Goal: Task Accomplishment & Management: Manage account settings

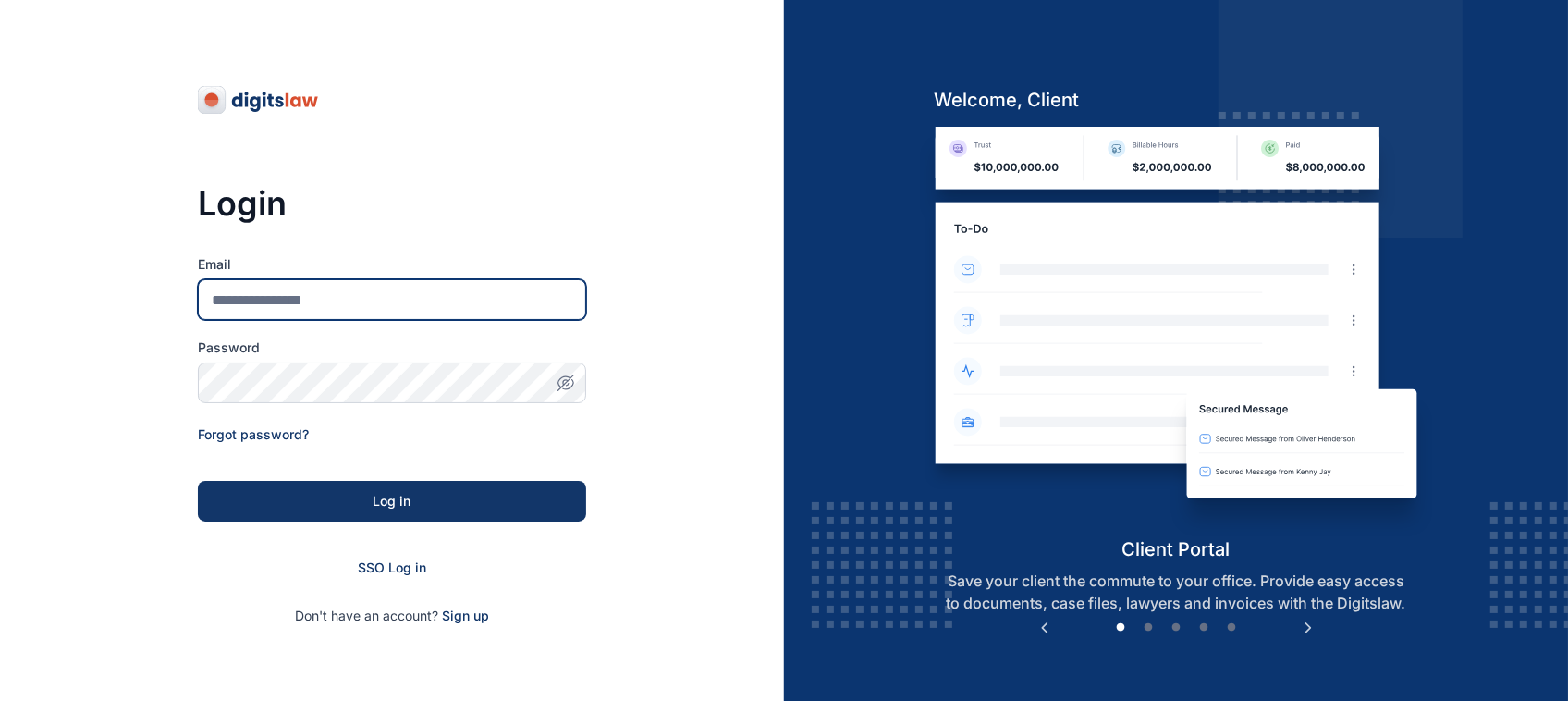
click at [428, 288] on input "Email" at bounding box center [392, 299] width 388 height 40
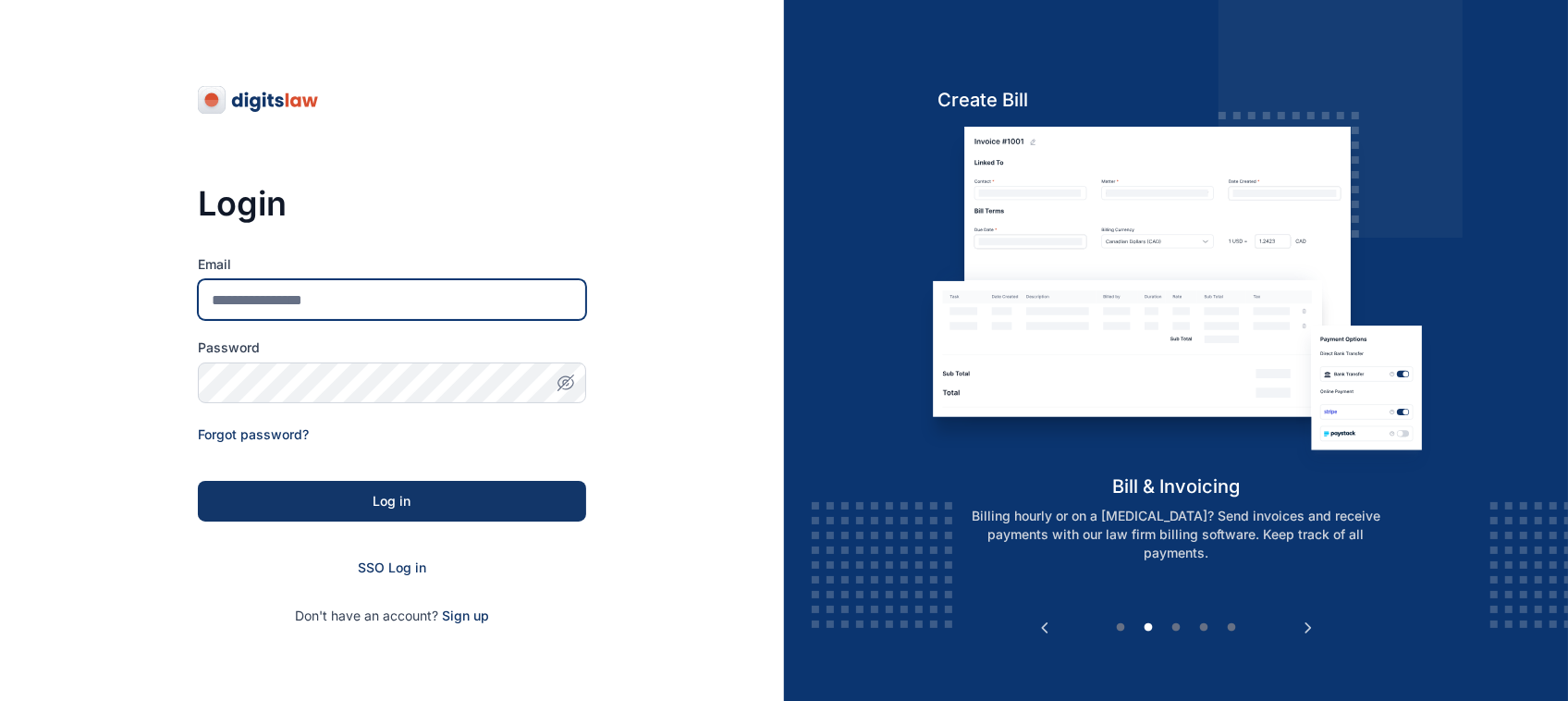
type input "**********"
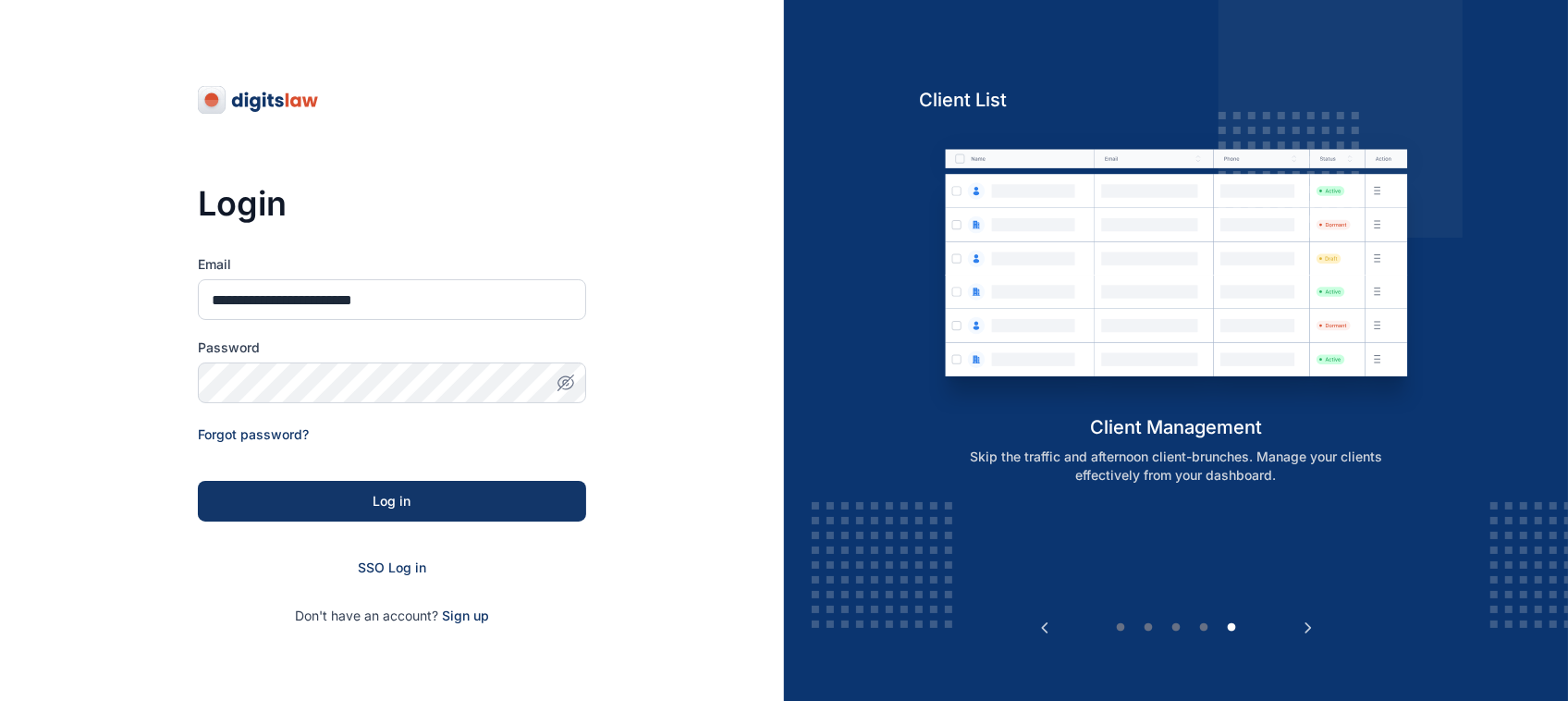
click at [580, 381] on span "button" at bounding box center [565, 382] width 40 height 19
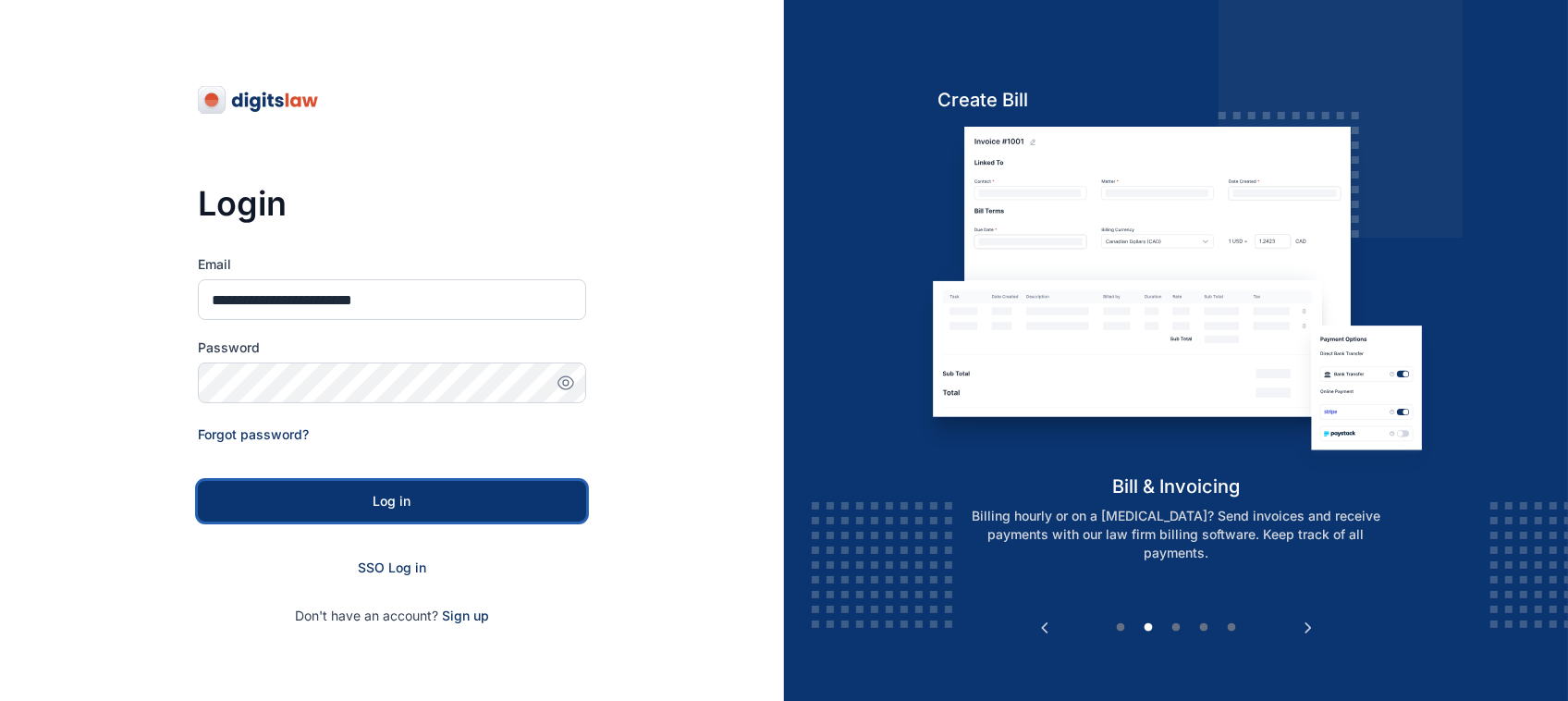
click at [306, 510] on div "Log in" at bounding box center [392, 501] width 329 height 19
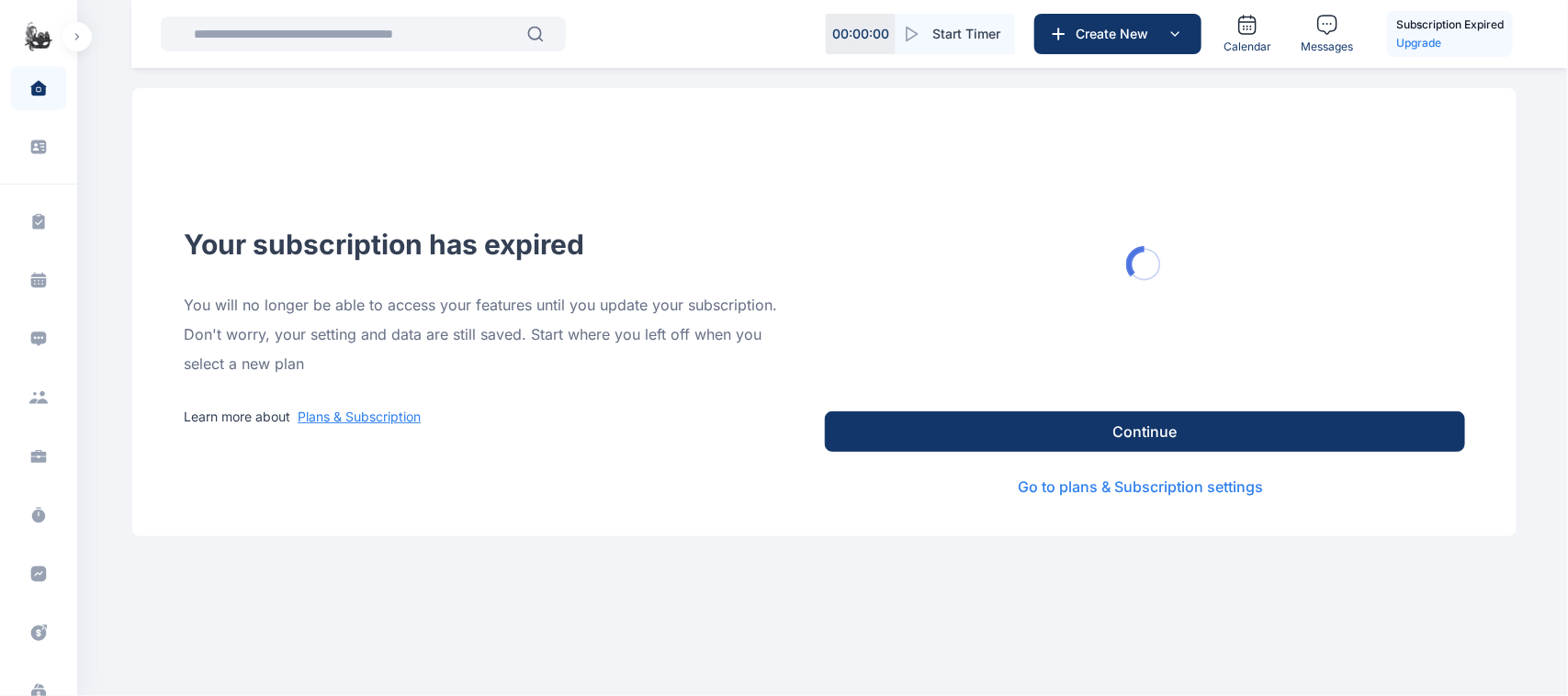
click at [81, 39] on button "button" at bounding box center [77, 37] width 29 height 29
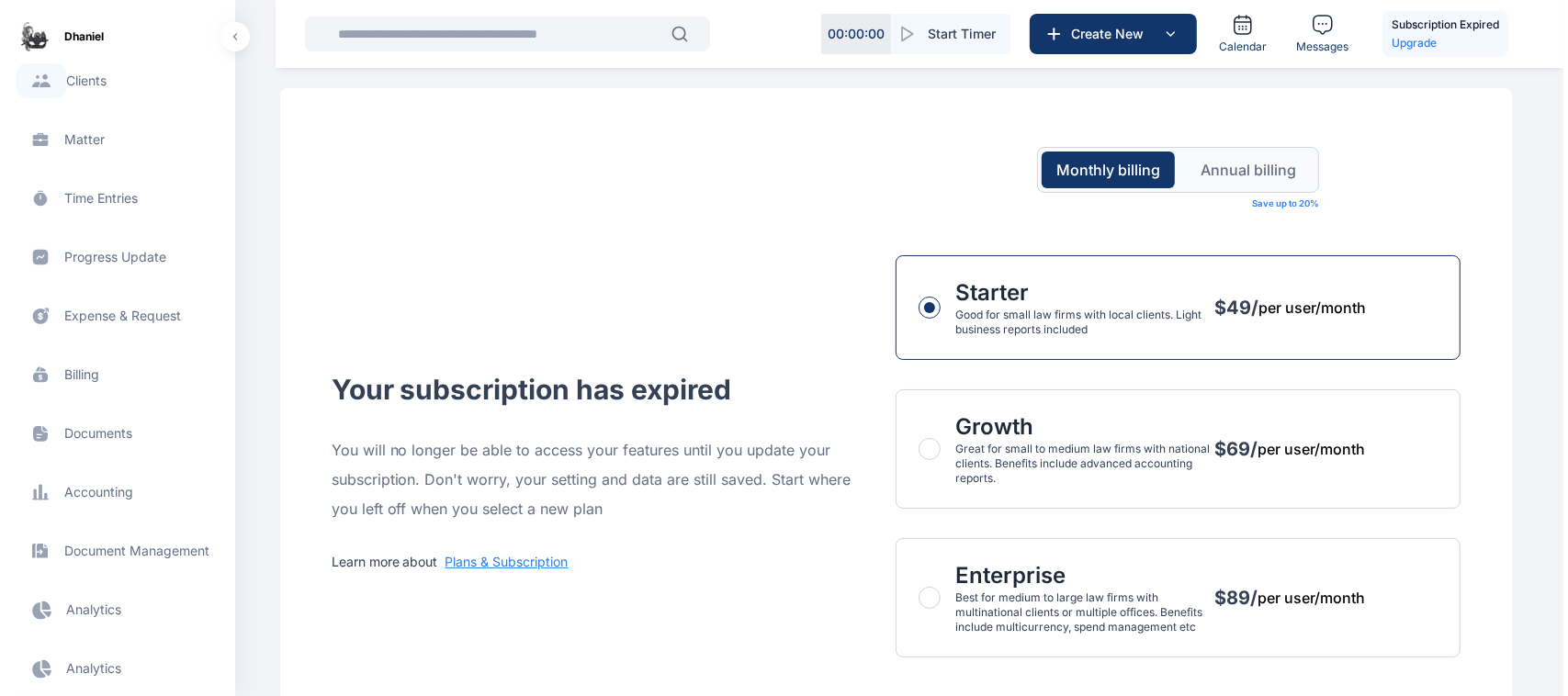
scroll to position [538, 0]
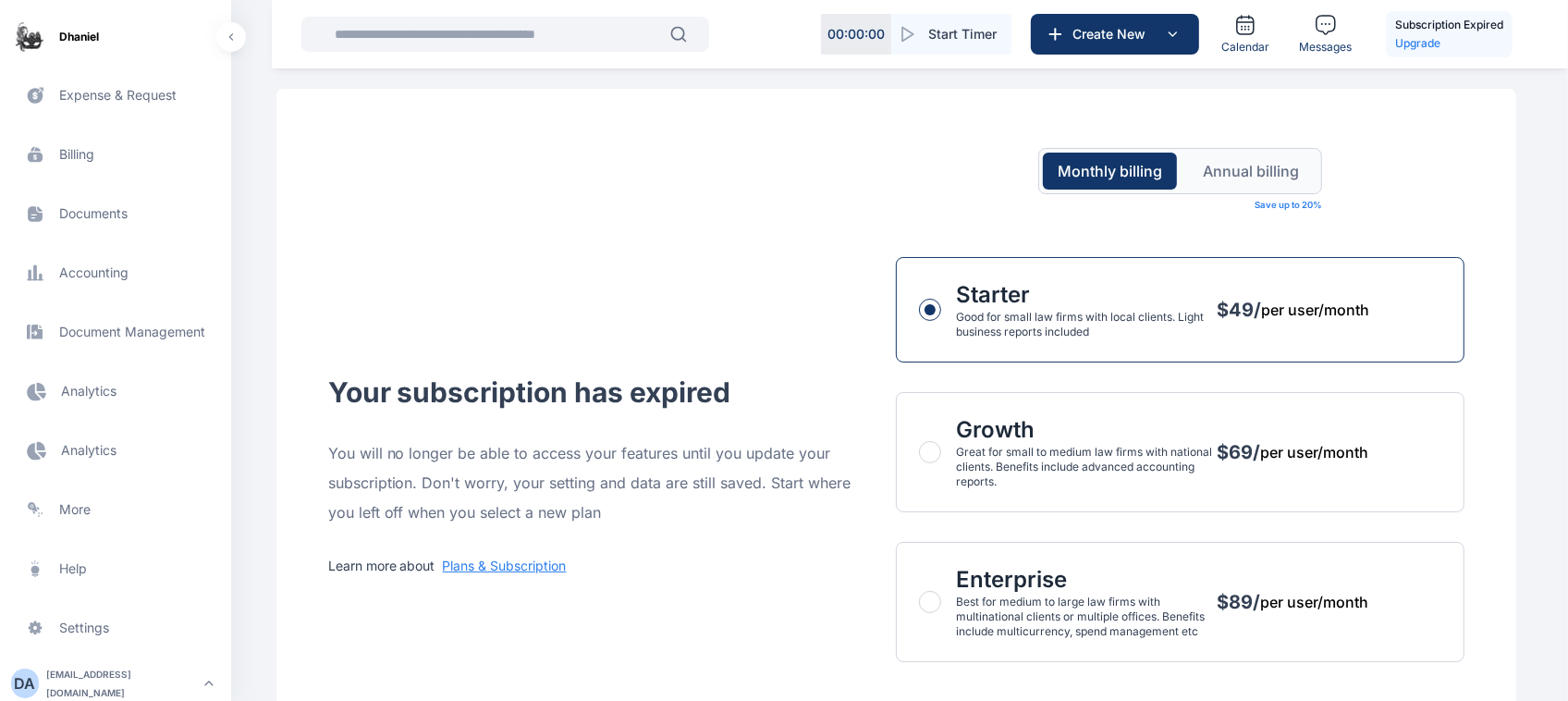
click at [140, 335] on span "Electronic Filling And Document management Document Management Document Managem…" at bounding box center [115, 331] width 209 height 44
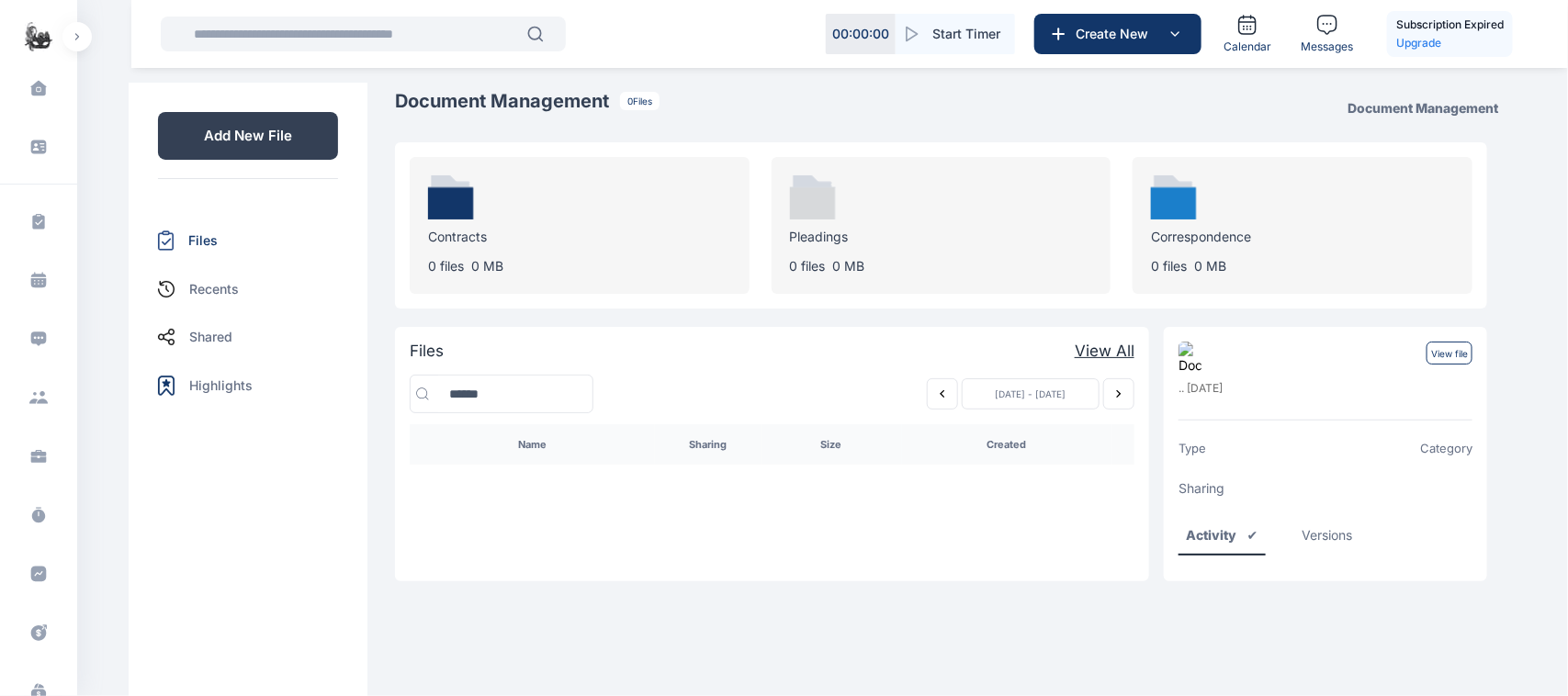
click at [81, 33] on button "button" at bounding box center [77, 37] width 29 height 29
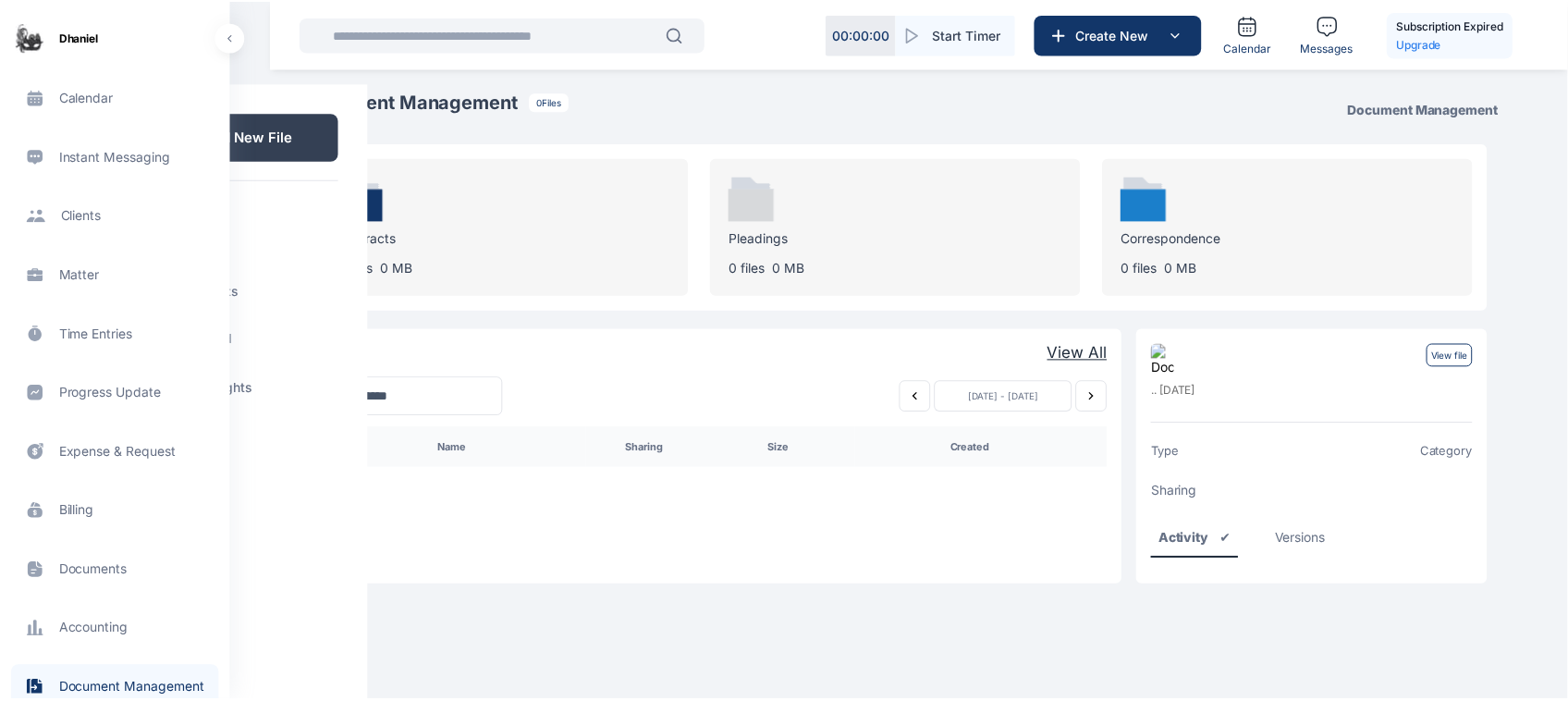
scroll to position [192, 0]
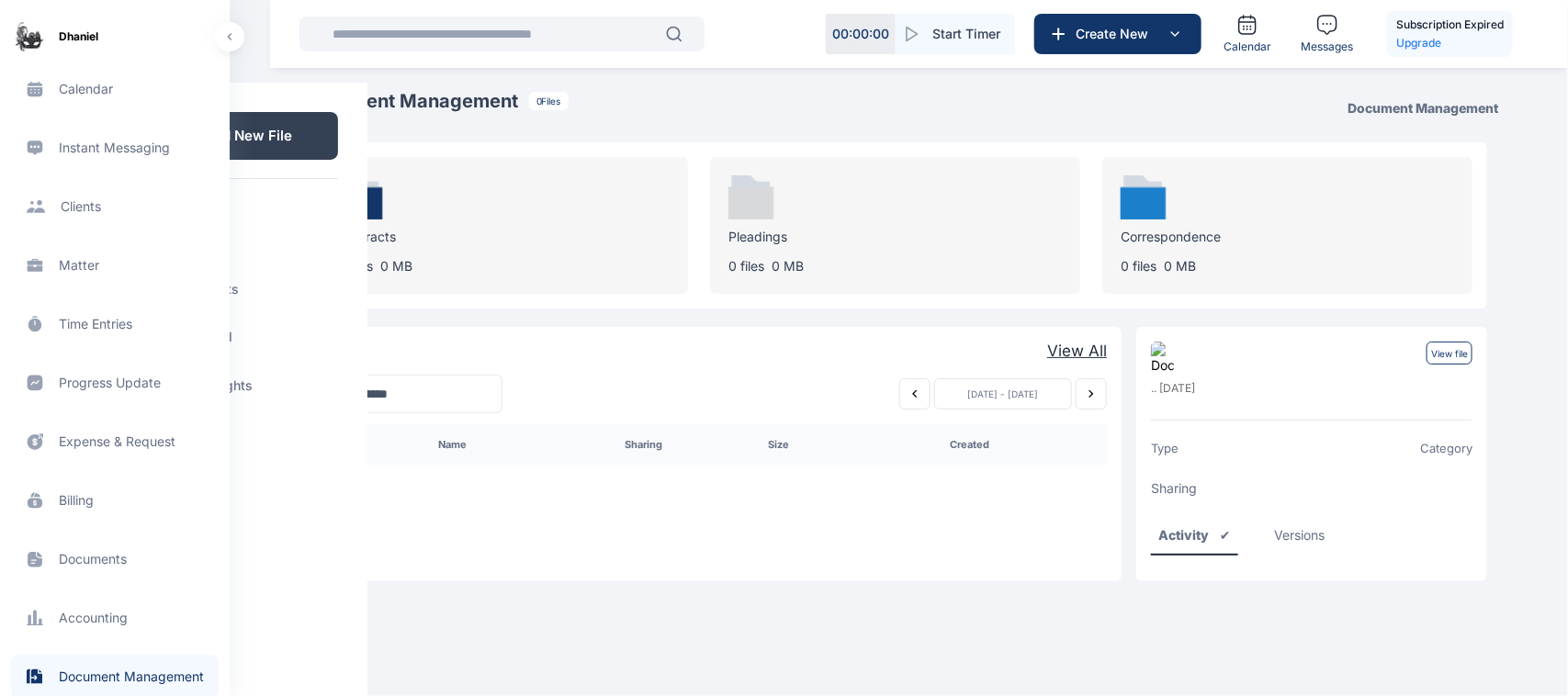
click at [85, 561] on span "Documents documents documents" at bounding box center [114, 559] width 207 height 44
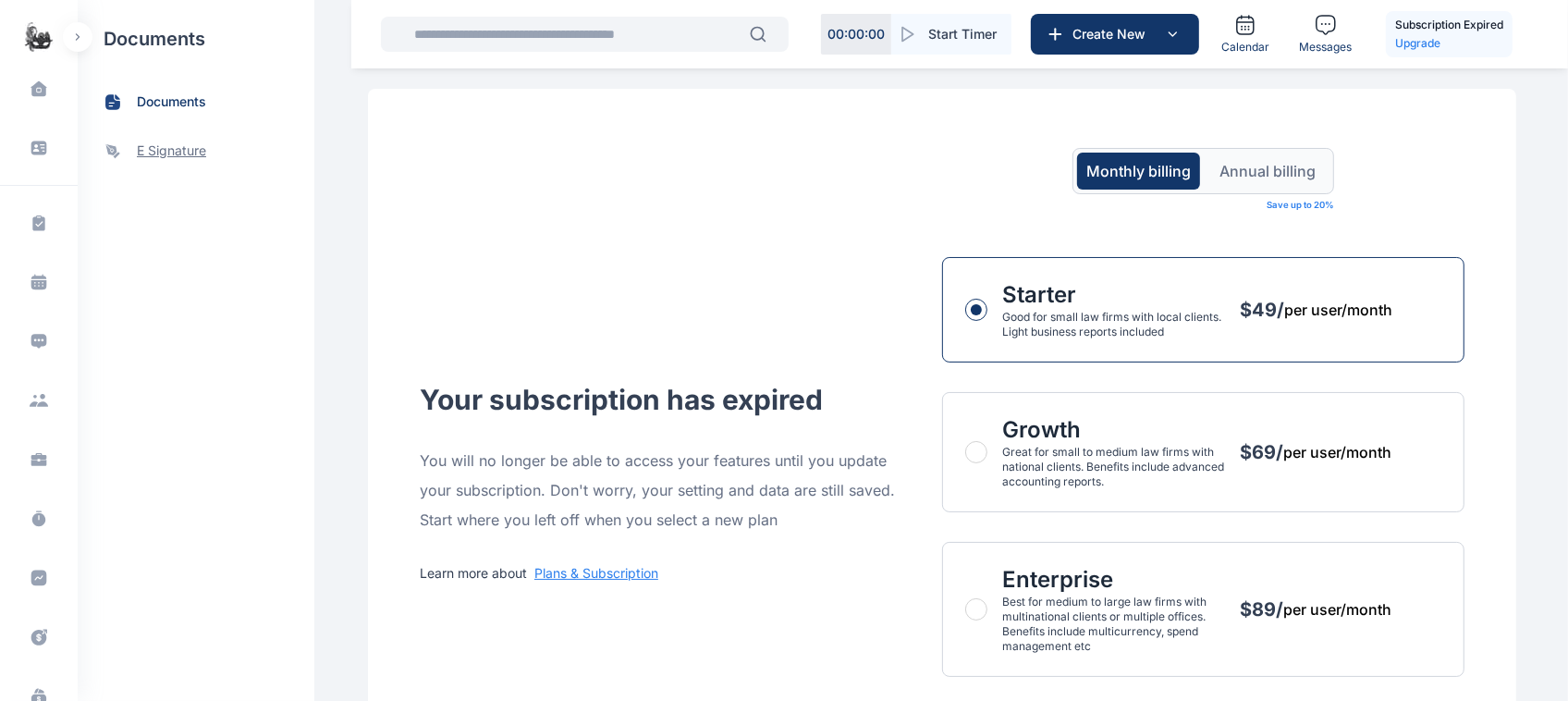
click at [213, 151] on span "e signature" at bounding box center [195, 151] width 236 height 49
click at [160, 109] on span "documents" at bounding box center [172, 102] width 70 height 20
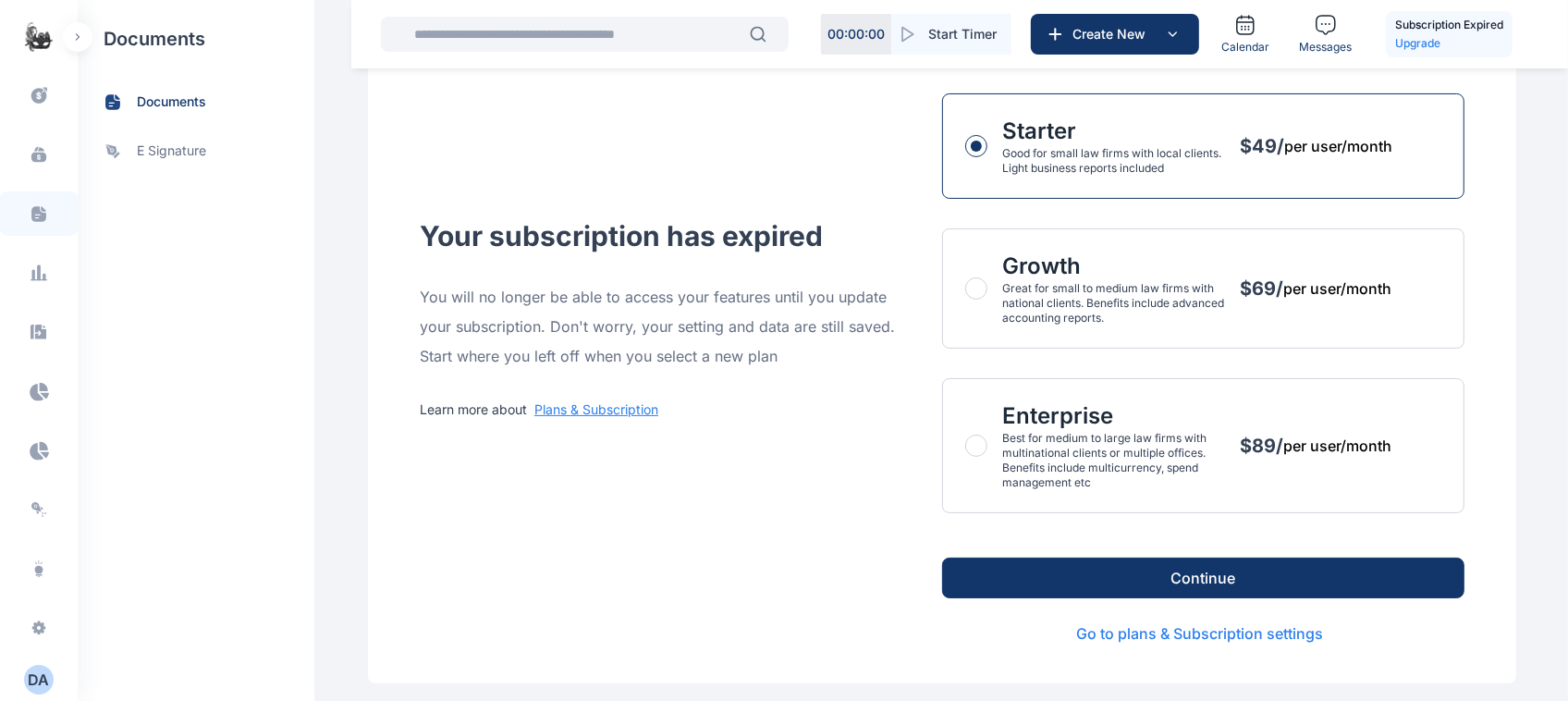
scroll to position [176, 0]
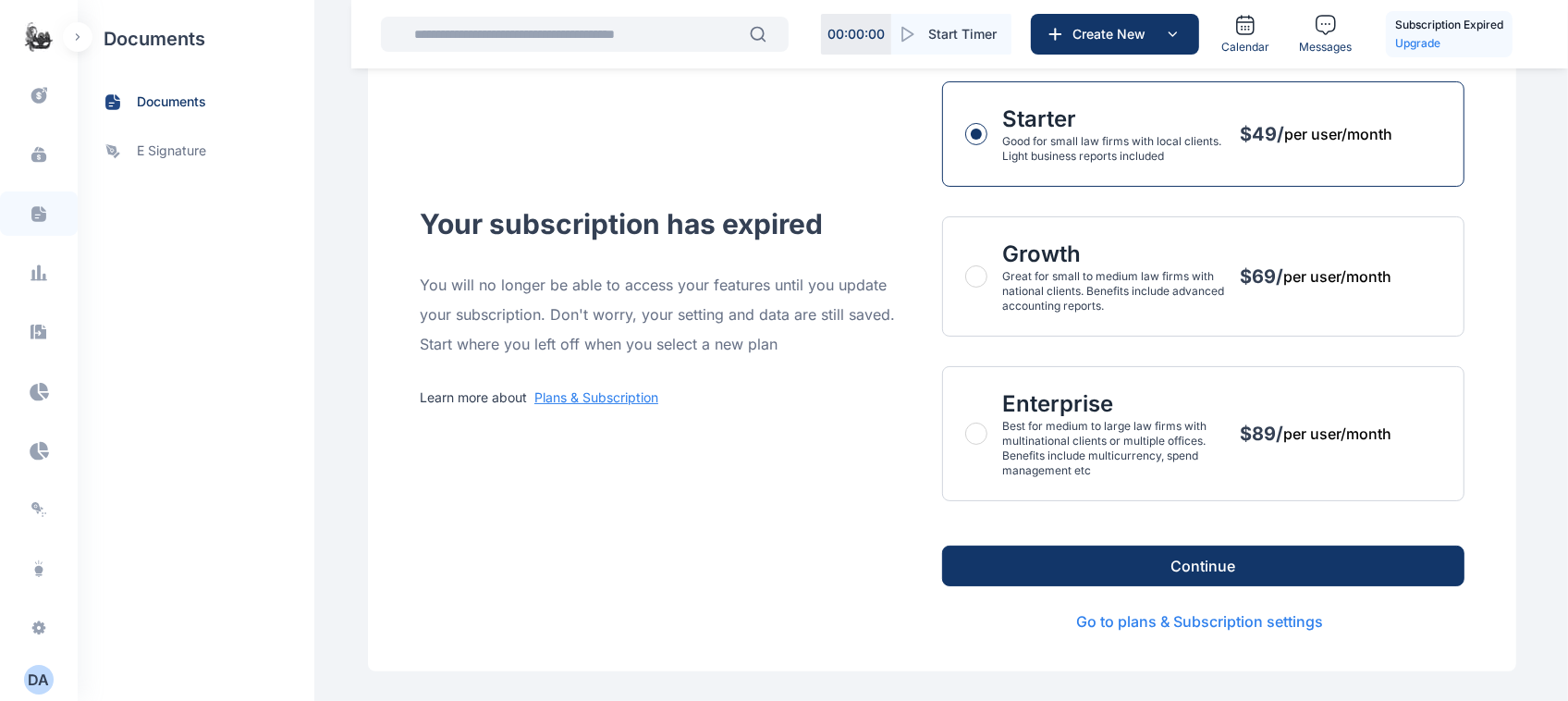
click at [80, 46] on button "button" at bounding box center [77, 37] width 29 height 29
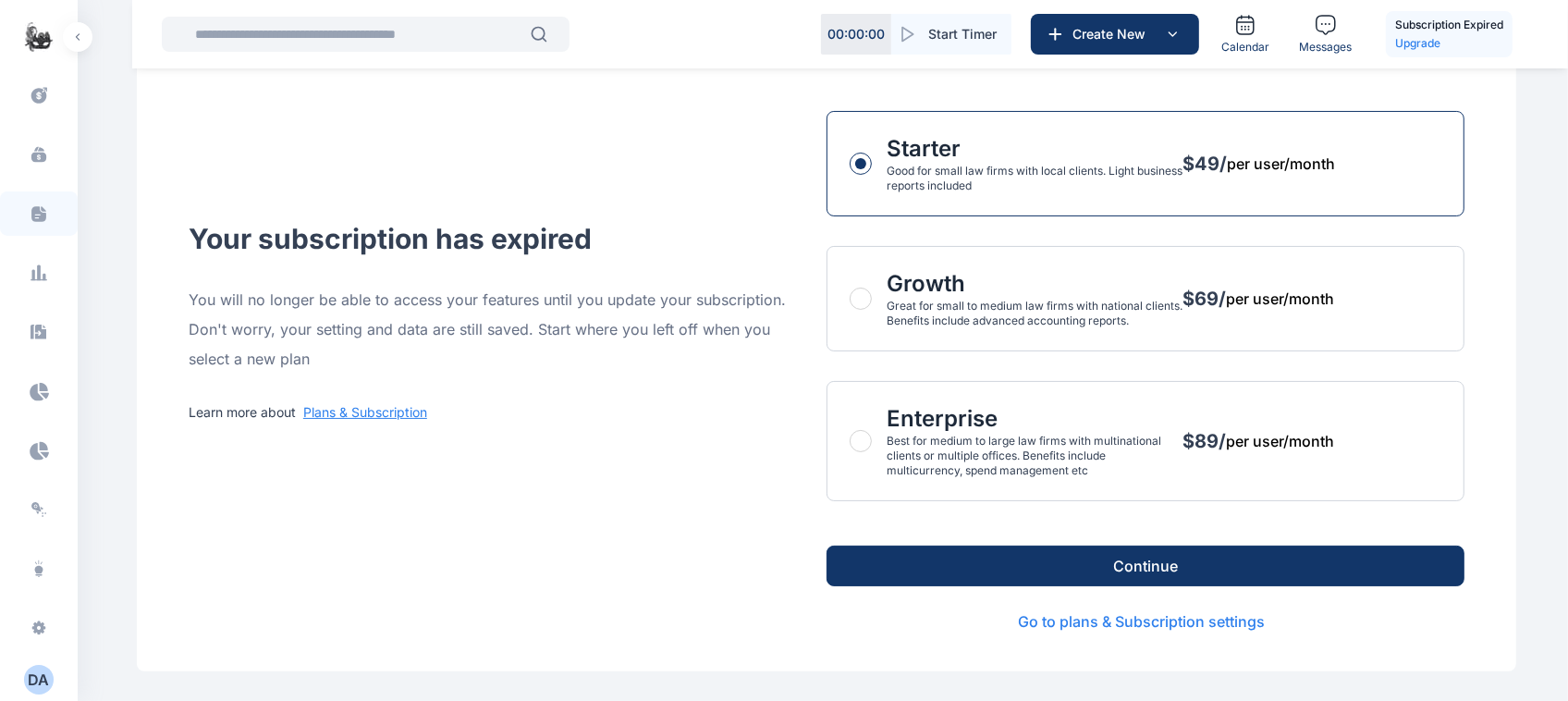
scroll to position [146, 0]
click at [30, 690] on button "D A" at bounding box center [39, 679] width 29 height 29
click at [154, 686] on span "Log out" at bounding box center [151, 679] width 46 height 19
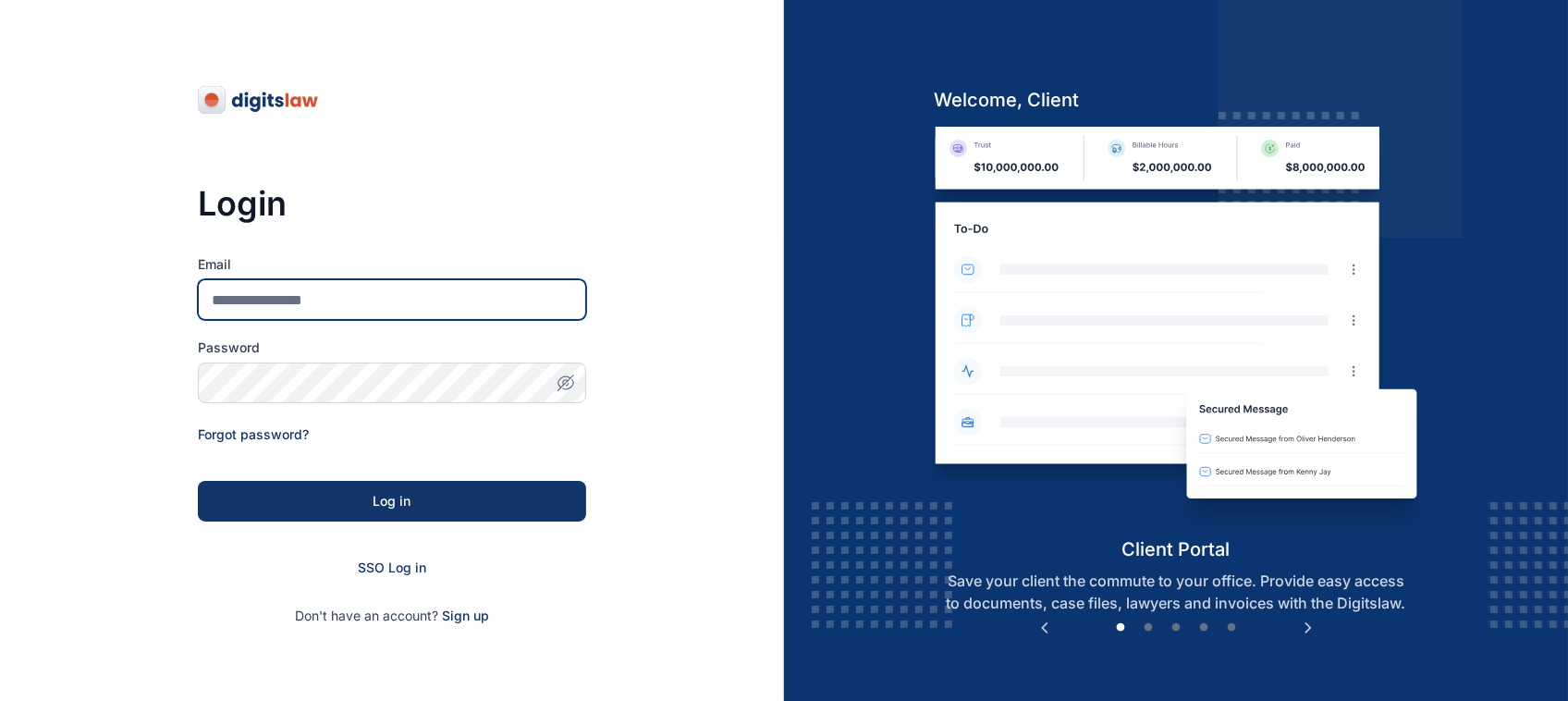
click at [370, 308] on input "Email" at bounding box center [392, 299] width 388 height 40
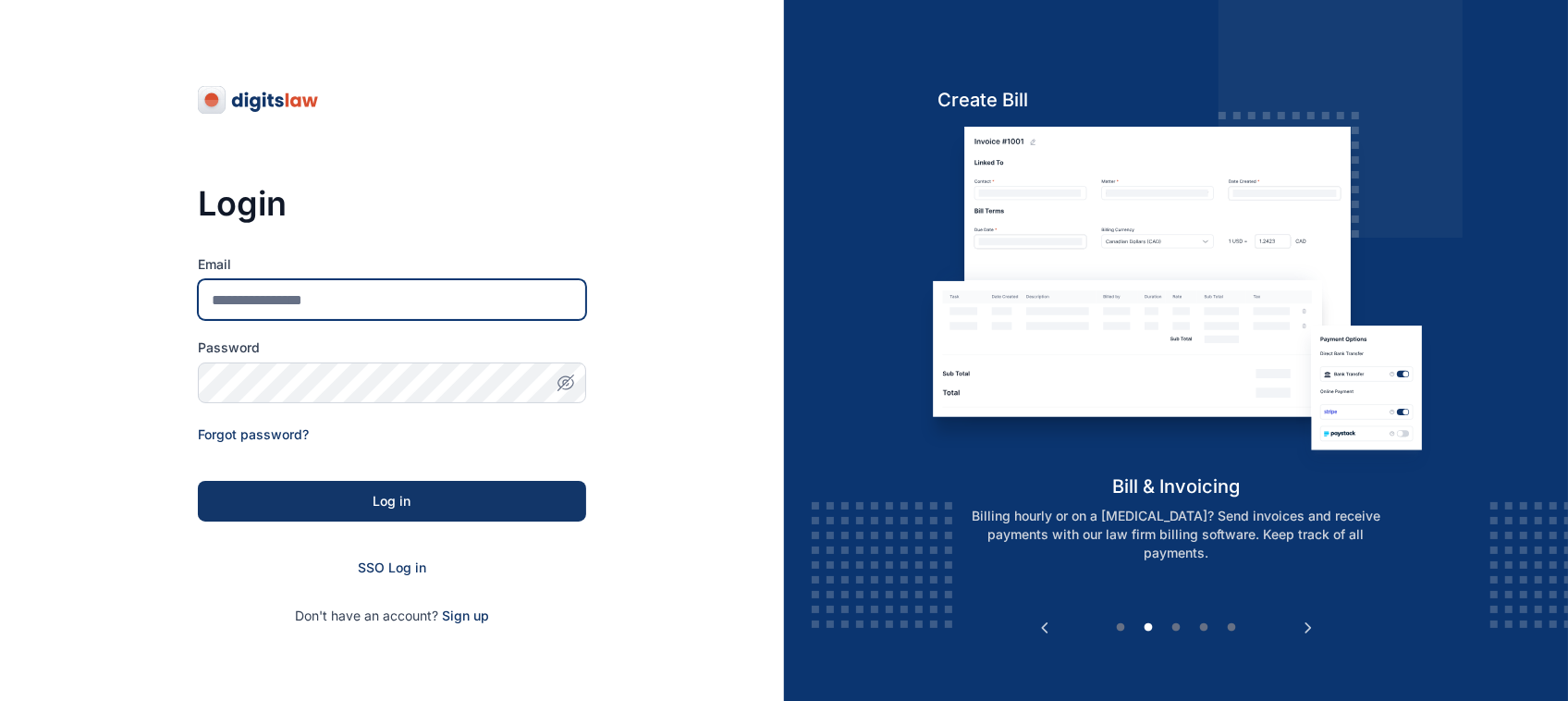
type input "**********"
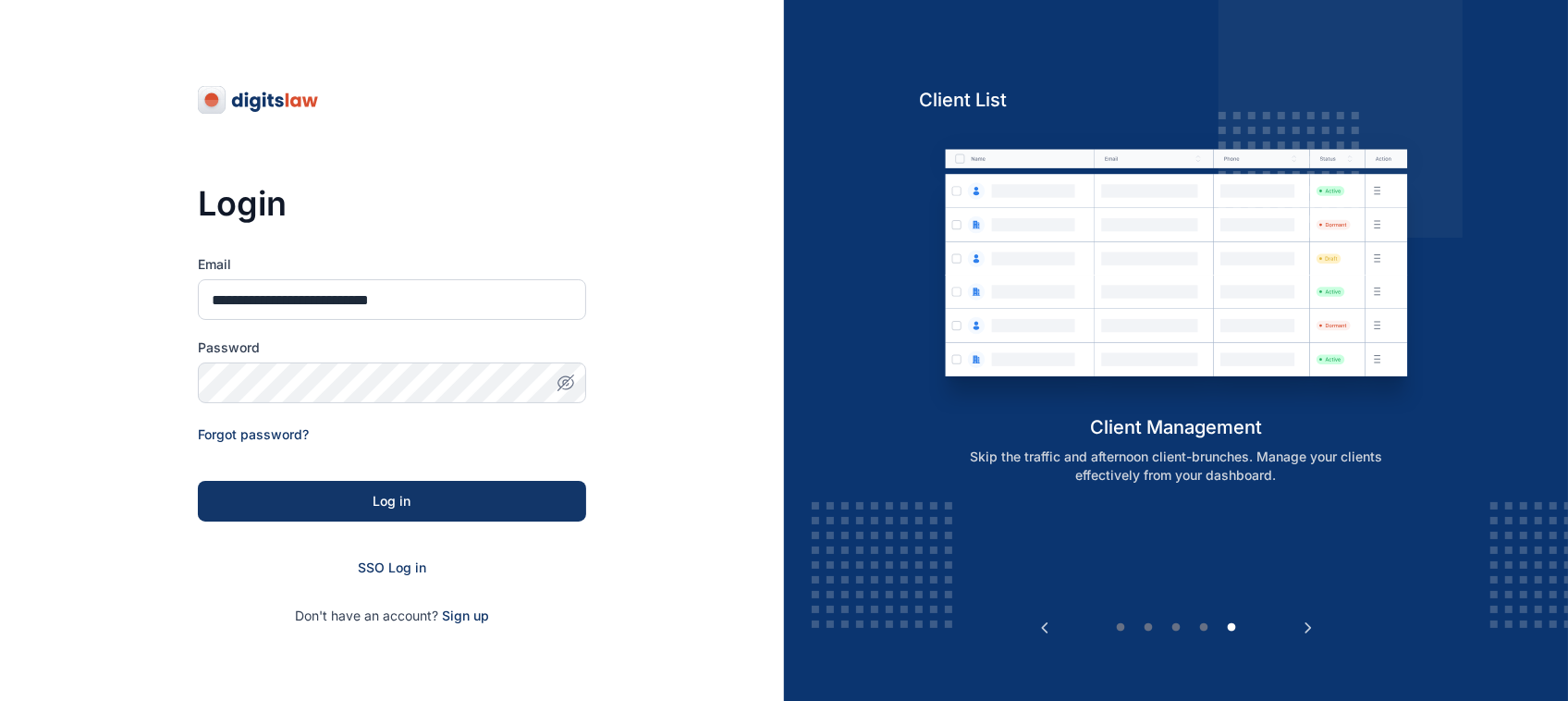
click at [357, 526] on form "**********" at bounding box center [392, 439] width 388 height 370
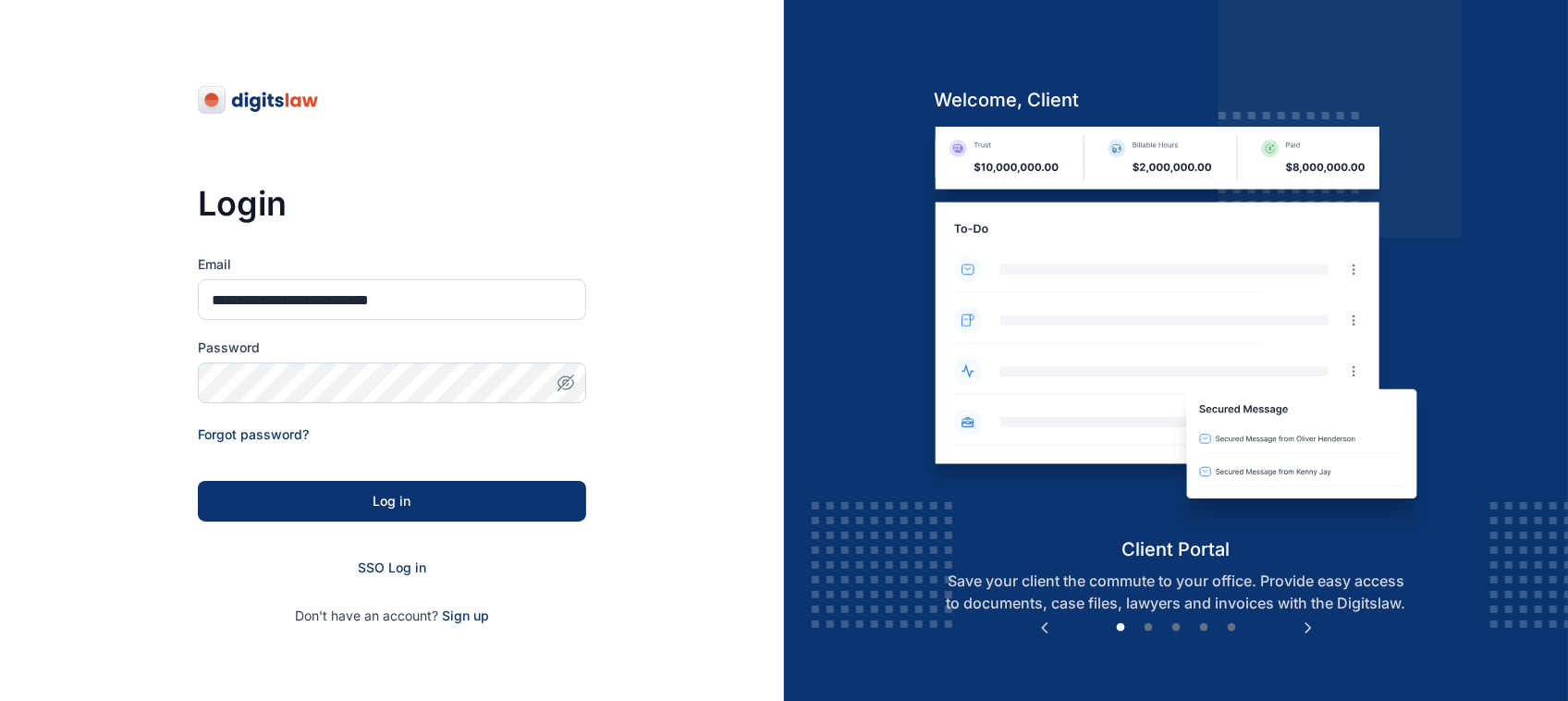
click at [367, 519] on button "Log in" at bounding box center [392, 500] width 388 height 40
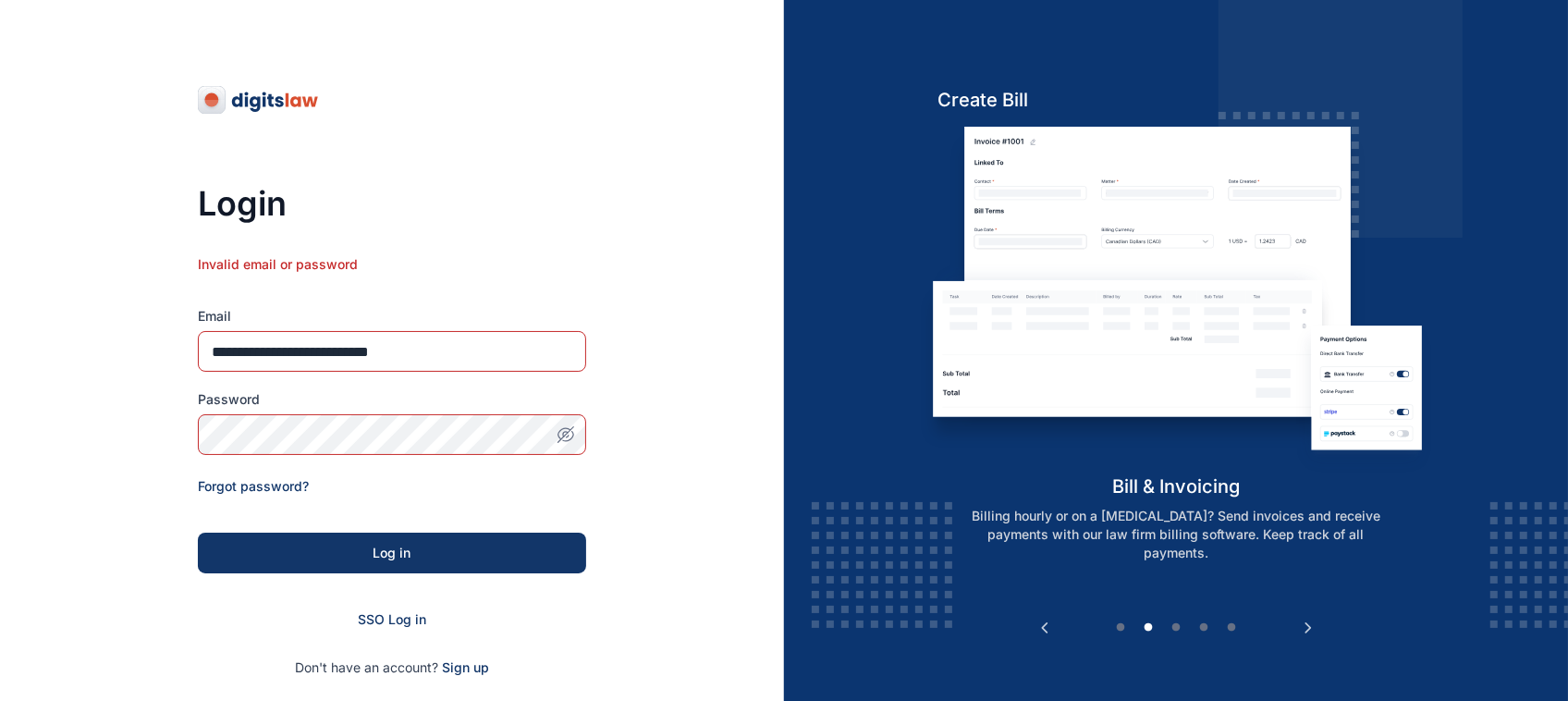
click at [567, 430] on icon "button" at bounding box center [566, 434] width 19 height 19
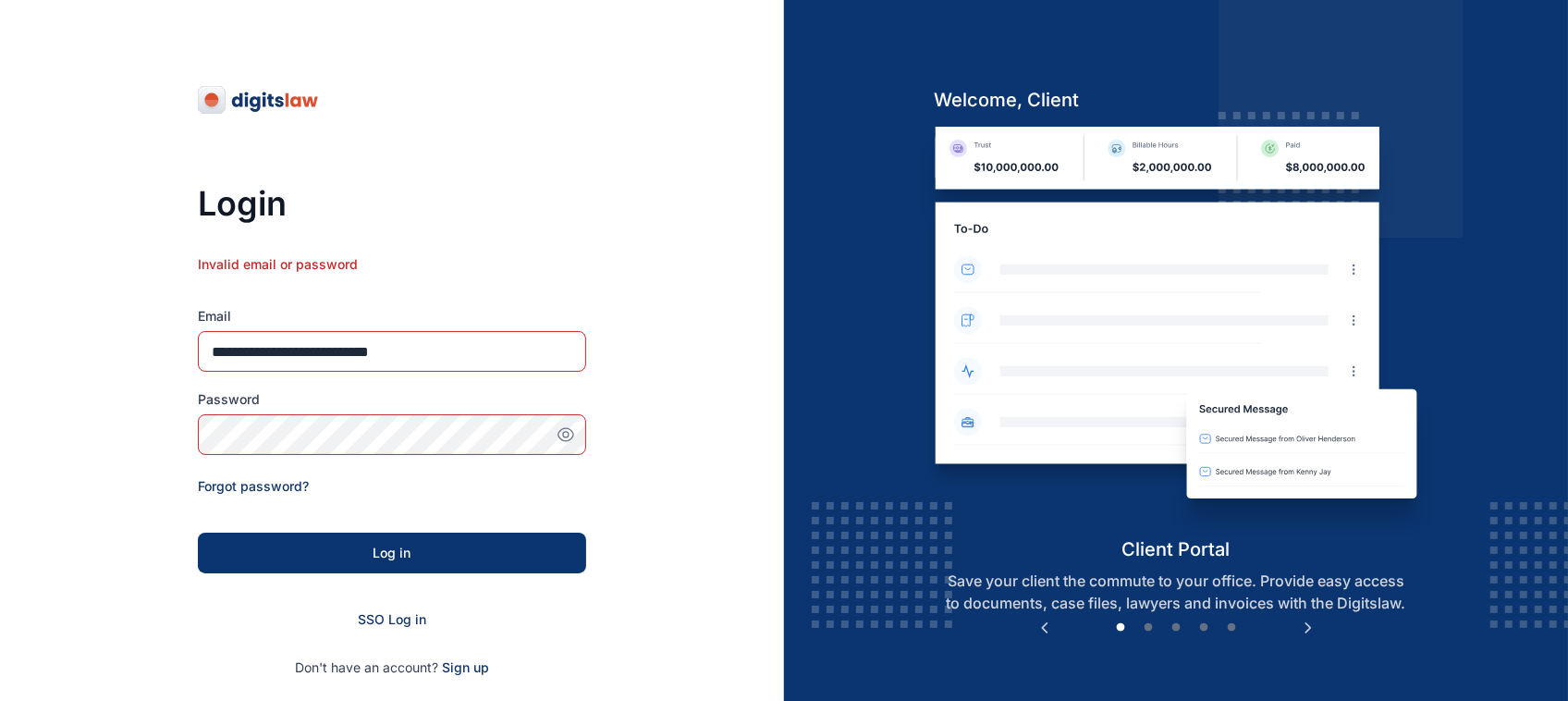
click at [511, 567] on button "Log in" at bounding box center [392, 552] width 388 height 40
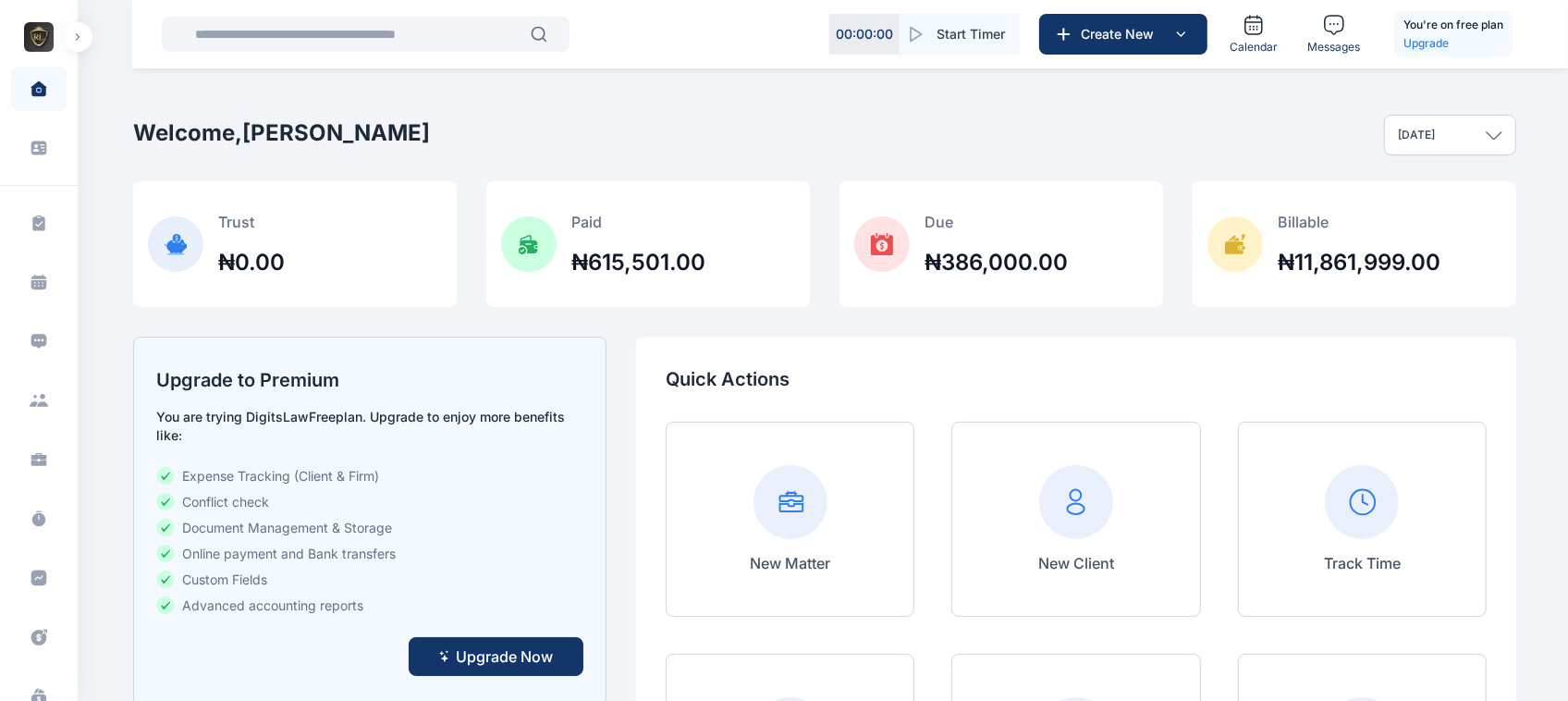
click at [79, 47] on button "button" at bounding box center [77, 37] width 29 height 29
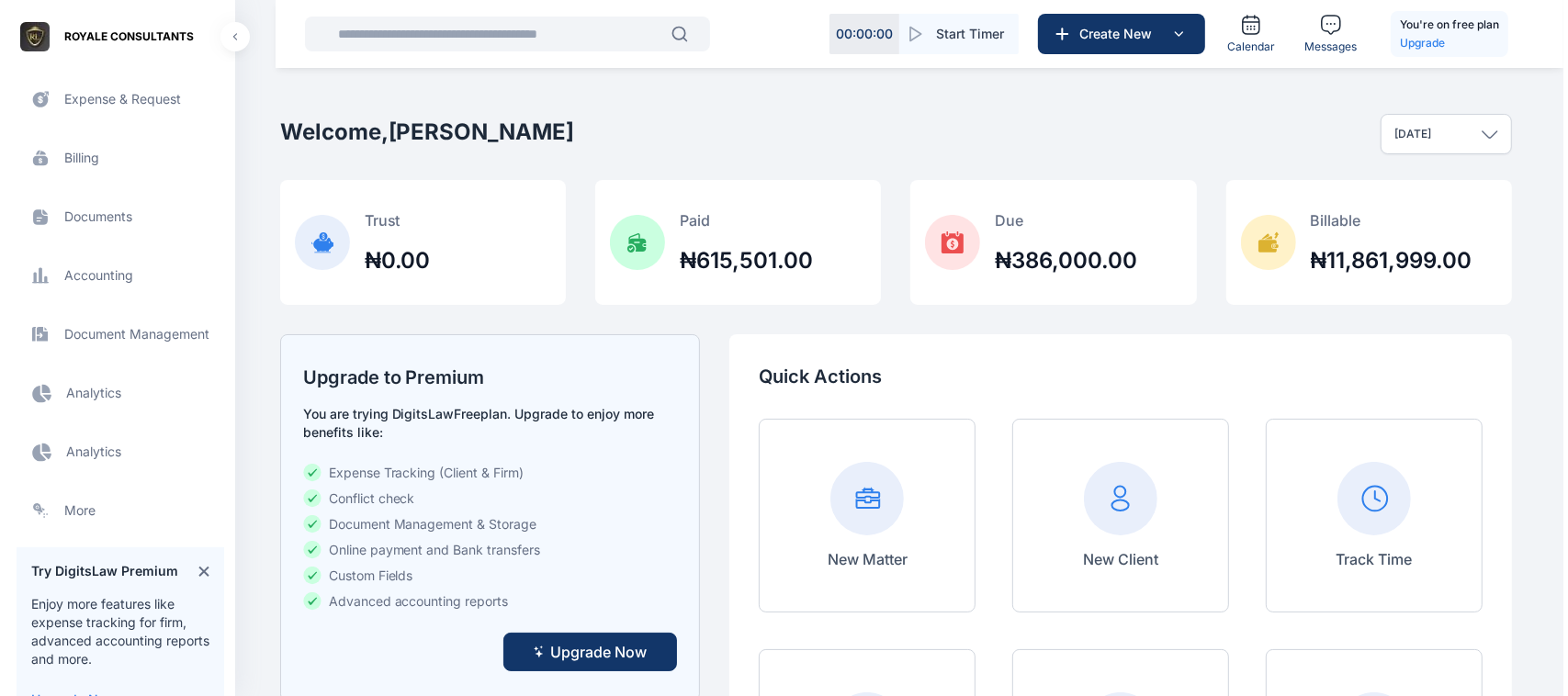
scroll to position [554, 0]
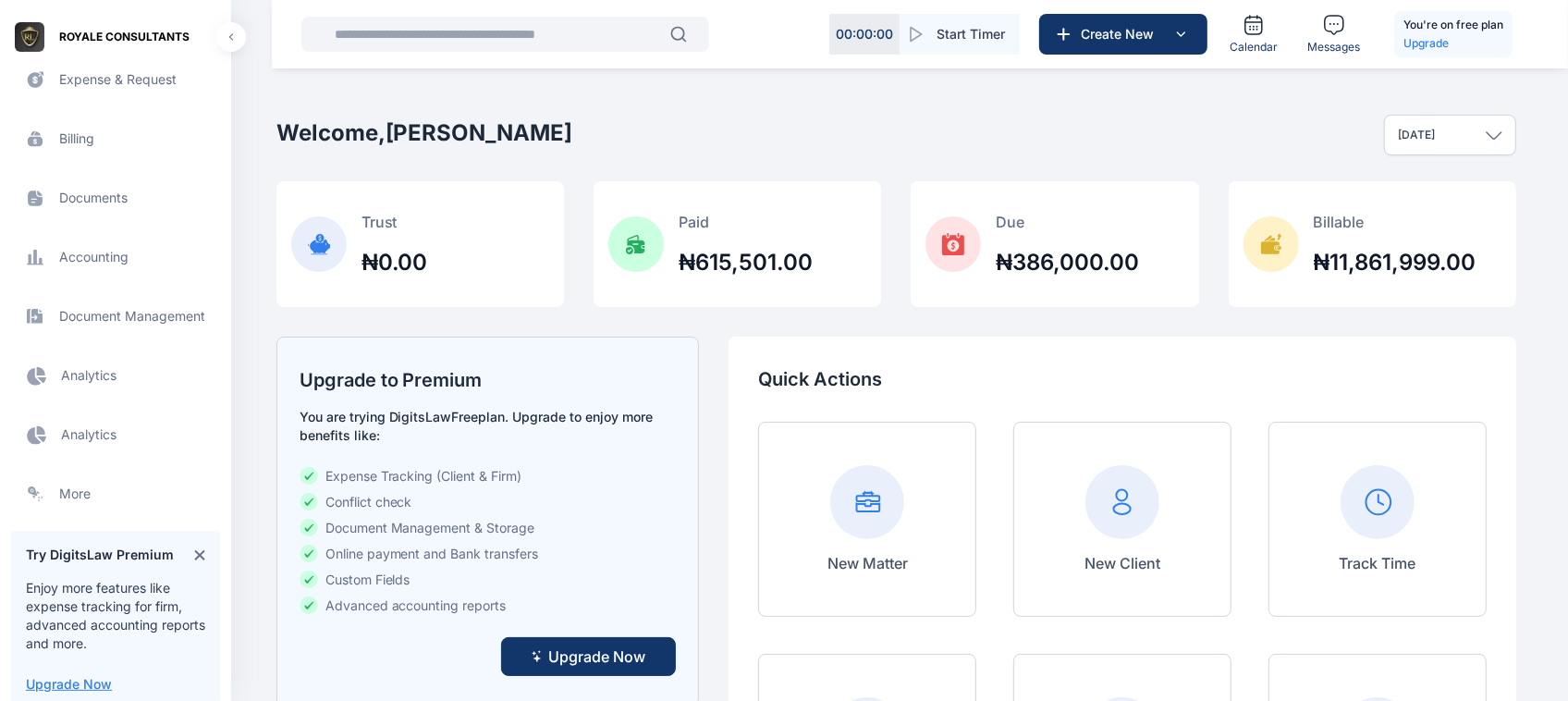
click at [100, 196] on span "Documents documents documents" at bounding box center [115, 197] width 209 height 44
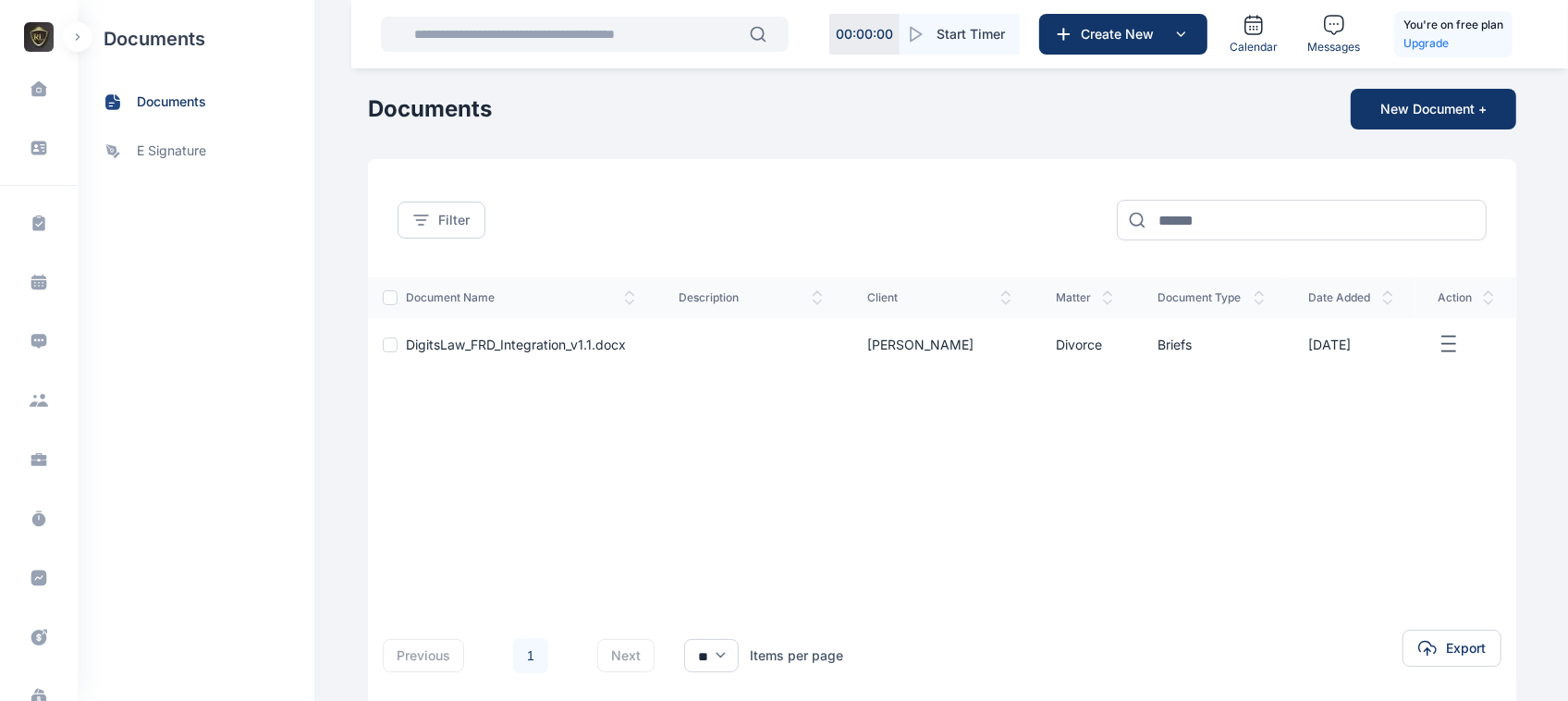
click at [1459, 328] on td at bounding box center [1466, 344] width 101 height 53
click at [1448, 361] on td at bounding box center [1466, 344] width 101 height 53
click at [1449, 337] on icon "button" at bounding box center [1448, 344] width 23 height 24
click at [1337, 402] on div "document name description client matter document type date added action DigitsL…" at bounding box center [941, 431] width 1148 height 309
click at [86, 38] on button "button" at bounding box center [77, 37] width 29 height 29
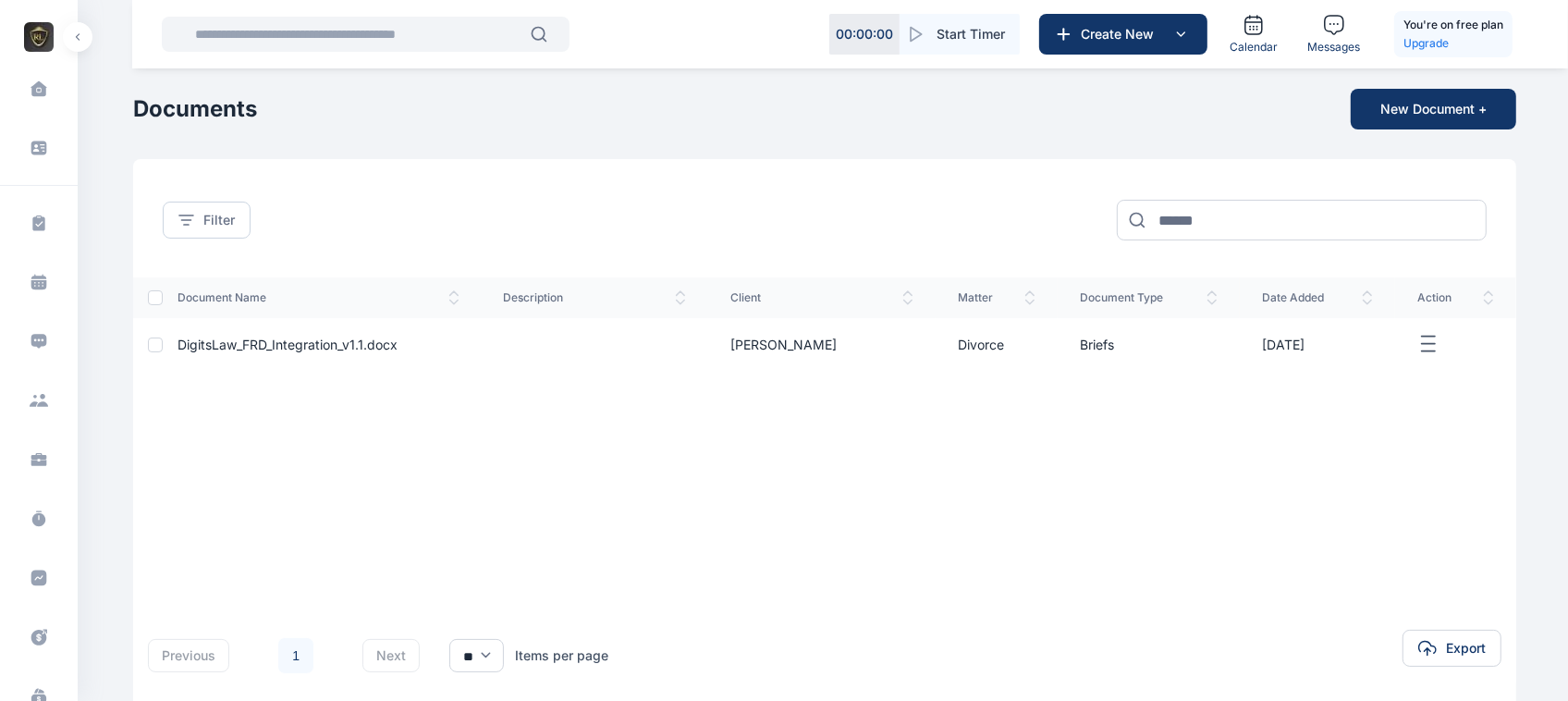
click at [86, 38] on button "button" at bounding box center [77, 37] width 29 height 29
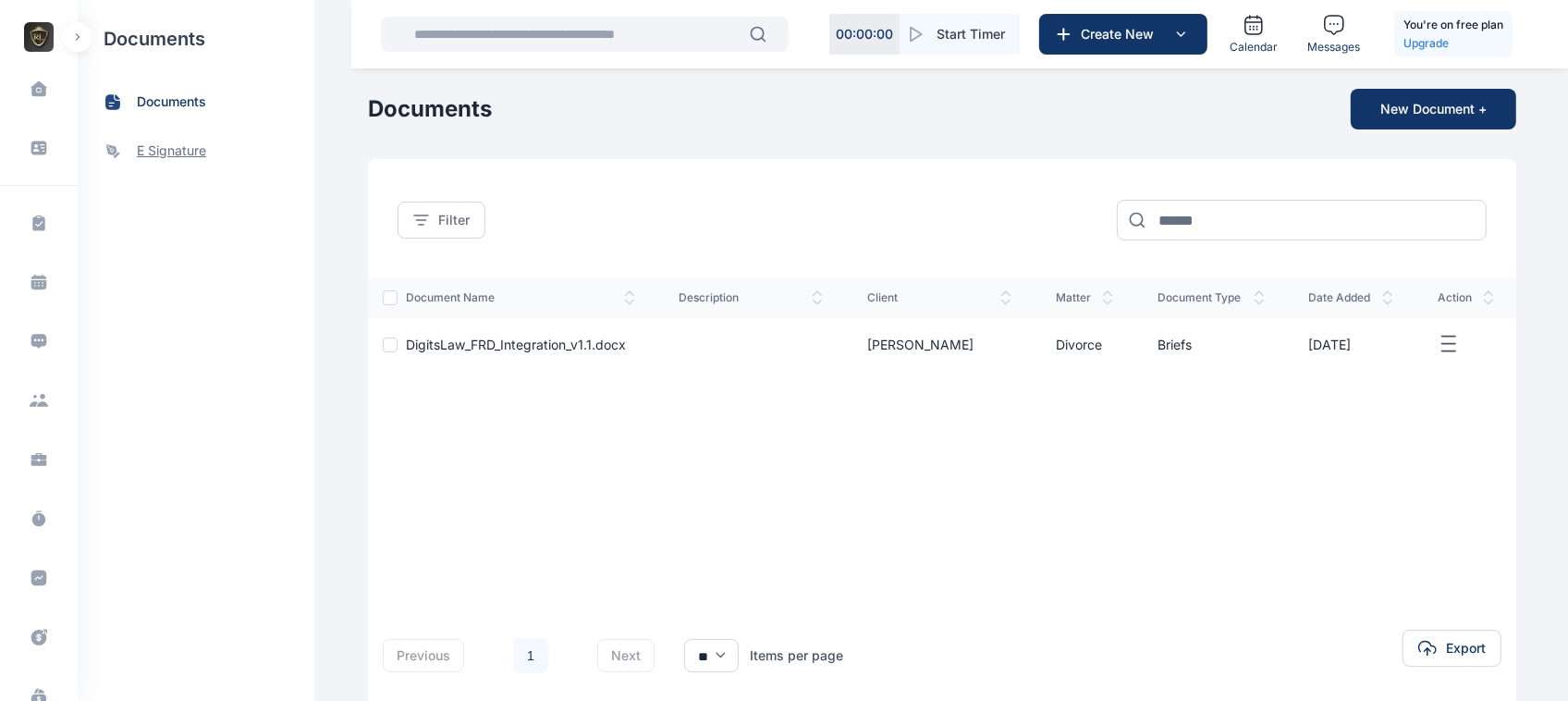
click at [190, 165] on span "e signature" at bounding box center [195, 151] width 236 height 49
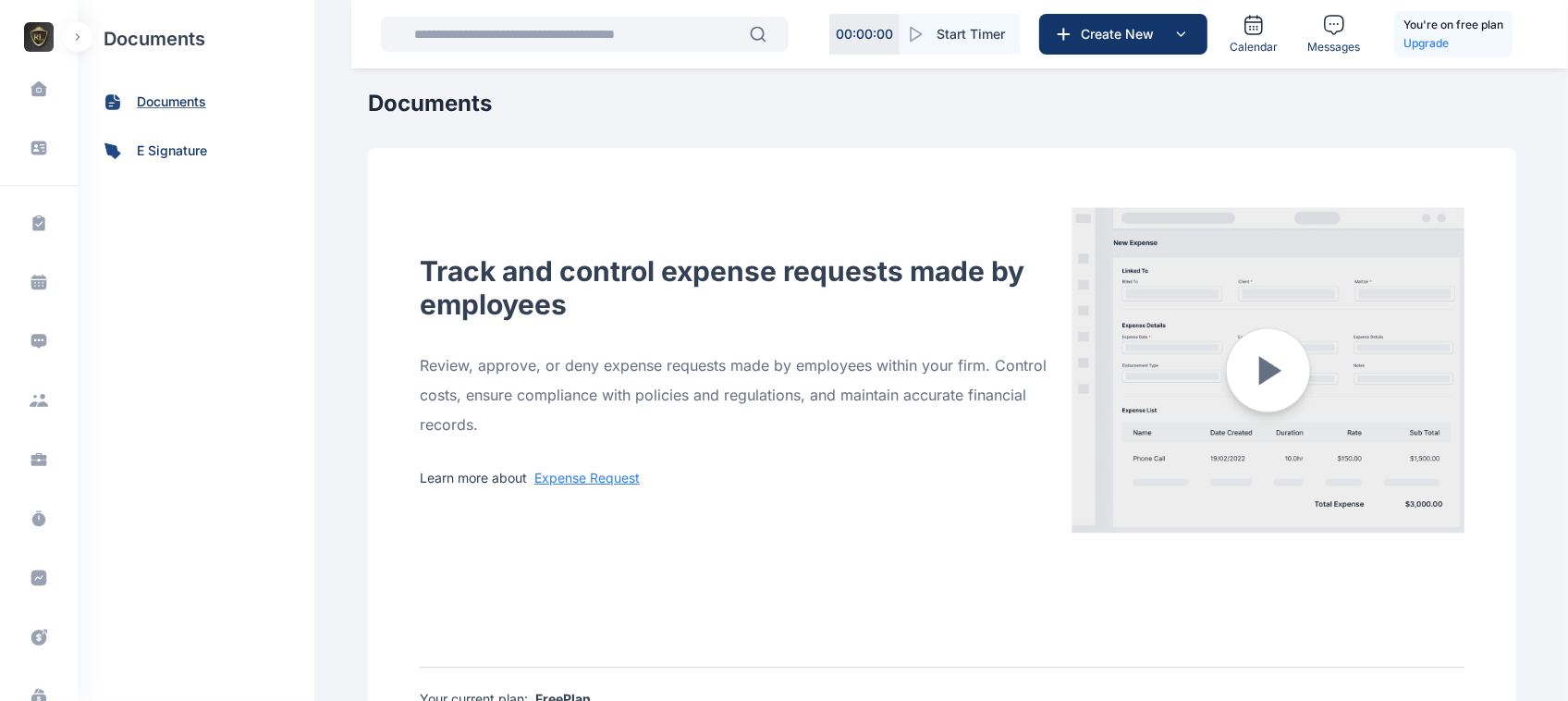
click at [148, 100] on span "documents" at bounding box center [172, 102] width 70 height 20
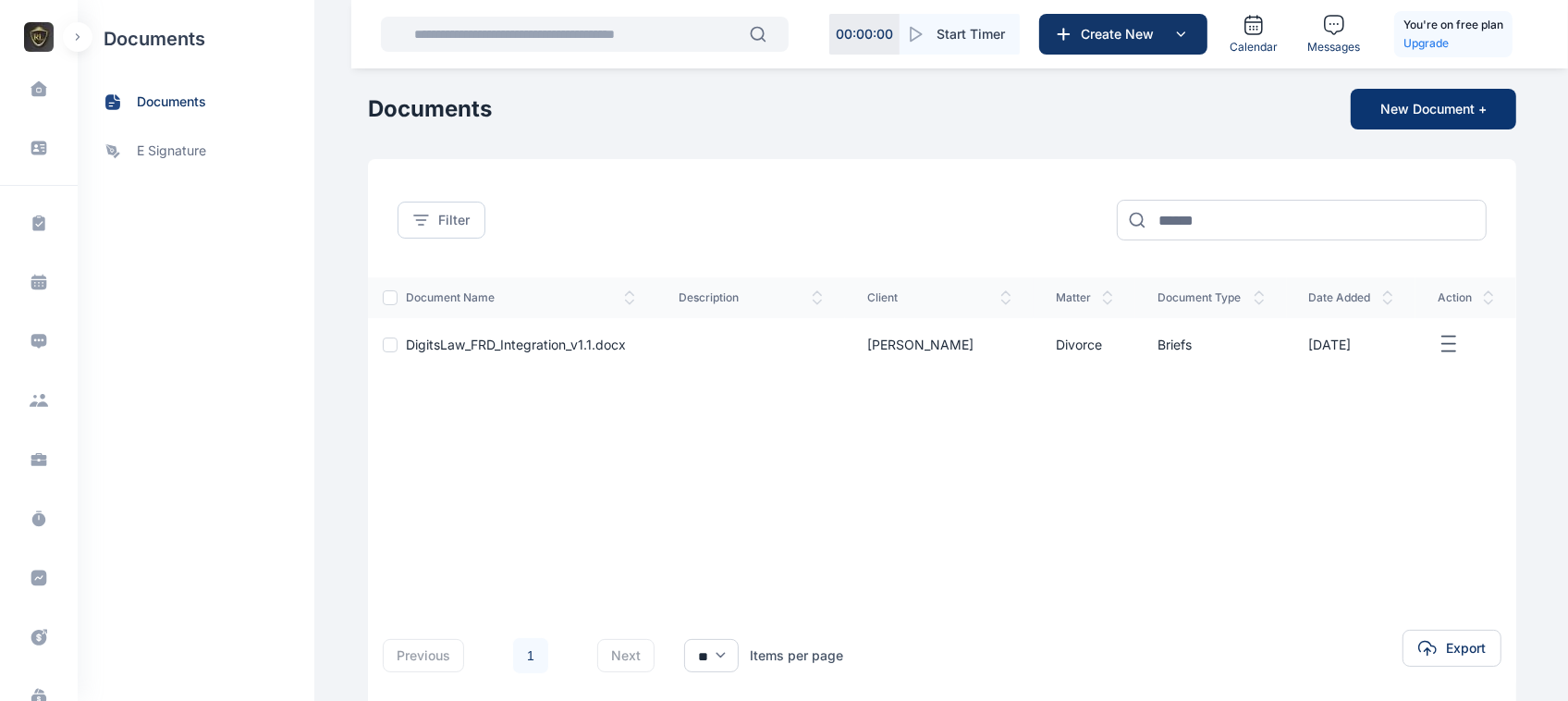
click at [1373, 89] on button "New Document +" at bounding box center [1434, 109] width 166 height 40
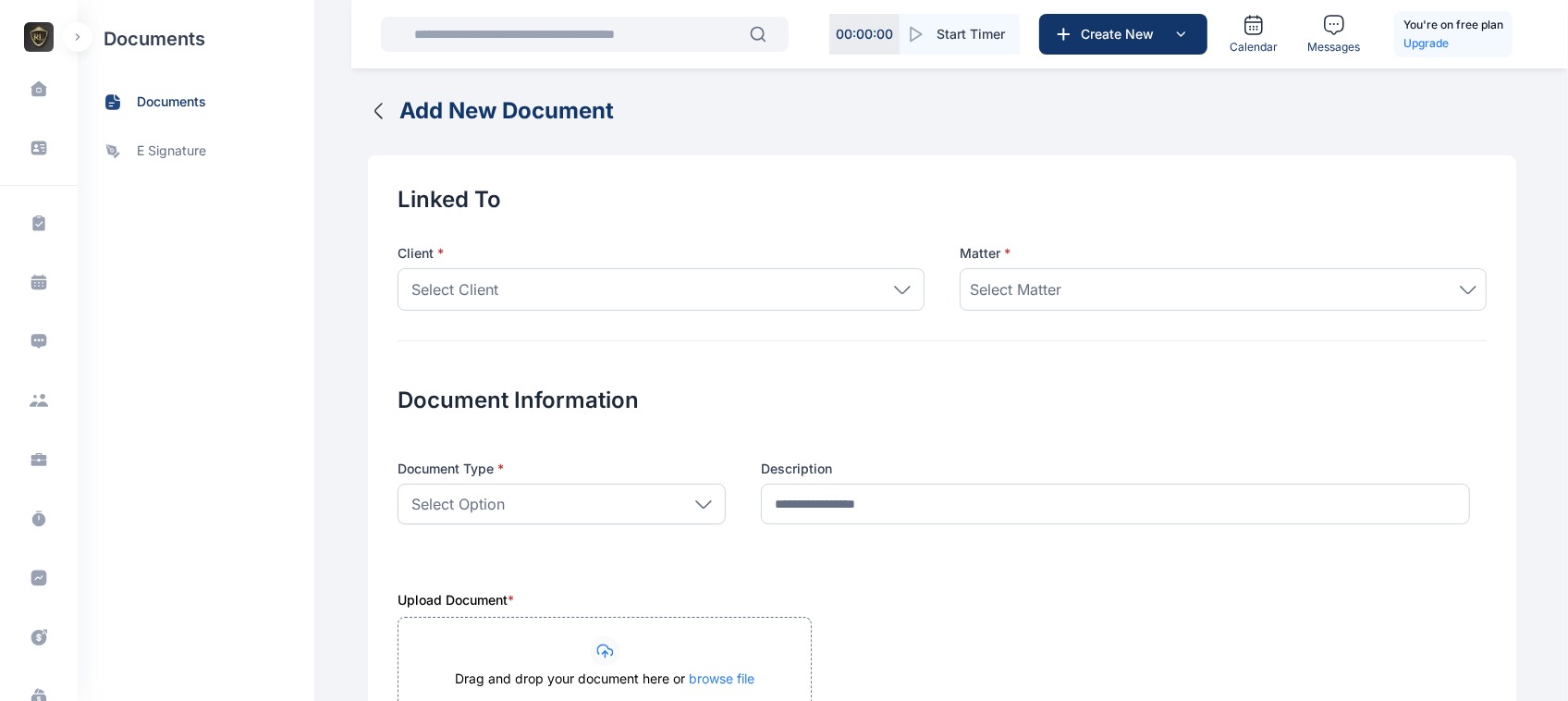
click at [368, 106] on icon "button" at bounding box center [379, 111] width 23 height 23
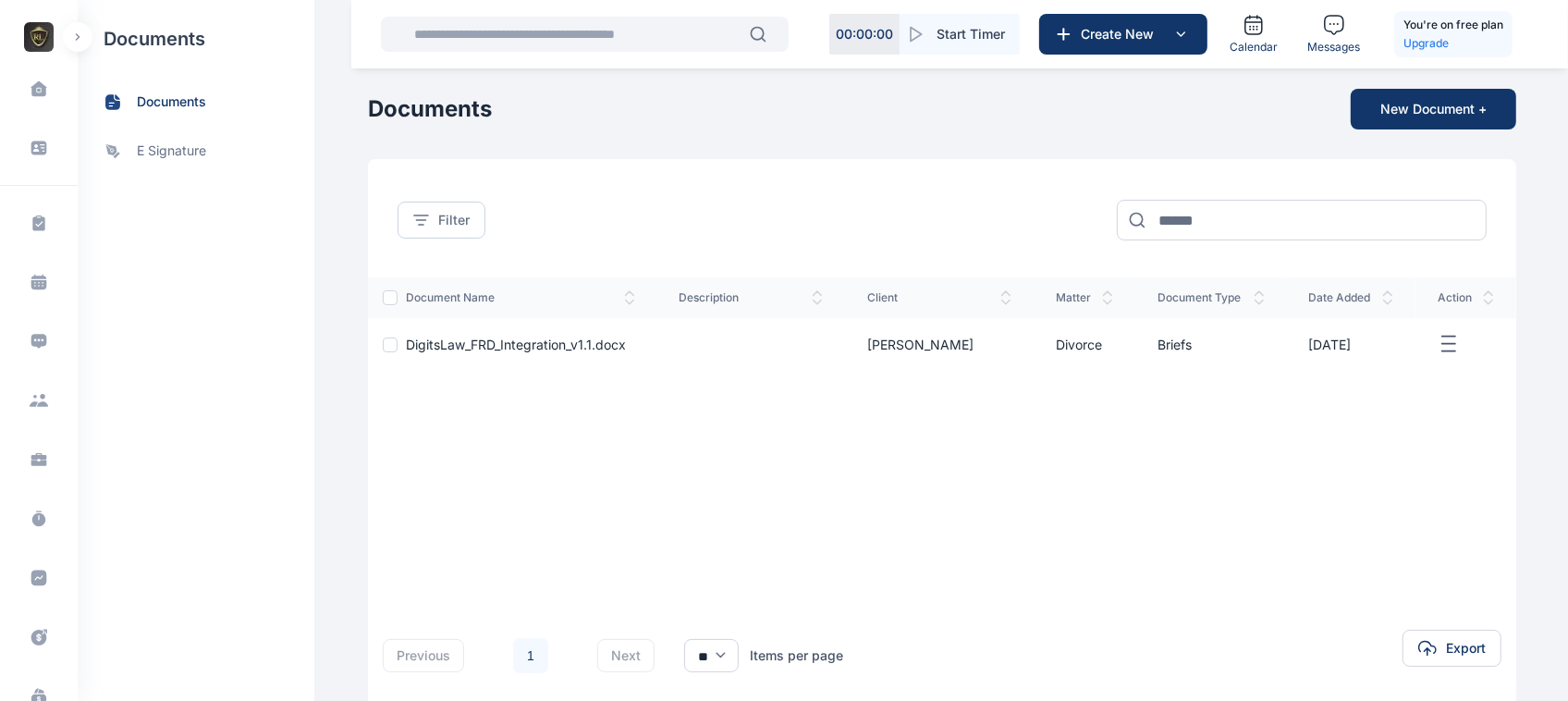
click at [67, 33] on button "button" at bounding box center [77, 37] width 29 height 29
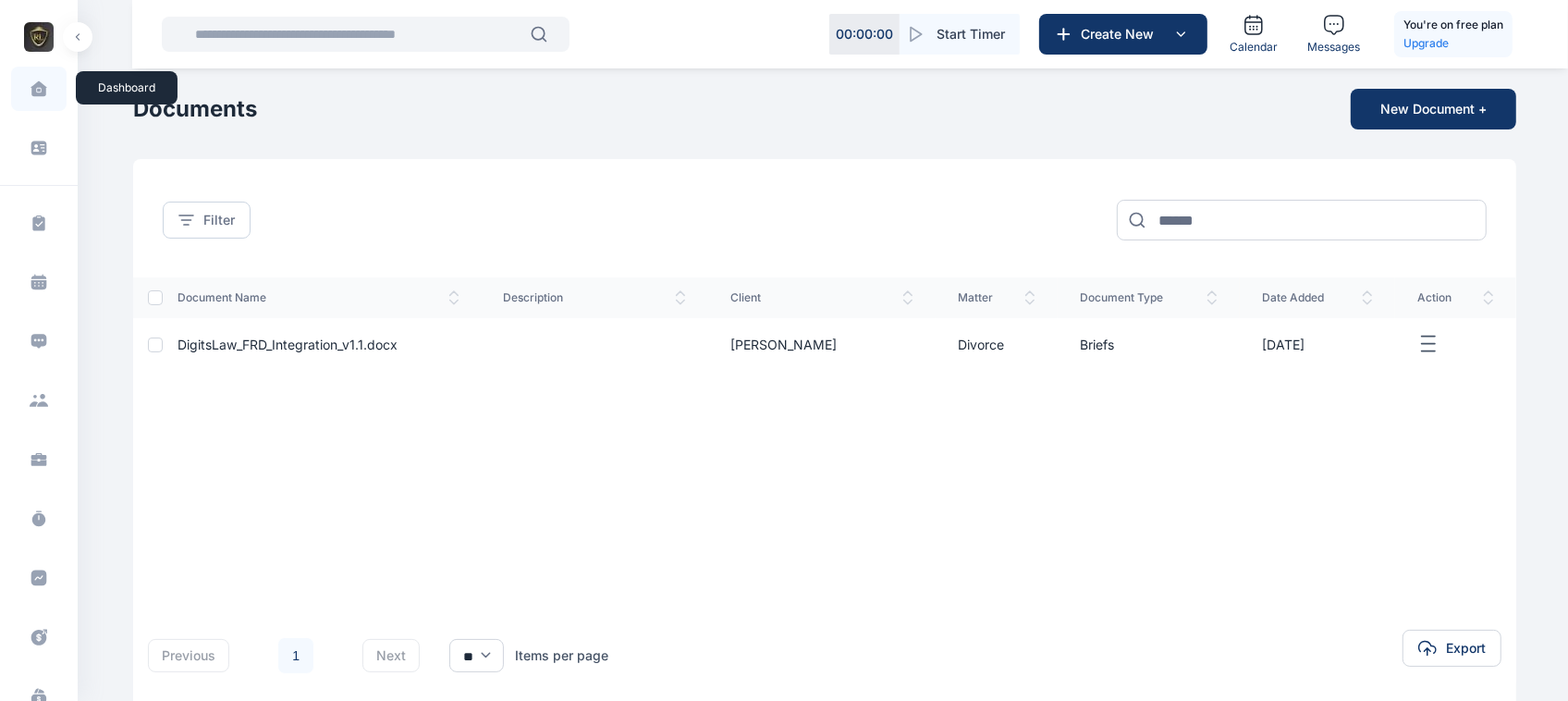
click at [40, 85] on icon at bounding box center [38, 88] width 16 height 15
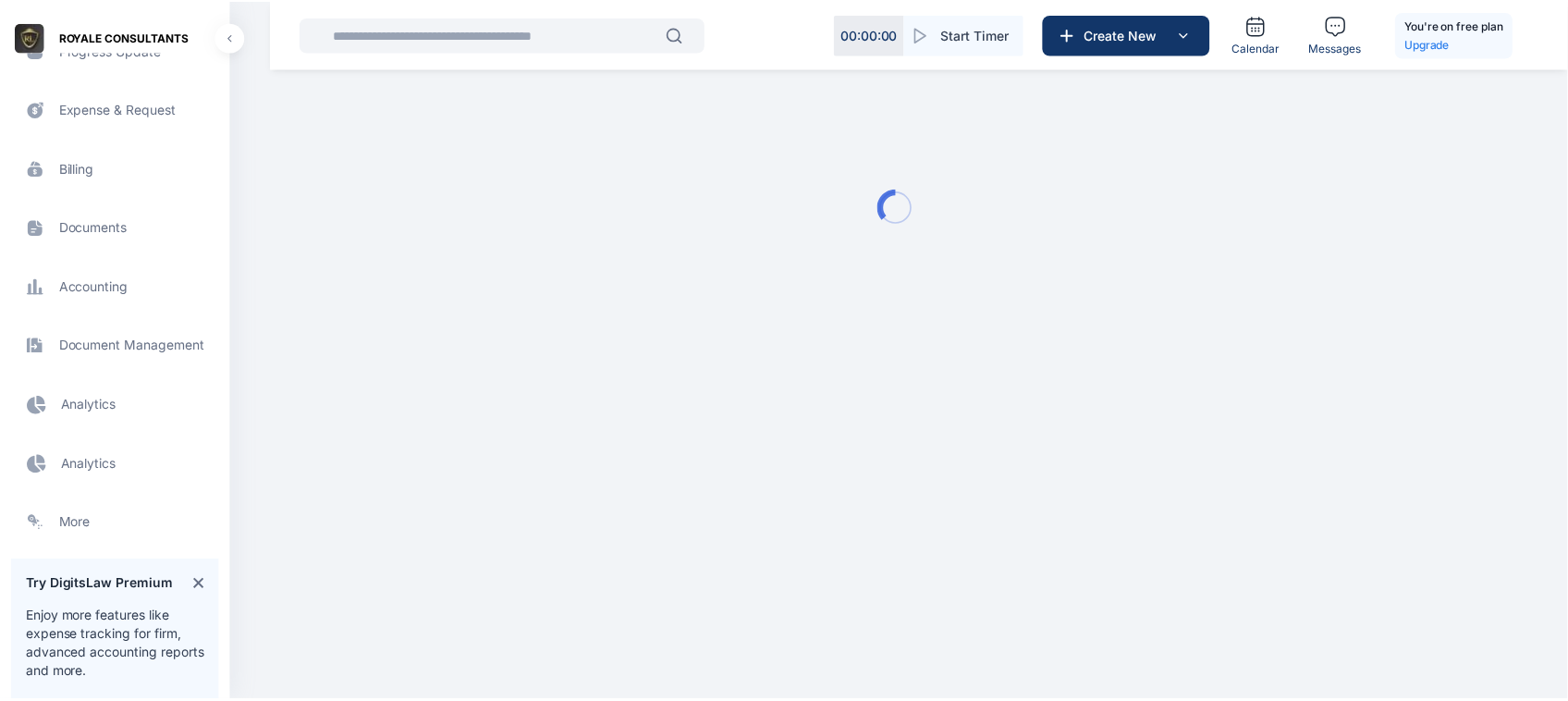
scroll to position [764, 0]
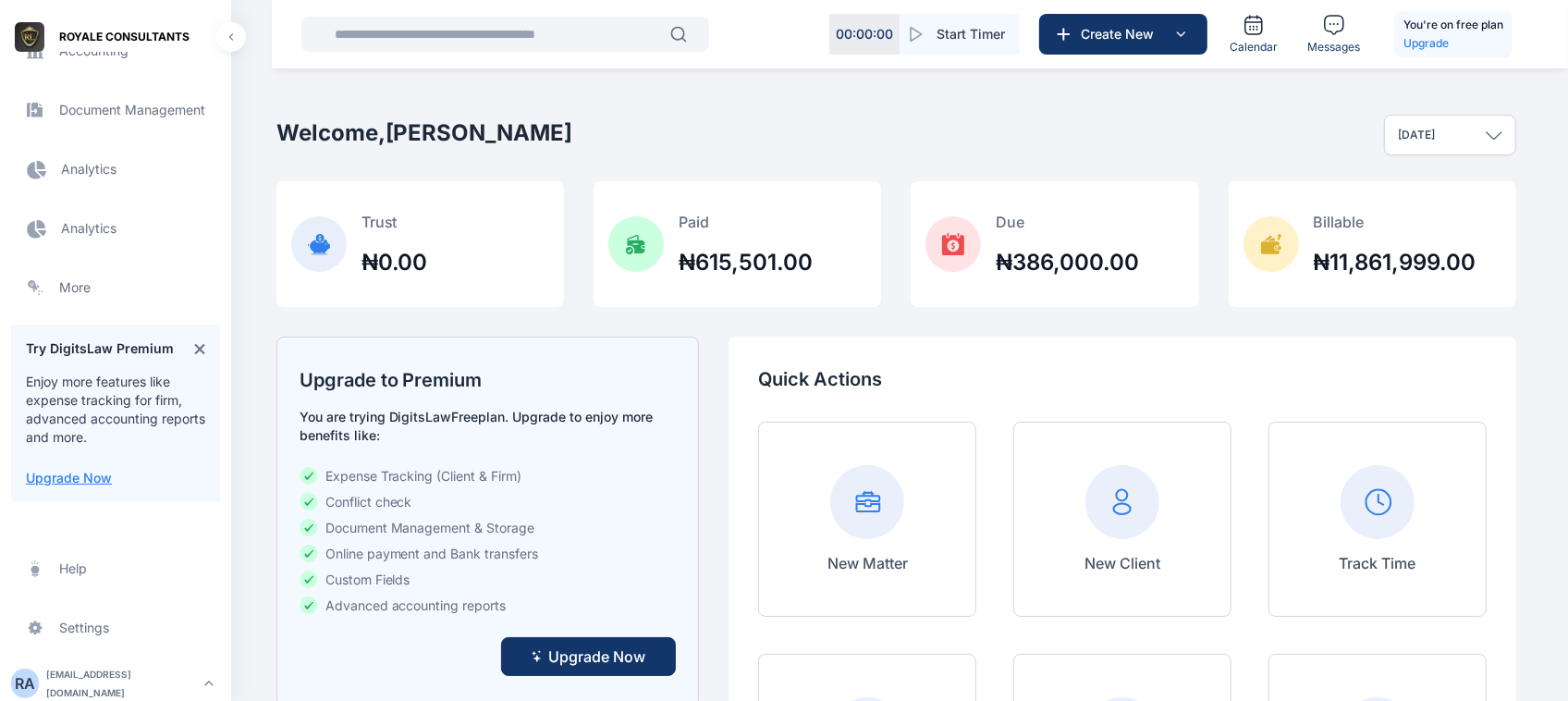
click at [141, 123] on span "Electronic Filling And Document management Document Management Document Managem…" at bounding box center [115, 110] width 209 height 44
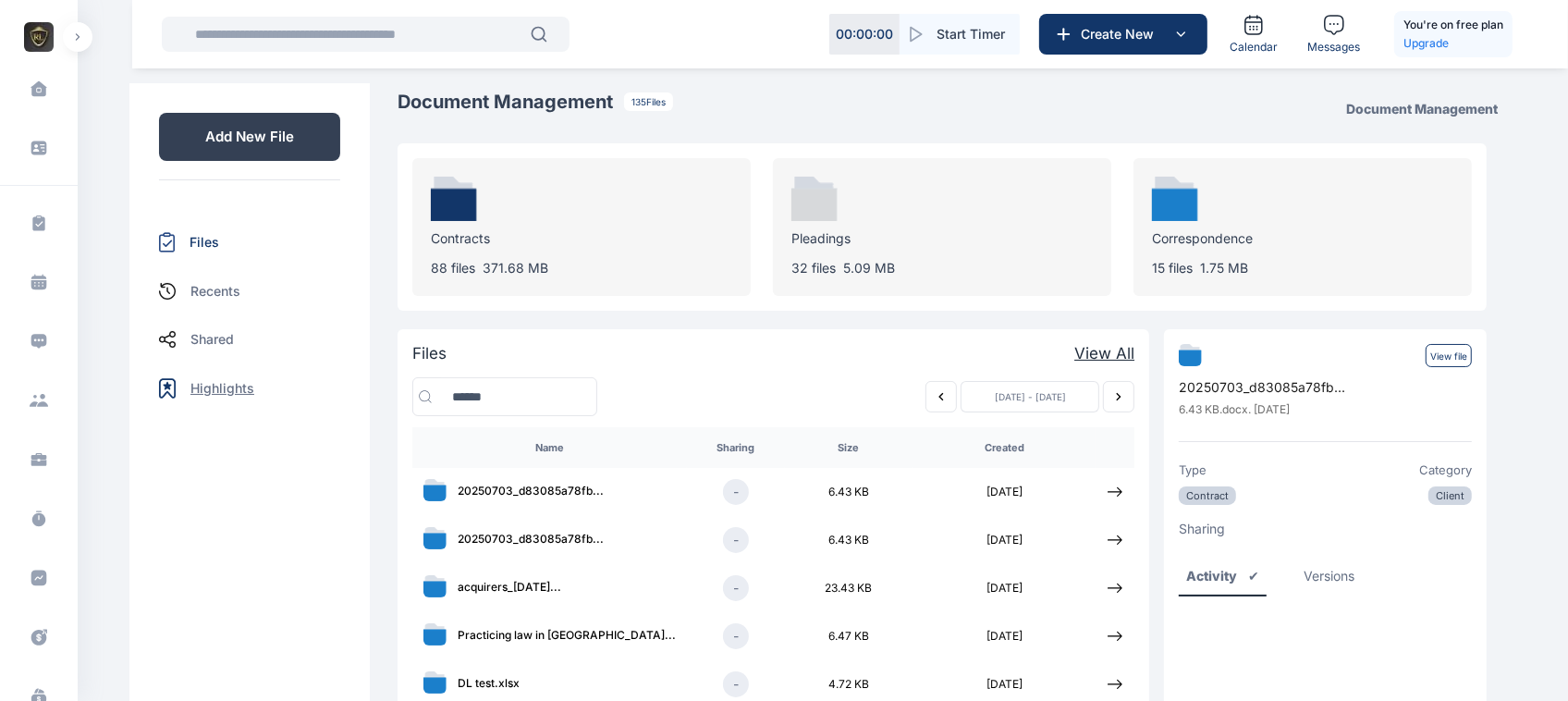
click at [201, 390] on p "Highlights" at bounding box center [222, 388] width 64 height 19
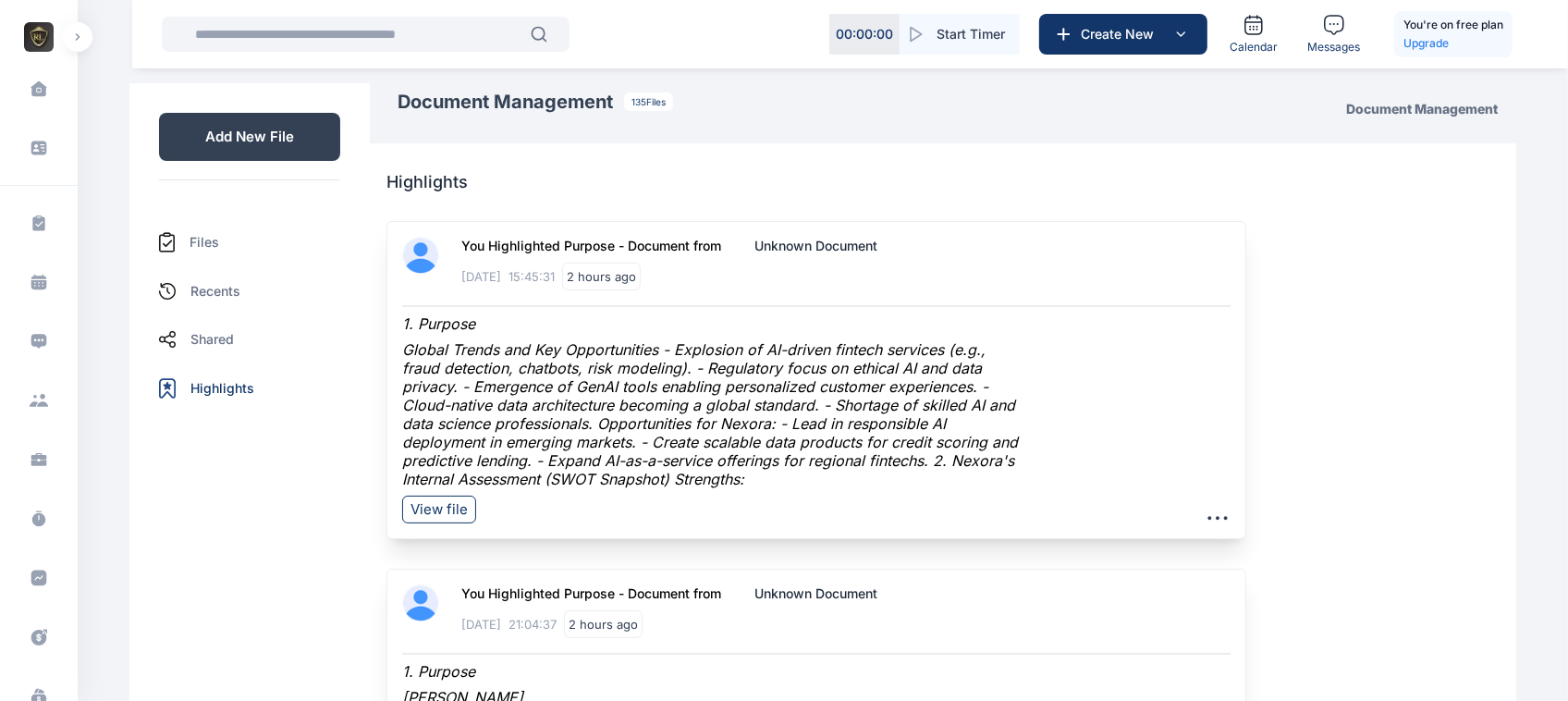
click at [216, 228] on div "Files" at bounding box center [249, 242] width 181 height 50
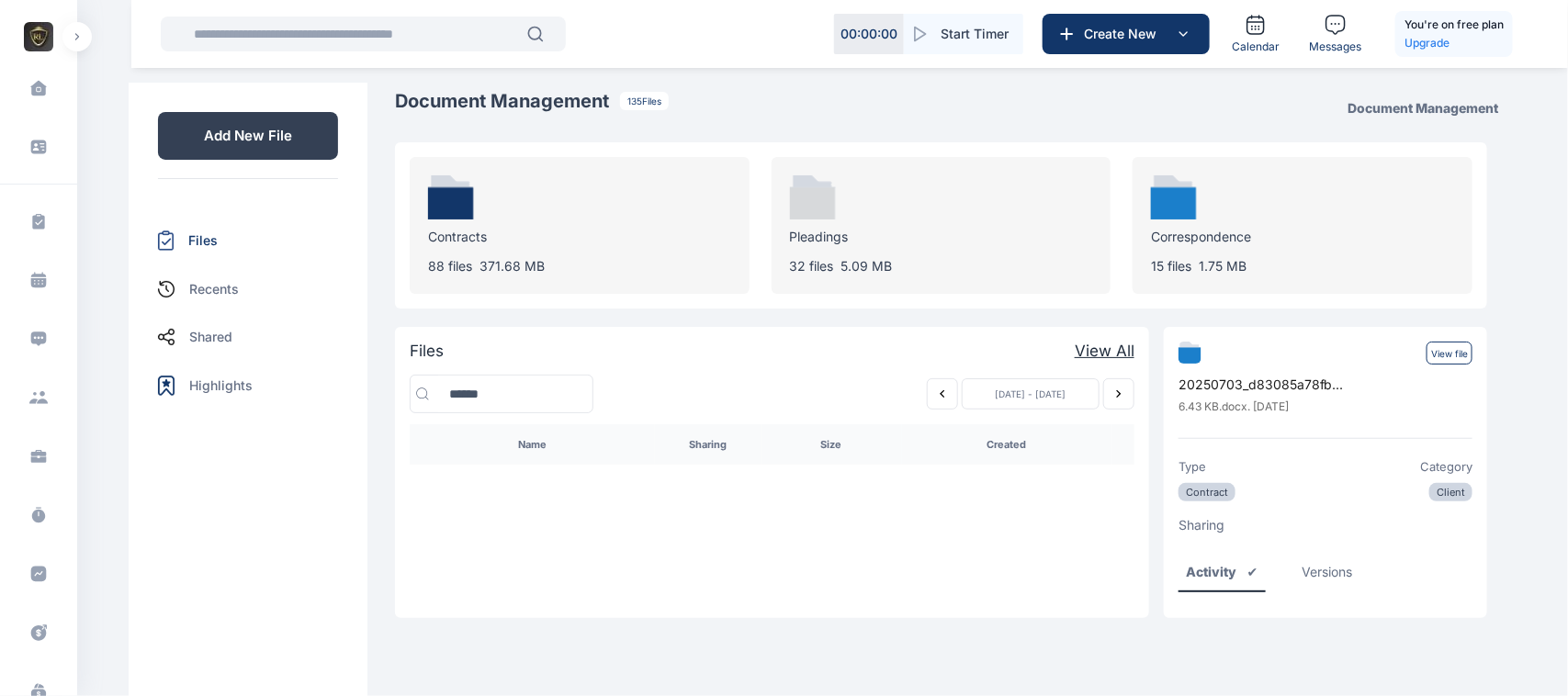
click at [517, 259] on p "371.68 MB" at bounding box center [511, 266] width 65 height 18
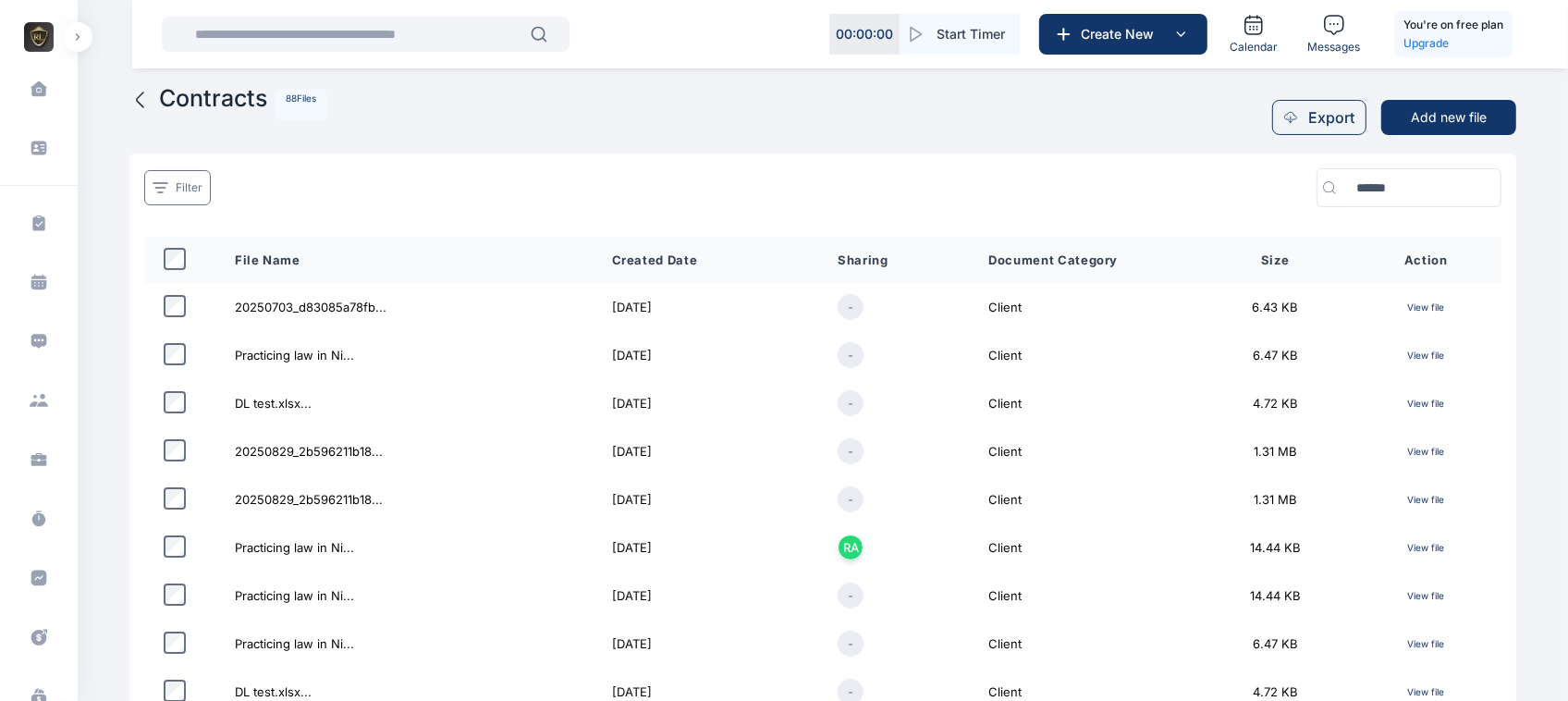
scroll to position [542, 0]
click at [141, 116] on link at bounding box center [140, 112] width 23 height 46
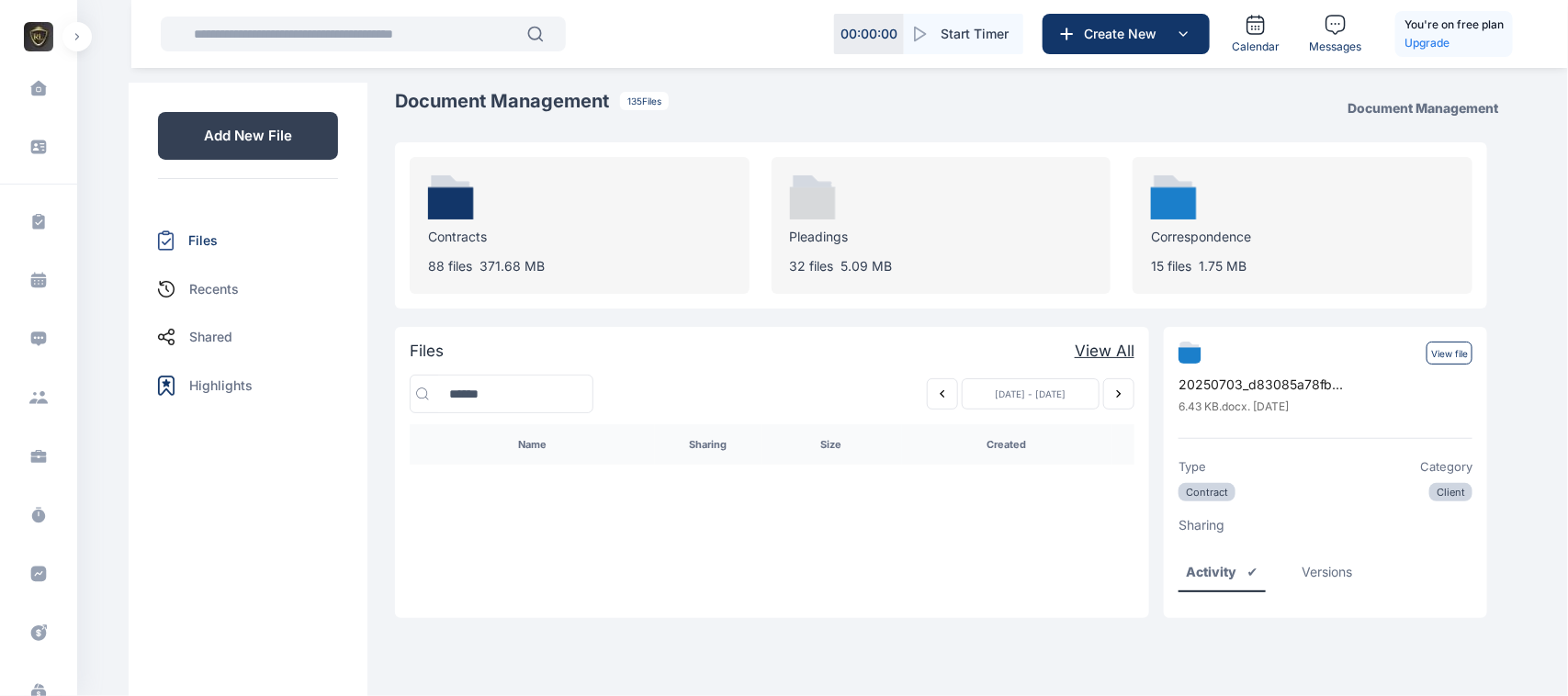
click at [459, 207] on img at bounding box center [450, 197] width 46 height 44
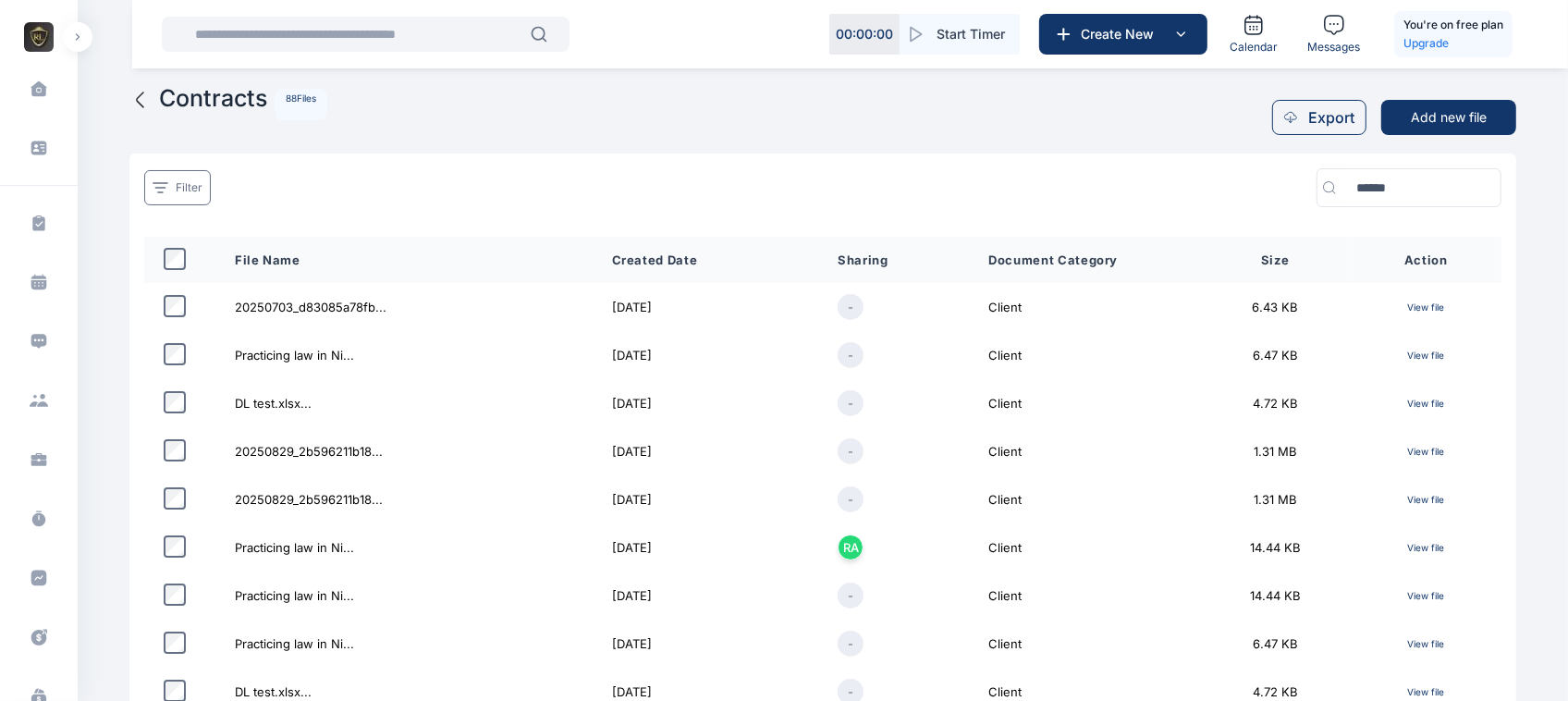
click at [74, 43] on button "button" at bounding box center [77, 37] width 29 height 29
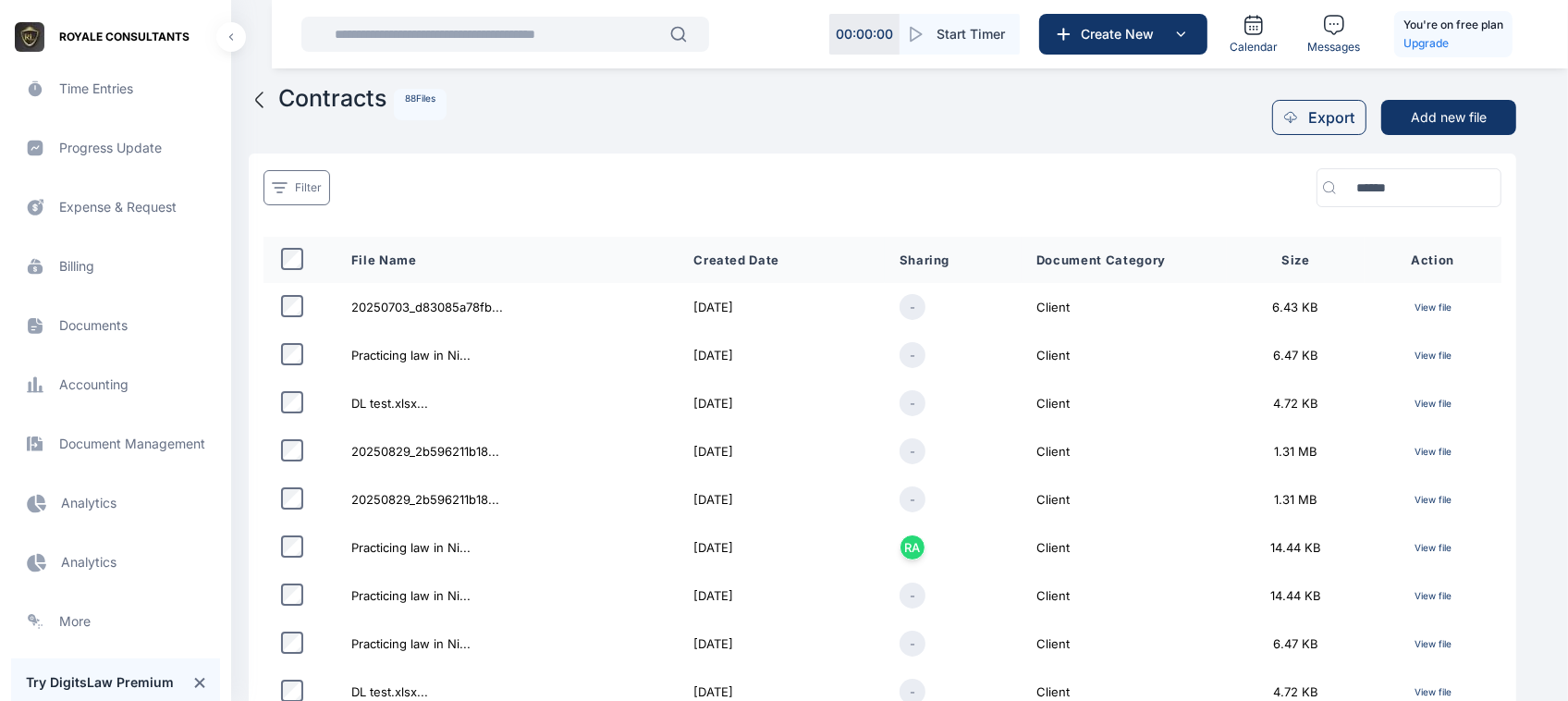
scroll to position [500, 0]
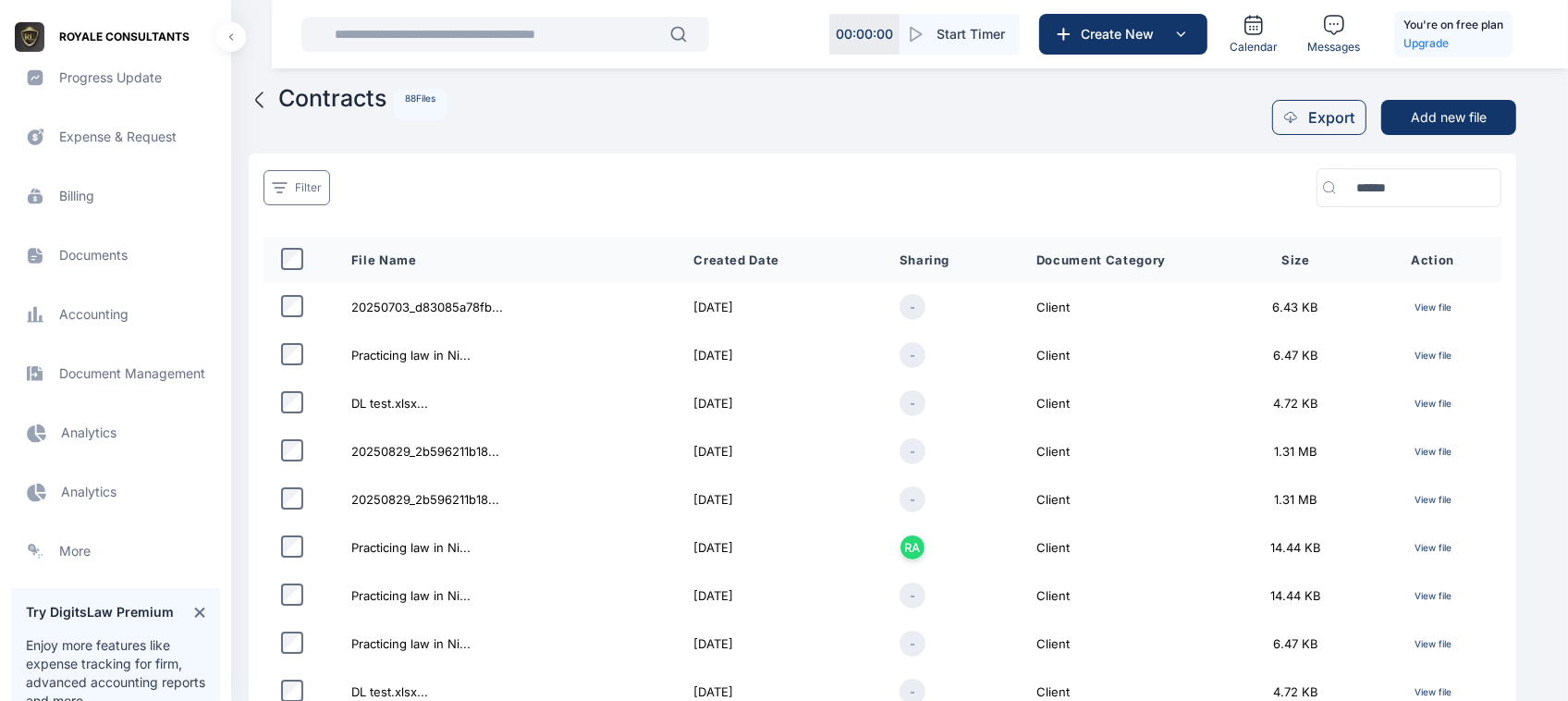
click at [90, 261] on span "Documents documents documents" at bounding box center [115, 255] width 209 height 44
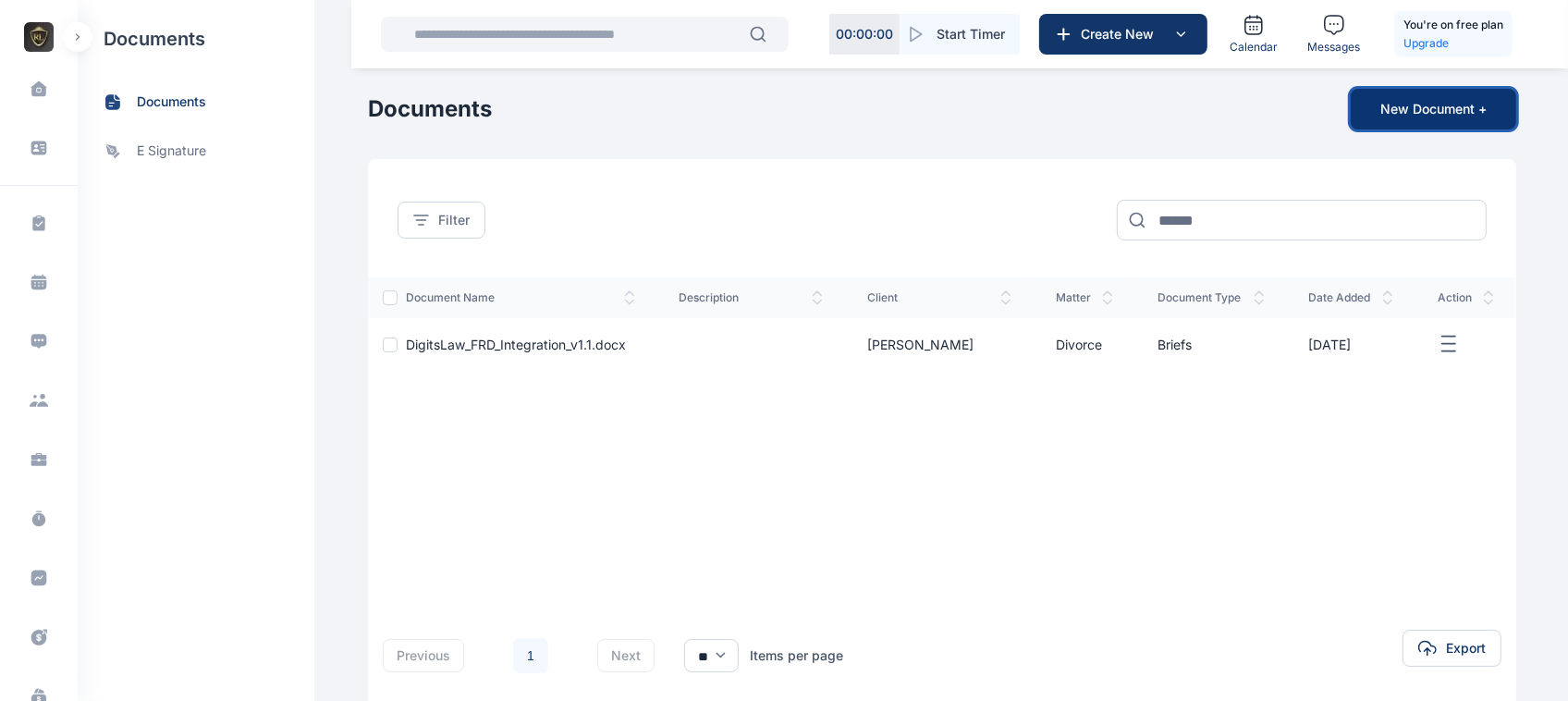
click at [1397, 119] on button "New Document +" at bounding box center [1434, 109] width 166 height 40
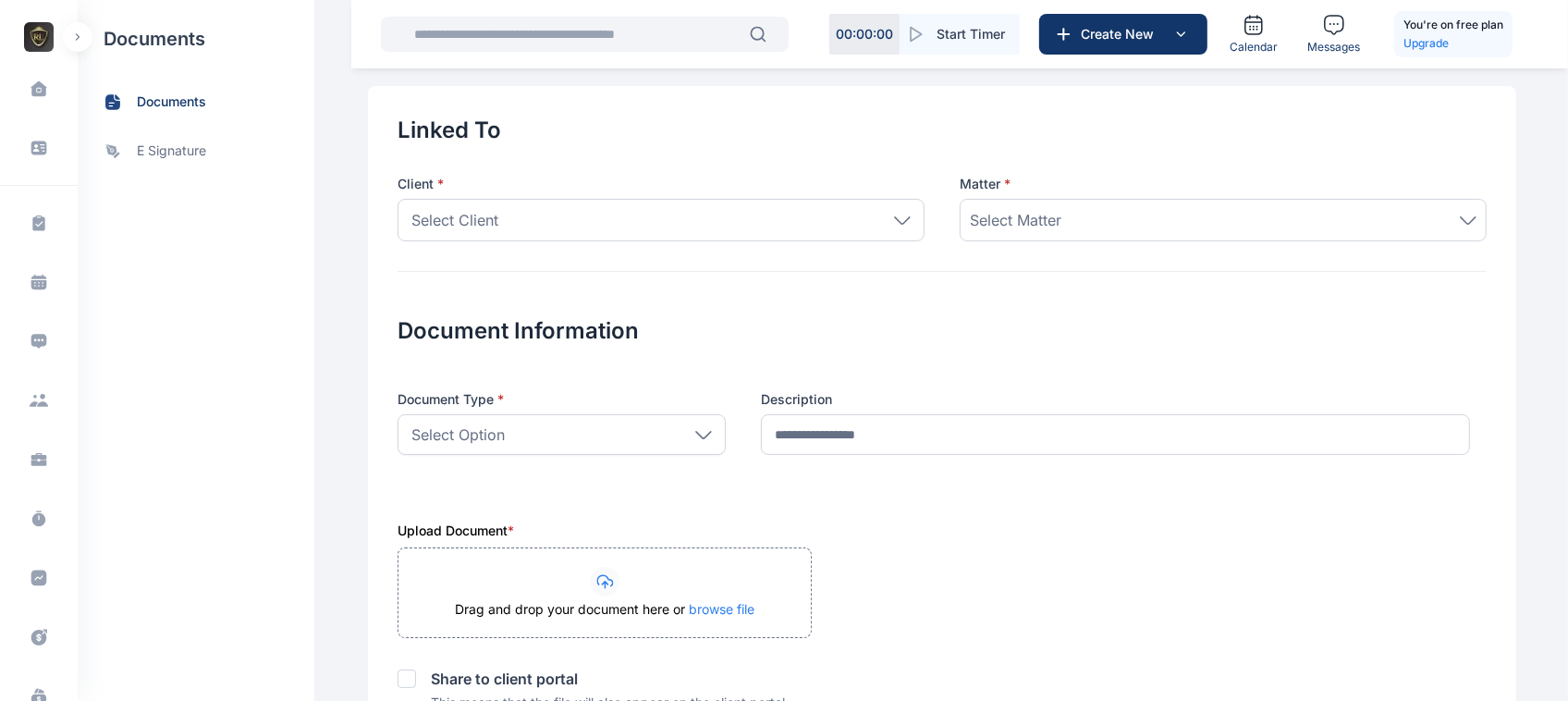
scroll to position [76, 0]
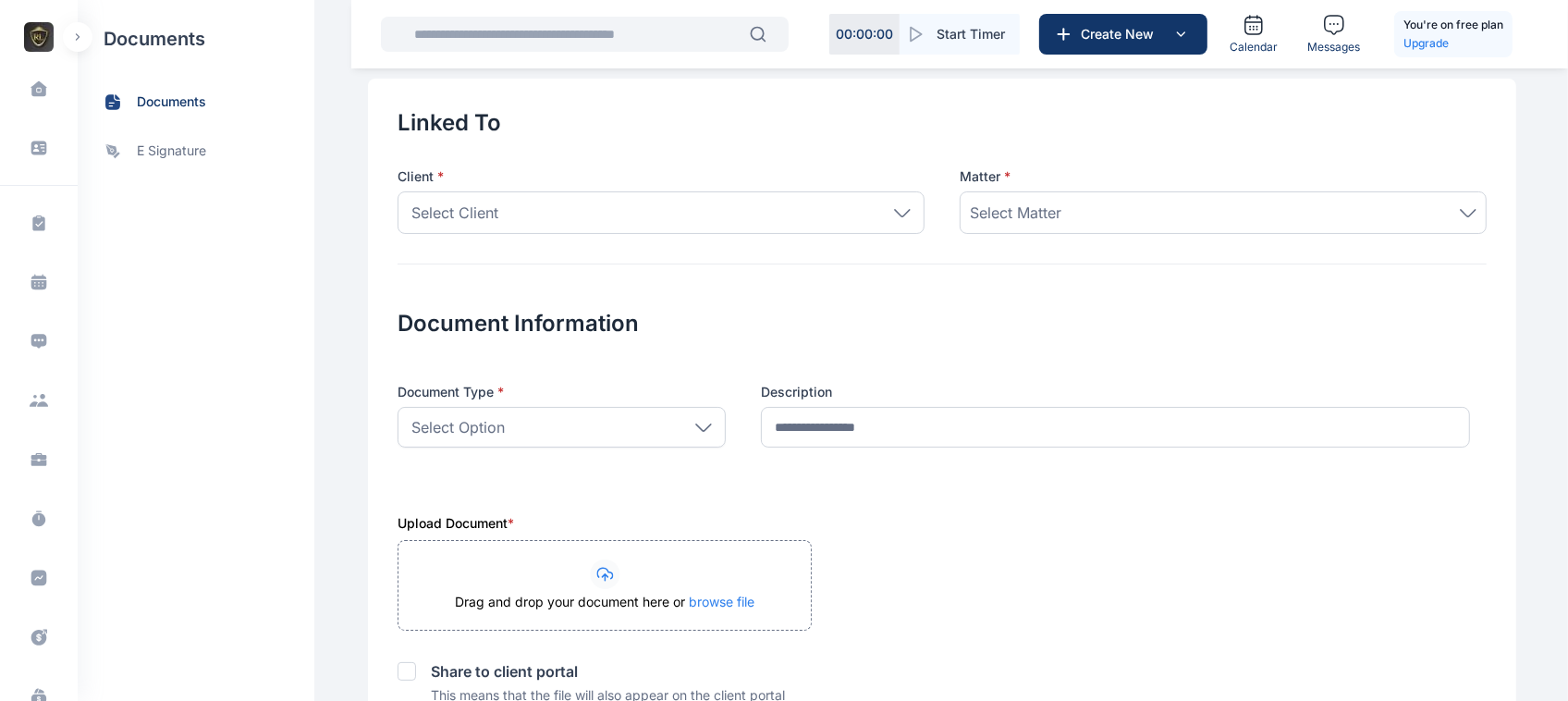
click at [704, 422] on div "Select Option" at bounding box center [561, 426] width 329 height 40
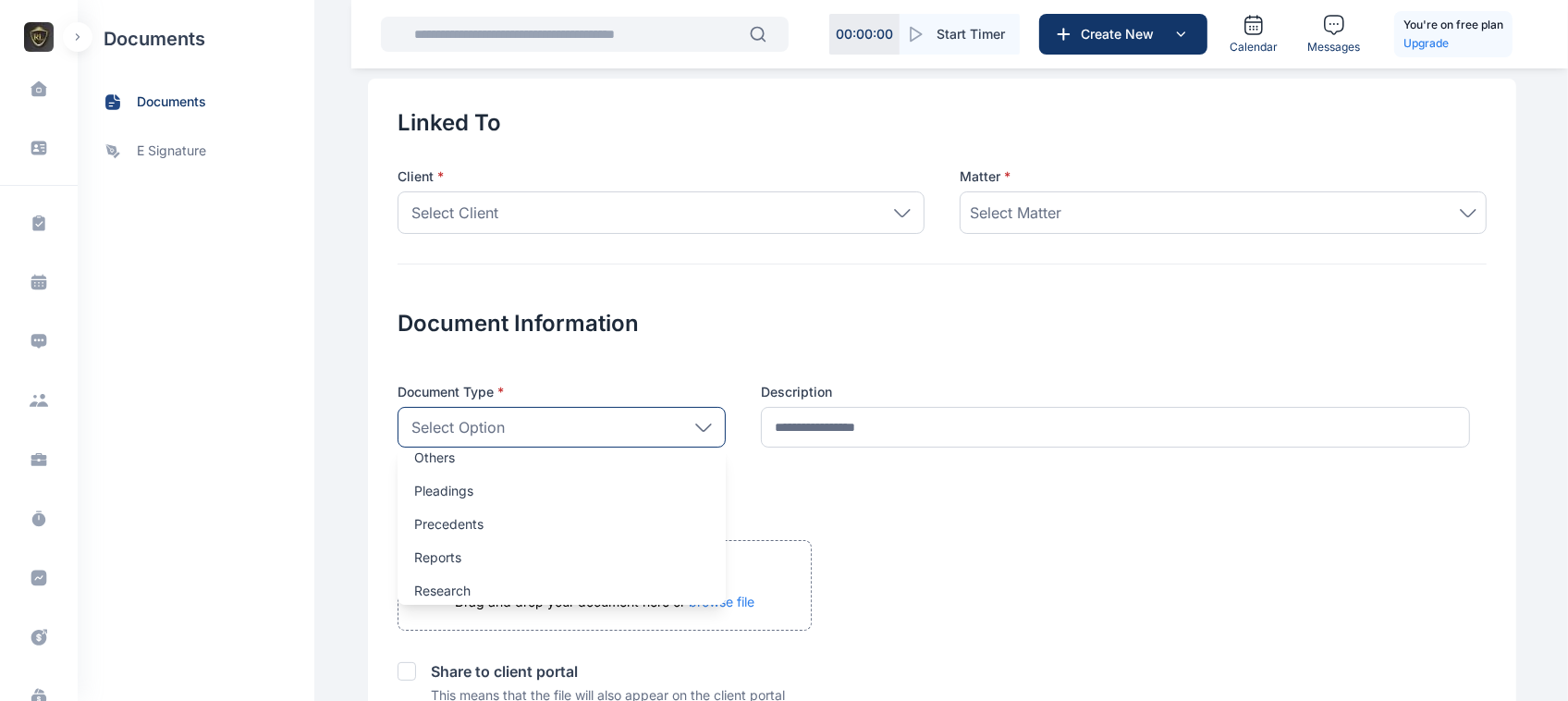
scroll to position [0, 0]
click at [187, 279] on div "documents documents e signature" at bounding box center [195, 350] width 236 height 701
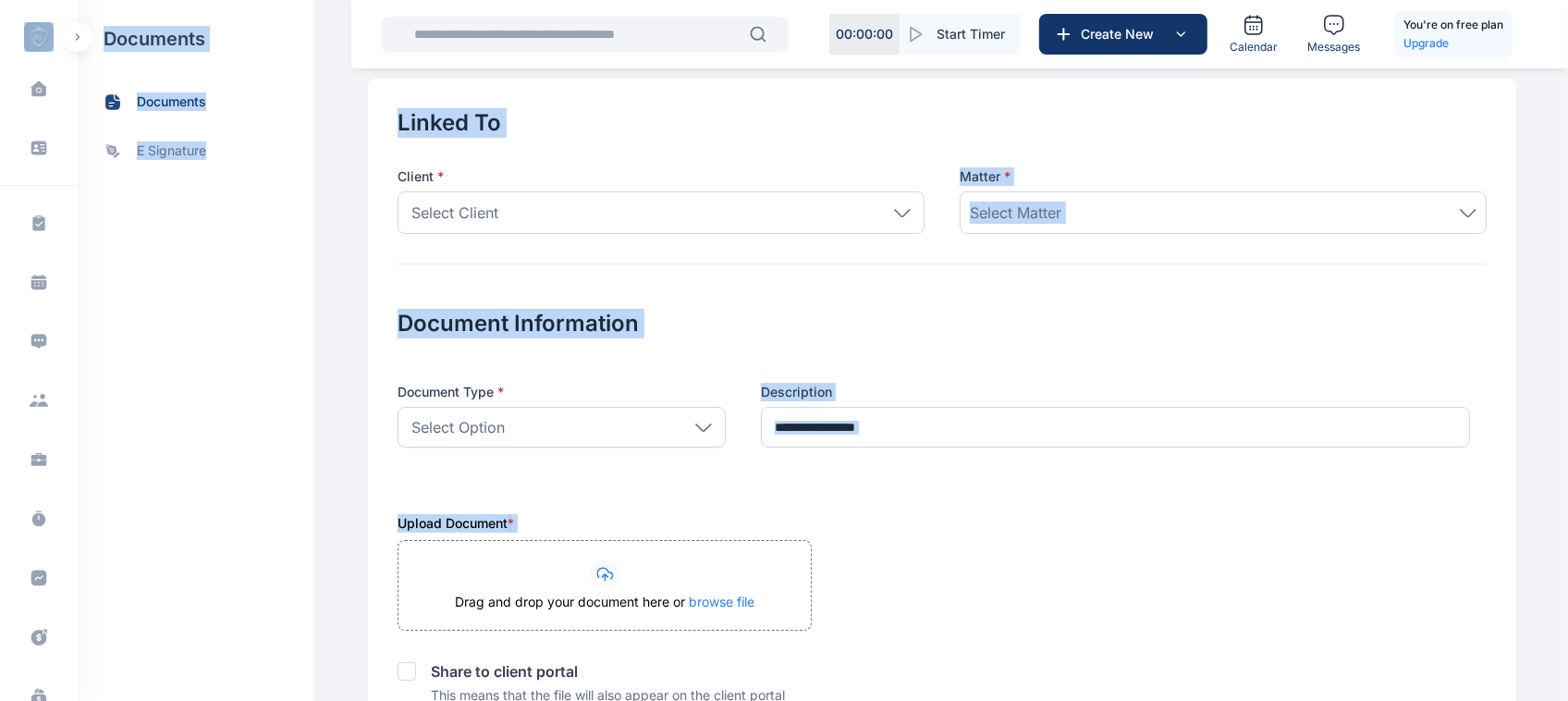
drag, startPoint x: 61, startPoint y: 41, endPoint x: 598, endPoint y: 598, distance: 773.7
click at [598, 598] on div "Dashboard dashboard Conflict-Check conflict-check Task Management task manageme…" at bounding box center [784, 403] width 1568 height 959
click at [710, 527] on div "Upload Document *" at bounding box center [941, 526] width 1089 height 25
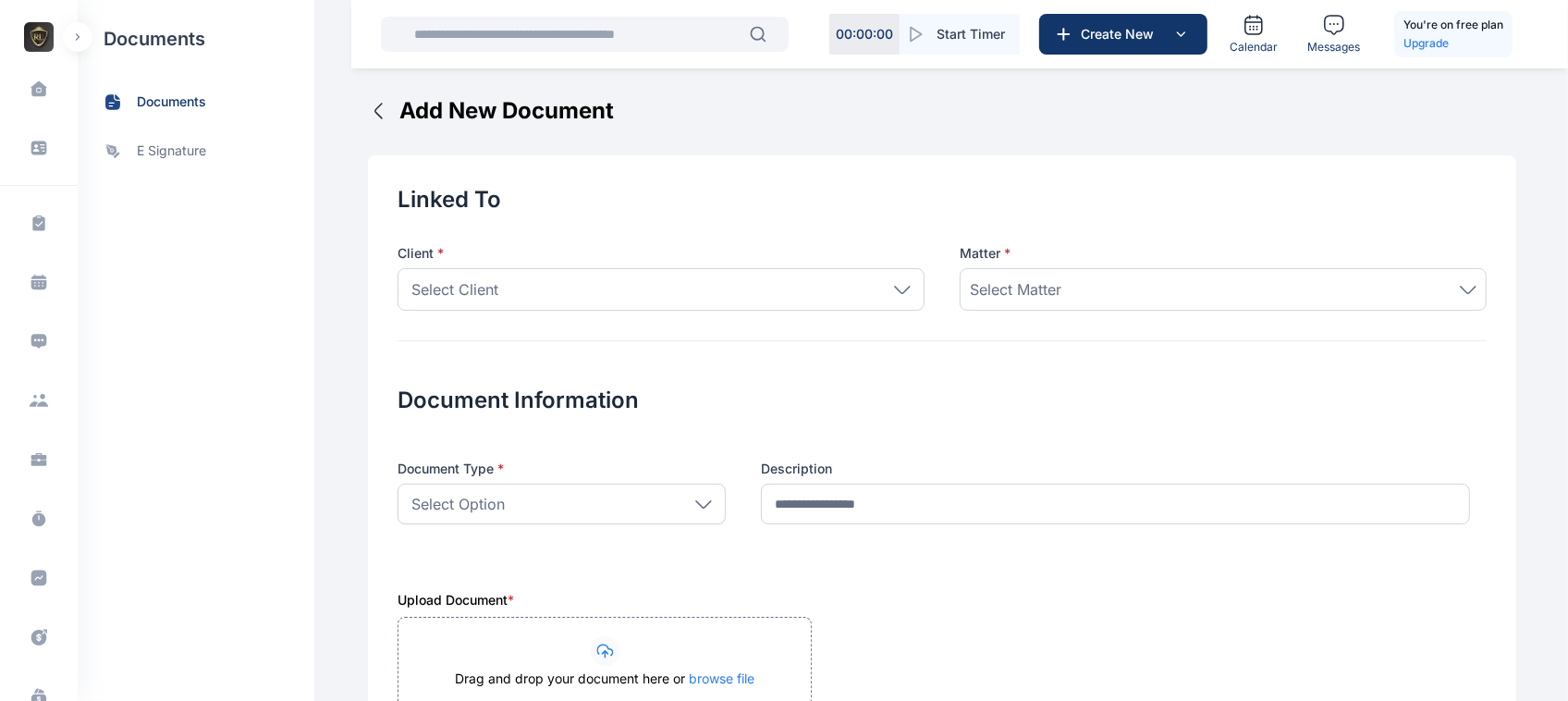
click at [78, 47] on button "button" at bounding box center [77, 37] width 29 height 29
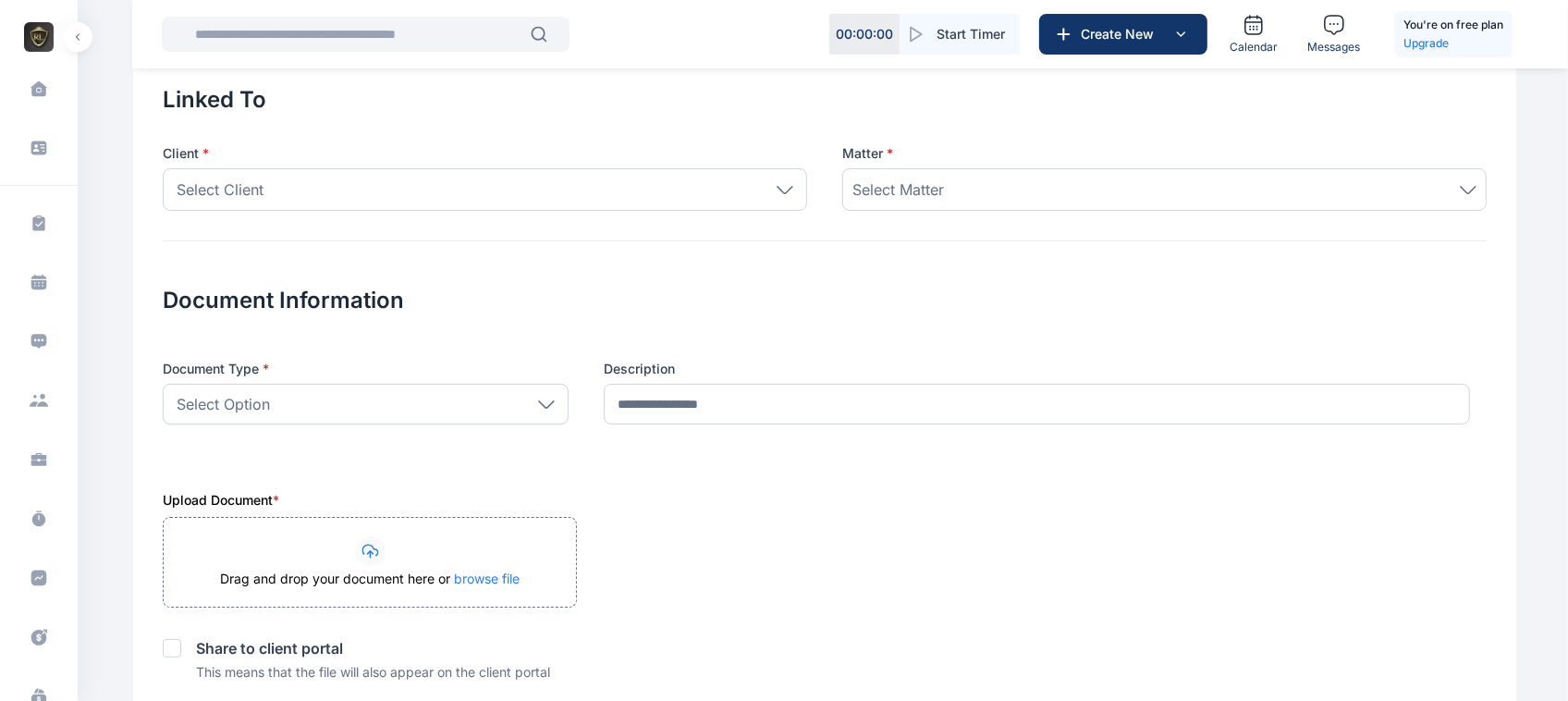
scroll to position [257, 0]
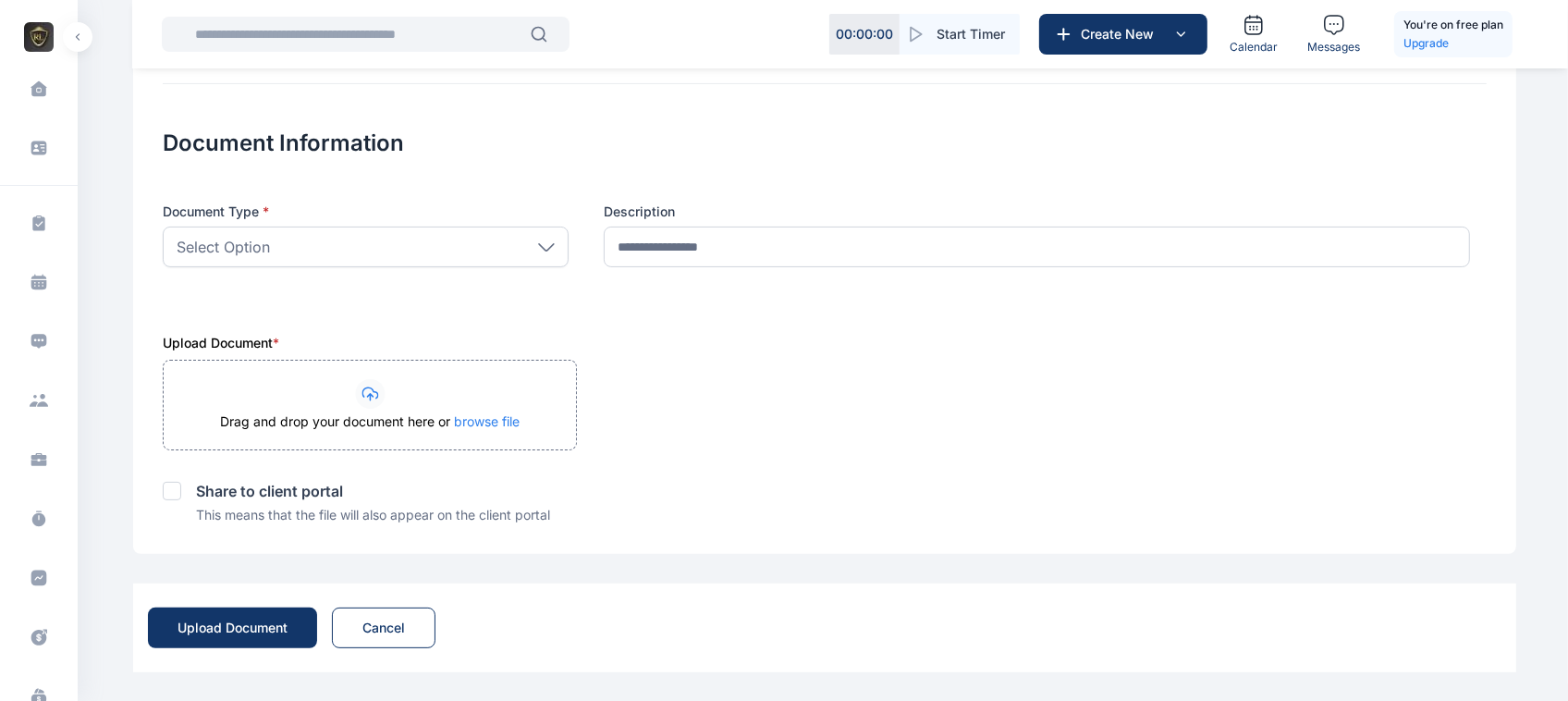
click at [78, 38] on icon "button" at bounding box center [77, 37] width 6 height 8
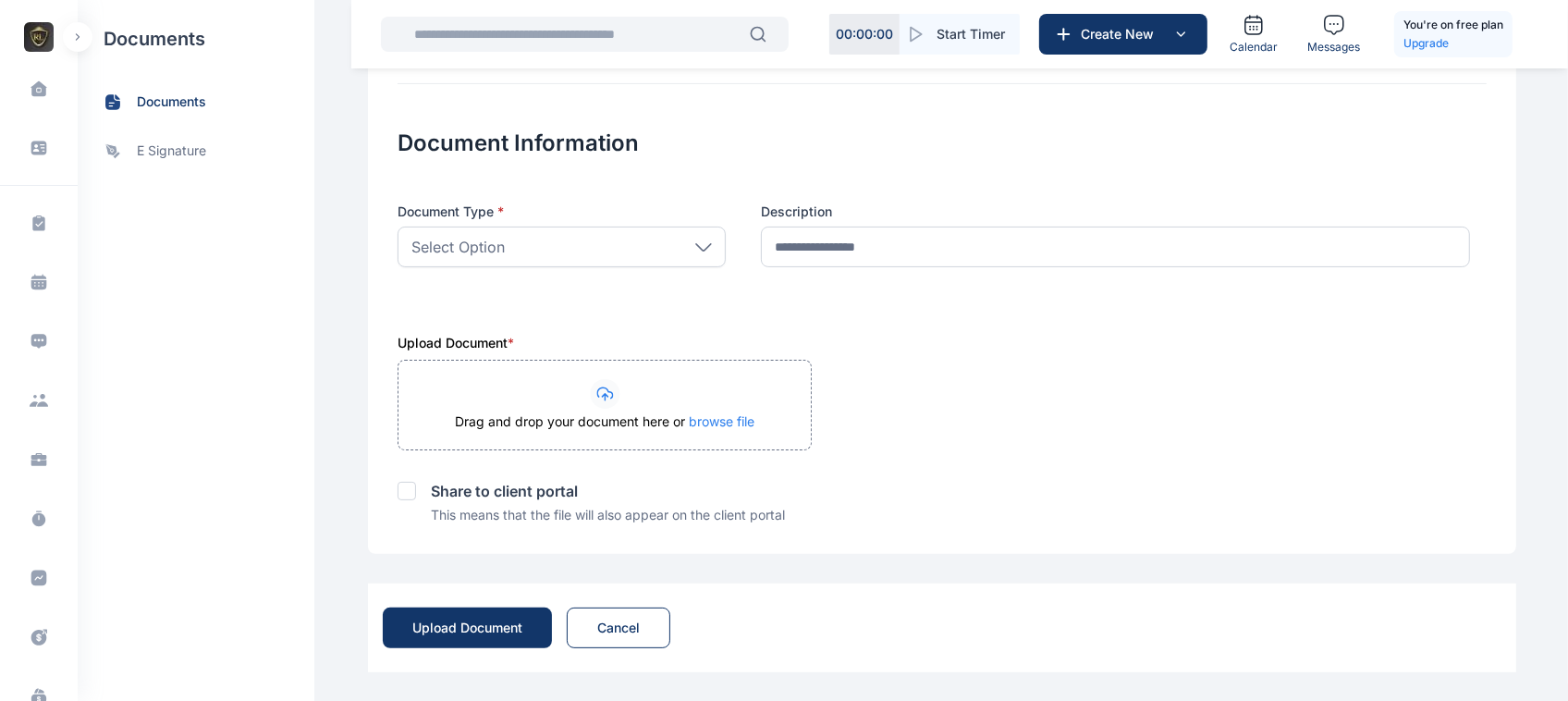
click at [83, 27] on button "button" at bounding box center [77, 37] width 29 height 29
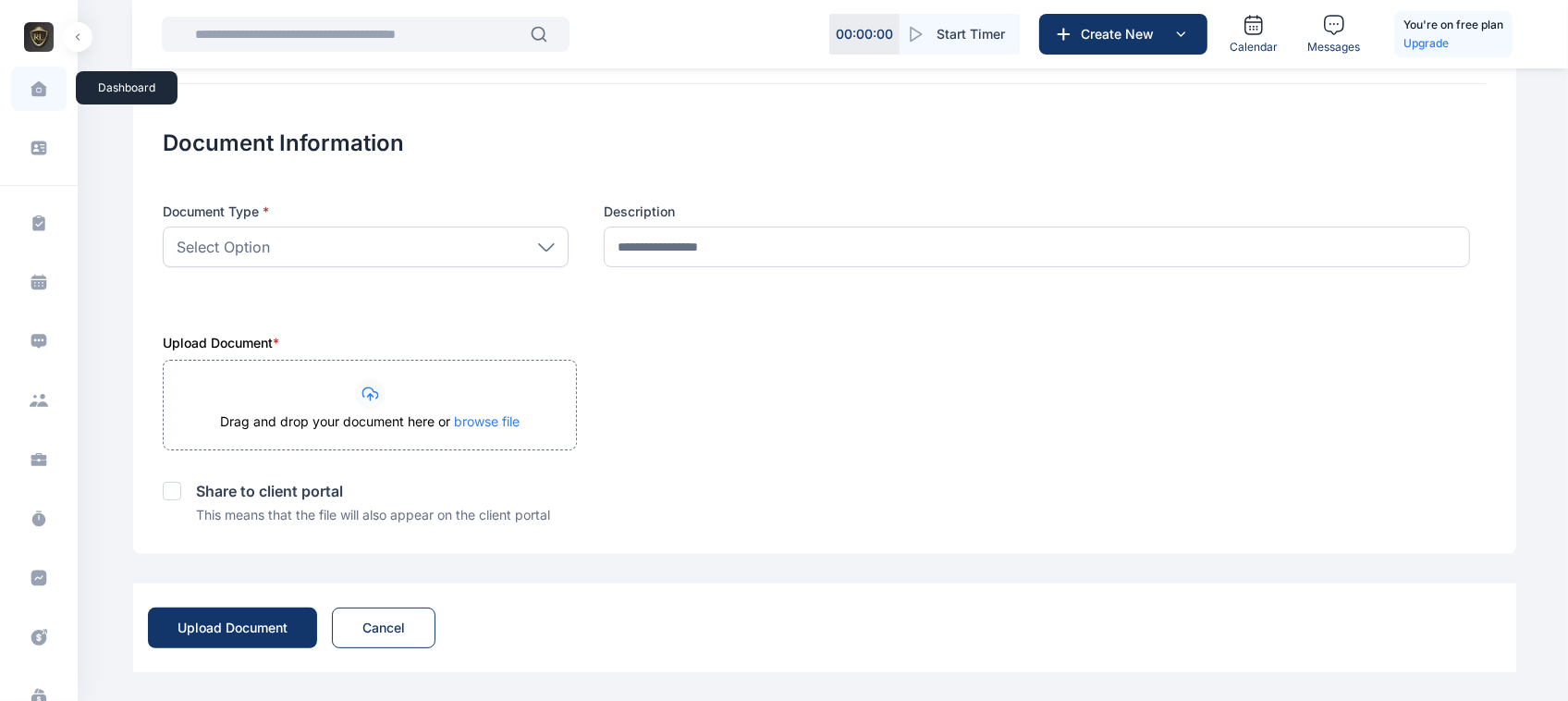
click at [43, 86] on icon at bounding box center [38, 88] width 17 height 17
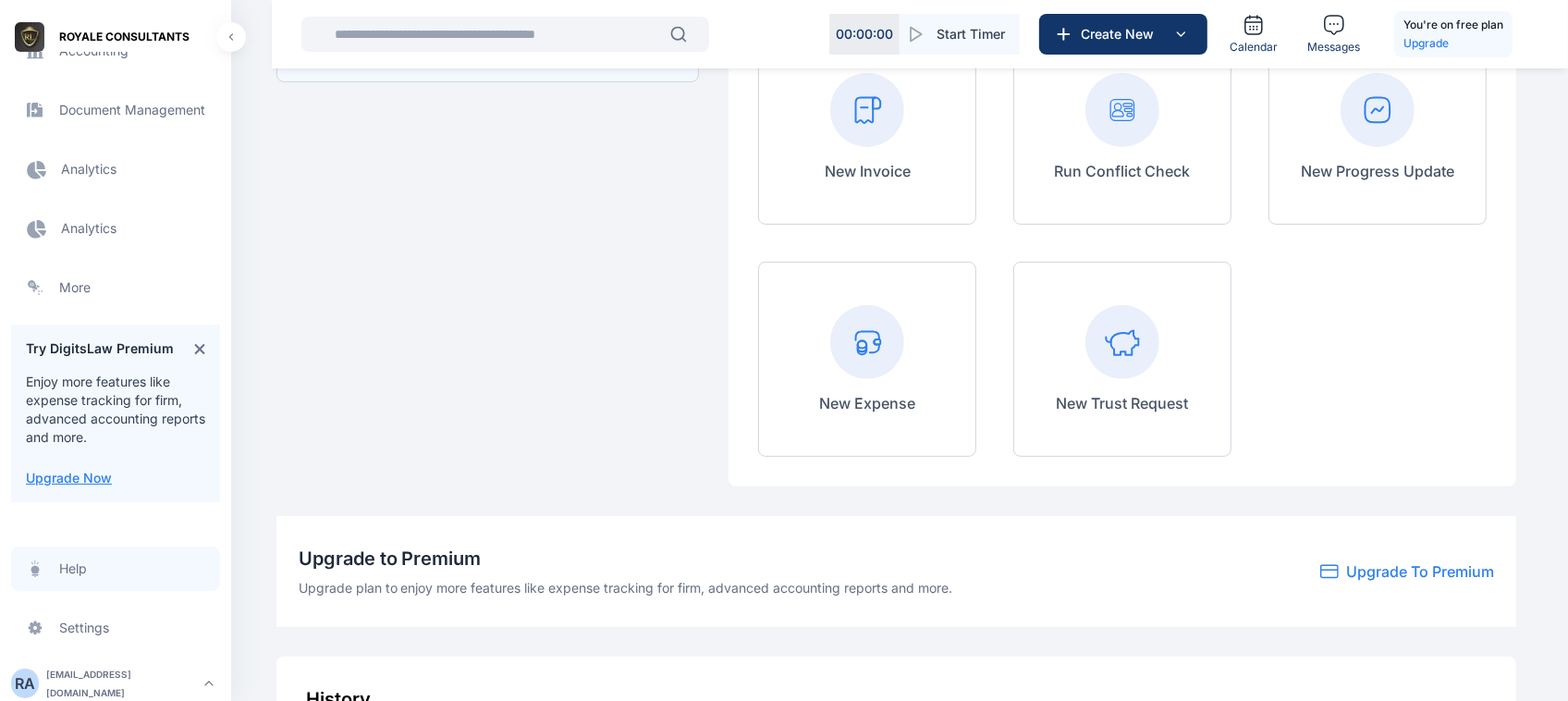
scroll to position [655, 0]
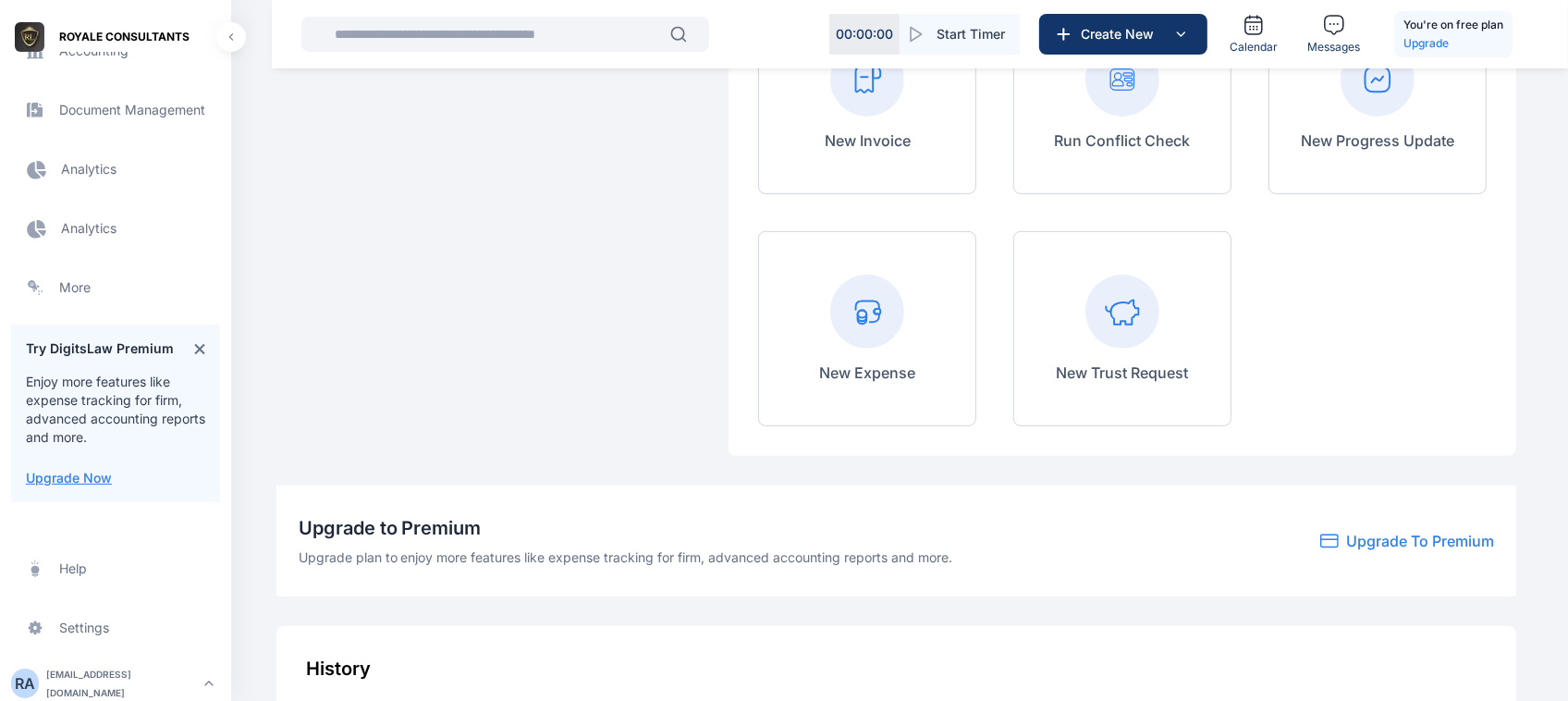
click at [122, 117] on span "Electronic Filling And Document management Document Management Document Managem…" at bounding box center [115, 110] width 209 height 44
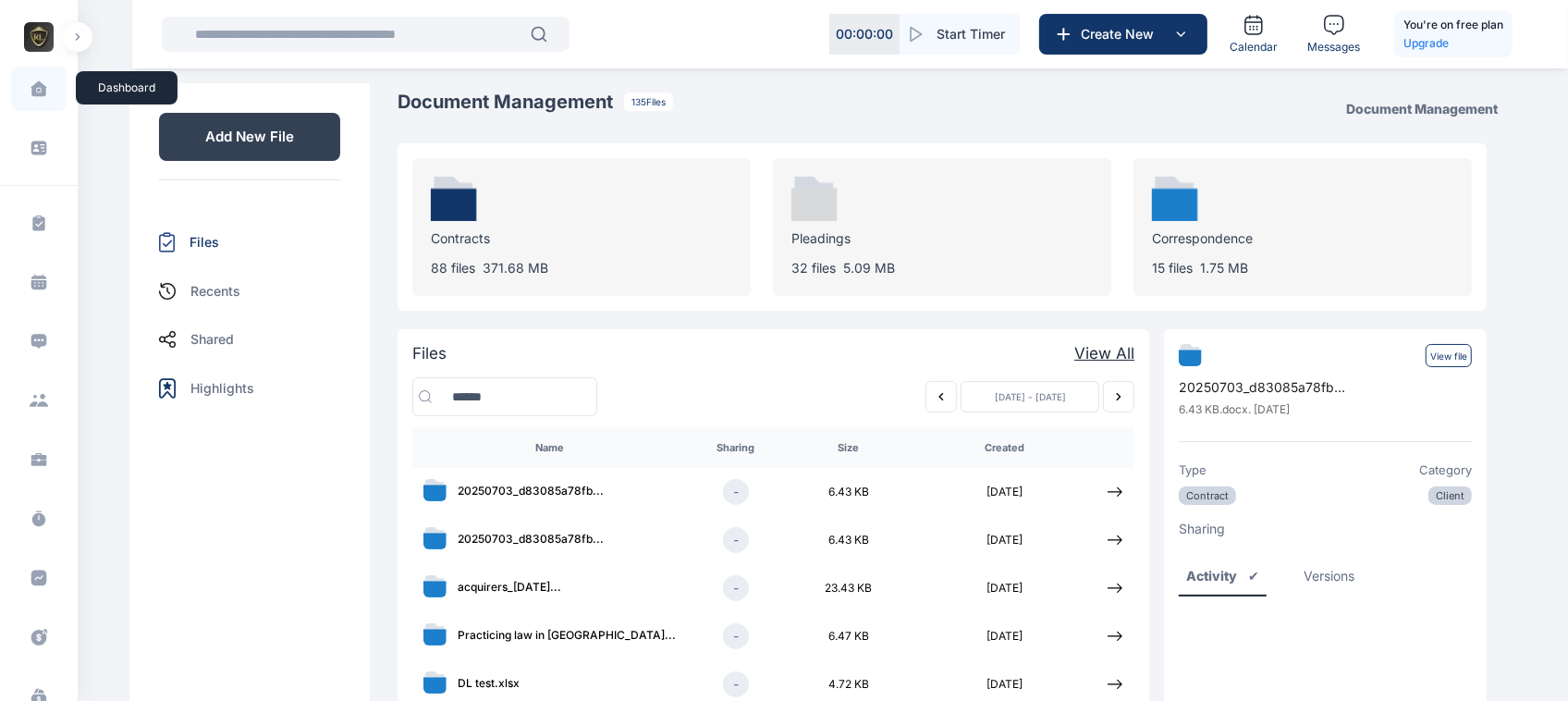
click at [28, 99] on span at bounding box center [38, 89] width 46 height 39
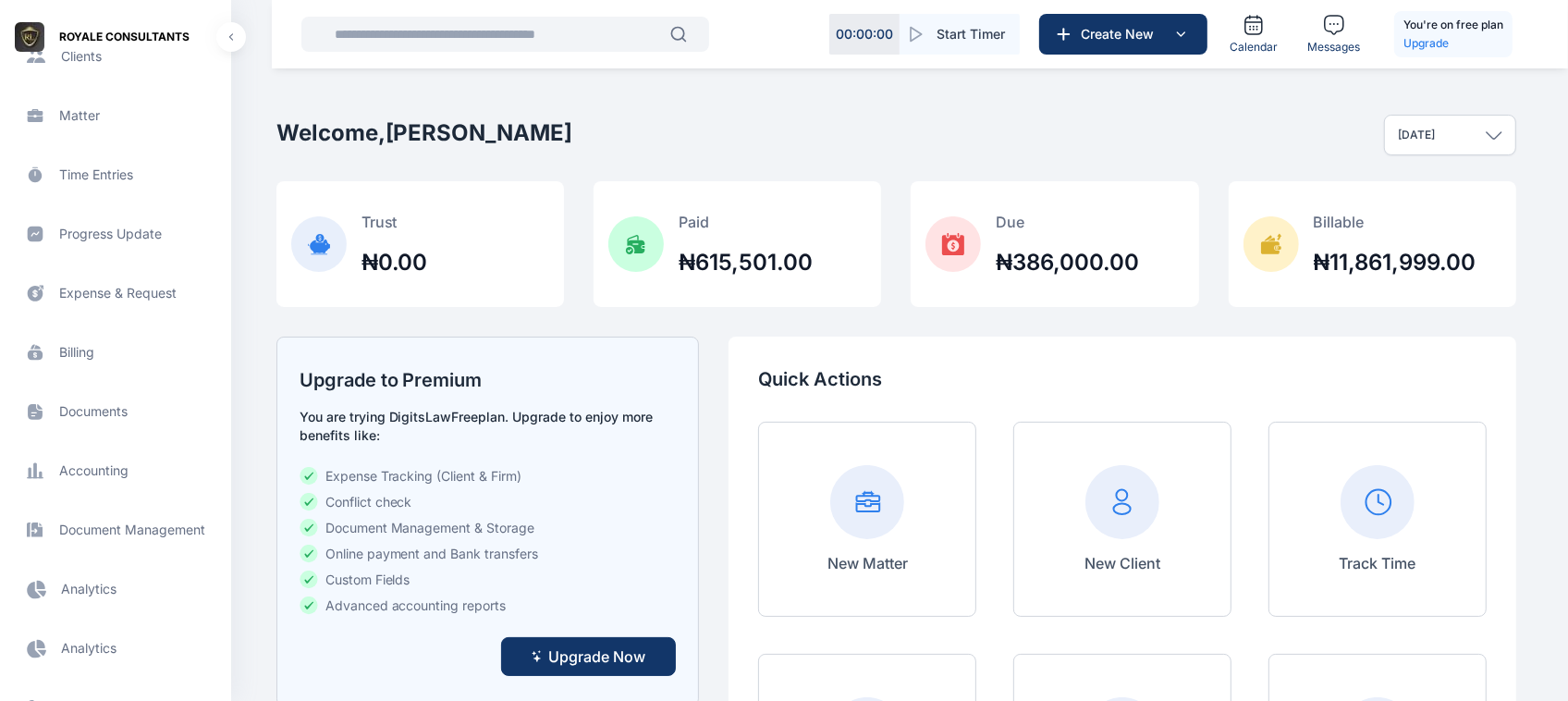
scroll to position [347, 0]
click at [130, 408] on span "Documents documents documents" at bounding box center [115, 408] width 209 height 44
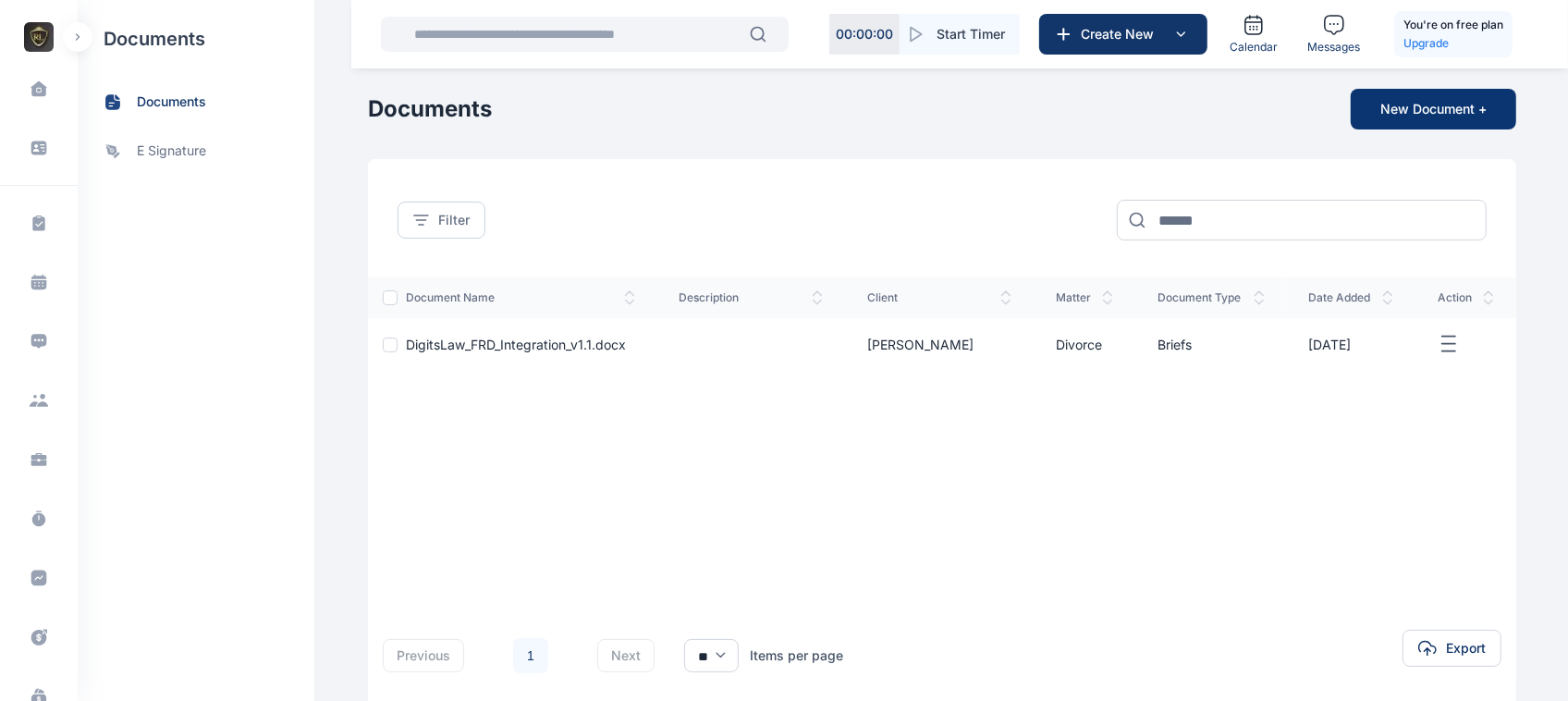
click at [1433, 114] on button "New Document +" at bounding box center [1434, 109] width 166 height 40
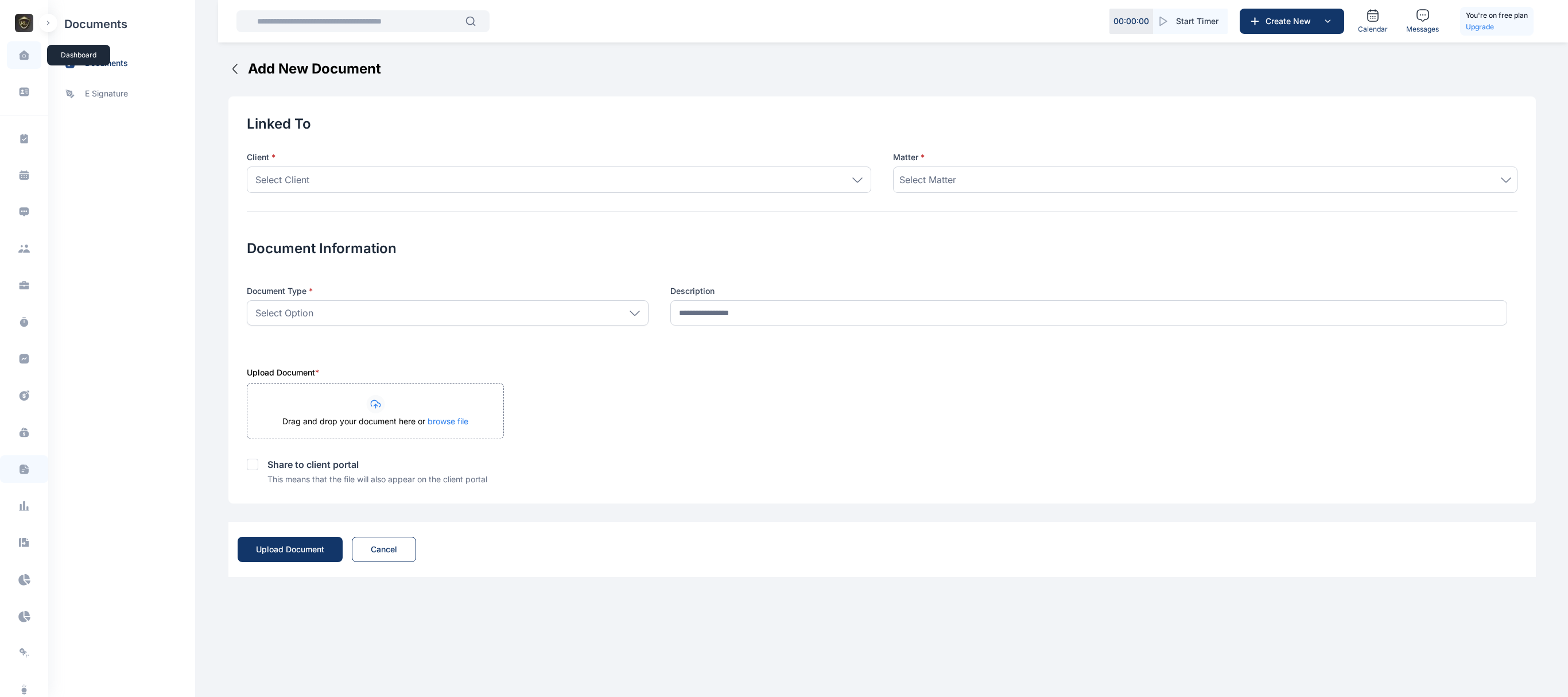
click at [25, 48] on span at bounding box center [24, 55] width 29 height 24
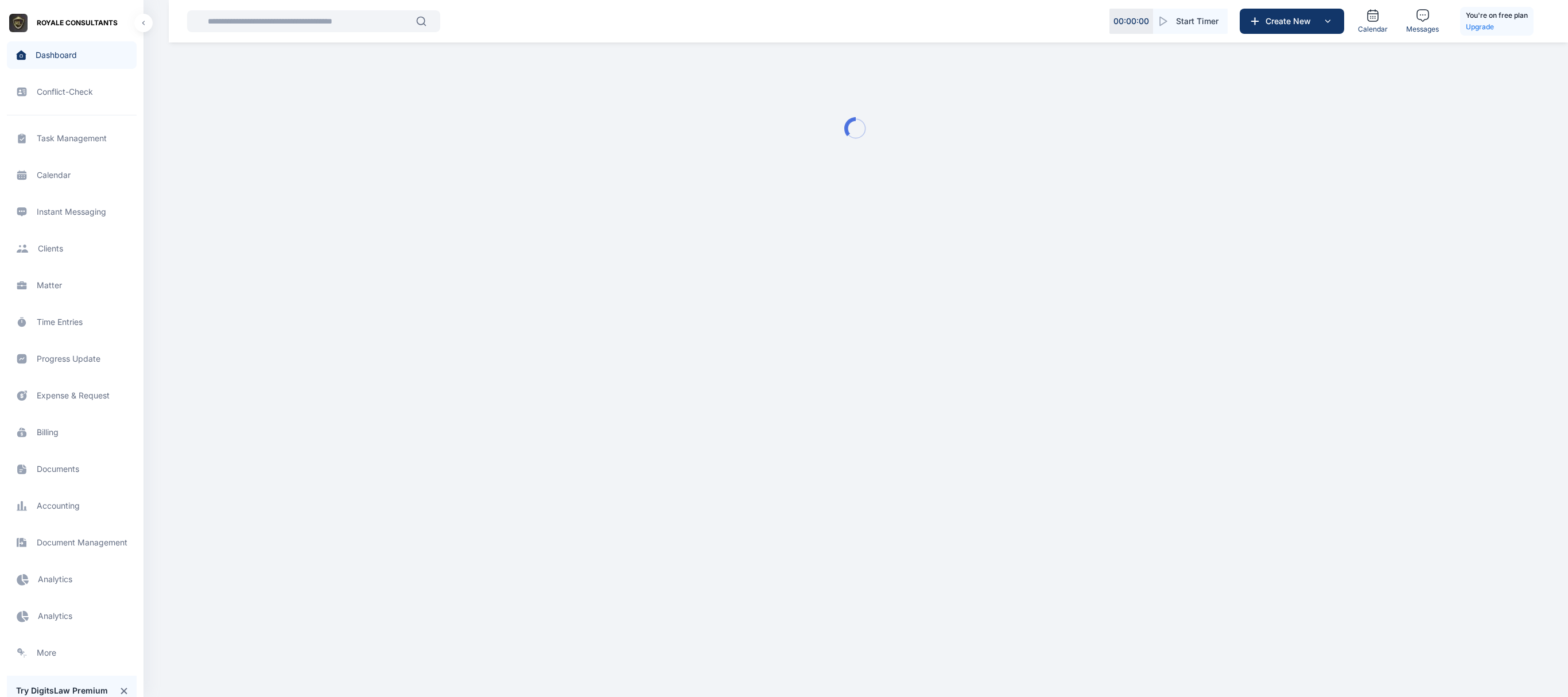
click at [66, 435] on span "Electronic Filling And Document management Document Management Document Managem…" at bounding box center [71, 542] width 130 height 27
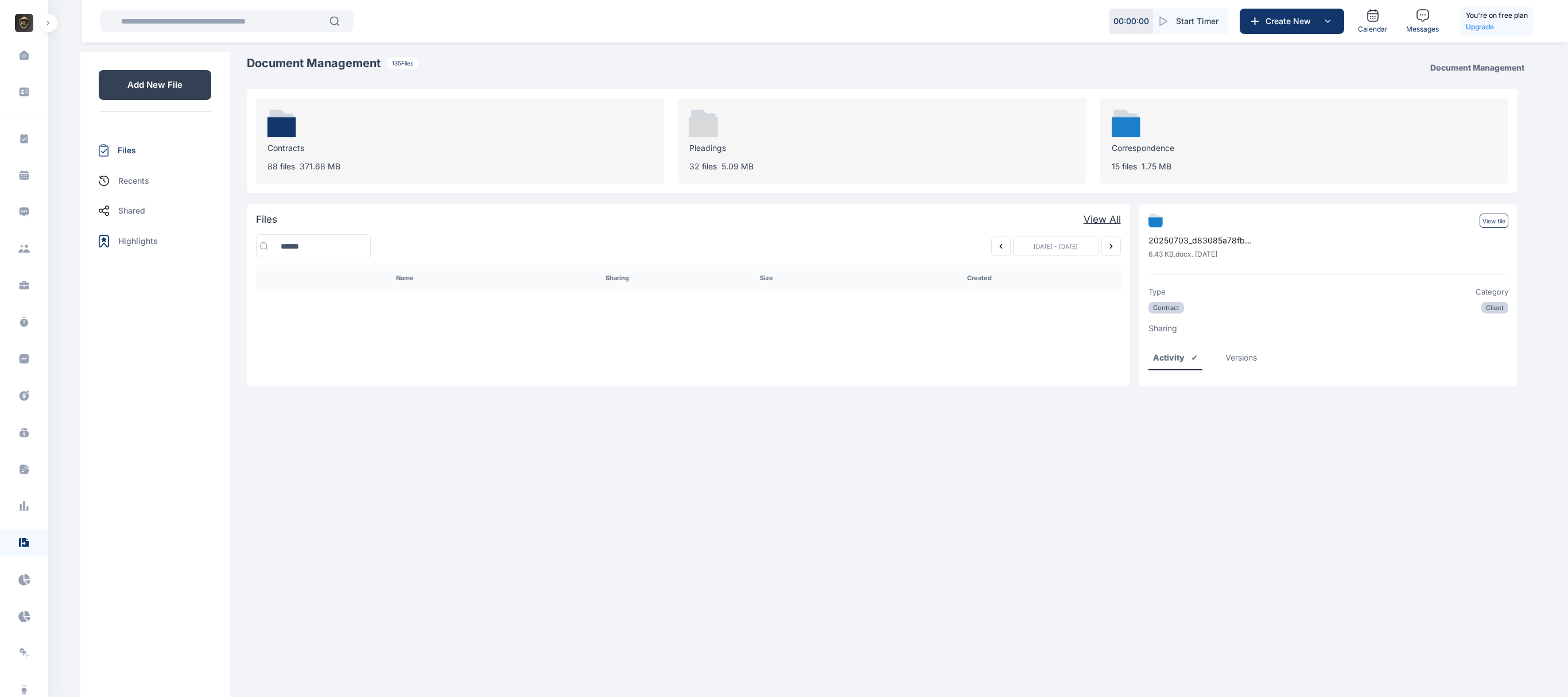
click at [751, 136] on div "Pleadings 32 files 5.09 MB" at bounding box center [882, 141] width 408 height 85
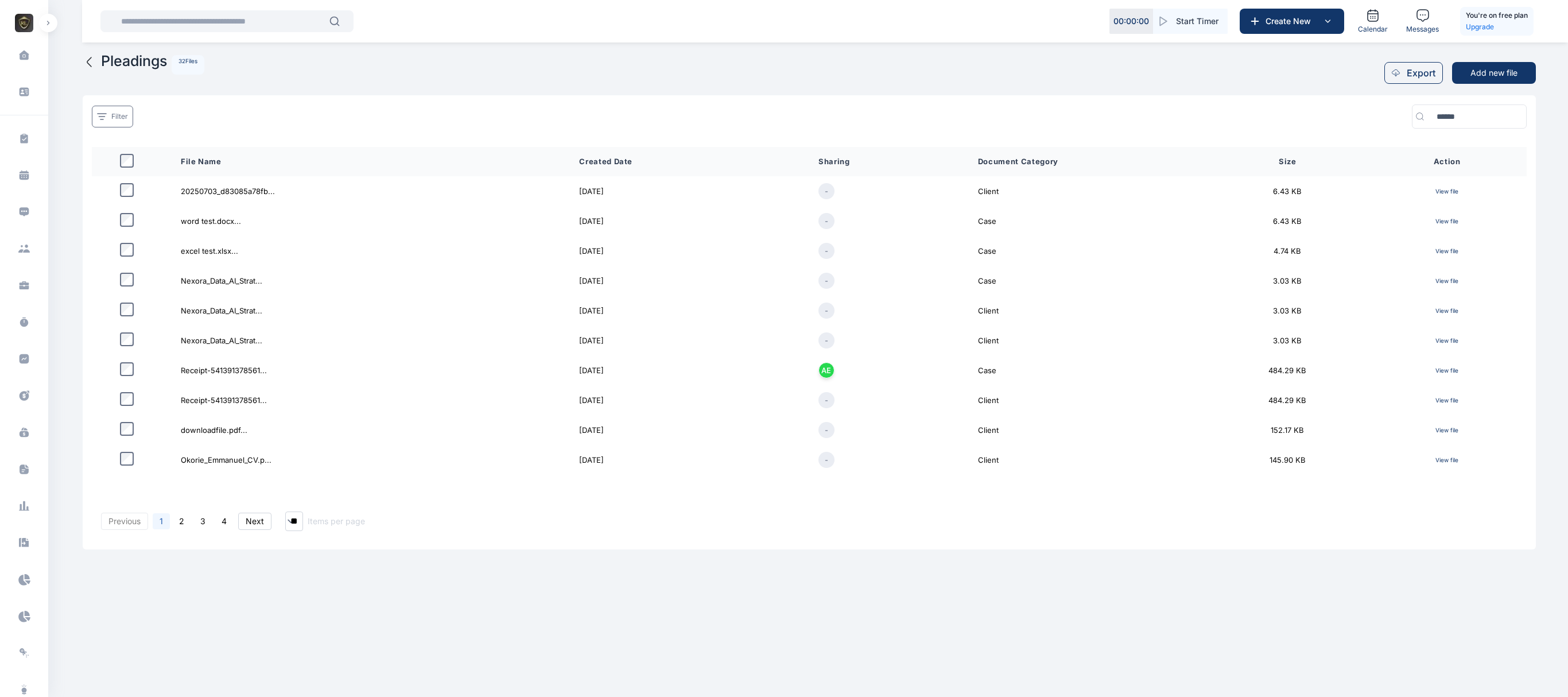
click at [979, 187] on p "View file" at bounding box center [1447, 191] width 141 height 13
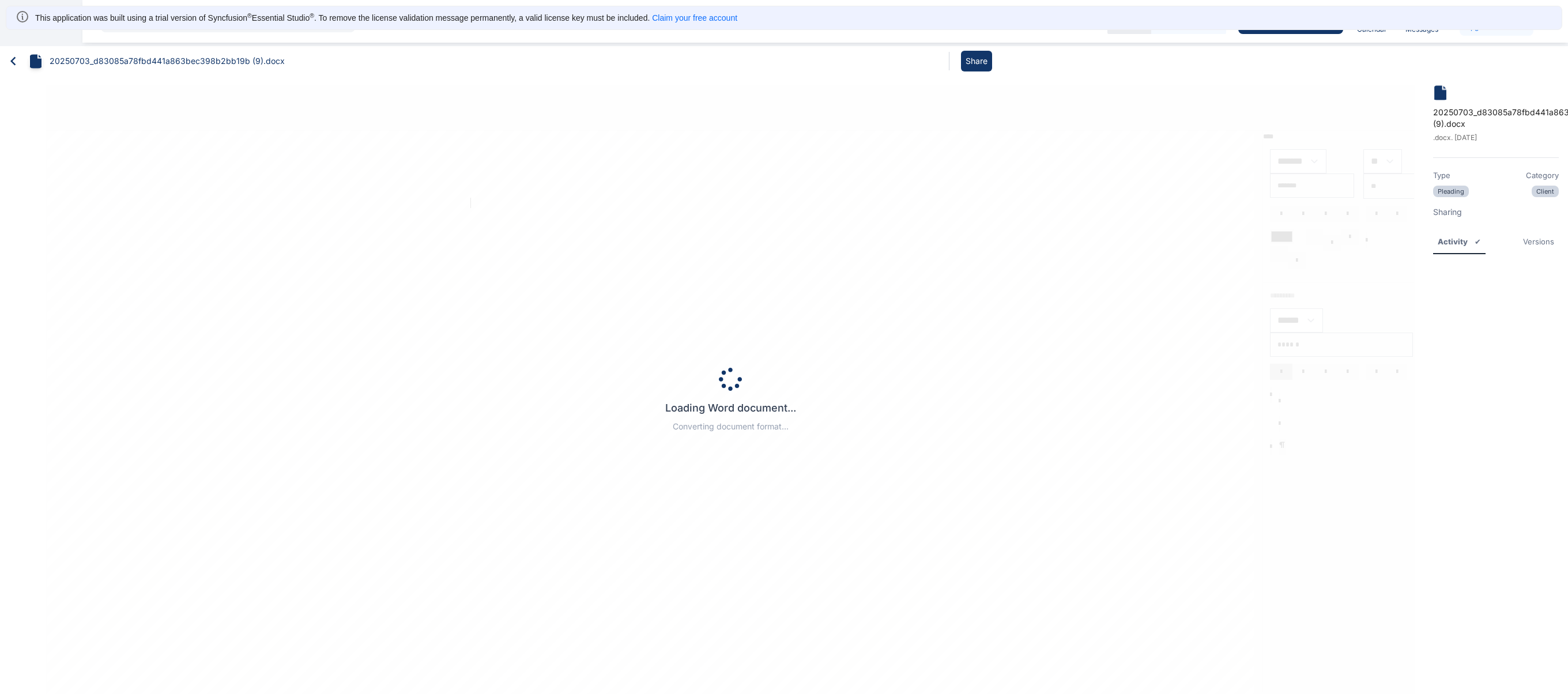
type input "*****"
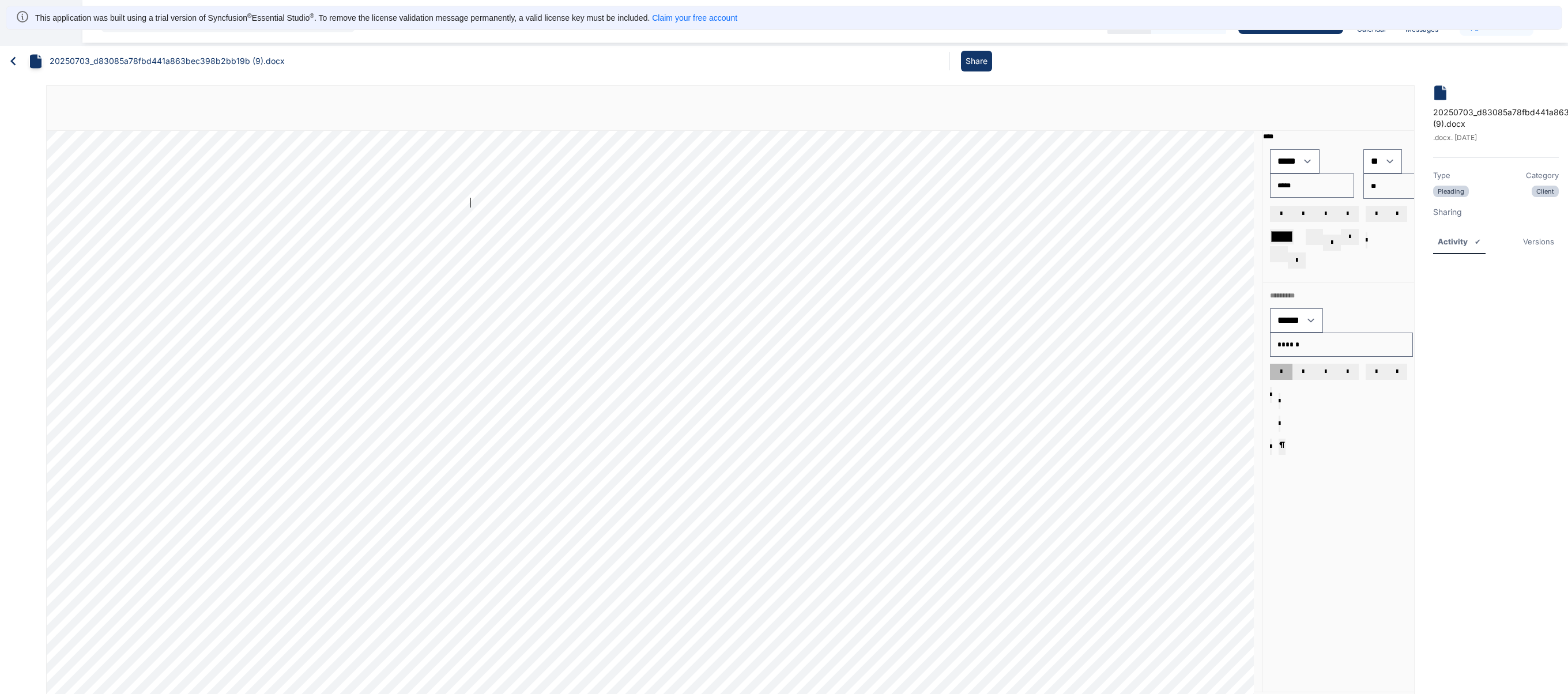
click at [12, 60] on icon at bounding box center [13, 61] width 5 height 9
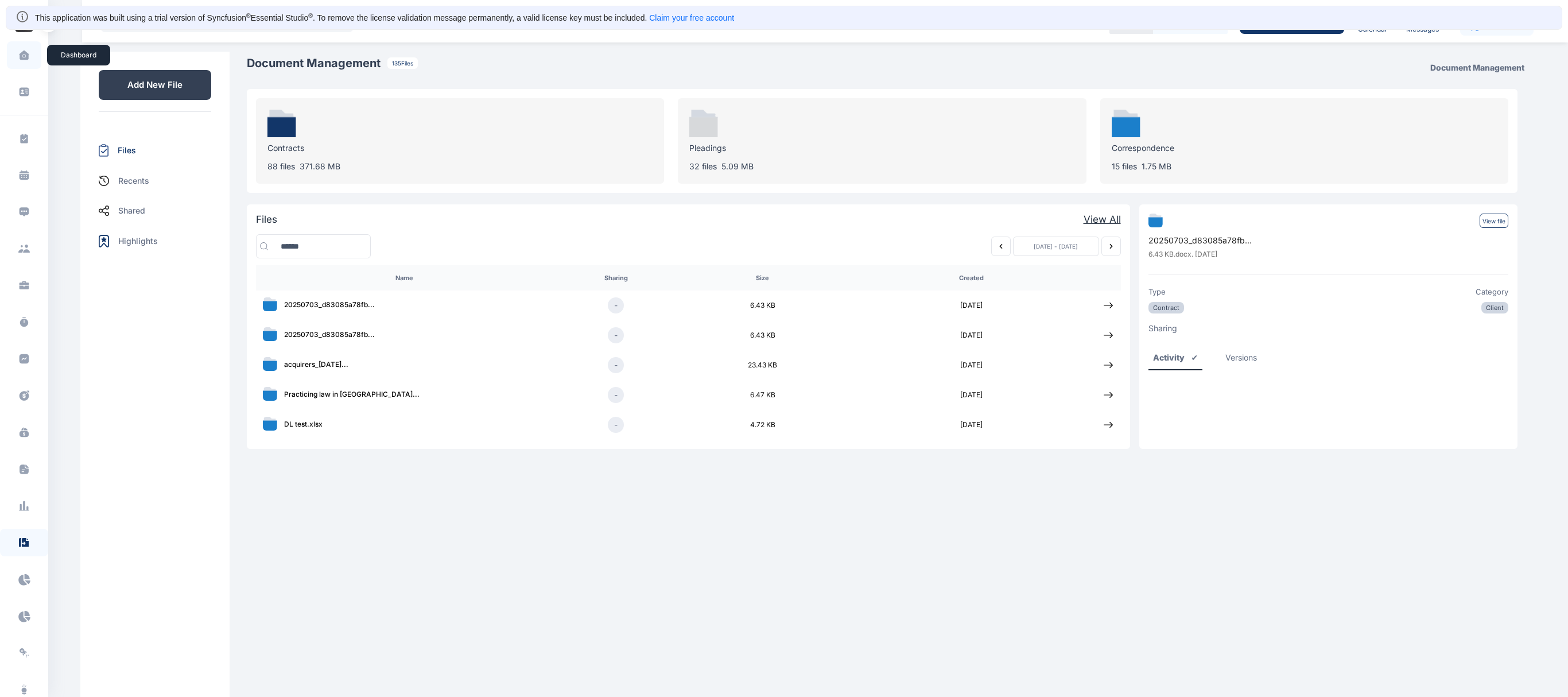
click at [29, 45] on span at bounding box center [24, 55] width 29 height 24
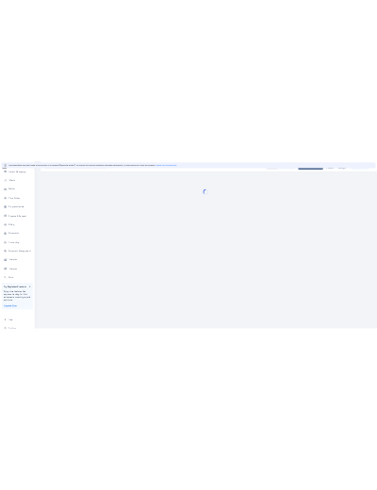
scroll to position [351, 0]
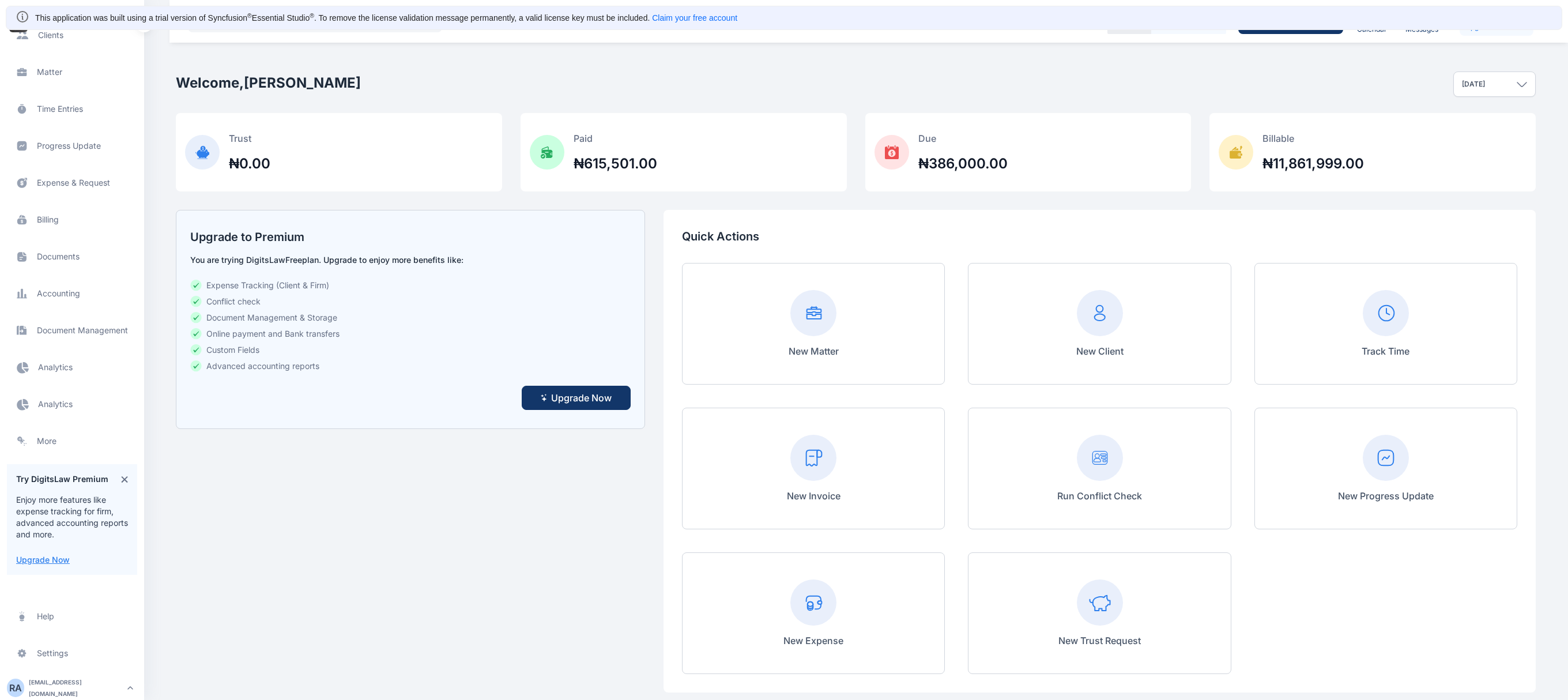
click at [78, 330] on span "Electronic Filling And Document management Document Management Document Managem…" at bounding box center [72, 330] width 130 height 28
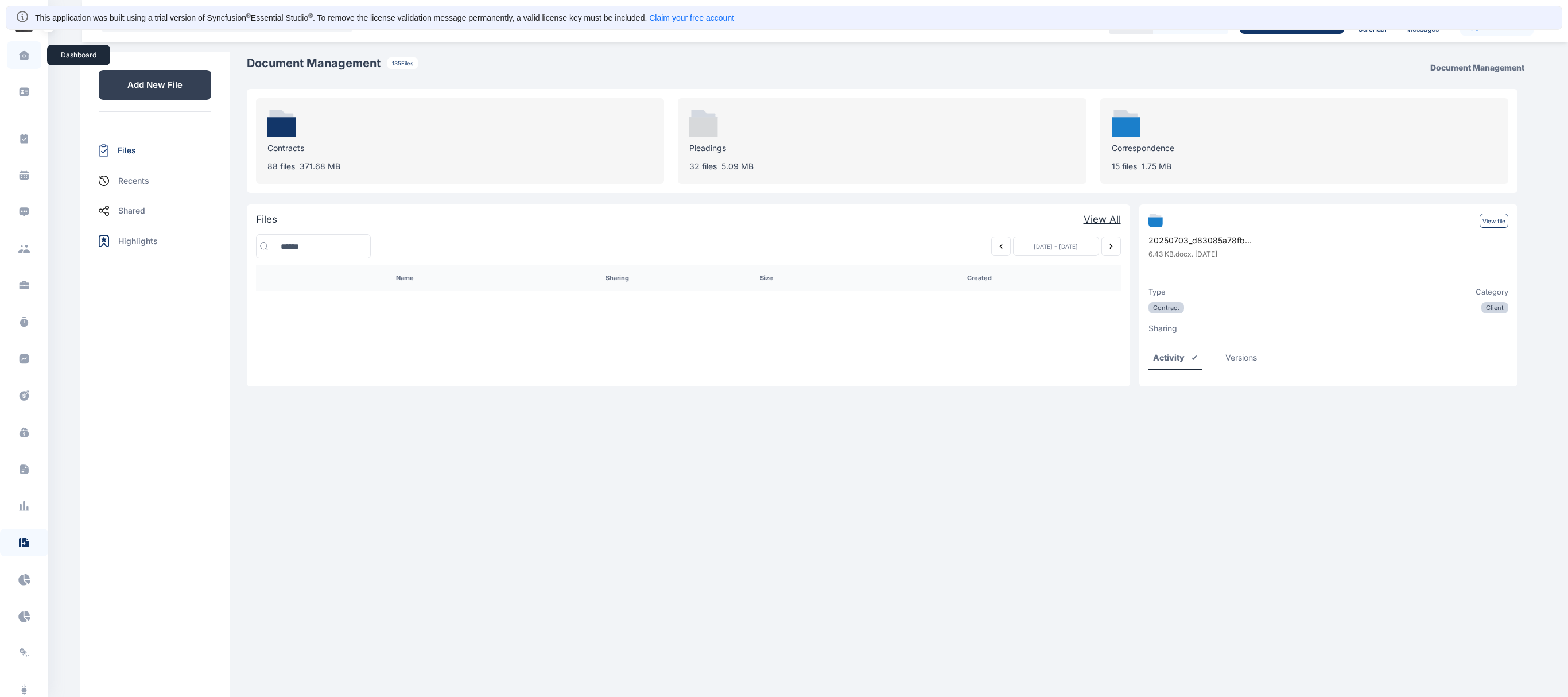
click at [16, 56] on span at bounding box center [24, 55] width 29 height 24
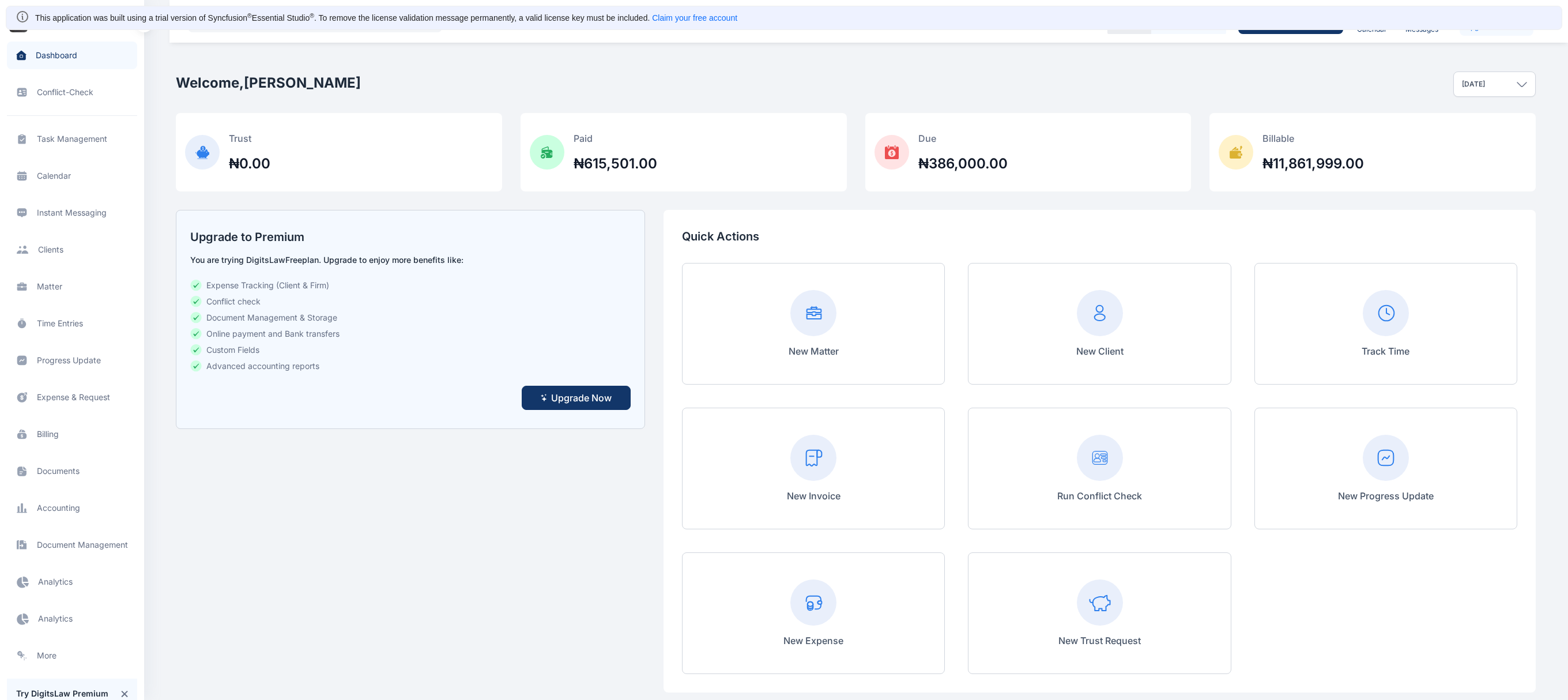
click at [68, 437] on span "Documents documents documents" at bounding box center [72, 471] width 130 height 28
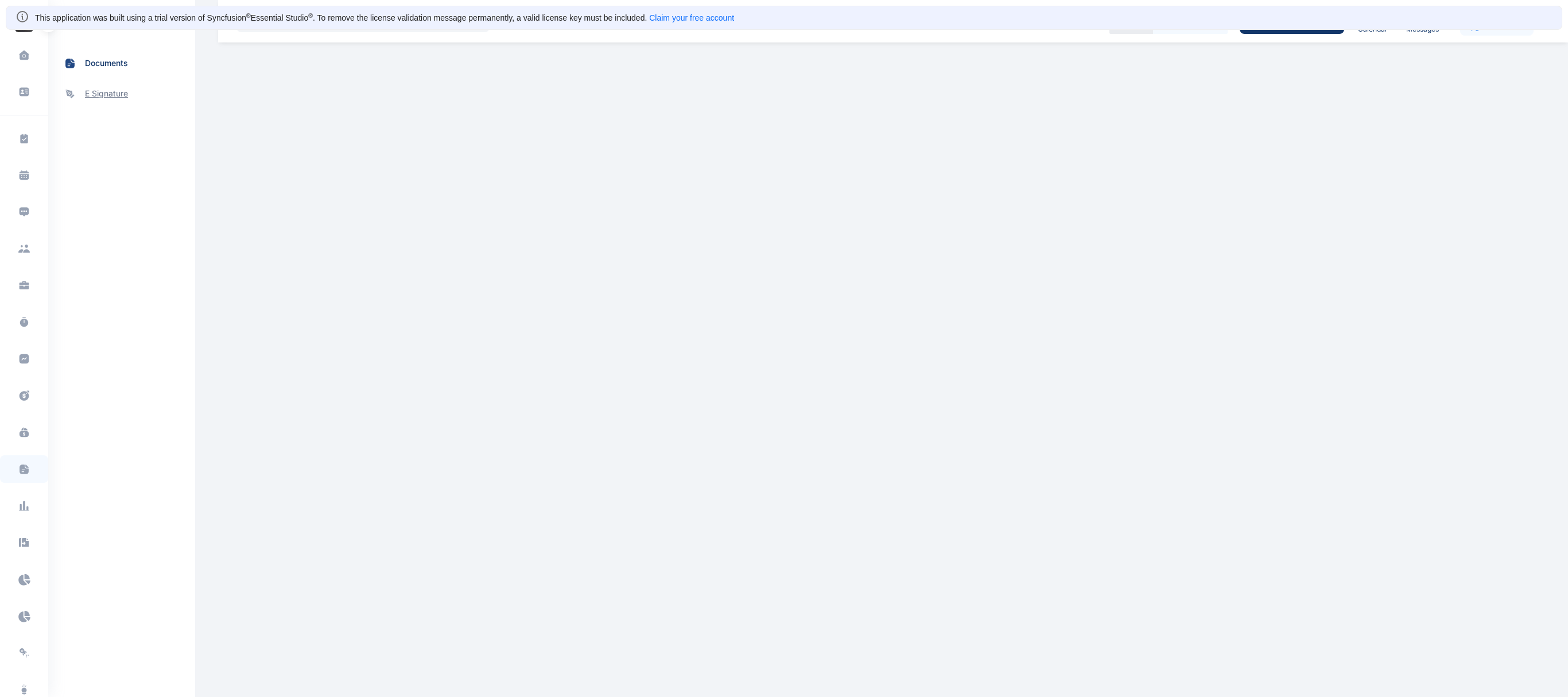
click at [116, 99] on span "e signature" at bounding box center [107, 94] width 43 height 12
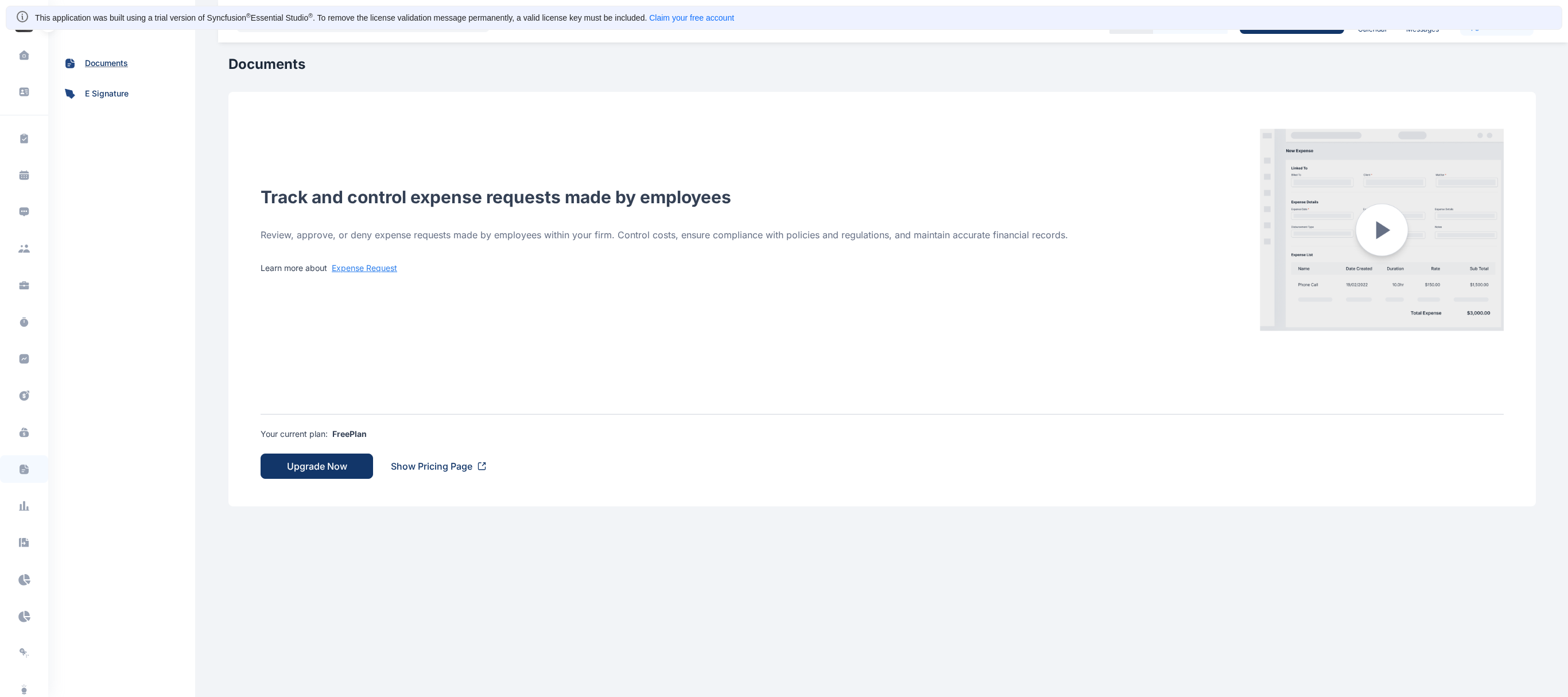
click at [121, 62] on span "documents" at bounding box center [107, 63] width 43 height 12
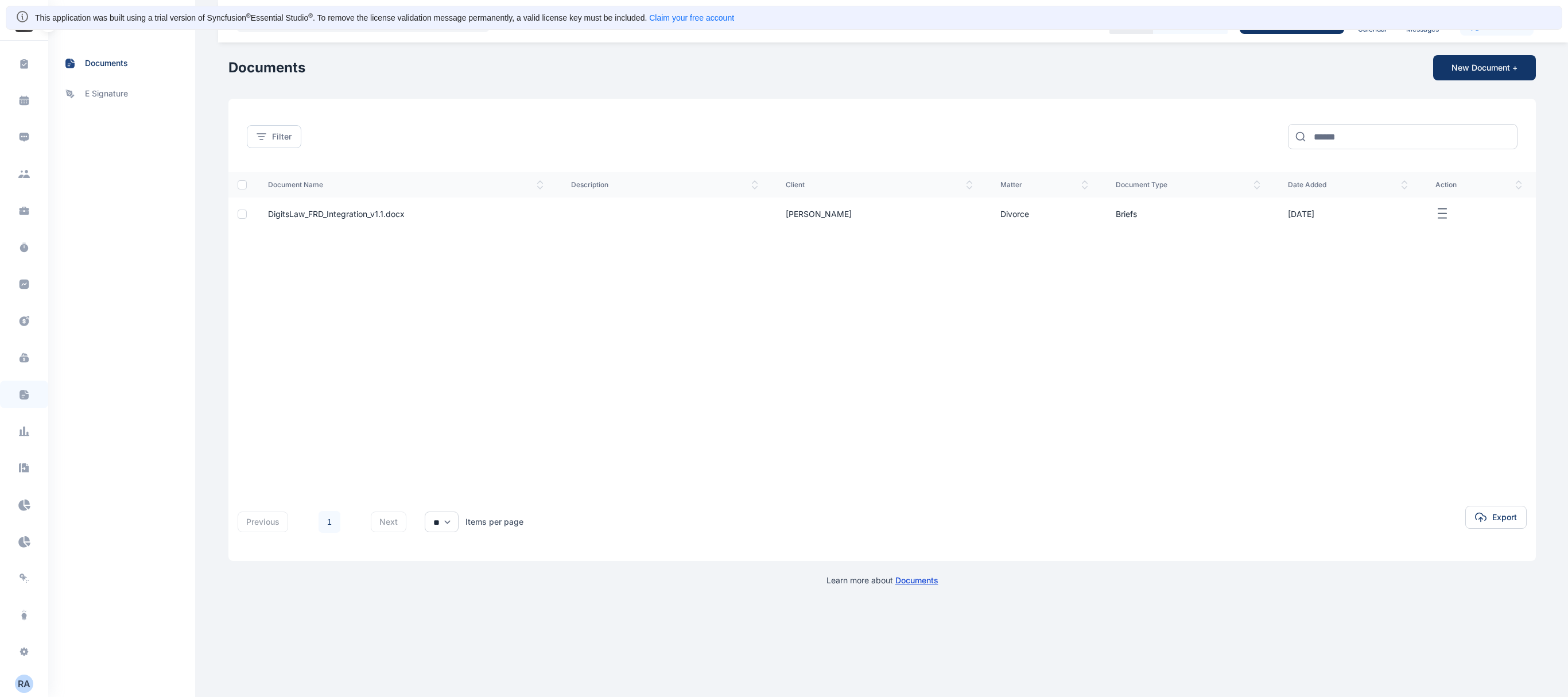
scroll to position [75, 0]
click at [18, 65] on icon at bounding box center [24, 63] width 12 height 12
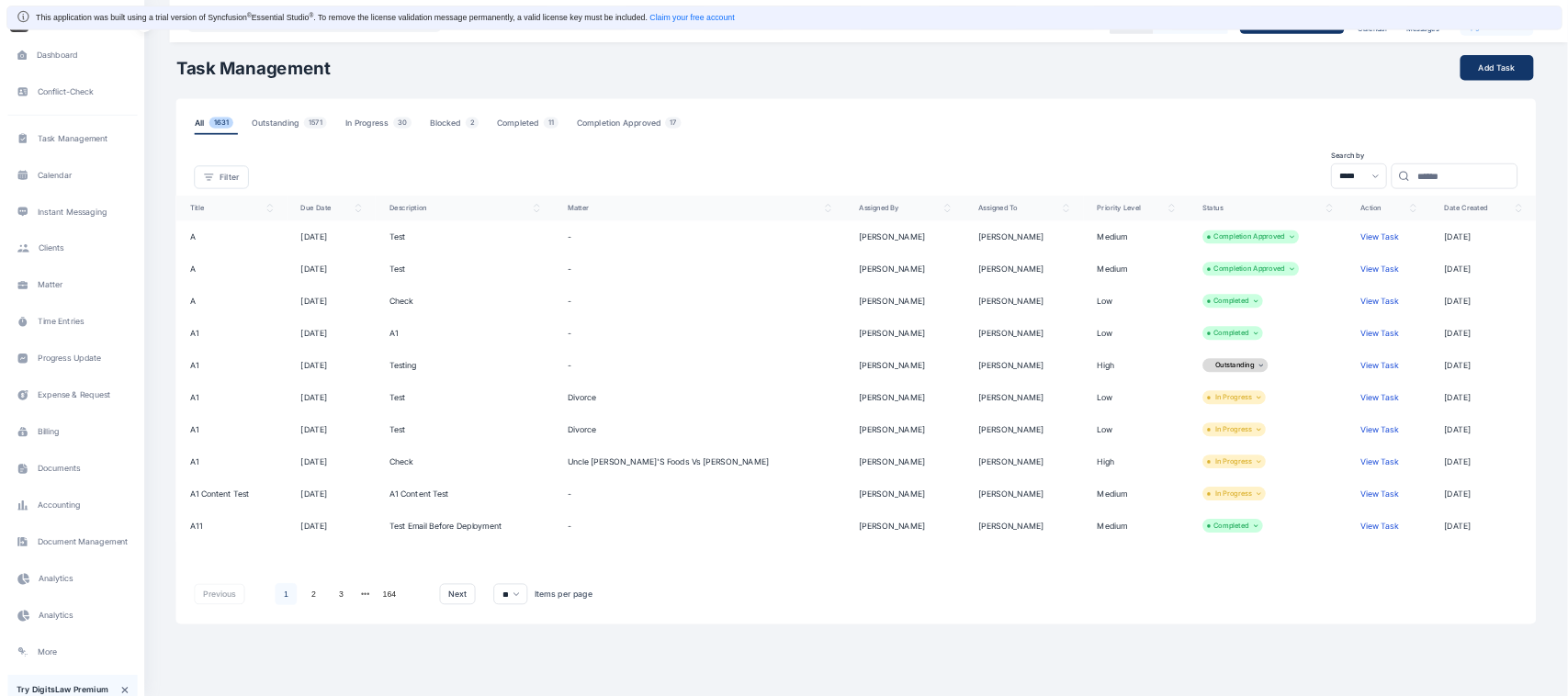
scroll to position [342, 0]
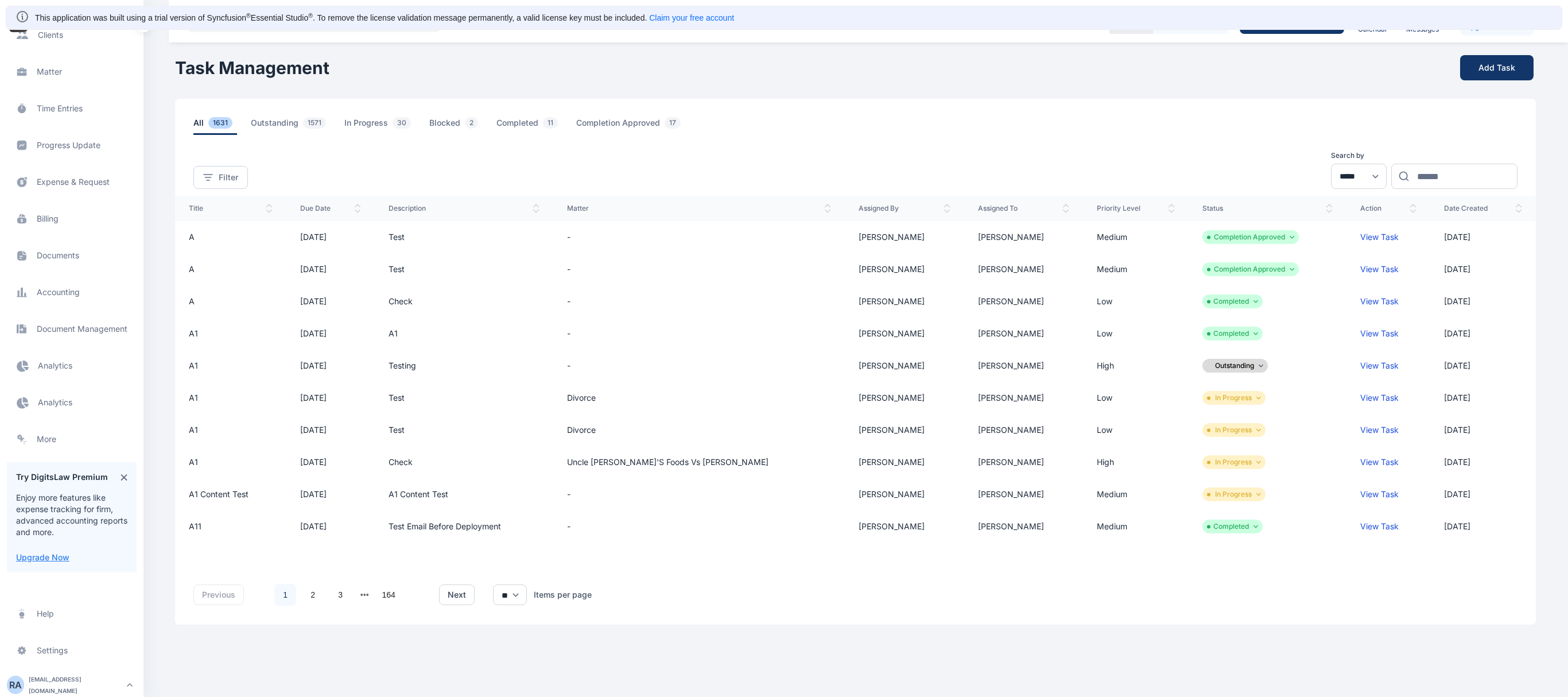
click at [44, 337] on span "Electronic Filling And Document management Document Management Document Managem…" at bounding box center [71, 329] width 130 height 27
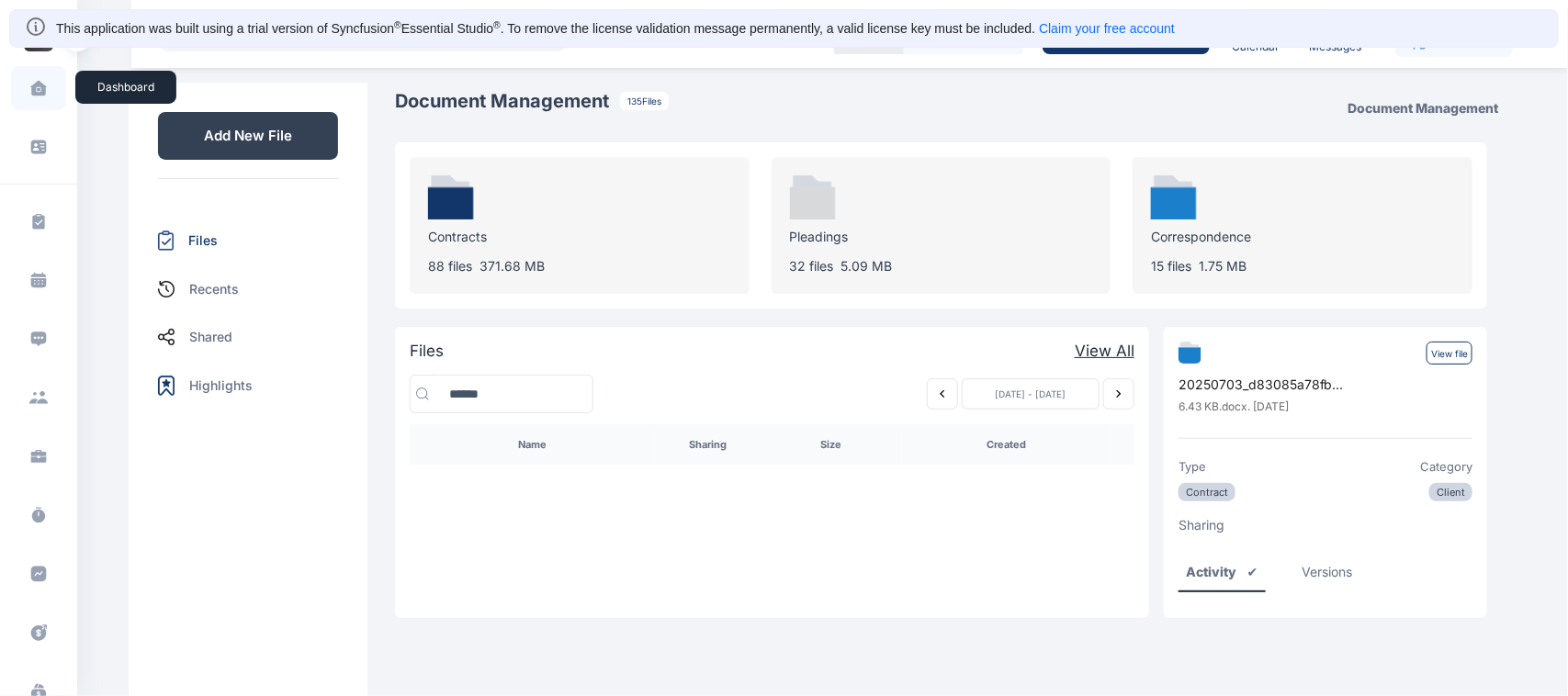
click at [40, 90] on icon at bounding box center [38, 88] width 16 height 15
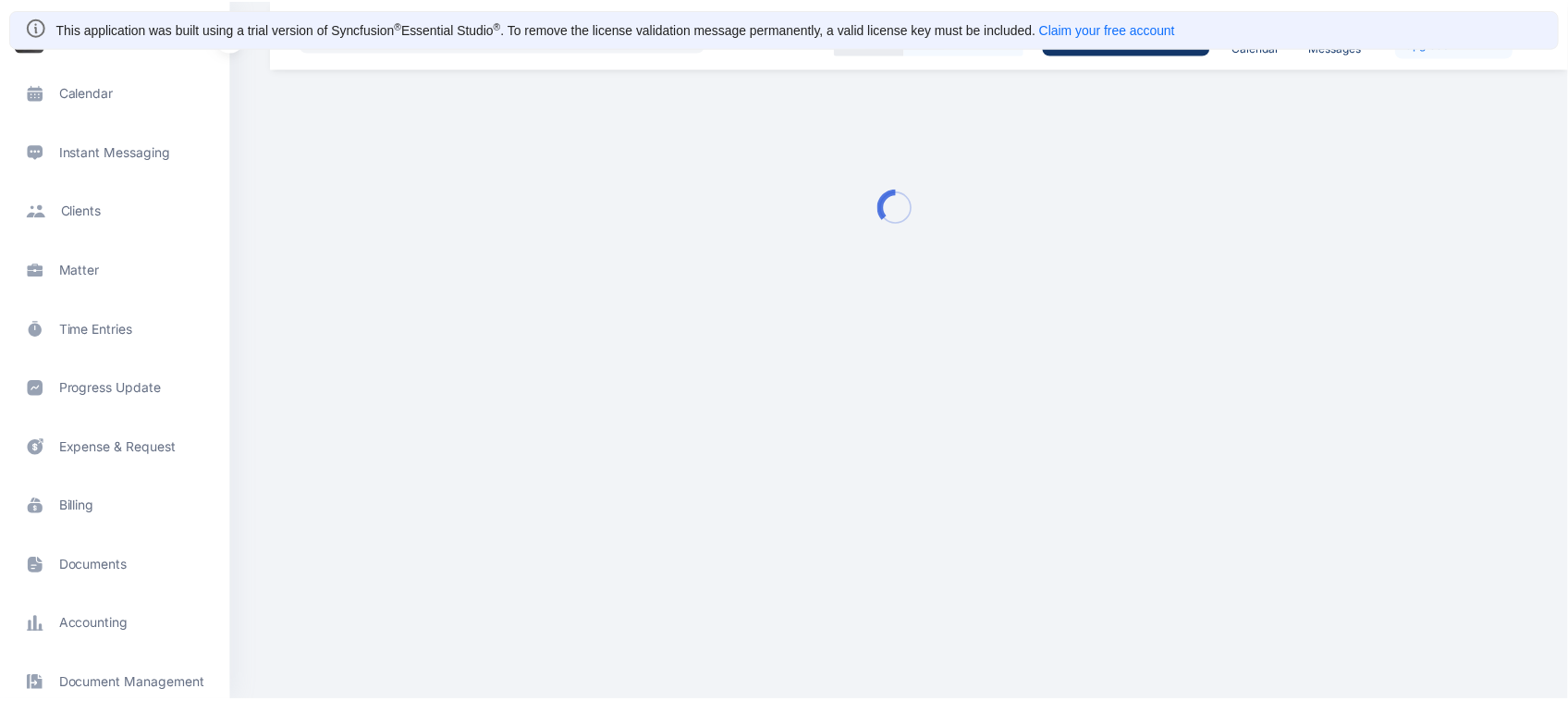
scroll to position [192, 0]
click at [102, 574] on span "Documents documents documents" at bounding box center [115, 563] width 209 height 44
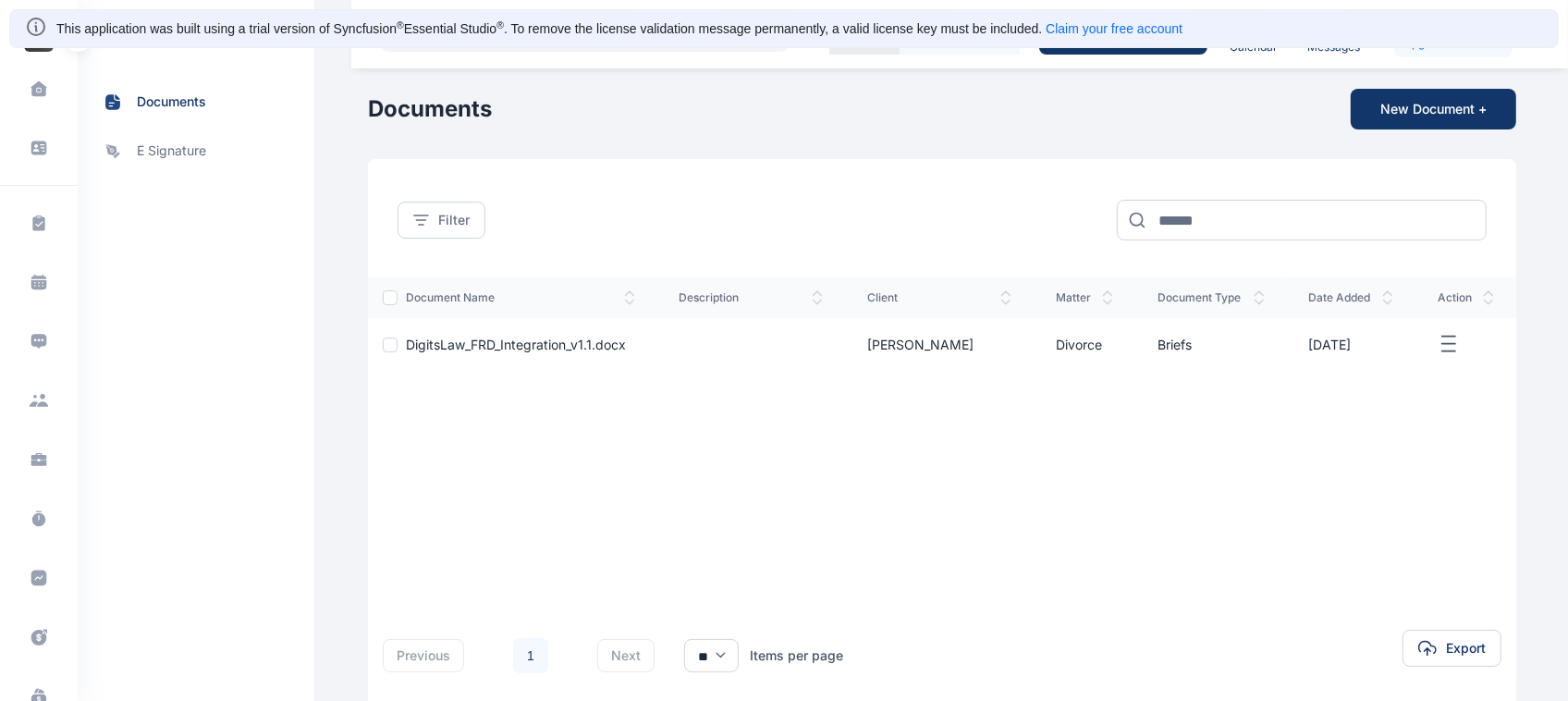
click at [1444, 129] on main "Roseline Aguda ROYALE CONSULTANTS Dashboard dashboard Conflict-Check conflict c…" at bounding box center [943, 394] width 1152 height 788
click at [1443, 114] on button "New Document +" at bounding box center [1434, 109] width 166 height 40
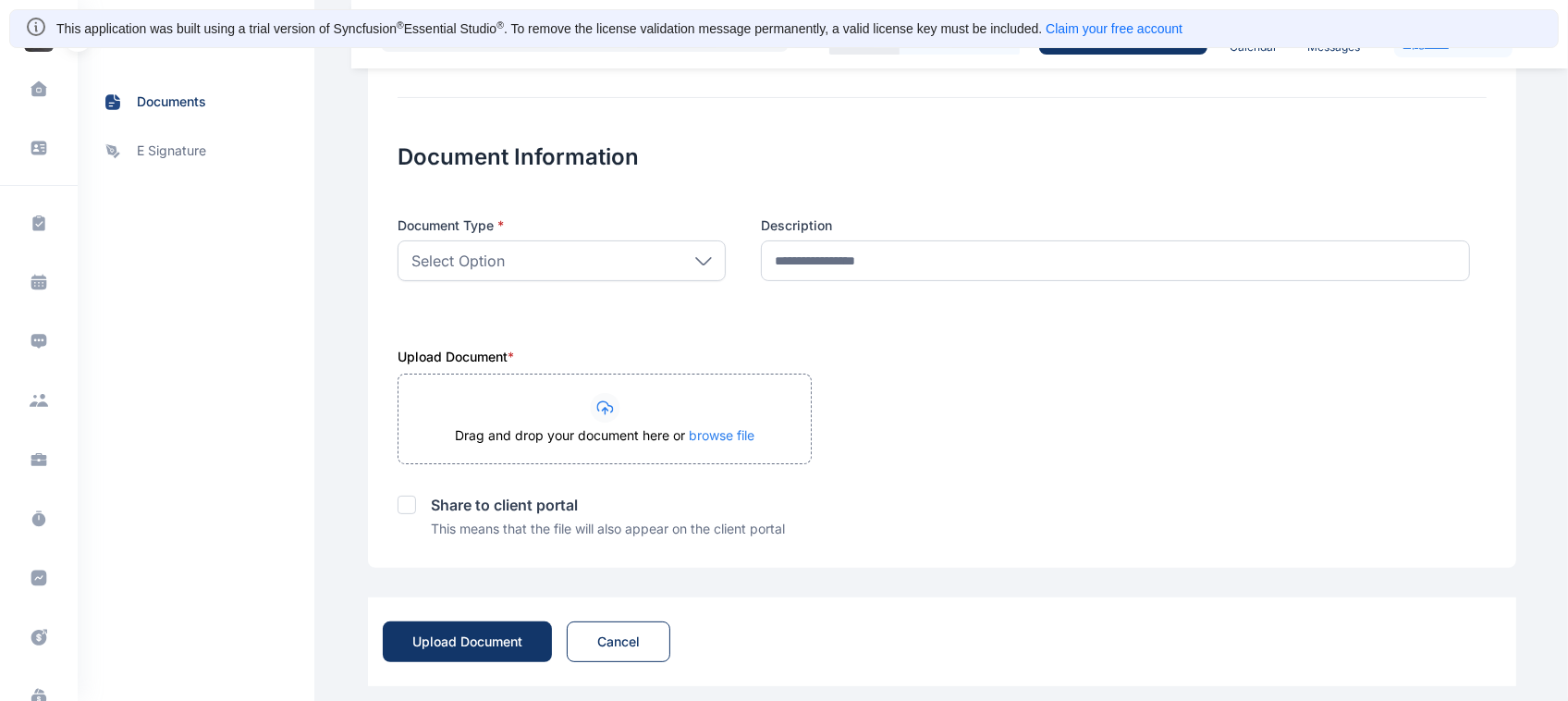
scroll to position [257, 0]
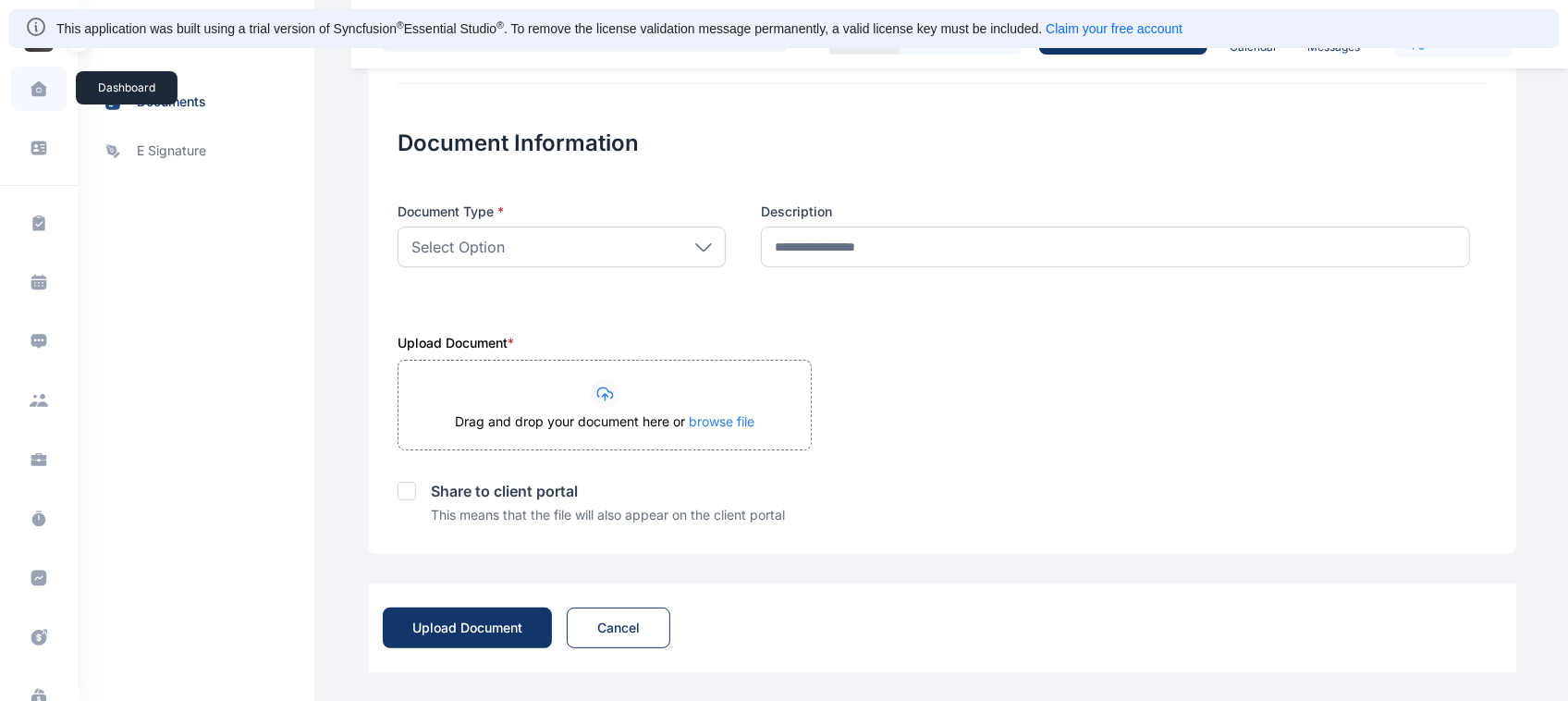
click at [25, 95] on span at bounding box center [38, 89] width 46 height 39
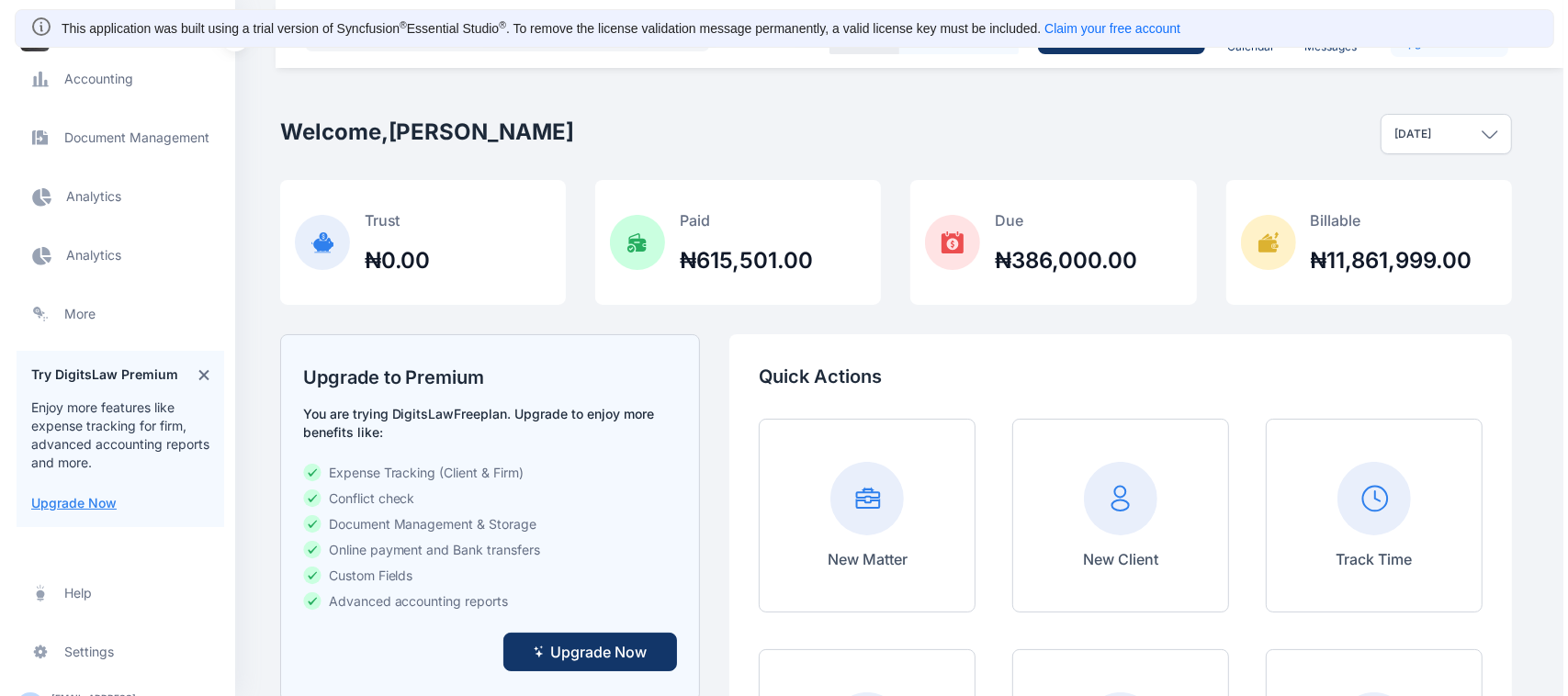
scroll to position [746, 0]
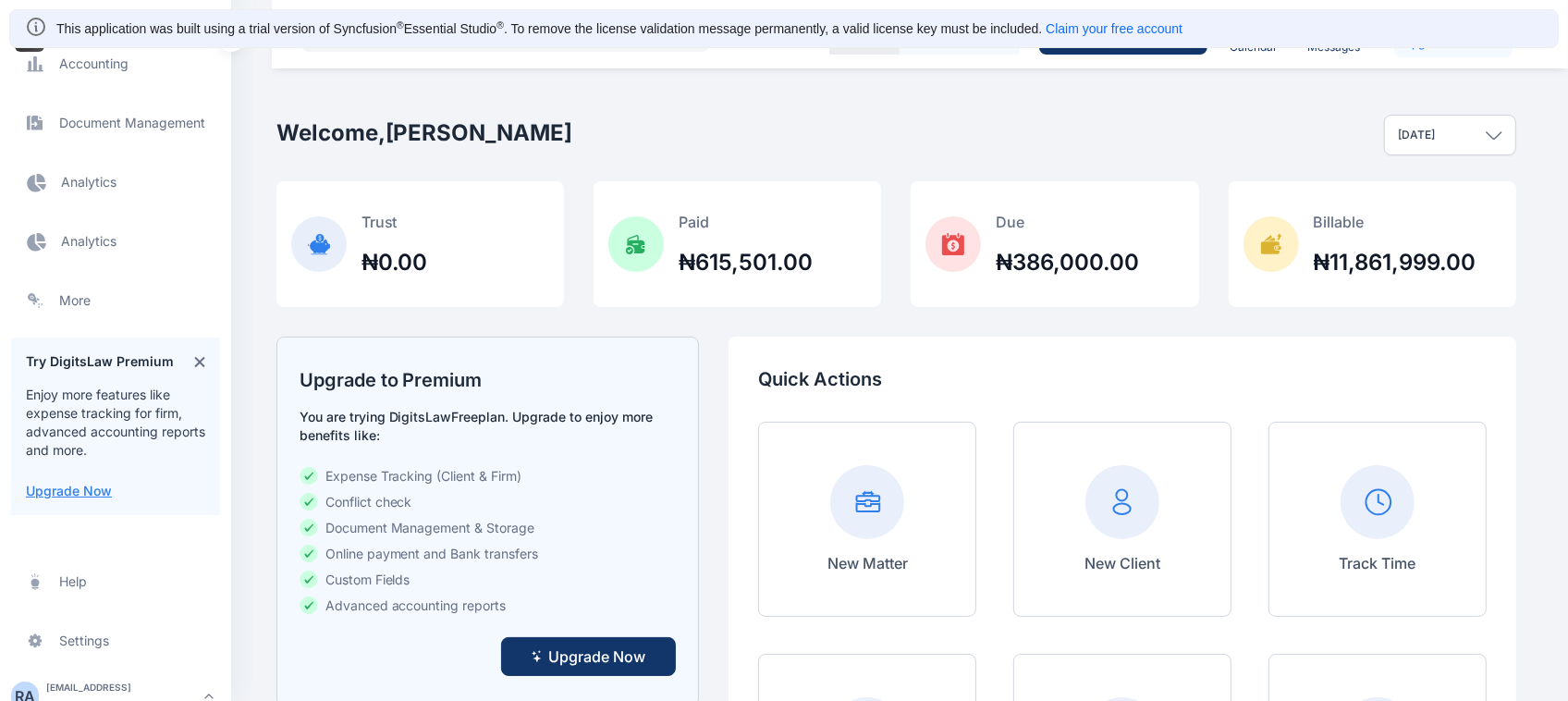
click at [139, 123] on span "Electronic Filling And Document management Document Management Document Managem…" at bounding box center [115, 123] width 209 height 44
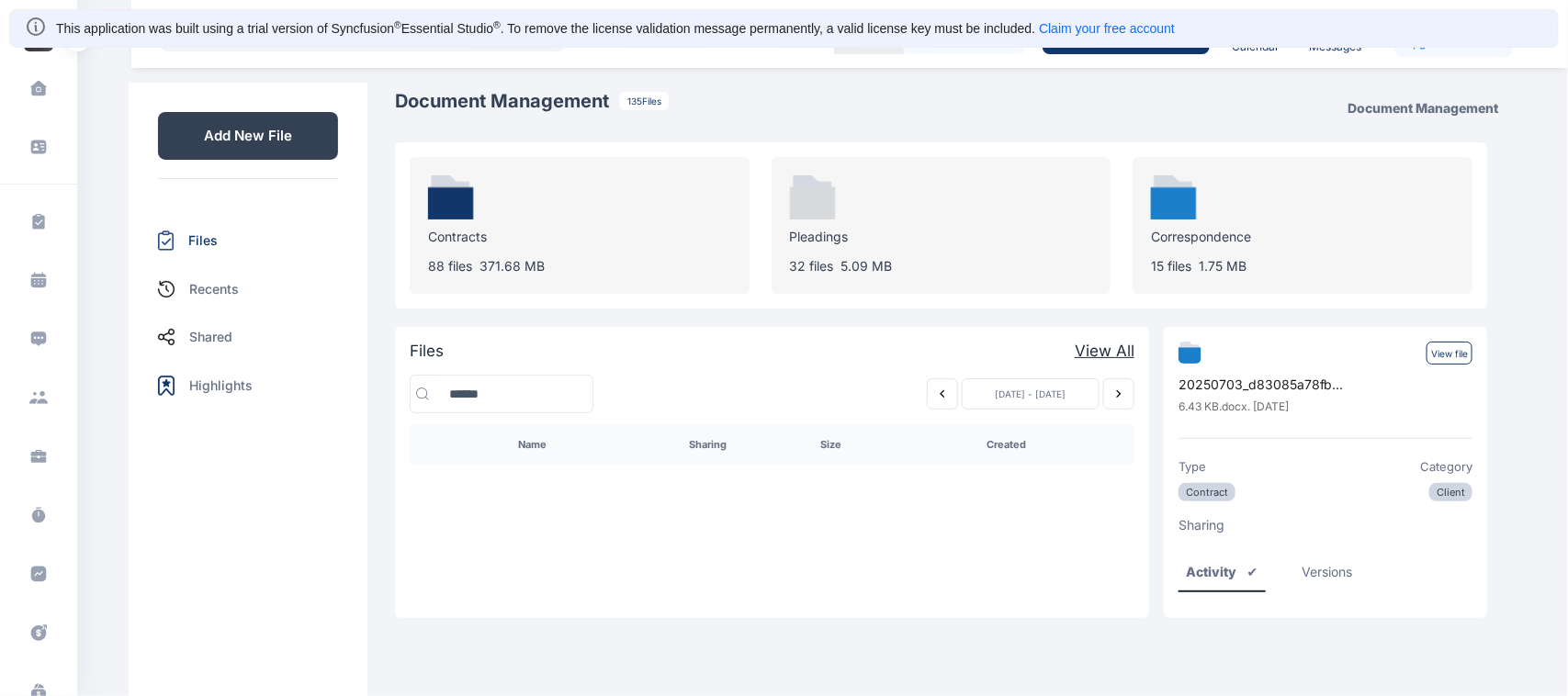
click at [239, 130] on p "Add New File" at bounding box center [247, 135] width 180 height 48
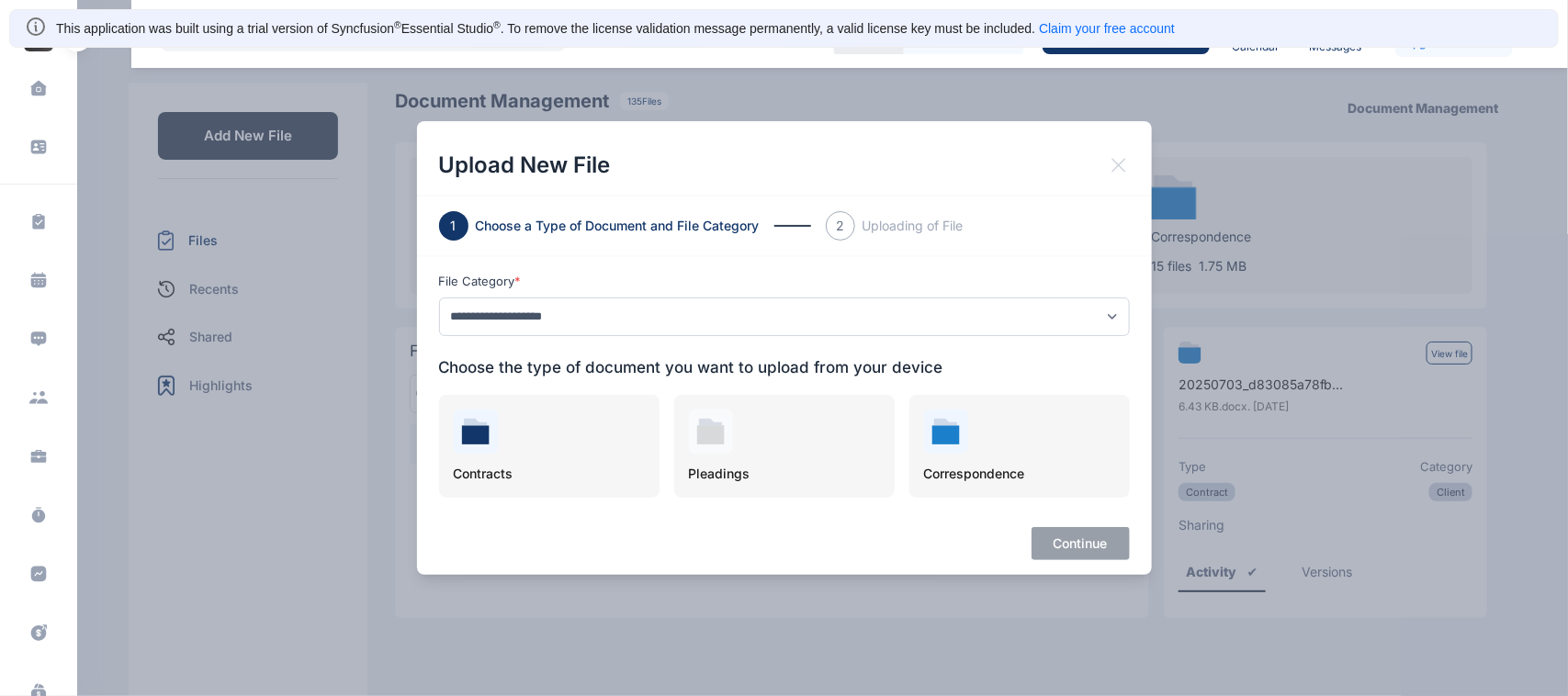
click at [1127, 168] on icon at bounding box center [1118, 165] width 22 height 22
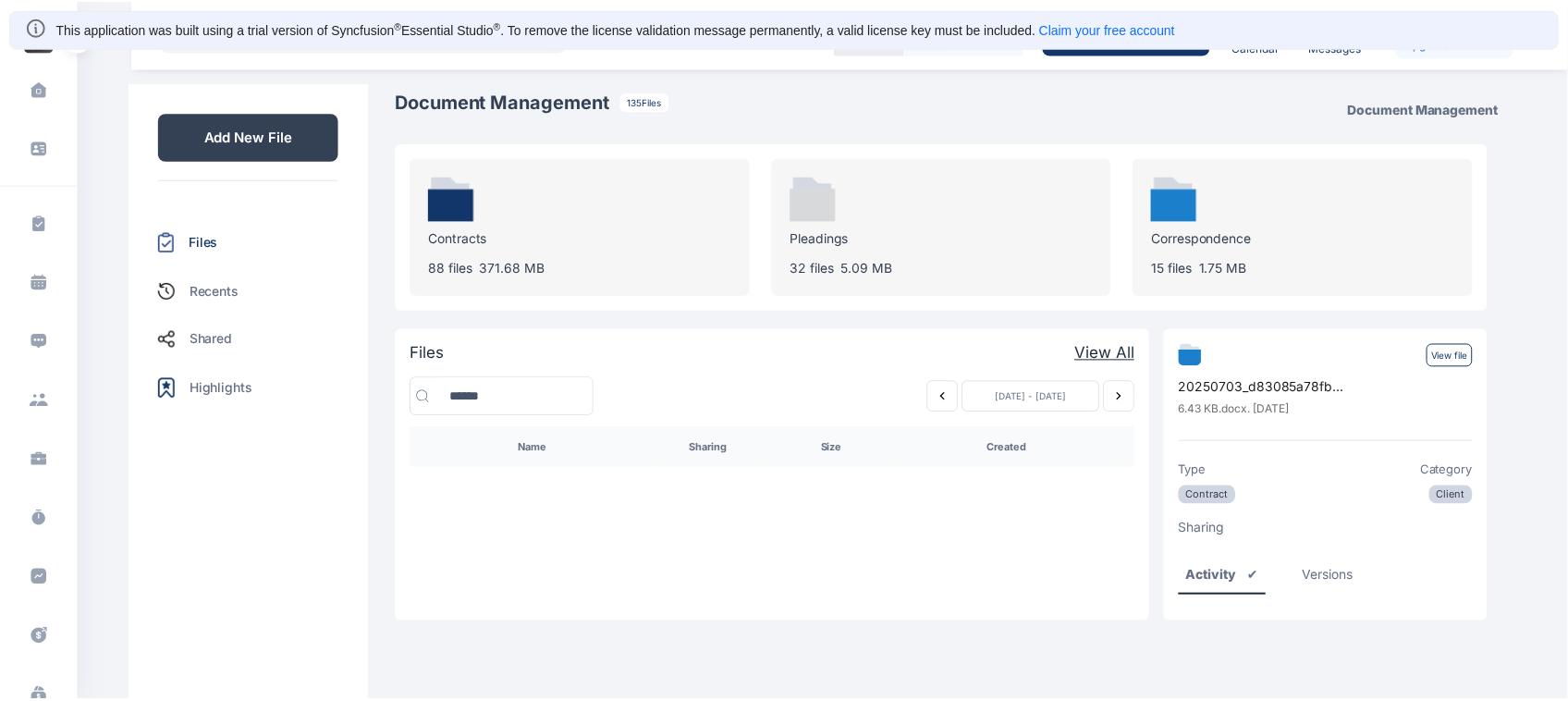
scroll to position [542, 0]
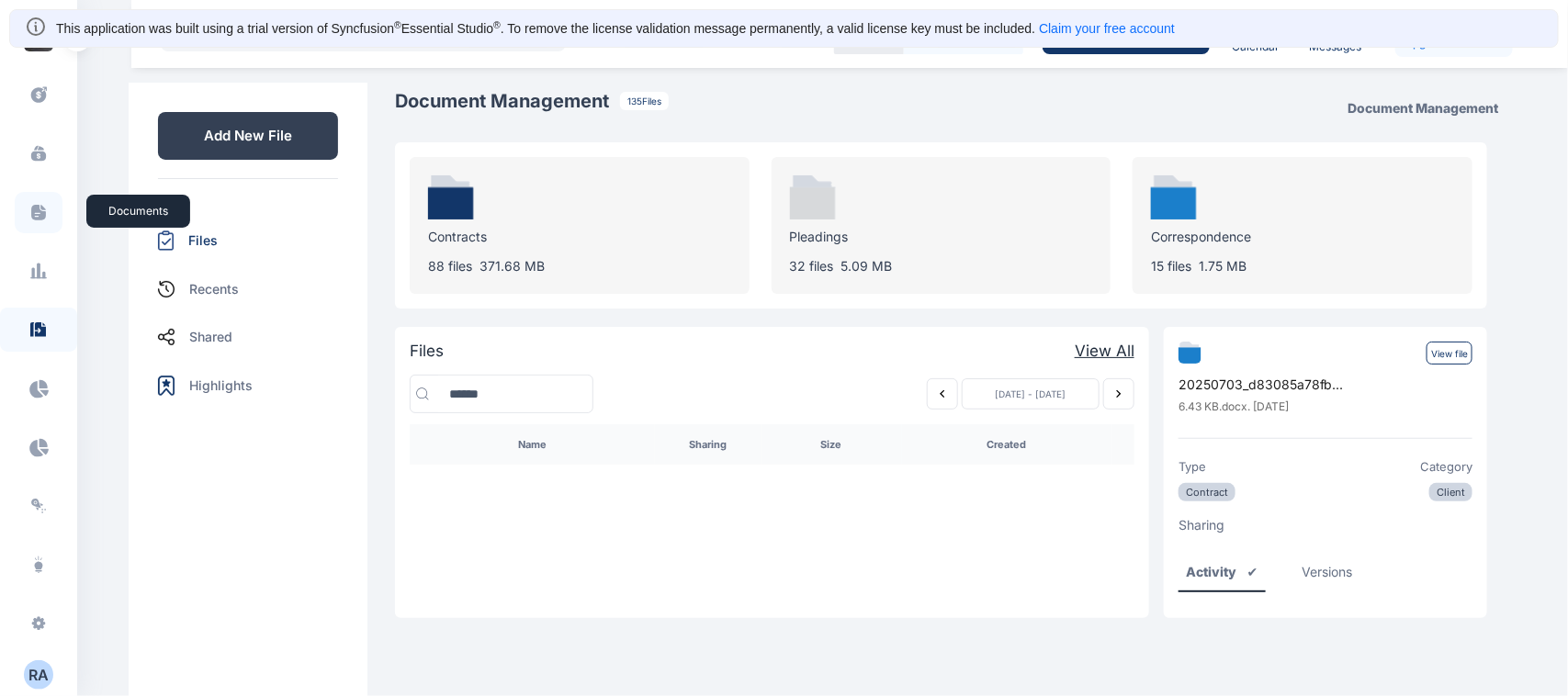
click at [46, 207] on span at bounding box center [38, 212] width 48 height 41
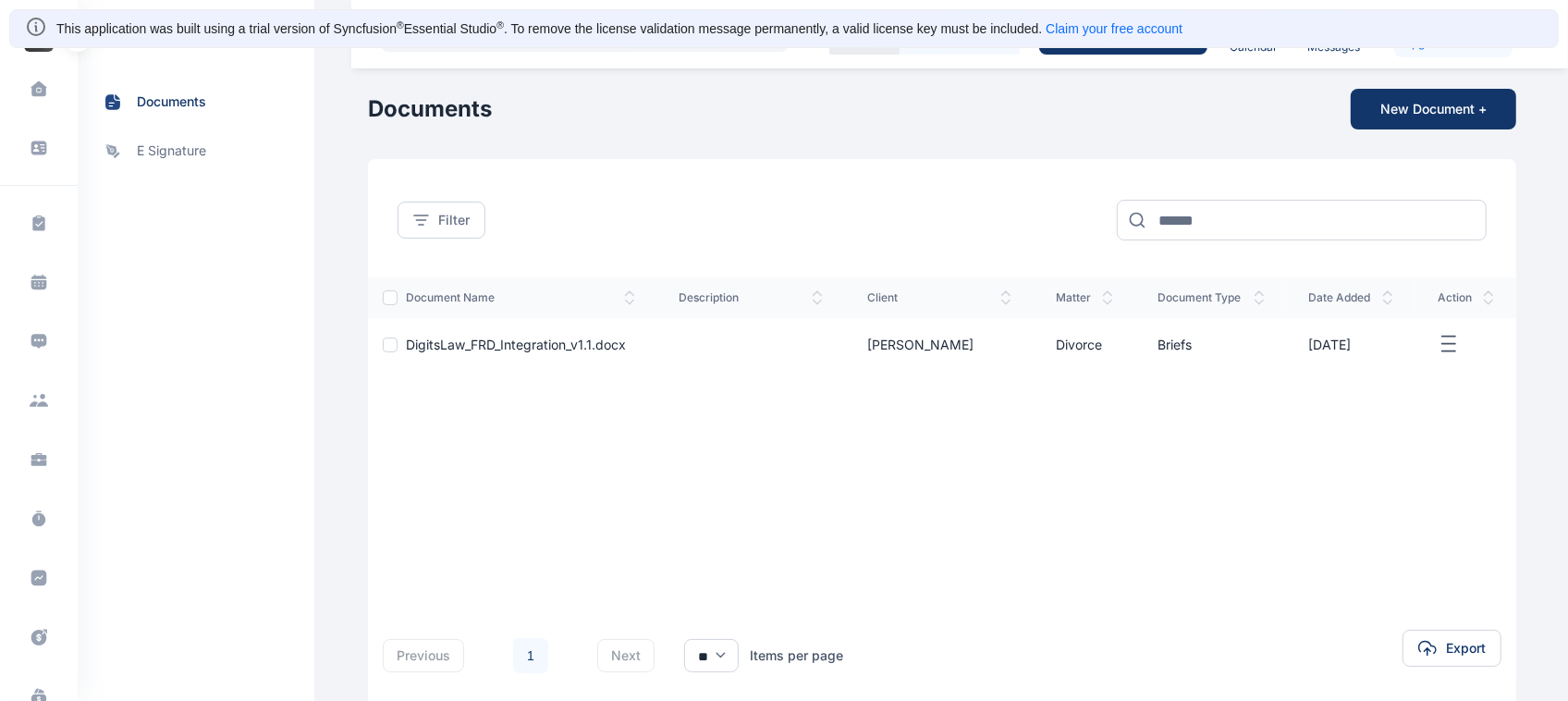
click at [46, 209] on span at bounding box center [38, 223] width 48 height 41
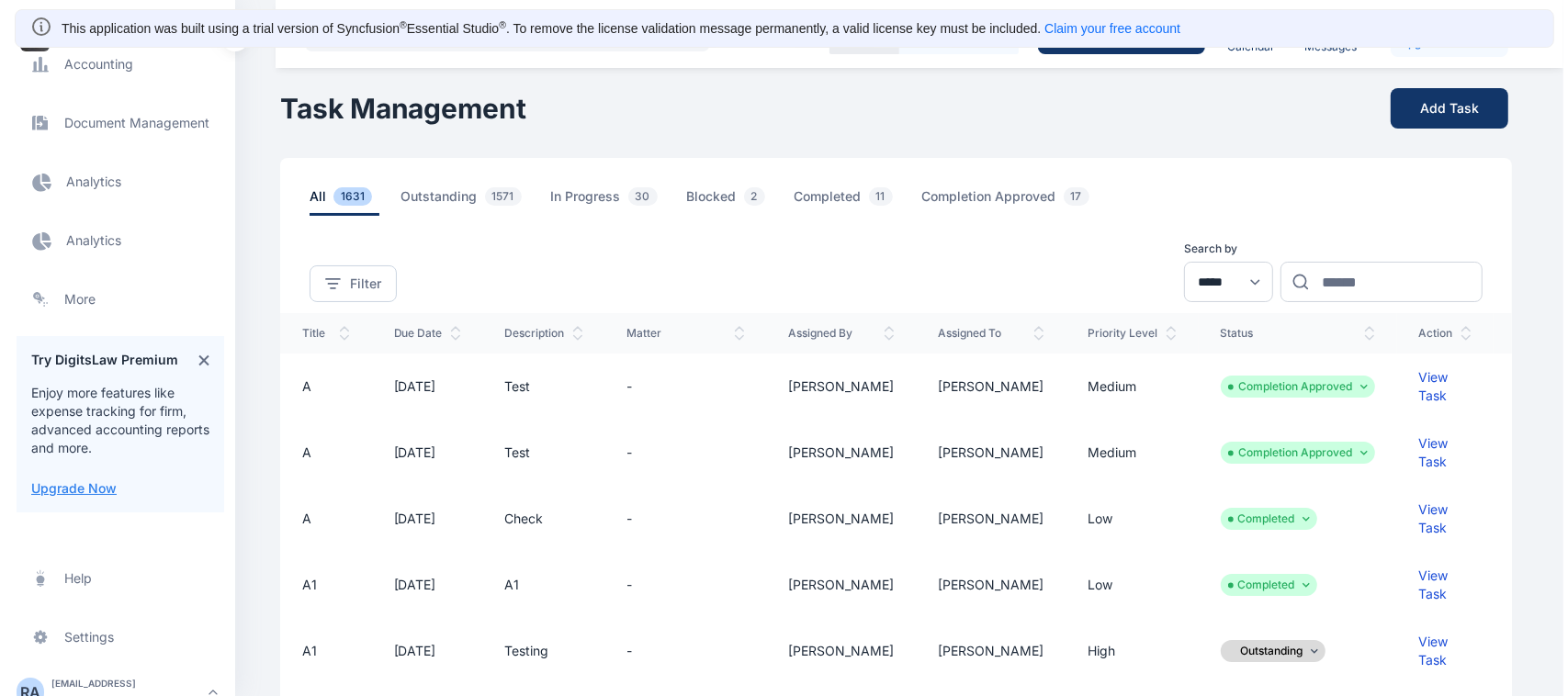
scroll to position [758, 0]
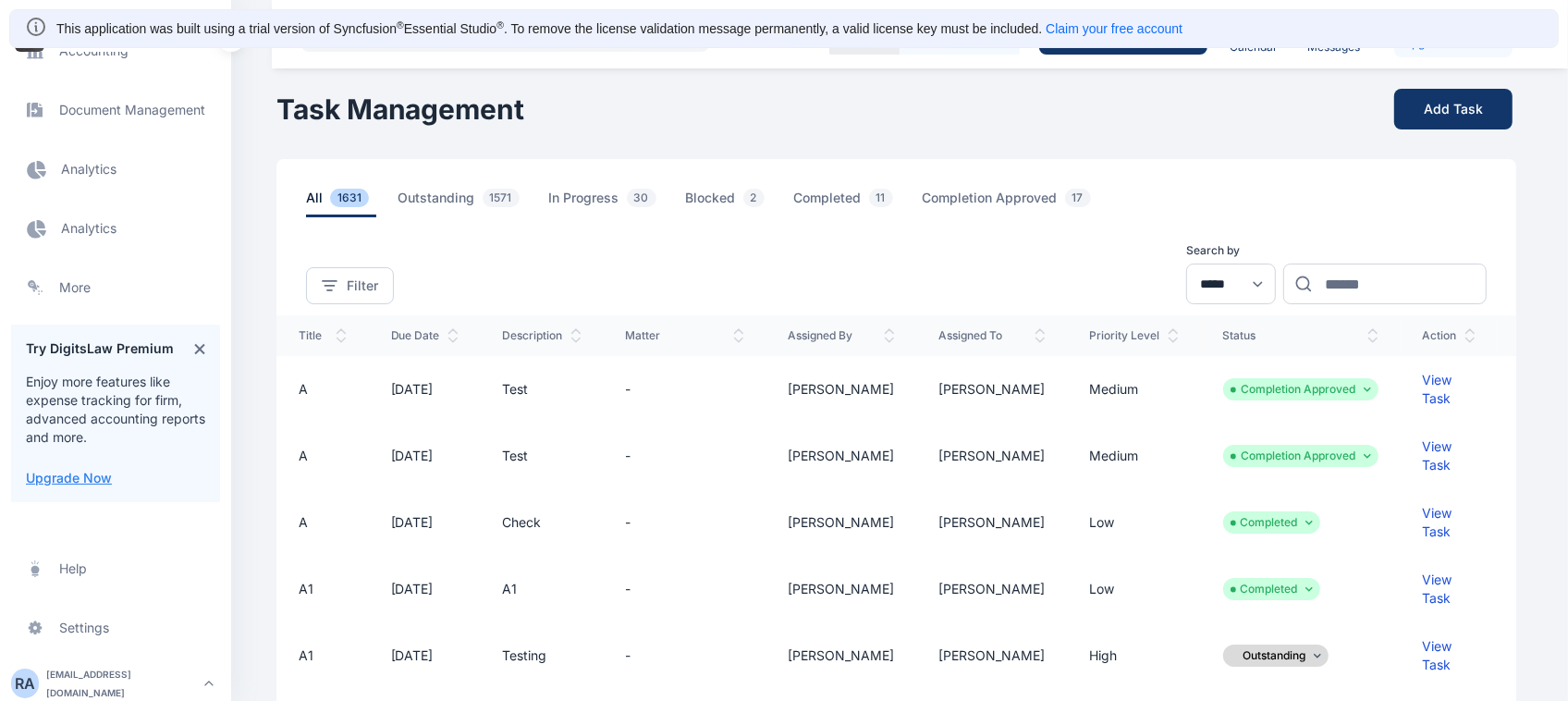
click at [89, 114] on span "Electronic Filling And Document management Document Management Document Managem…" at bounding box center [115, 110] width 209 height 44
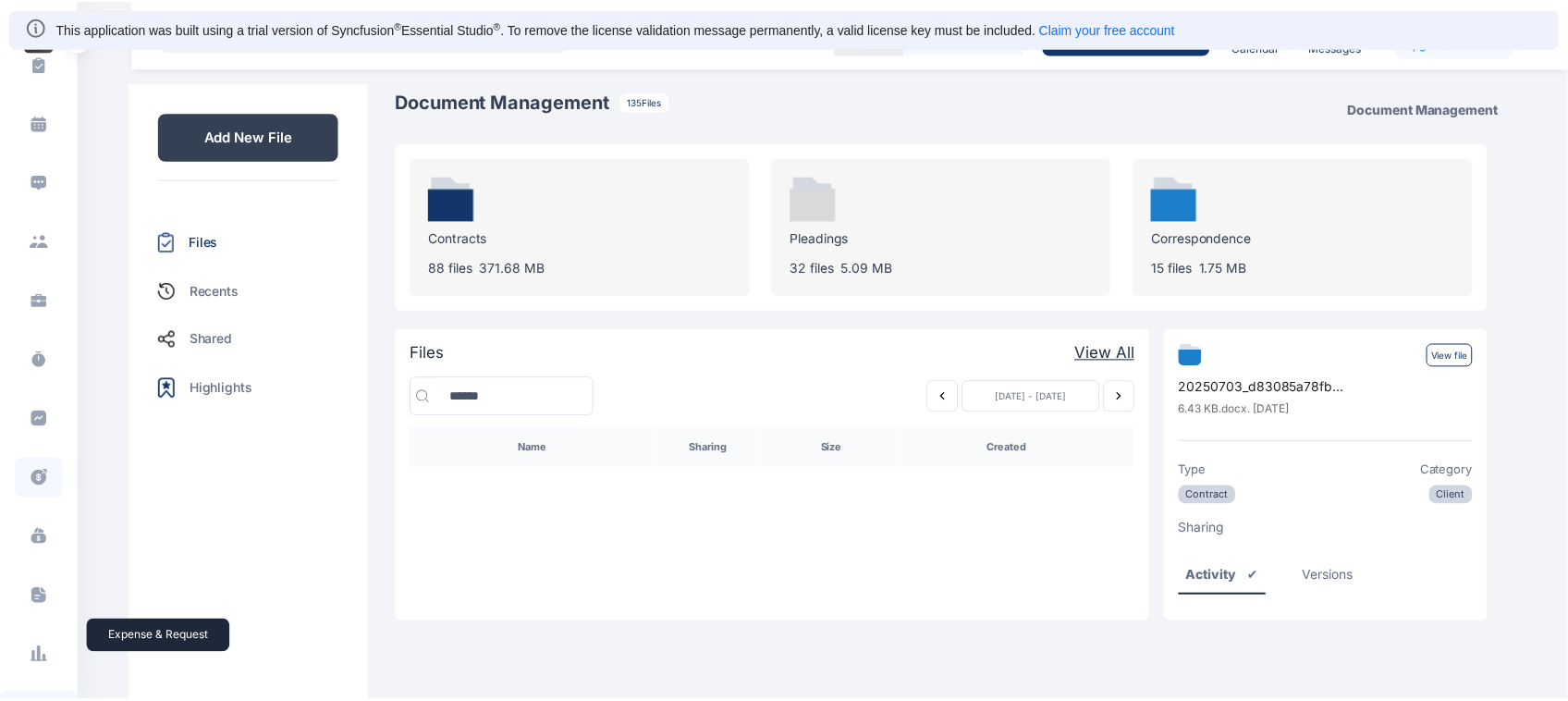
scroll to position [211, 0]
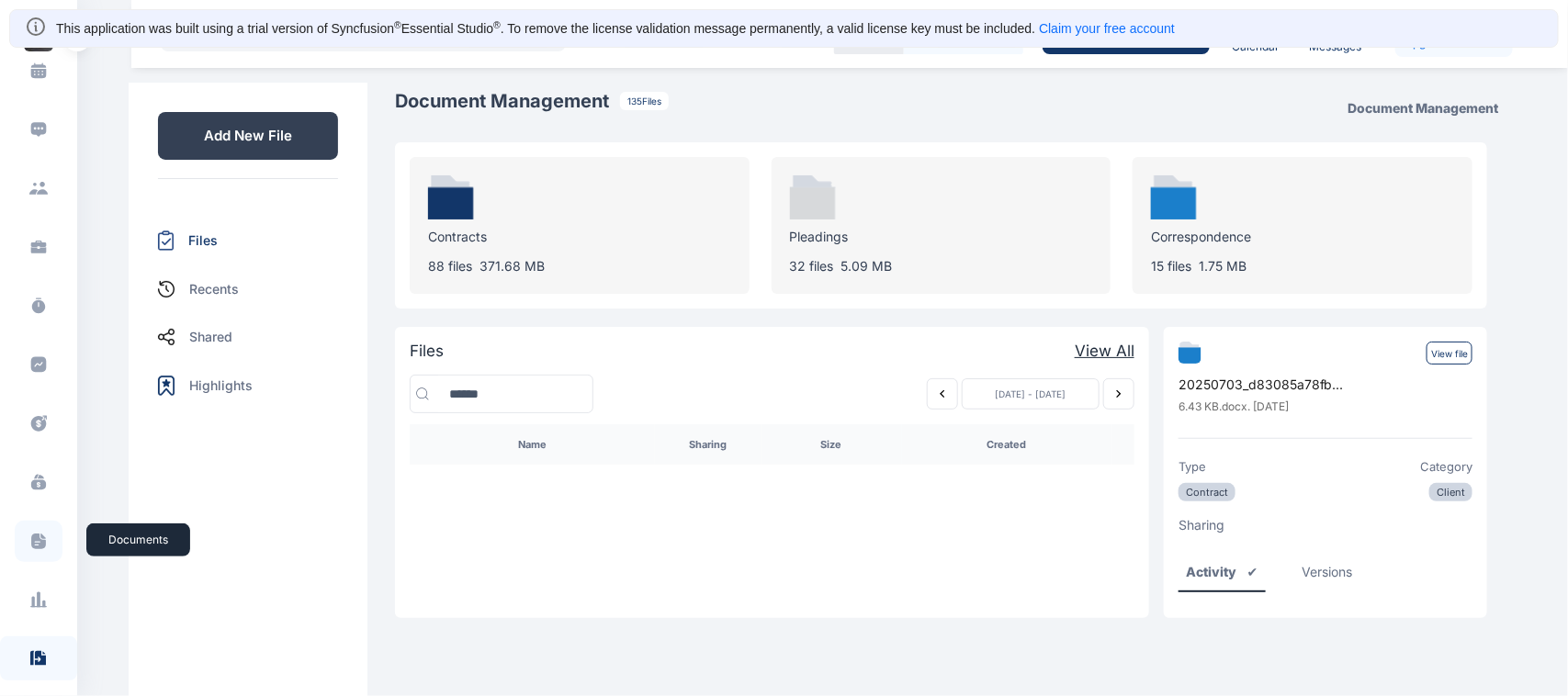
click at [24, 537] on span at bounding box center [38, 541] width 48 height 41
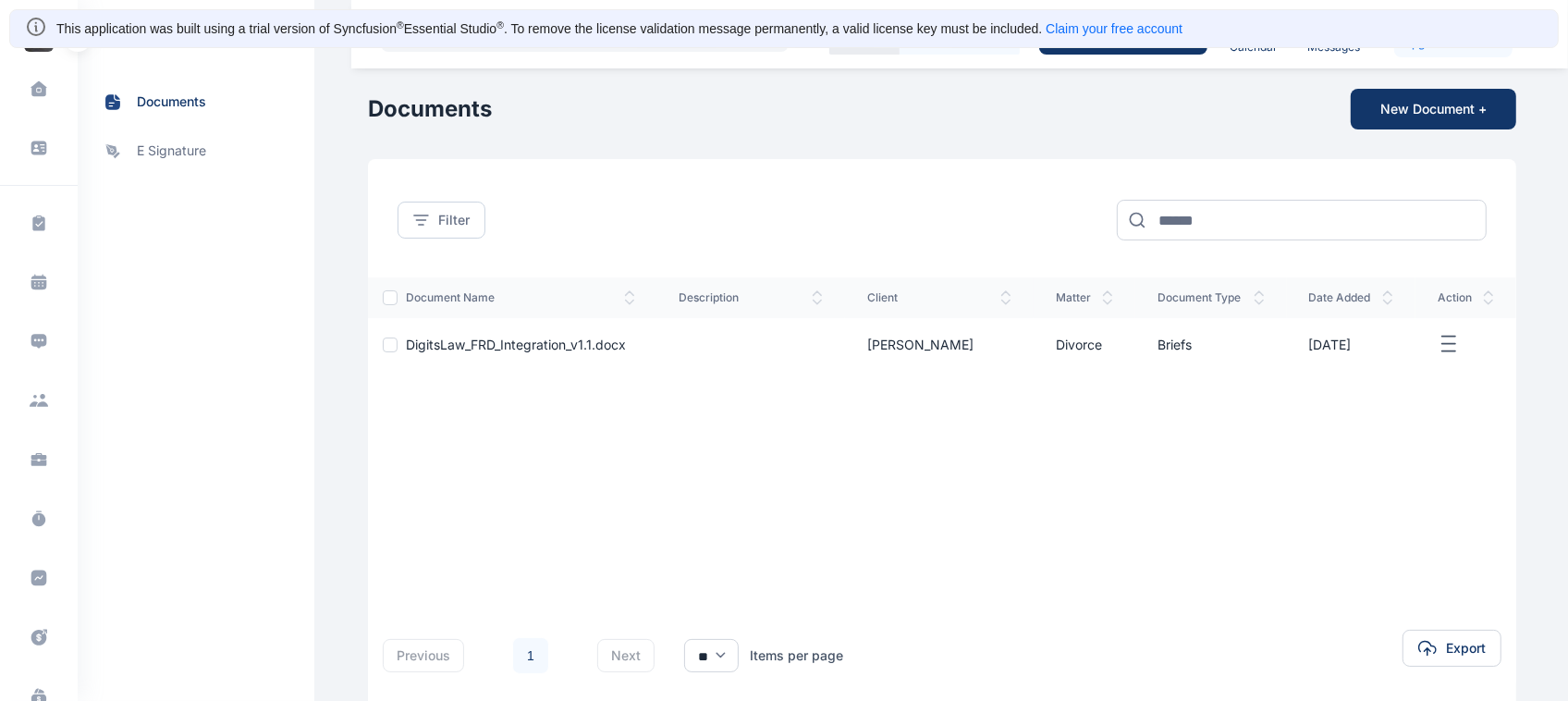
click at [1457, 351] on icon "button" at bounding box center [1448, 344] width 23 height 24
click at [1412, 412] on div "document name description client matter document type date added action DigitsL…" at bounding box center [941, 431] width 1148 height 309
click at [1449, 336] on line "button" at bounding box center [1448, 336] width 13 height 0
click at [1408, 391] on div "document name description client matter document type date added action DigitsL…" at bounding box center [941, 431] width 1148 height 309
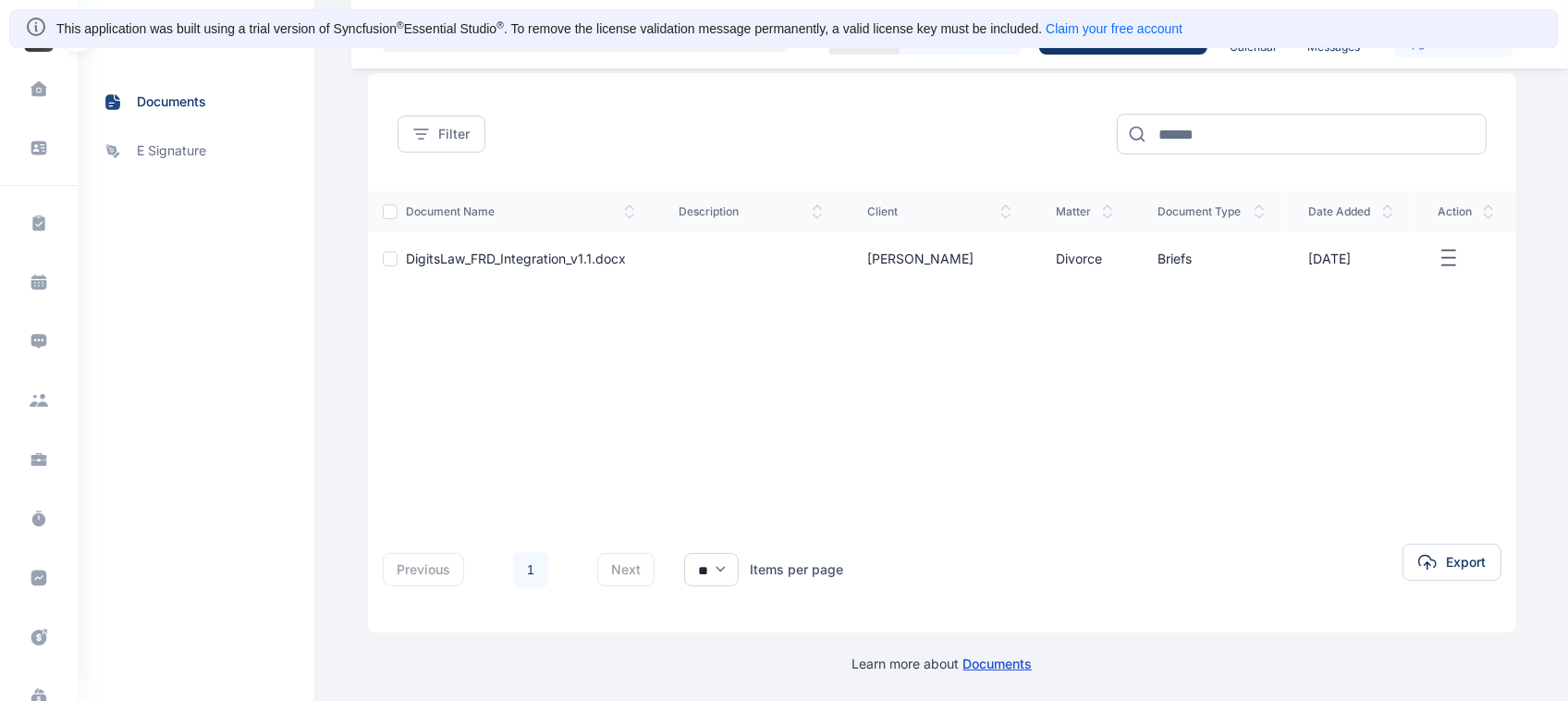
scroll to position [542, 0]
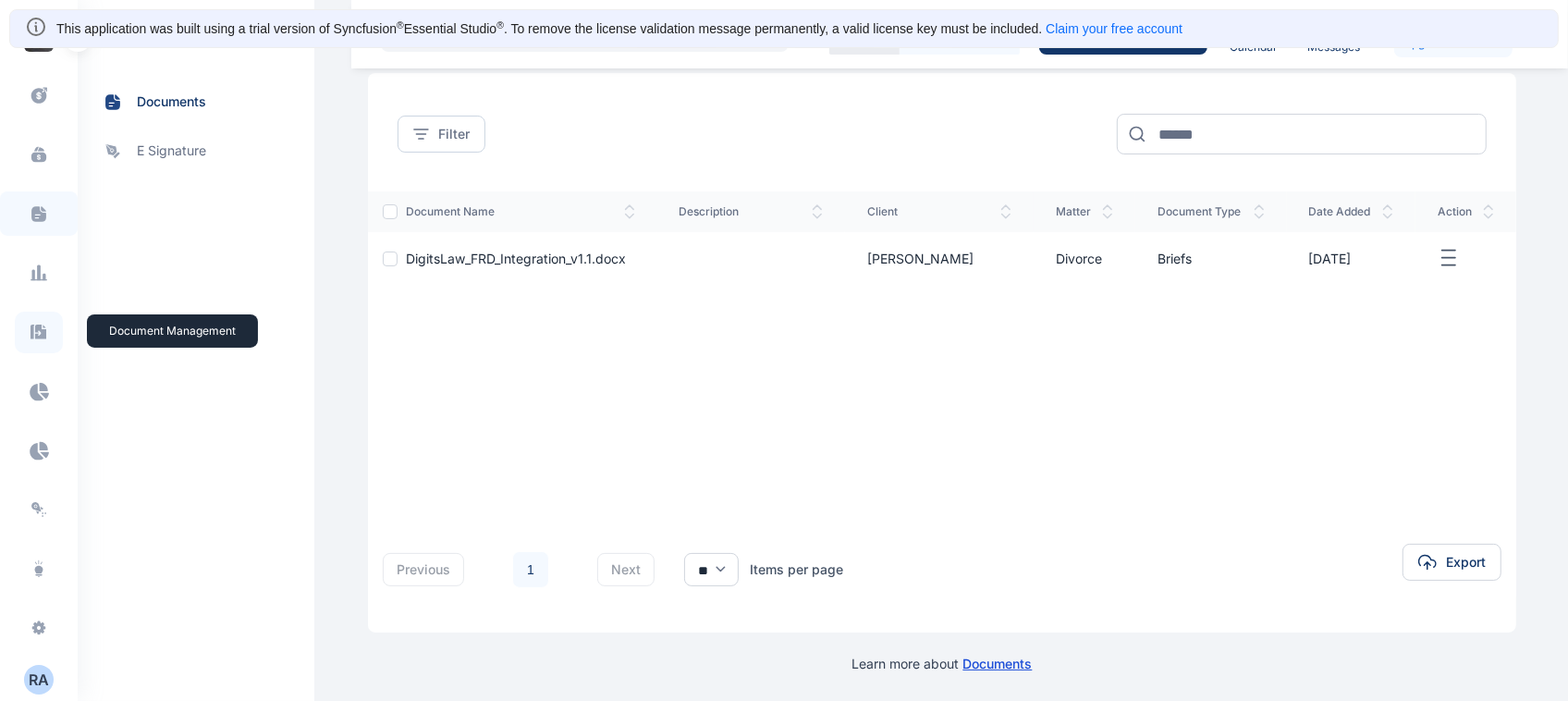
click at [43, 324] on icon at bounding box center [38, 332] width 19 height 20
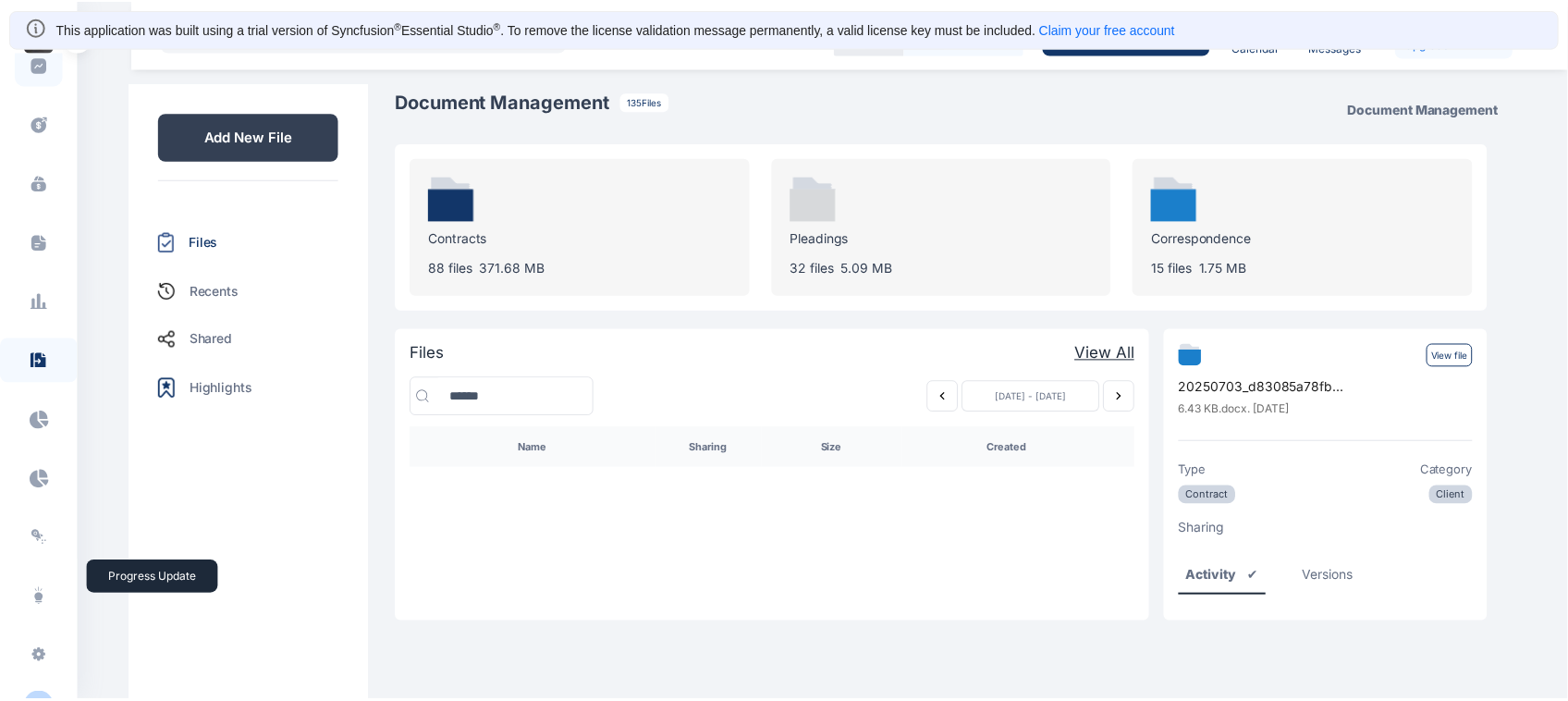
scroll to position [542, 0]
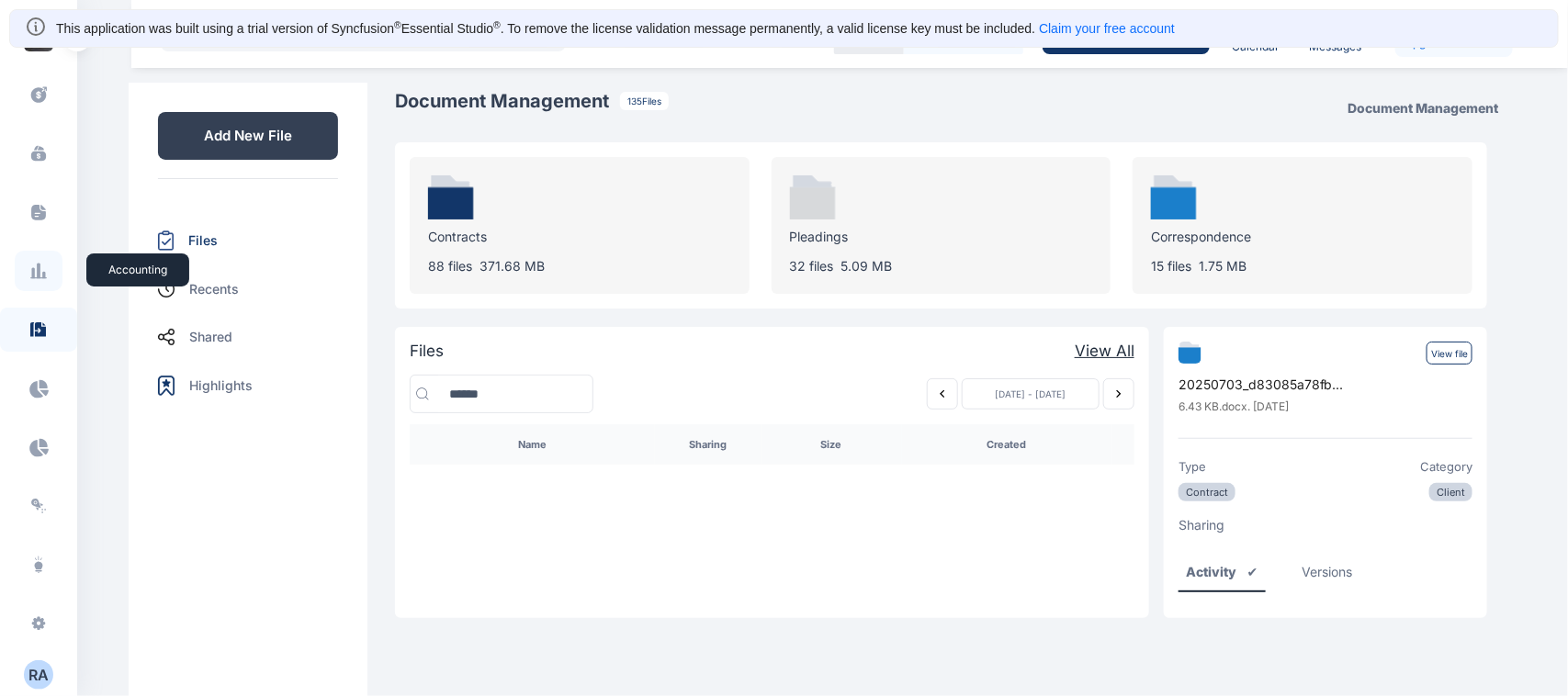
click at [38, 281] on span at bounding box center [38, 270] width 48 height 40
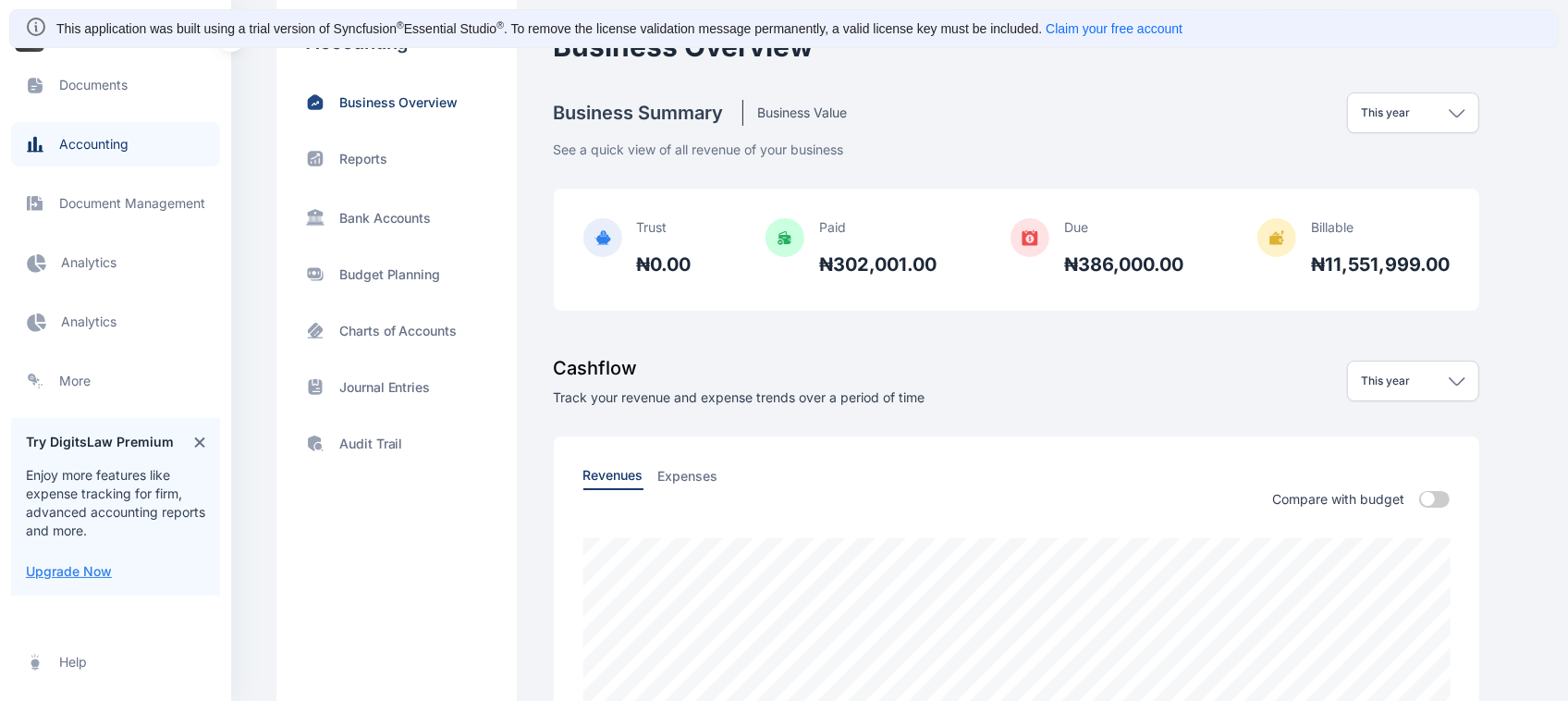
scroll to position [668, 0]
drag, startPoint x: 94, startPoint y: 60, endPoint x: 98, endPoint y: 81, distance: 21.4
click at [98, 81] on span "Documents documents documents" at bounding box center [115, 87] width 209 height 44
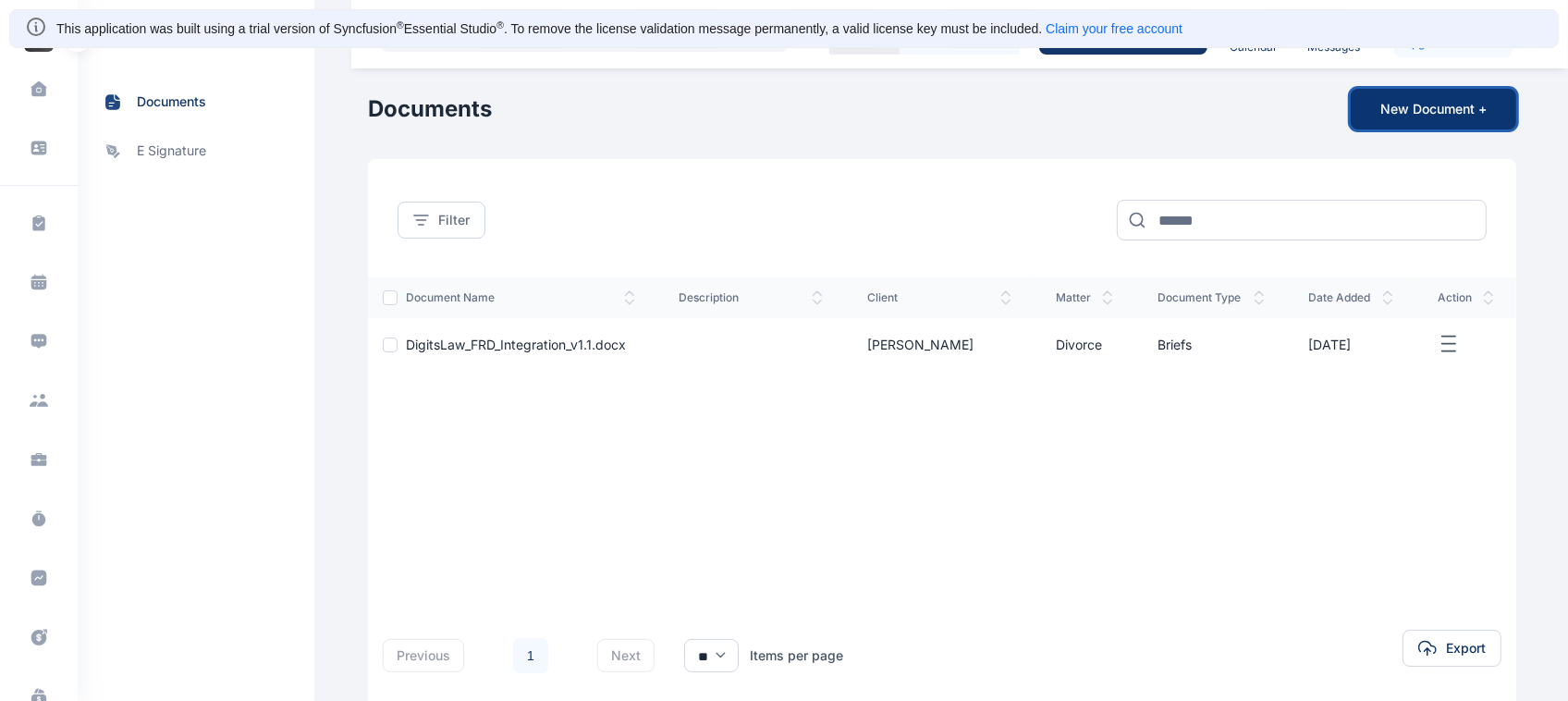
click at [1427, 105] on button "New Document +" at bounding box center [1434, 109] width 166 height 40
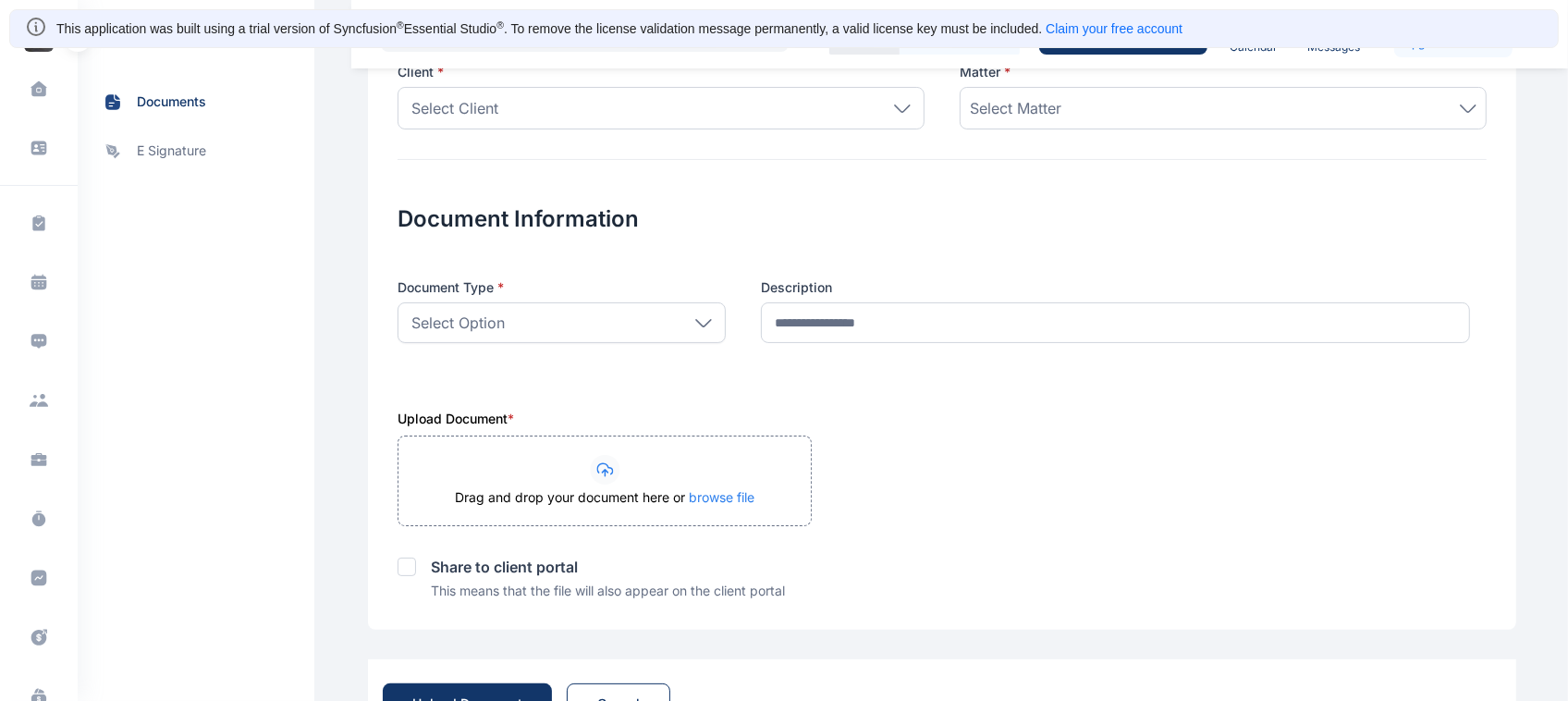
scroll to position [251, 0]
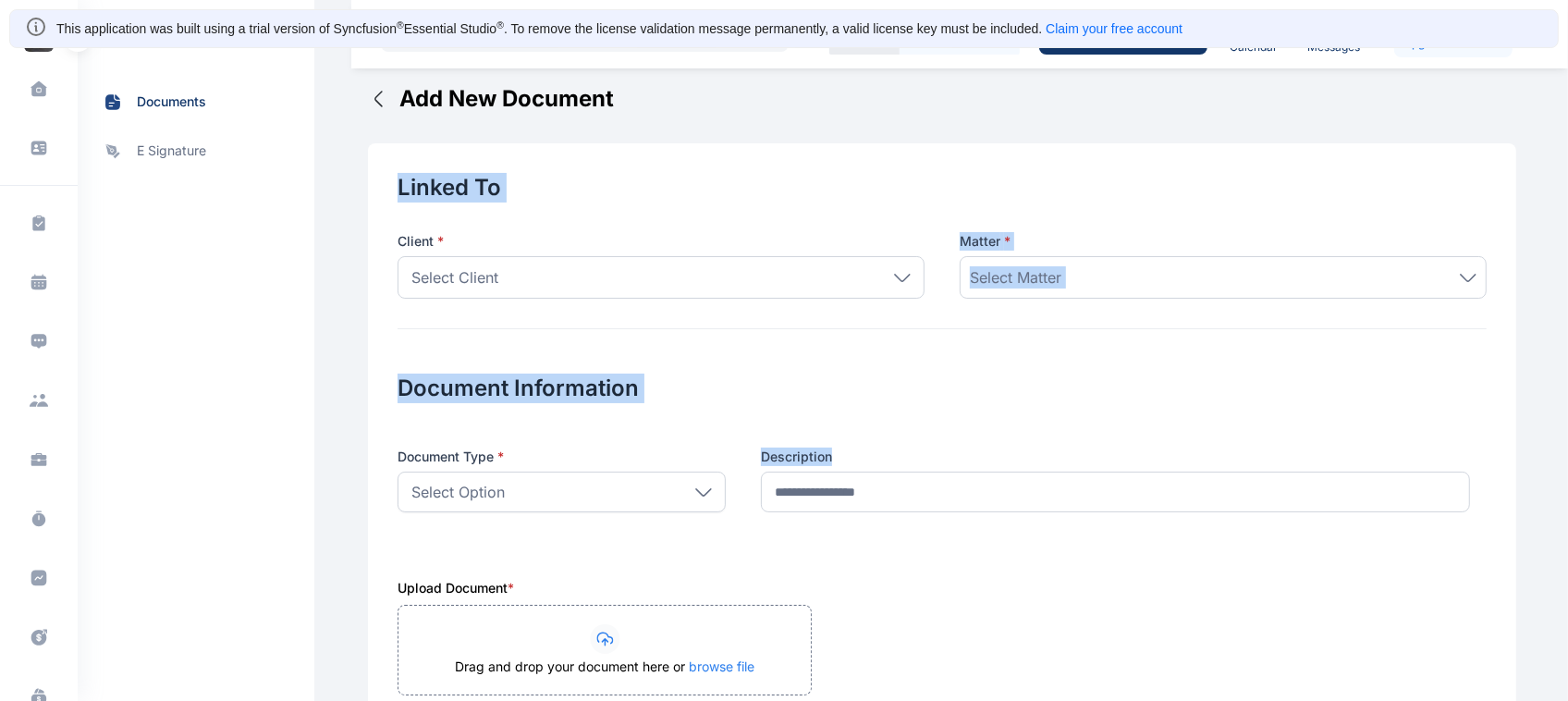
drag, startPoint x: 1271, startPoint y: 180, endPoint x: 1332, endPoint y: -26, distance: 214.8
click at [1332, 0] on html "00 : 00 : 00 Start Timer Create New Calendar Messages You're on free plan Upgra…" at bounding box center [784, 468] width 1568 height 959
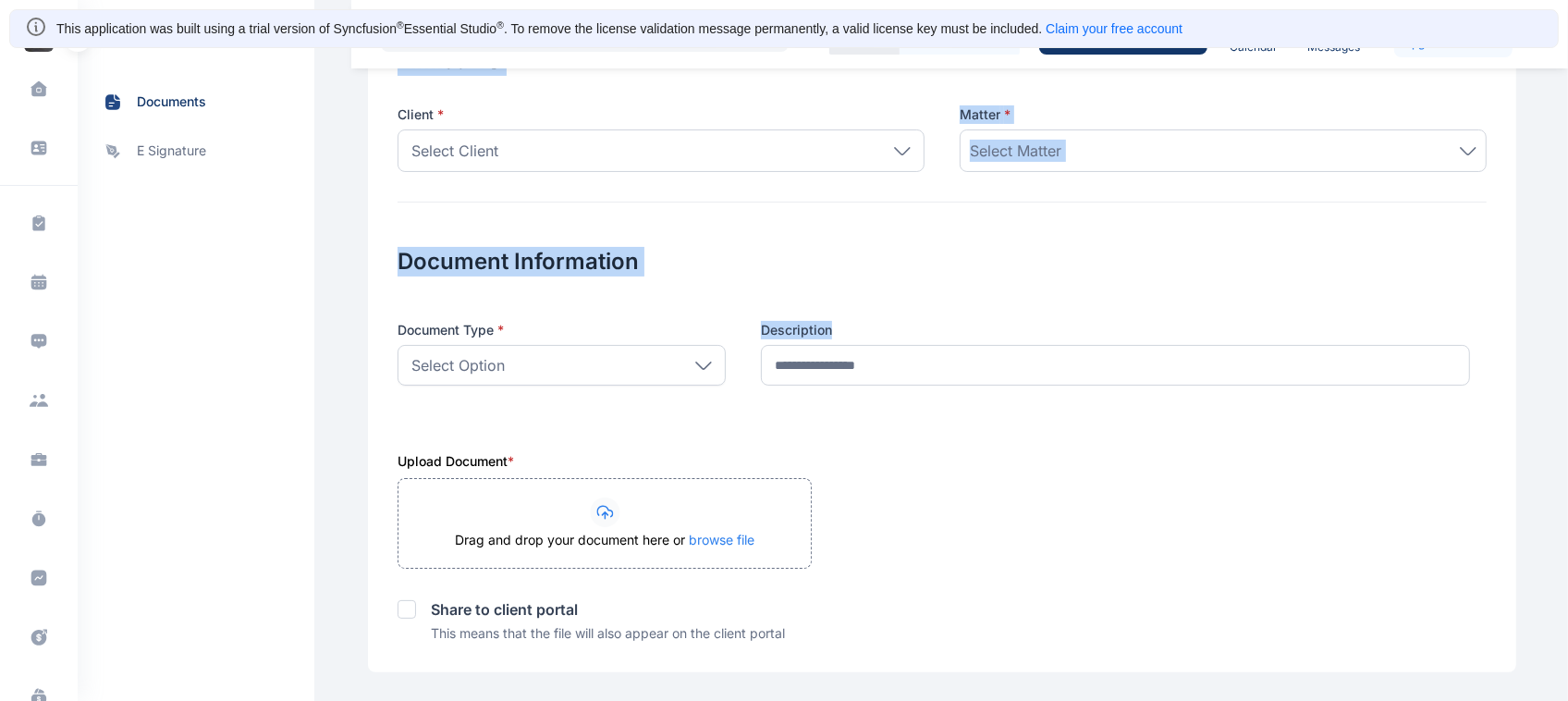
scroll to position [257, 0]
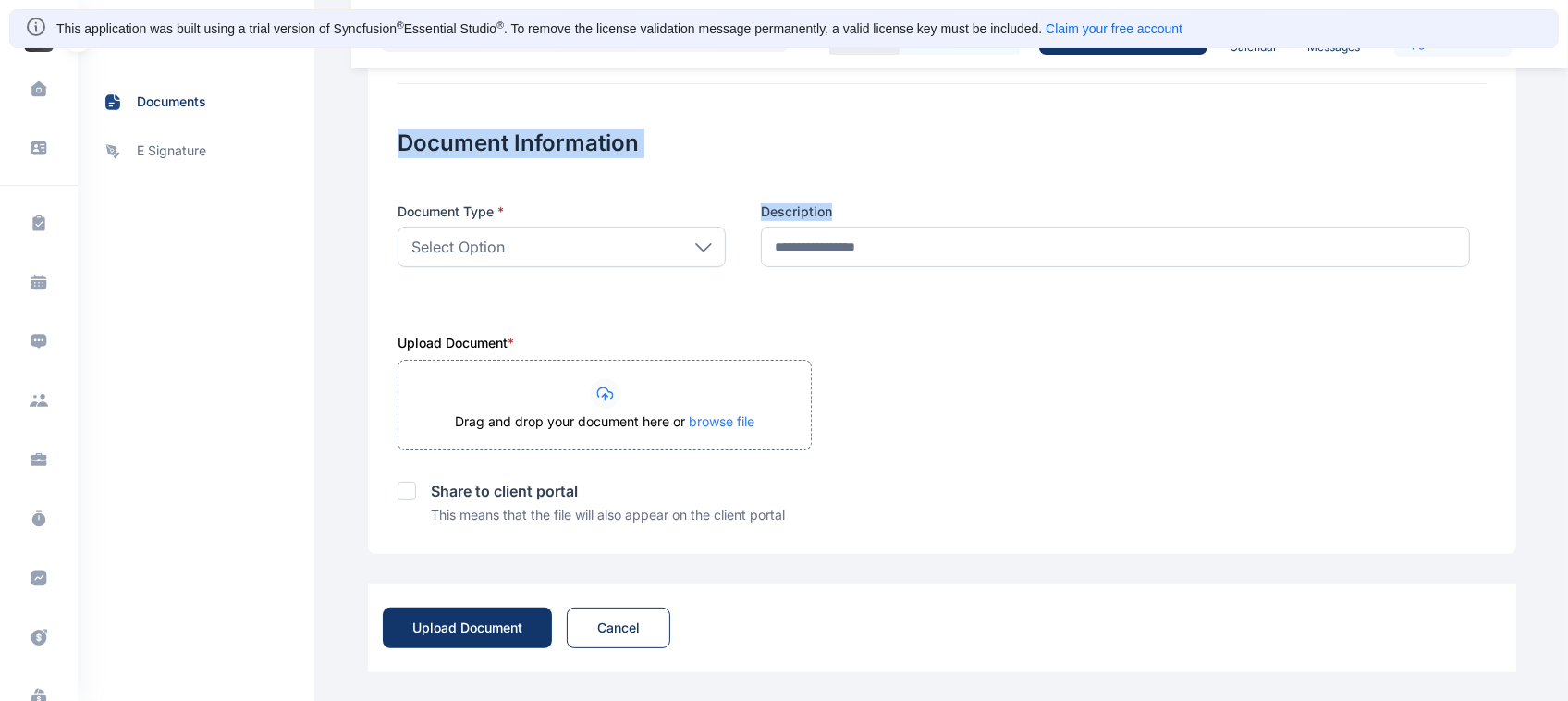
click at [964, 402] on div "Upload Document * Drag and drop your document here or browse file" at bounding box center [941, 391] width 1089 height 117
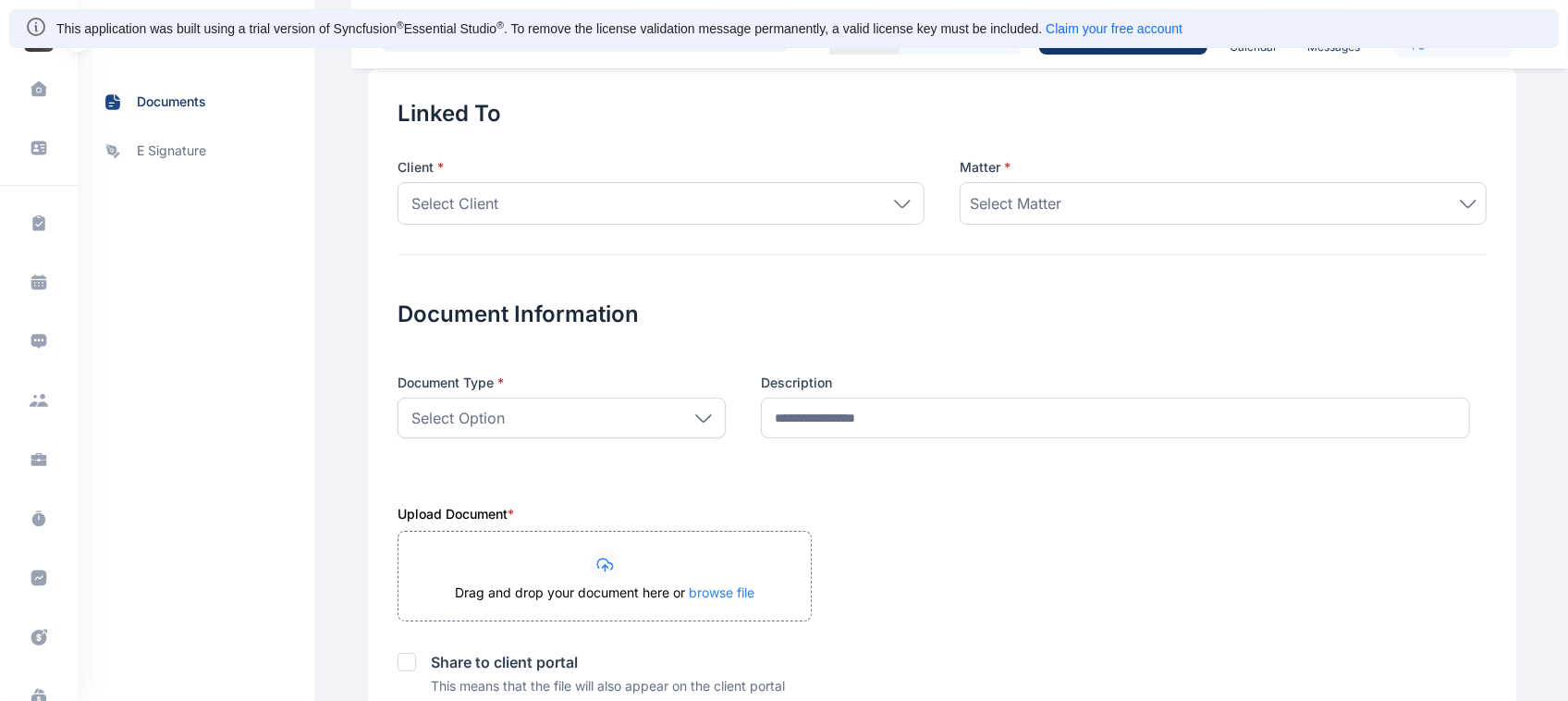
scroll to position [0, 0]
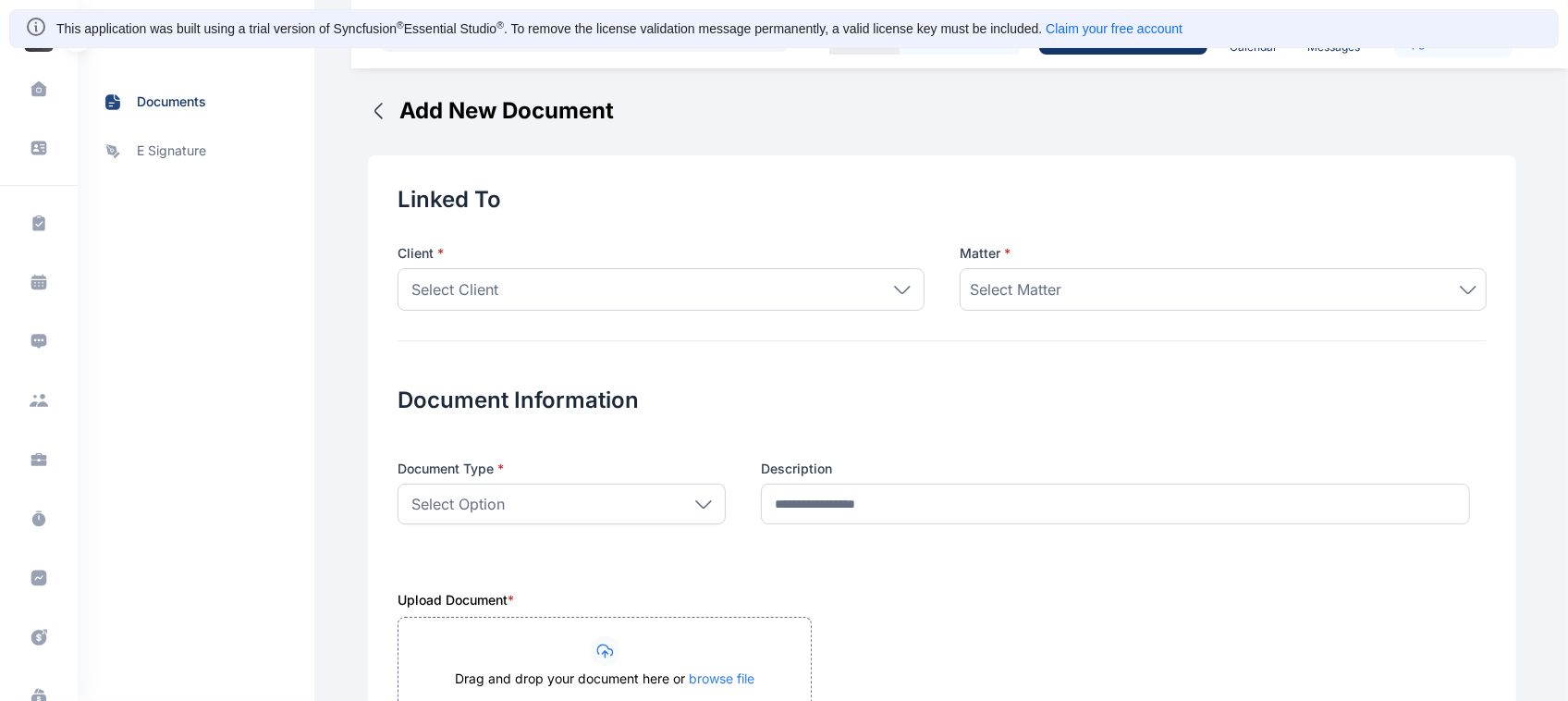
click at [176, 480] on div "documents documents e signature" at bounding box center [195, 350] width 236 height 701
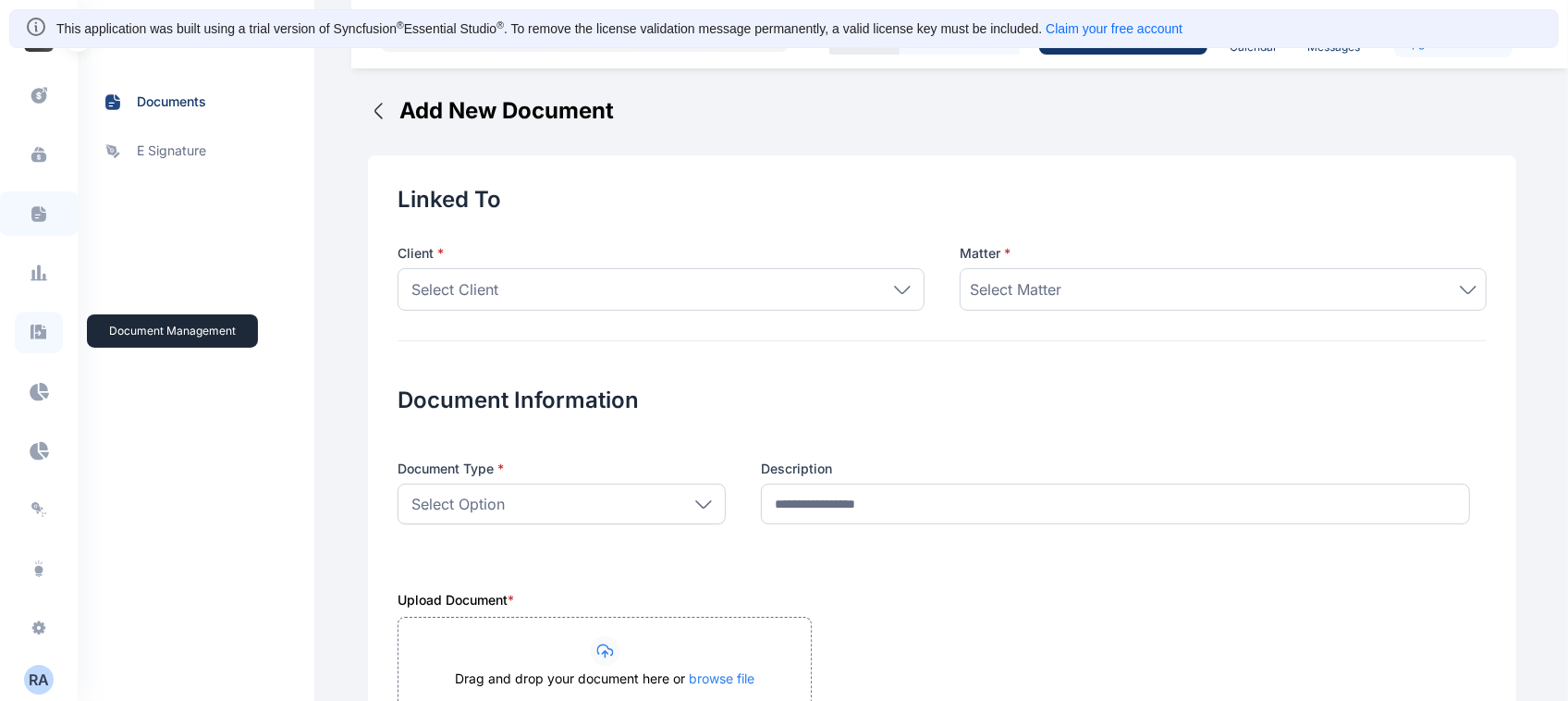
click at [41, 331] on icon at bounding box center [38, 330] width 16 height 15
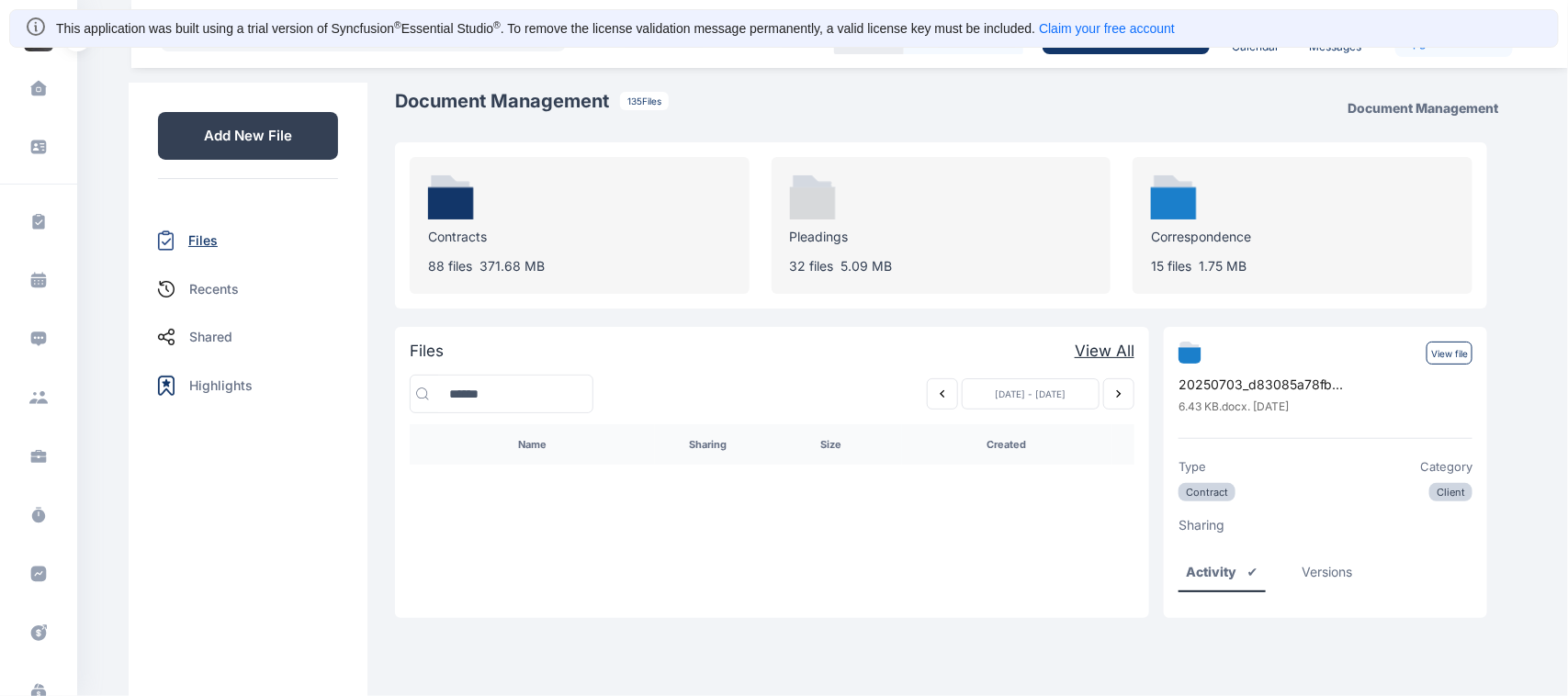
click at [202, 234] on p "Files" at bounding box center [203, 240] width 29 height 18
click at [195, 239] on p "Files" at bounding box center [203, 240] width 29 height 18
click at [189, 232] on p "Files" at bounding box center [203, 240] width 29 height 18
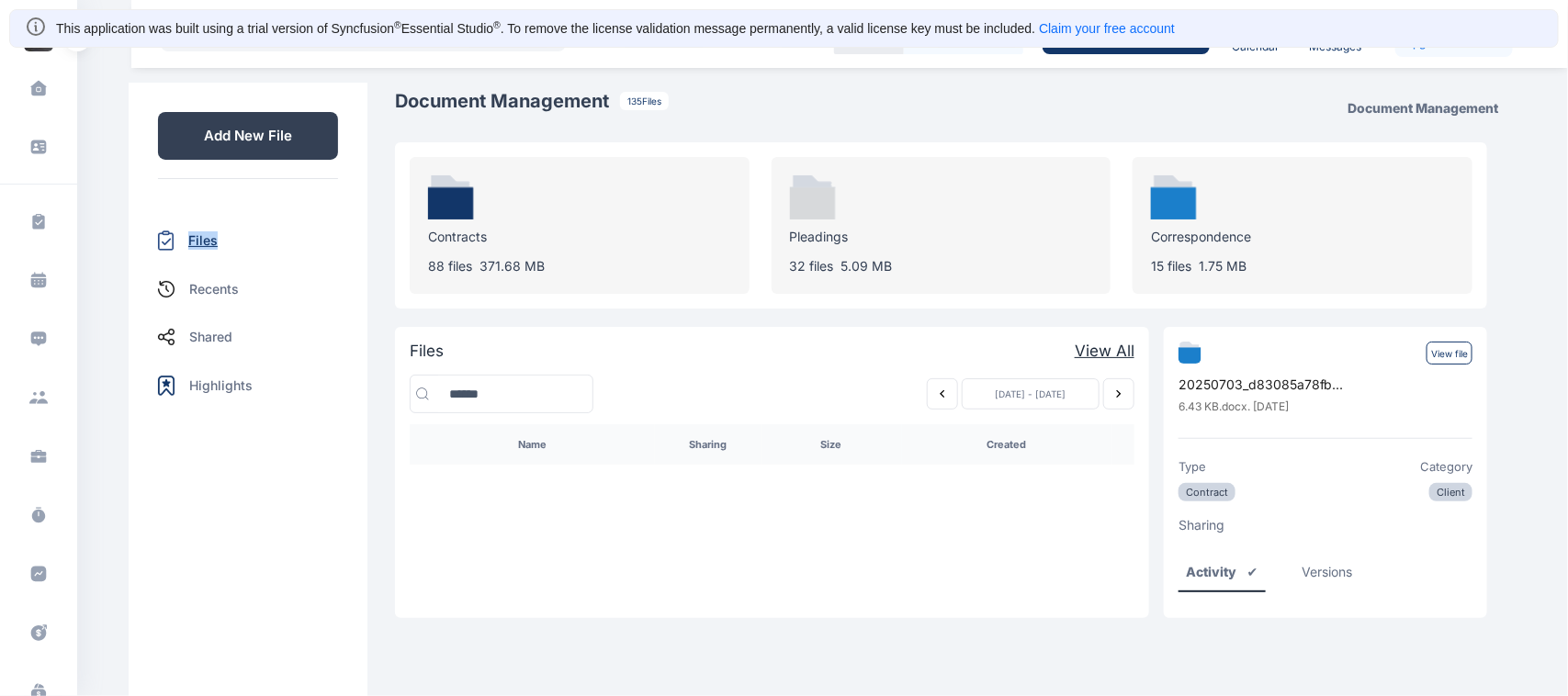
click at [189, 232] on p "Files" at bounding box center [203, 240] width 29 height 18
click at [309, 510] on div "Add New File Files Recents Shared Highlights" at bounding box center [247, 430] width 239 height 696
click at [195, 243] on p "Files" at bounding box center [203, 240] width 29 height 18
click at [195, 240] on p "Files" at bounding box center [203, 240] width 29 height 18
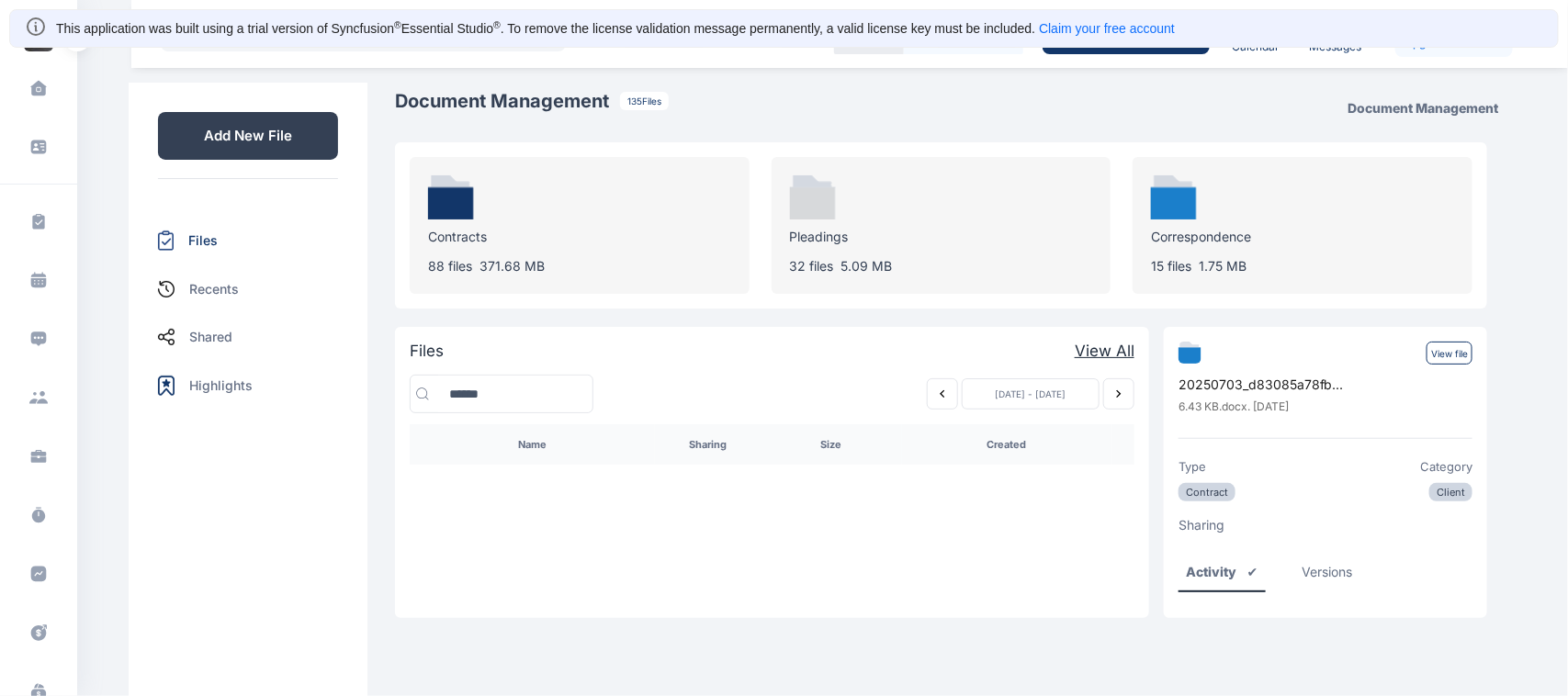
click at [298, 138] on p "Add New File" at bounding box center [247, 135] width 180 height 48
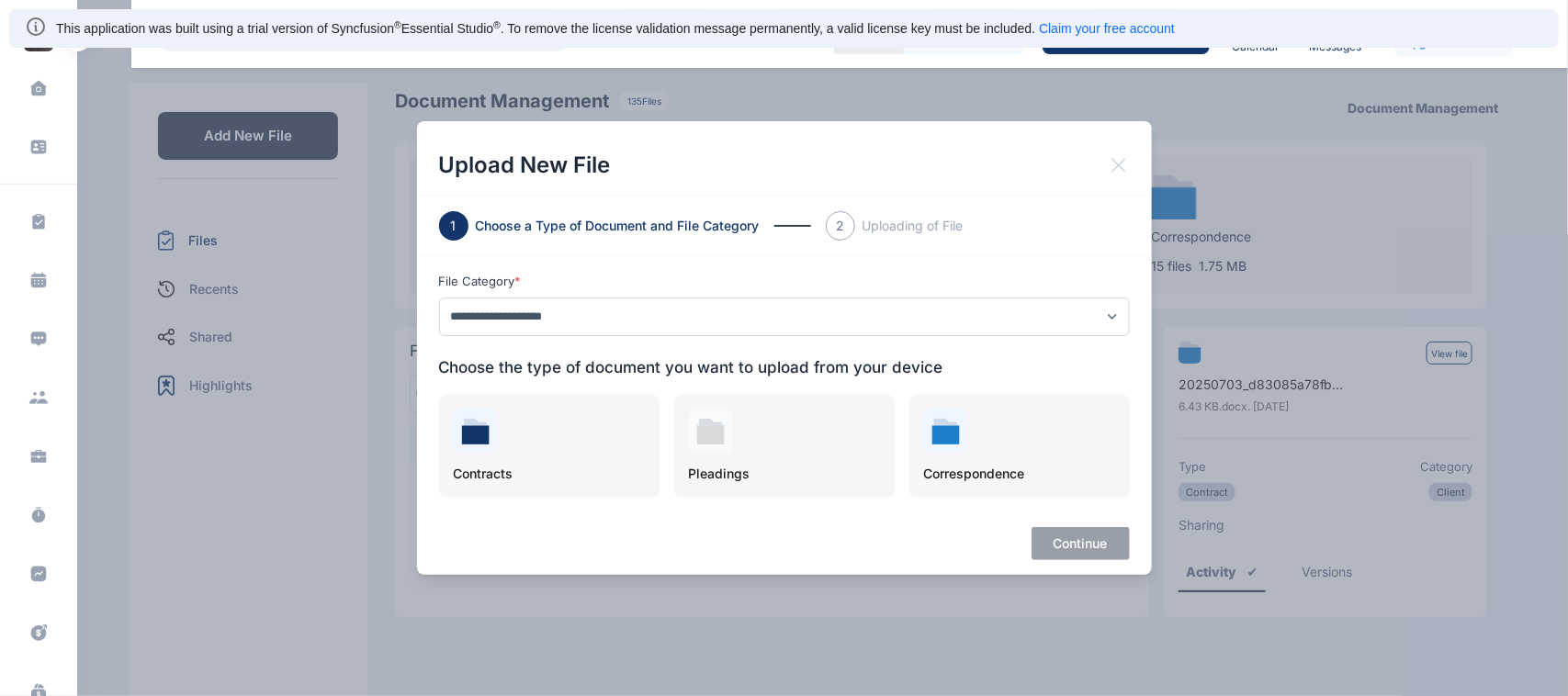
click at [1114, 163] on icon at bounding box center [1118, 165] width 22 height 22
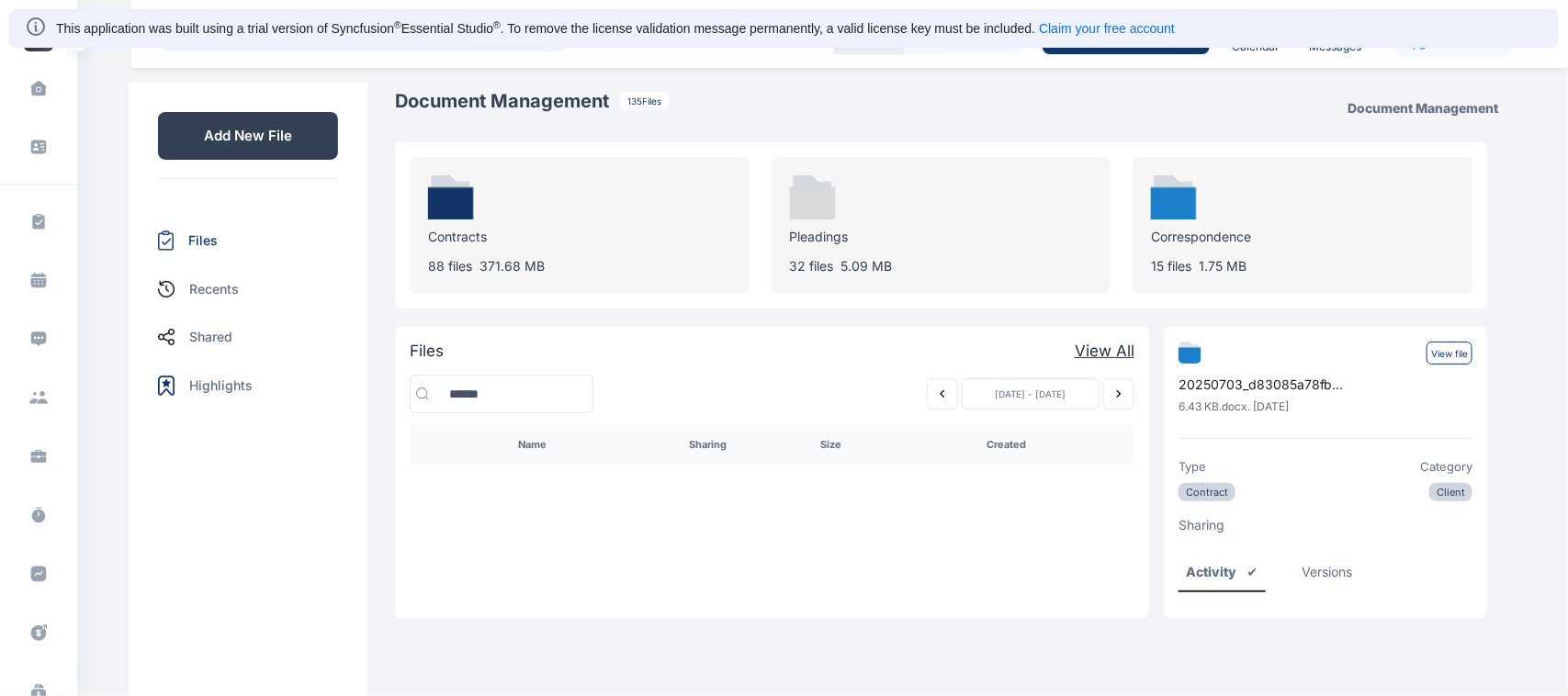
click at [207, 127] on p "Add New File" at bounding box center [247, 135] width 180 height 48
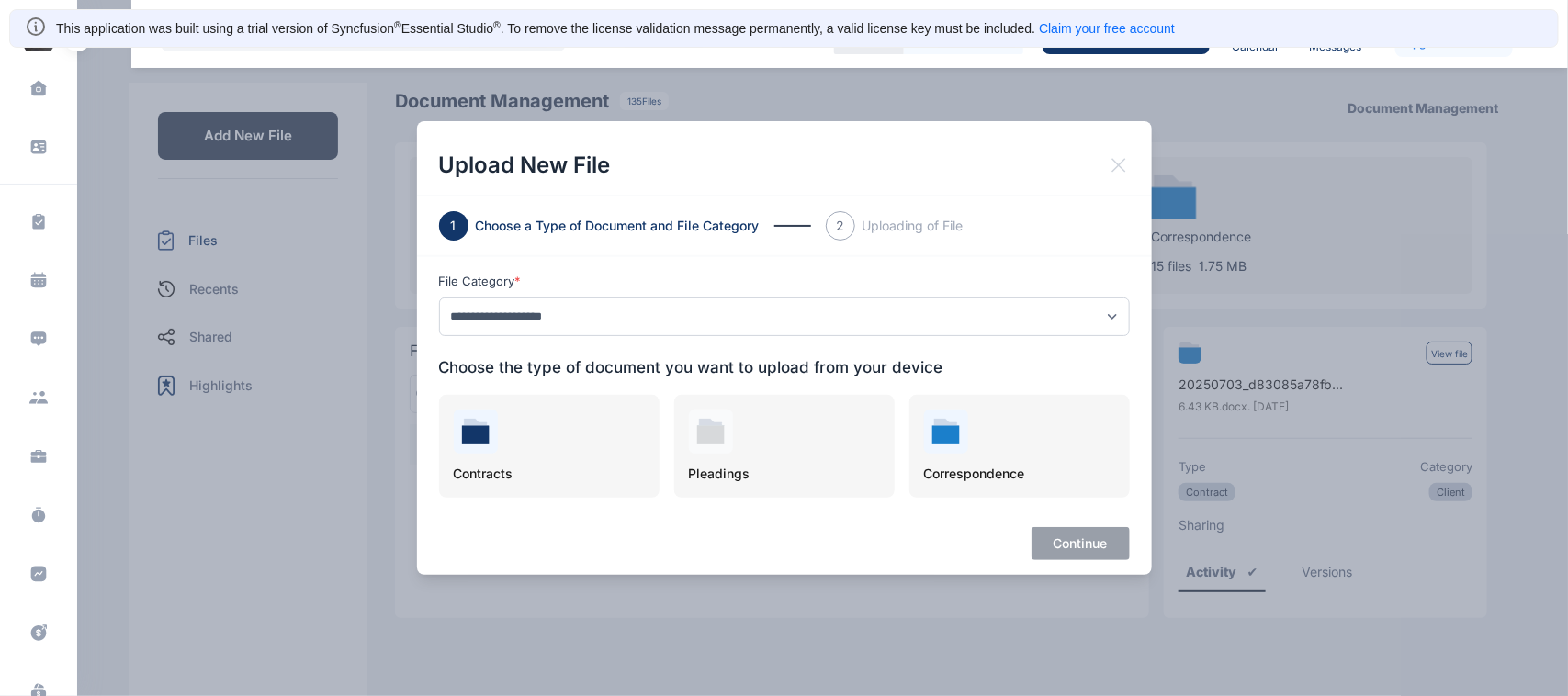
click at [1118, 164] on icon at bounding box center [1118, 165] width 14 height 14
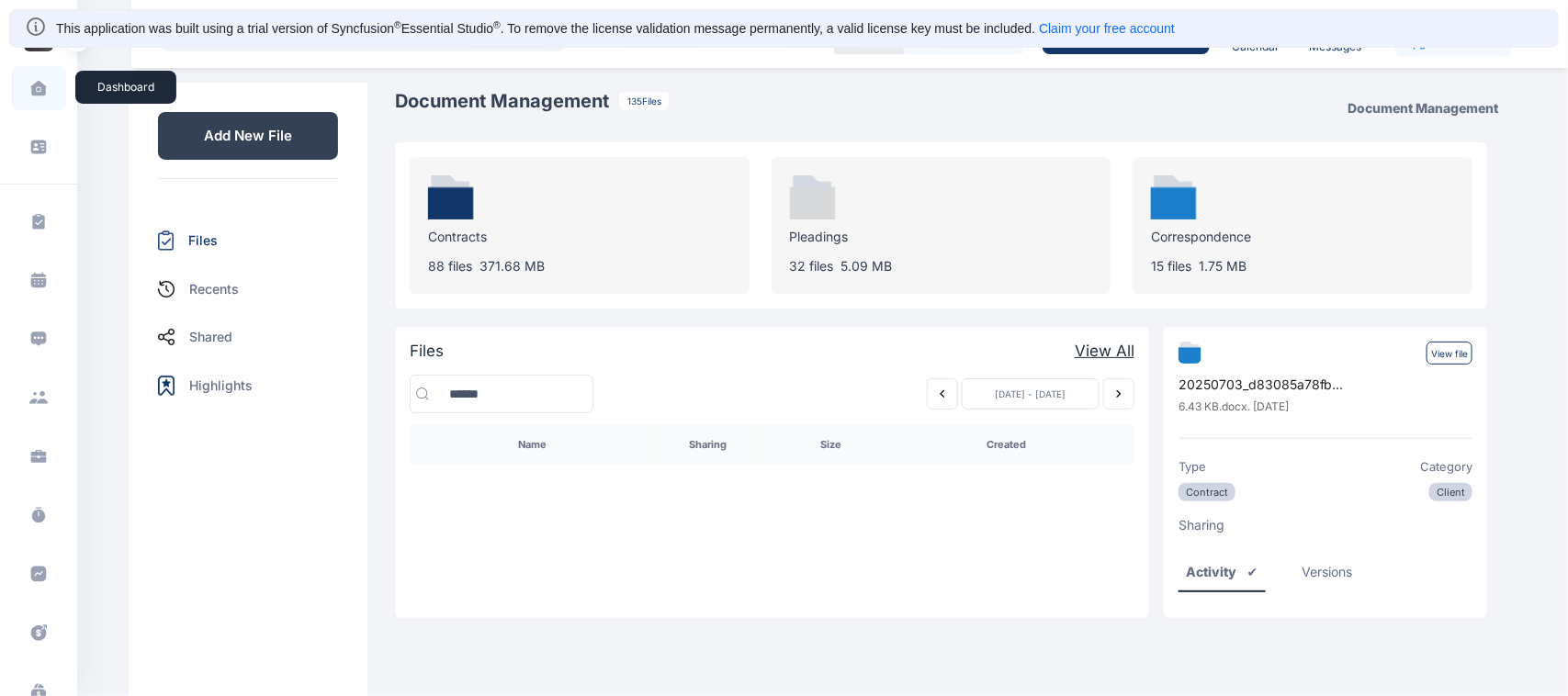
click at [38, 90] on icon at bounding box center [39, 91] width 4 height 4
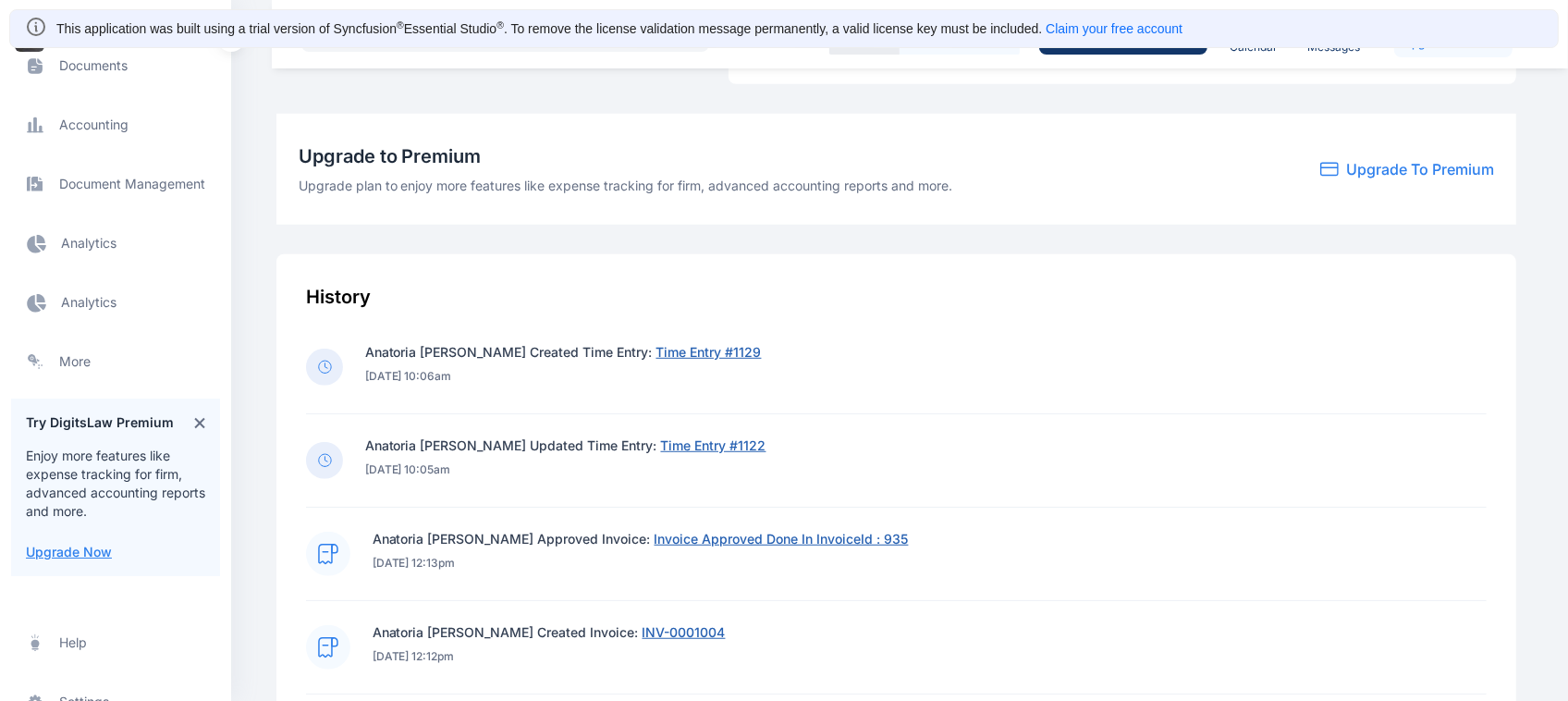
scroll to position [668, 0]
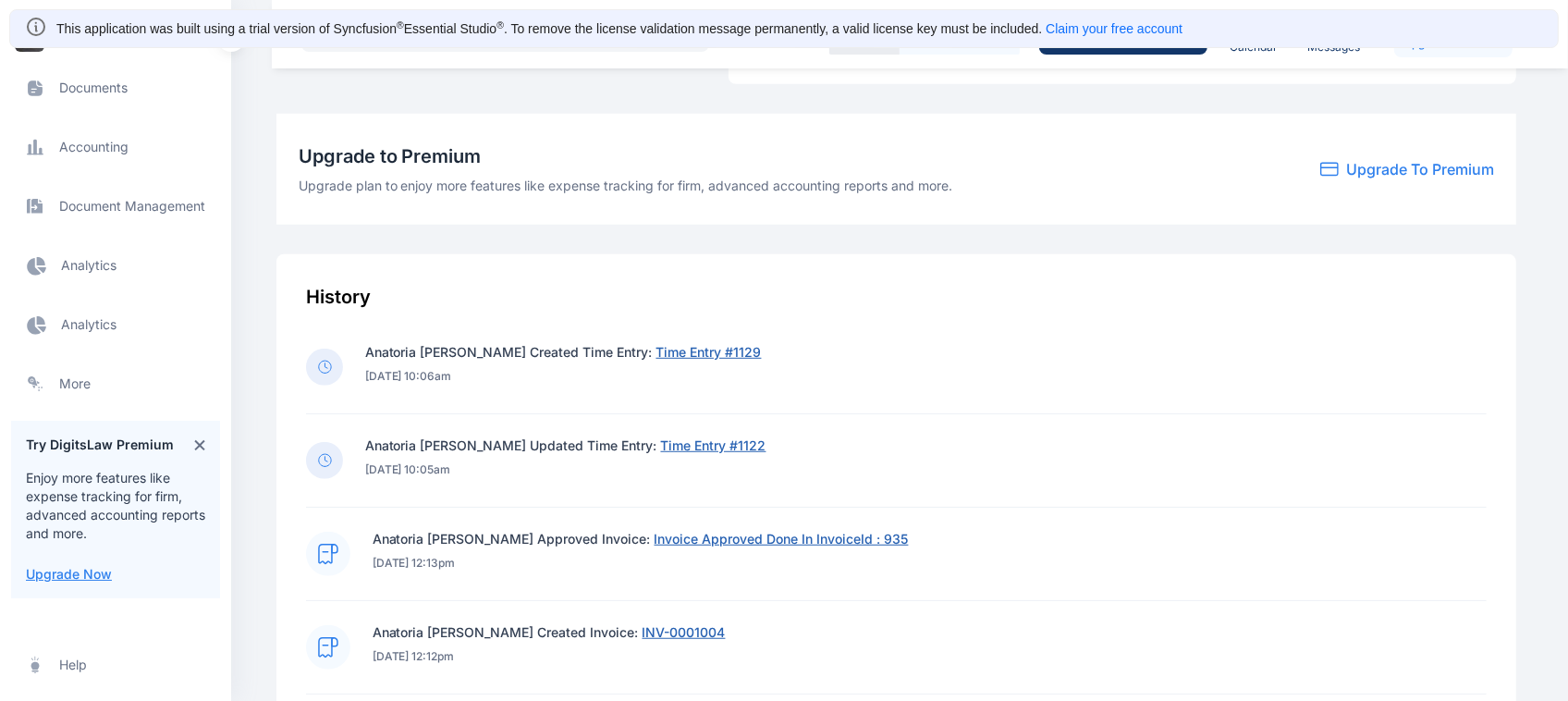
click at [95, 92] on span "Documents documents documents" at bounding box center [115, 87] width 209 height 44
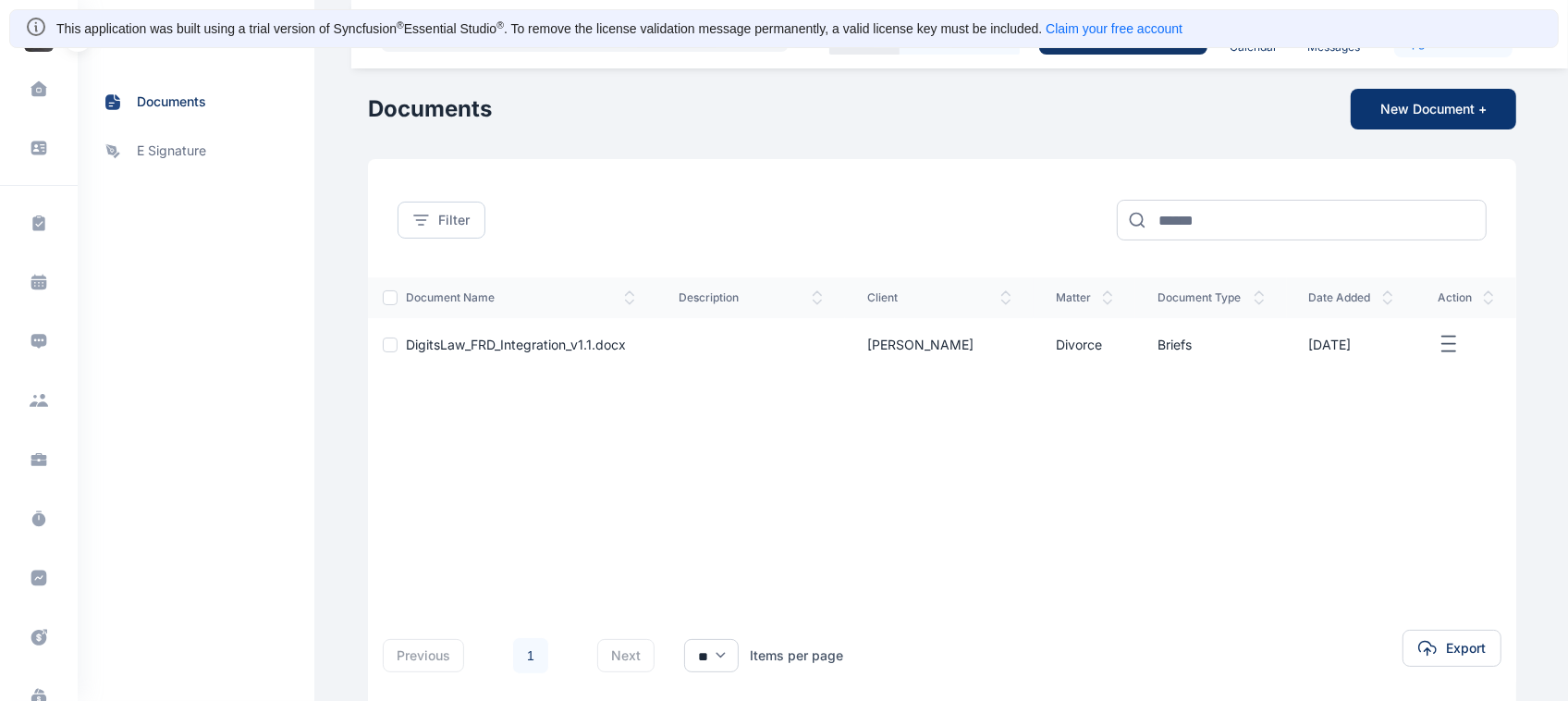
click at [1443, 113] on button "New Document +" at bounding box center [1434, 109] width 166 height 40
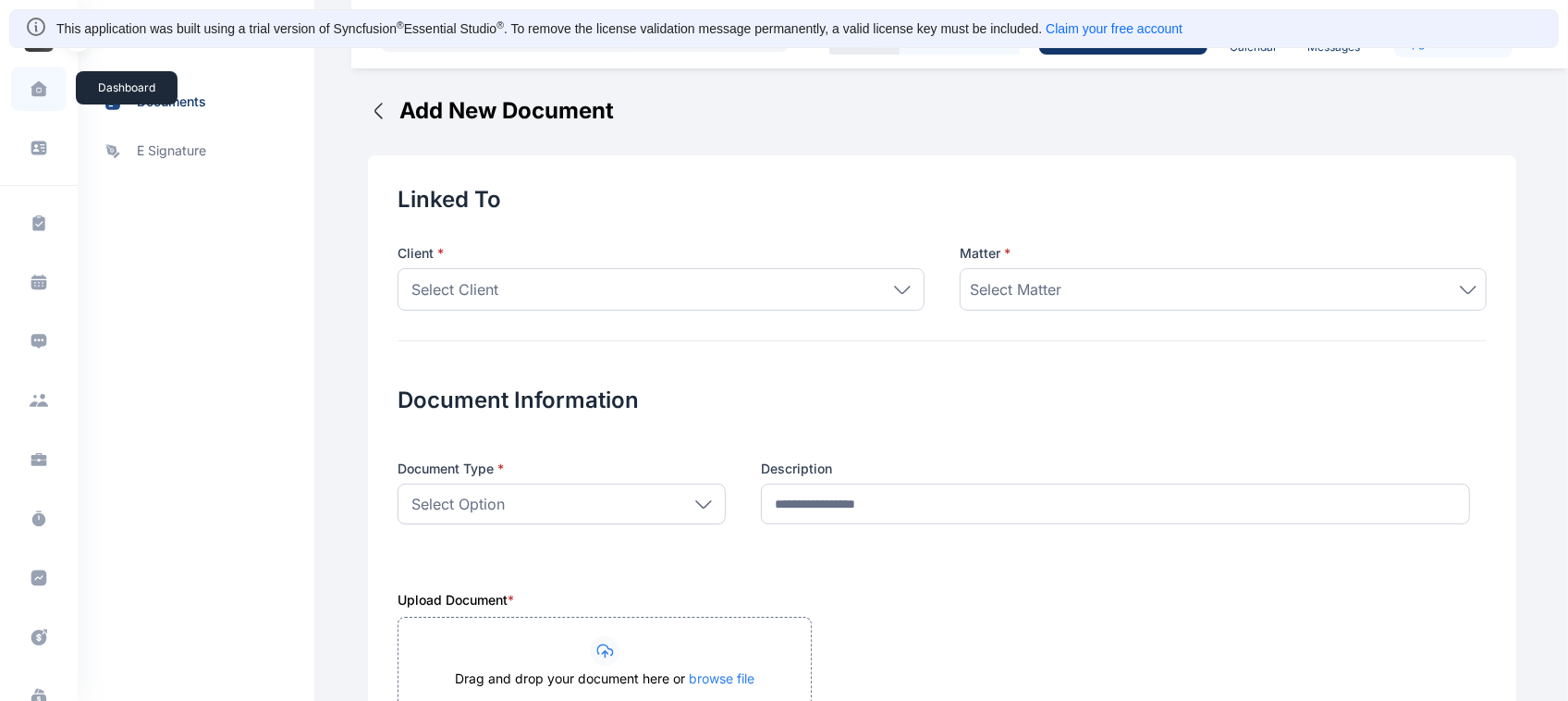
click at [37, 100] on span at bounding box center [38, 89] width 46 height 39
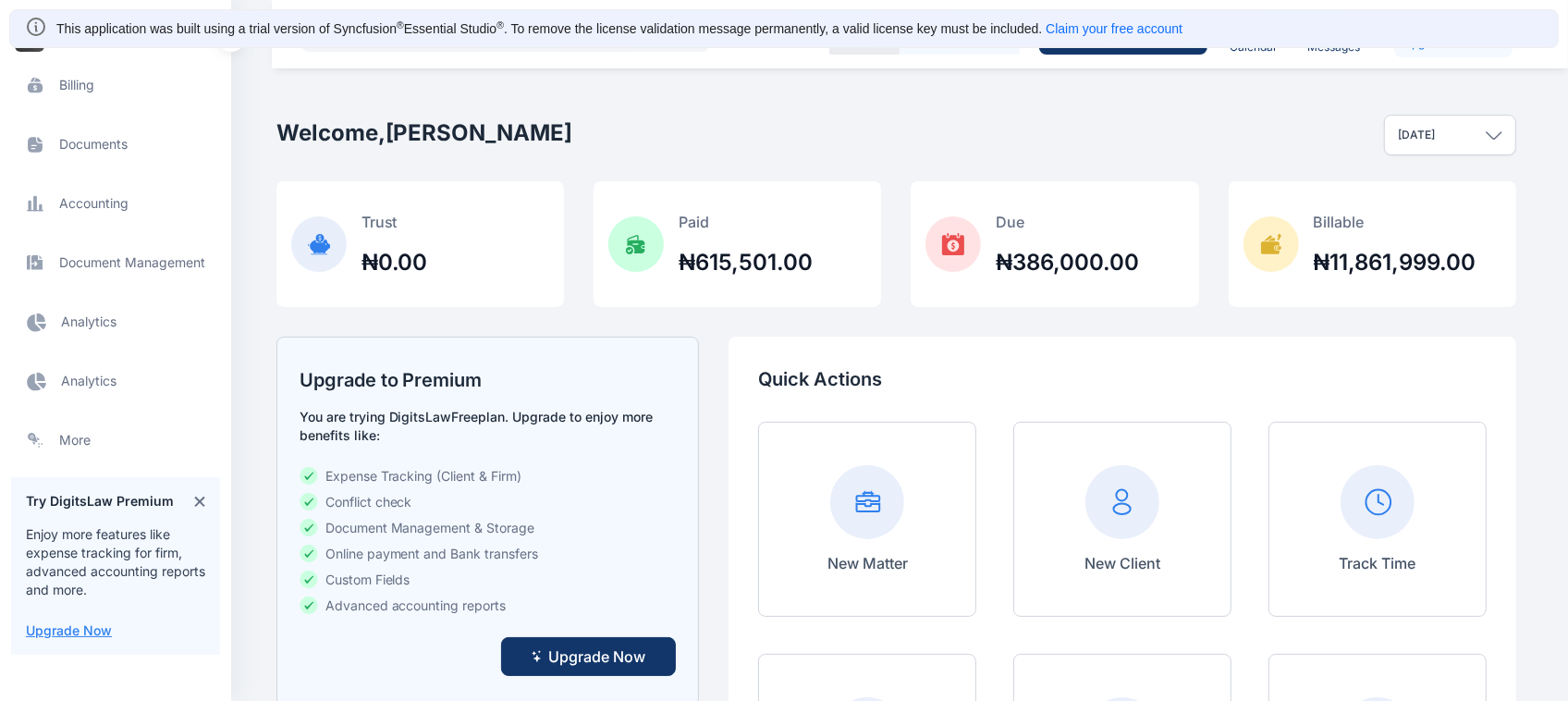
scroll to position [610, 0]
click at [100, 141] on span "Documents documents documents" at bounding box center [115, 144] width 209 height 44
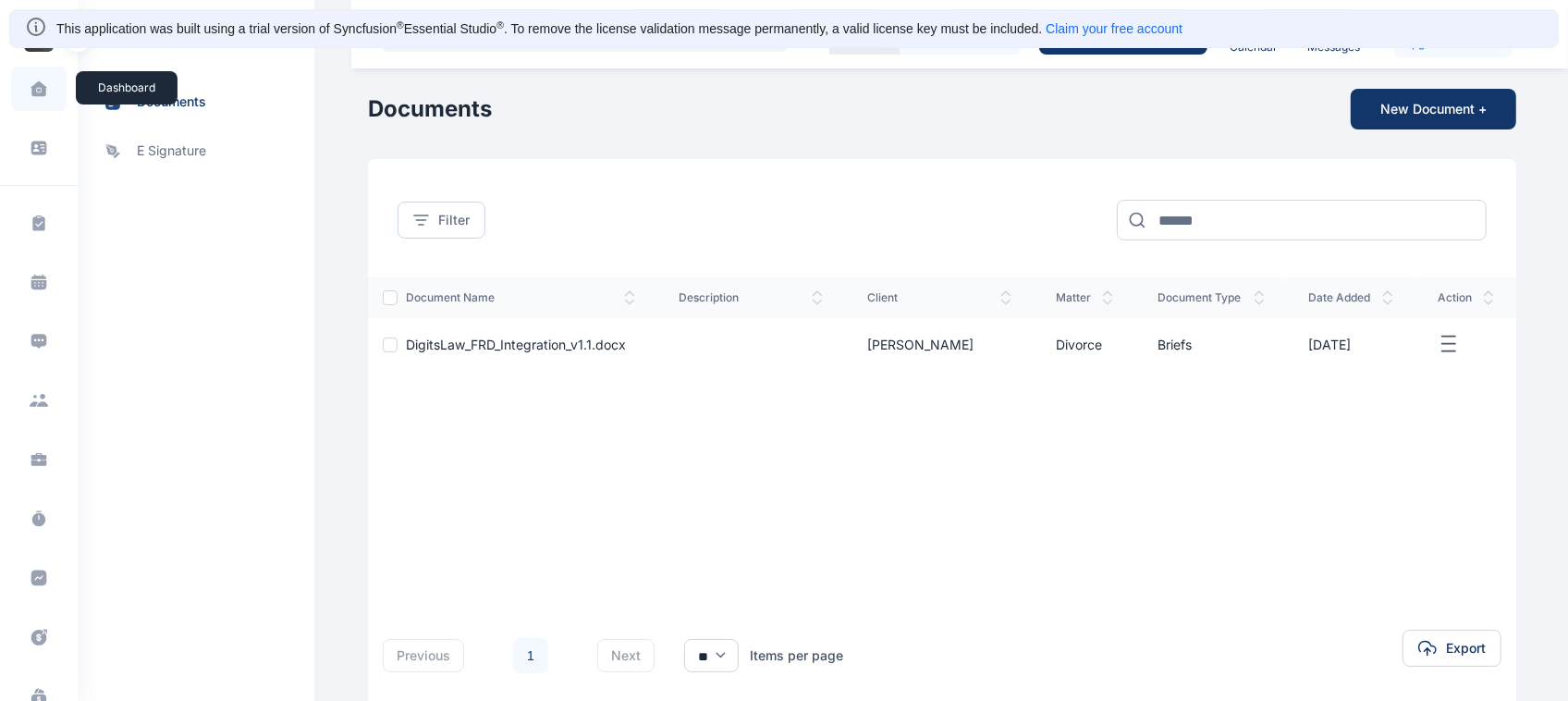
click at [37, 73] on span at bounding box center [38, 89] width 46 height 39
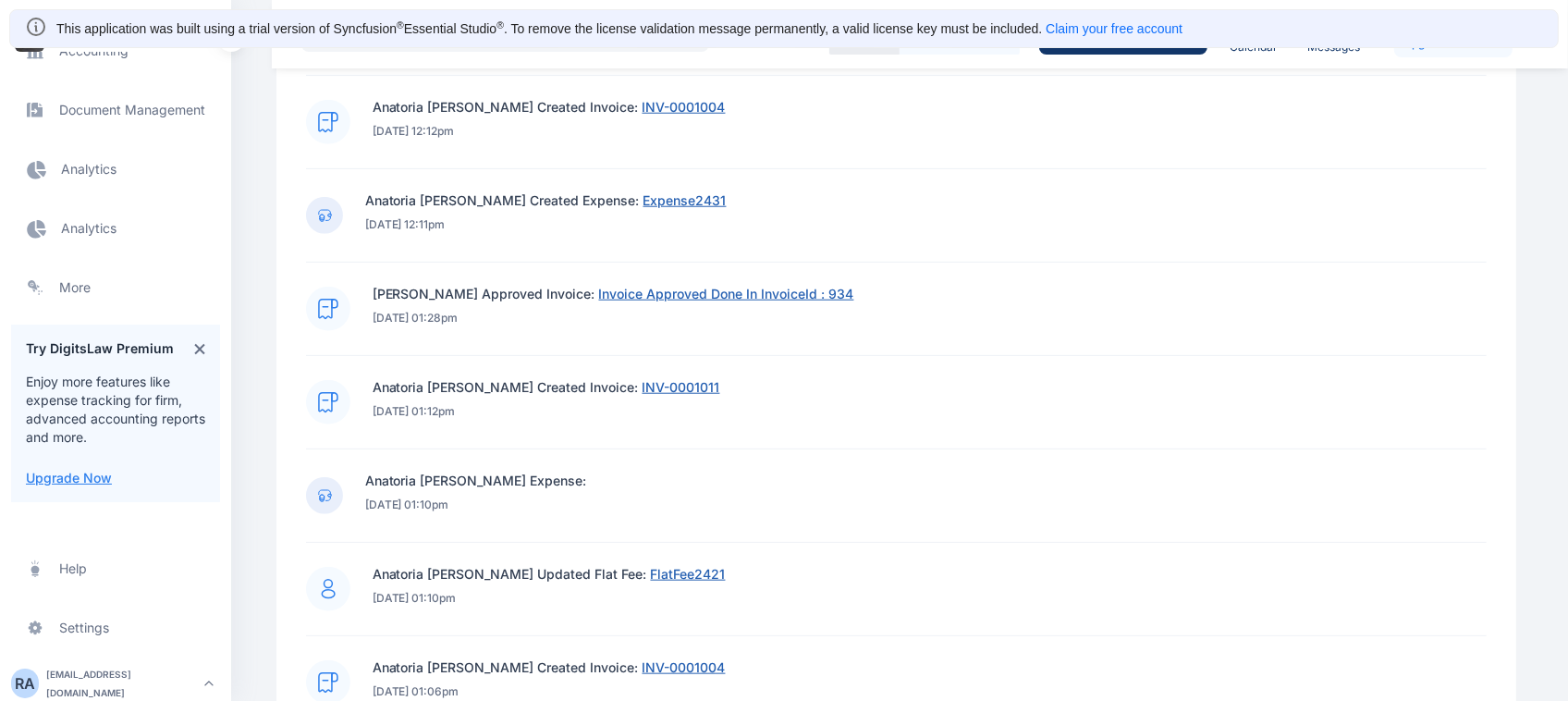
scroll to position [1897, 0]
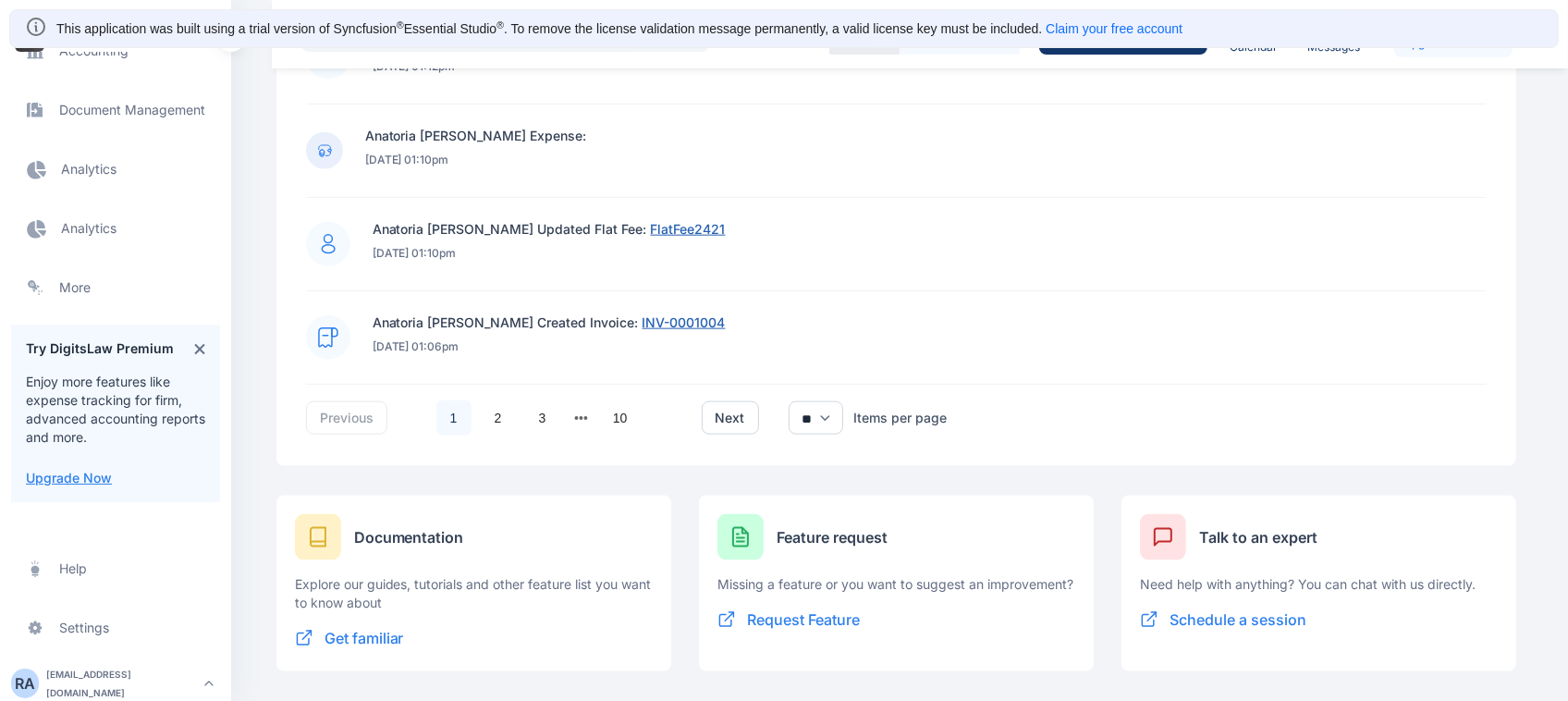
click at [95, 118] on span "Electronic Filling And Document management Document Management Document Managem…" at bounding box center [115, 110] width 209 height 44
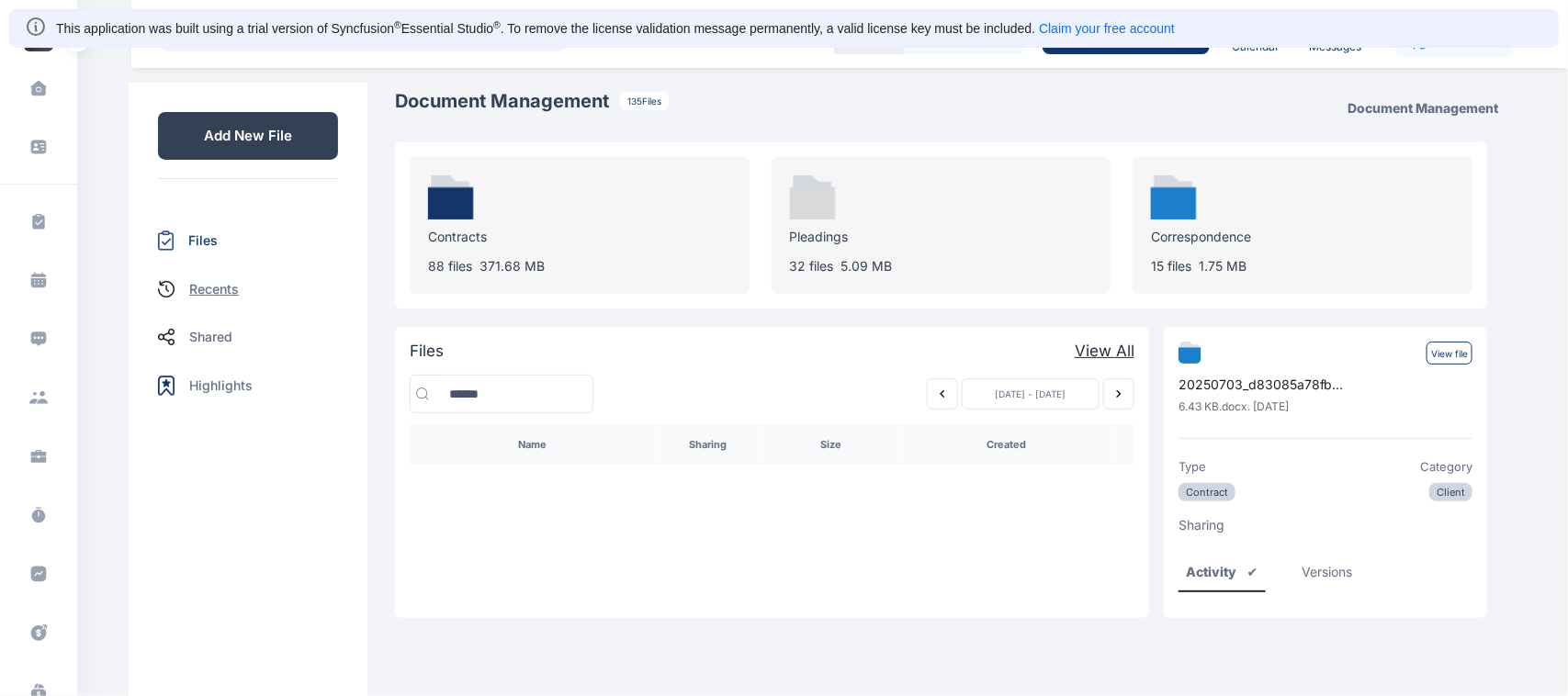
click at [212, 294] on p "Recents" at bounding box center [213, 289] width 50 height 18
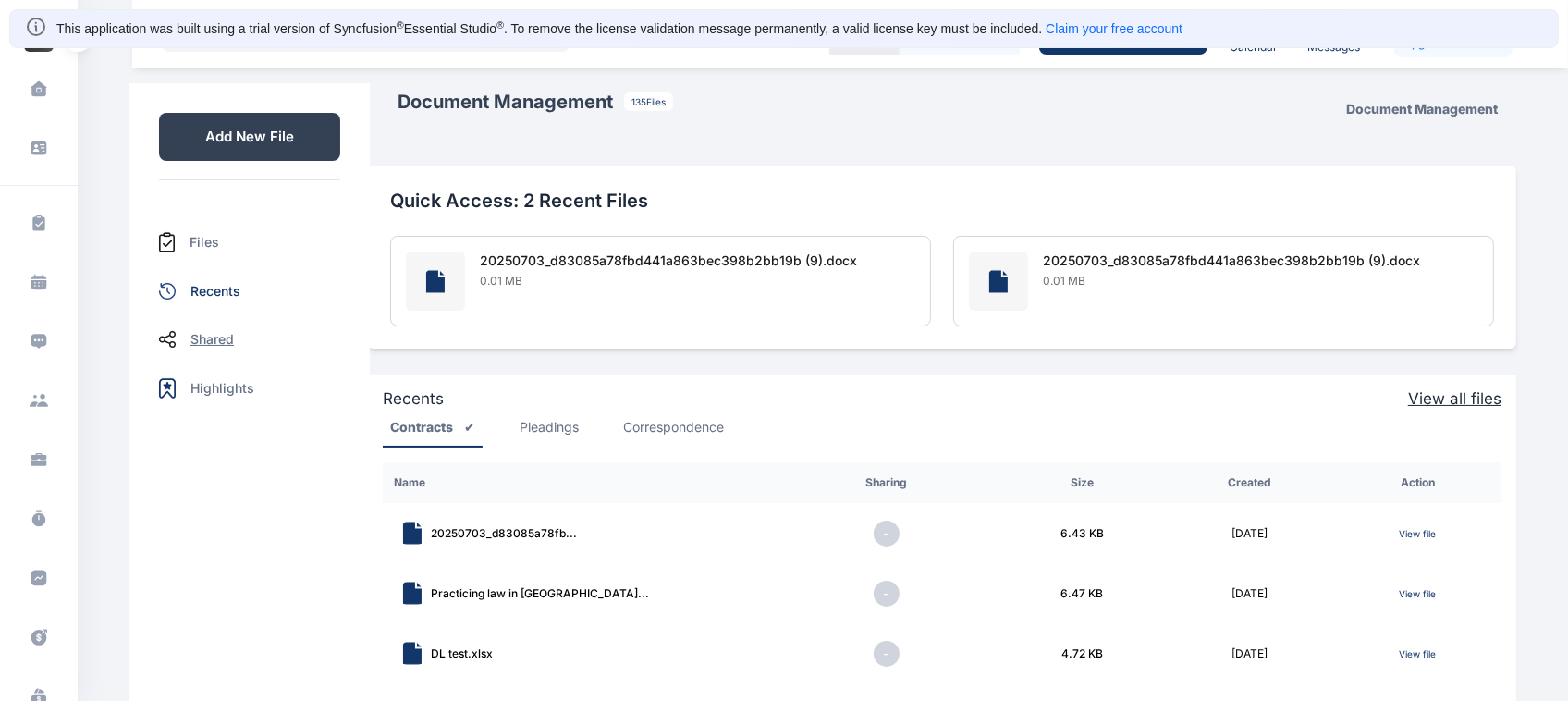
click at [194, 343] on p "Shared" at bounding box center [212, 339] width 43 height 19
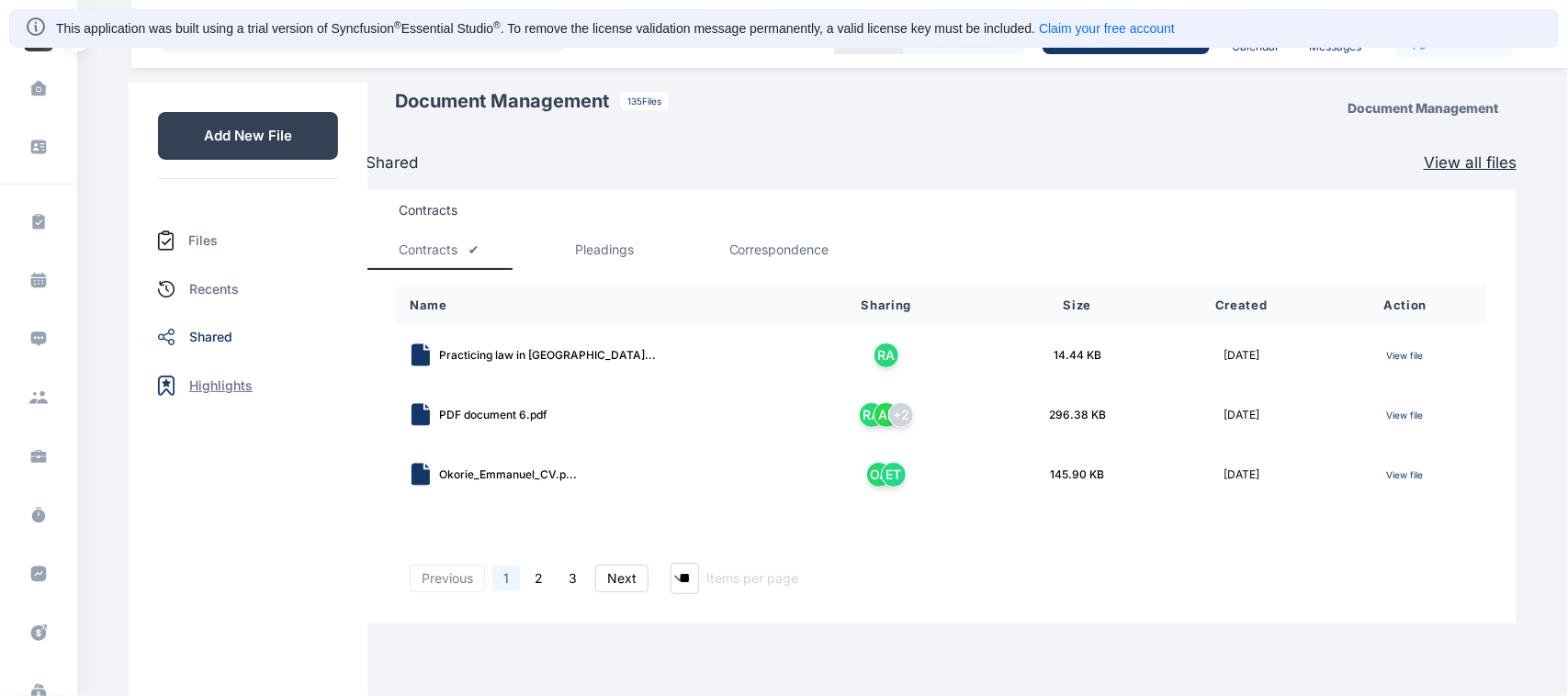
click at [226, 378] on p "Highlights" at bounding box center [220, 385] width 63 height 18
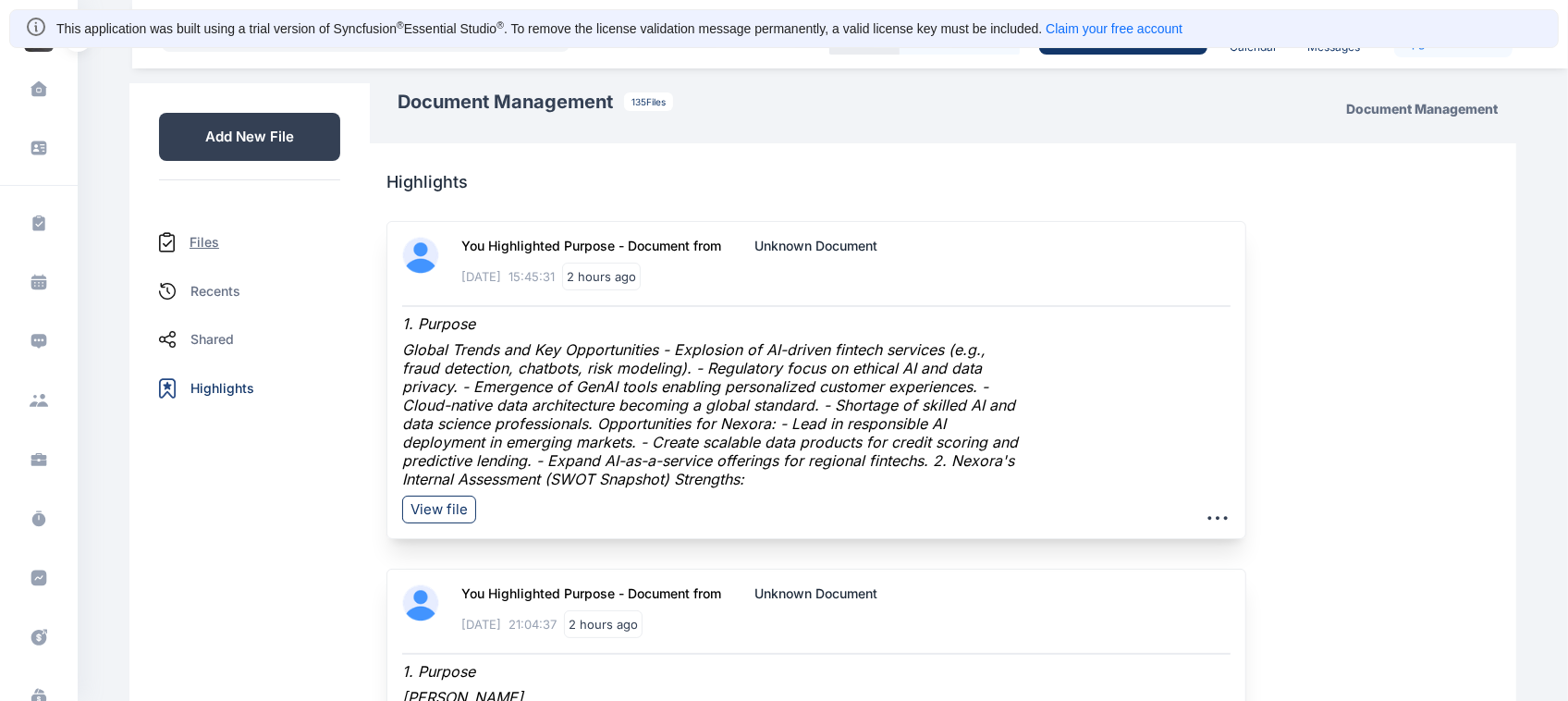
click at [189, 247] on p "Files" at bounding box center [204, 242] width 29 height 19
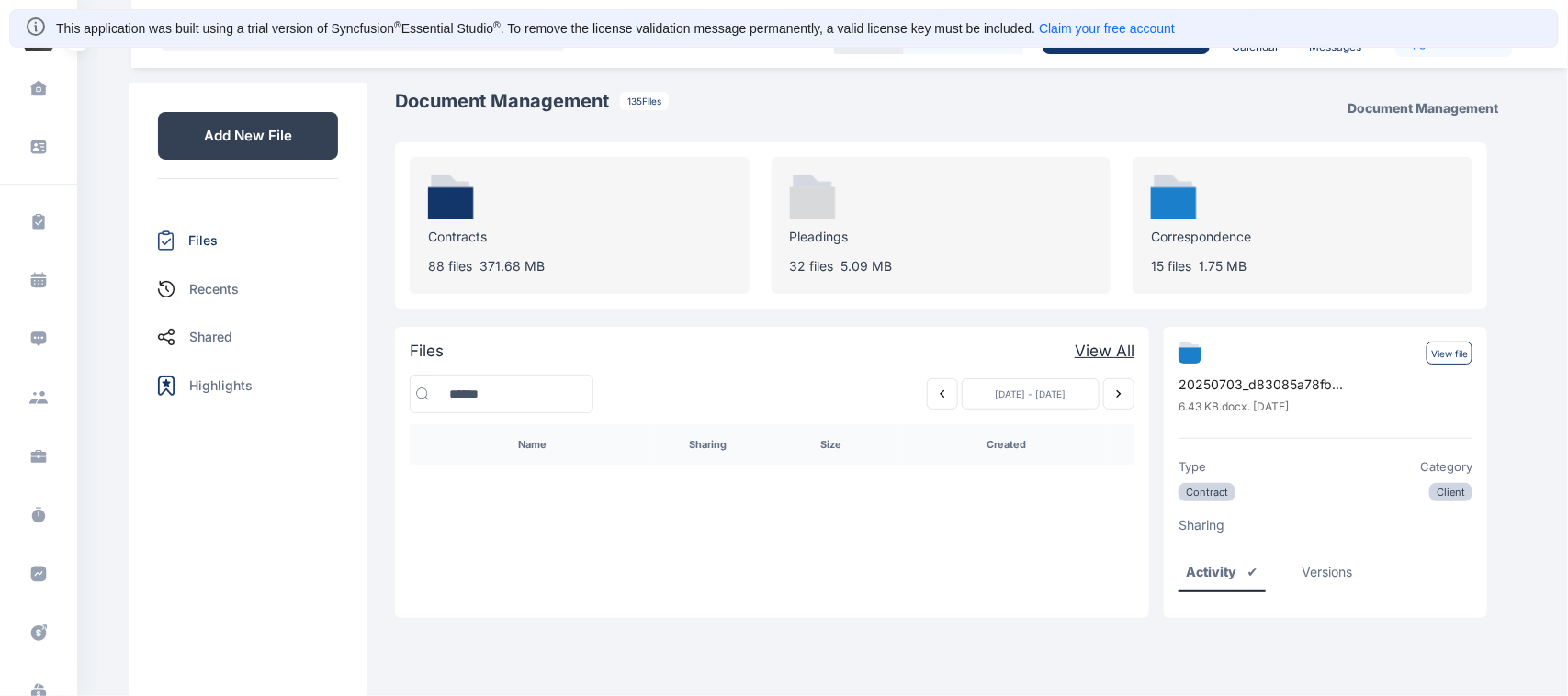
click at [218, 248] on div "Files" at bounding box center [247, 240] width 180 height 50
click at [941, 381] on button "Previous week" at bounding box center [942, 393] width 31 height 31
click at [947, 391] on icon "Previous week" at bounding box center [942, 393] width 15 height 15
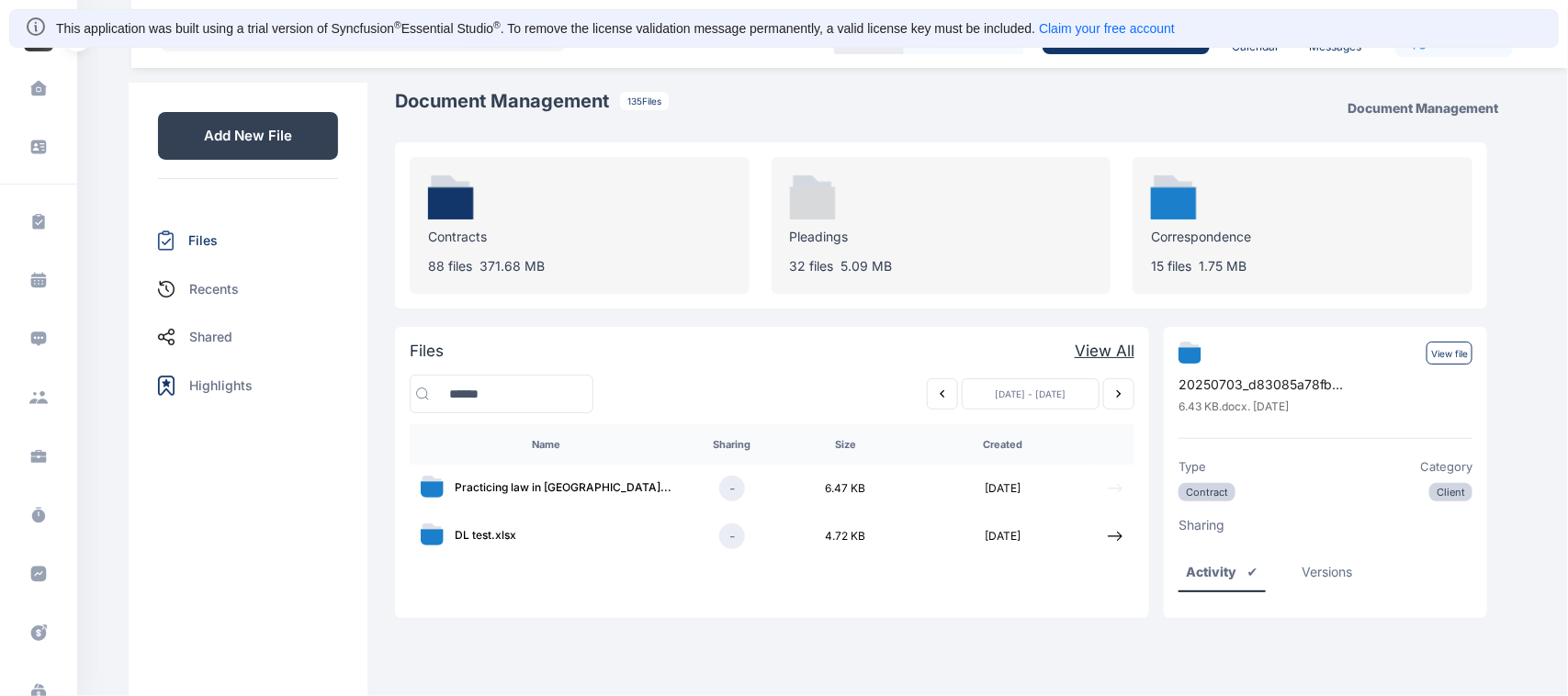
click at [1111, 494] on icon at bounding box center [1114, 488] width 17 height 17
click at [1111, 490] on icon at bounding box center [1114, 488] width 17 height 17
click at [1461, 355] on p "View file" at bounding box center [1448, 353] width 46 height 23
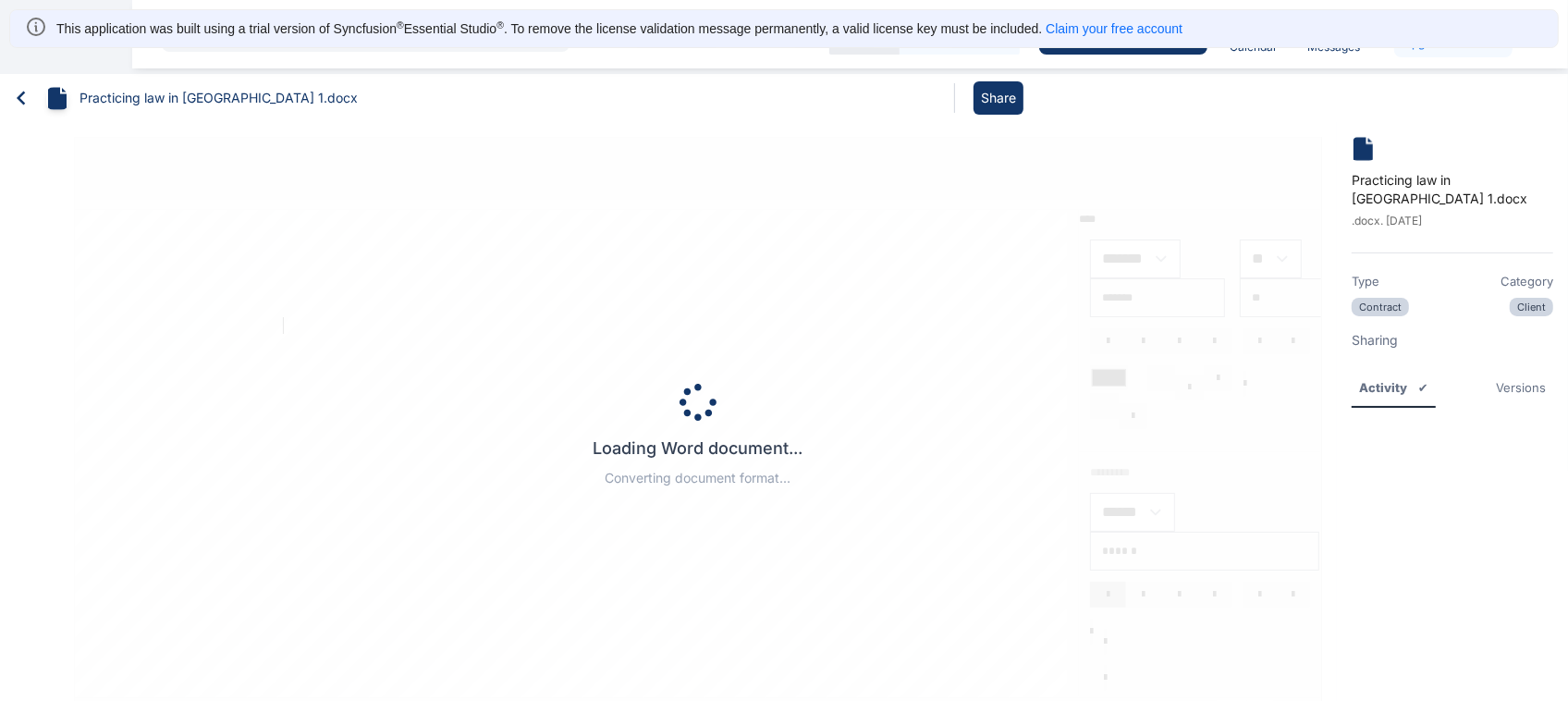
type input "*****"
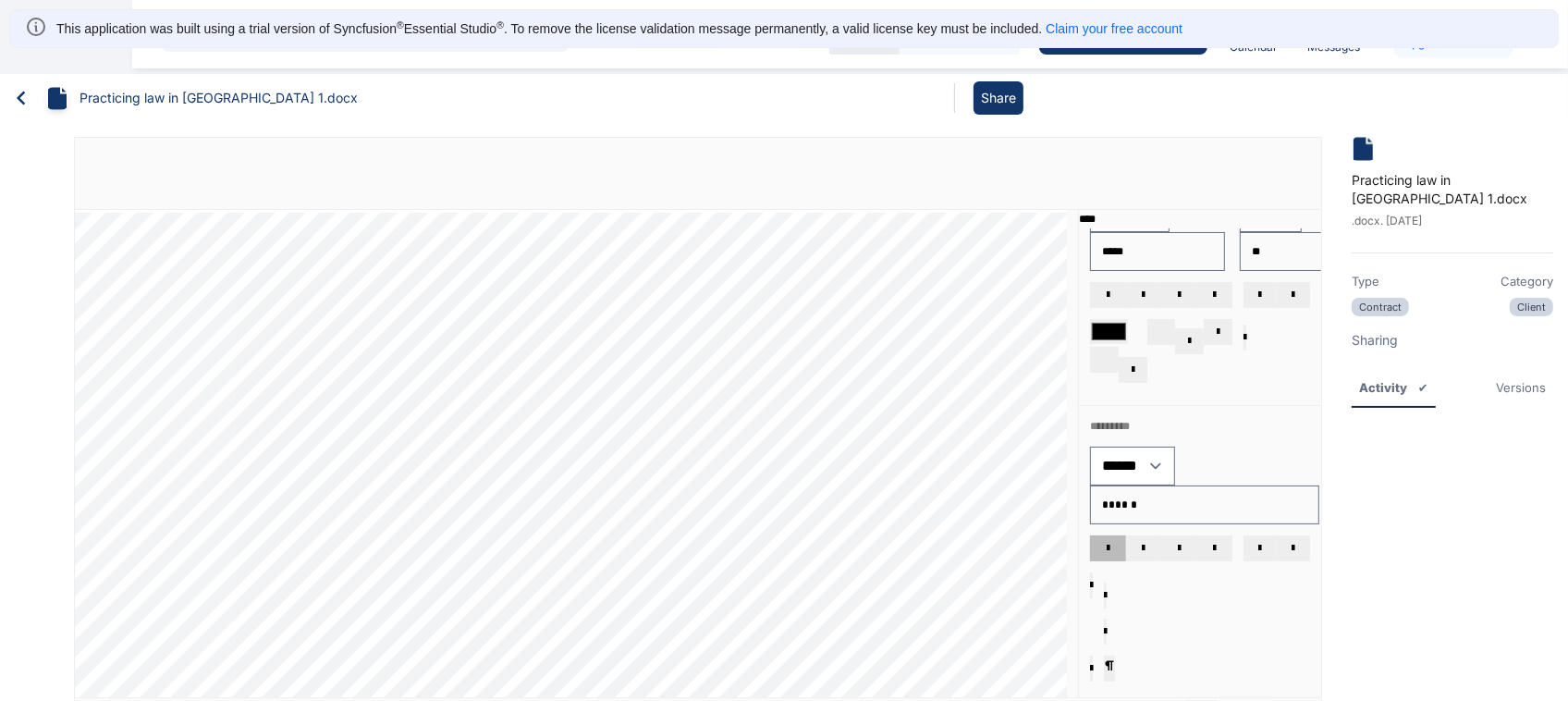
scroll to position [235, 0]
click at [1509, 378] on div "Versions" at bounding box center [1521, 387] width 50 height 19
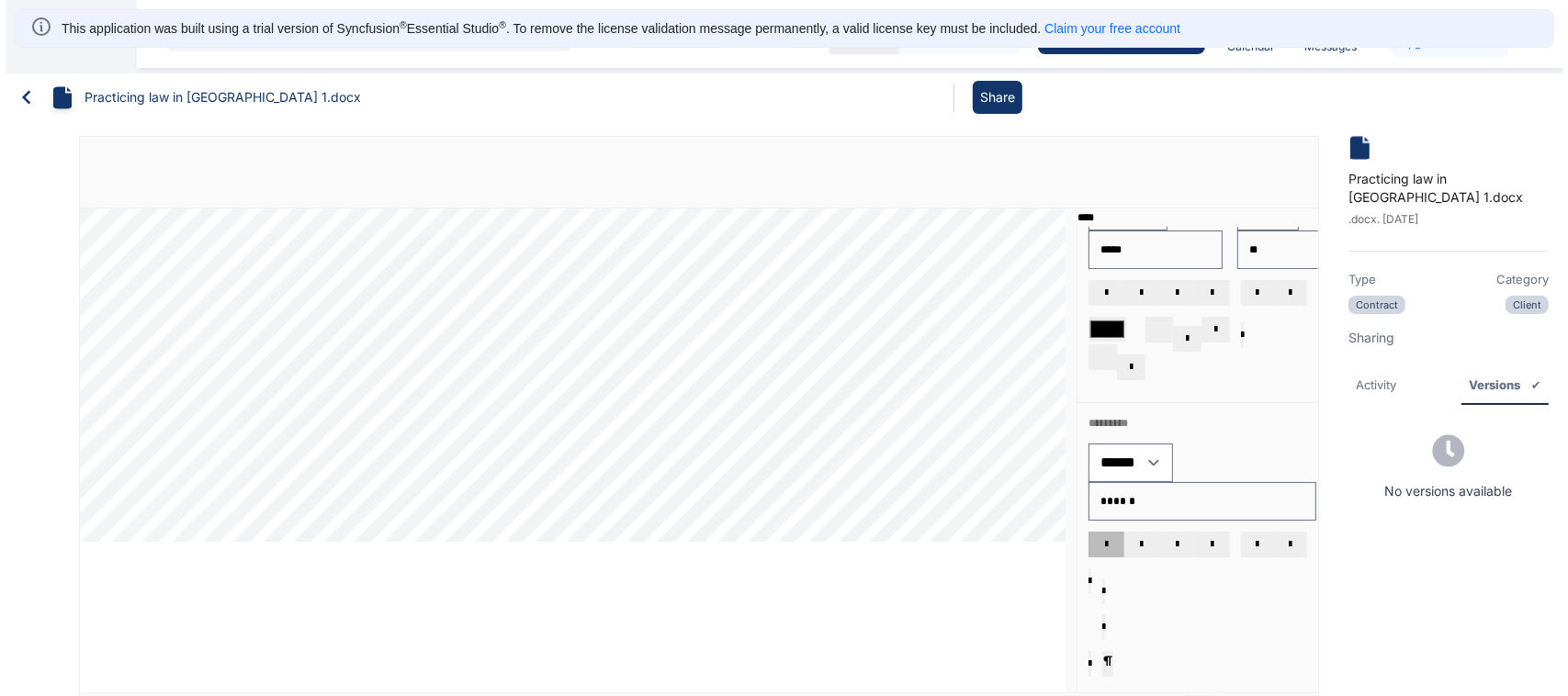
scroll to position [0, 0]
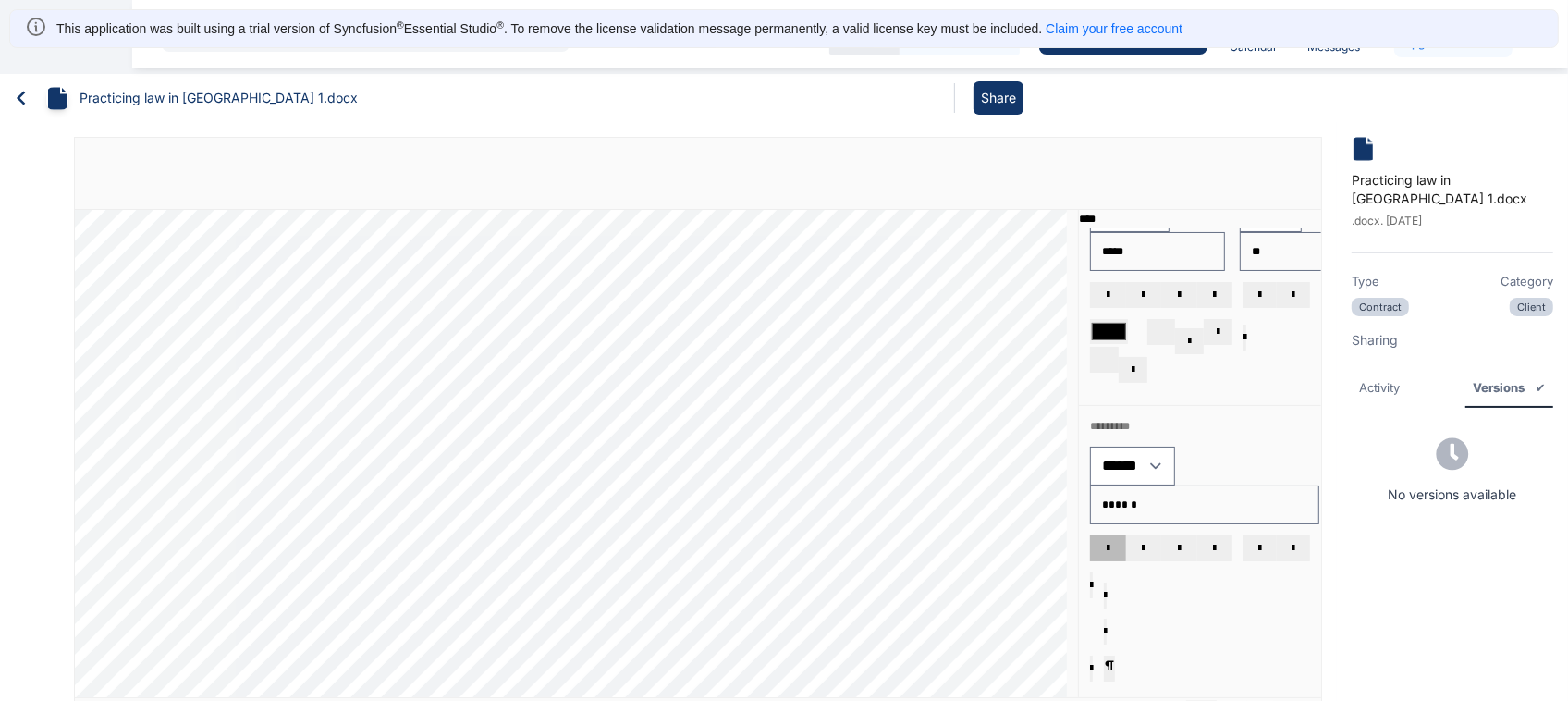
click at [14, 106] on icon at bounding box center [22, 98] width 27 height 27
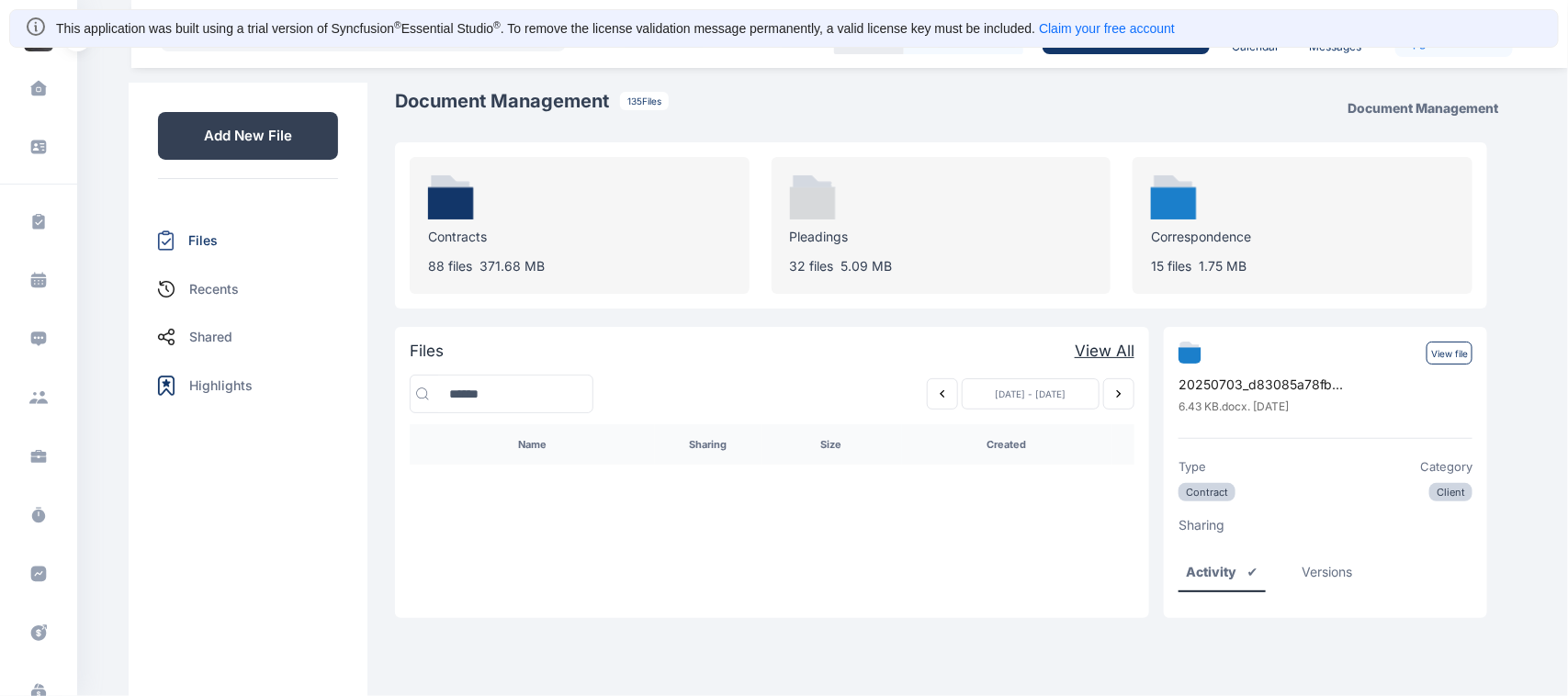
click at [204, 120] on p "Add New File" at bounding box center [247, 135] width 180 height 48
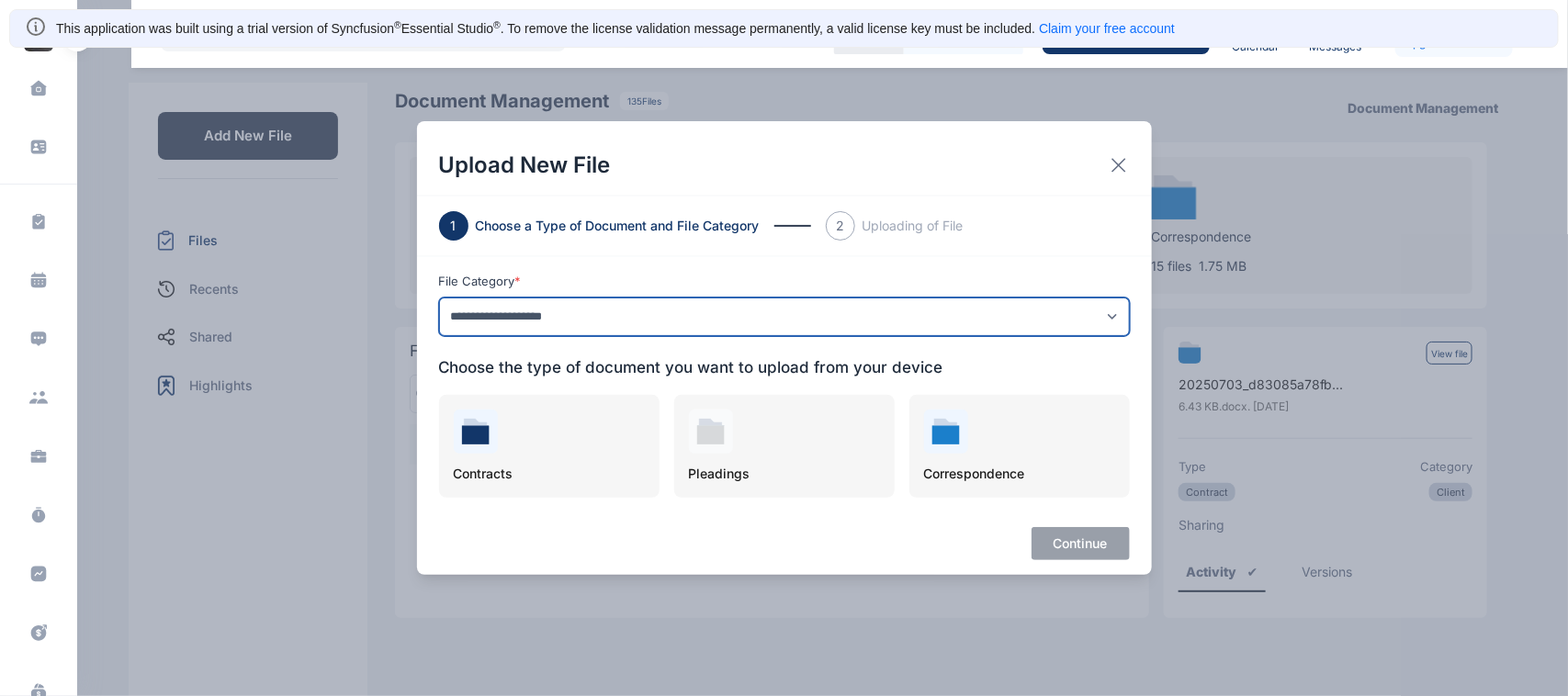
click at [974, 317] on select "**********" at bounding box center [784, 316] width 691 height 39
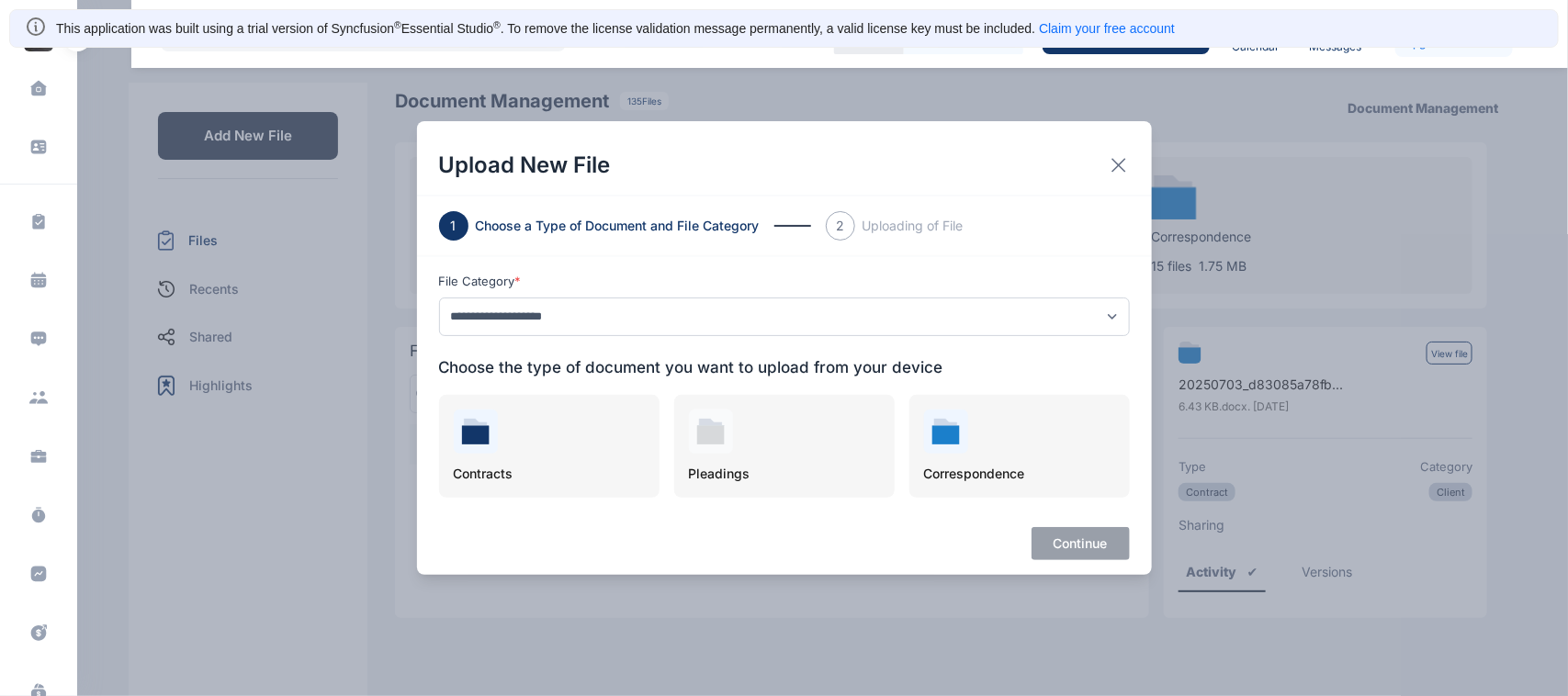
click at [349, 424] on div "**********" at bounding box center [784, 348] width 1568 height 696
click at [203, 304] on div "**********" at bounding box center [784, 348] width 1568 height 696
click at [1118, 154] on icon at bounding box center [1118, 165] width 22 height 22
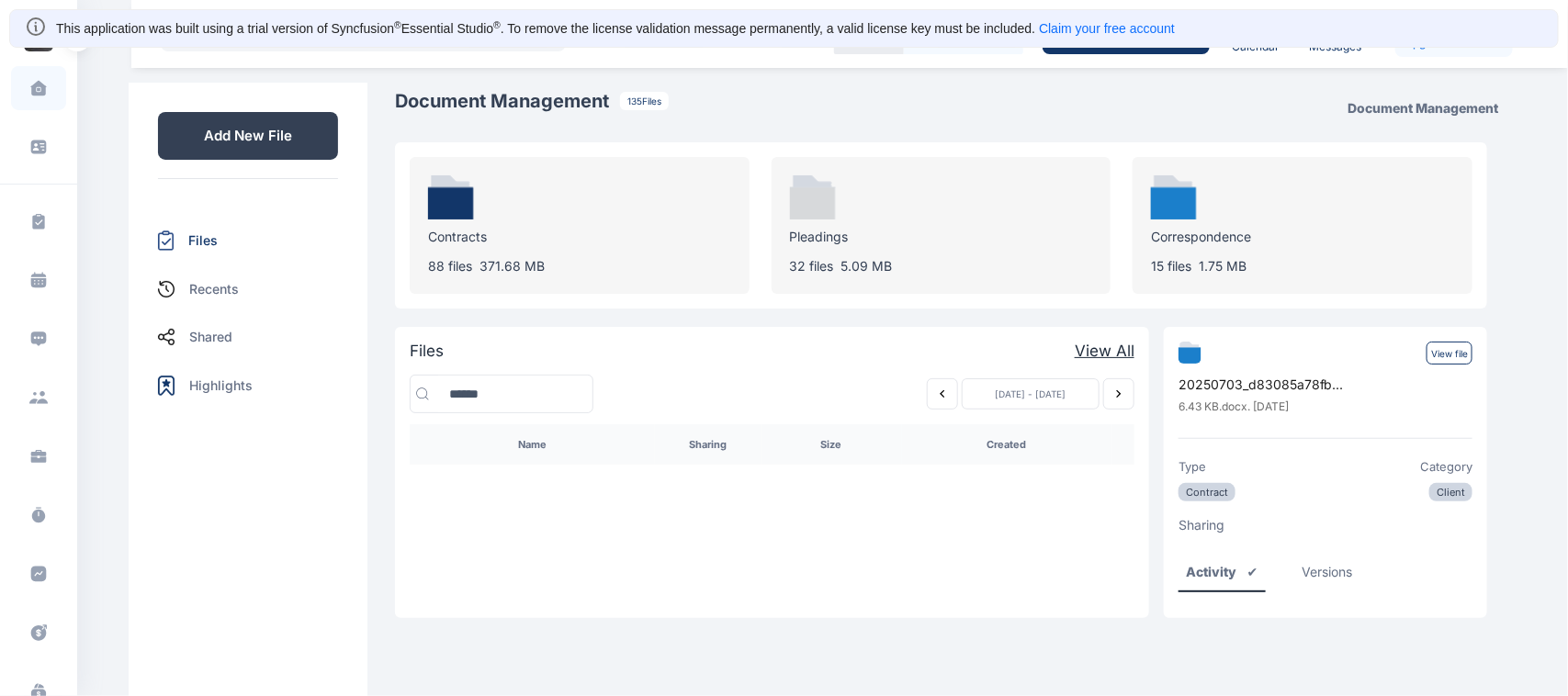
click at [29, 66] on span "Dashboard dashboard" at bounding box center [38, 88] width 56 height 44
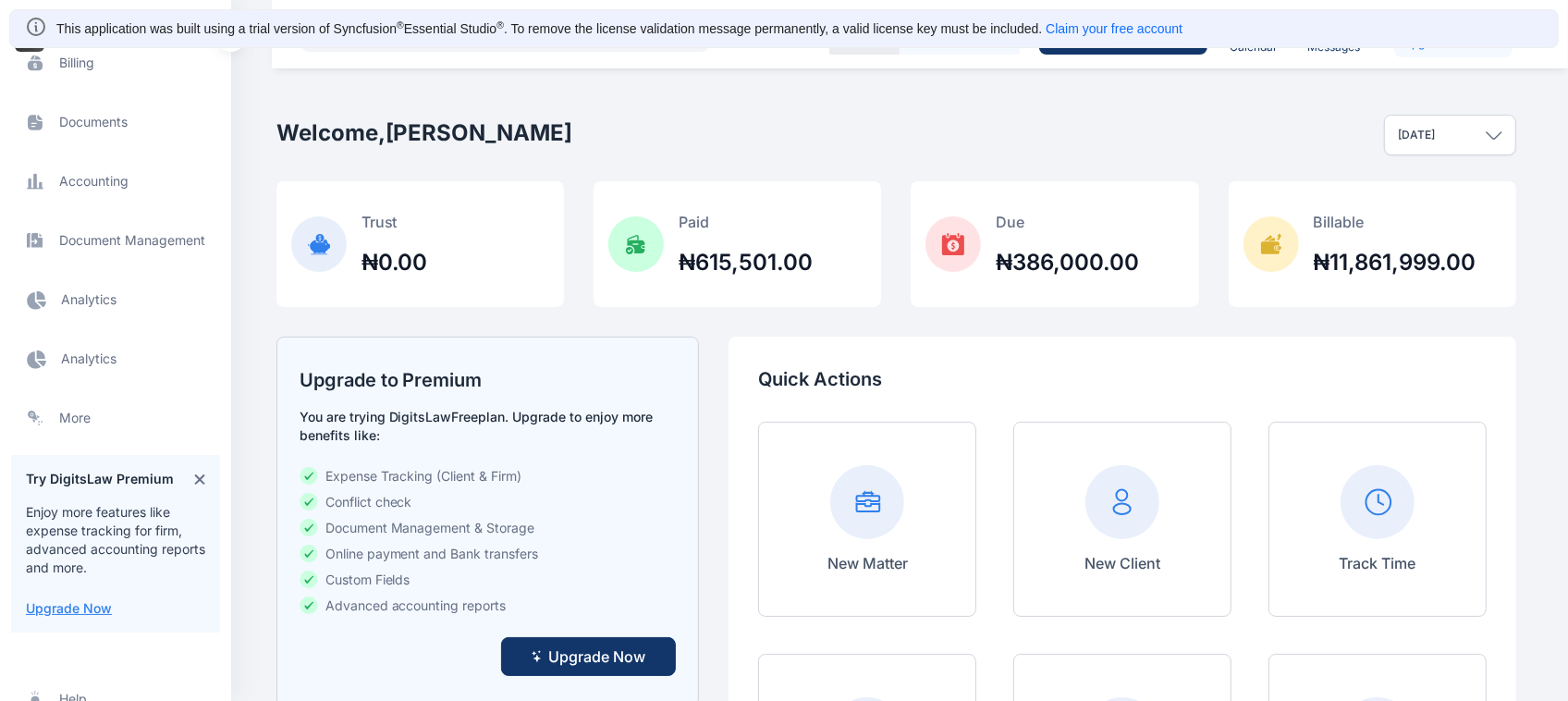
scroll to position [610, 0]
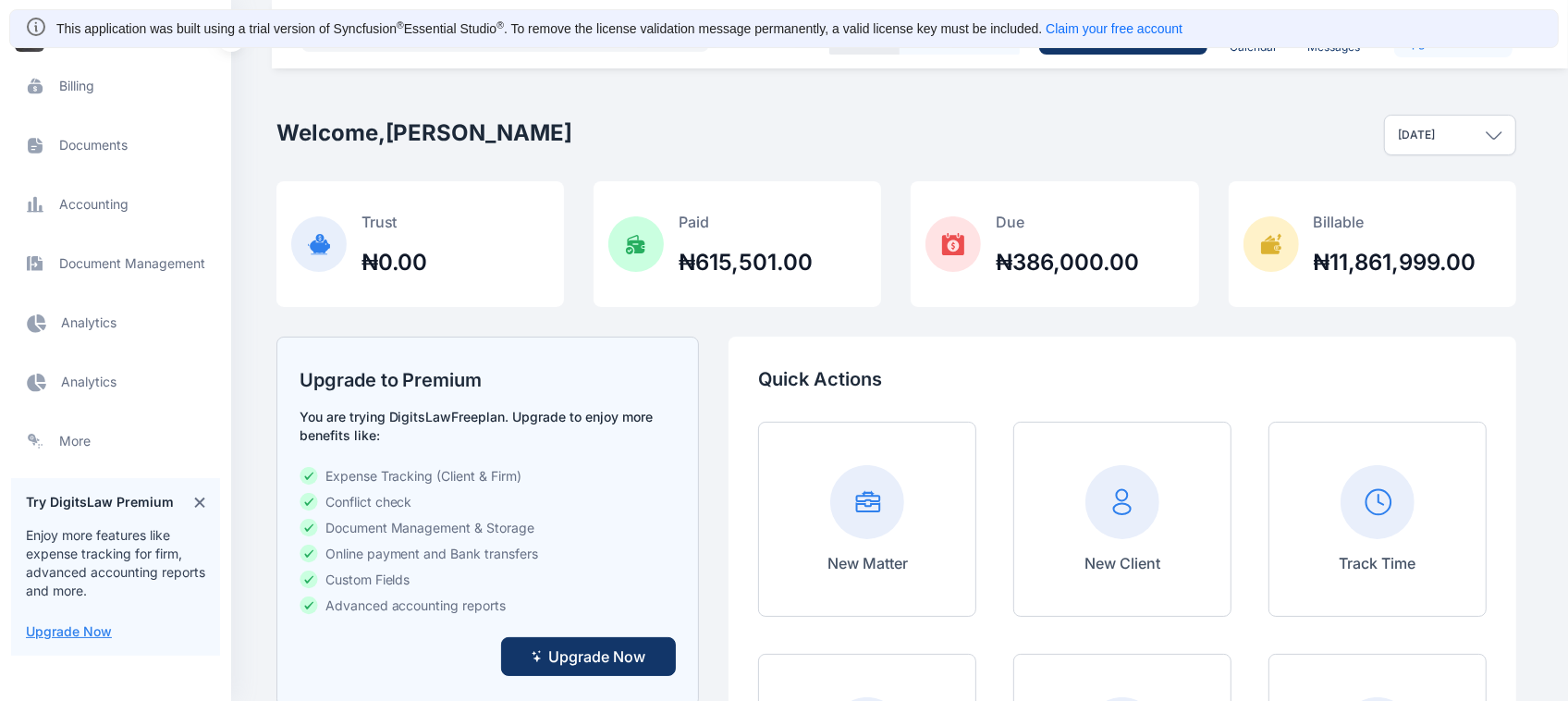
click at [127, 143] on span "Documents documents documents" at bounding box center [115, 144] width 209 height 44
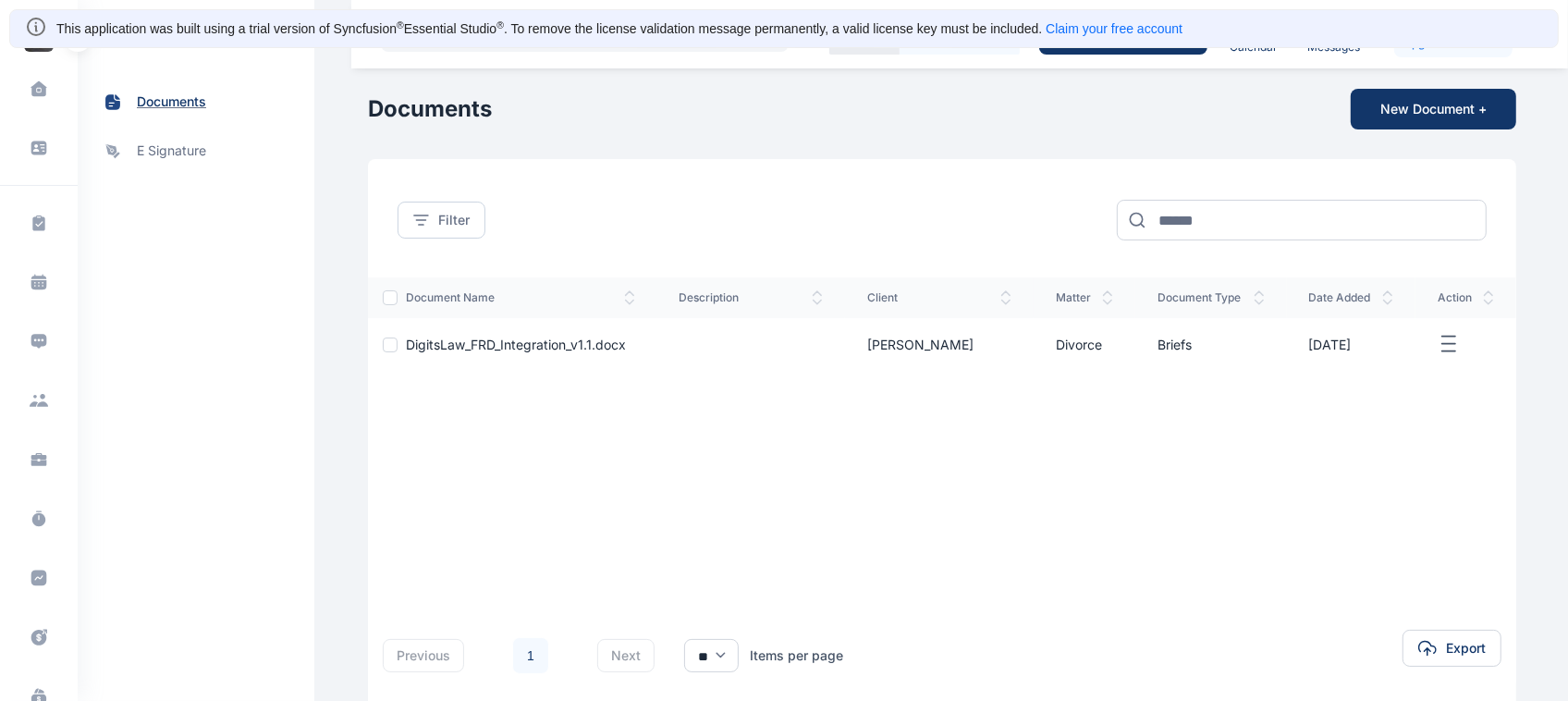
click at [202, 104] on span "documents" at bounding box center [172, 102] width 70 height 20
click at [1467, 119] on button "New Document +" at bounding box center [1434, 109] width 166 height 40
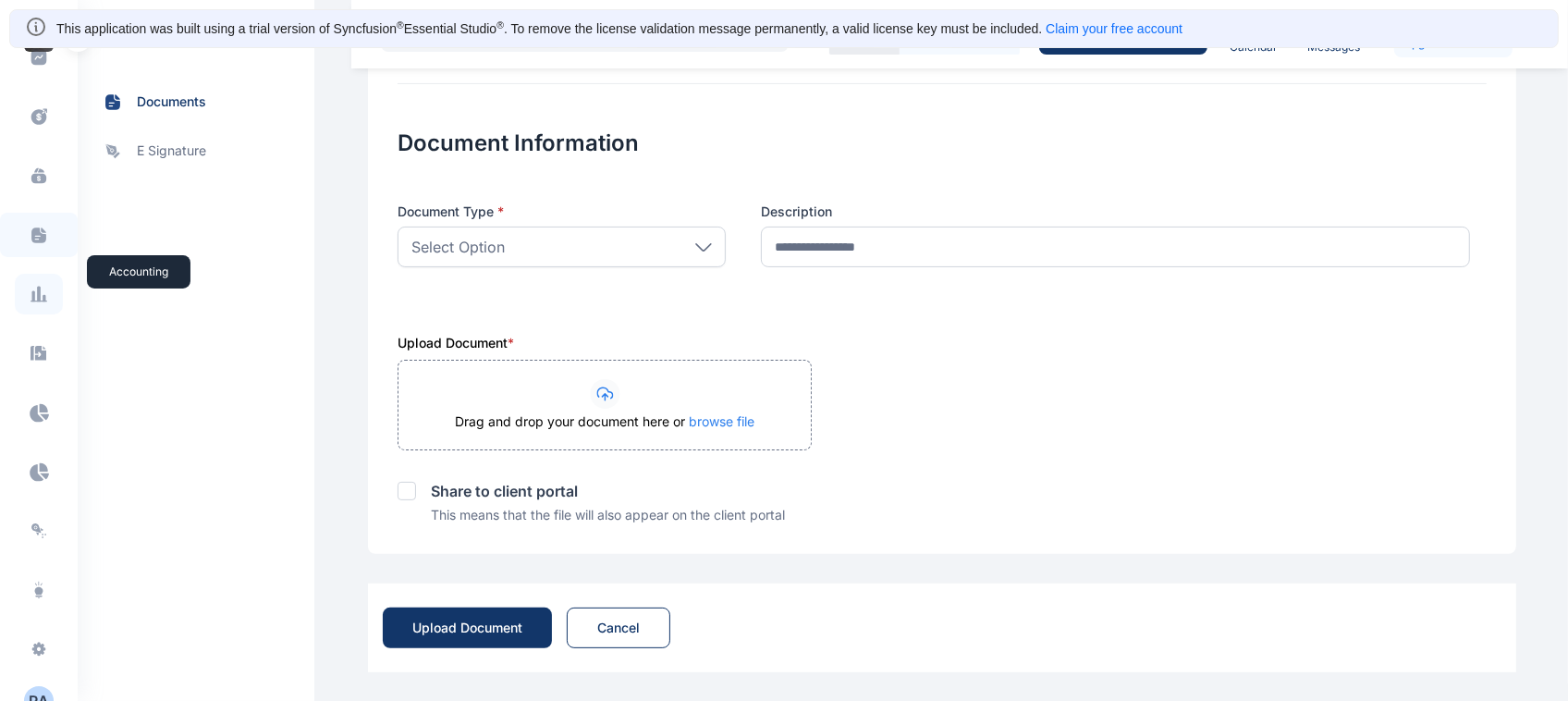
scroll to position [504, 0]
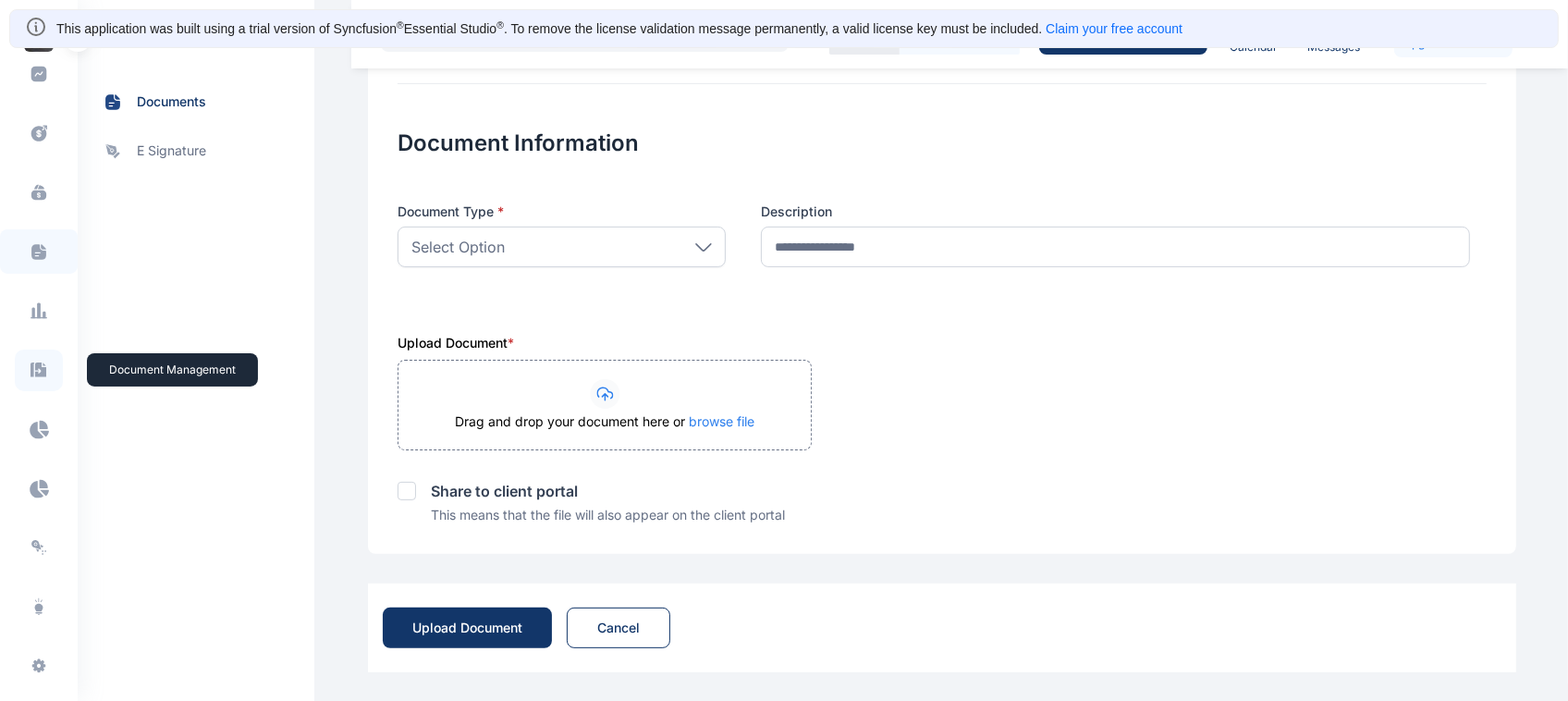
click at [34, 363] on icon at bounding box center [38, 369] width 16 height 15
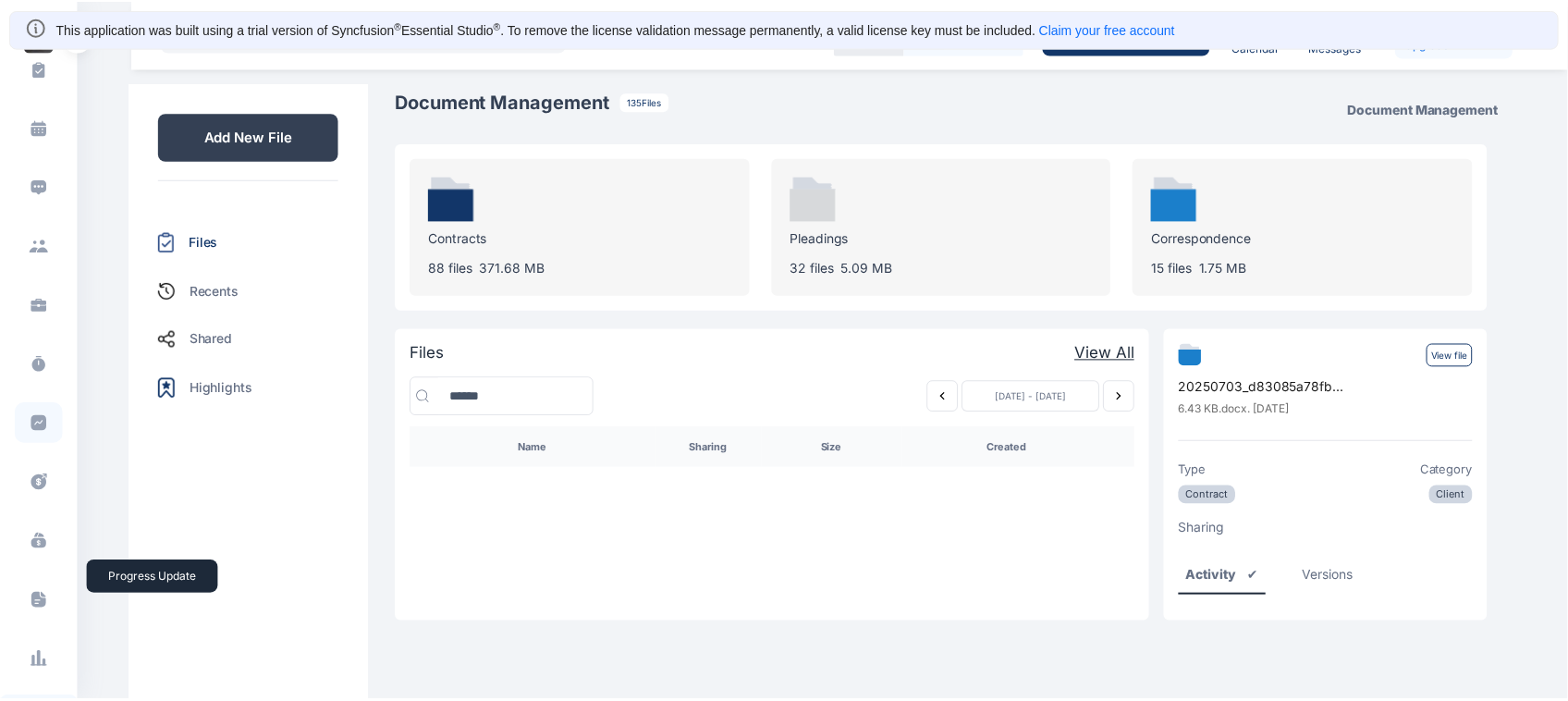
scroll to position [192, 0]
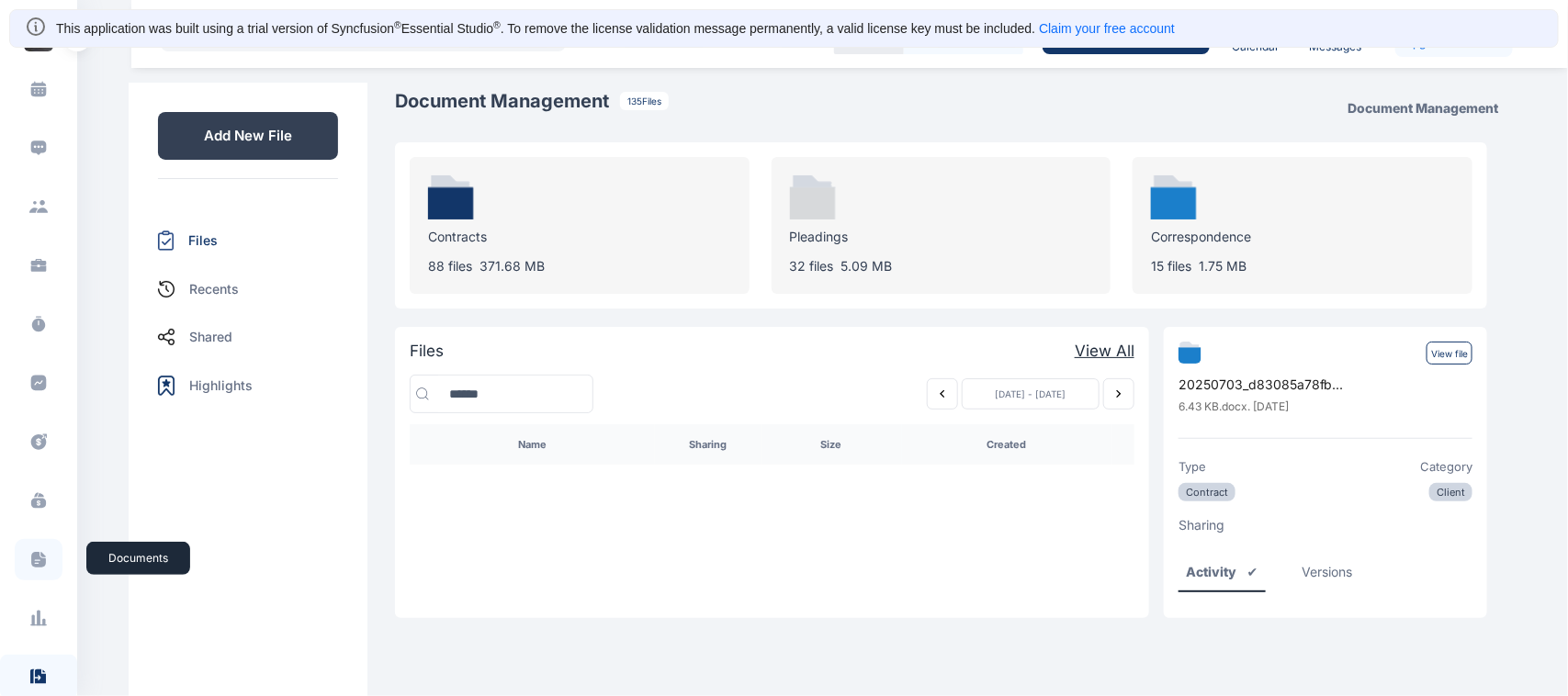
click at [20, 562] on span at bounding box center [38, 559] width 48 height 41
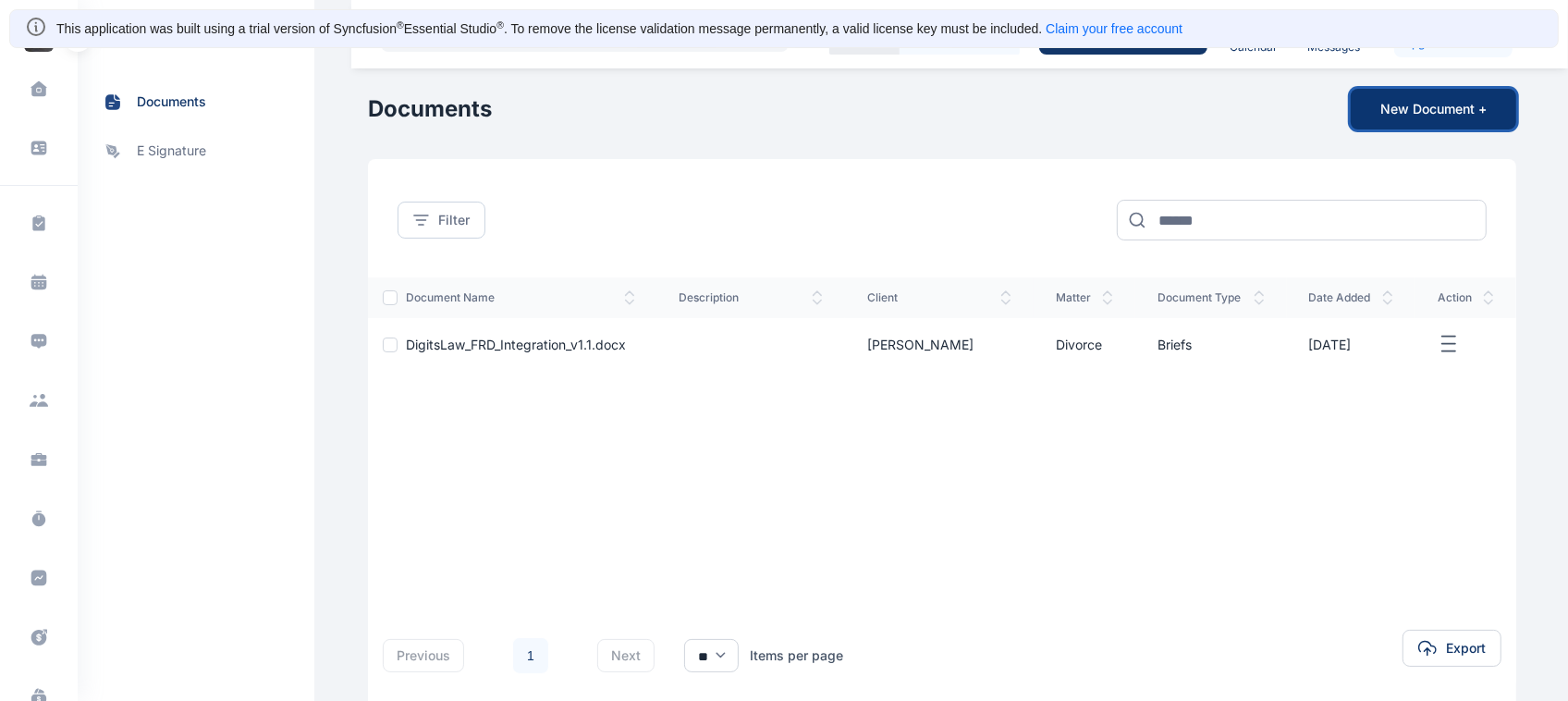
click at [1397, 121] on button "New Document +" at bounding box center [1434, 109] width 166 height 40
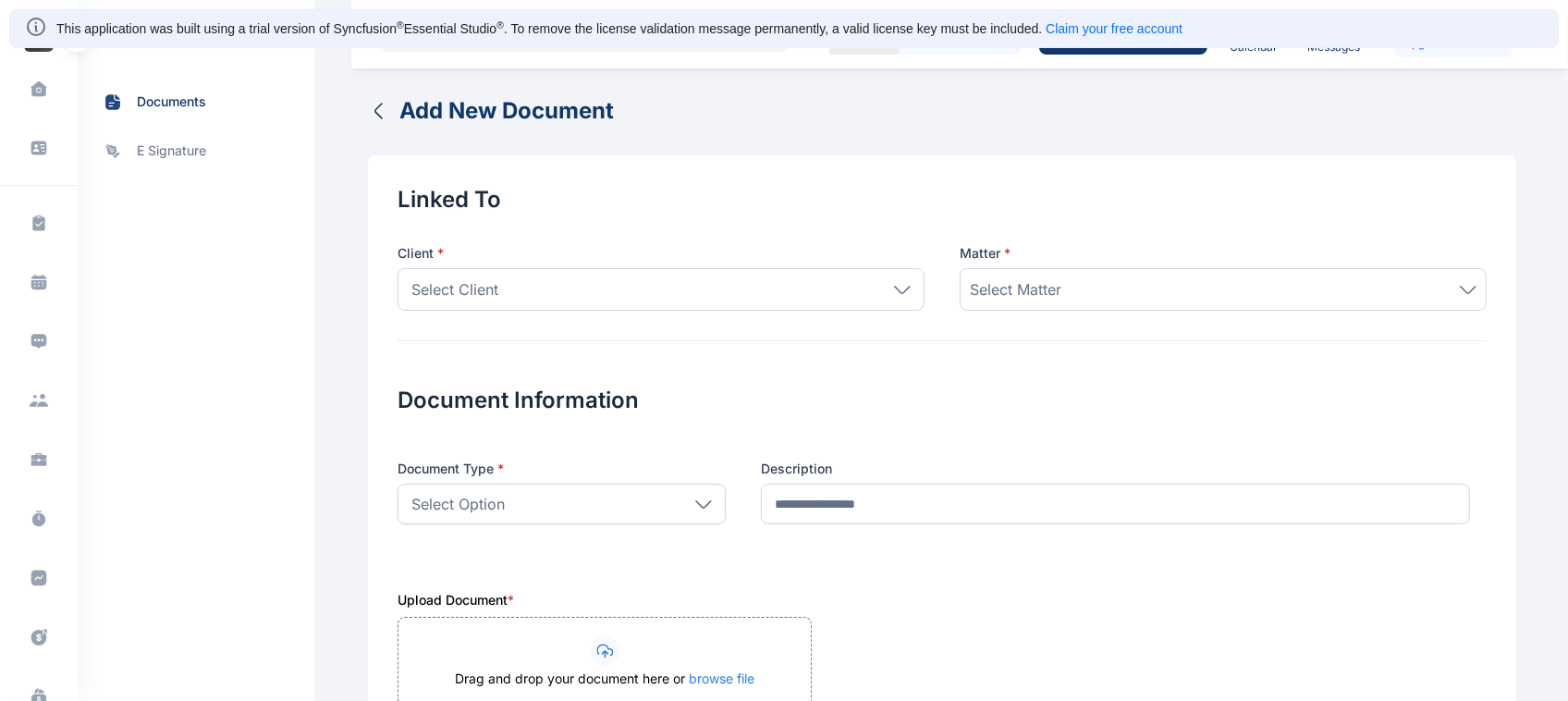
click at [368, 108] on icon "button" at bounding box center [379, 111] width 23 height 23
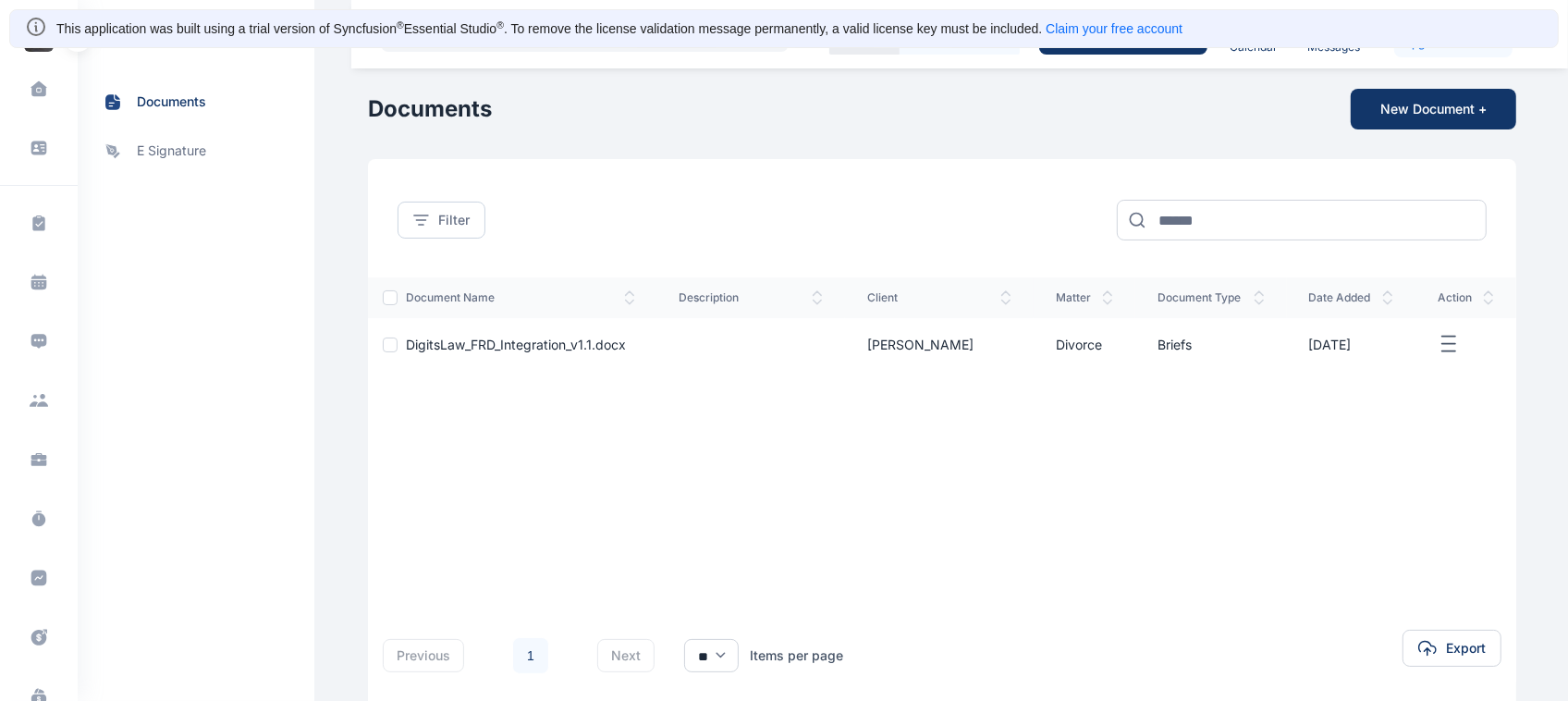
click at [1444, 344] on line "button" at bounding box center [1448, 344] width 13 height 0
click at [947, 412] on div "document name description client matter document type date added action DigitsL…" at bounding box center [941, 431] width 1148 height 309
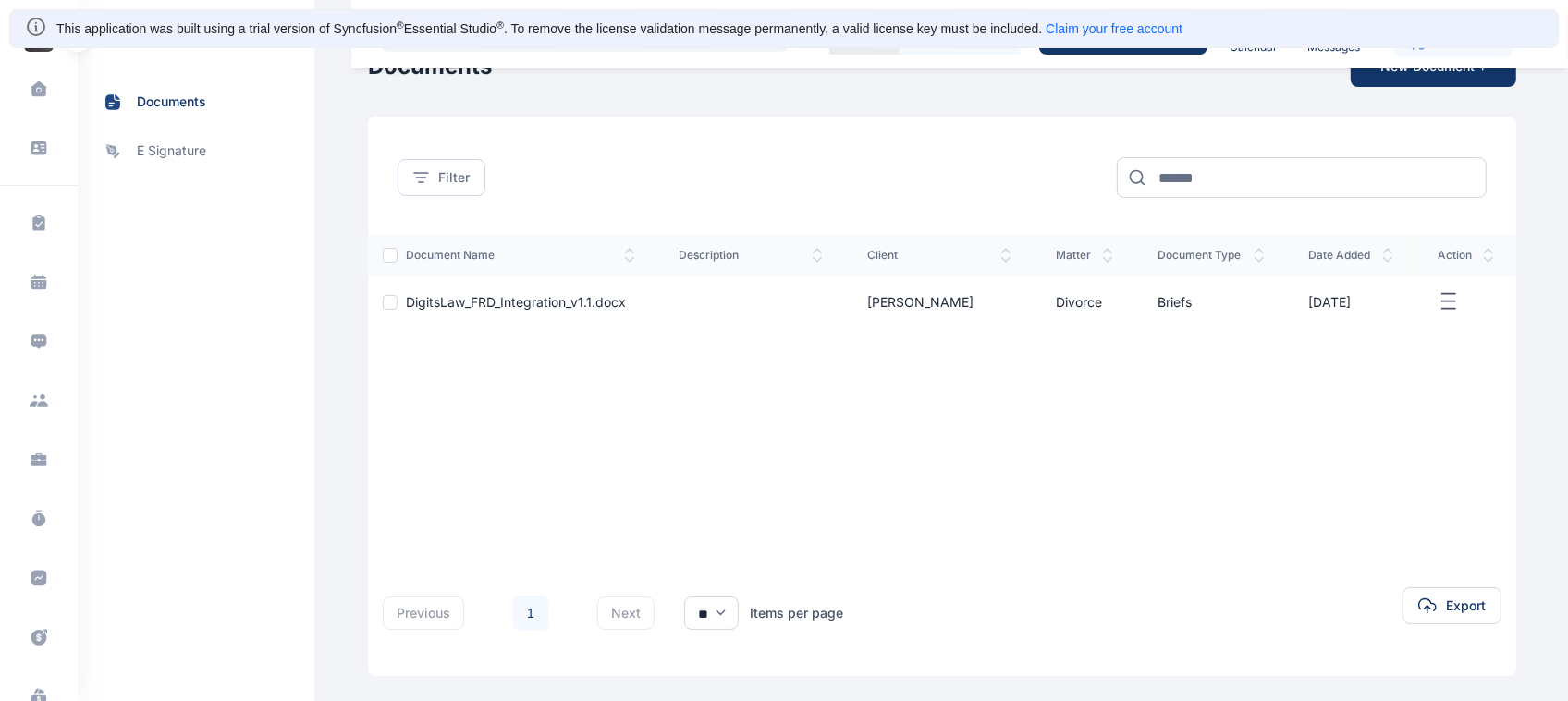
scroll to position [86, 0]
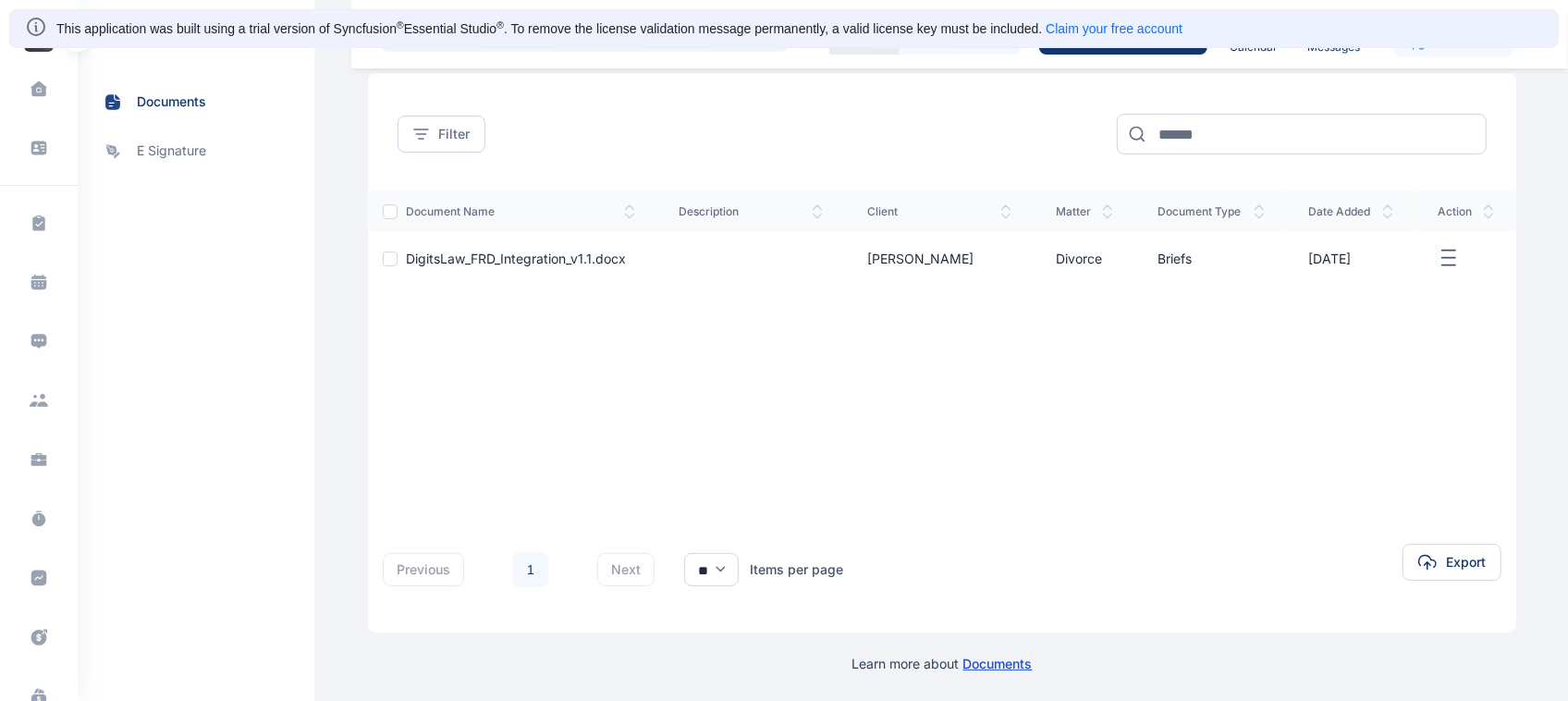
click at [1443, 259] on icon "button" at bounding box center [1448, 259] width 23 height 24
click at [1415, 558] on button "Export" at bounding box center [1451, 562] width 99 height 37
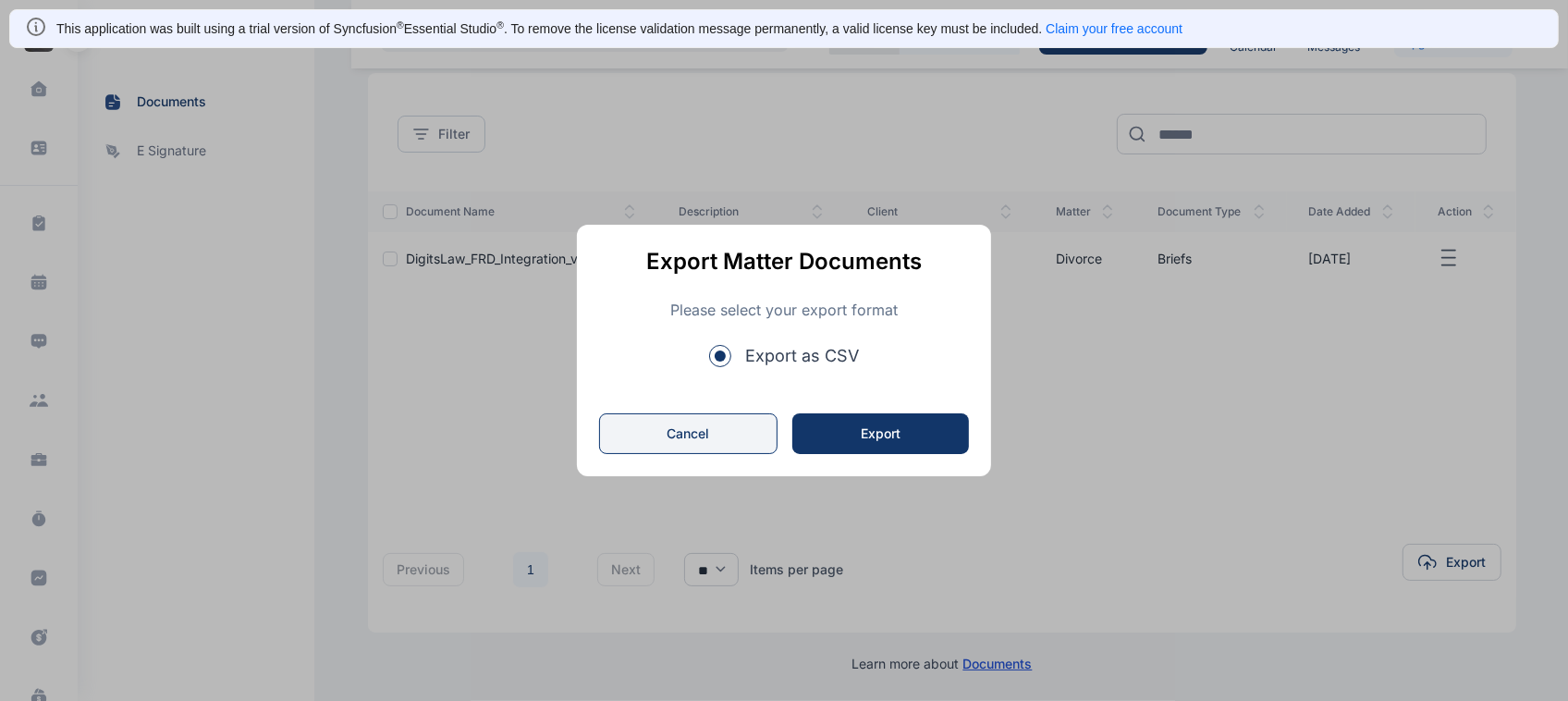
click at [718, 449] on button "Cancel" at bounding box center [688, 432] width 178 height 40
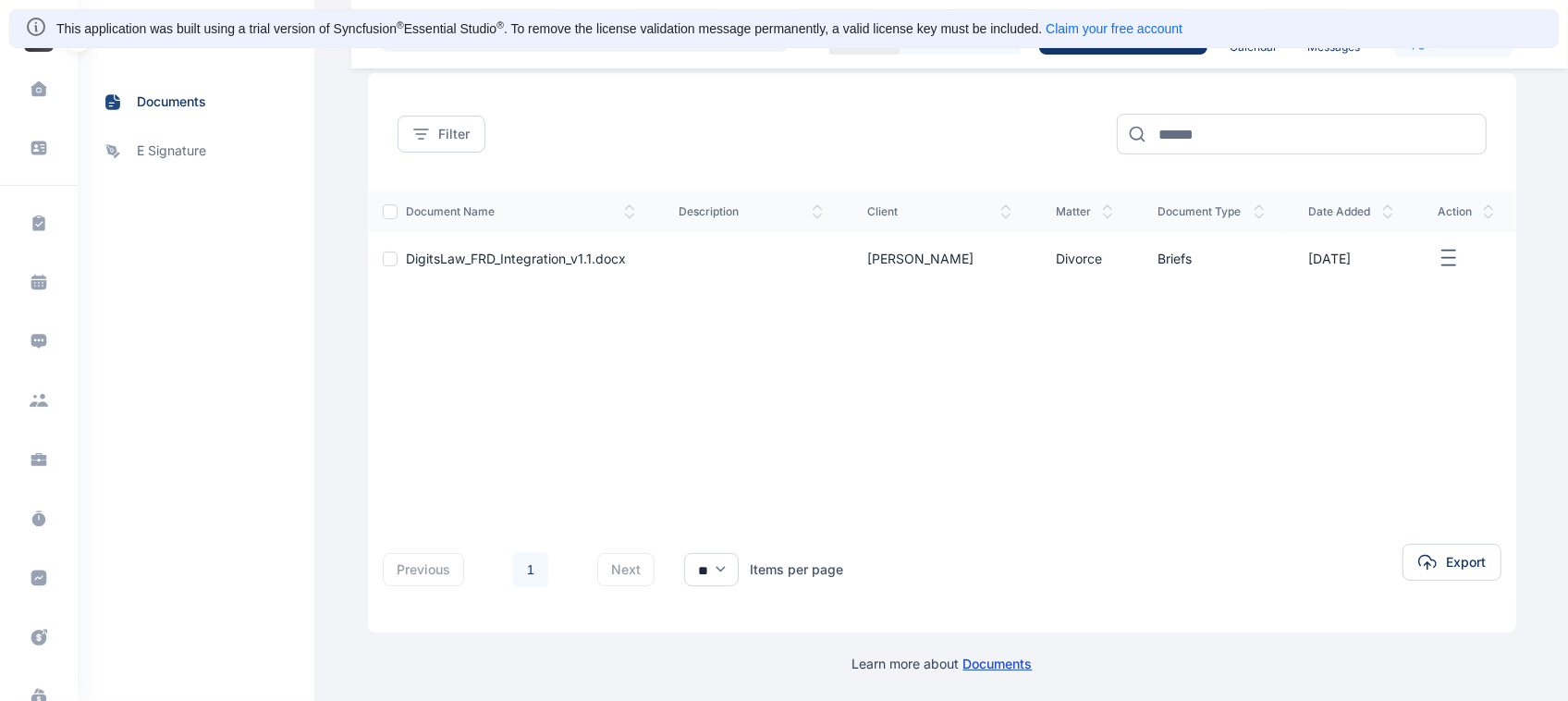
scroll to position [0, 0]
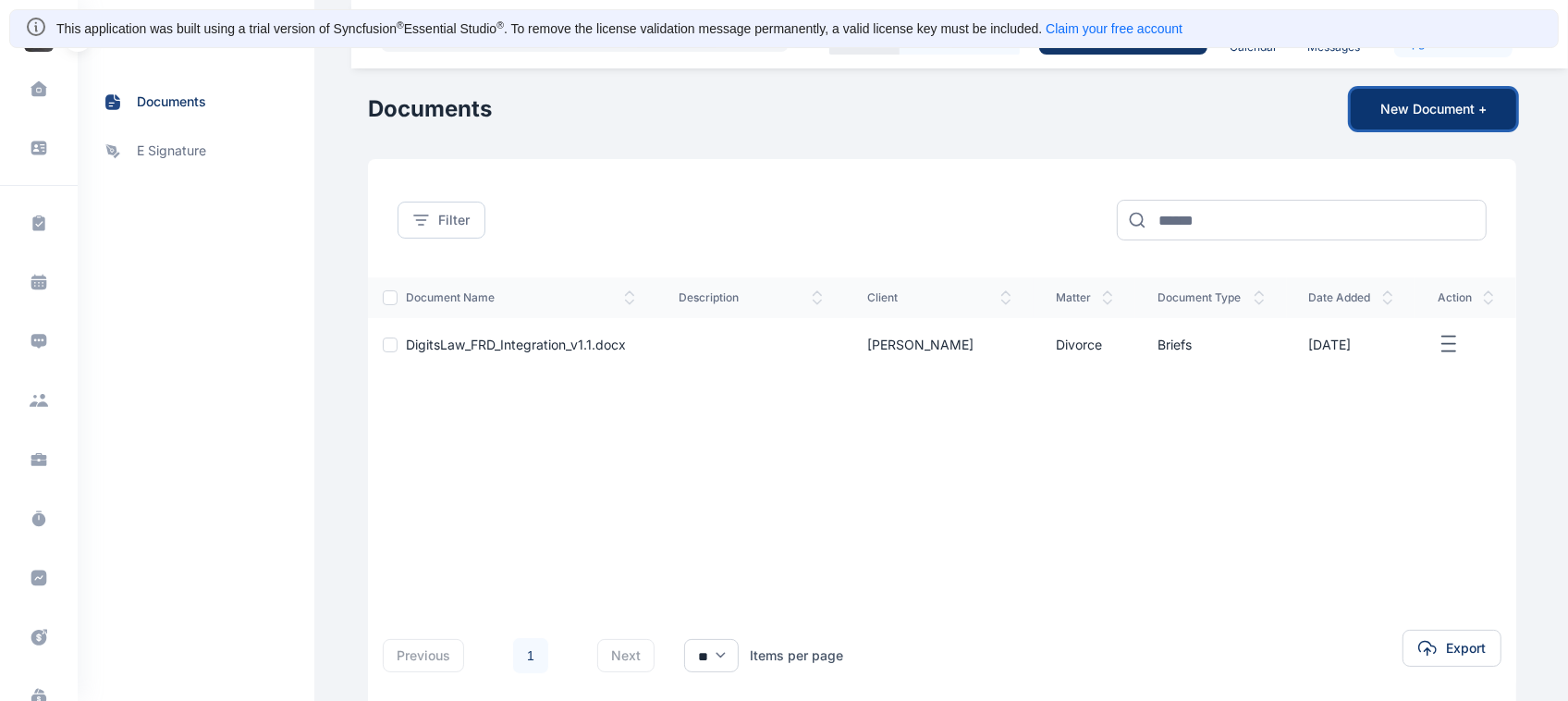
click at [1425, 108] on button "New Document +" at bounding box center [1434, 109] width 166 height 40
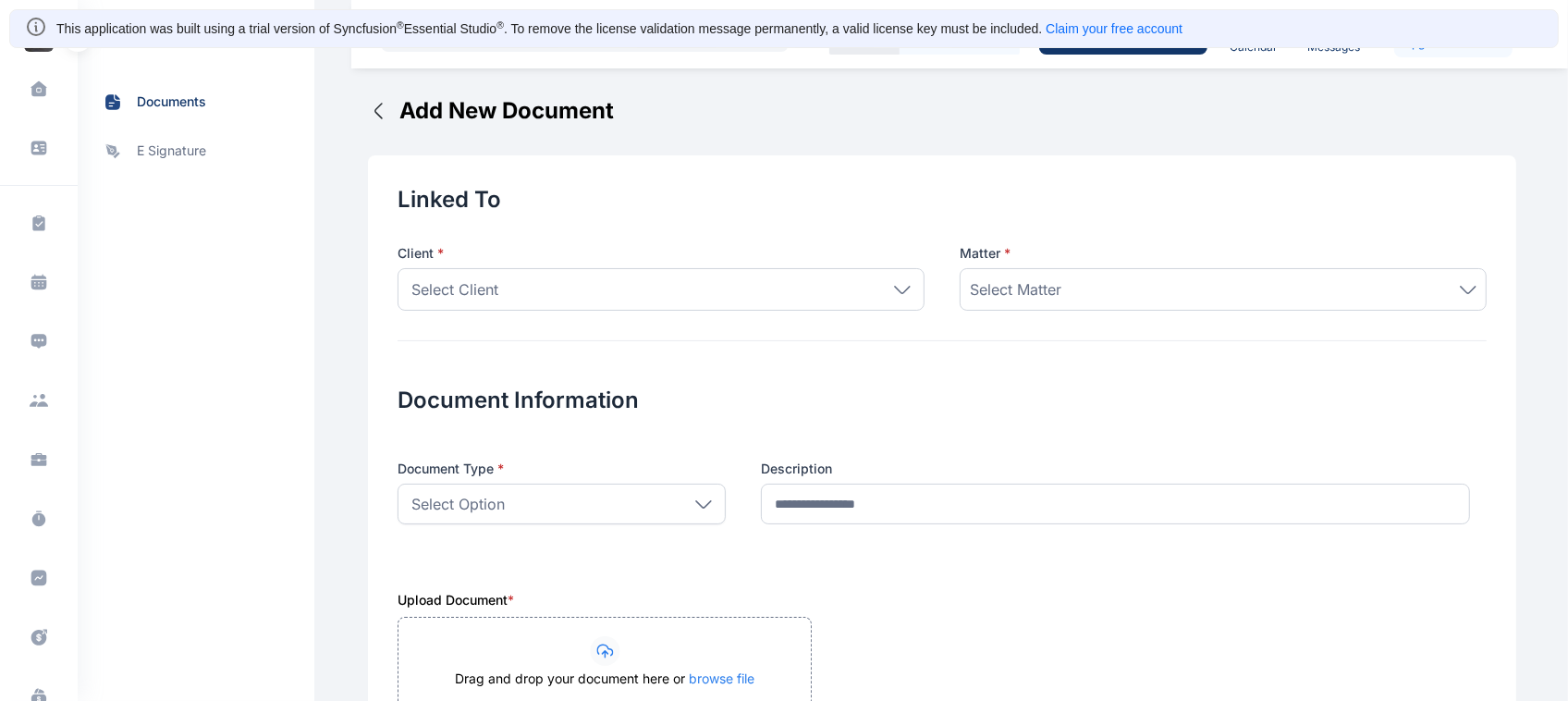
scroll to position [542, 0]
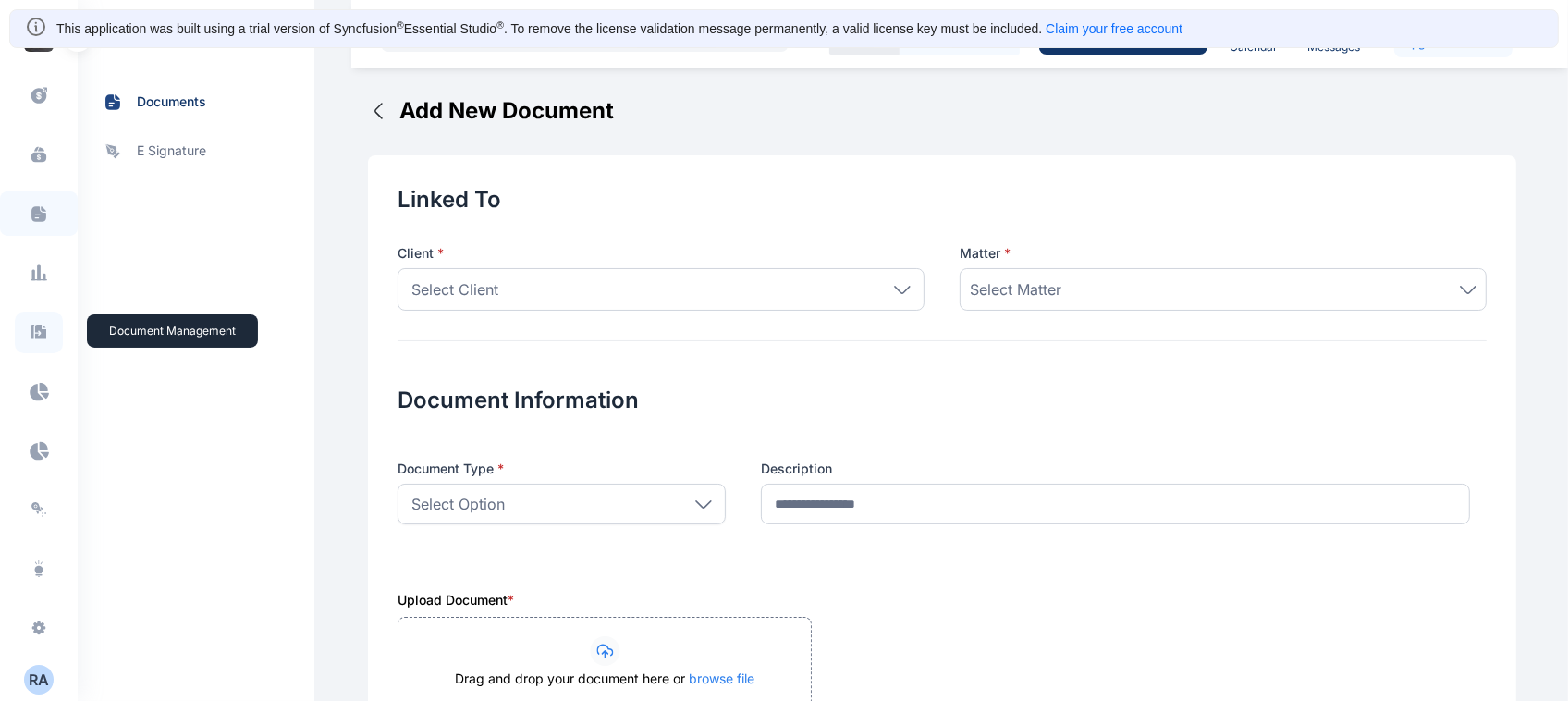
click at [29, 324] on icon at bounding box center [38, 332] width 19 height 20
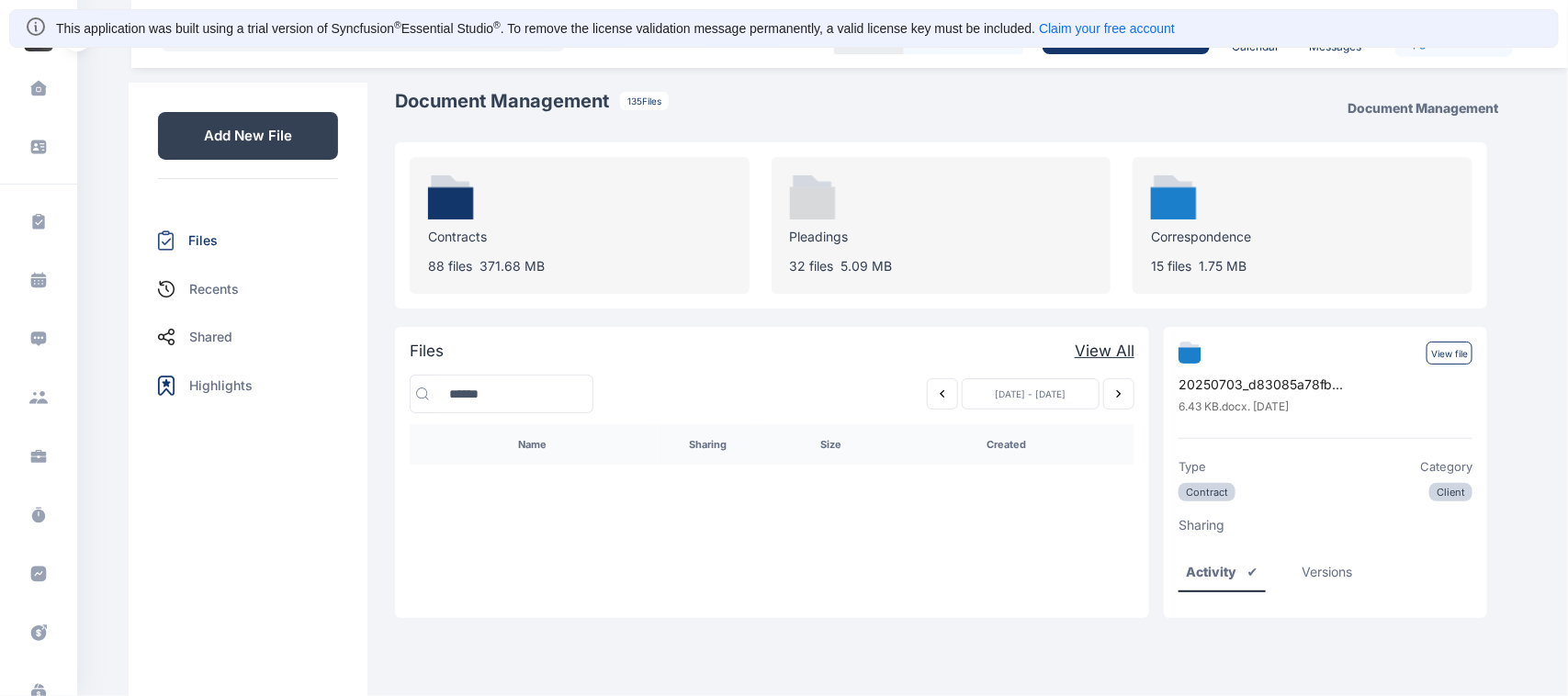
click at [299, 136] on p "Add New File" at bounding box center [247, 135] width 180 height 48
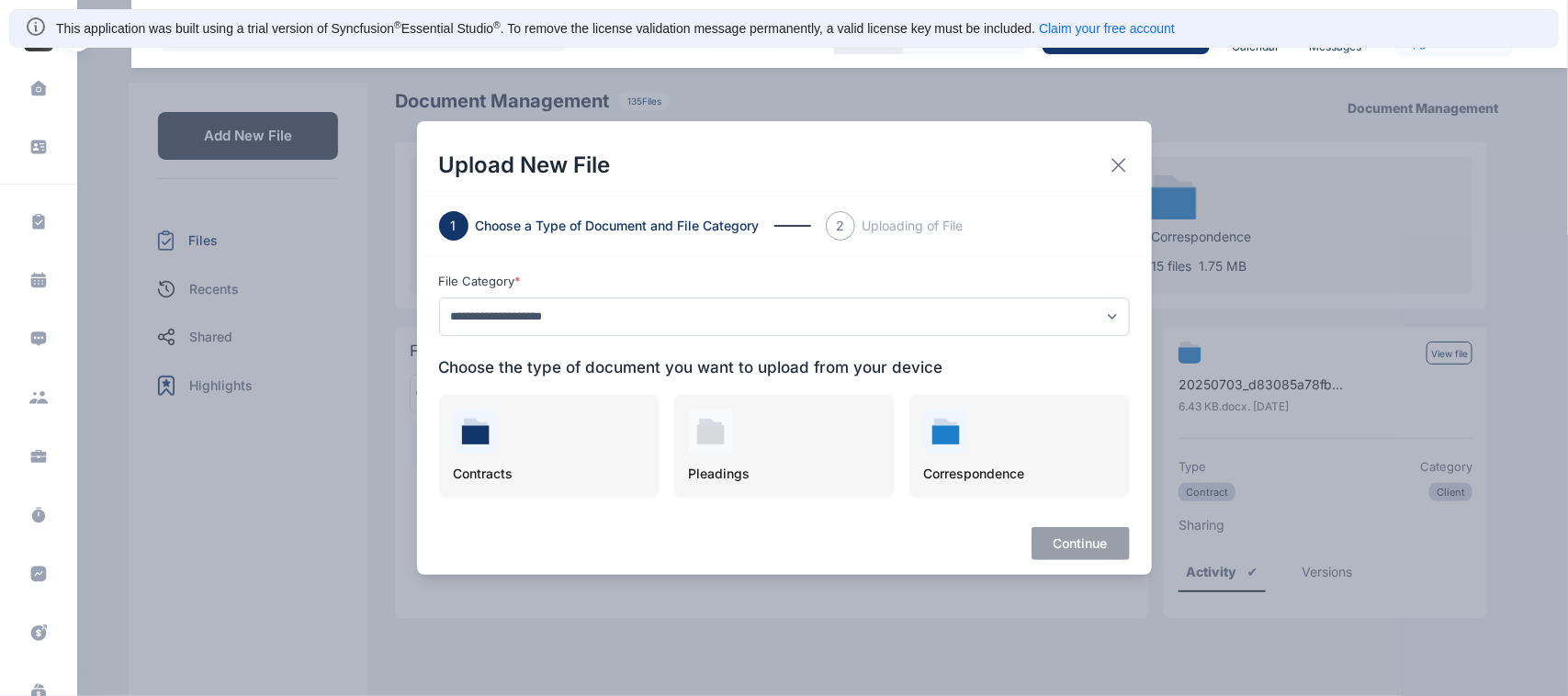
click at [1130, 164] on div "Upload New File" at bounding box center [784, 165] width 734 height 58
click at [1118, 164] on icon at bounding box center [1118, 165] width 14 height 14
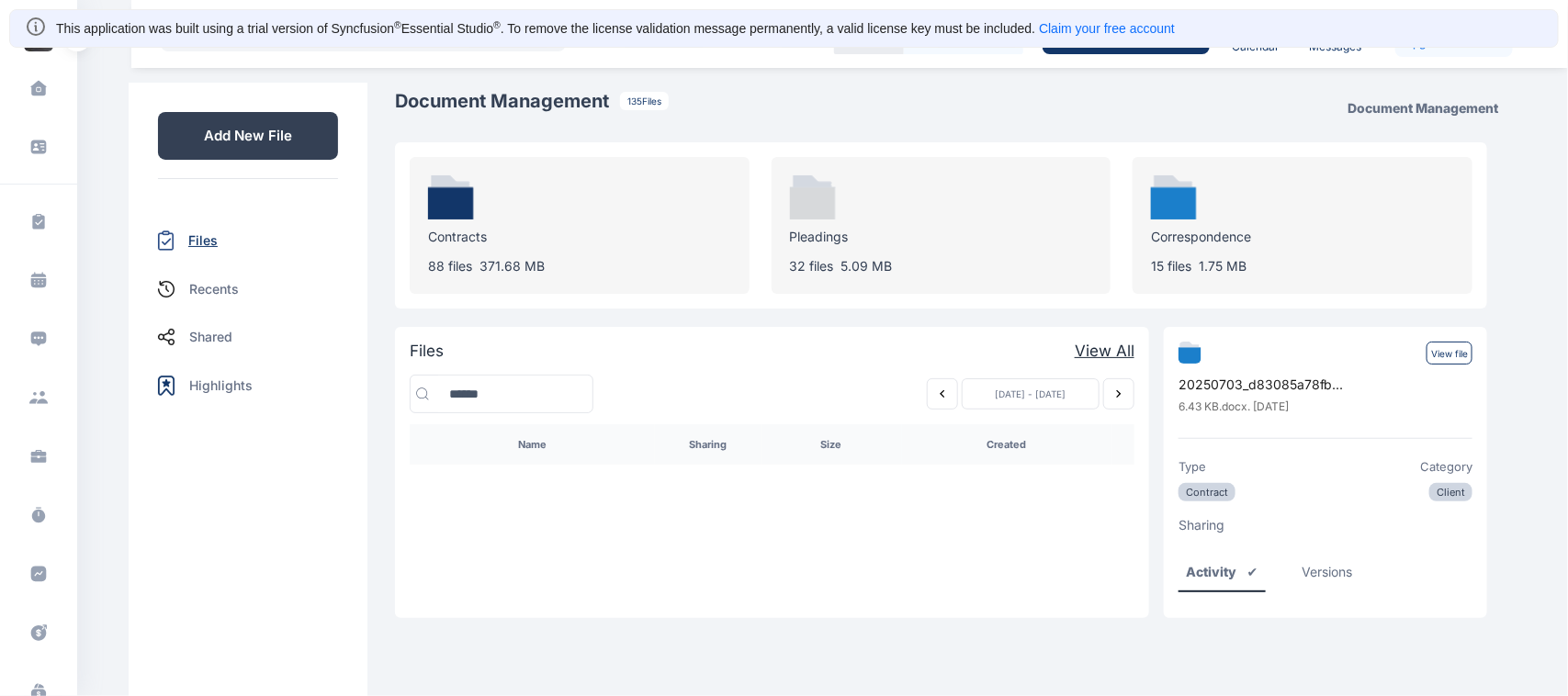
click at [193, 235] on p "Files" at bounding box center [203, 240] width 29 height 18
click at [200, 228] on div "Files" at bounding box center [247, 240] width 180 height 50
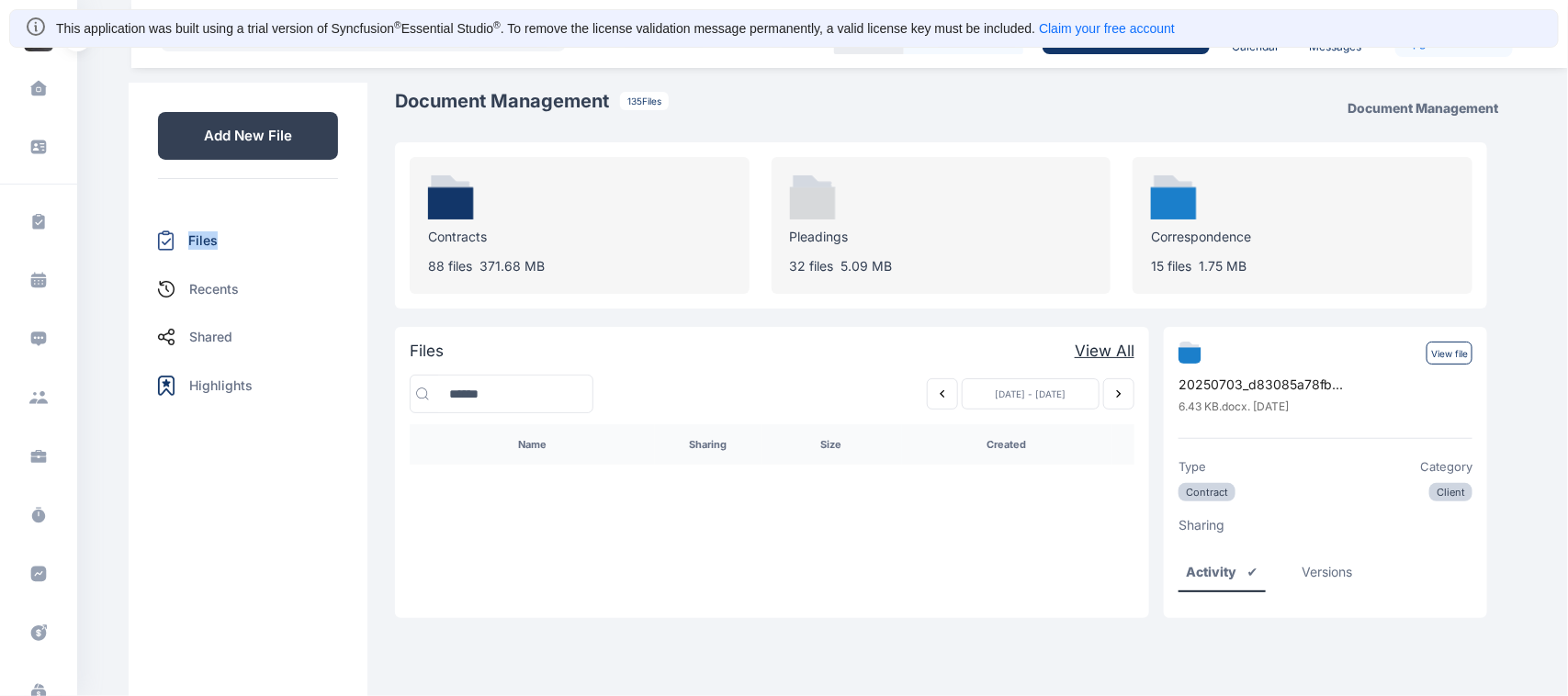
click at [254, 236] on div "Files" at bounding box center [247, 240] width 180 height 50
click at [208, 244] on p "Files" at bounding box center [203, 240] width 29 height 18
click at [189, 250] on div "Files" at bounding box center [247, 240] width 180 height 50
click at [189, 248] on p "Files" at bounding box center [203, 240] width 29 height 18
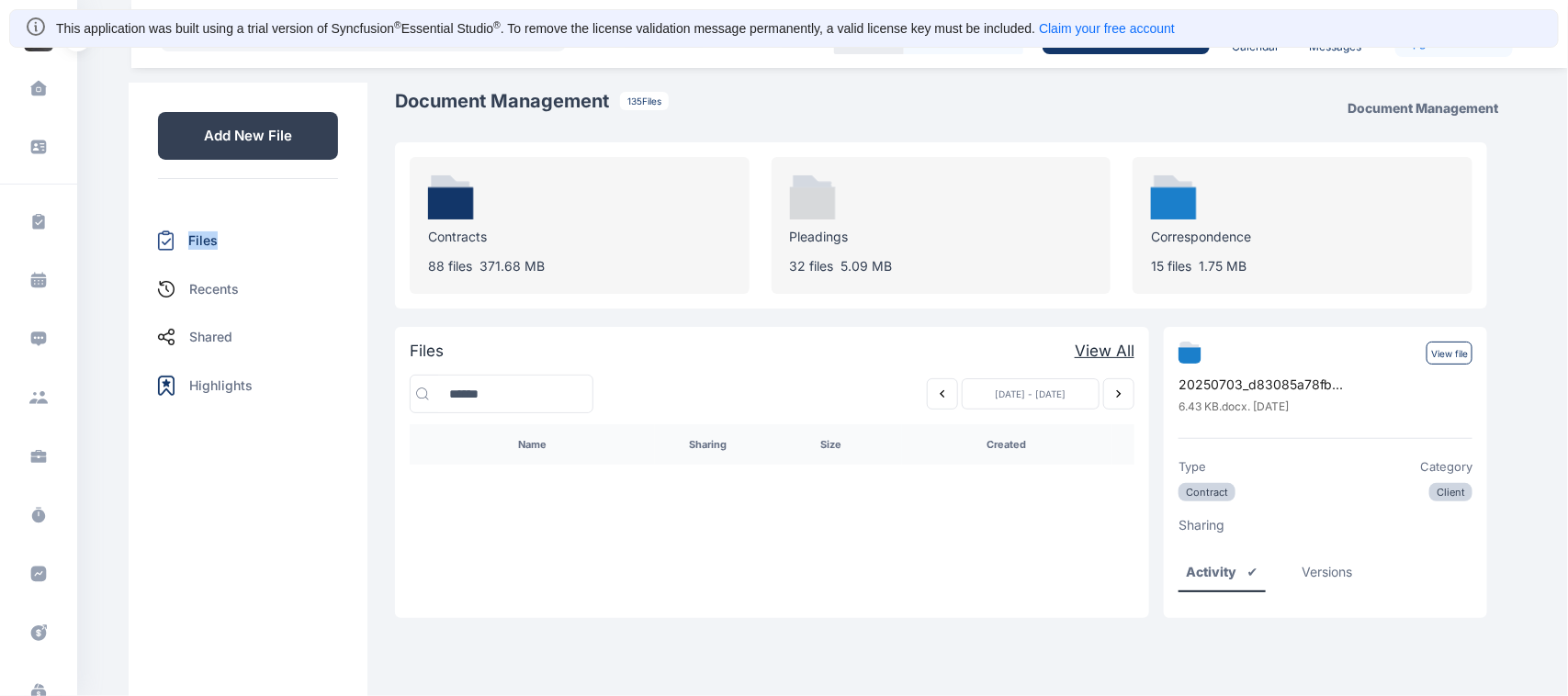
click at [232, 211] on div "Add New File Files Recents Shared Highlights" at bounding box center [247, 261] width 239 height 357
click at [209, 234] on p "Files" at bounding box center [203, 240] width 29 height 18
click at [257, 249] on div "Files" at bounding box center [247, 240] width 180 height 50
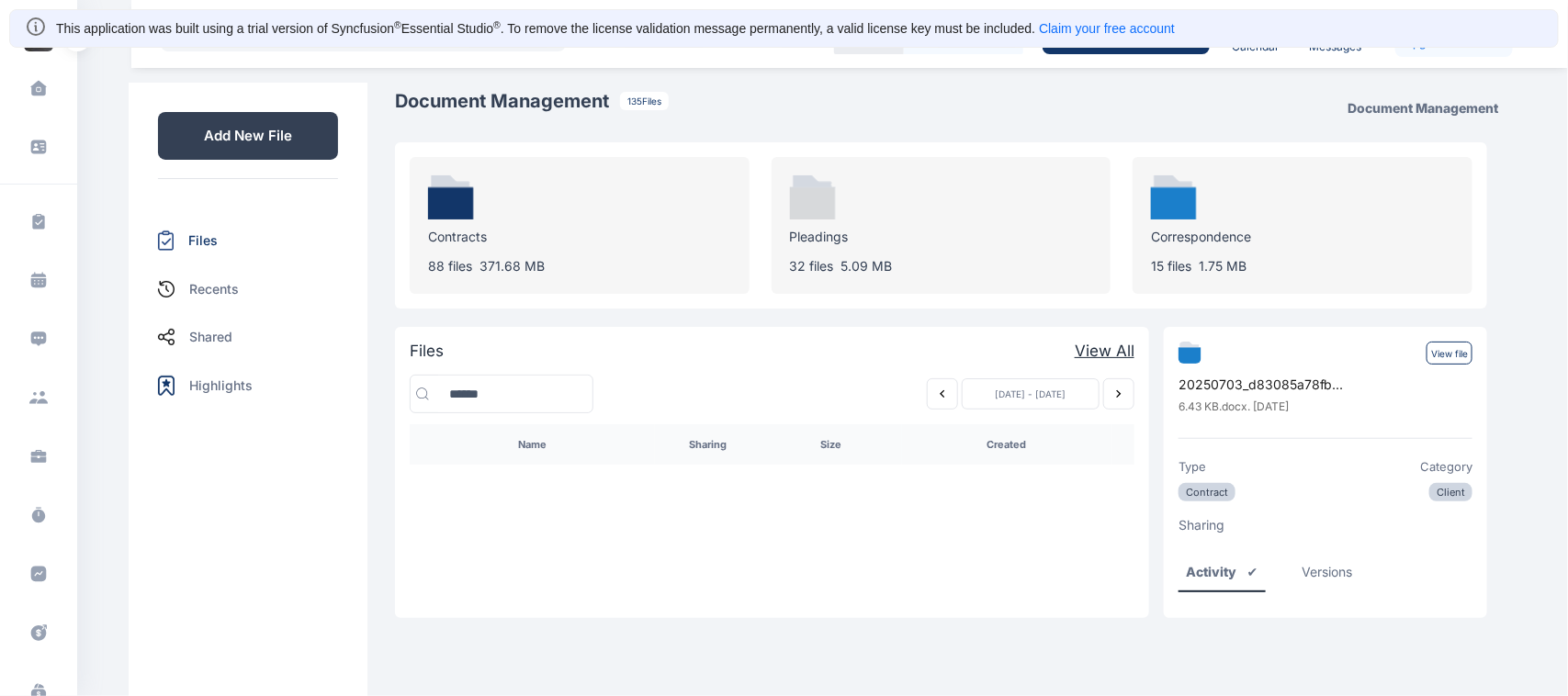
click at [952, 401] on button "Previous week" at bounding box center [942, 393] width 31 height 31
click at [927, 401] on button "Previous week" at bounding box center [942, 393] width 31 height 31
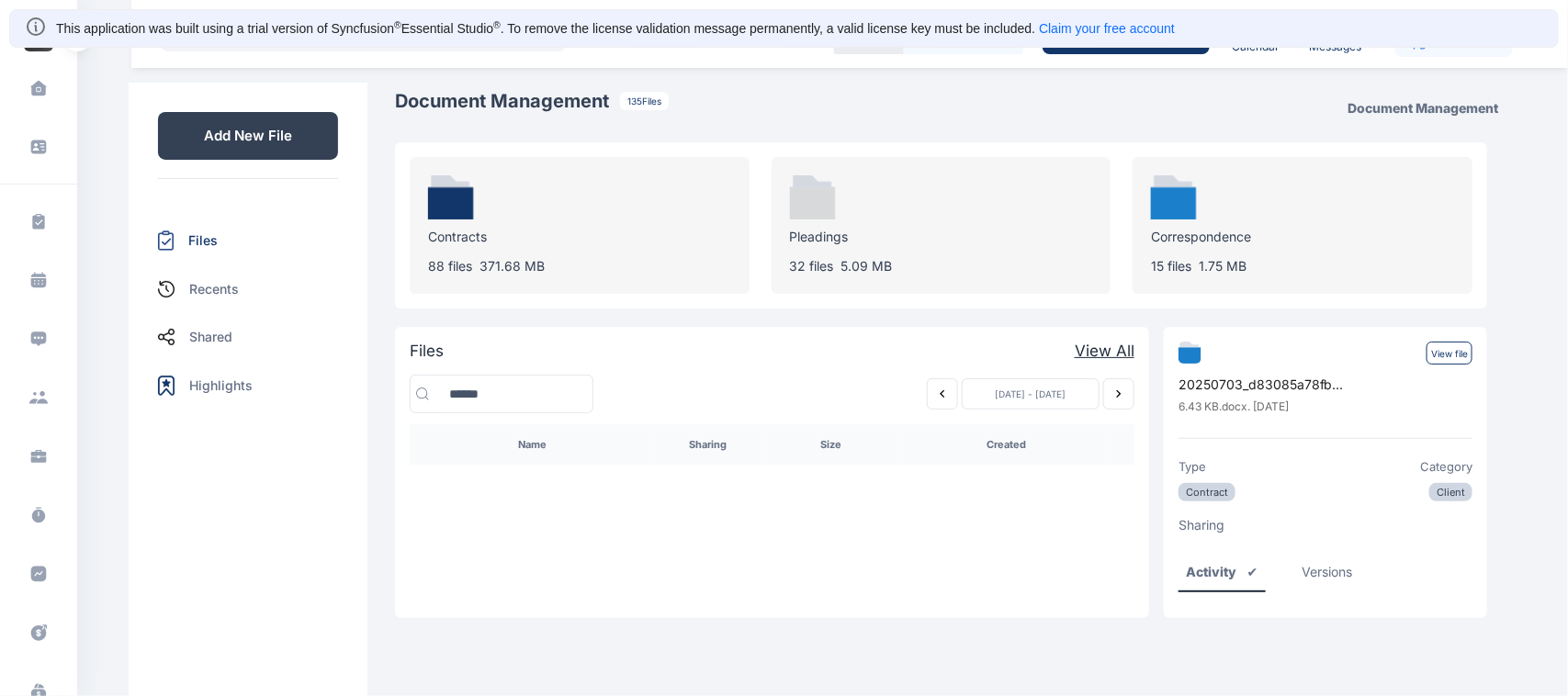
click at [927, 401] on button "Previous week" at bounding box center [942, 393] width 31 height 31
click at [1108, 384] on button "Next week" at bounding box center [1118, 393] width 31 height 31
click at [1118, 397] on icon "Next week" at bounding box center [1118, 393] width 15 height 15
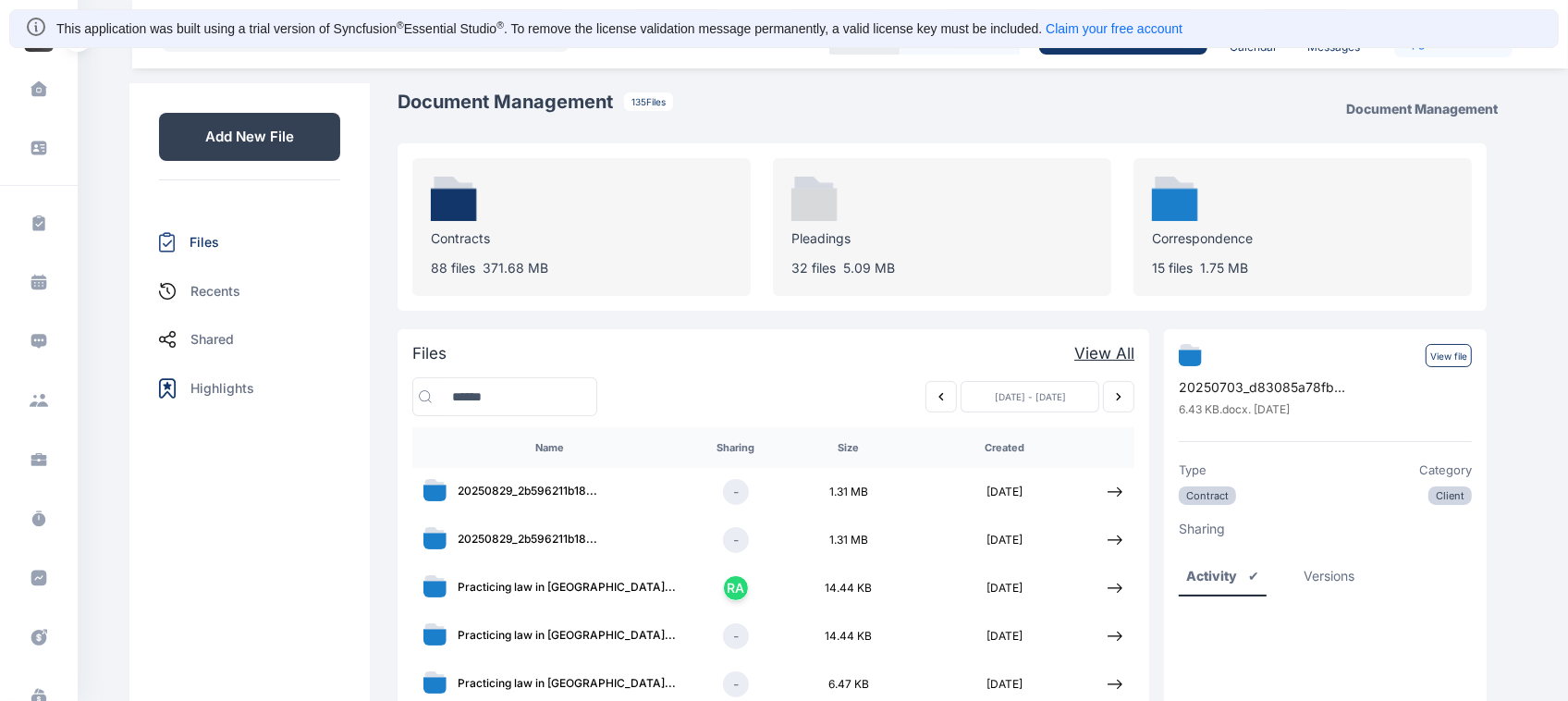
scroll to position [66, 0]
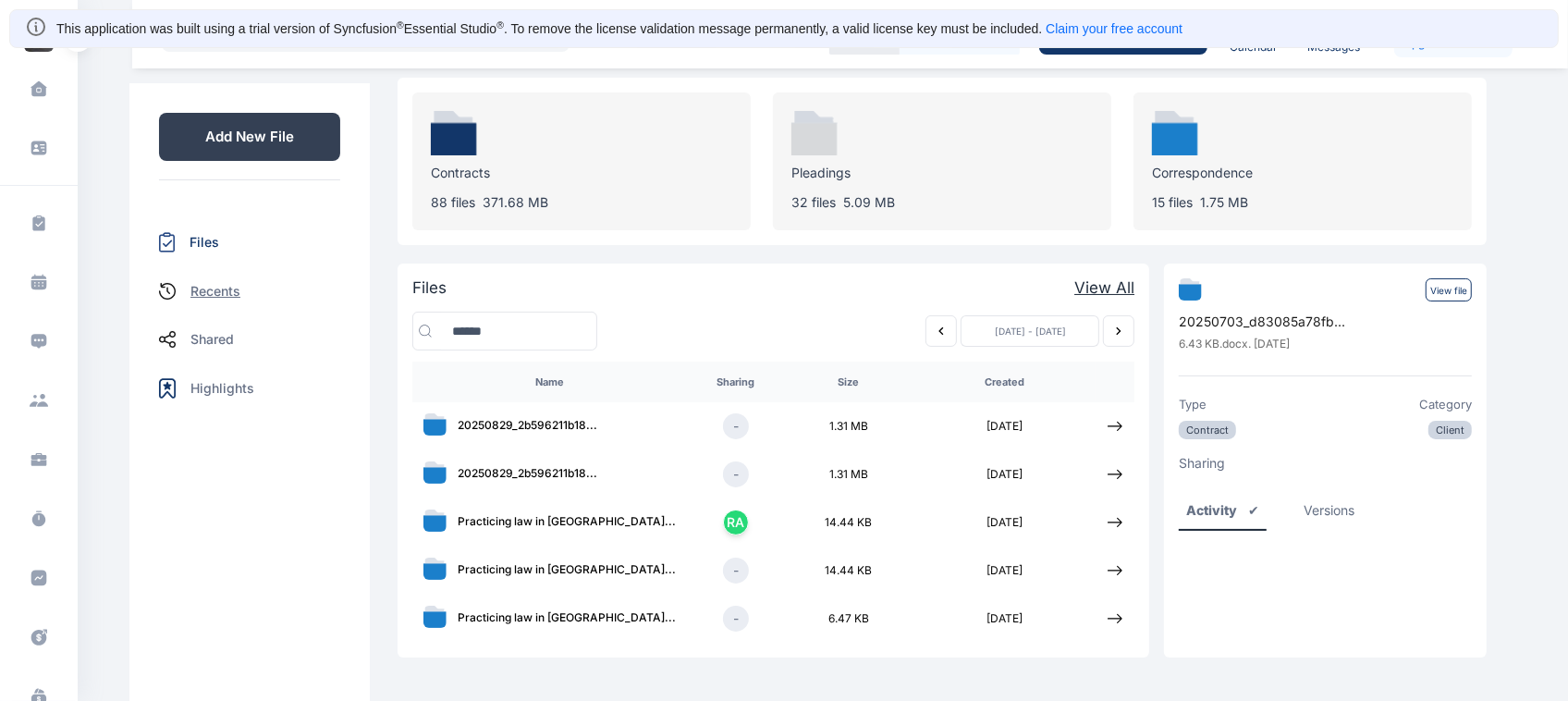
click at [223, 291] on p "Recents" at bounding box center [215, 291] width 50 height 19
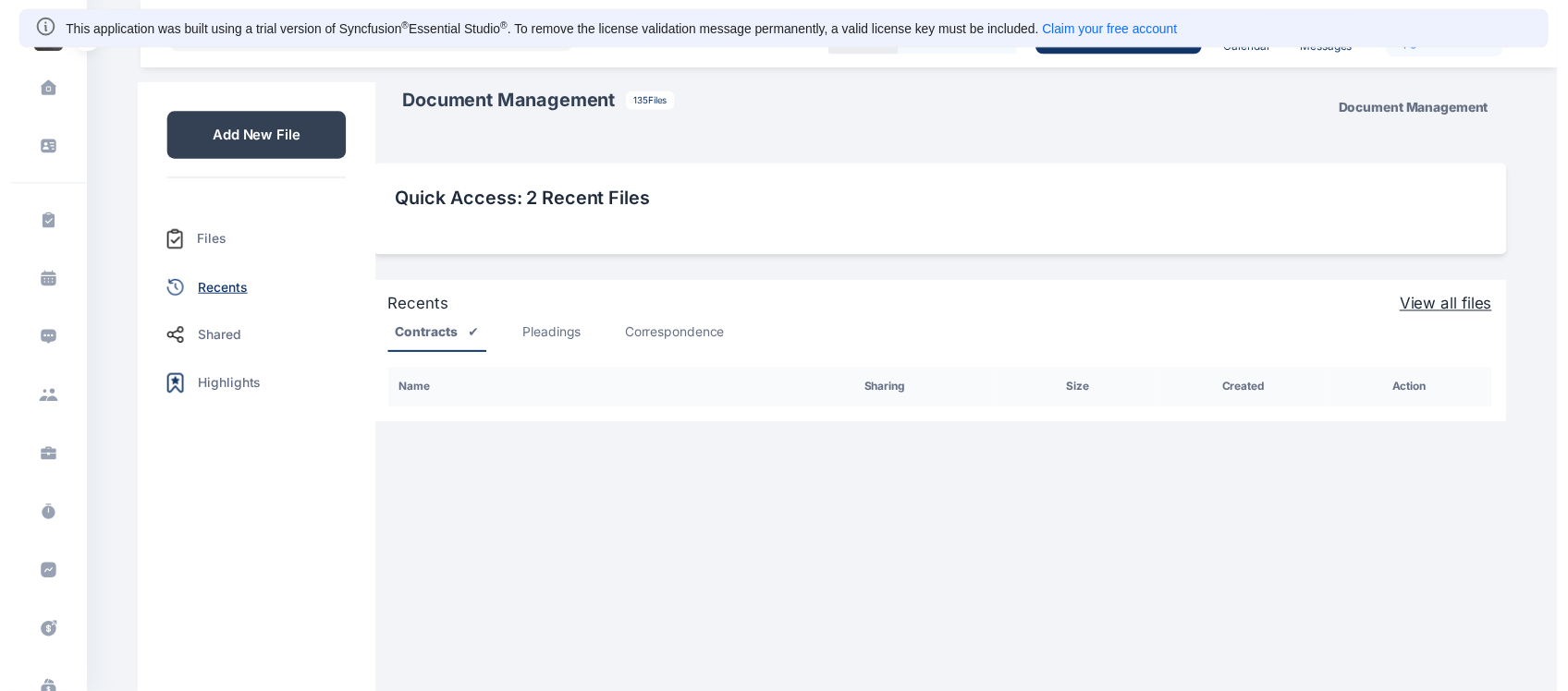
scroll to position [0, 0]
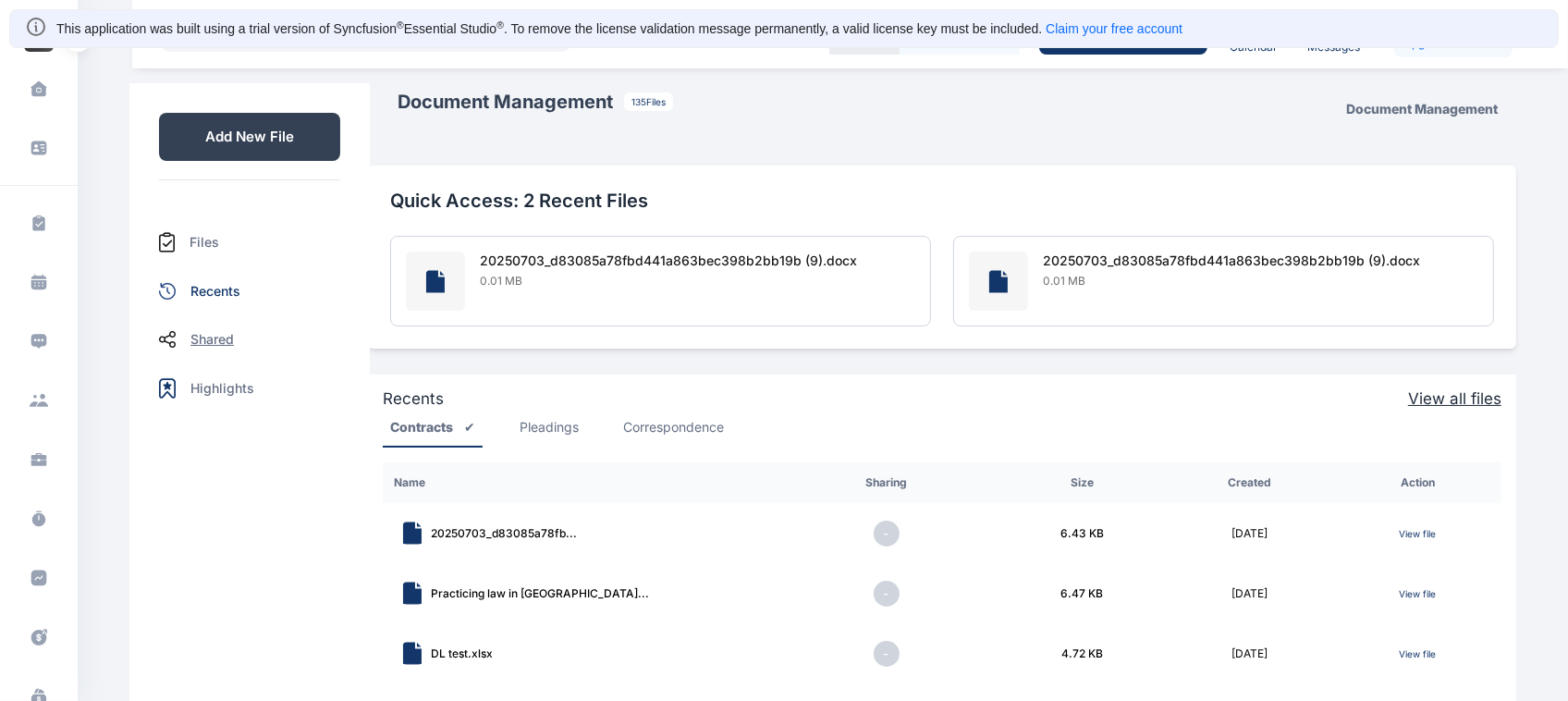
click at [205, 347] on p "Shared" at bounding box center [212, 339] width 43 height 19
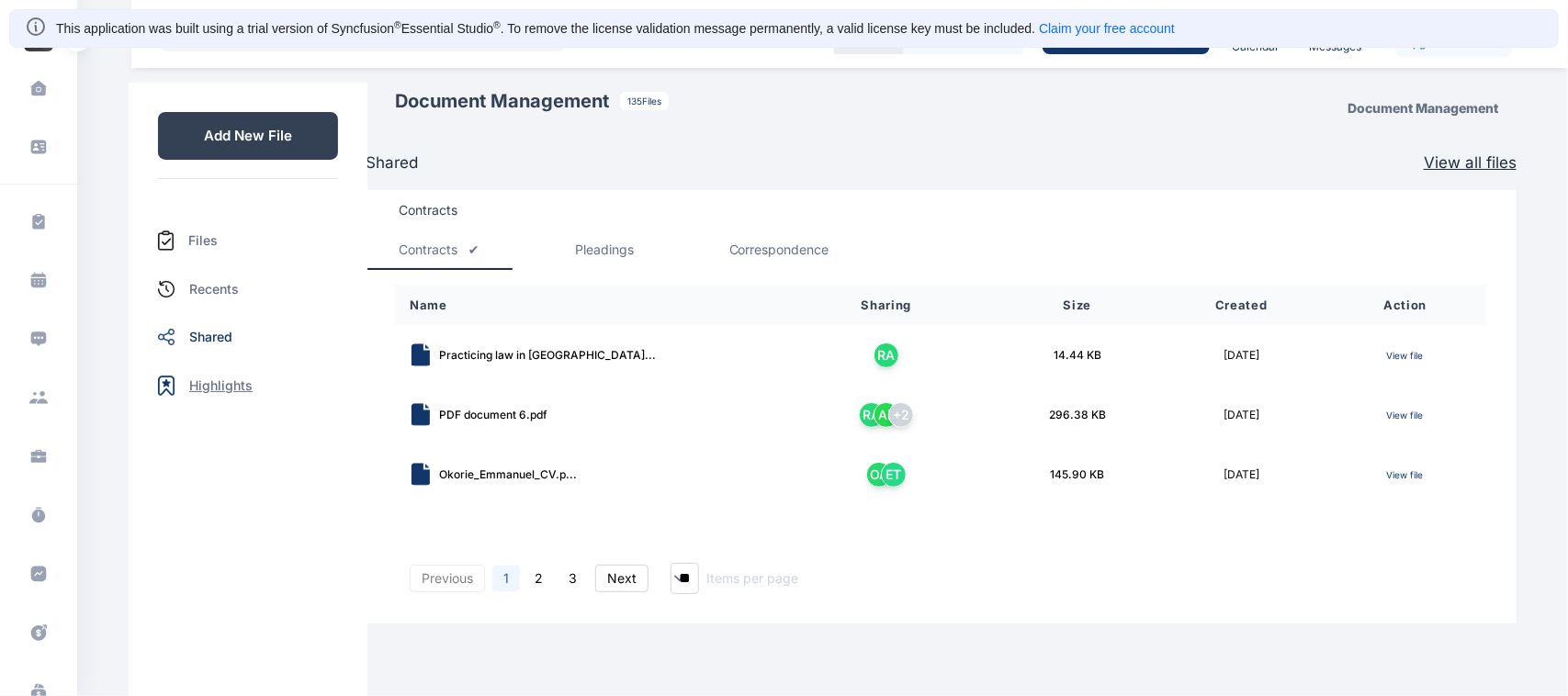
click at [204, 384] on p "Highlights" at bounding box center [220, 385] width 63 height 18
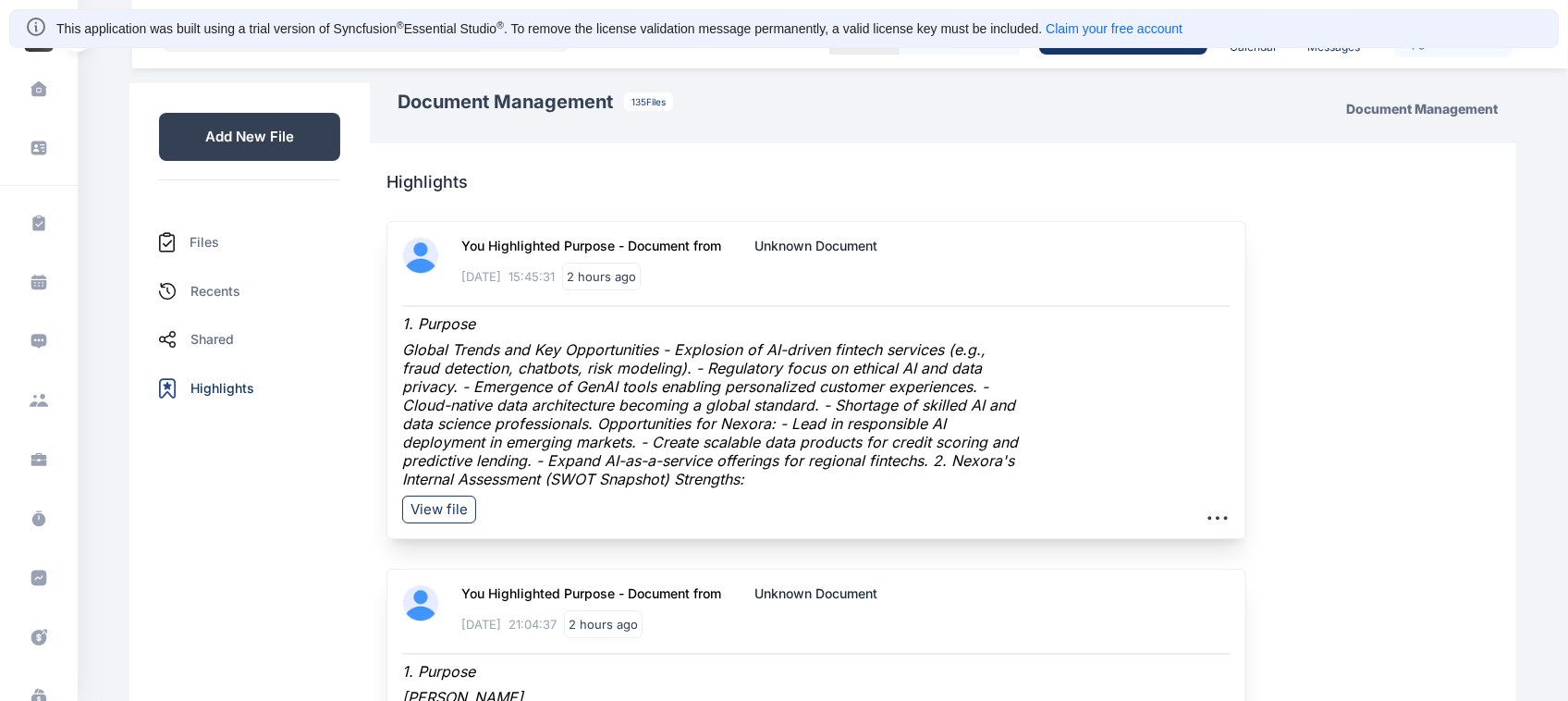
click at [238, 255] on div "Files" at bounding box center [249, 242] width 181 height 50
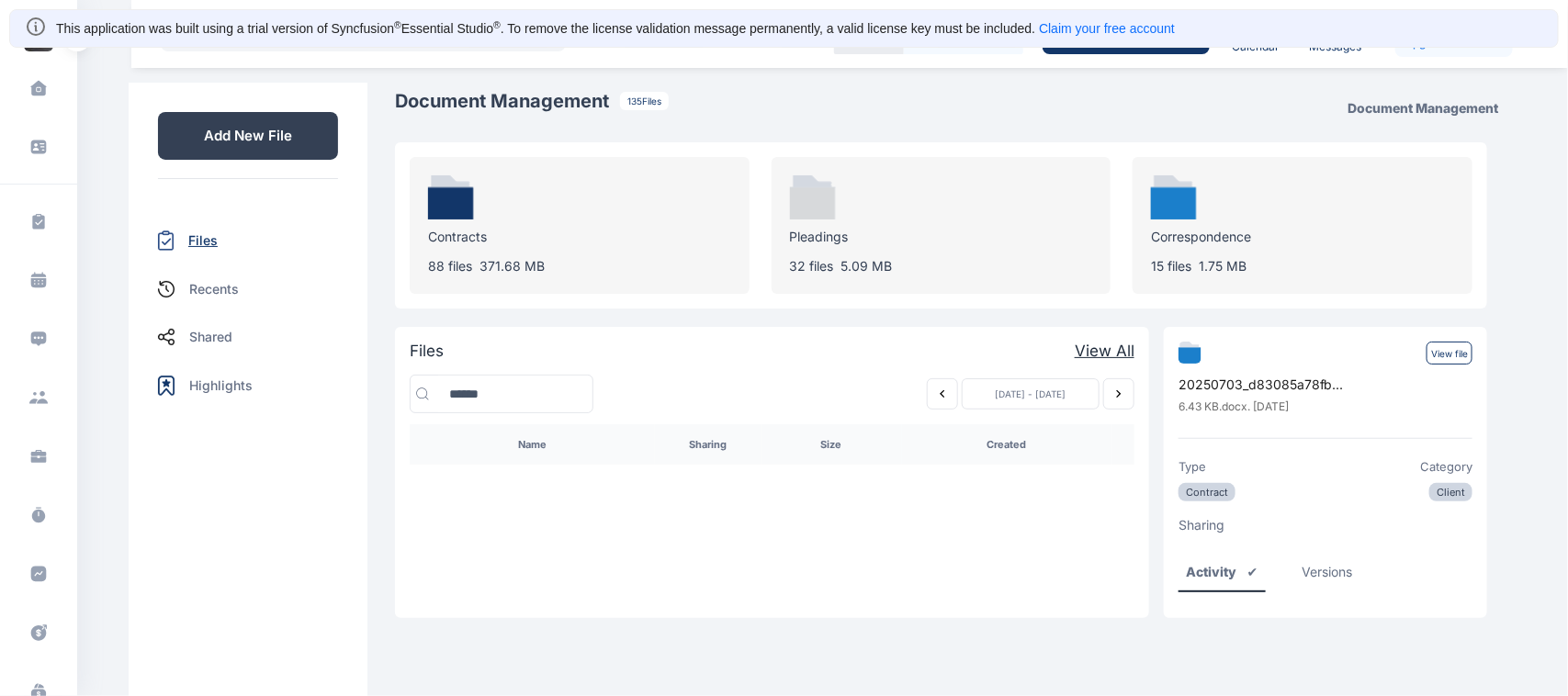
click at [211, 237] on p "Files" at bounding box center [203, 240] width 29 height 18
click at [944, 400] on icon "Previous week" at bounding box center [942, 393] width 15 height 15
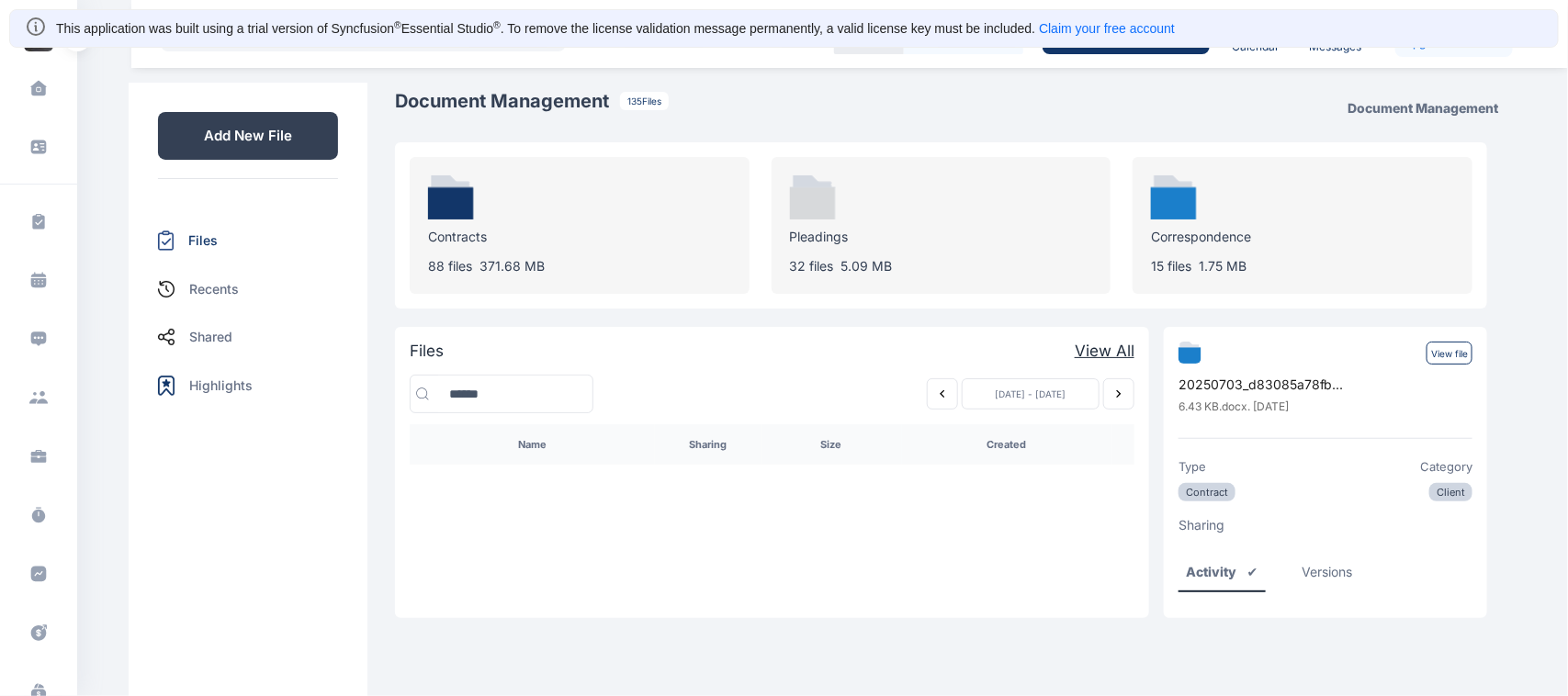
click at [944, 400] on icon "Previous week" at bounding box center [942, 393] width 15 height 15
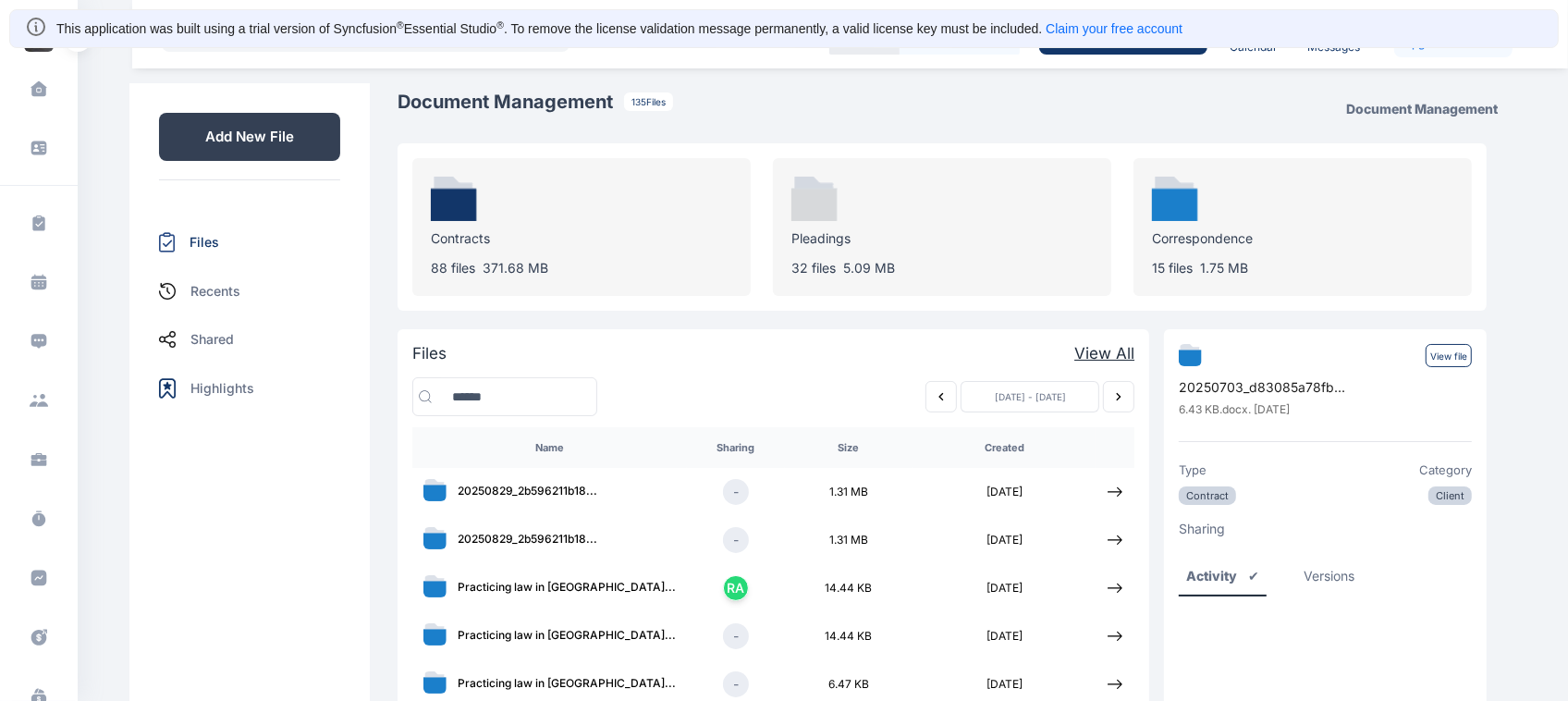
click at [1436, 344] on p "View file" at bounding box center [1448, 356] width 46 height 24
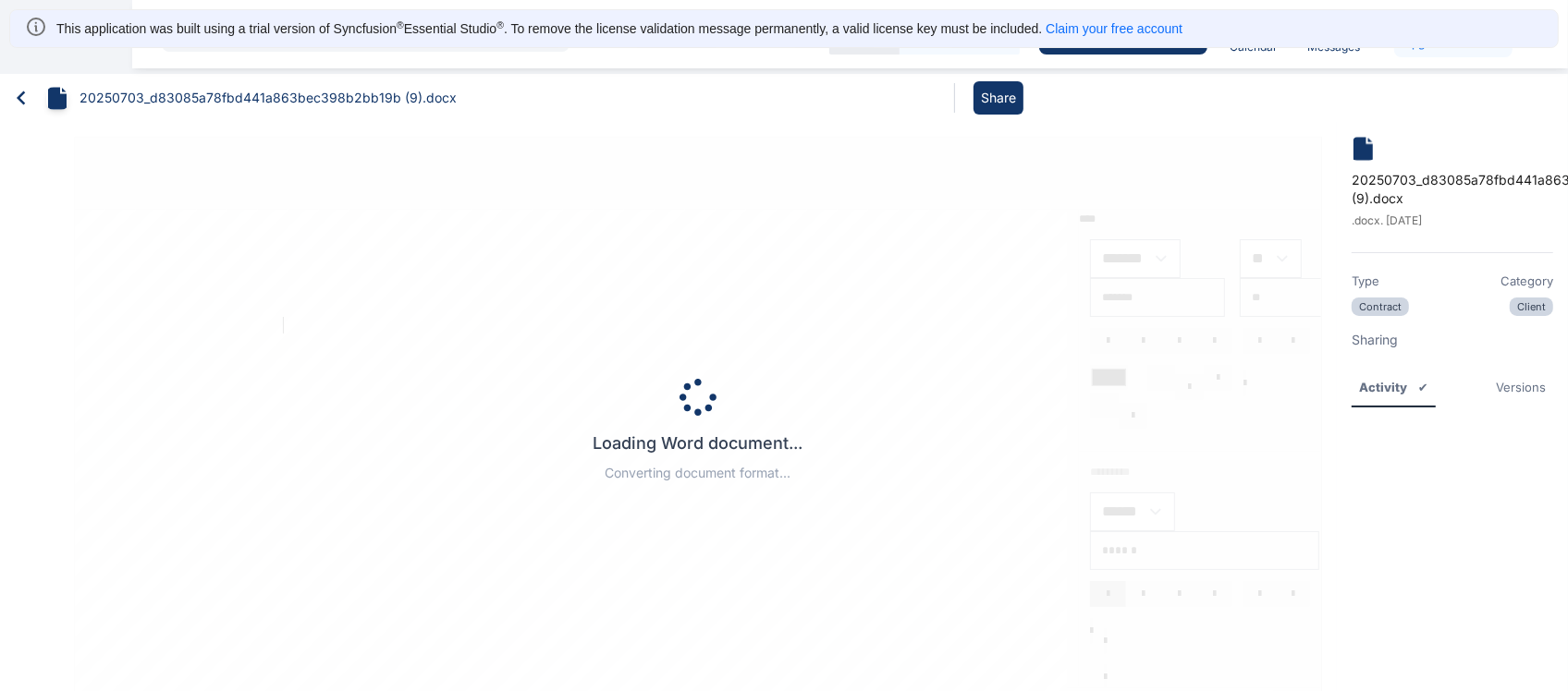
type input "*****"
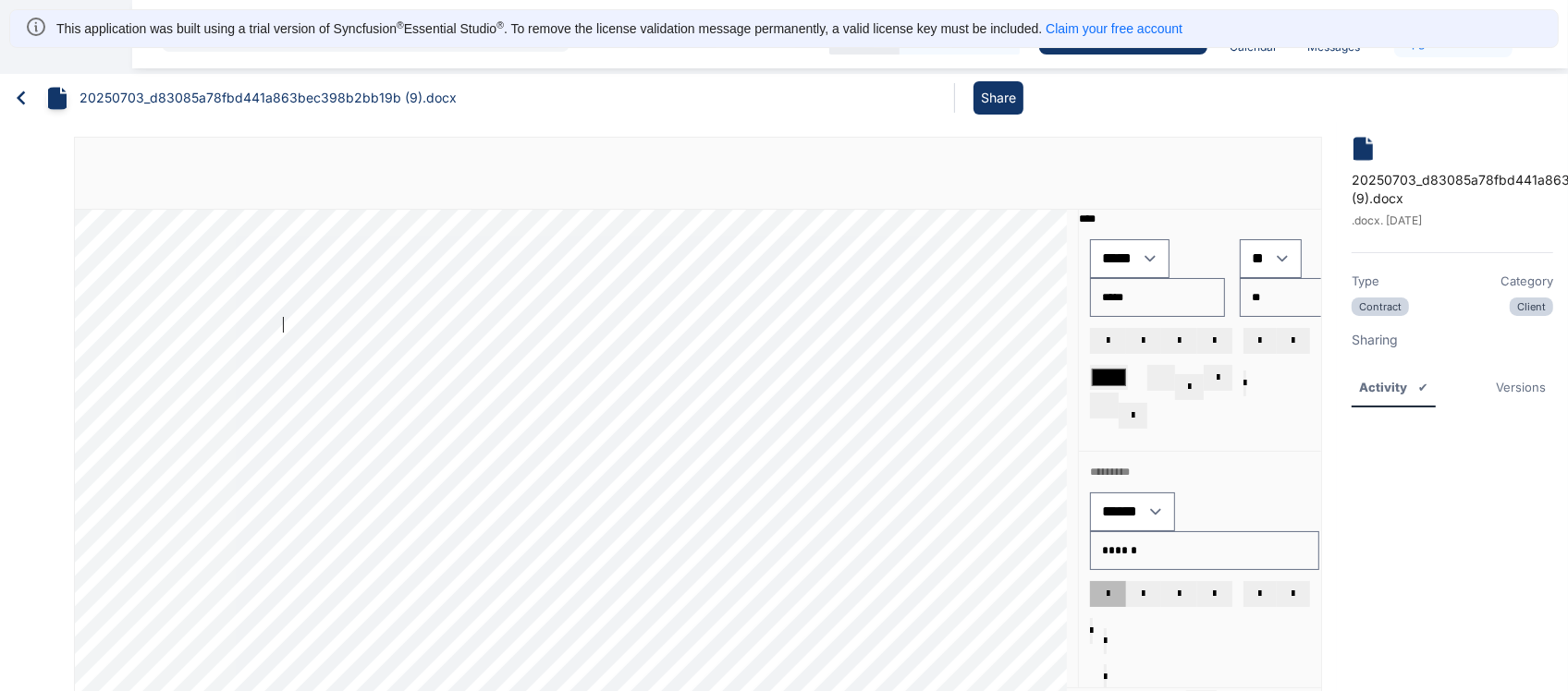
scroll to position [46, 0]
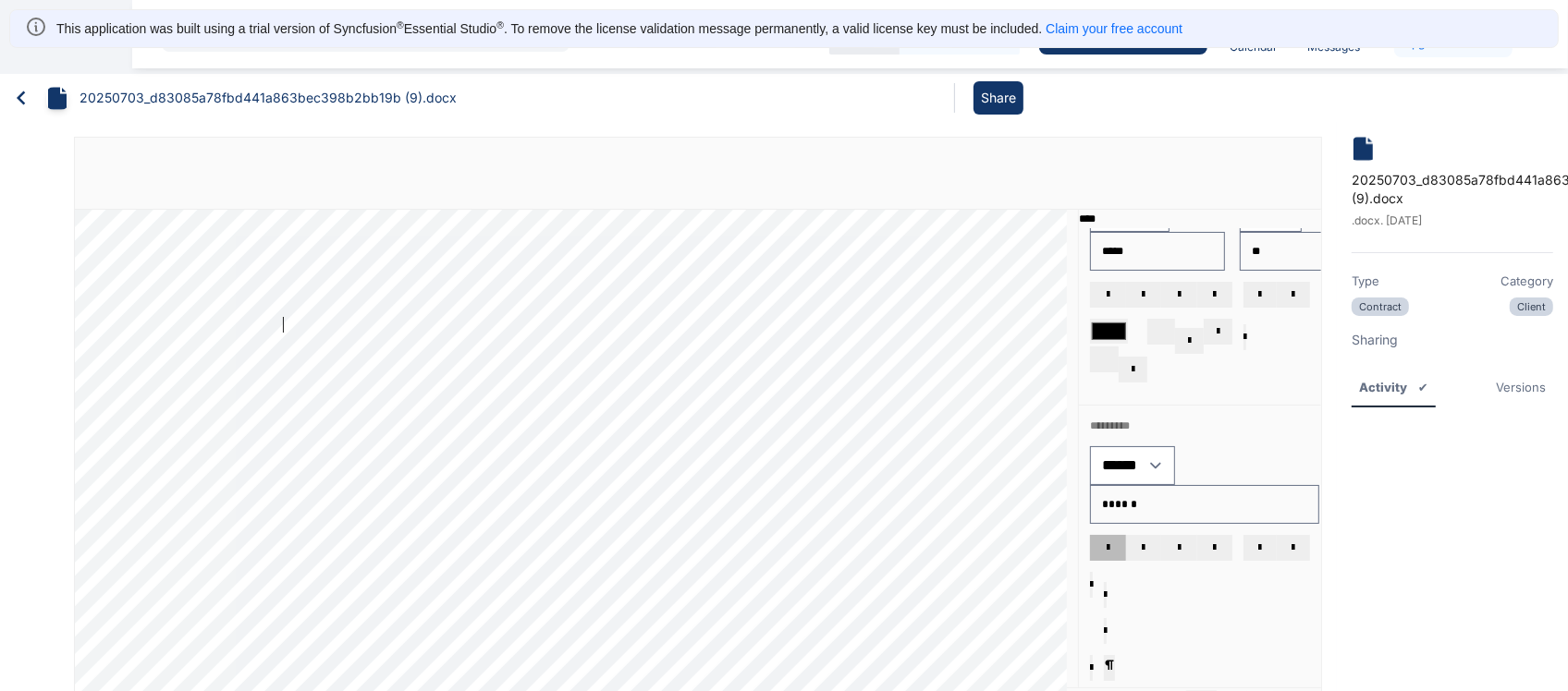
click at [1190, 331] on button "dropdownbutton" at bounding box center [1189, 341] width 28 height 25
click at [1189, 338] on span "dropdownbutton" at bounding box center [1189, 340] width 3 height 11
drag, startPoint x: 528, startPoint y: 335, endPoint x: 380, endPoint y: 321, distance: 148.7
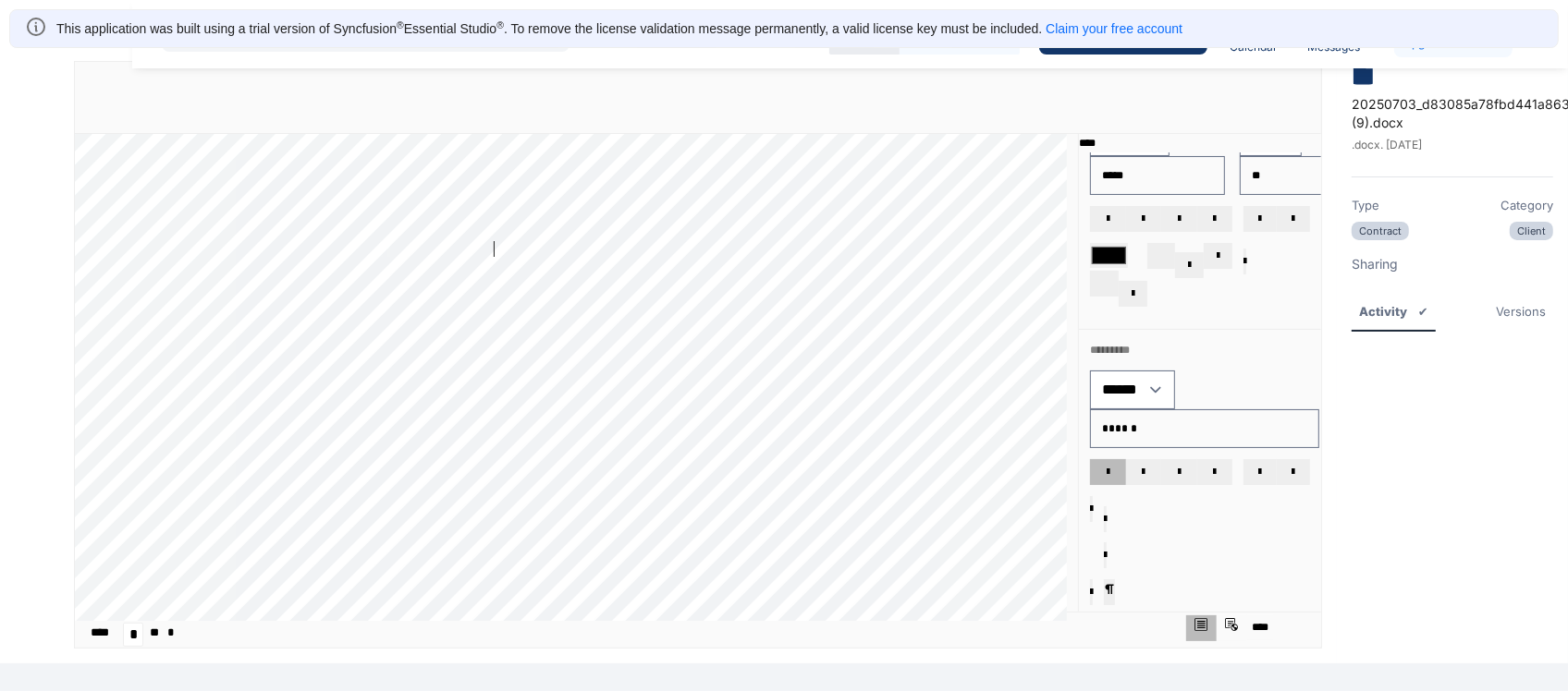
drag, startPoint x: 385, startPoint y: 317, endPoint x: 518, endPoint y: 248, distance: 149.8
click at [1181, 260] on button "dropdownbutton" at bounding box center [1189, 265] width 28 height 25
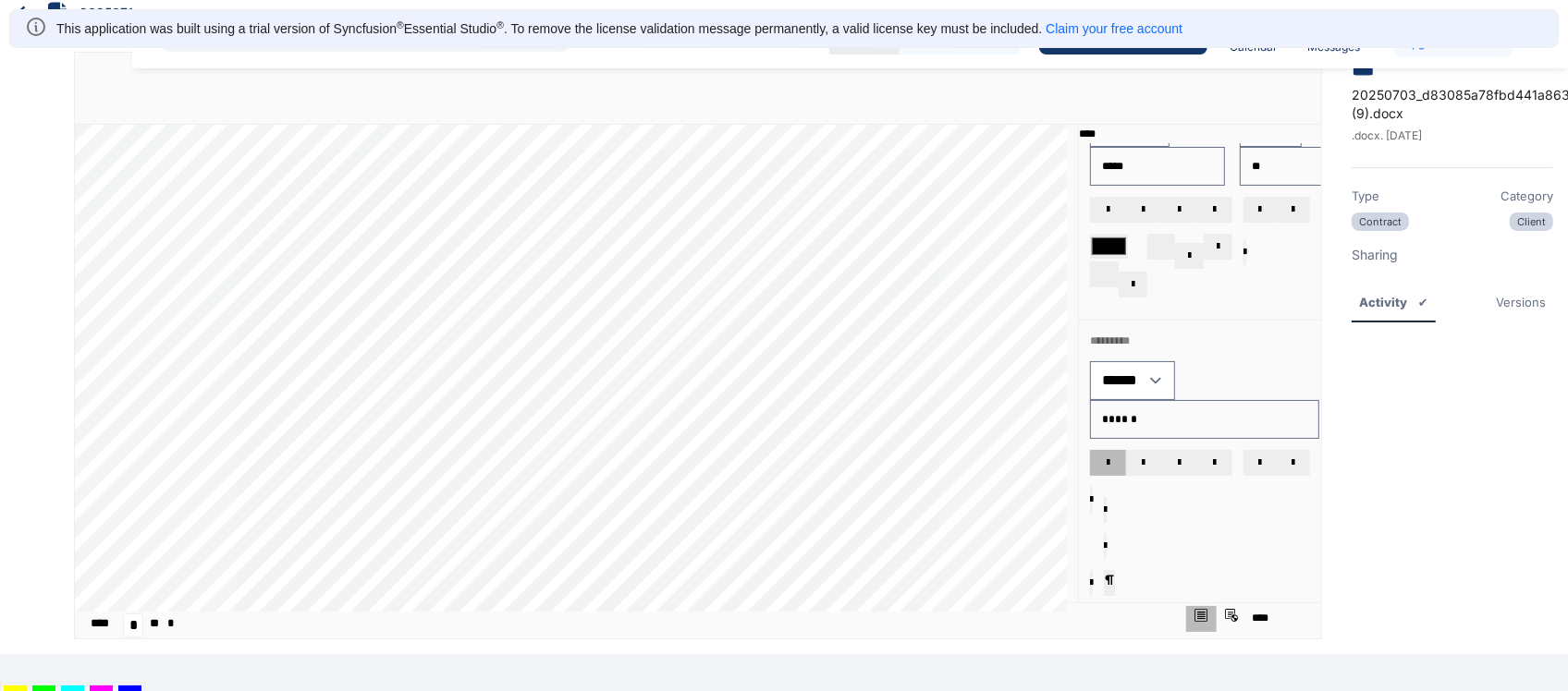
click at [1189, 255] on span "dropdownbutton" at bounding box center [1189, 256] width 3 height 11
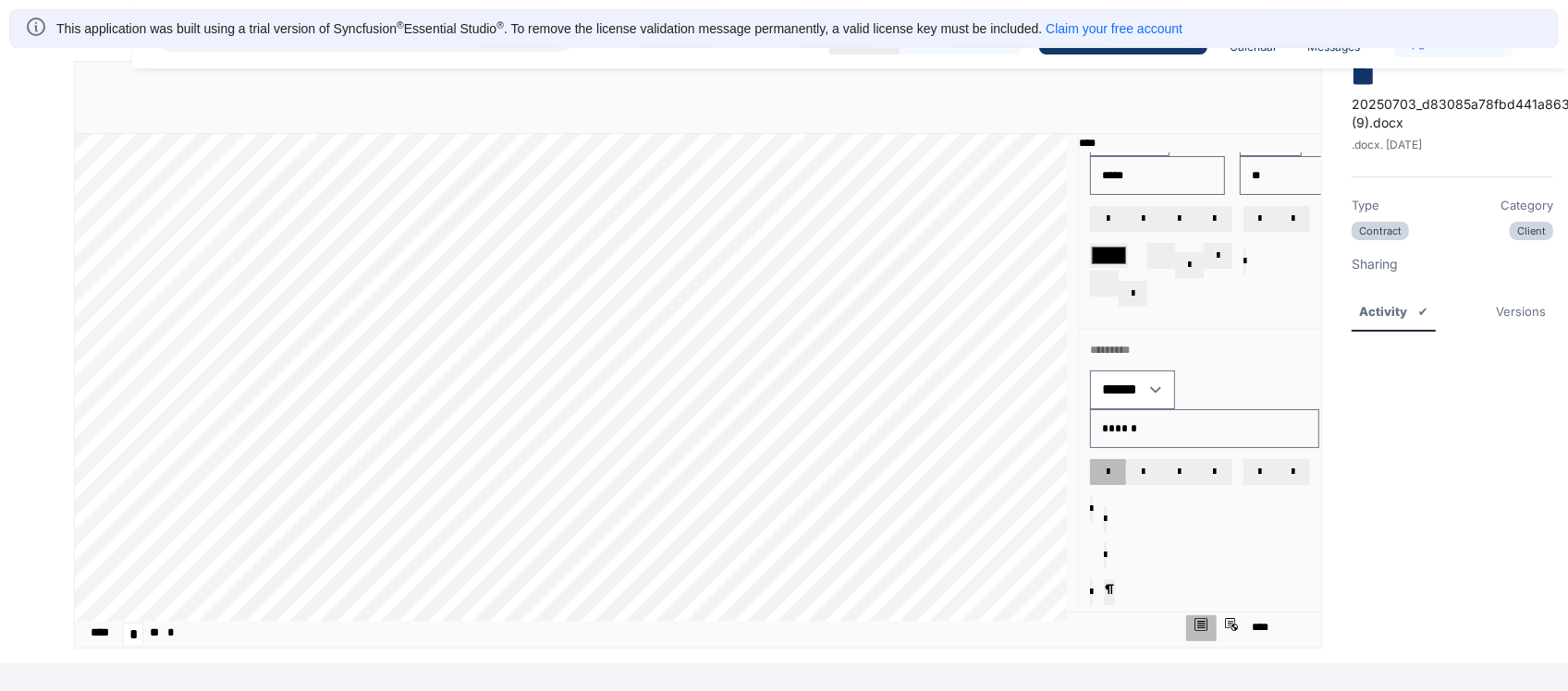
click at [1189, 260] on span "dropdownbutton" at bounding box center [1189, 265] width 3 height 11
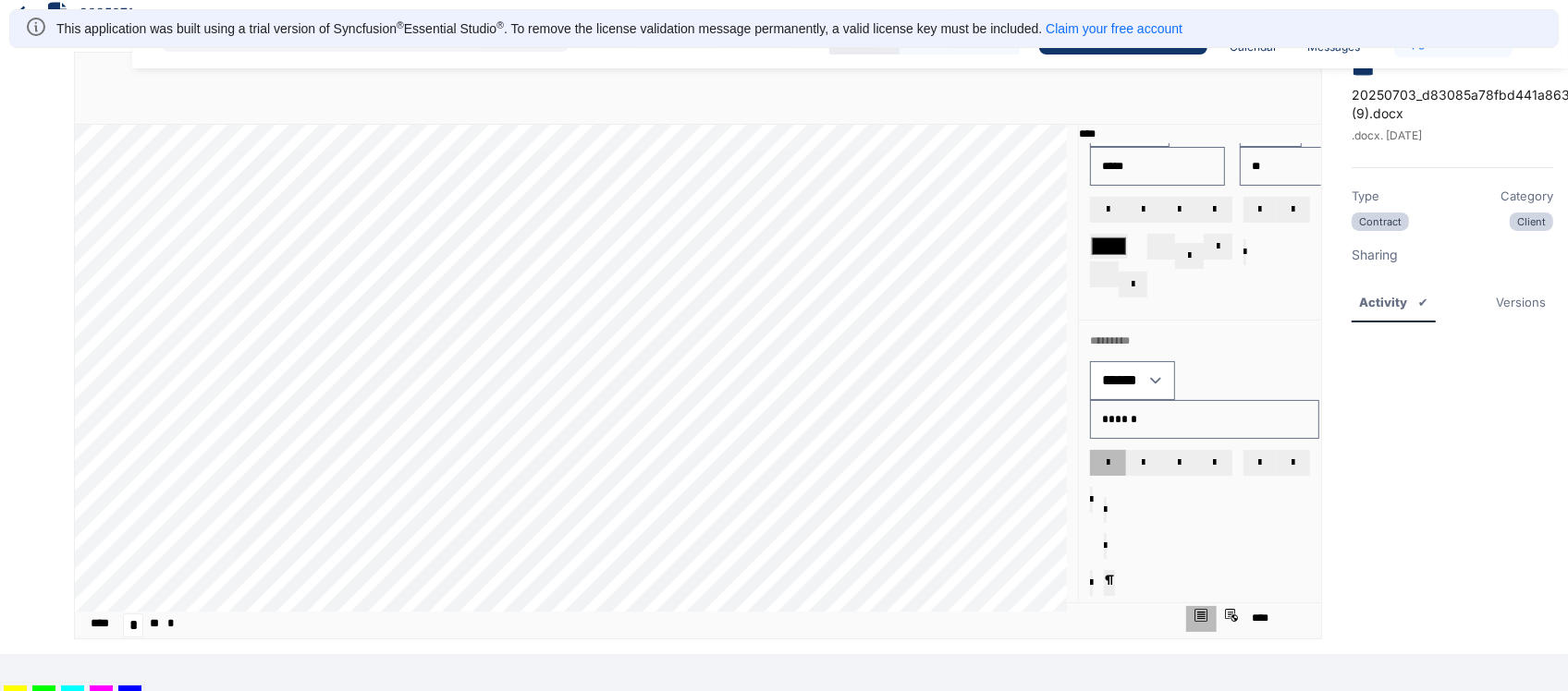
drag, startPoint x: 936, startPoint y: 215, endPoint x: 890, endPoint y: 213, distance: 46.0
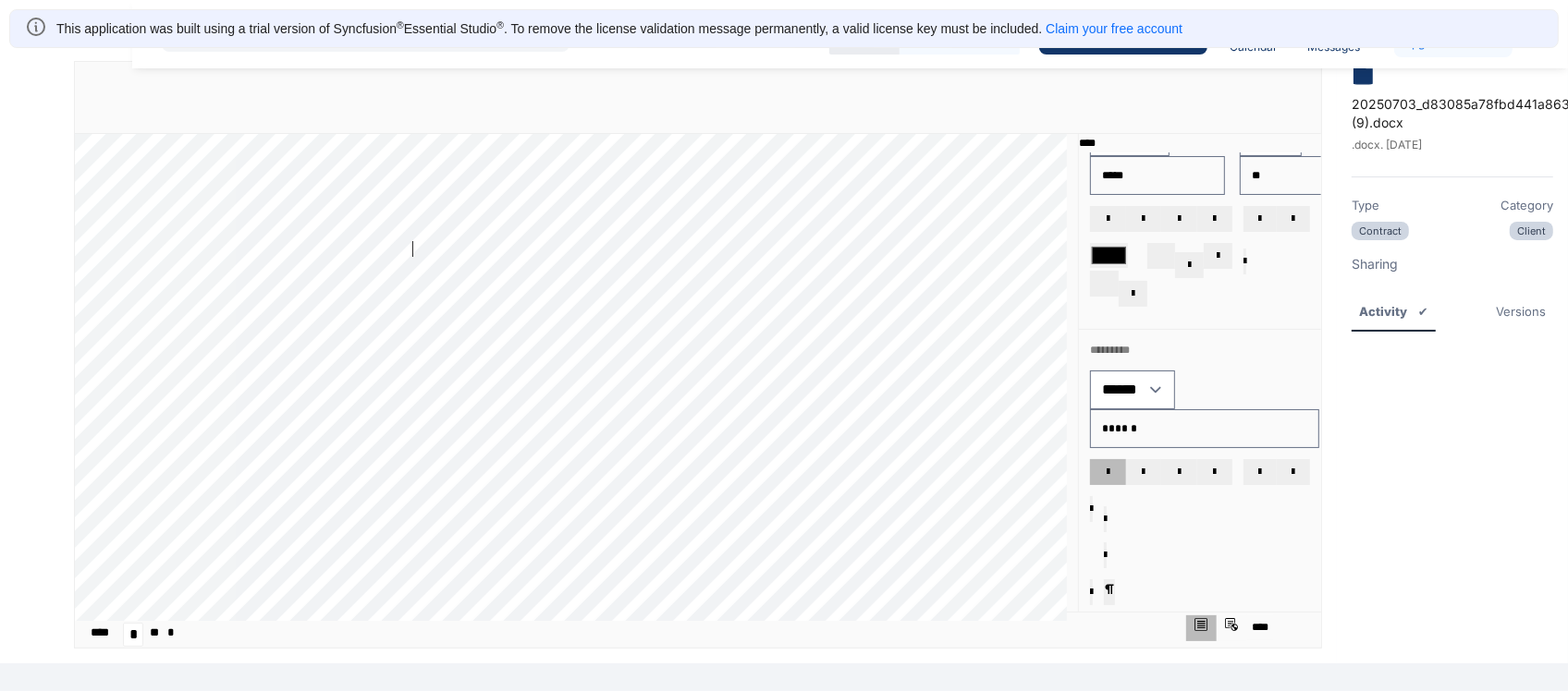
drag, startPoint x: 509, startPoint y: 250, endPoint x: 454, endPoint y: 223, distance: 61.3
click at [431, 232] on div "**** **** **** **** **** **** **** **** **** **** **** **** **** **** **** ****…" at bounding box center [576, 377] width 1003 height 487
drag, startPoint x: 431, startPoint y: 232, endPoint x: 519, endPoint y: 247, distance: 89.3
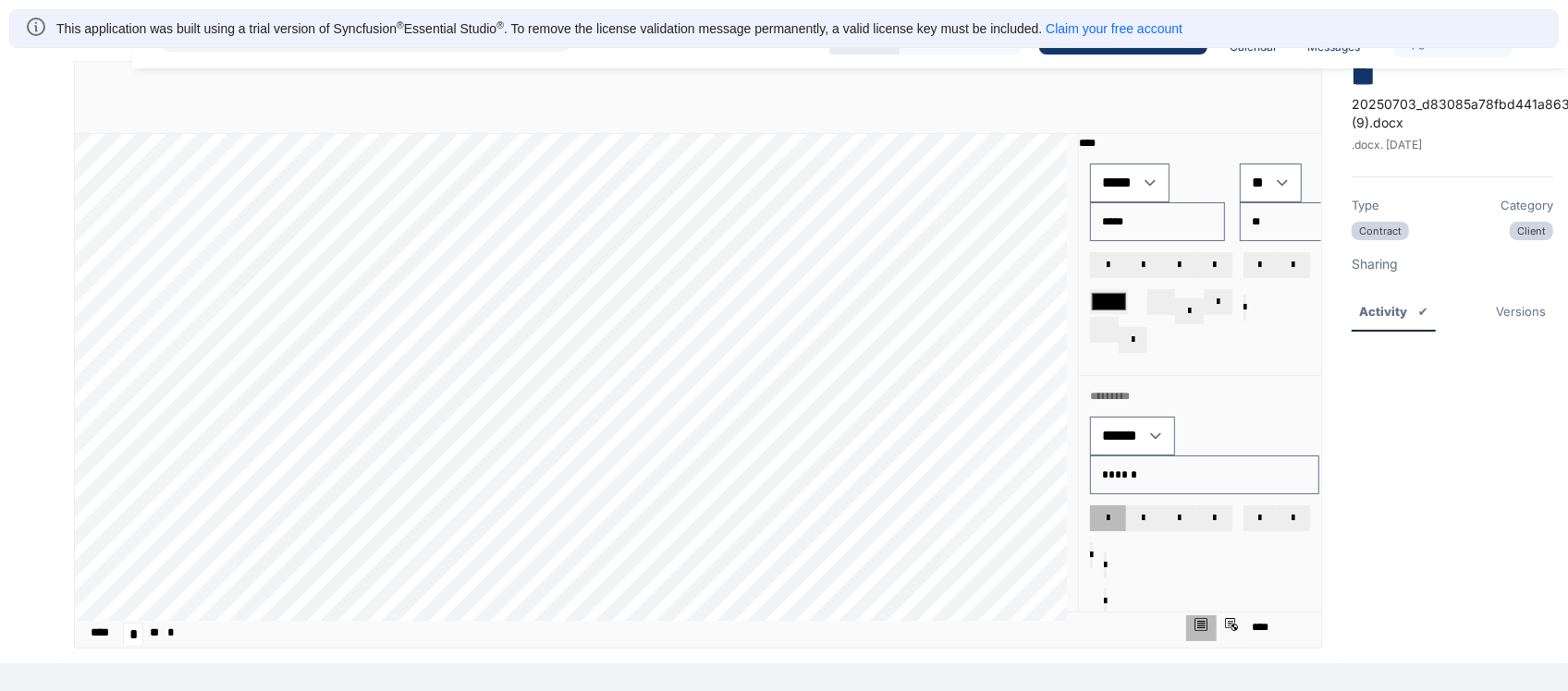
click at [1190, 306] on span "dropdownbutton" at bounding box center [1189, 311] width 3 height 11
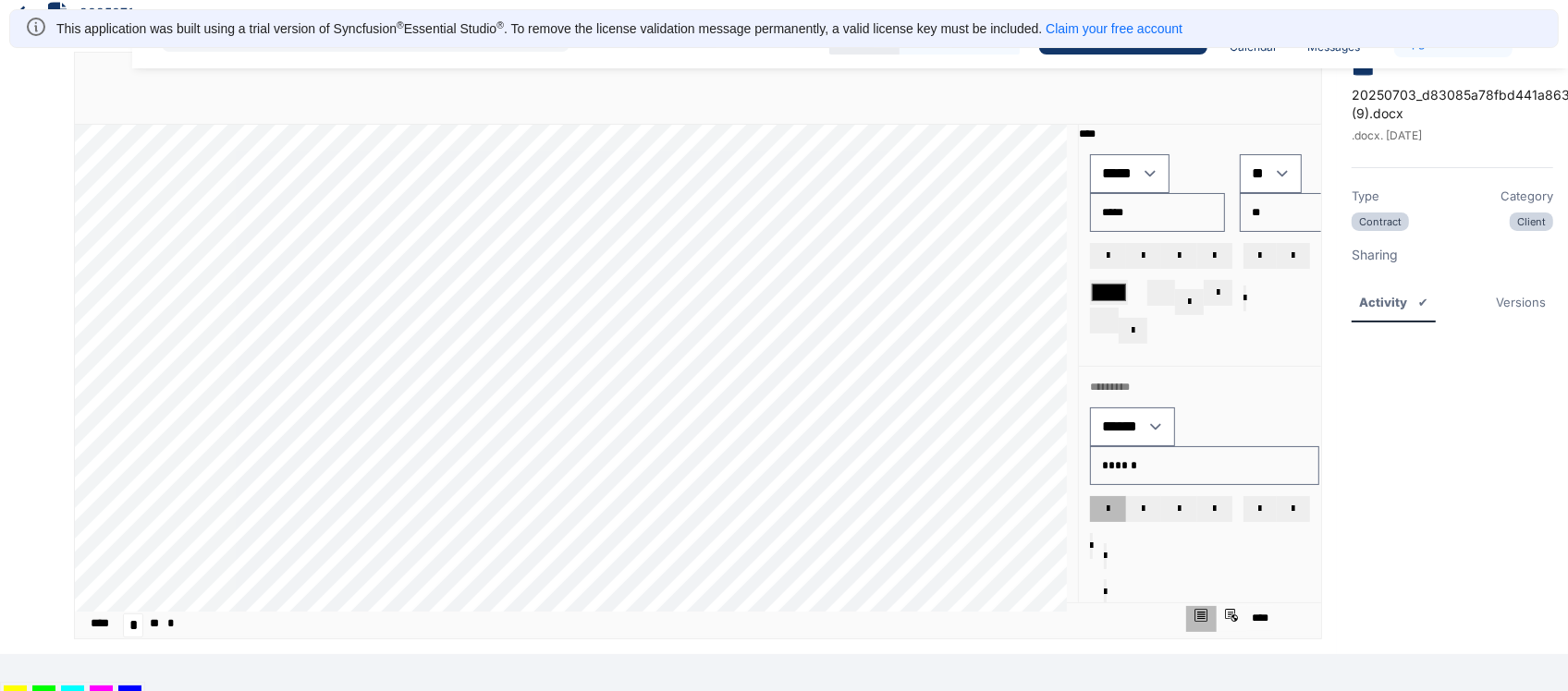
click at [1190, 297] on span "dropdownbutton" at bounding box center [1189, 302] width 3 height 11
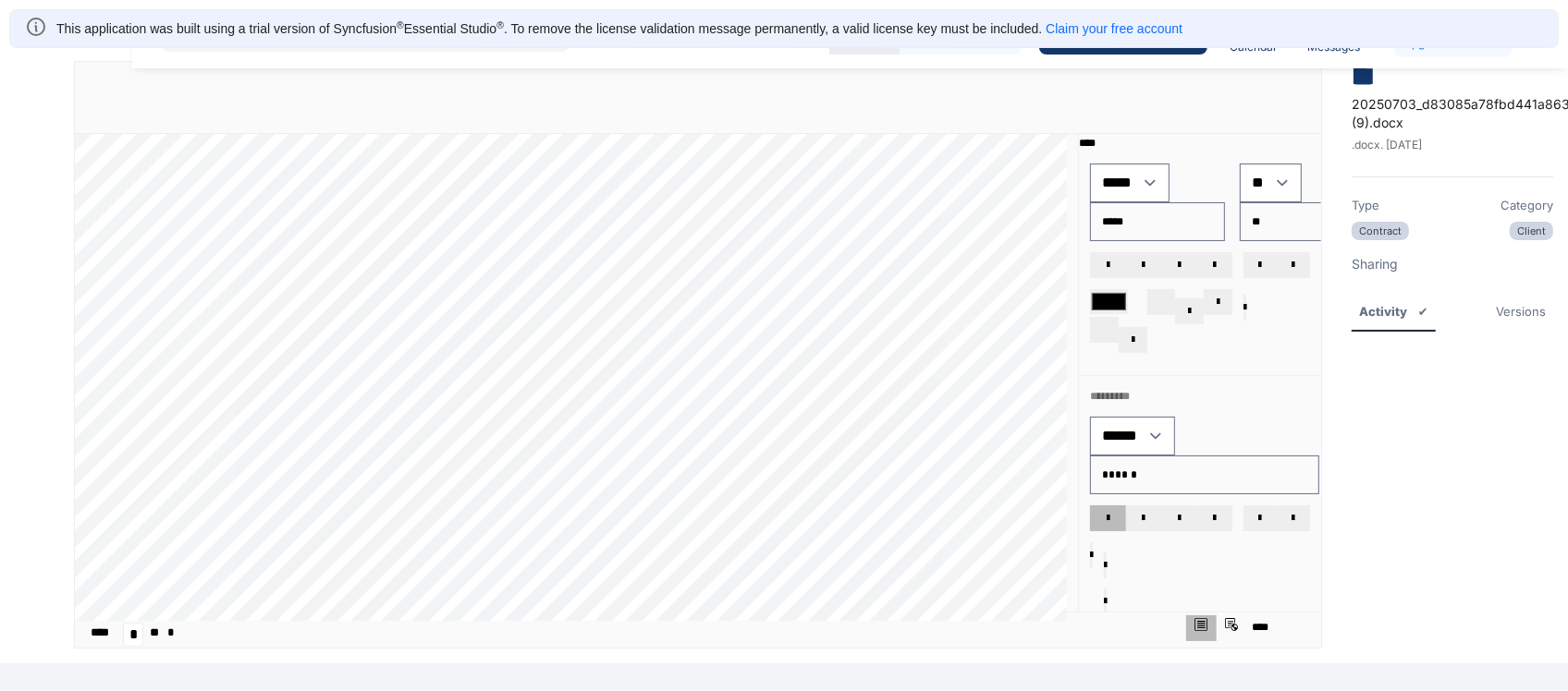
click at [1190, 306] on span "dropdownbutton" at bounding box center [1189, 311] width 3 height 11
click at [1198, 299] on button "dropdownbutton" at bounding box center [1189, 312] width 28 height 25
drag, startPoint x: 504, startPoint y: 235, endPoint x: 365, endPoint y: 238, distance: 139.0
click at [365, 238] on div "**** **** **** **** **** **** **** **** **** **** **** **** **** **** **** ****…" at bounding box center [576, 377] width 1003 height 487
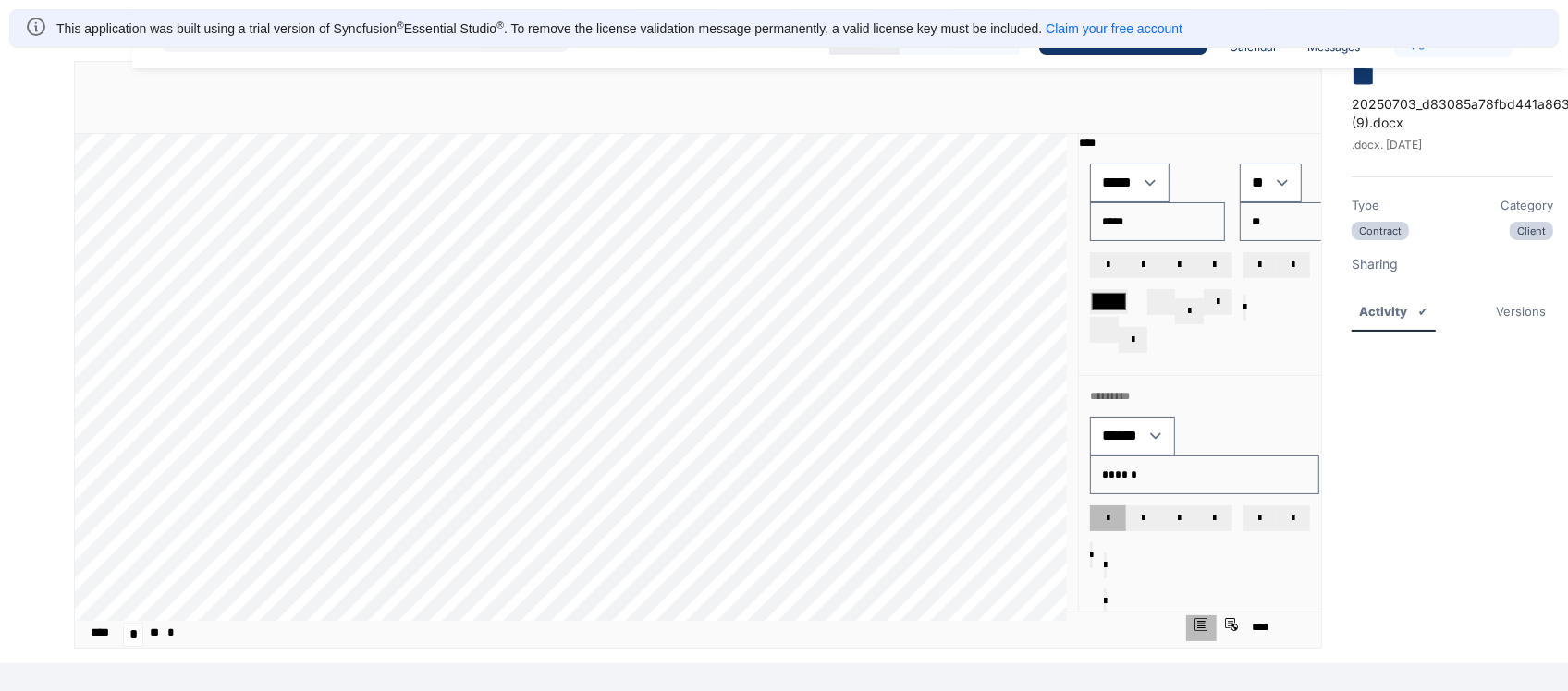
click at [1192, 299] on button "dropdownbutton" at bounding box center [1189, 312] width 28 height 25
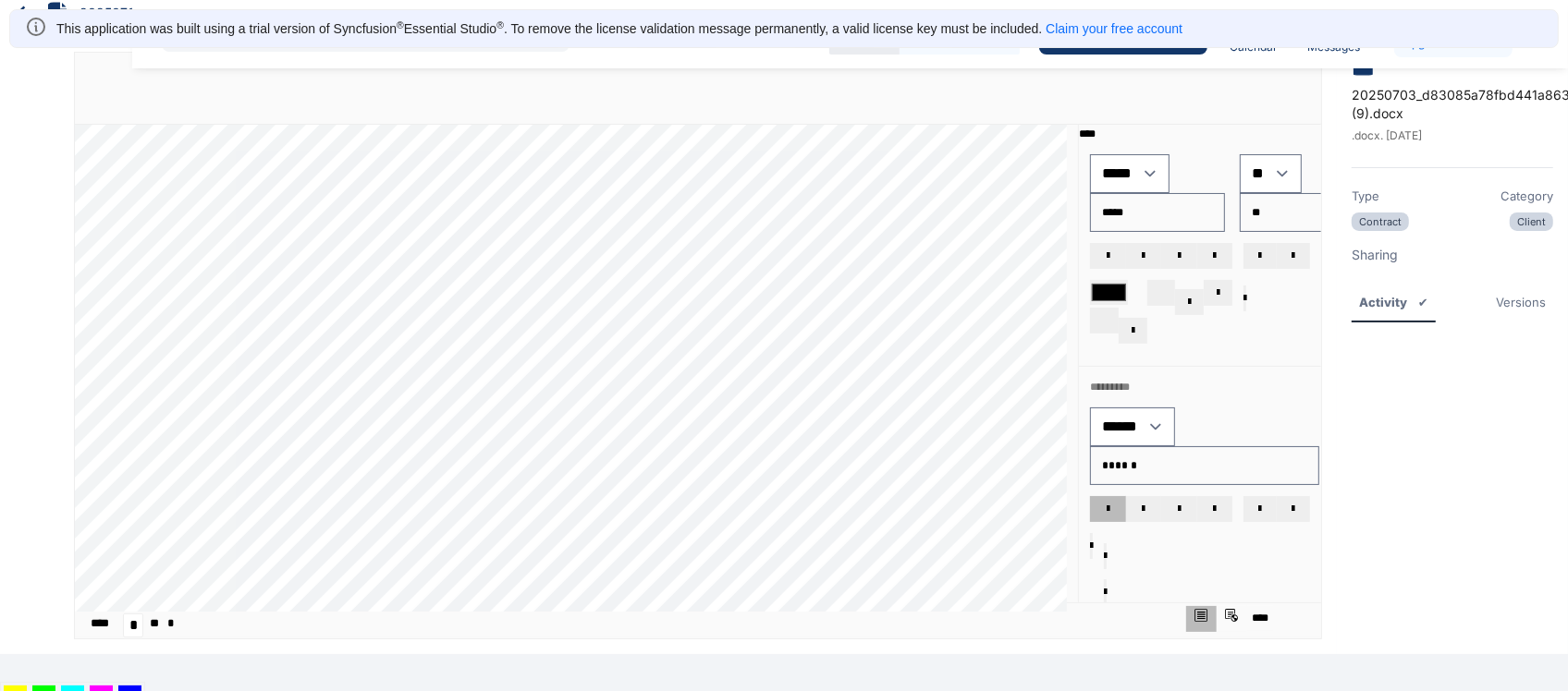
click at [1190, 297] on span "dropdownbutton" at bounding box center [1189, 302] width 3 height 11
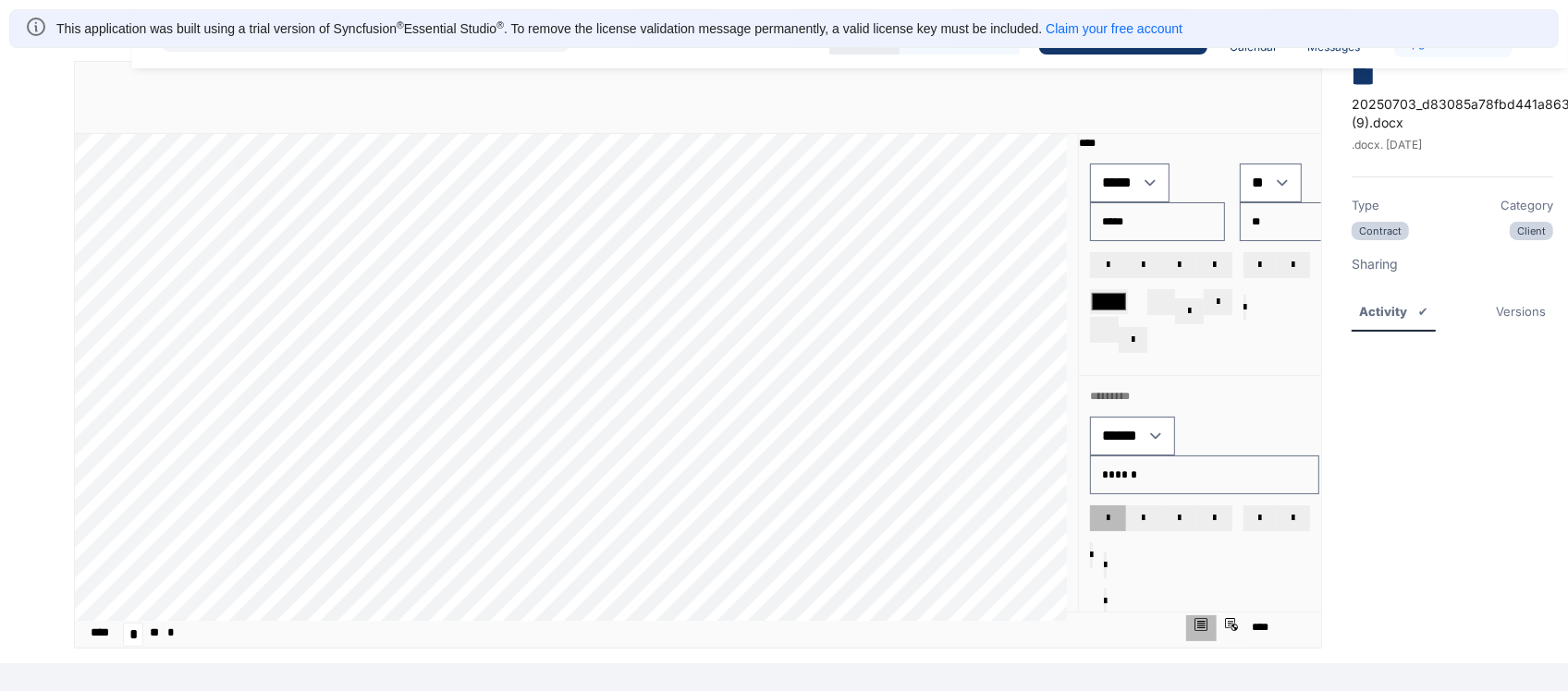
click at [987, 343] on div "**** **** **** **** **** **** **** **** **** **** **** **** **** **** **** ****…" at bounding box center [576, 377] width 1003 height 487
drag, startPoint x: 504, startPoint y: 234, endPoint x: 370, endPoint y: 247, distance: 134.6
click at [366, 241] on div "**** **** **** **** **** **** **** **** **** **** **** **** **** **** **** ****…" at bounding box center [576, 377] width 1003 height 487
drag, startPoint x: 366, startPoint y: 241, endPoint x: 499, endPoint y: 235, distance: 133.1
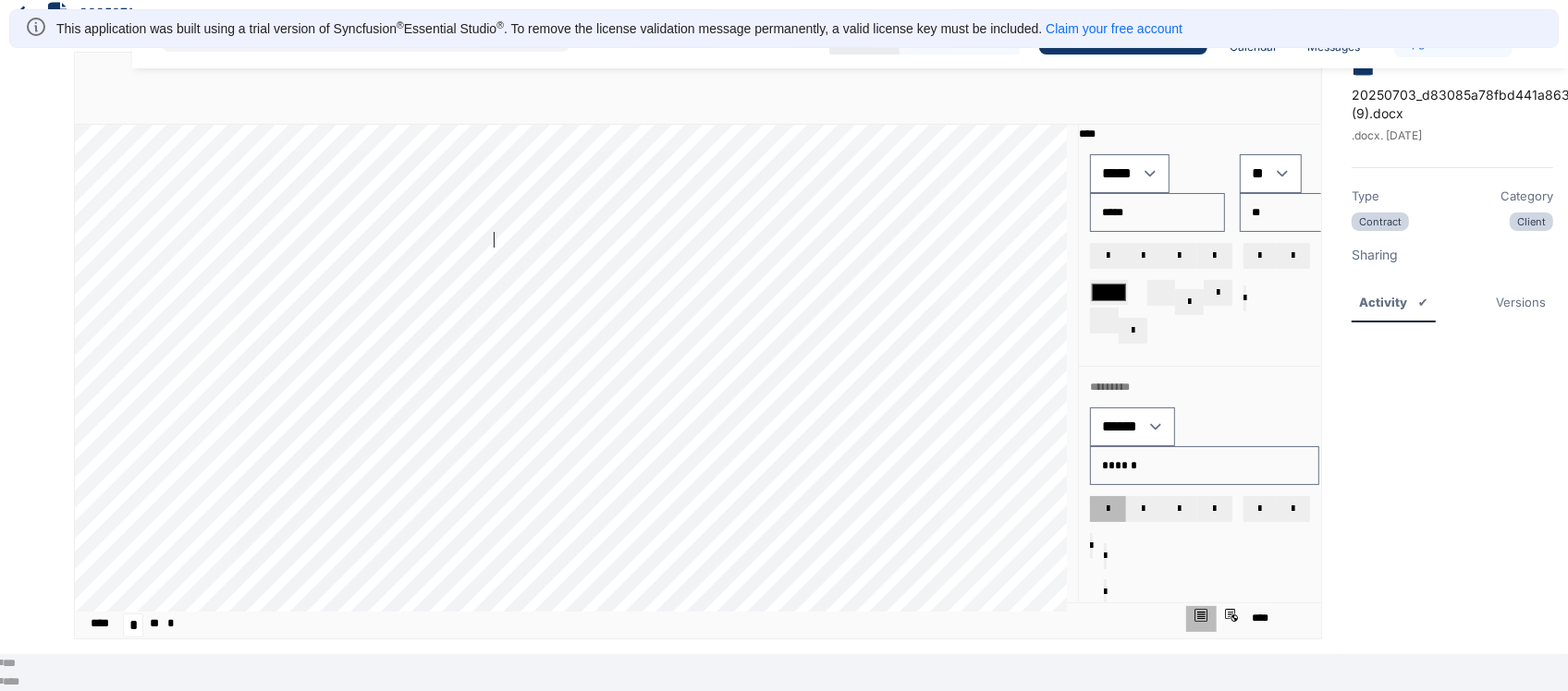
click at [499, 235] on div "**** **** **** **** **** **** **** **** **** **** **** **** **** **** **** ****…" at bounding box center [576, 368] width 1003 height 487
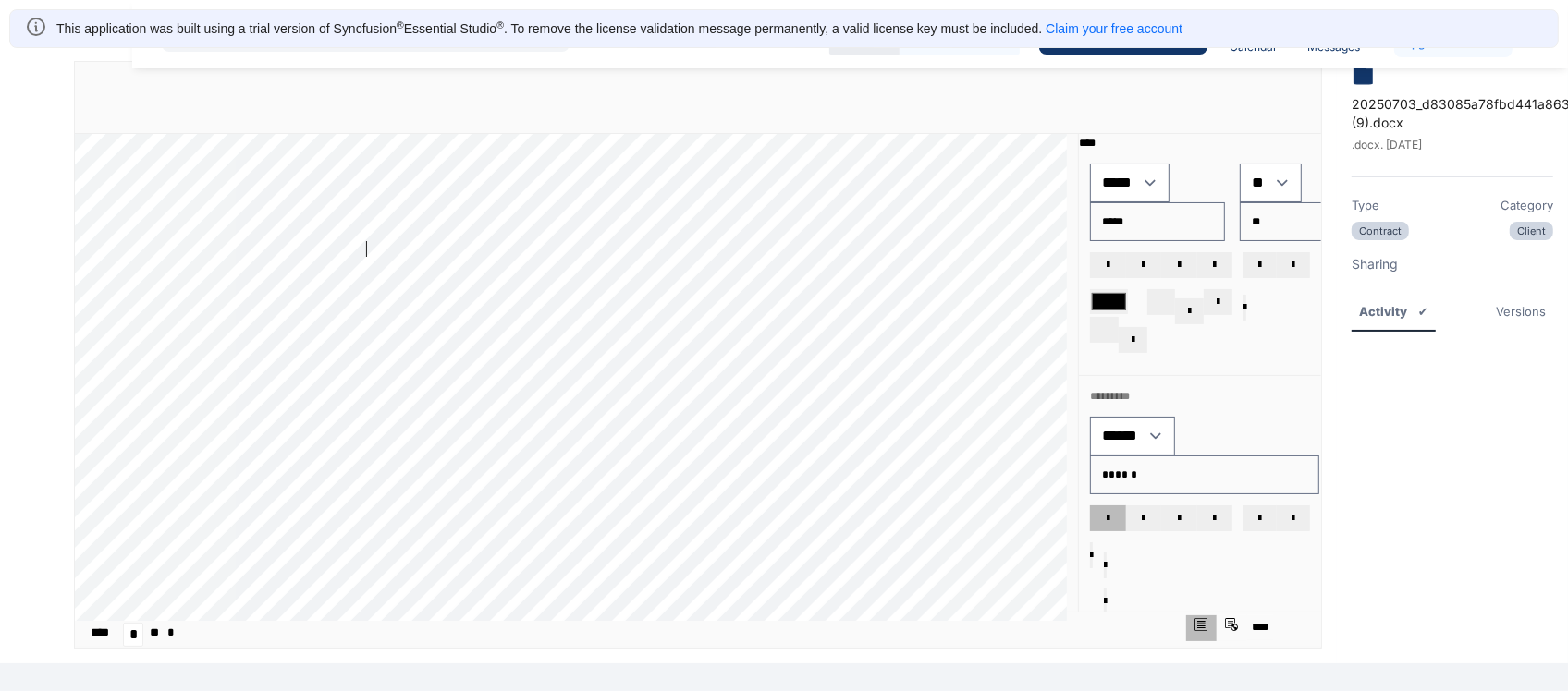
drag, startPoint x: 499, startPoint y: 235, endPoint x: 365, endPoint y: 238, distance: 134.0
click at [379, 238] on div "**** **** **** **** **** **** **** **** **** **** **** **** **** **** **** ****…" at bounding box center [576, 377] width 1003 height 487
drag, startPoint x: 370, startPoint y: 238, endPoint x: 499, endPoint y: 238, distance: 129.0
click at [496, 241] on div "**** **** **** **** **** **** **** **** **** **** **** **** **** **** **** ****…" at bounding box center [576, 377] width 1003 height 487
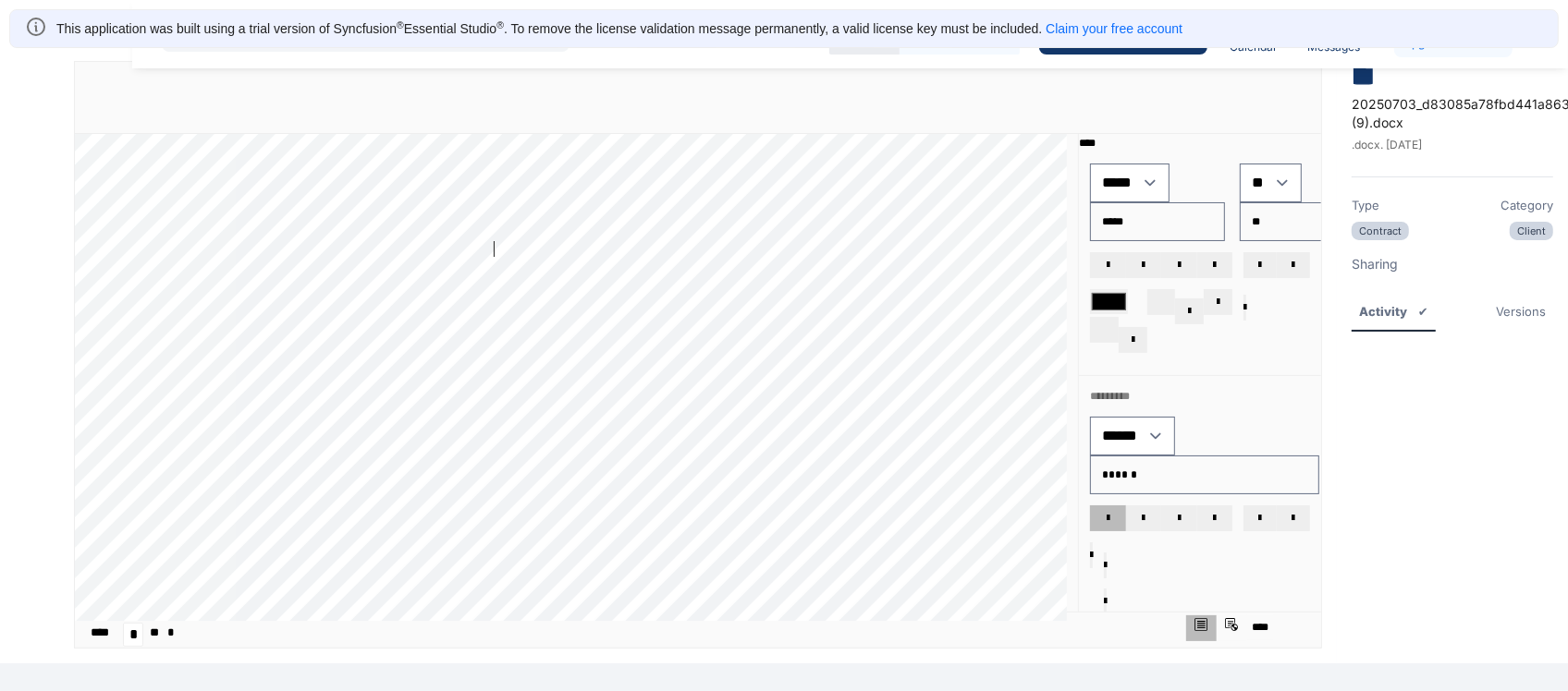
click at [496, 241] on div "**** **** **** **** **** **** **** **** **** **** **** **** **** **** **** ****…" at bounding box center [576, 377] width 1003 height 487
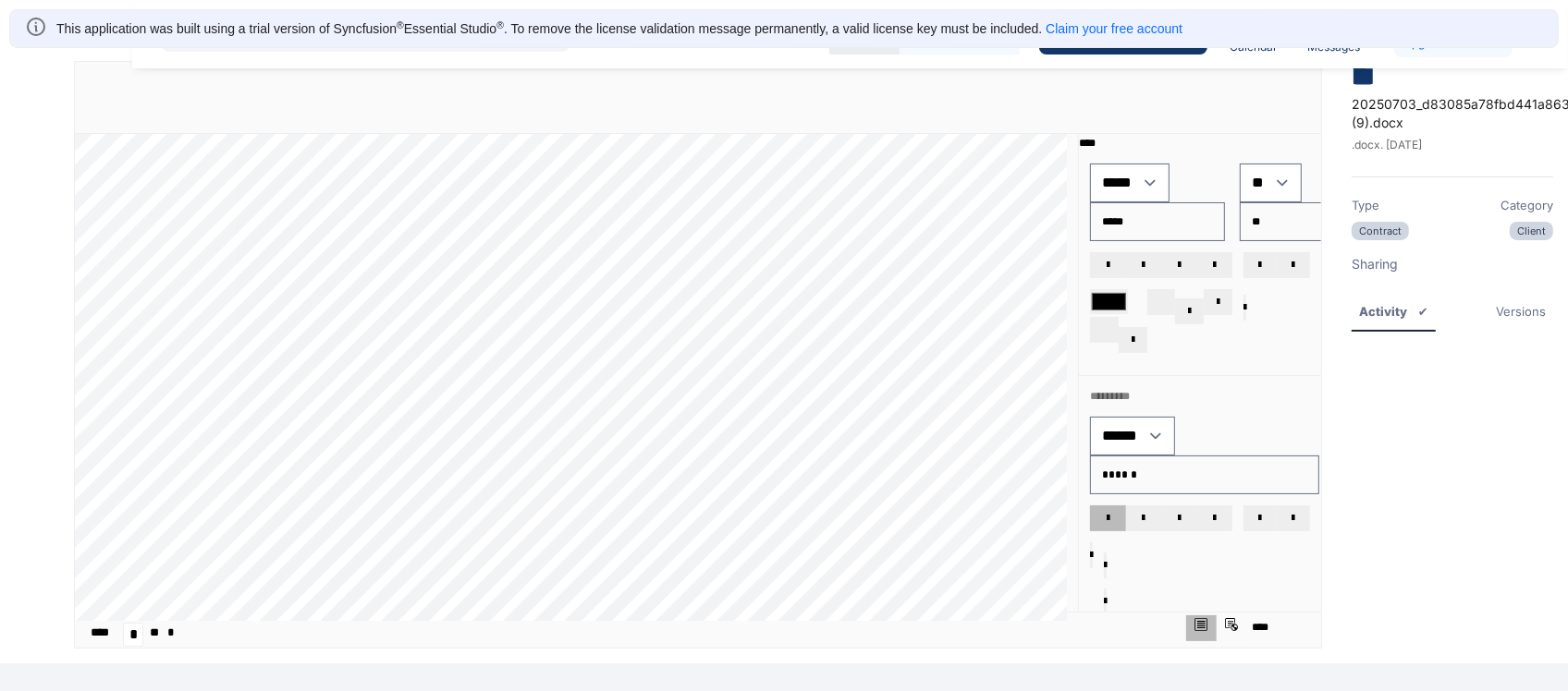
click at [481, 237] on div "**** **** **** **** **** **** **** **** **** **** **** **** **** **** **** ****…" at bounding box center [576, 377] width 1003 height 487
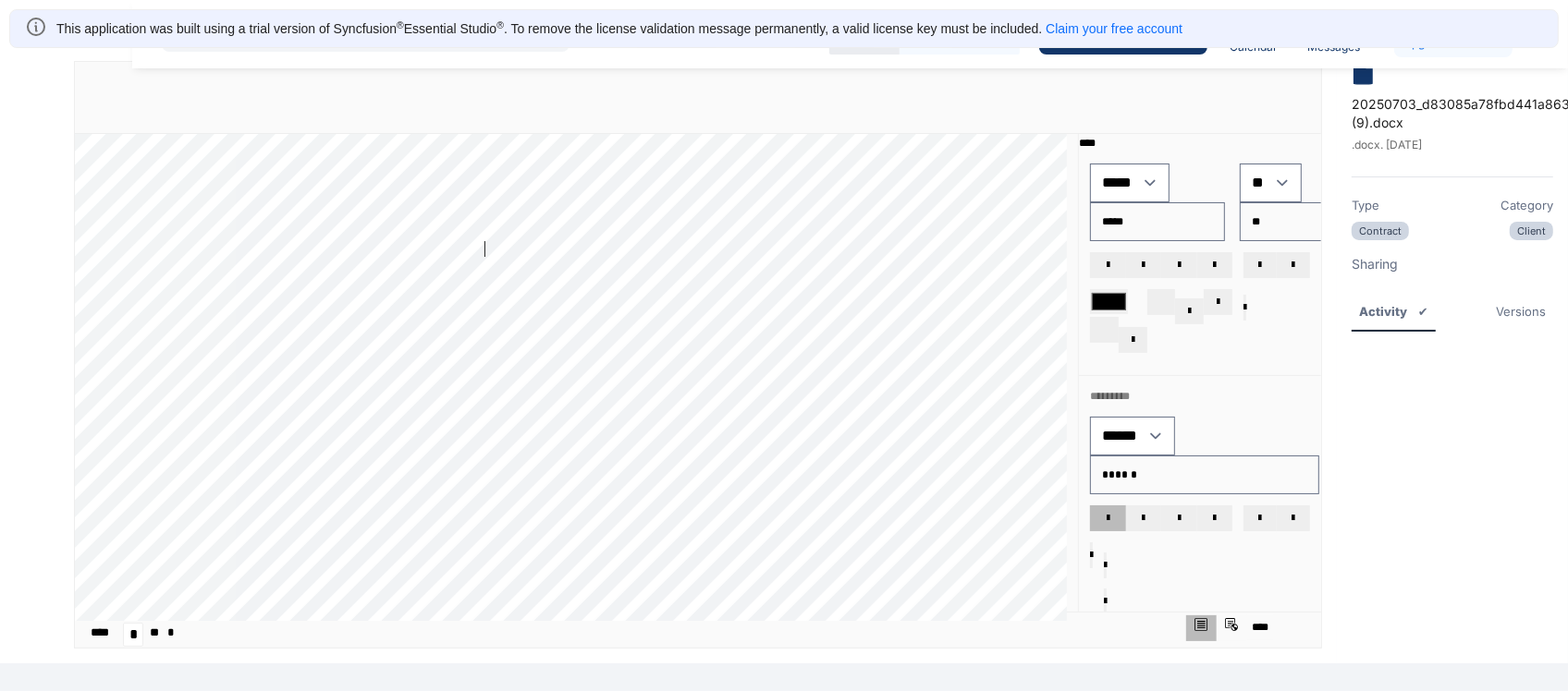
click at [481, 237] on div "**** **** **** **** **** **** **** **** **** **** **** **** **** **** **** ****…" at bounding box center [576, 377] width 1003 height 487
click at [1185, 299] on button "dropdownbutton" at bounding box center [1189, 312] width 28 height 25
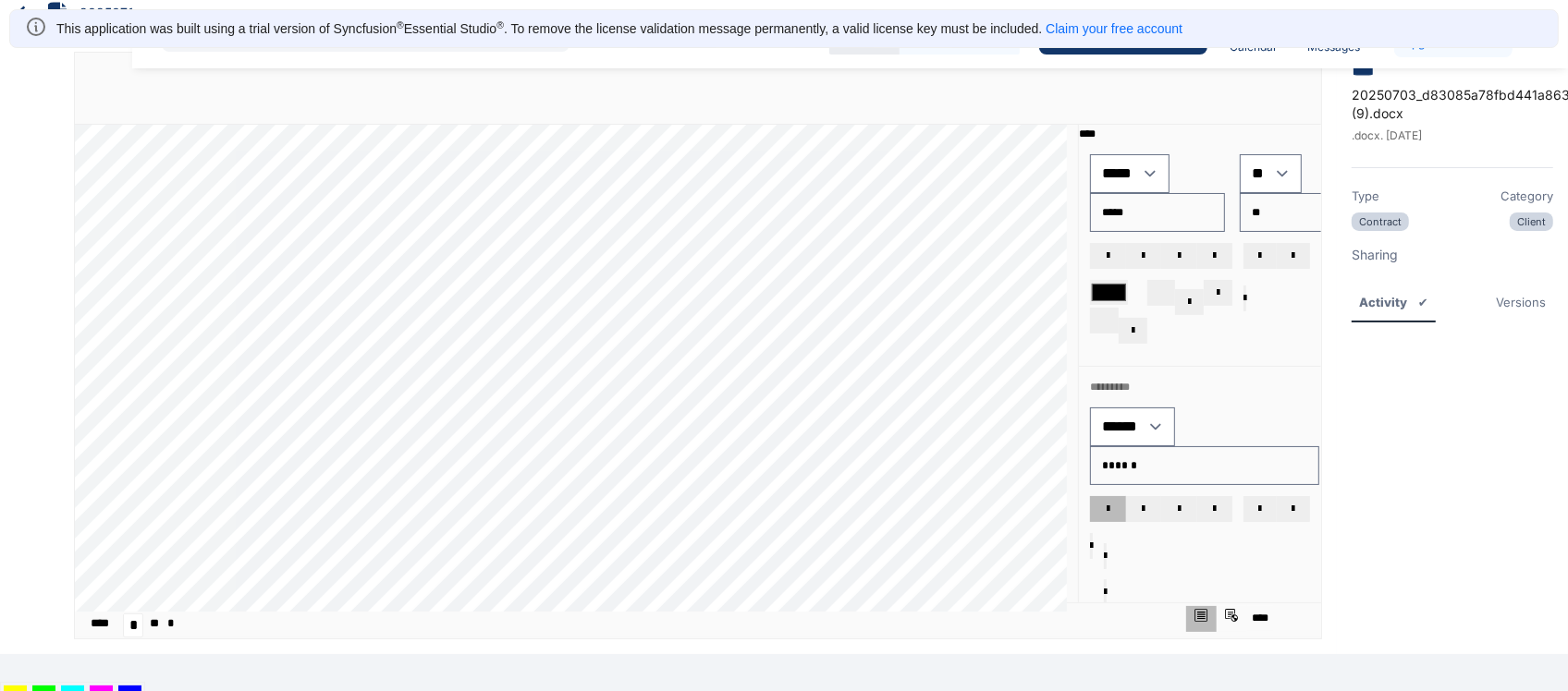
click at [1199, 297] on button "dropdownbutton" at bounding box center [1189, 302] width 28 height 25
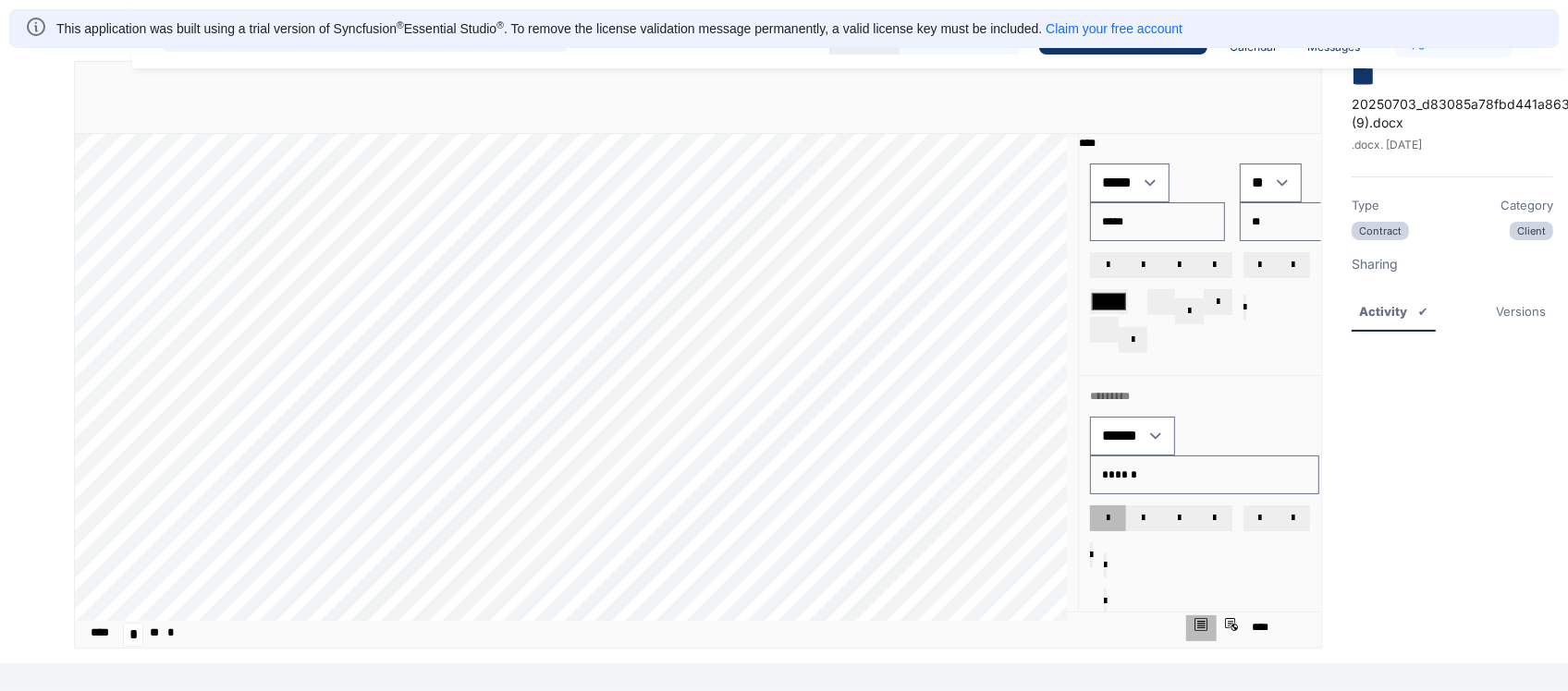
click at [1182, 300] on button "dropdownbutton" at bounding box center [1189, 312] width 28 height 25
drag, startPoint x: 1182, startPoint y: 300, endPoint x: 1108, endPoint y: 265, distance: 81.9
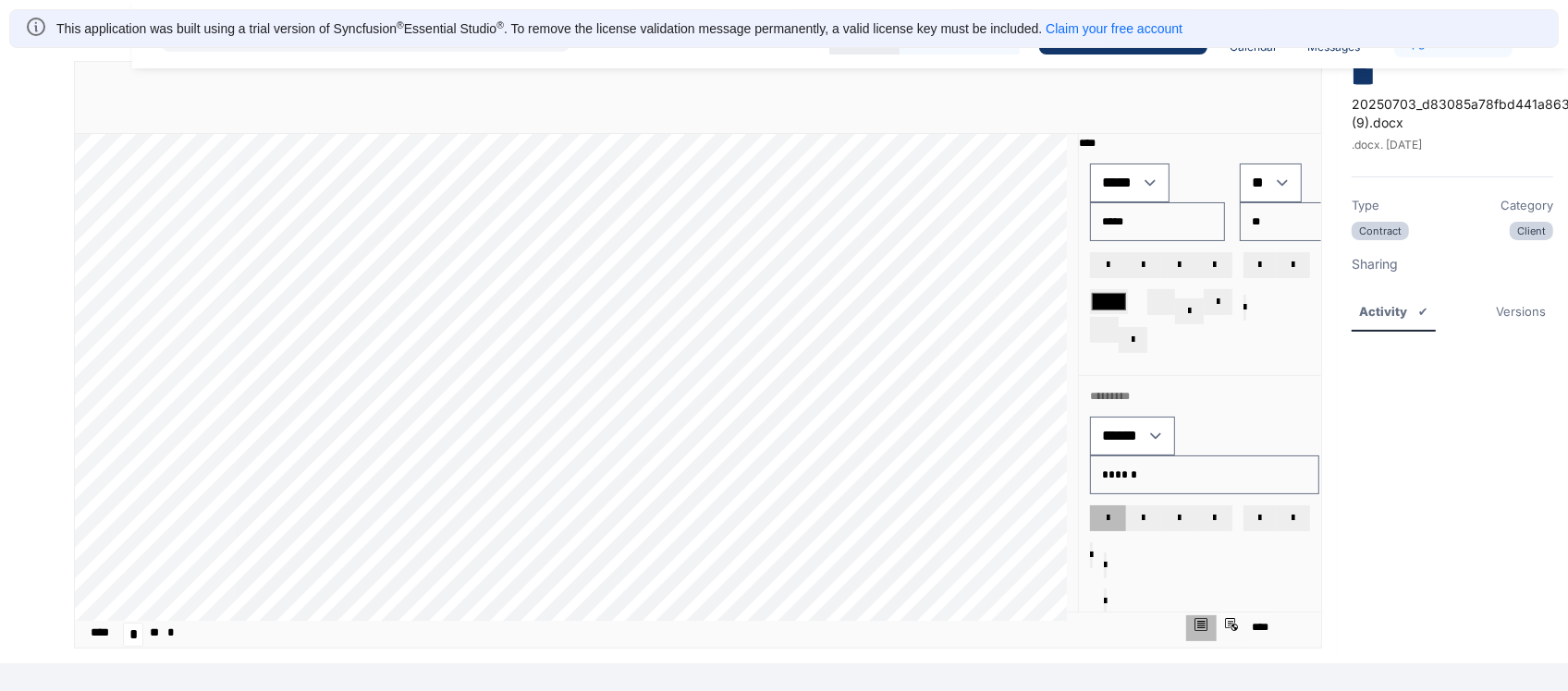
click at [1108, 265] on div "**********" at bounding box center [1199, 265] width 242 height 223
click at [1108, 265] on button "Bold (Ctrl+B)" at bounding box center [1108, 265] width 36 height 25
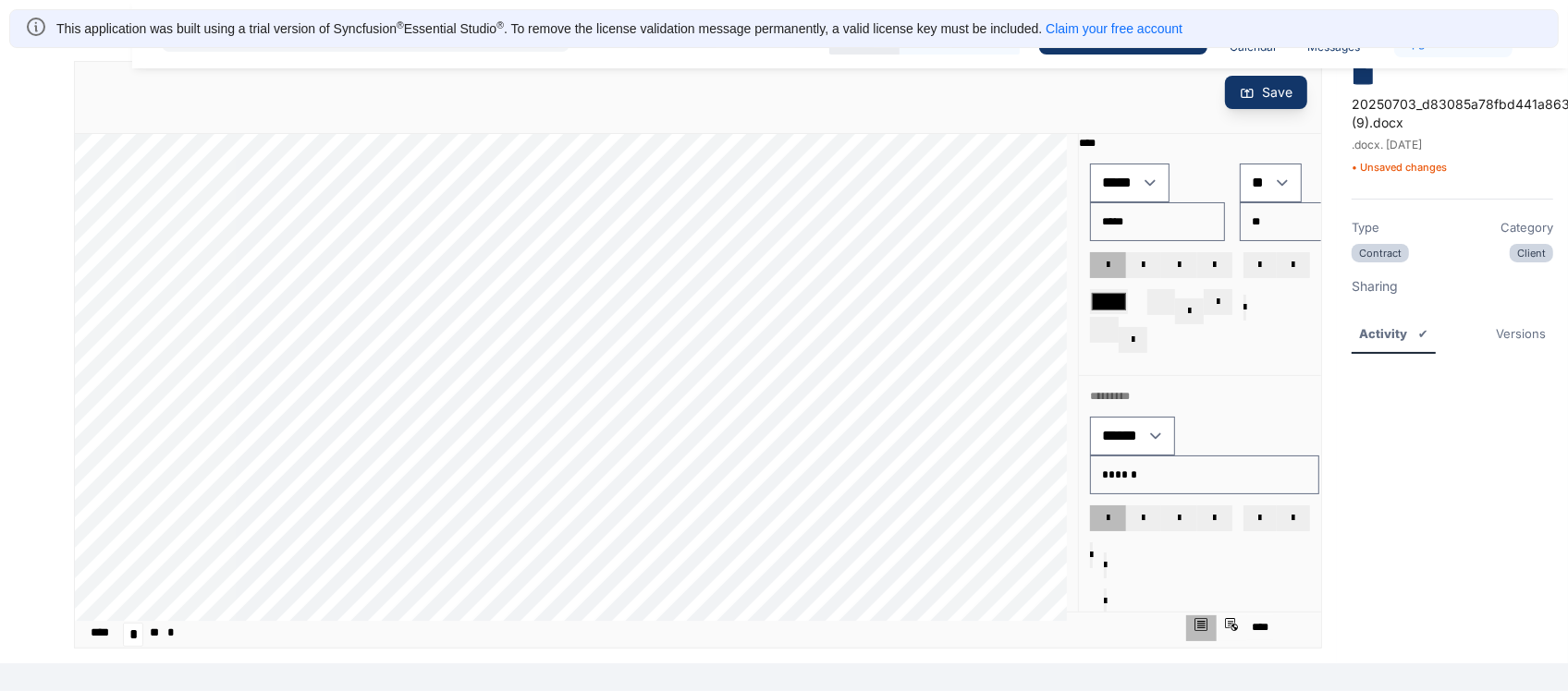
click at [1106, 262] on button "Bold (Ctrl+B)" at bounding box center [1108, 265] width 36 height 25
click at [1142, 260] on span "Italic (Ctrl+I)" at bounding box center [1142, 265] width 3 height 11
click at [1185, 252] on button "Underline (Ctrl+U)" at bounding box center [1179, 265] width 36 height 25
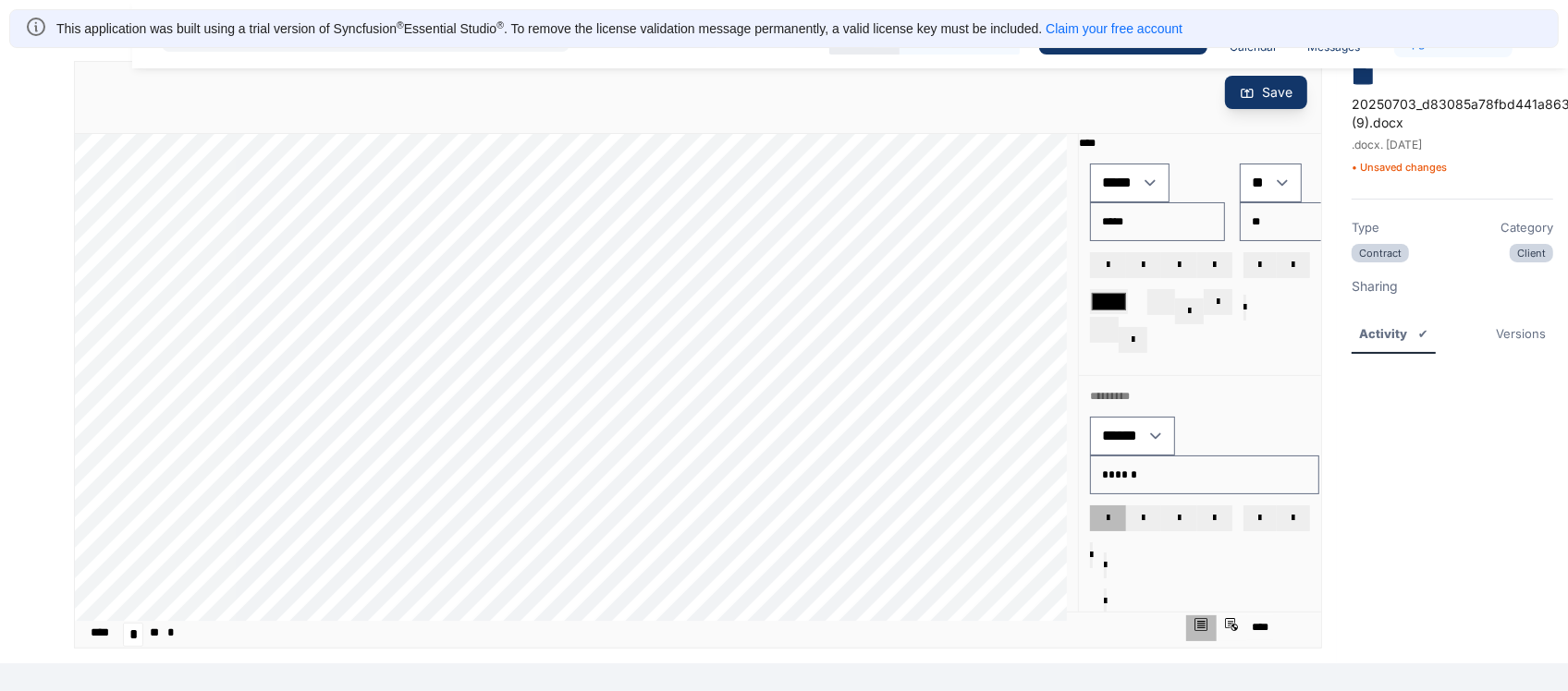
click at [1223, 259] on button "Strikethrough" at bounding box center [1215, 265] width 36 height 25
click at [1259, 260] on span "Superscript (Ctrl+Shift++)" at bounding box center [1260, 265] width 3 height 11
click at [1116, 292] on input "*******" at bounding box center [1109, 301] width 38 height 25
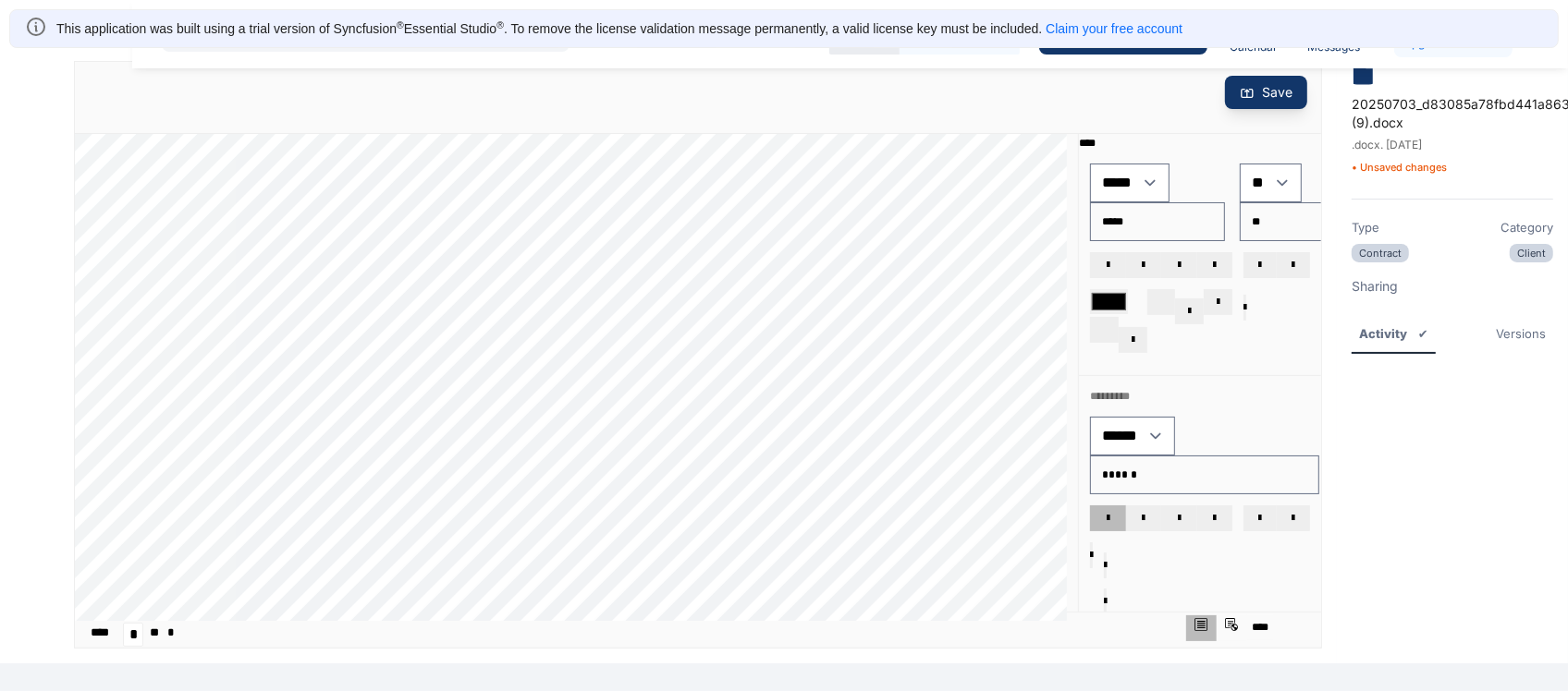
click at [1102, 289] on input "*******" at bounding box center [1109, 301] width 38 height 25
click at [1194, 289] on div "Text highlight color" at bounding box center [1176, 321] width 57 height 64
click at [1190, 306] on span "dropdownbutton" at bounding box center [1189, 311] width 3 height 11
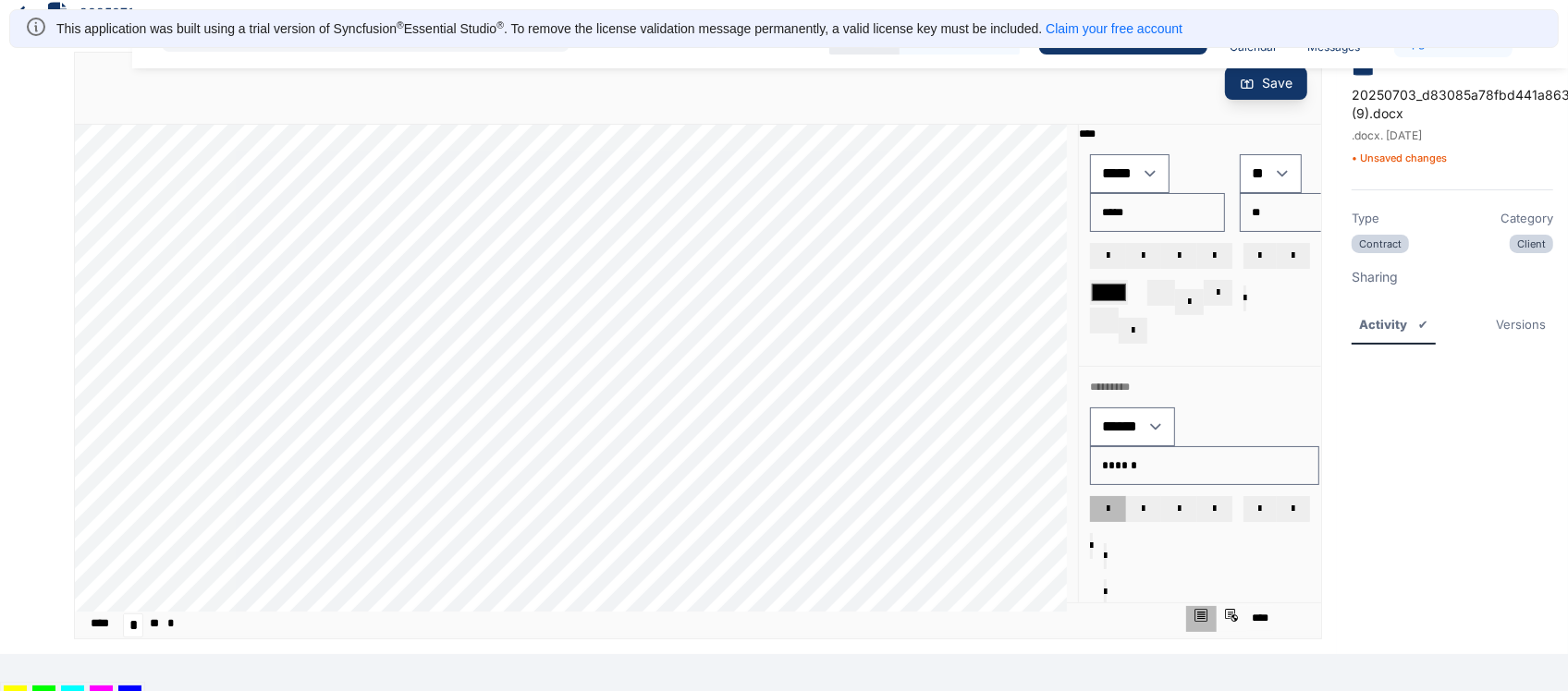
click at [1190, 297] on span "dropdownbutton" at bounding box center [1189, 302] width 3 height 11
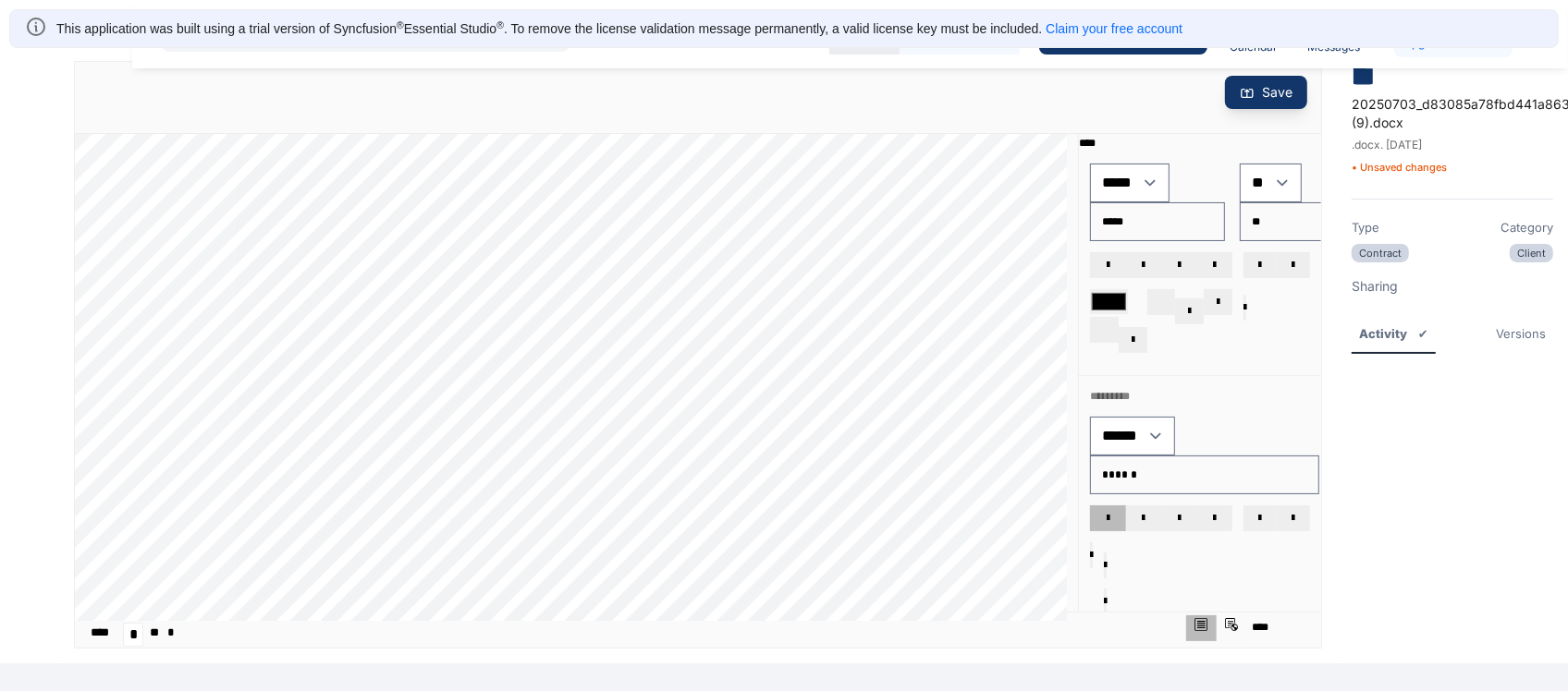
click at [1189, 306] on span "dropdownbutton" at bounding box center [1189, 311] width 3 height 11
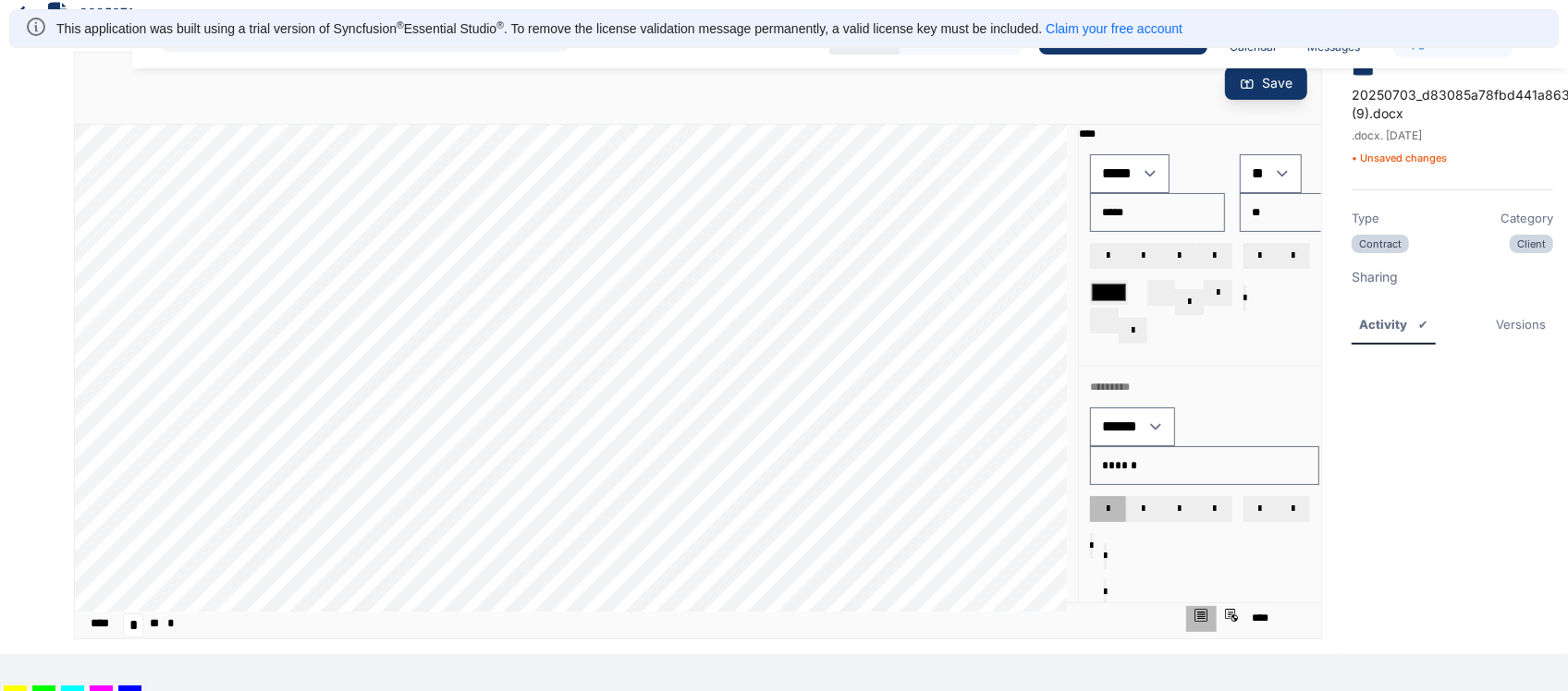
click at [1189, 337] on div "Text highlight color" at bounding box center [1176, 312] width 57 height 64
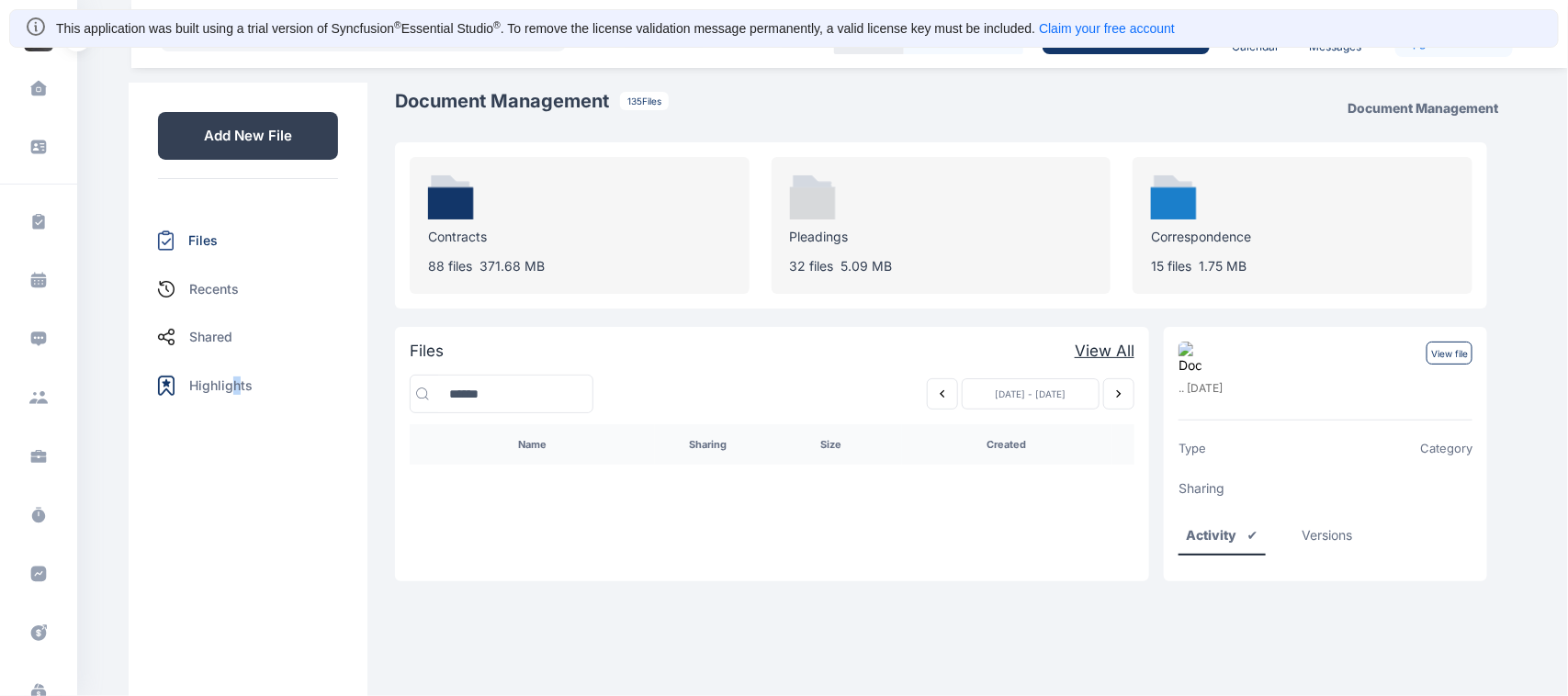
click at [232, 374] on div "Highlights" at bounding box center [247, 385] width 180 height 50
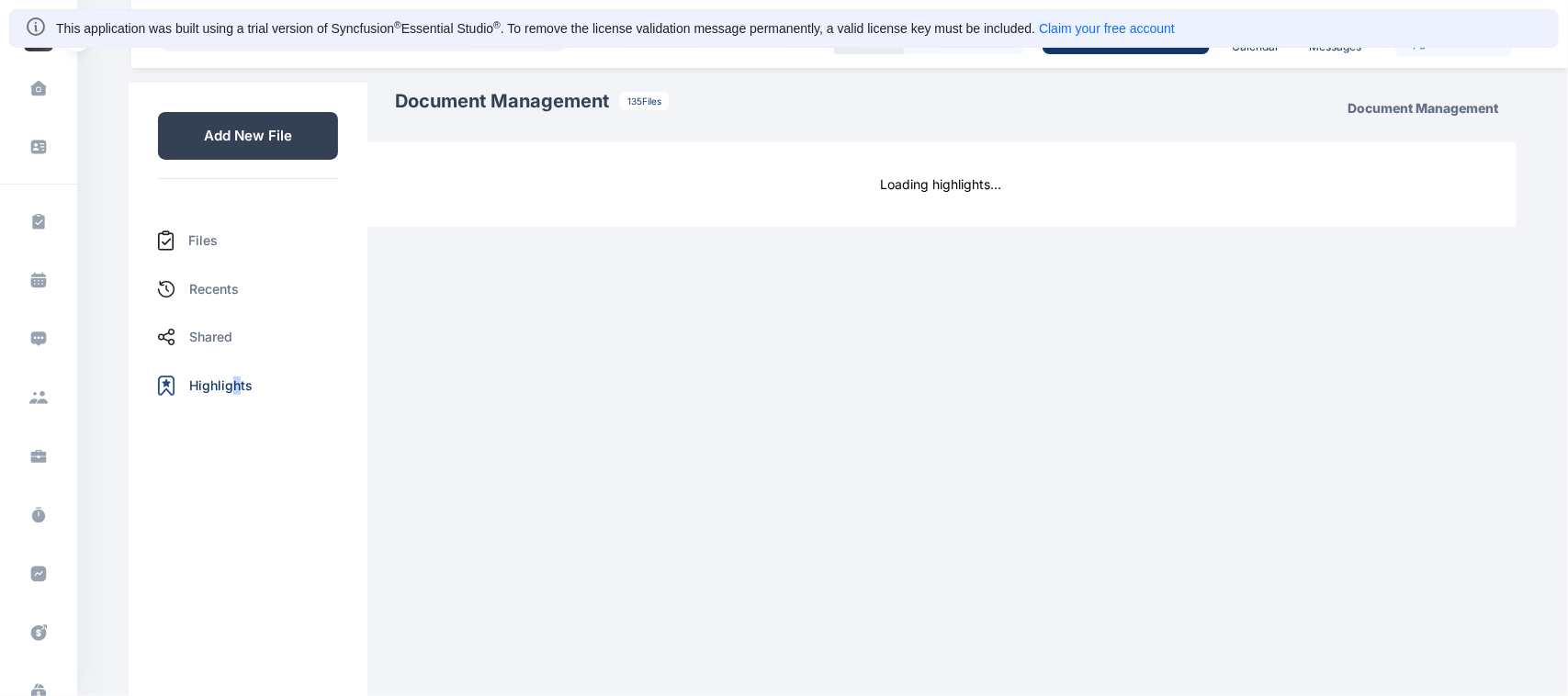
click at [232, 374] on div "Highlights" at bounding box center [247, 385] width 180 height 50
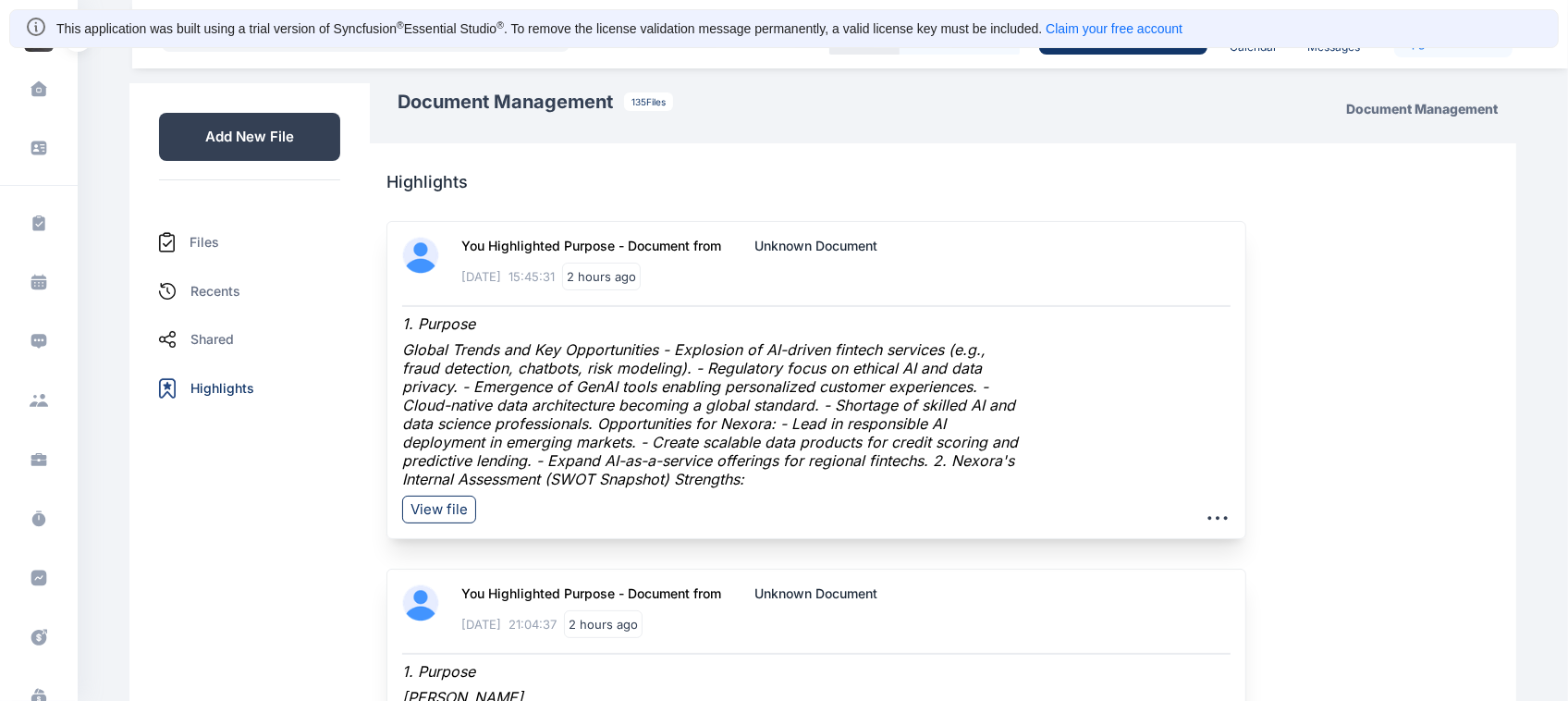
click at [183, 232] on div "Files" at bounding box center [249, 242] width 181 height 50
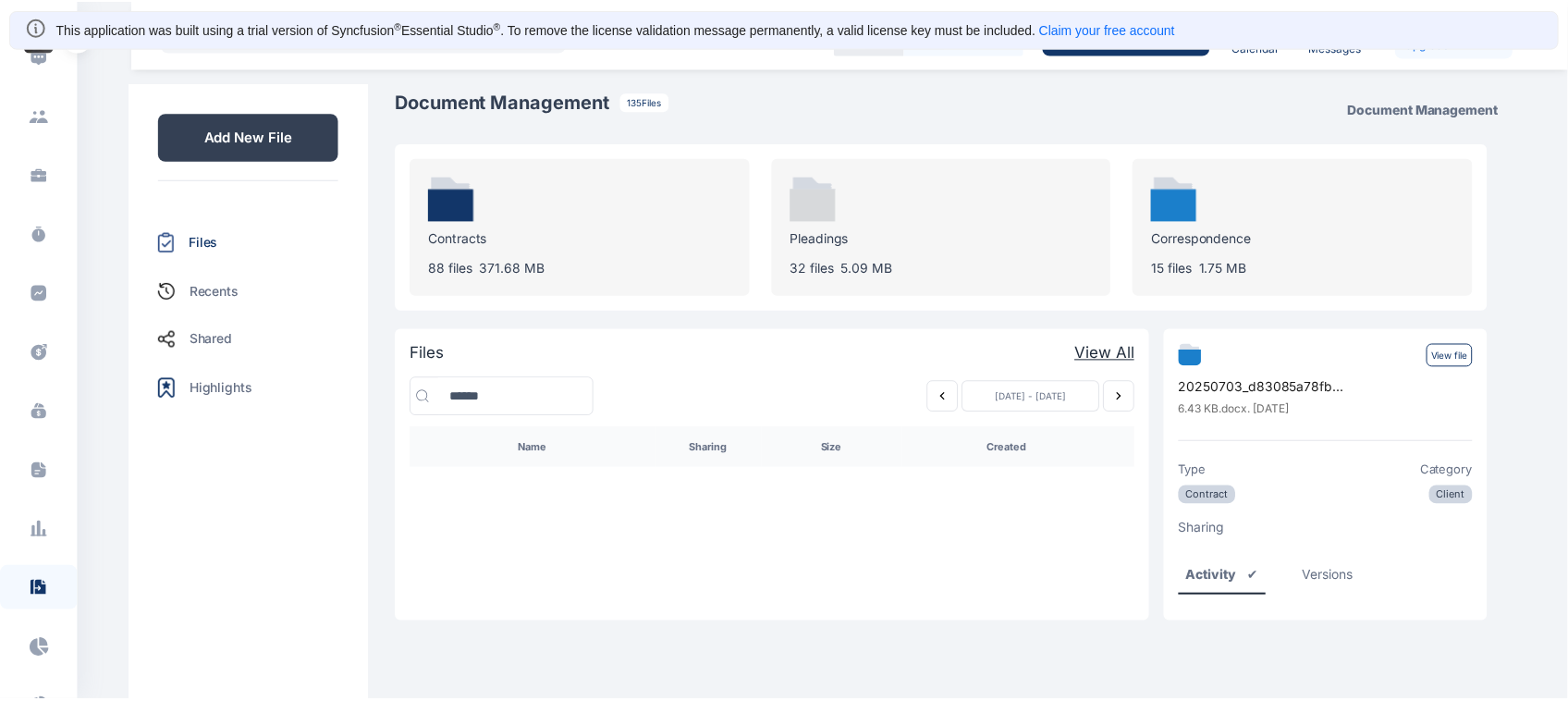
scroll to position [542, 0]
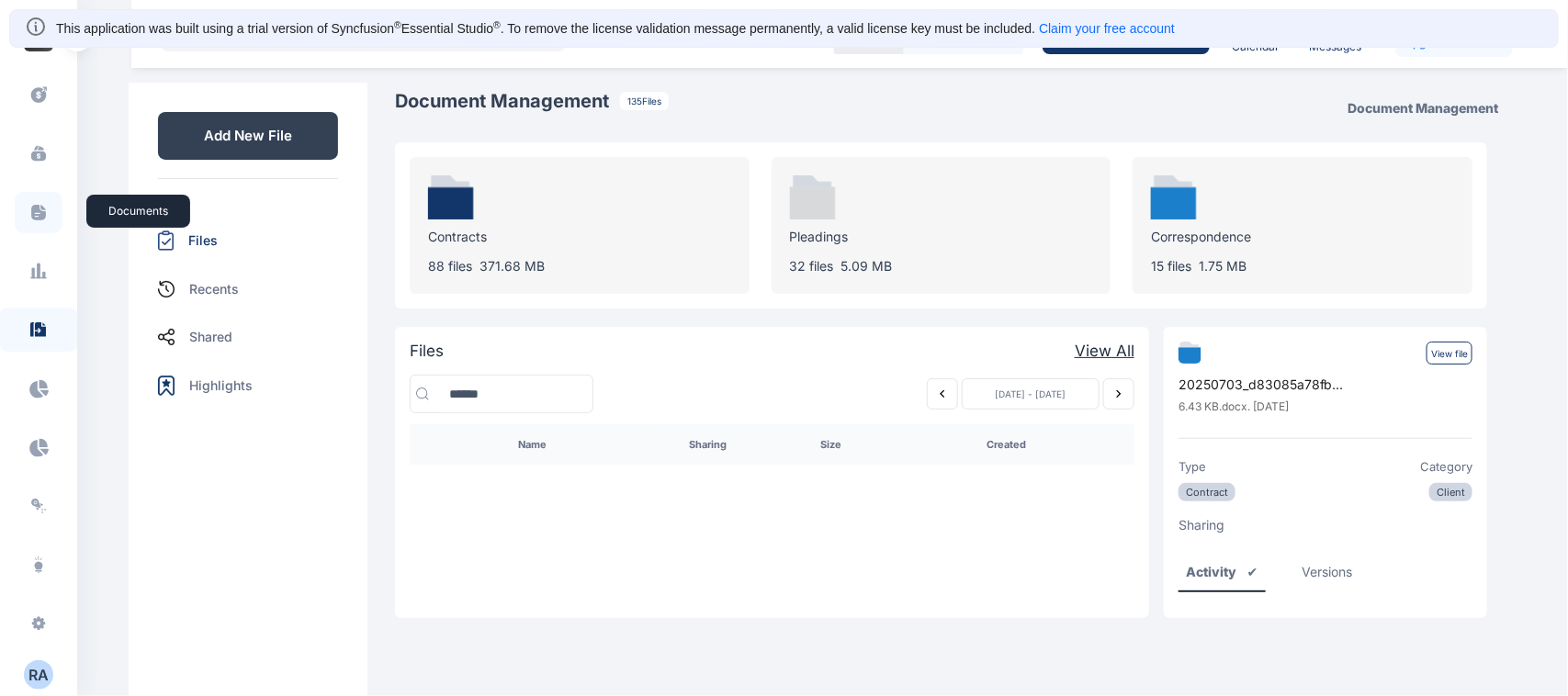
click at [32, 194] on span at bounding box center [38, 212] width 48 height 41
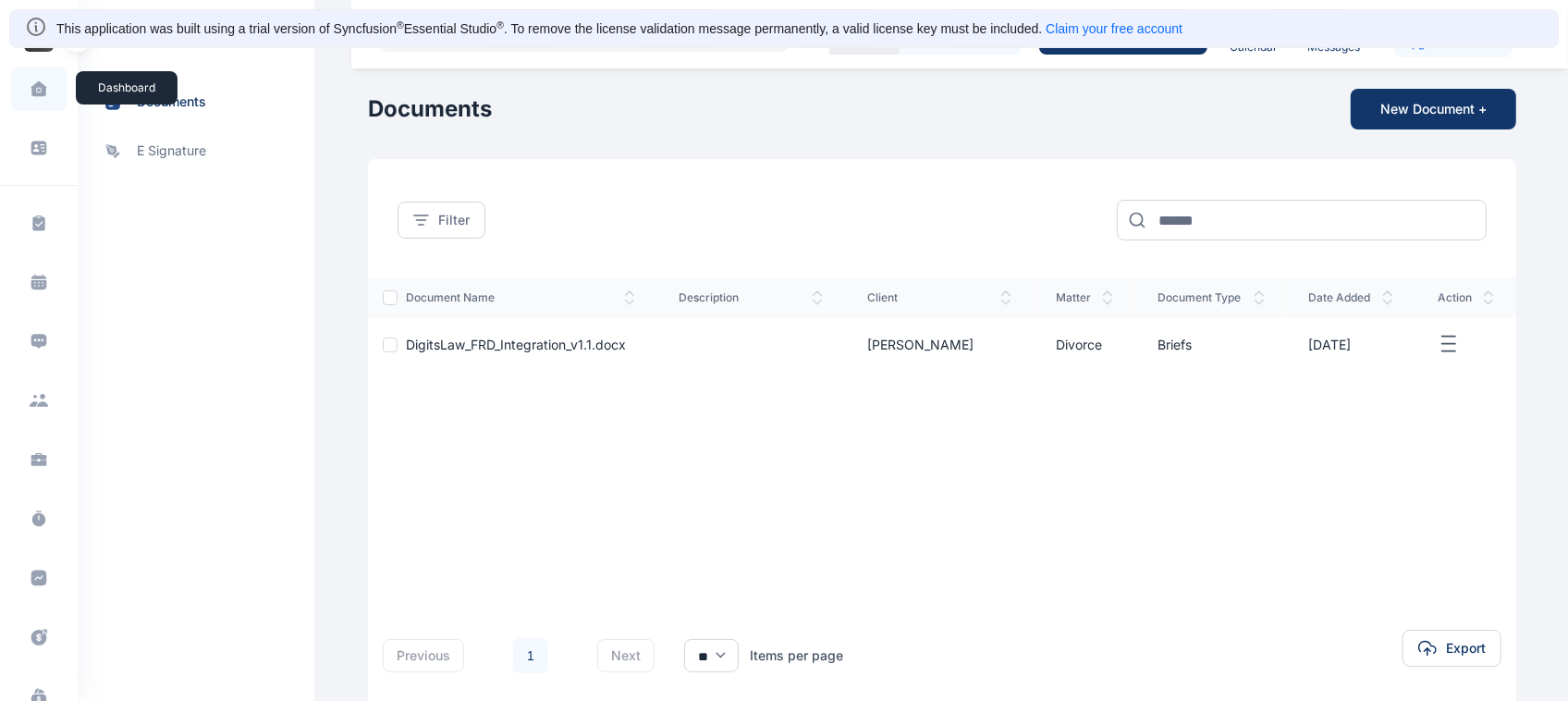
click at [25, 85] on span at bounding box center [38, 89] width 46 height 39
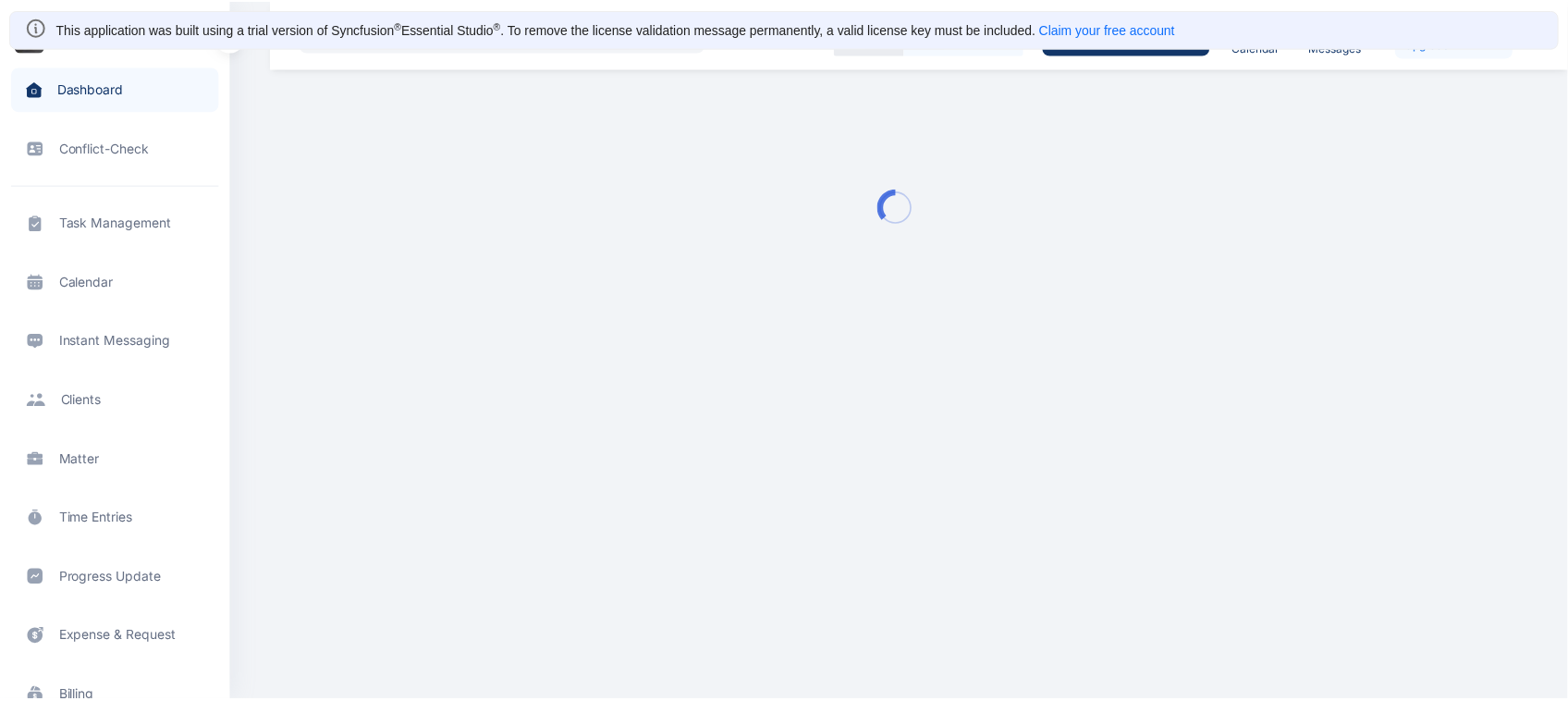
scroll to position [764, 0]
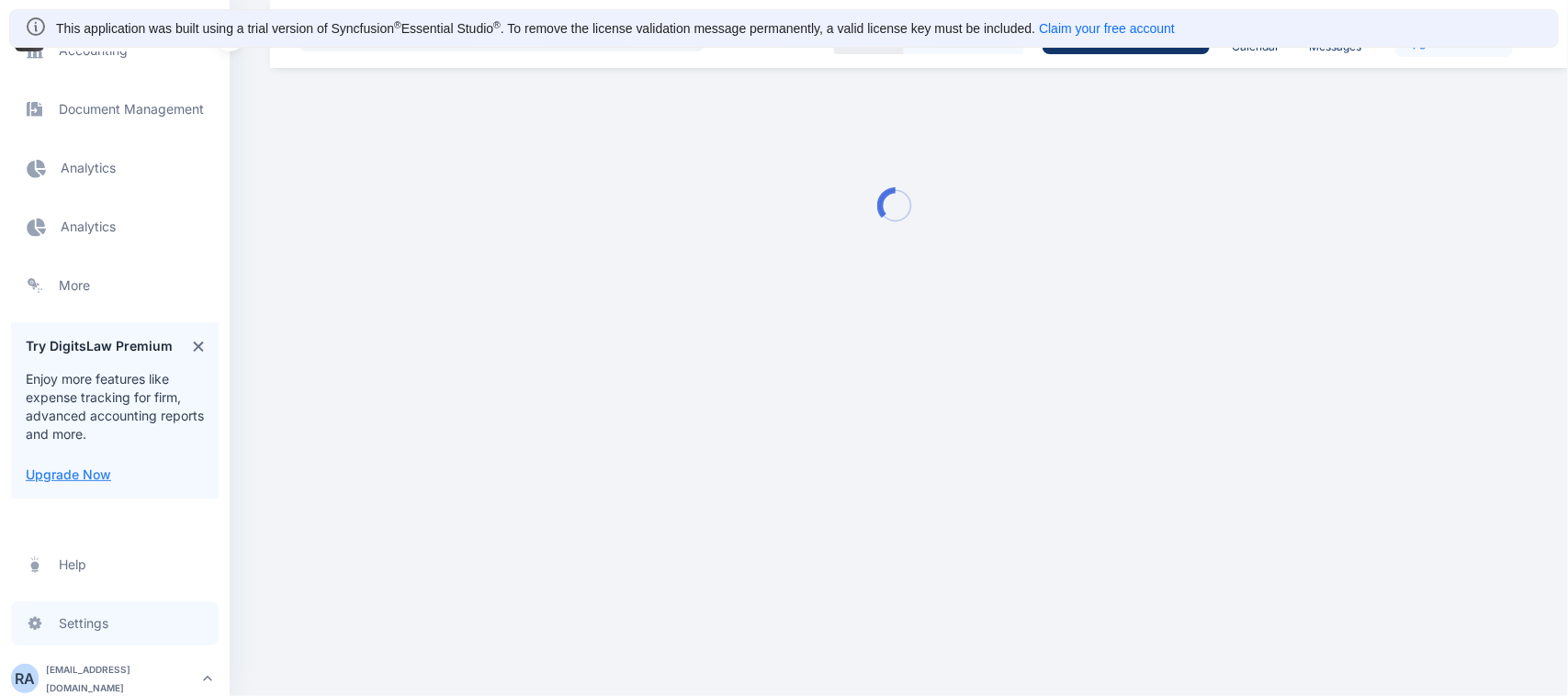
click at [71, 618] on span "Settings settings settings" at bounding box center [114, 623] width 207 height 44
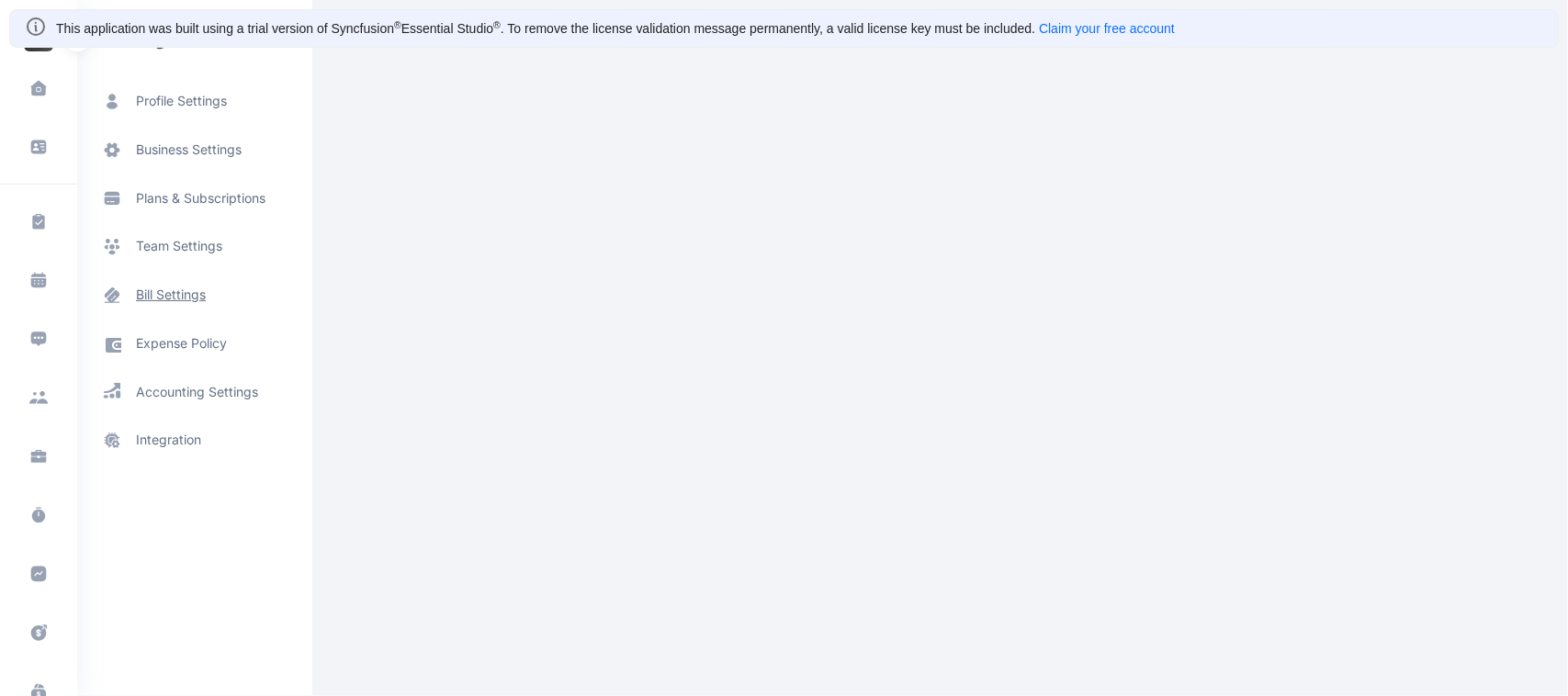
click at [172, 285] on span "bill settings" at bounding box center [171, 295] width 70 height 19
click at [176, 301] on span "bill settings" at bounding box center [171, 295] width 70 height 19
click at [176, 301] on span "bill settings" at bounding box center [173, 295] width 74 height 19
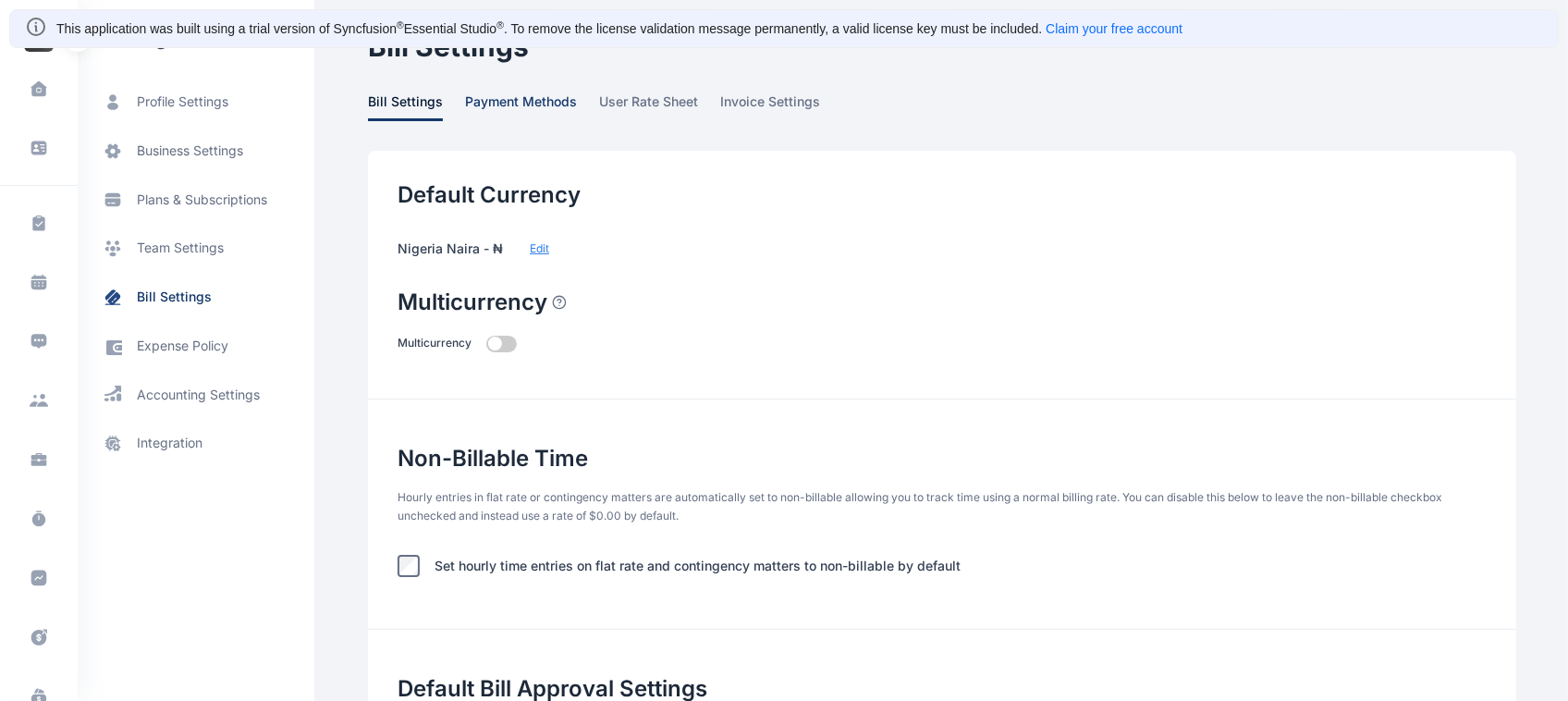
click at [516, 111] on span "payment methods" at bounding box center [521, 106] width 112 height 28
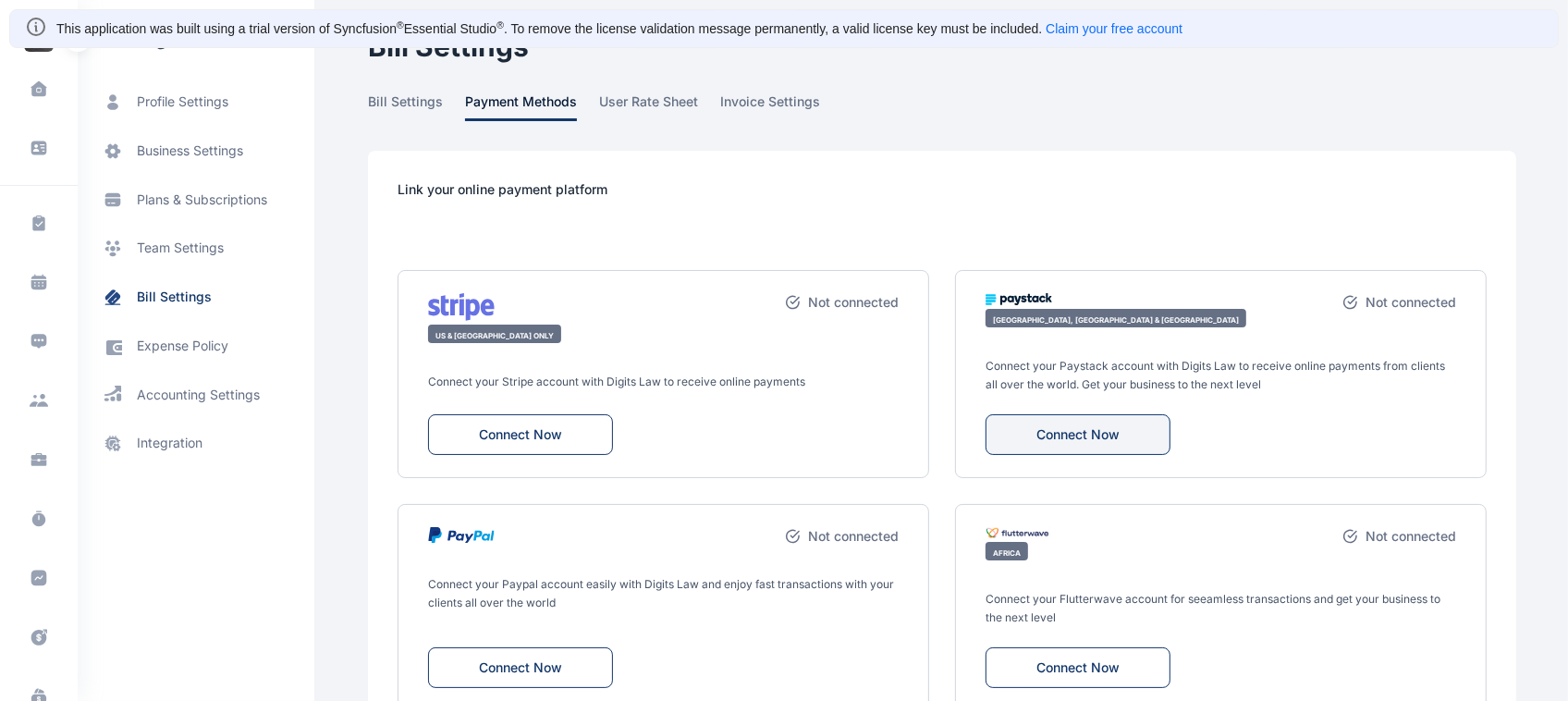
click at [1078, 437] on button "Connect Now" at bounding box center [1078, 433] width 185 height 40
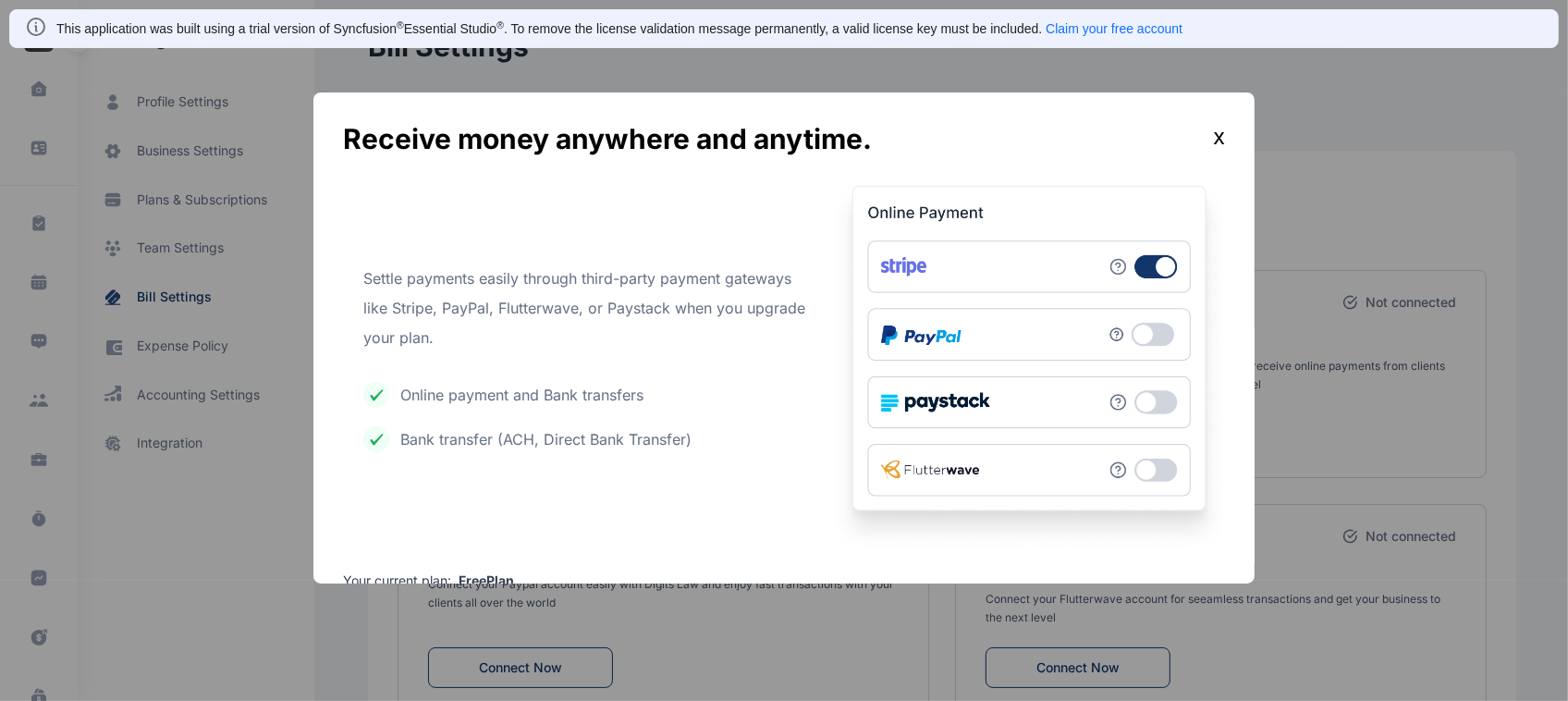
scroll to position [113, 0]
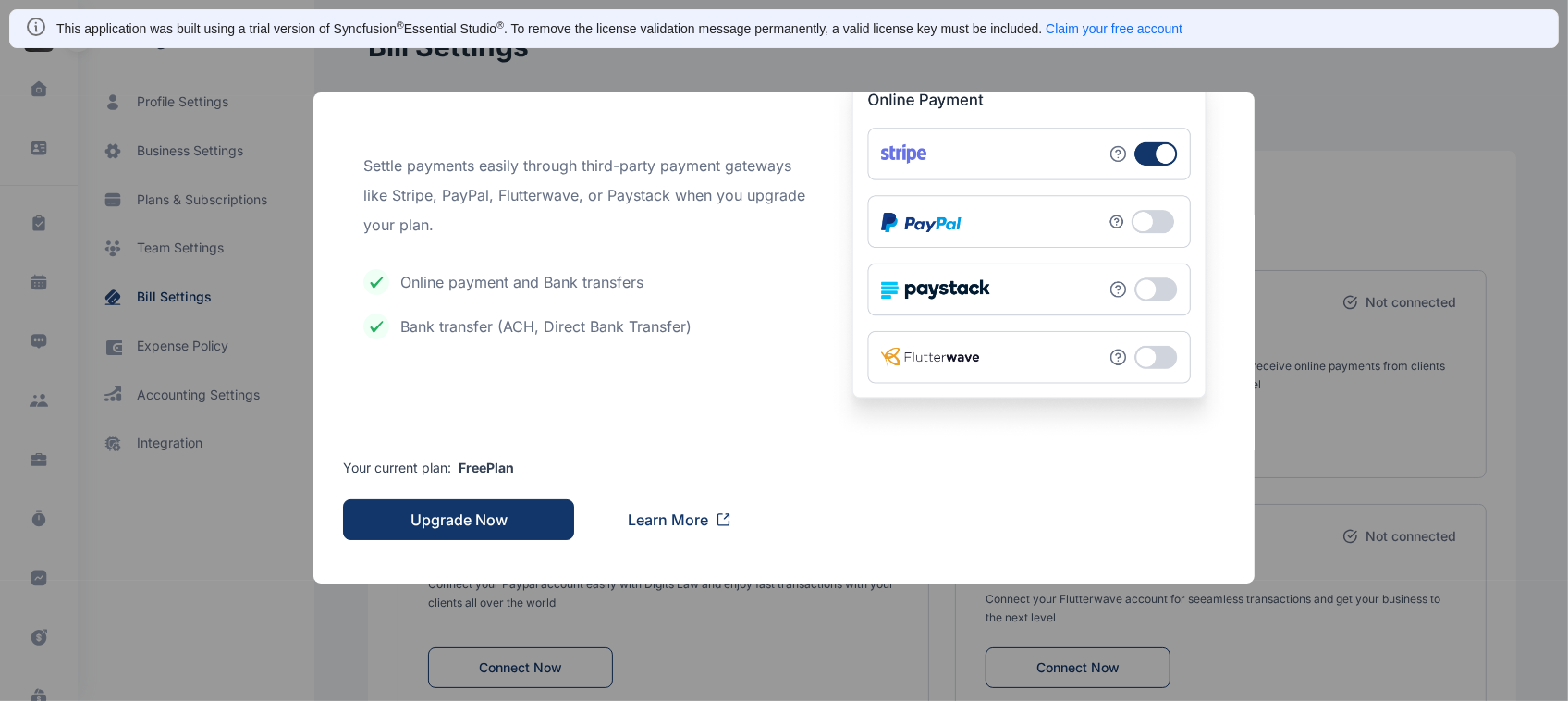
click at [442, 521] on button "Upgrade Now" at bounding box center [459, 519] width 231 height 40
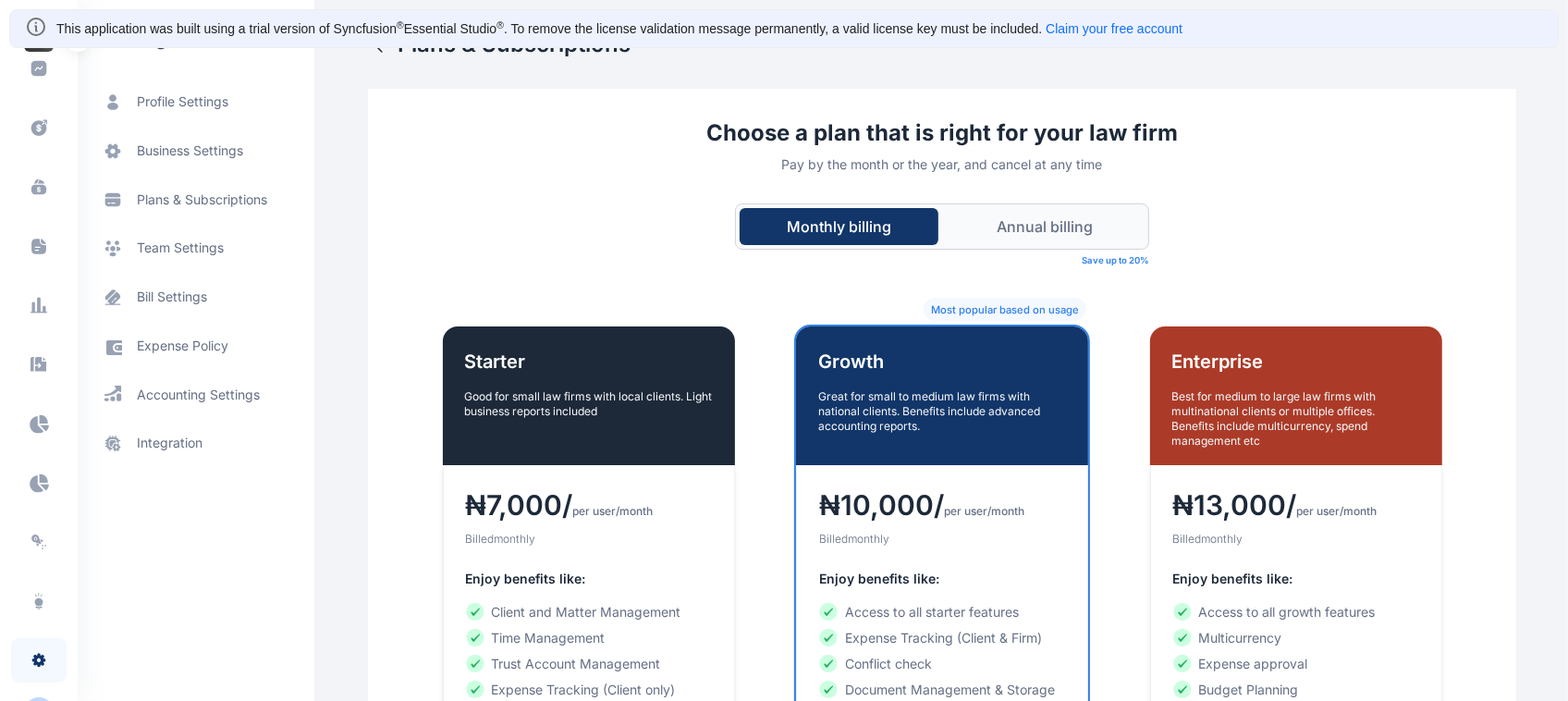
scroll to position [542, 0]
click at [30, 675] on div "R A" at bounding box center [39, 679] width 29 height 23
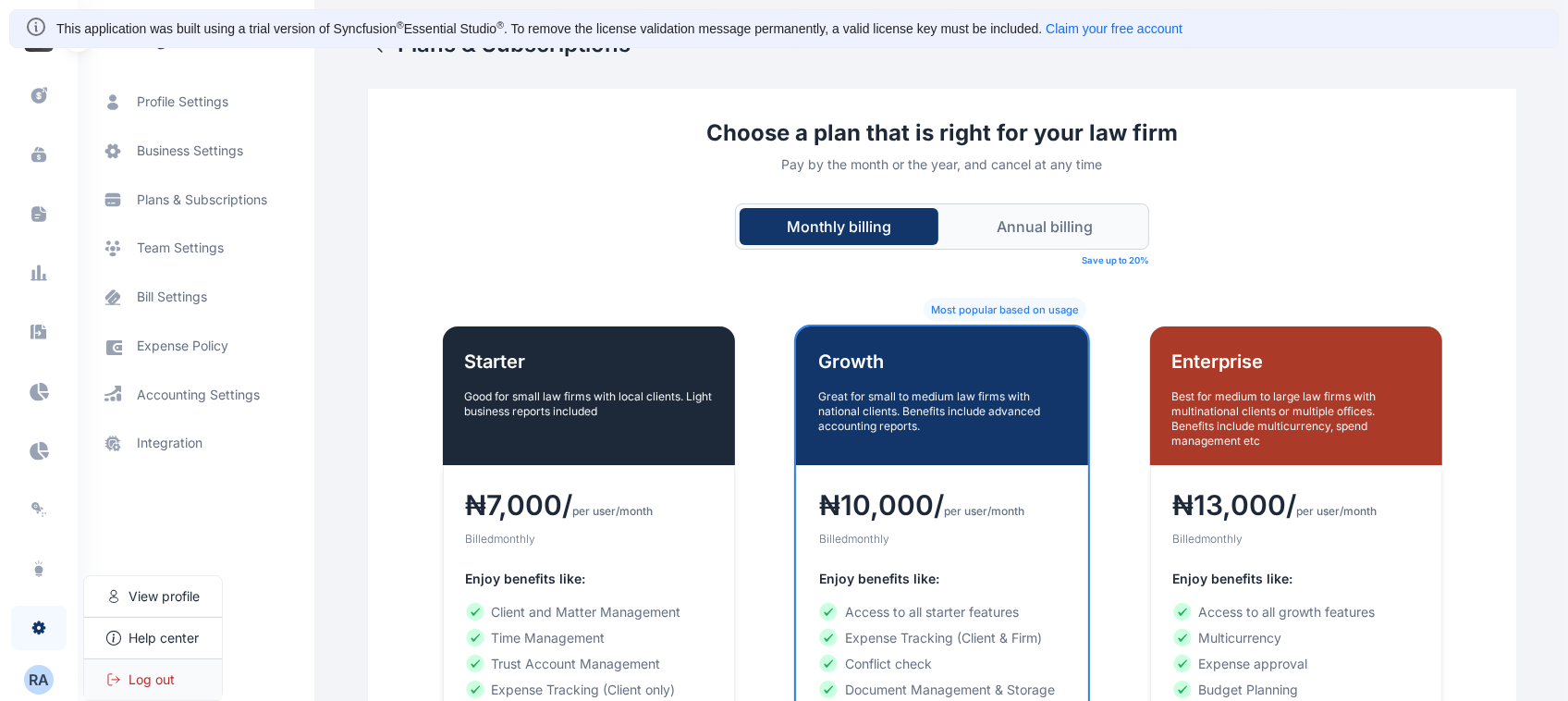
click at [170, 686] on span "Log out" at bounding box center [151, 679] width 46 height 19
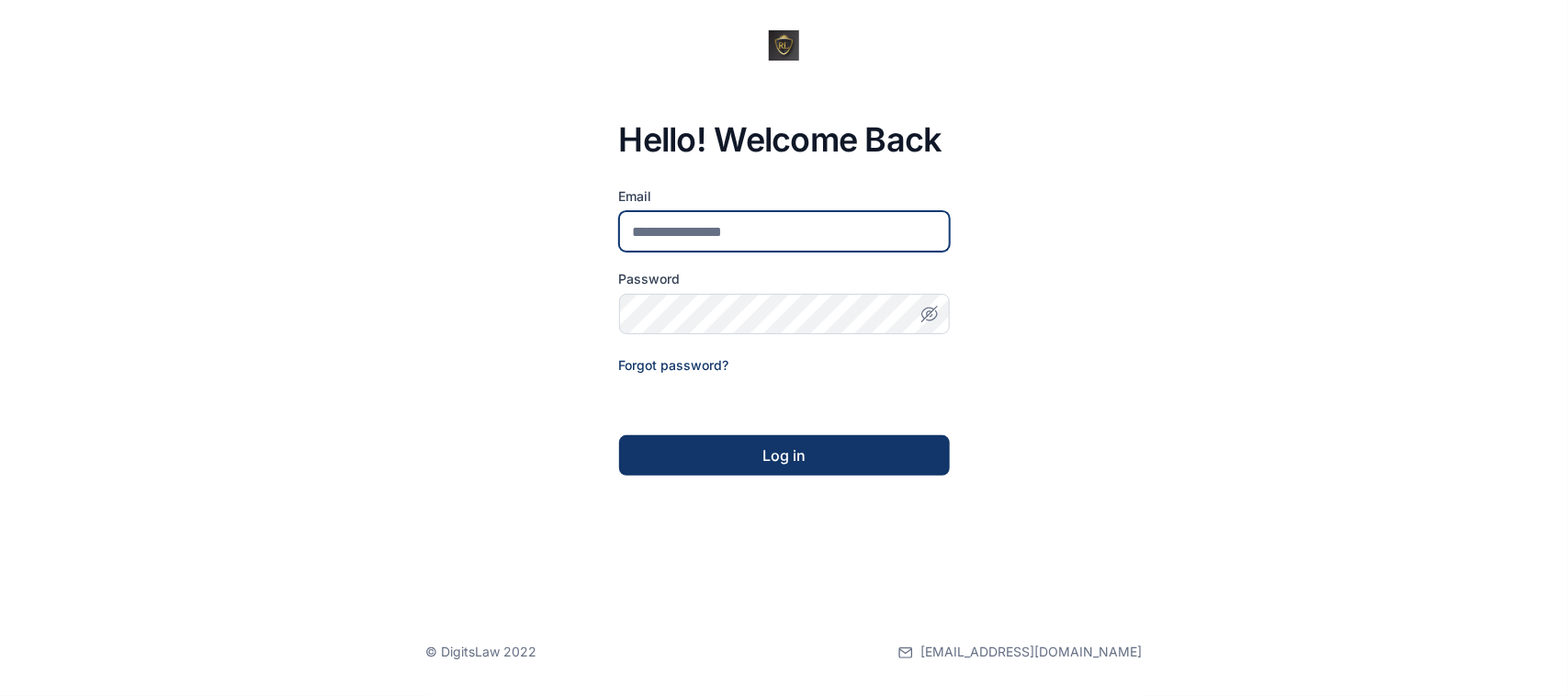
click at [718, 233] on input "email" at bounding box center [784, 231] width 330 height 40
type input "**********"
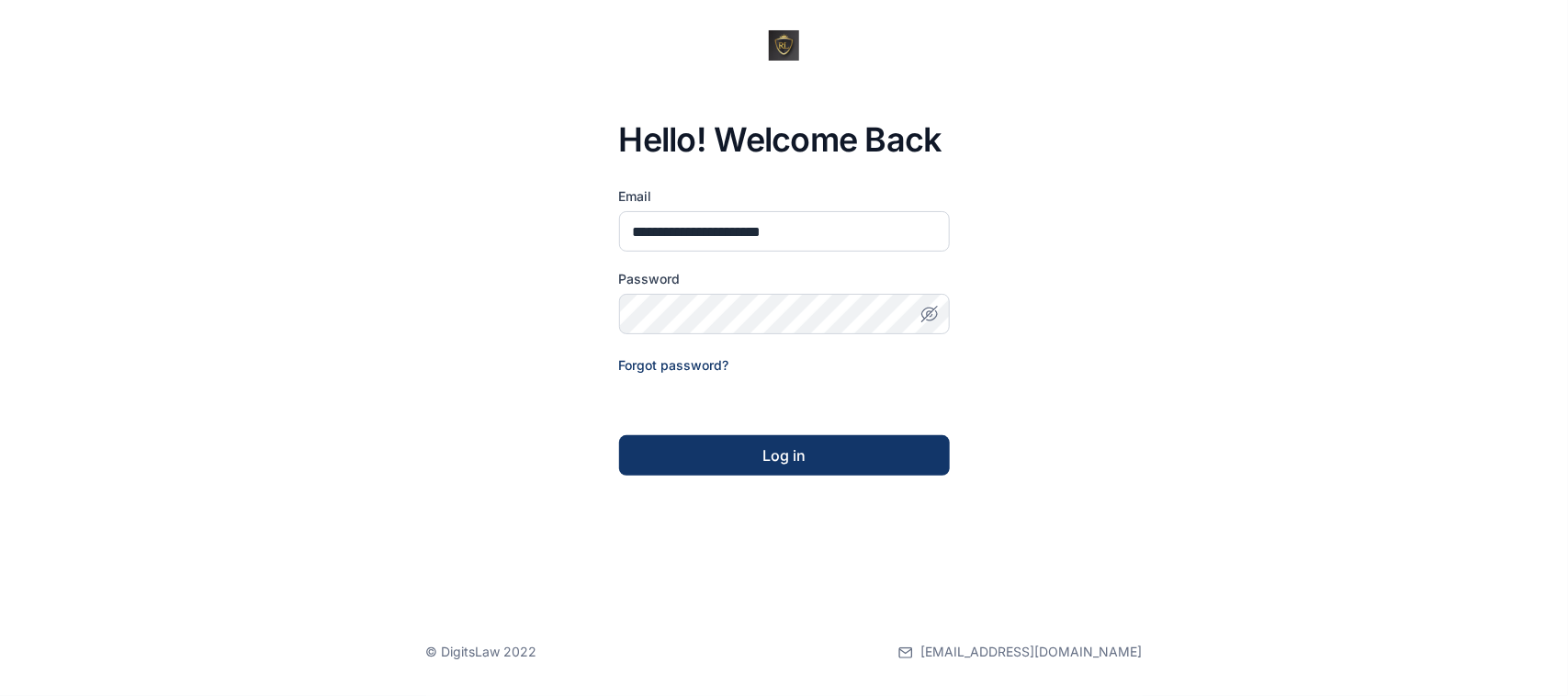
click at [925, 311] on icon "button" at bounding box center [929, 313] width 19 height 18
click at [800, 461] on div "Log in" at bounding box center [784, 455] width 272 height 22
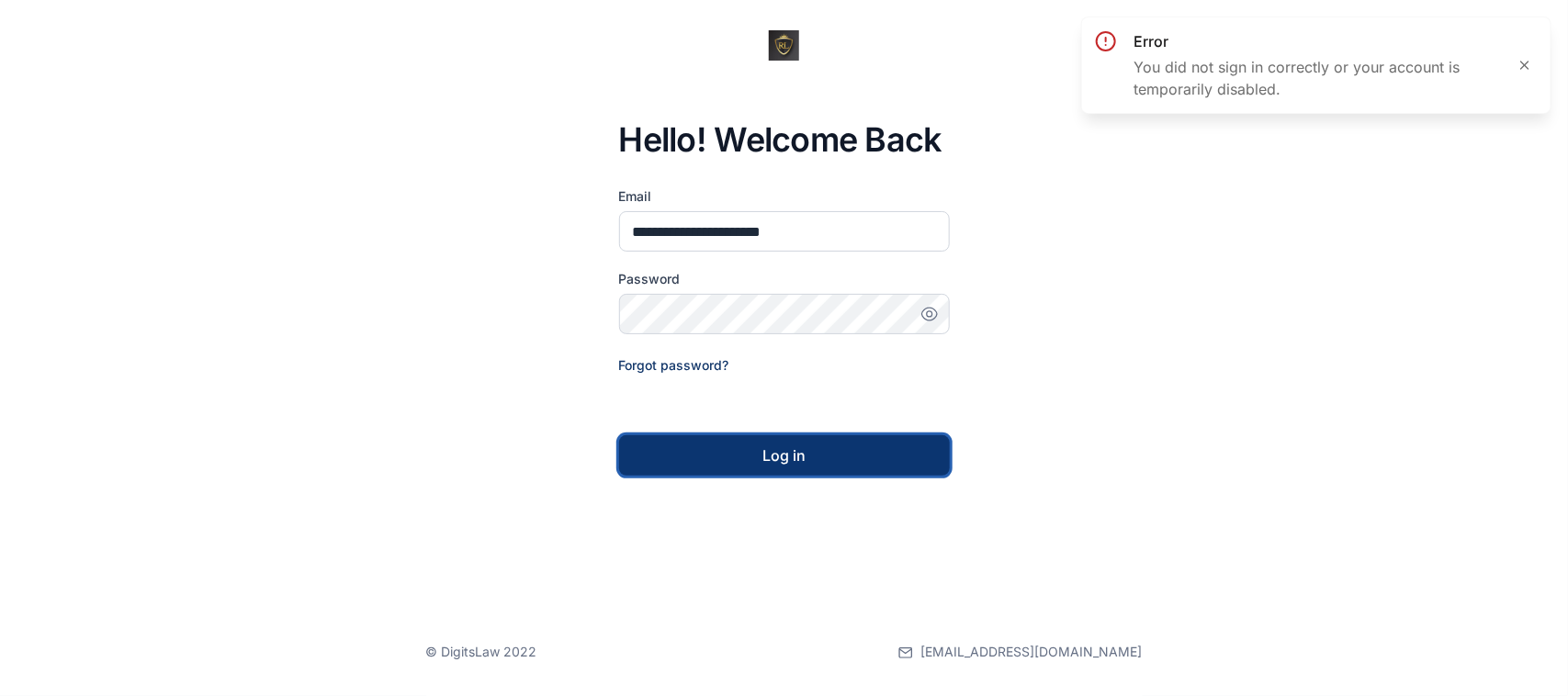
click at [797, 438] on button "Log in" at bounding box center [784, 455] width 330 height 40
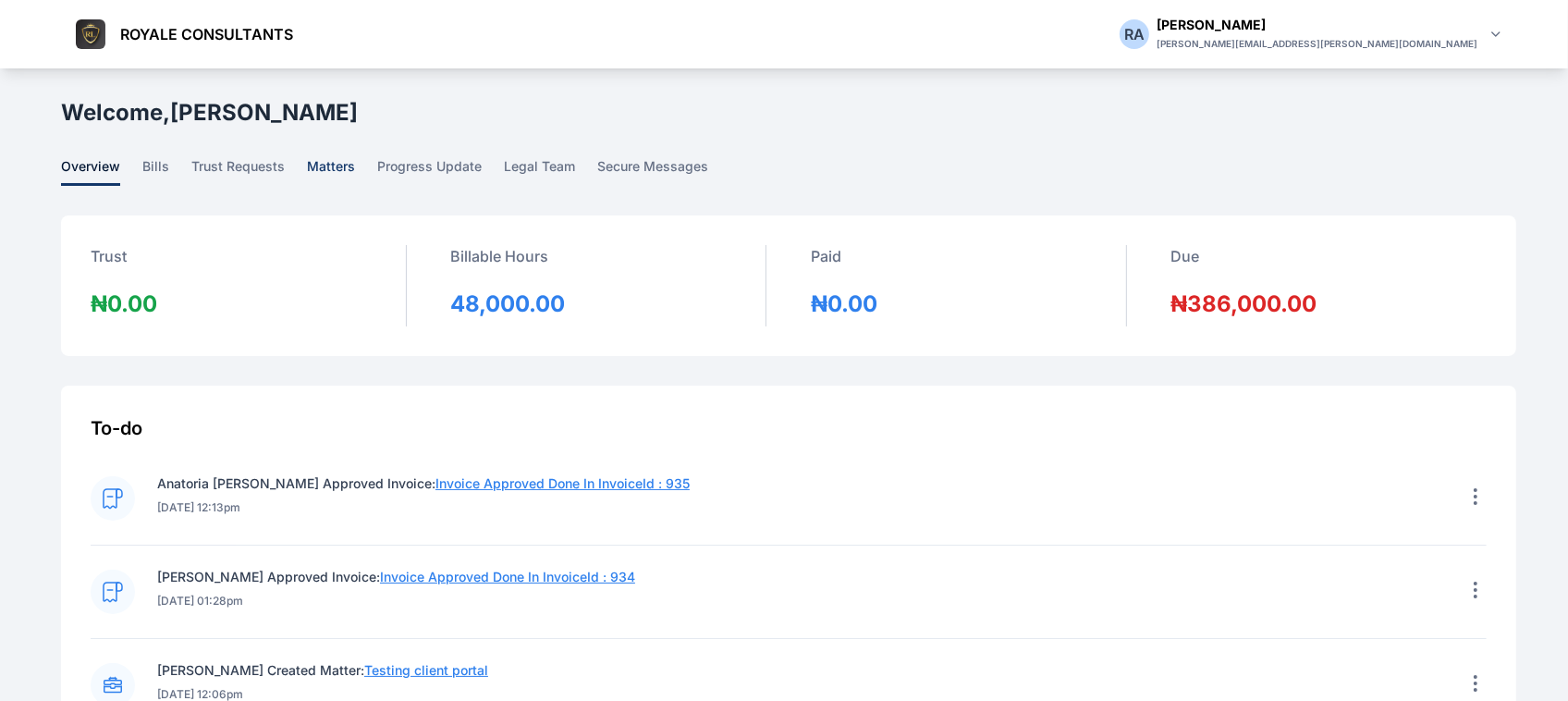
click at [307, 165] on span "matters" at bounding box center [330, 171] width 48 height 28
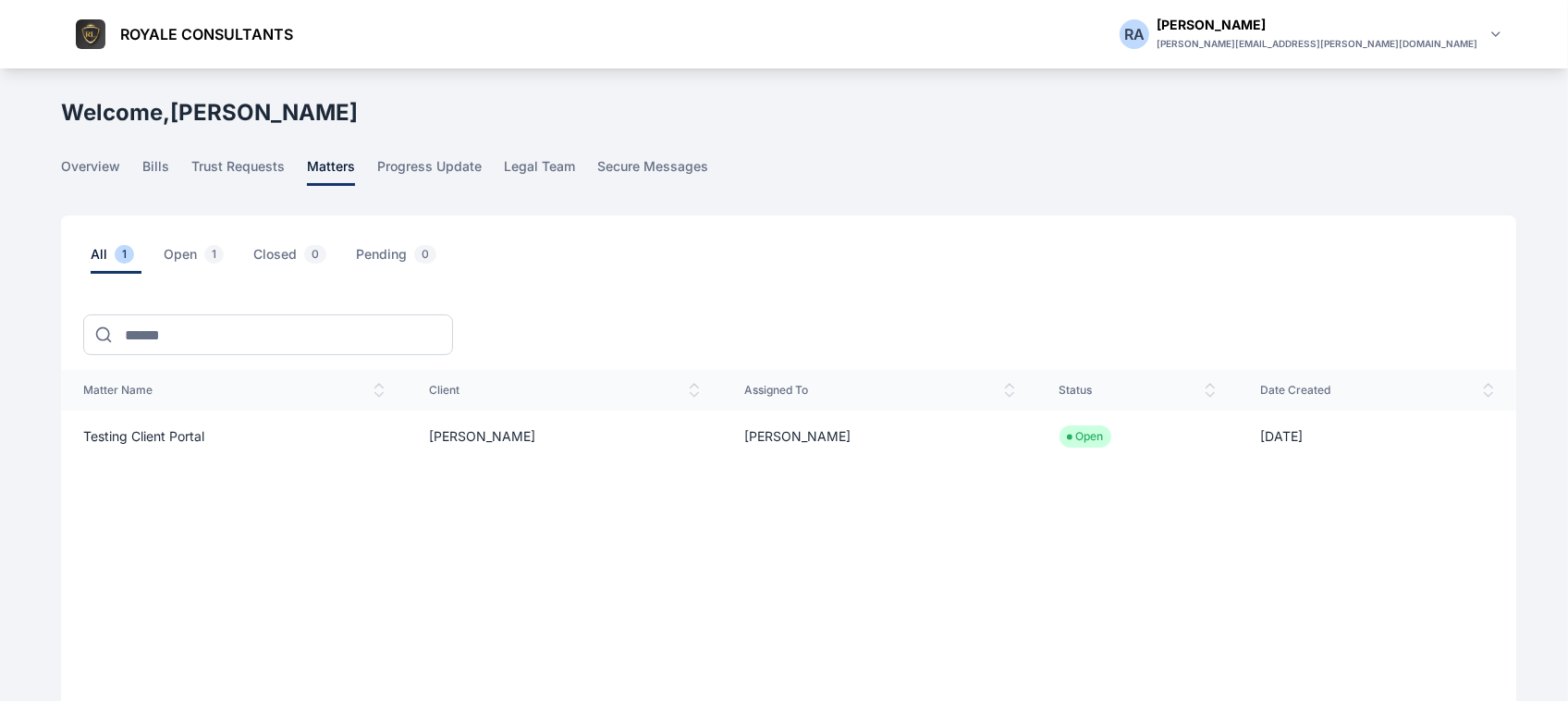
click at [97, 154] on main "R A R A Rose Aguda ROYALE CONSULTANTS Dashboard dashboard Conflict-Check confli…" at bounding box center [790, 454] width 1459 height 772
click at [154, 168] on span "bills" at bounding box center [155, 171] width 26 height 28
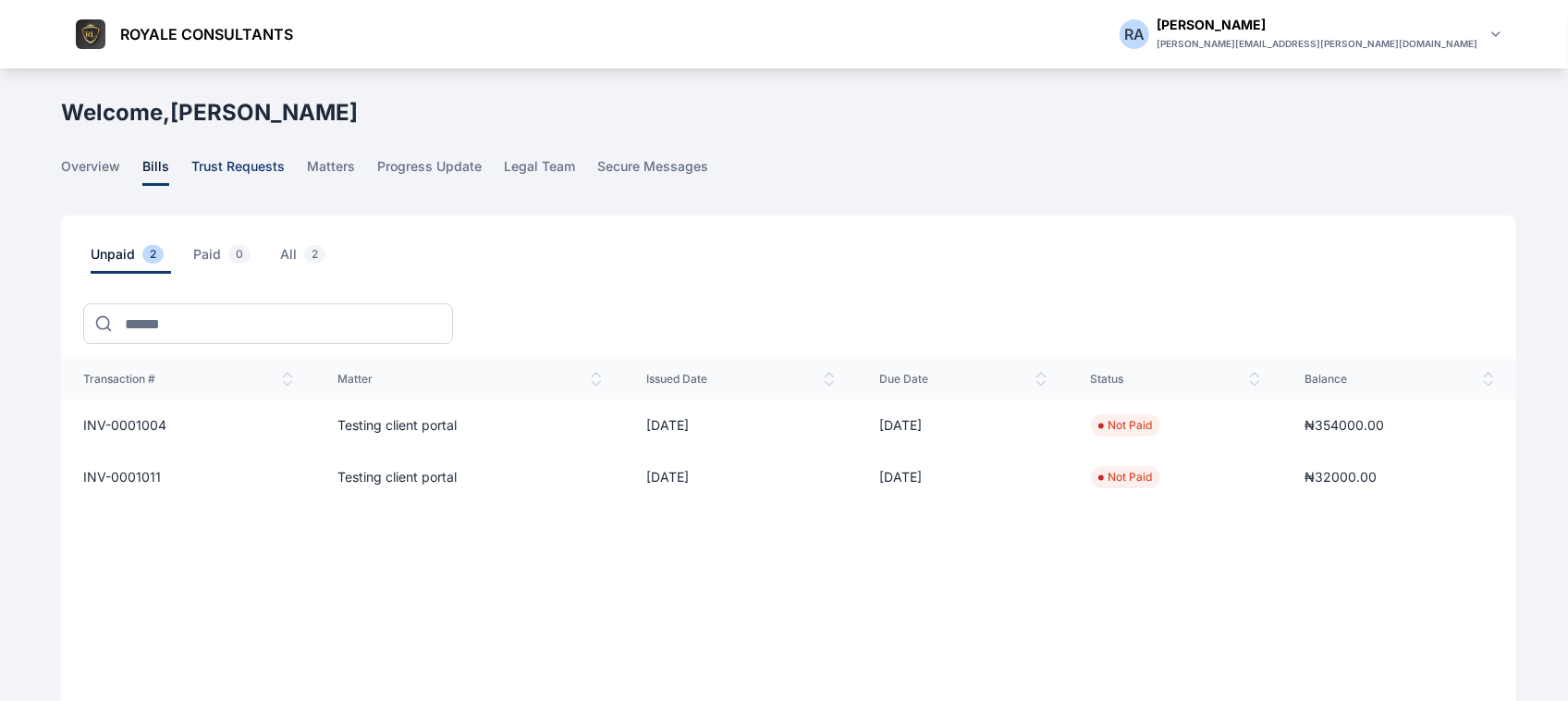
click at [251, 150] on main "R A R A Rose Aguda ROYALE CONSULTANTS Dashboard dashboard Conflict-Check confli…" at bounding box center [790, 464] width 1459 height 790
click at [444, 171] on span "progress update" at bounding box center [430, 171] width 105 height 28
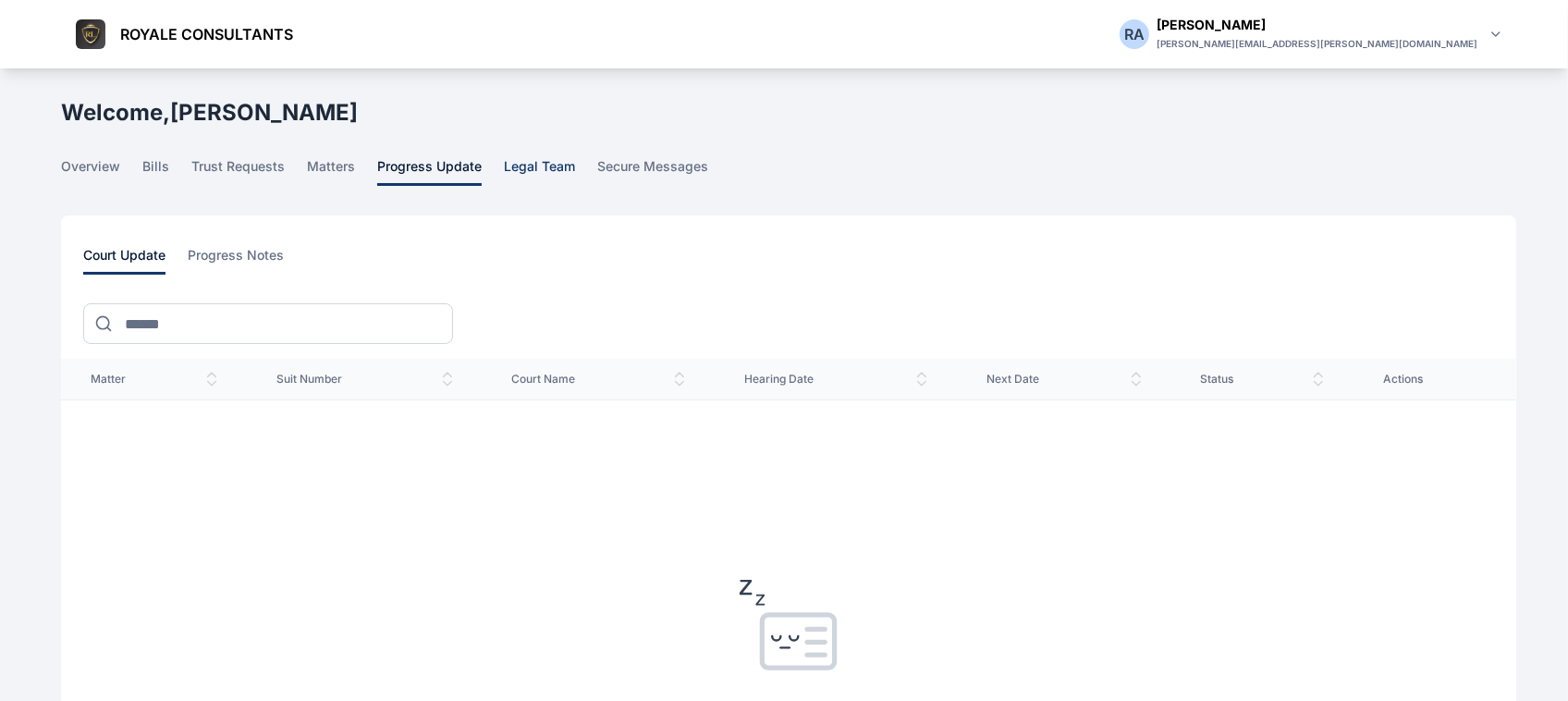
click at [519, 176] on span "legal team" at bounding box center [539, 171] width 72 height 28
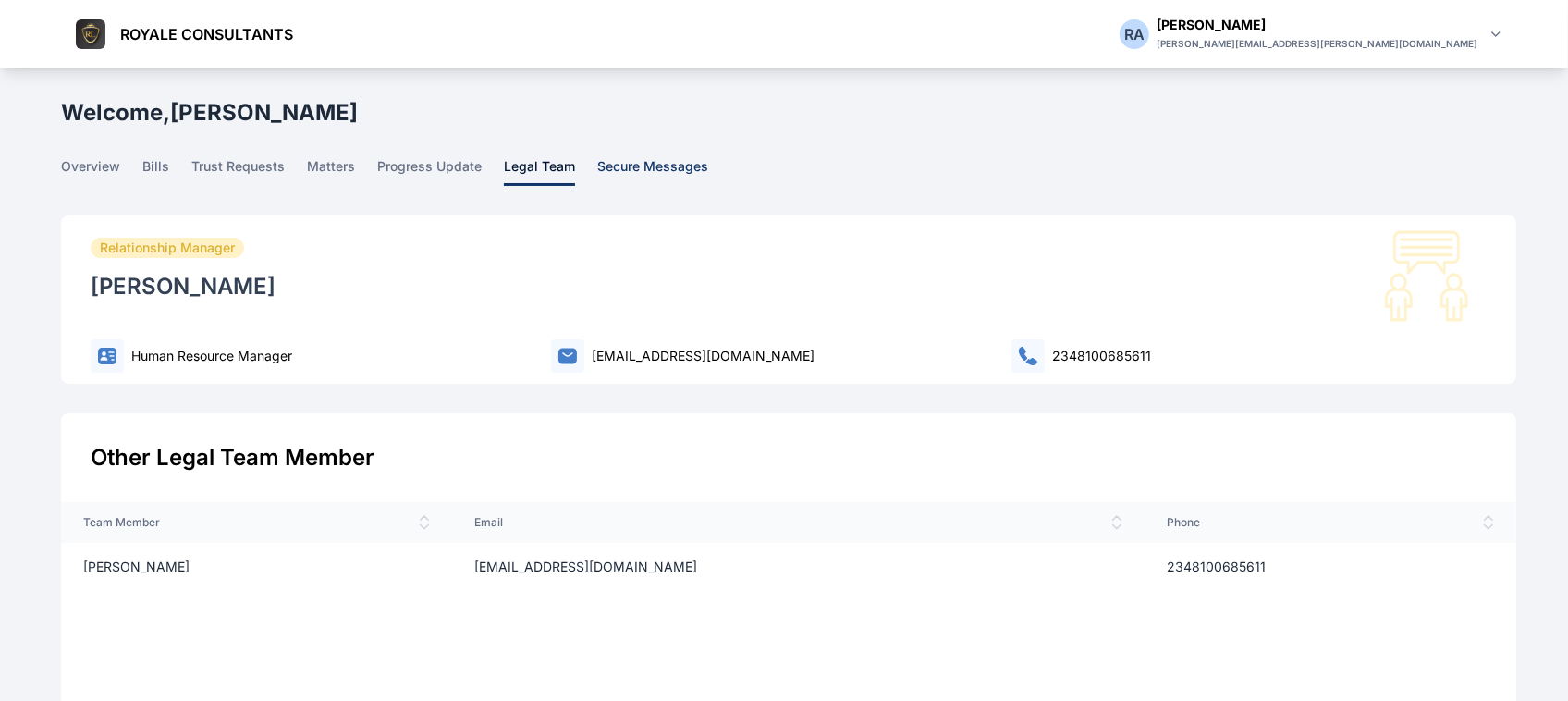
click at [613, 168] on span "secure messages" at bounding box center [652, 171] width 111 height 28
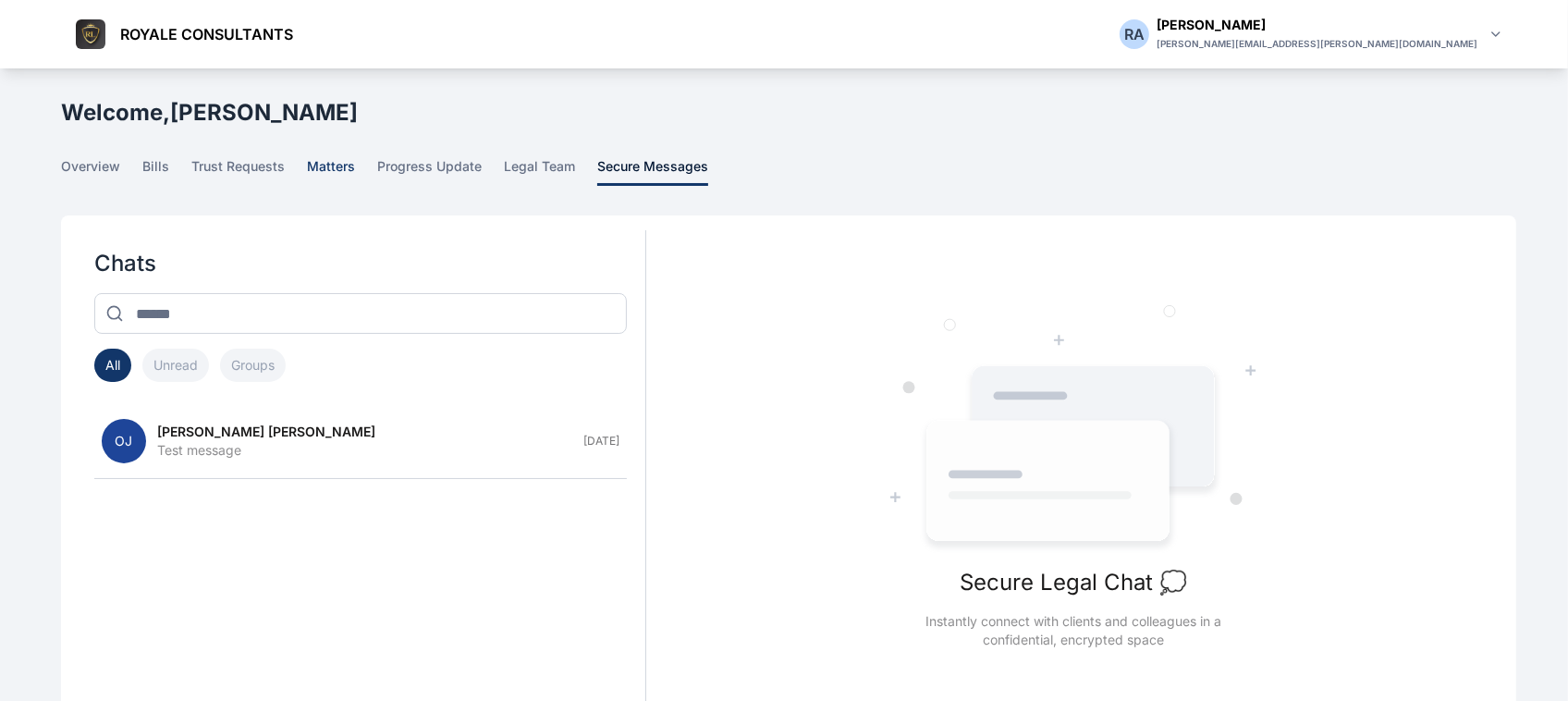
click at [330, 169] on span "matters" at bounding box center [330, 171] width 48 height 28
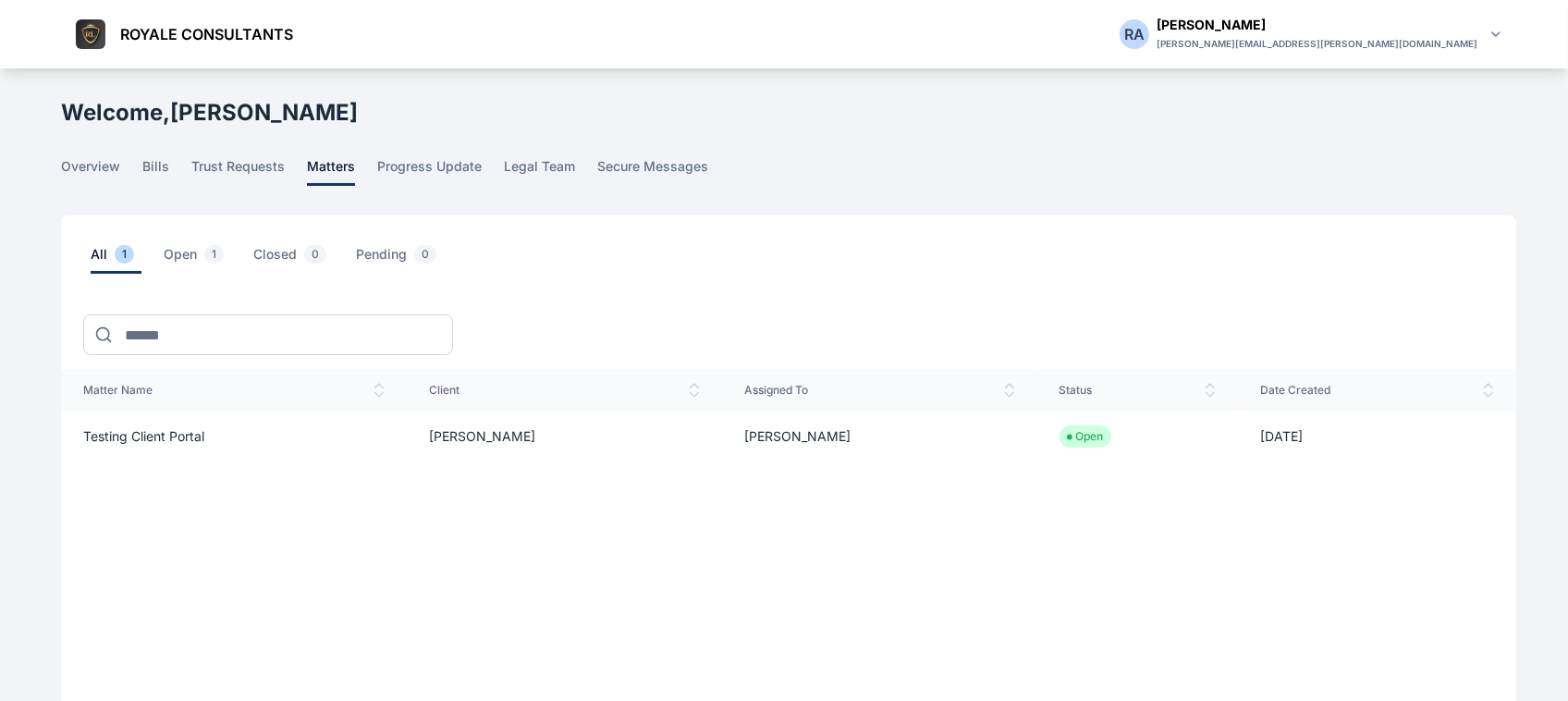
click at [167, 434] on span "Testing client portal" at bounding box center [144, 436] width 122 height 16
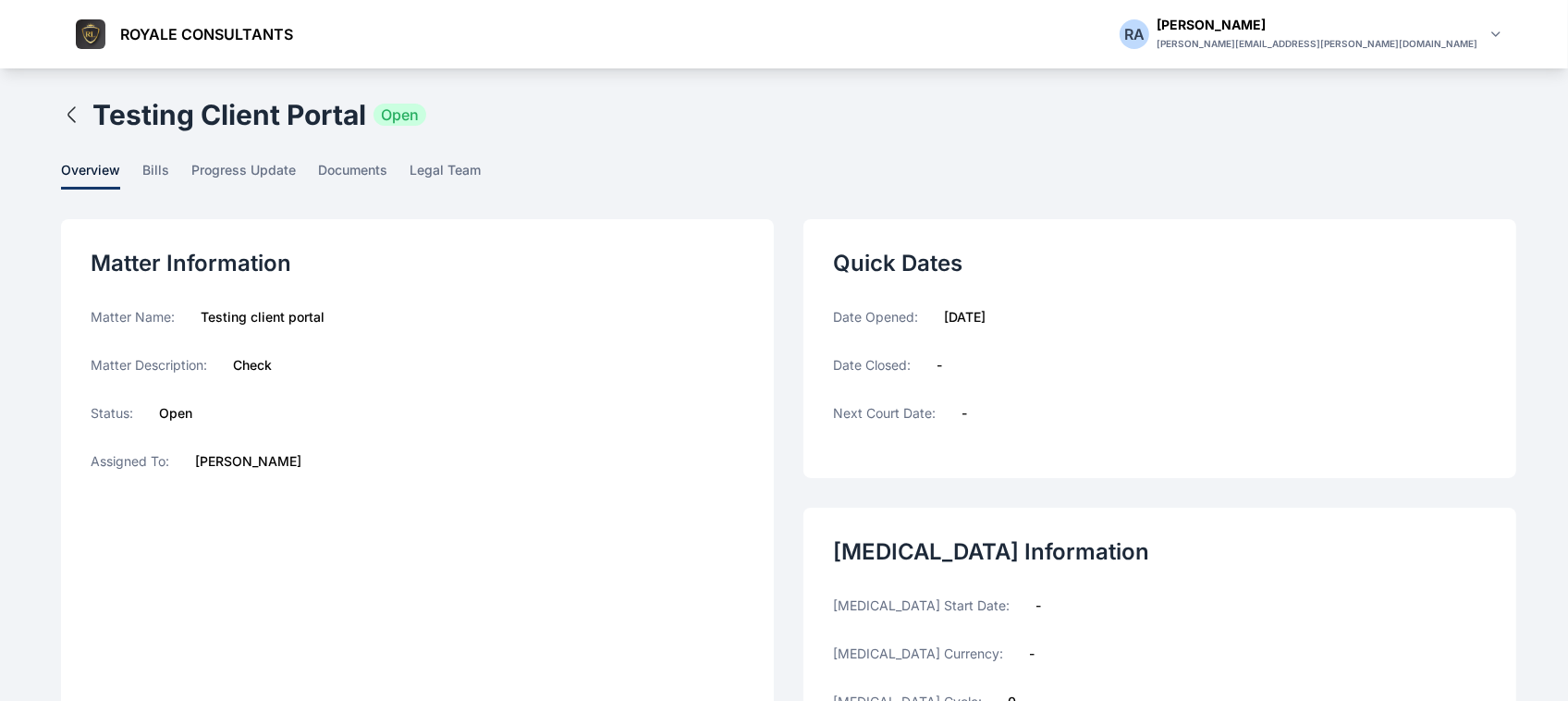
click at [73, 122] on icon "button" at bounding box center [72, 115] width 23 height 23
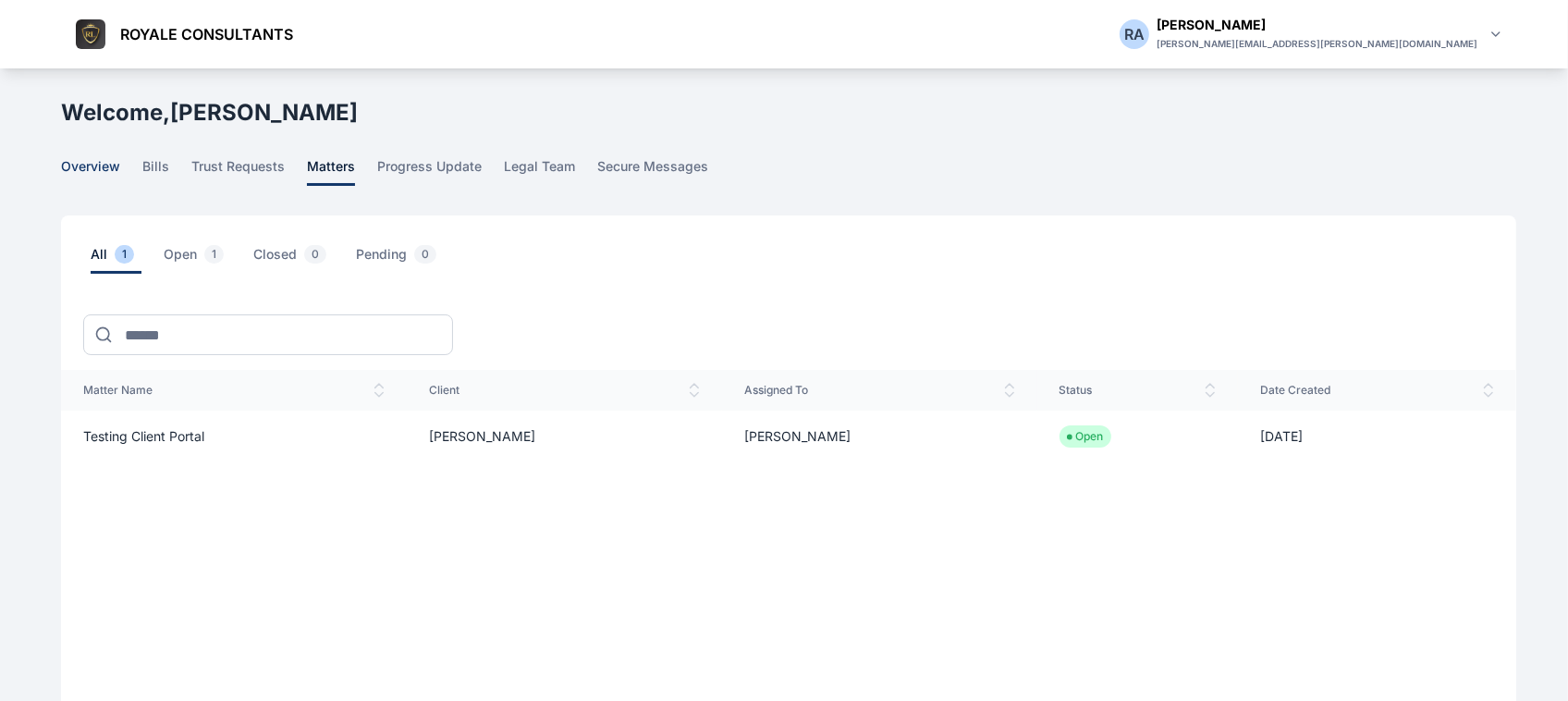
click at [113, 169] on span "overview" at bounding box center [90, 171] width 59 height 28
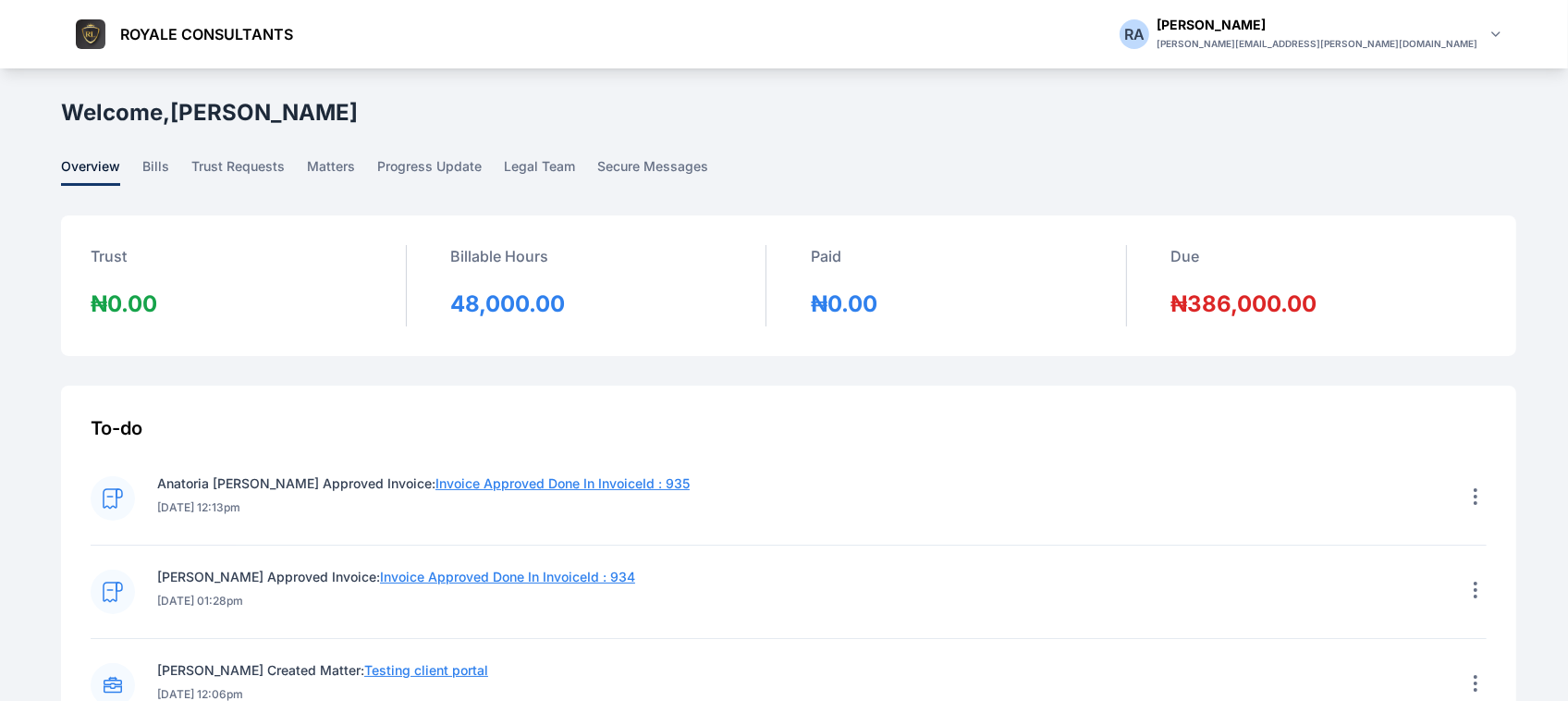
click at [139, 167] on link "overview" at bounding box center [101, 171] width 81 height 28
click at [155, 163] on span "bills" at bounding box center [155, 171] width 26 height 28
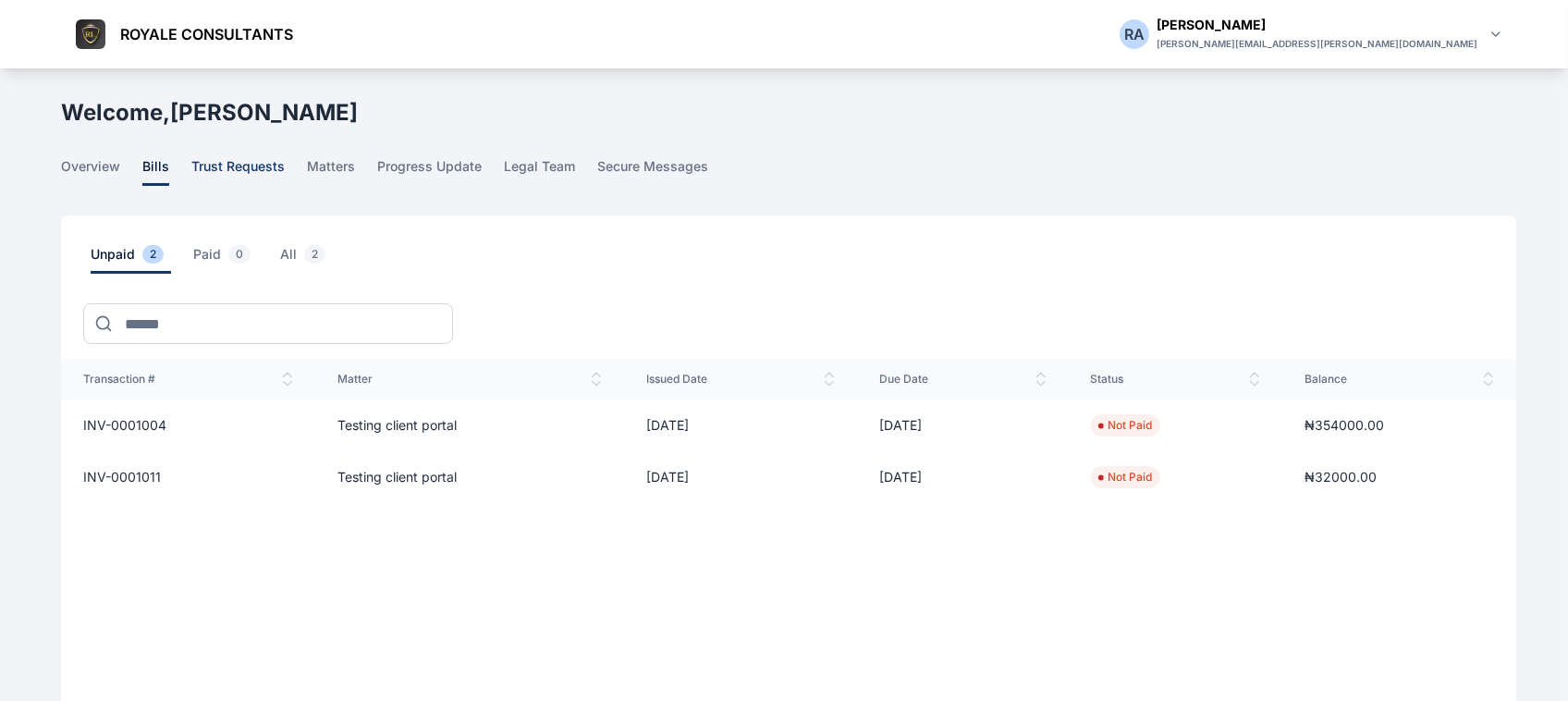
click at [241, 167] on span "trust requests" at bounding box center [237, 171] width 93 height 28
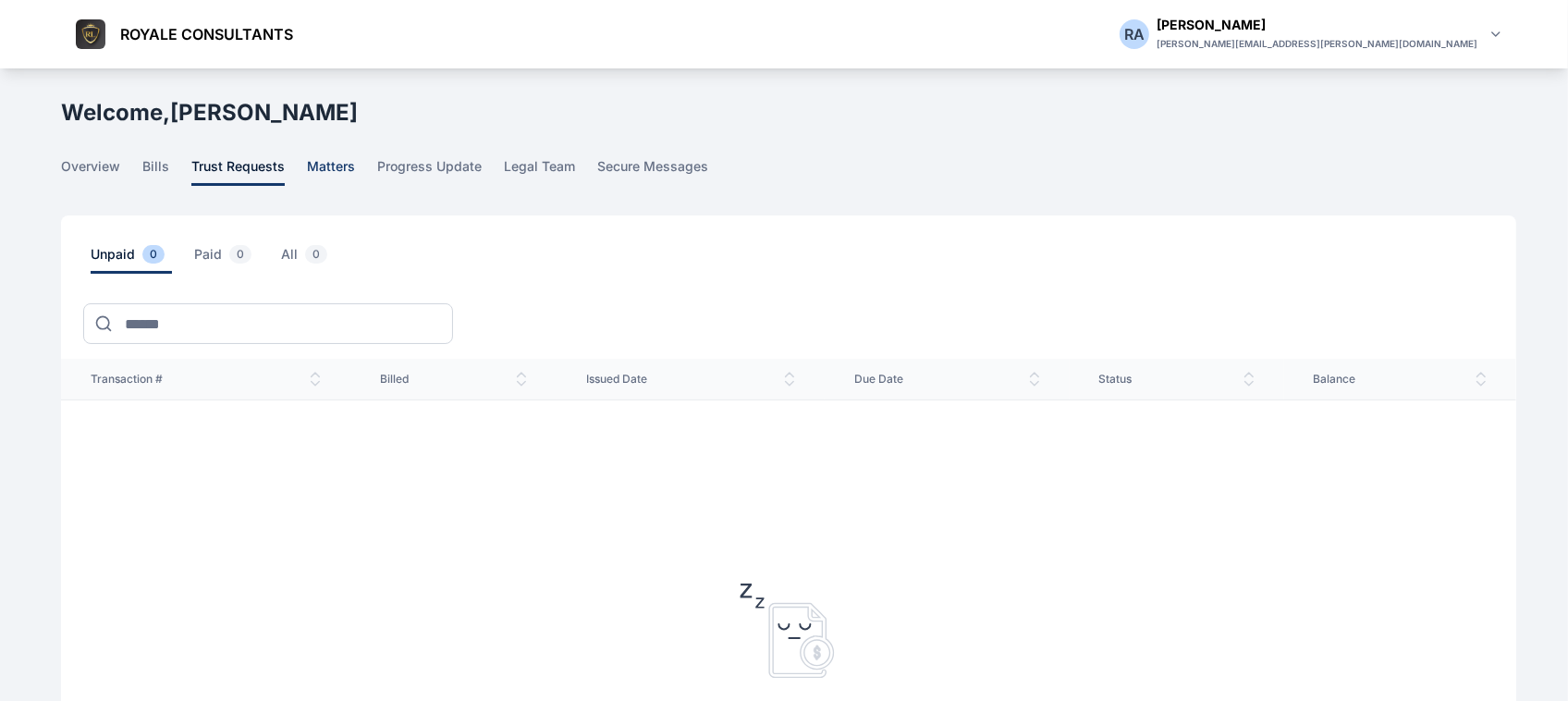
click at [315, 168] on span "matters" at bounding box center [330, 171] width 48 height 28
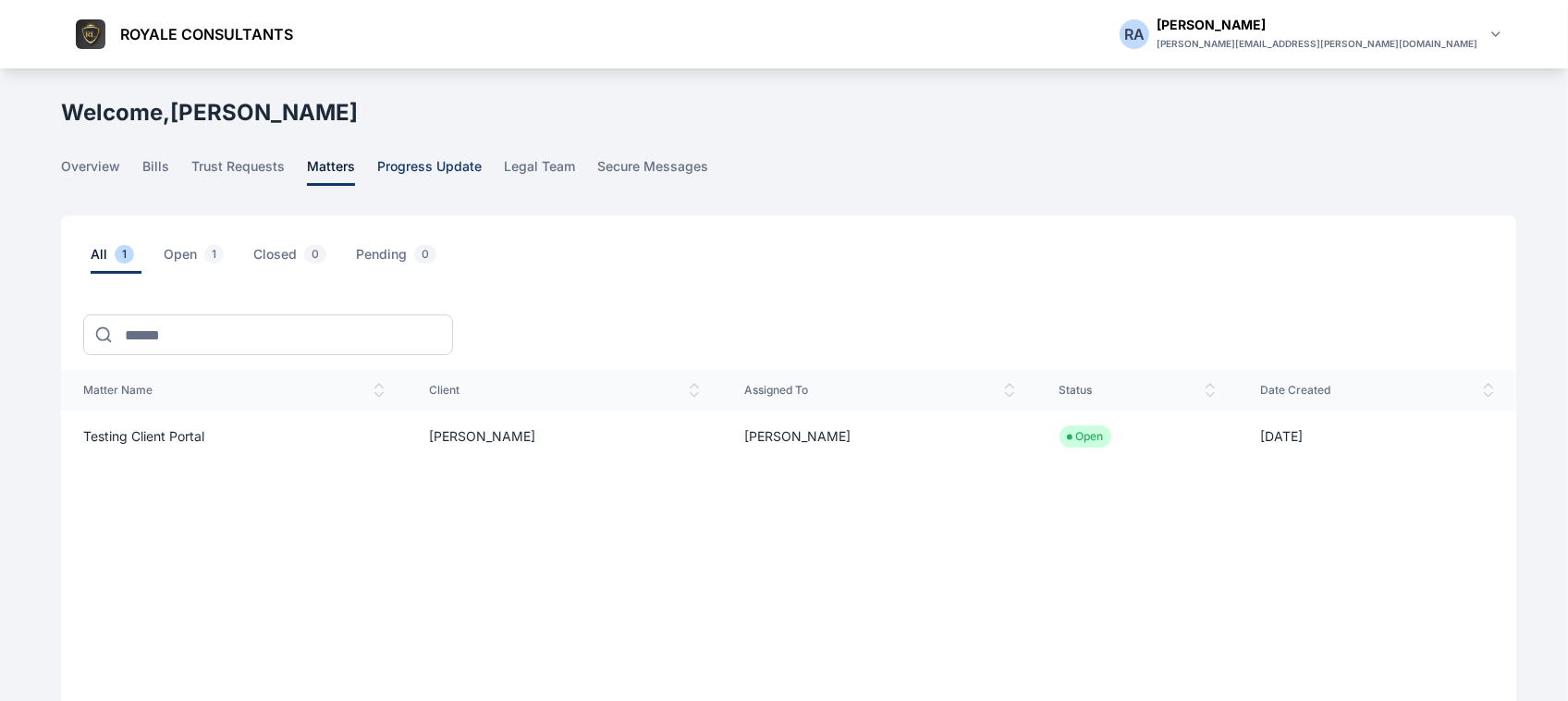
click at [427, 177] on span "progress update" at bounding box center [430, 171] width 105 height 28
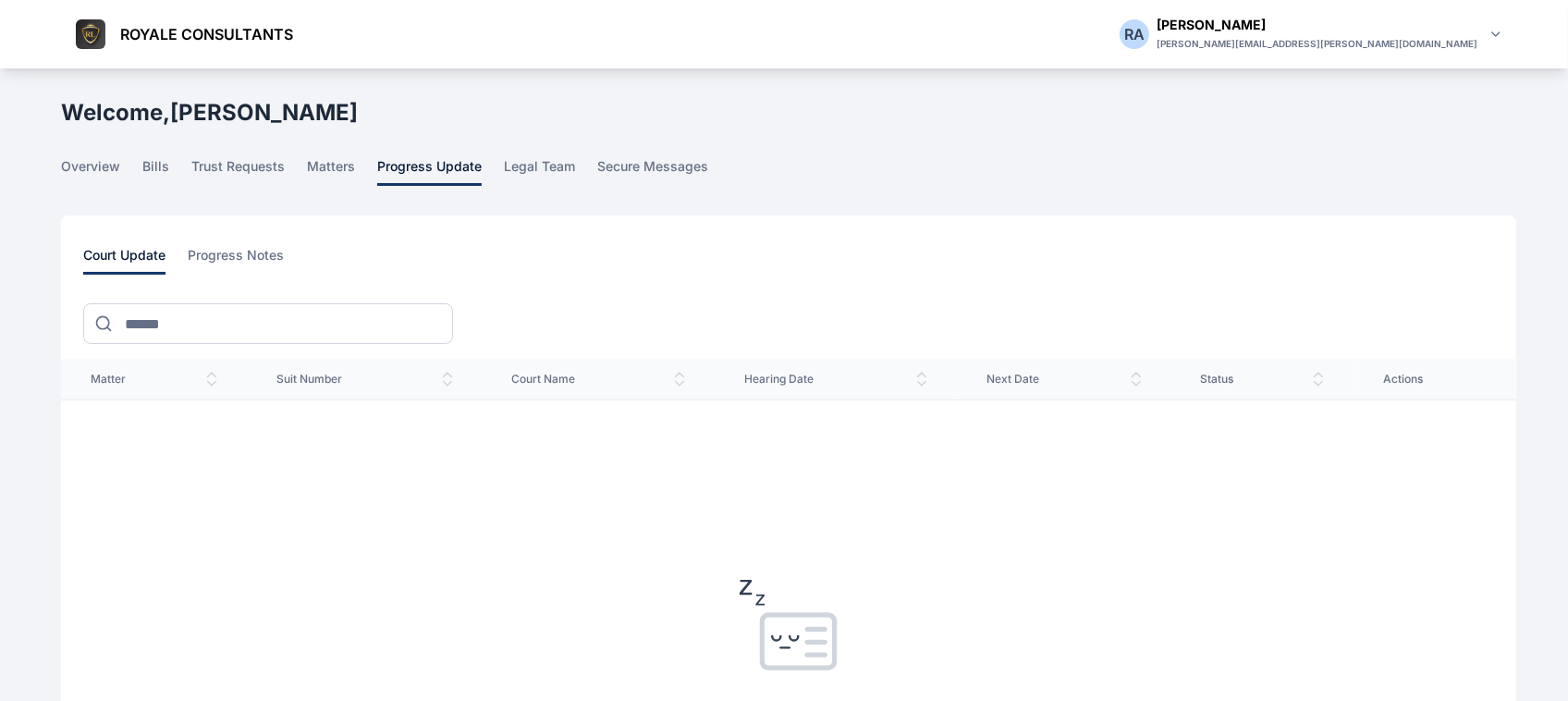
click at [427, 177] on span "progress update" at bounding box center [430, 171] width 105 height 28
click at [493, 171] on link "progress update" at bounding box center [440, 171] width 126 height 28
click at [501, 150] on main "R A R A Rose Aguda ROYALE CONSULTANTS Dashboard dashboard Conflict-Check confli…" at bounding box center [790, 559] width 1459 height 981
click at [509, 180] on span "legal team" at bounding box center [539, 171] width 72 height 28
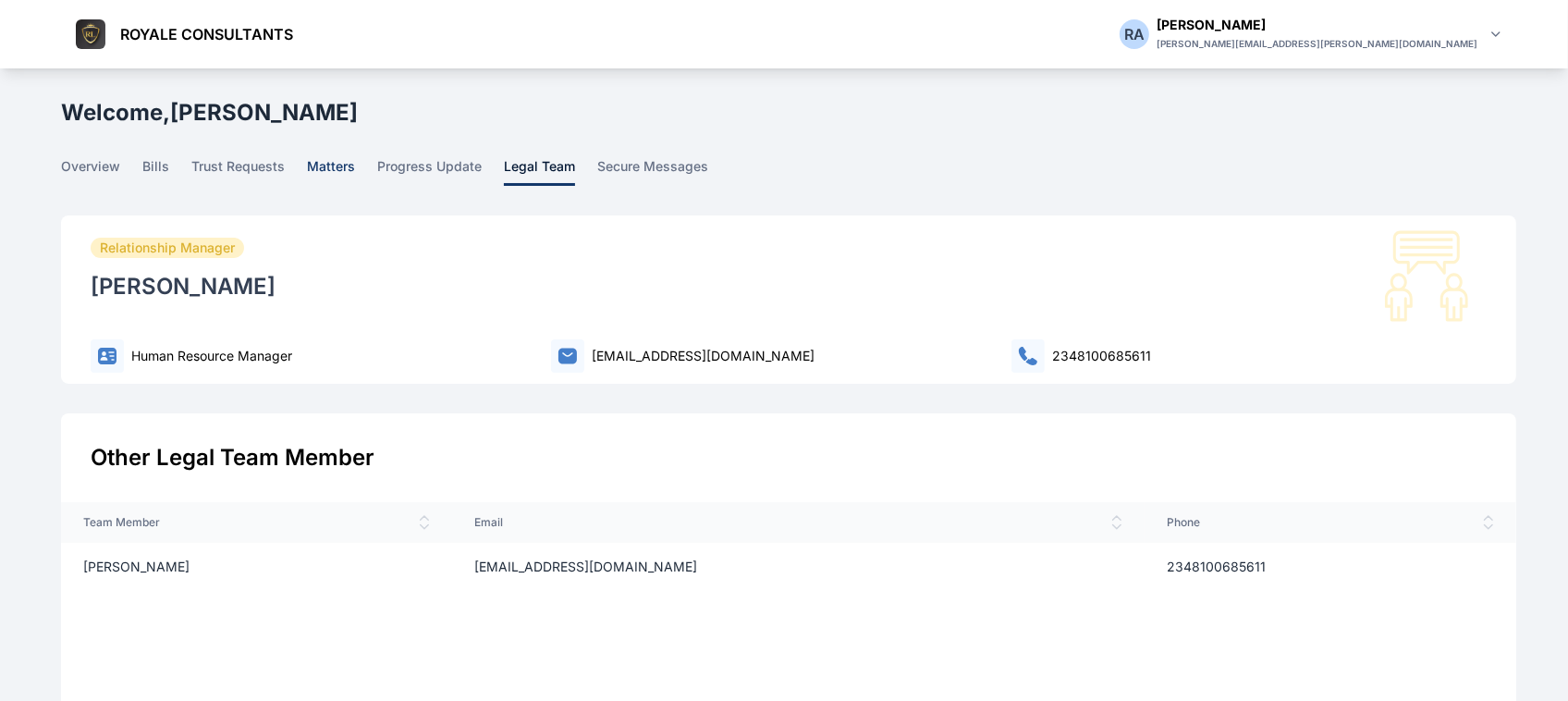
click at [326, 170] on span "matters" at bounding box center [330, 171] width 48 height 28
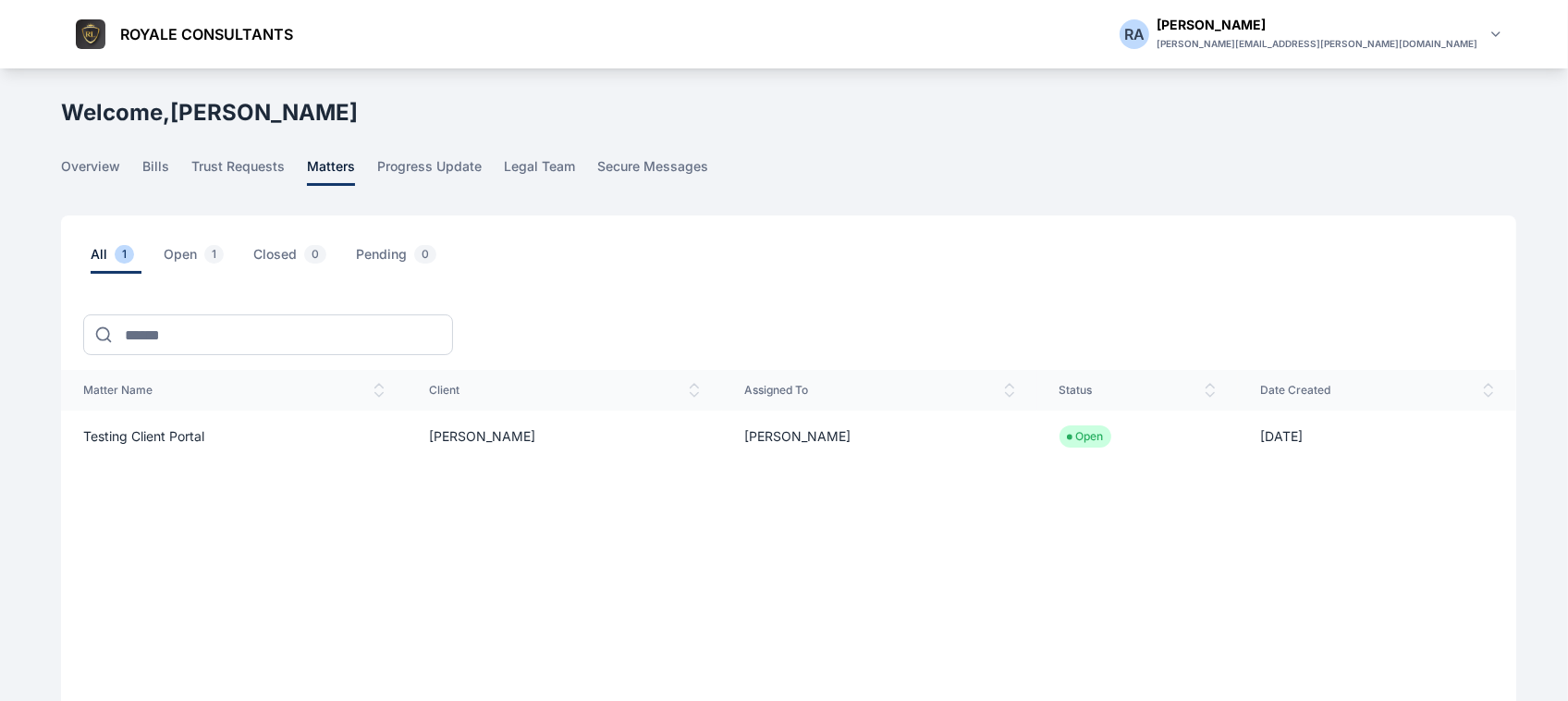
click at [138, 434] on span "Testing client portal" at bounding box center [144, 436] width 122 height 16
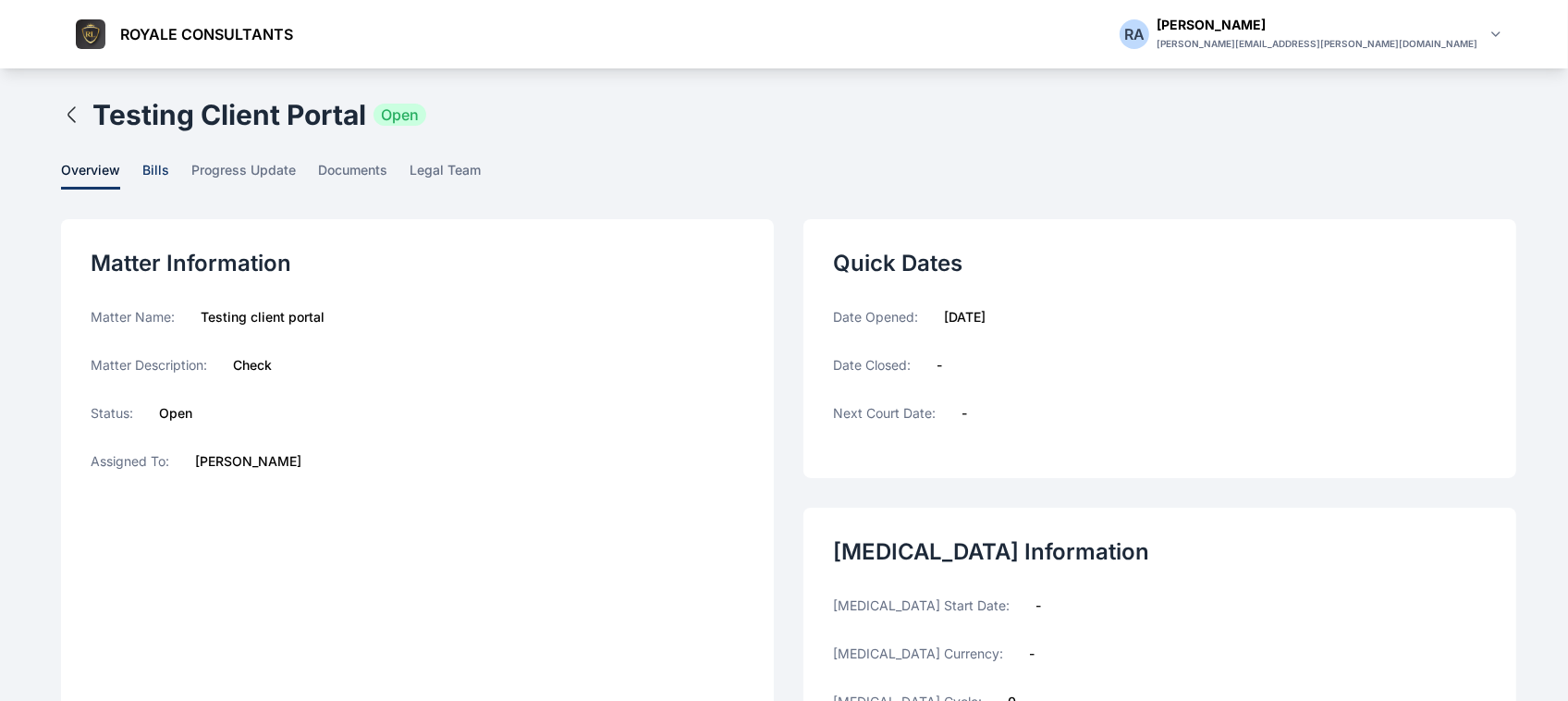
click at [150, 168] on span "bills" at bounding box center [155, 175] width 26 height 28
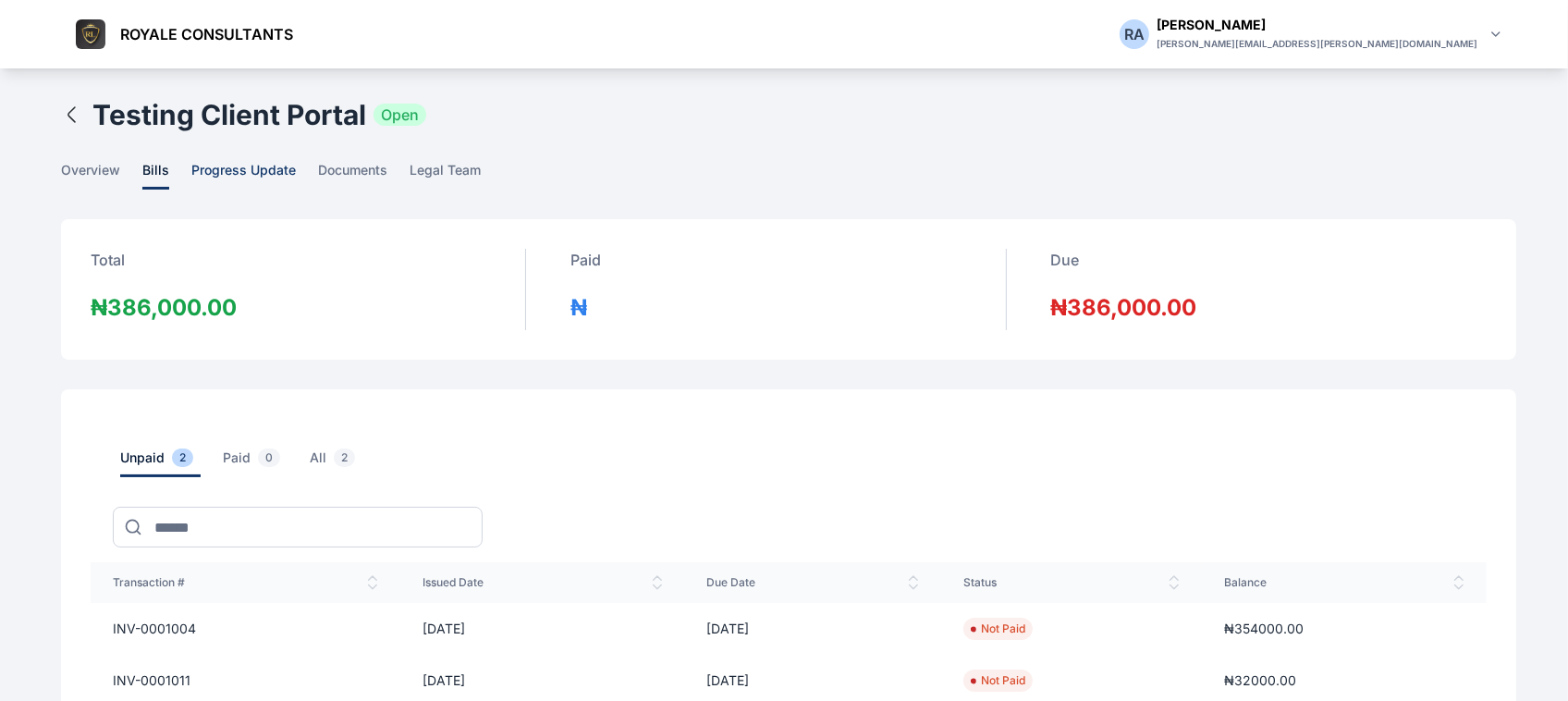
click at [214, 174] on span "progress update" at bounding box center [243, 175] width 105 height 28
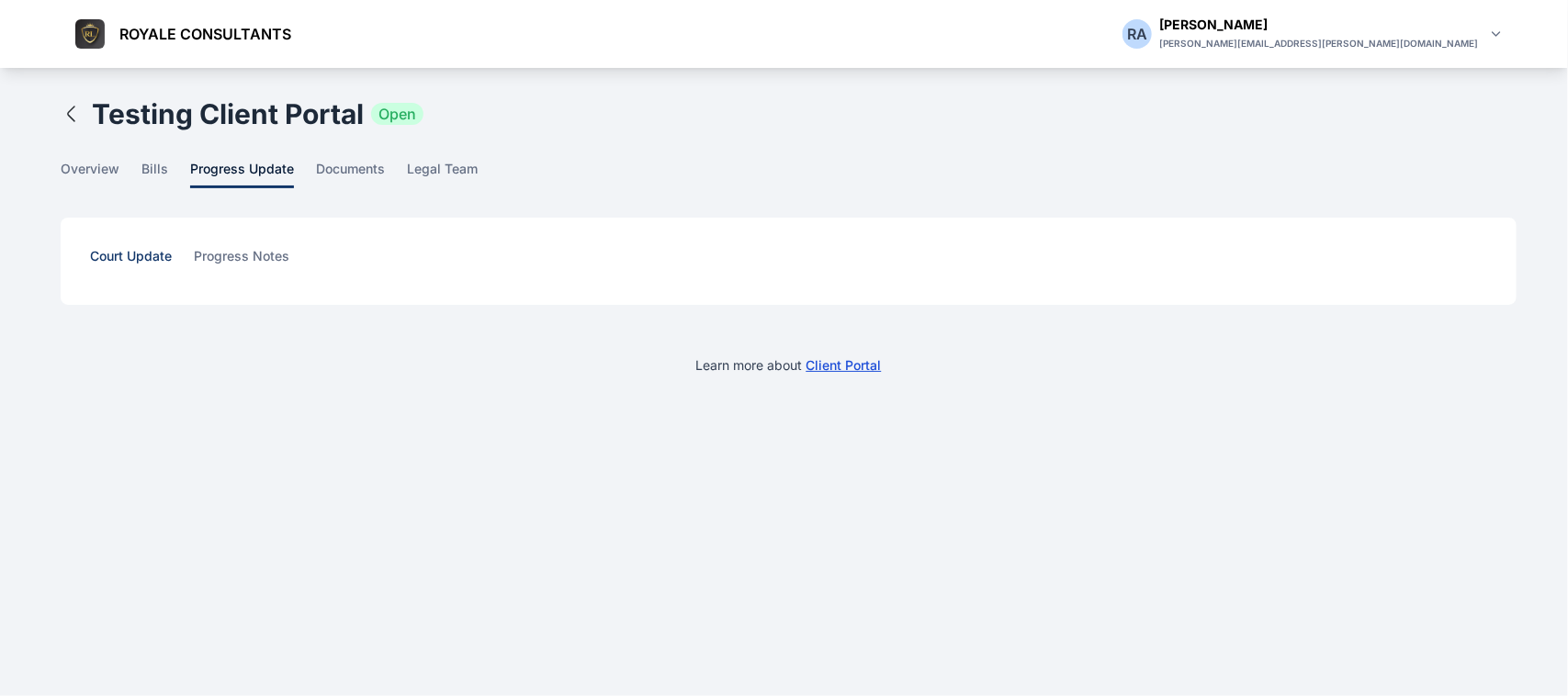
click at [125, 262] on span "court update" at bounding box center [131, 261] width 82 height 28
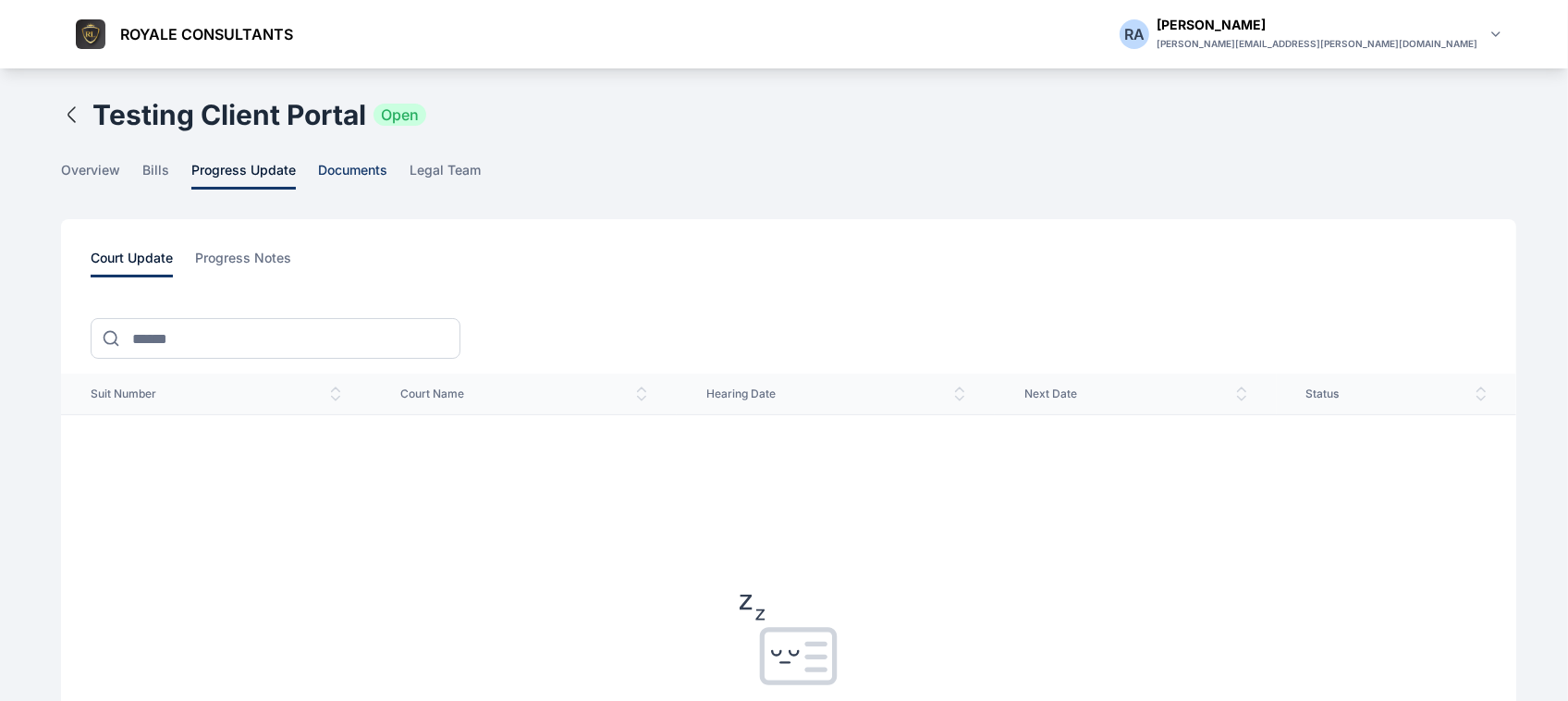
click at [364, 172] on span "documents" at bounding box center [352, 175] width 70 height 28
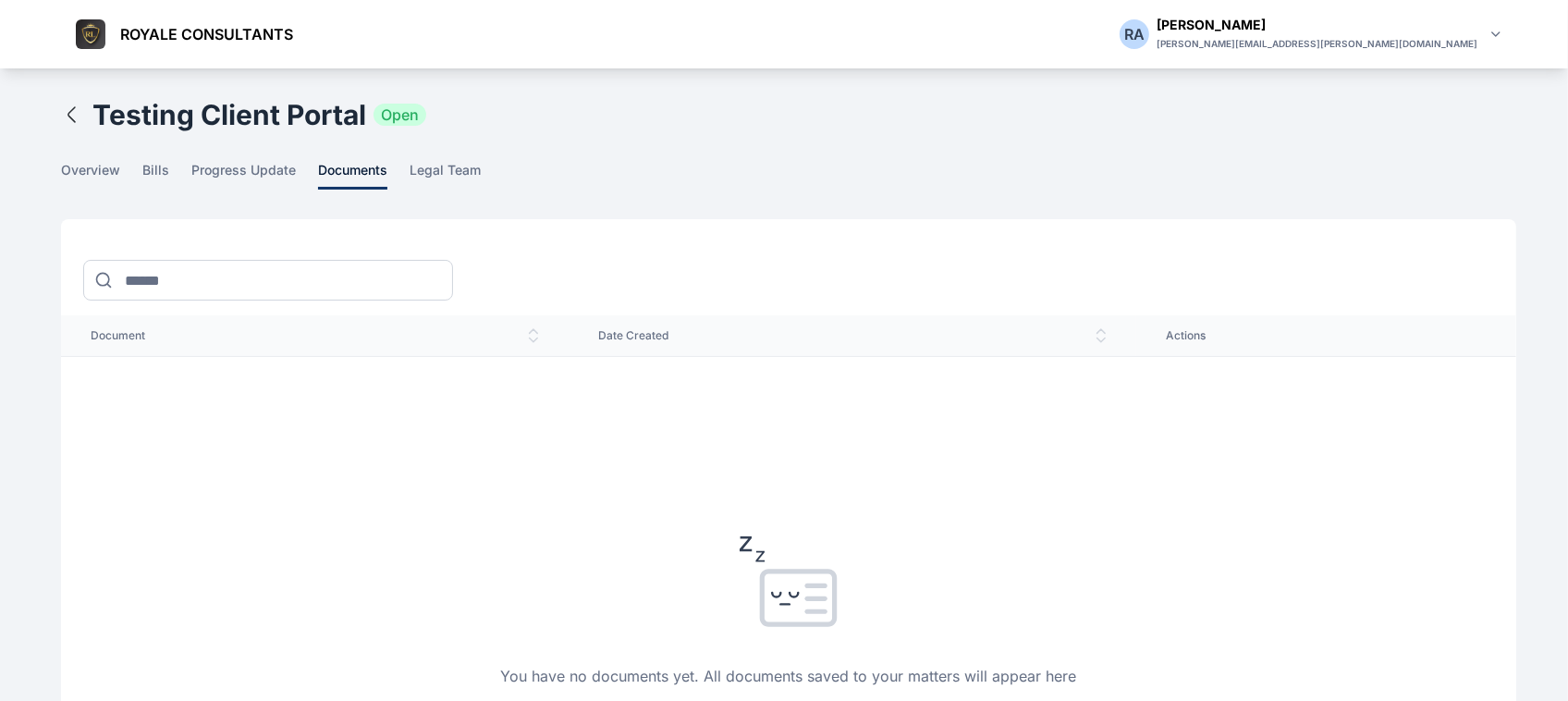
click at [528, 37] on header "ROYALE CONSULTANTS R A Rose Aguda roseline.aguda@tm30.net" at bounding box center [784, 34] width 1568 height 69
drag, startPoint x: 1141, startPoint y: 264, endPoint x: 1140, endPoint y: 241, distance: 23.0
click at [1140, 241] on div "document date created actions You have no documents yet. All documents saved to…" at bounding box center [788, 582] width 1455 height 728
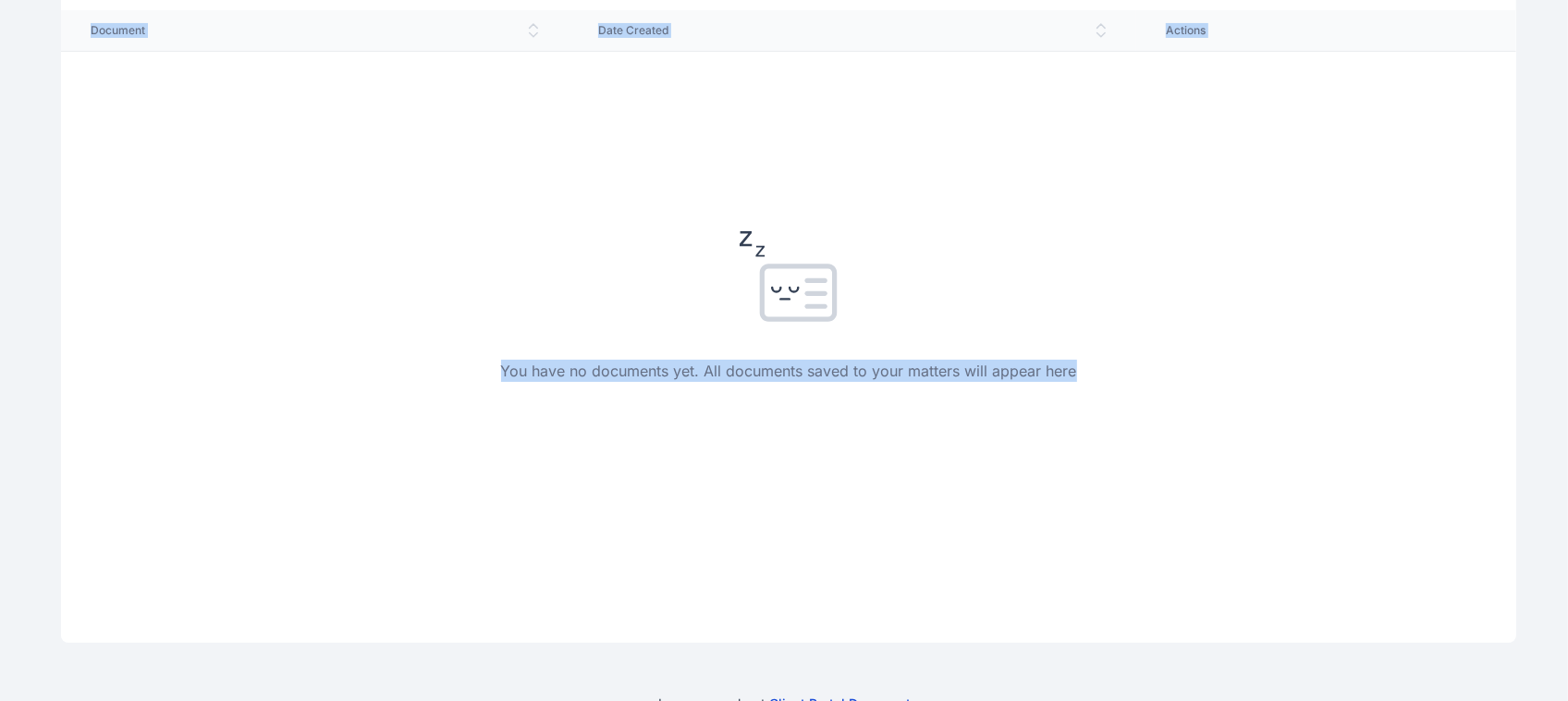
scroll to position [345, 0]
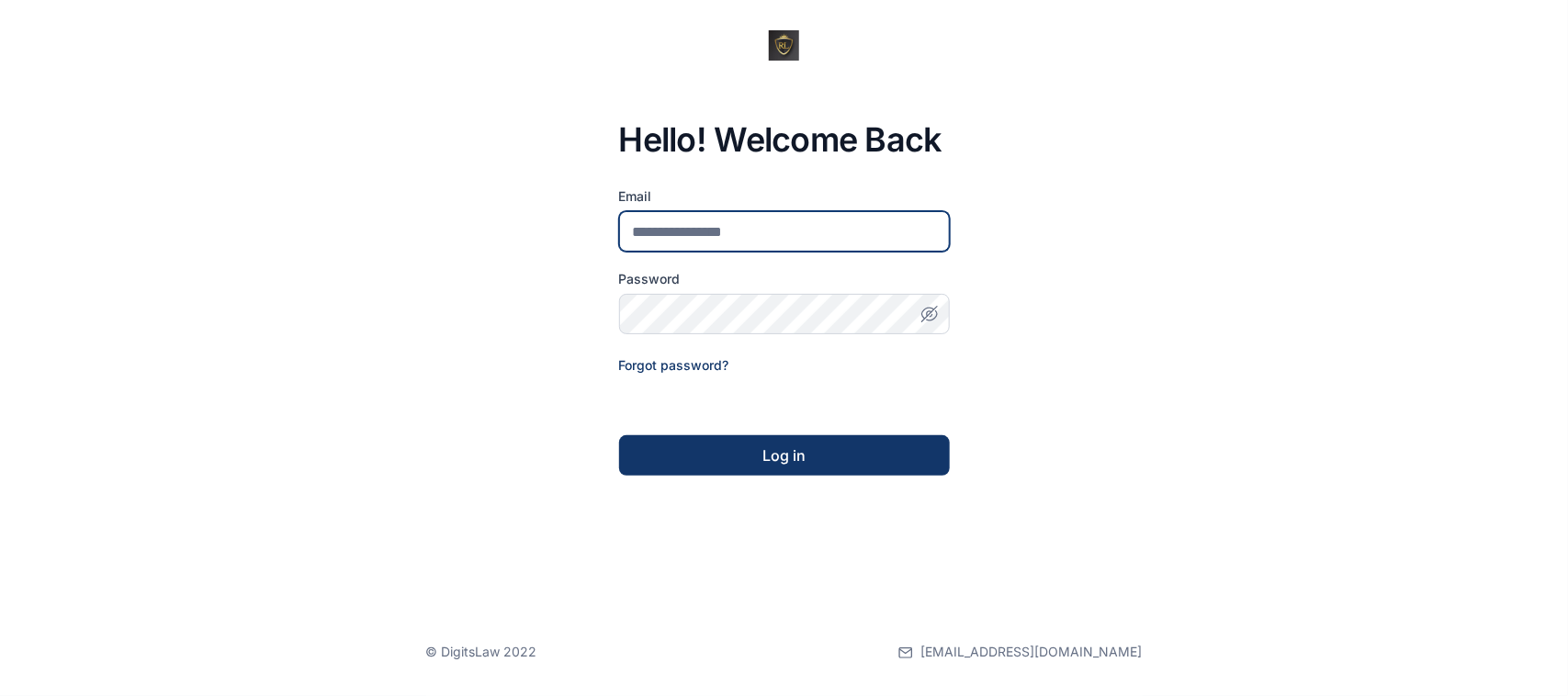
click at [718, 243] on input "email" at bounding box center [784, 231] width 330 height 40
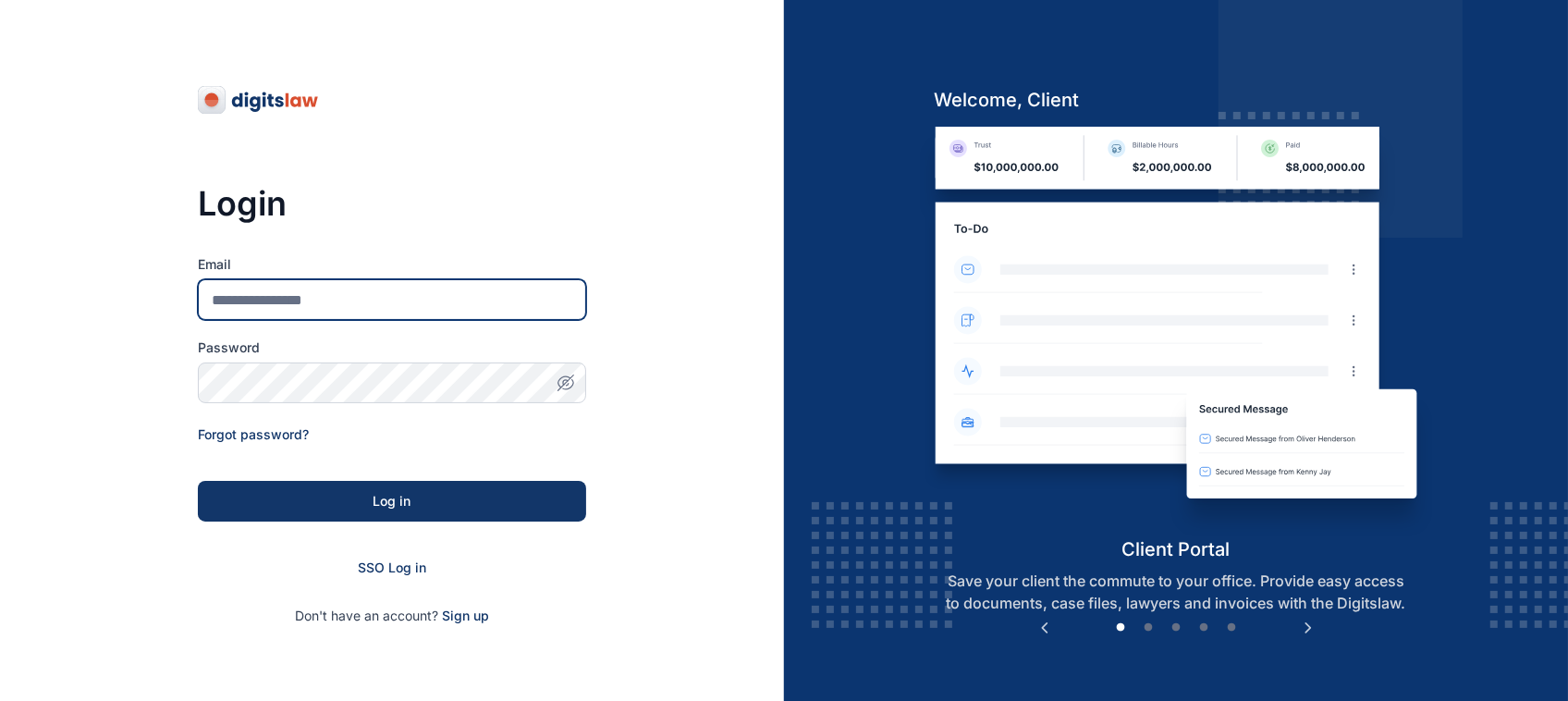
click at [493, 293] on input "Email" at bounding box center [392, 299] width 388 height 40
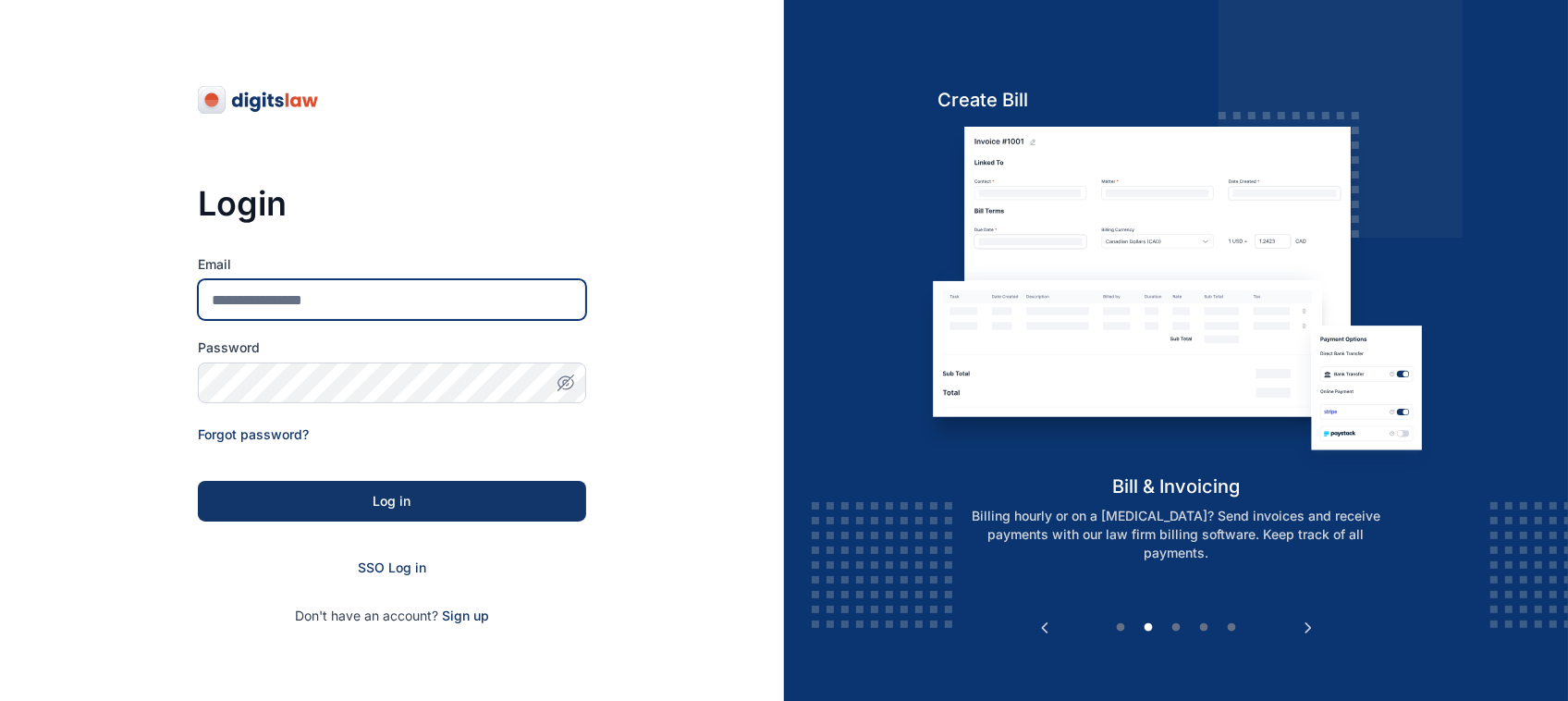
type input "**********"
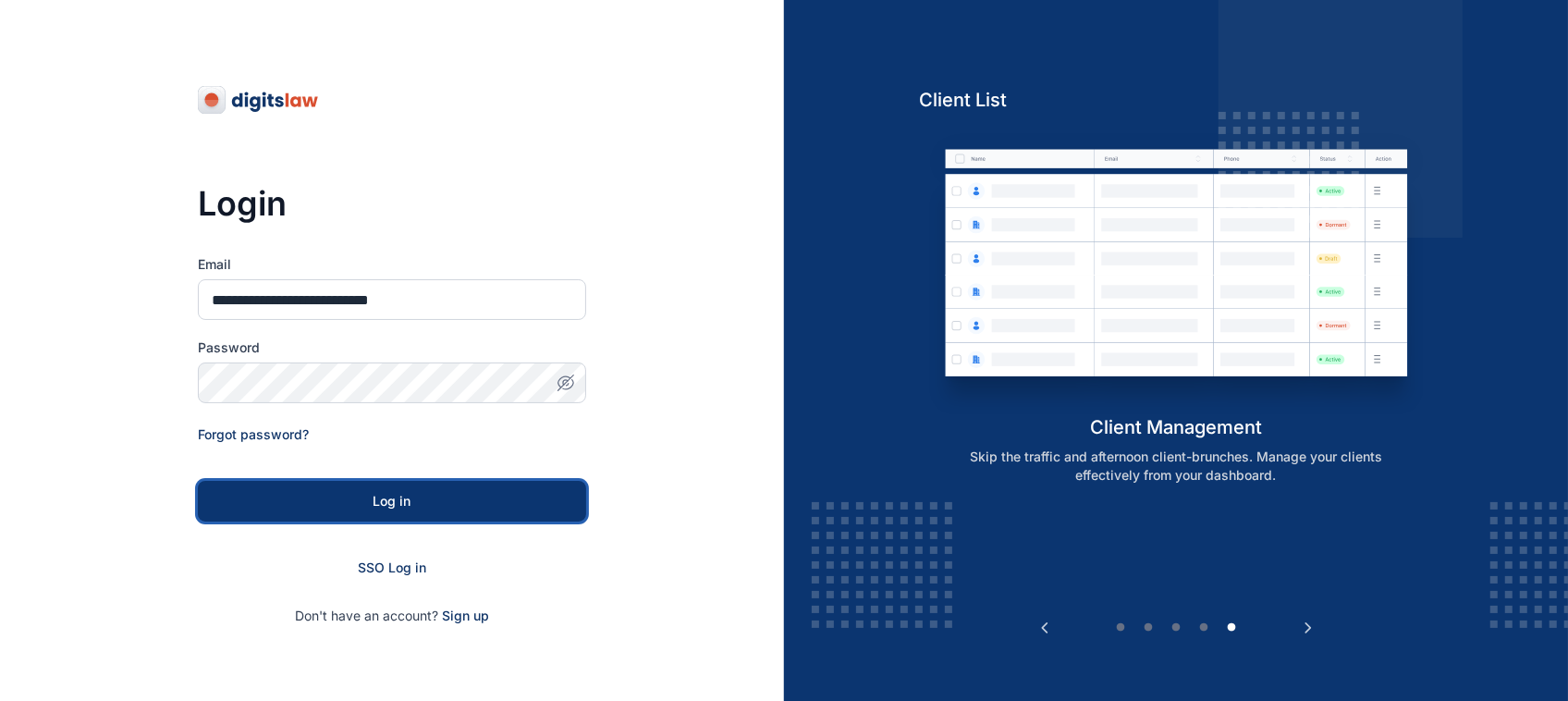
click at [474, 502] on div "Log in" at bounding box center [392, 501] width 329 height 19
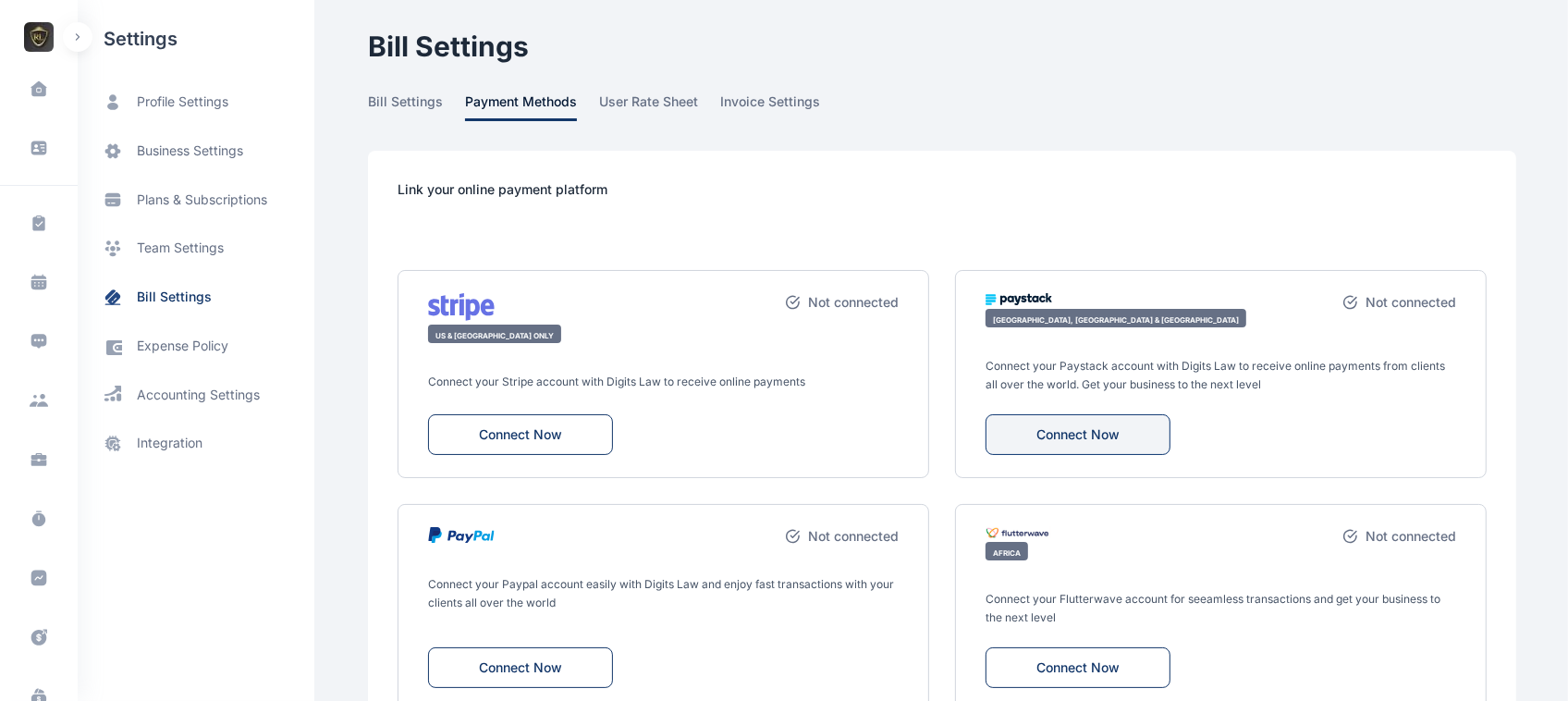
click at [1114, 436] on button "Connect Now" at bounding box center [1078, 433] width 185 height 40
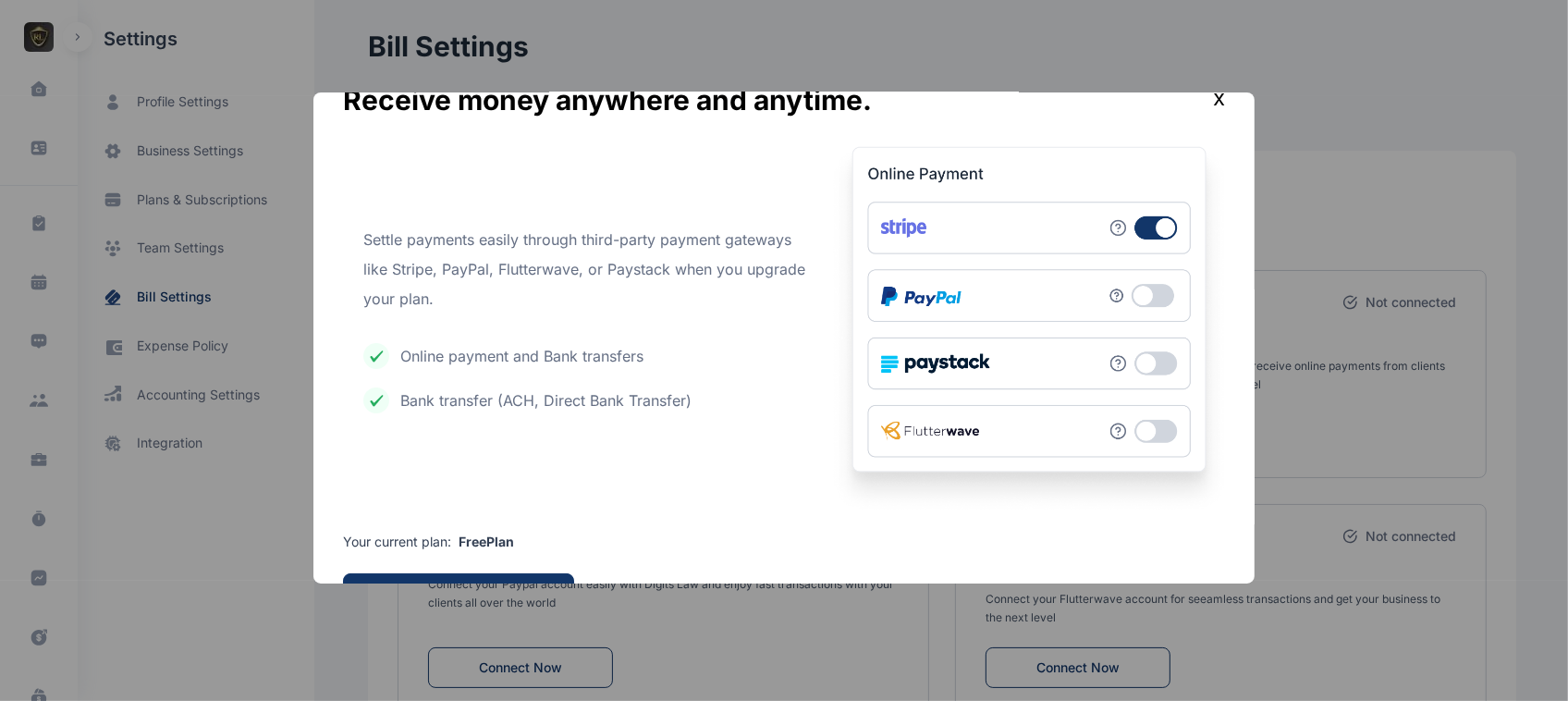
scroll to position [17, 0]
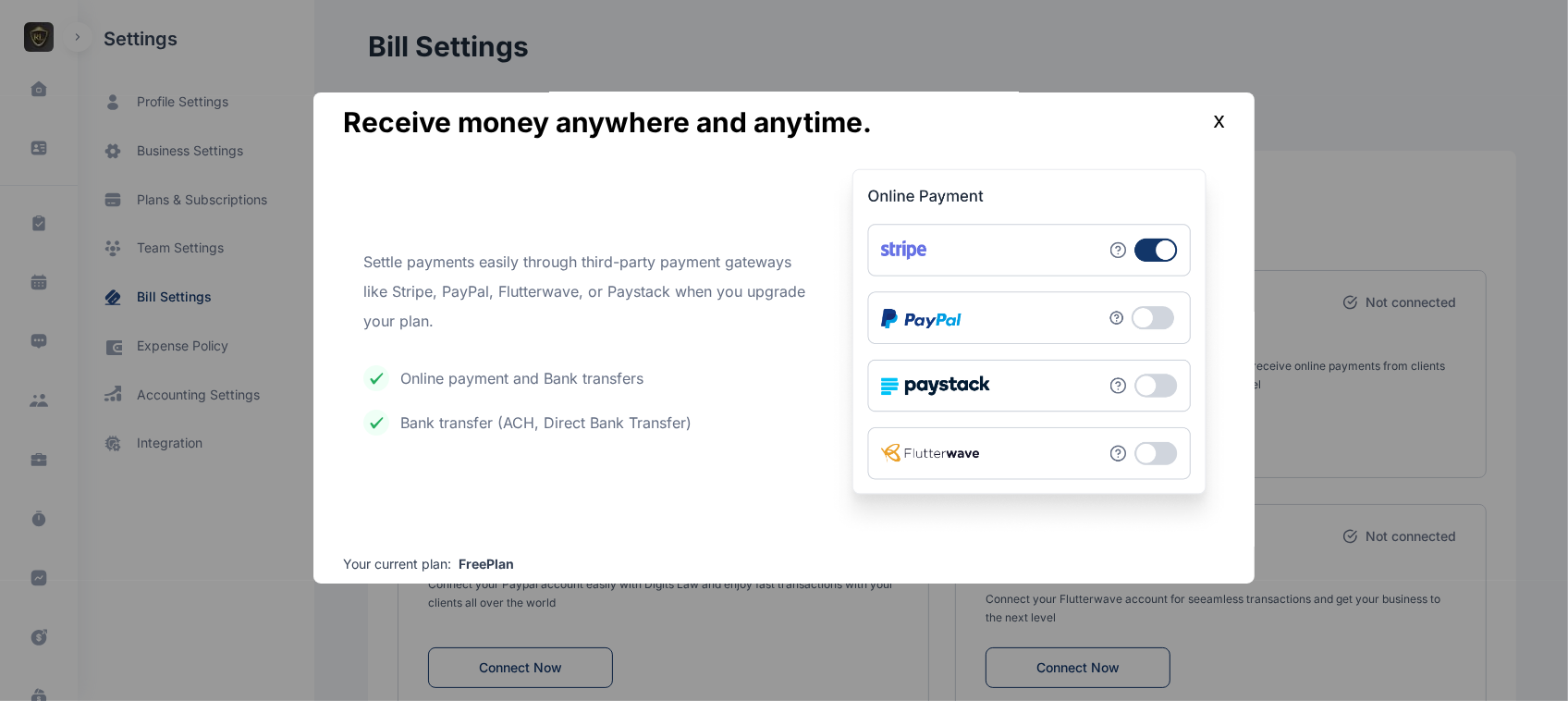
click at [1036, 250] on img at bounding box center [1029, 351] width 393 height 365
click at [1036, 393] on img at bounding box center [1029, 351] width 393 height 365
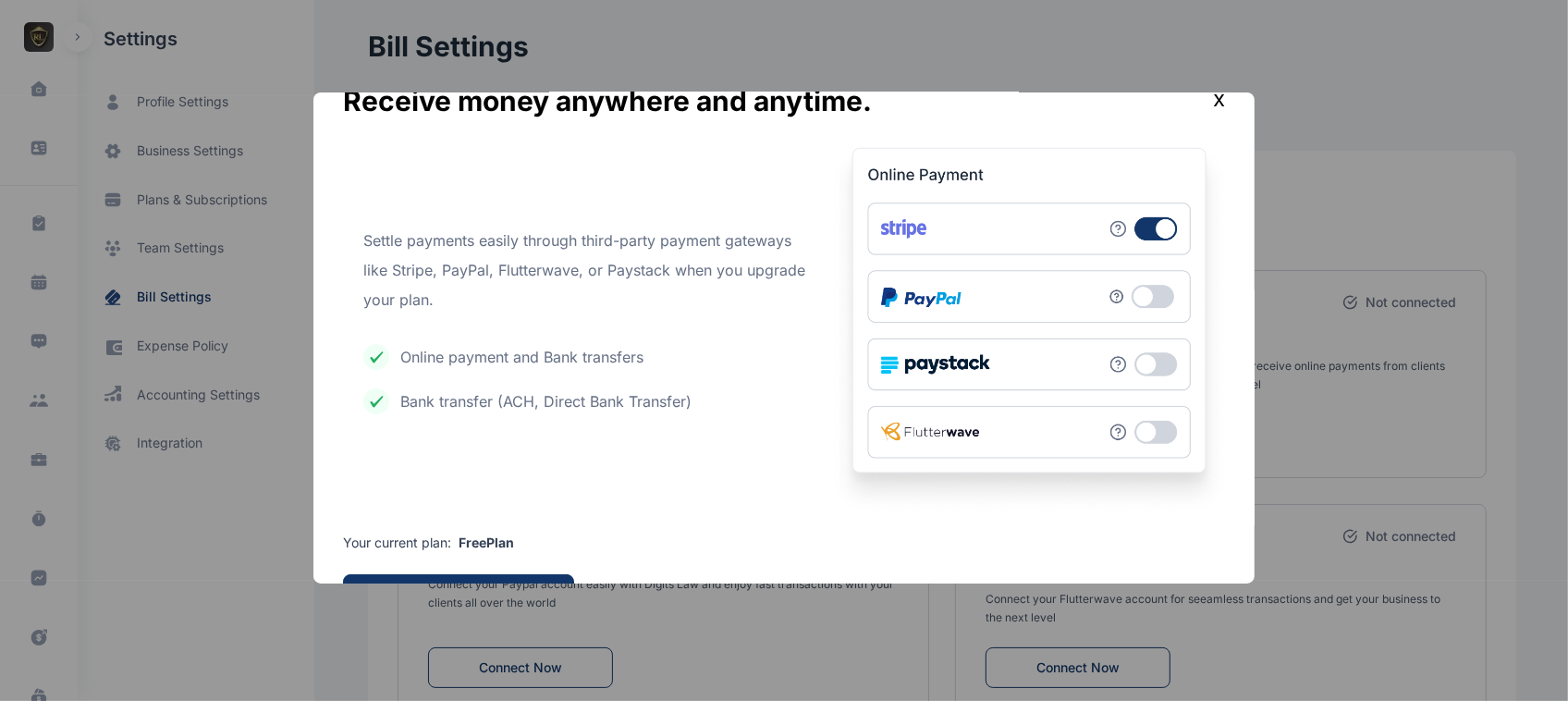
scroll to position [0, 0]
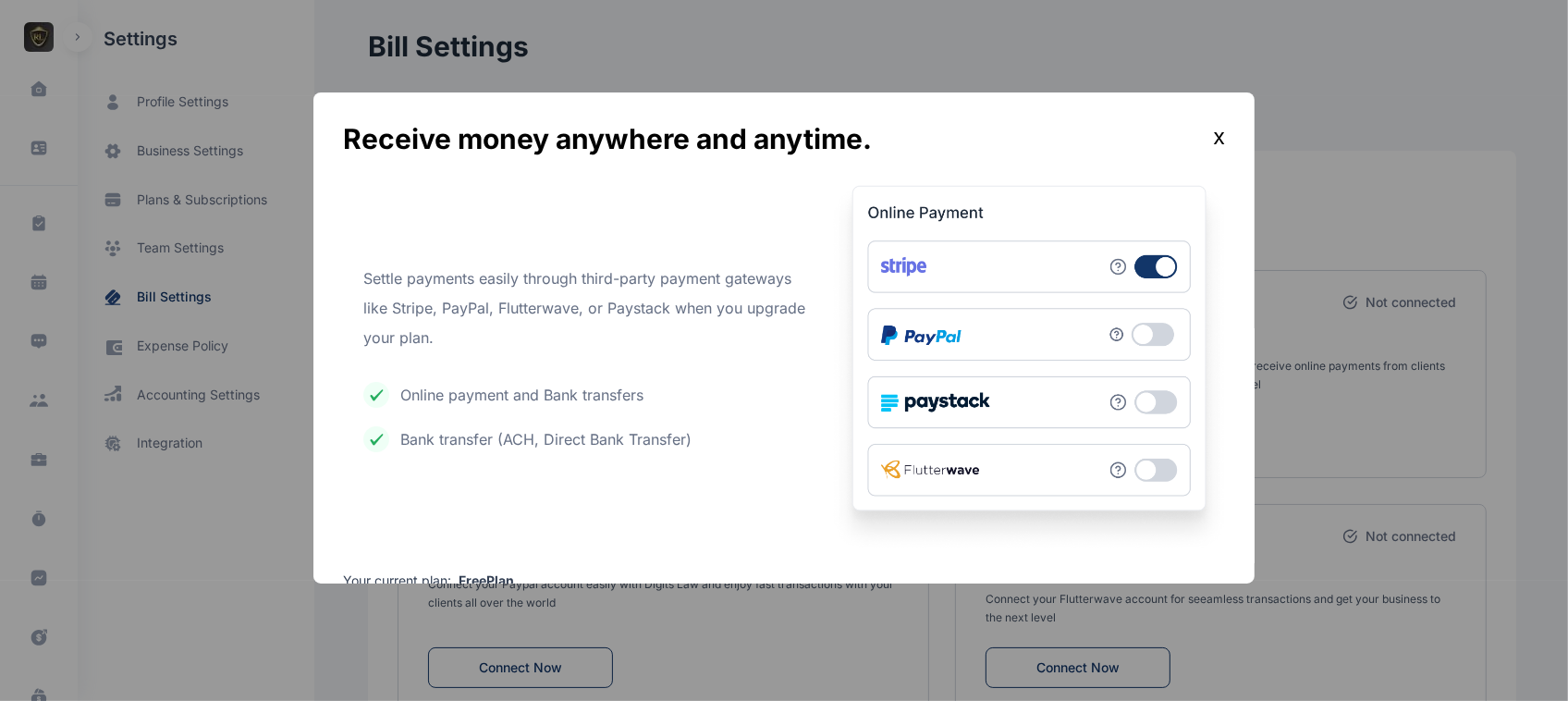
click at [1228, 140] on div "Receive money anywhere and anytime. x Settle payments easily through third-part…" at bounding box center [784, 337] width 941 height 491
click at [1216, 136] on div "x" at bounding box center [1219, 138] width 12 height 33
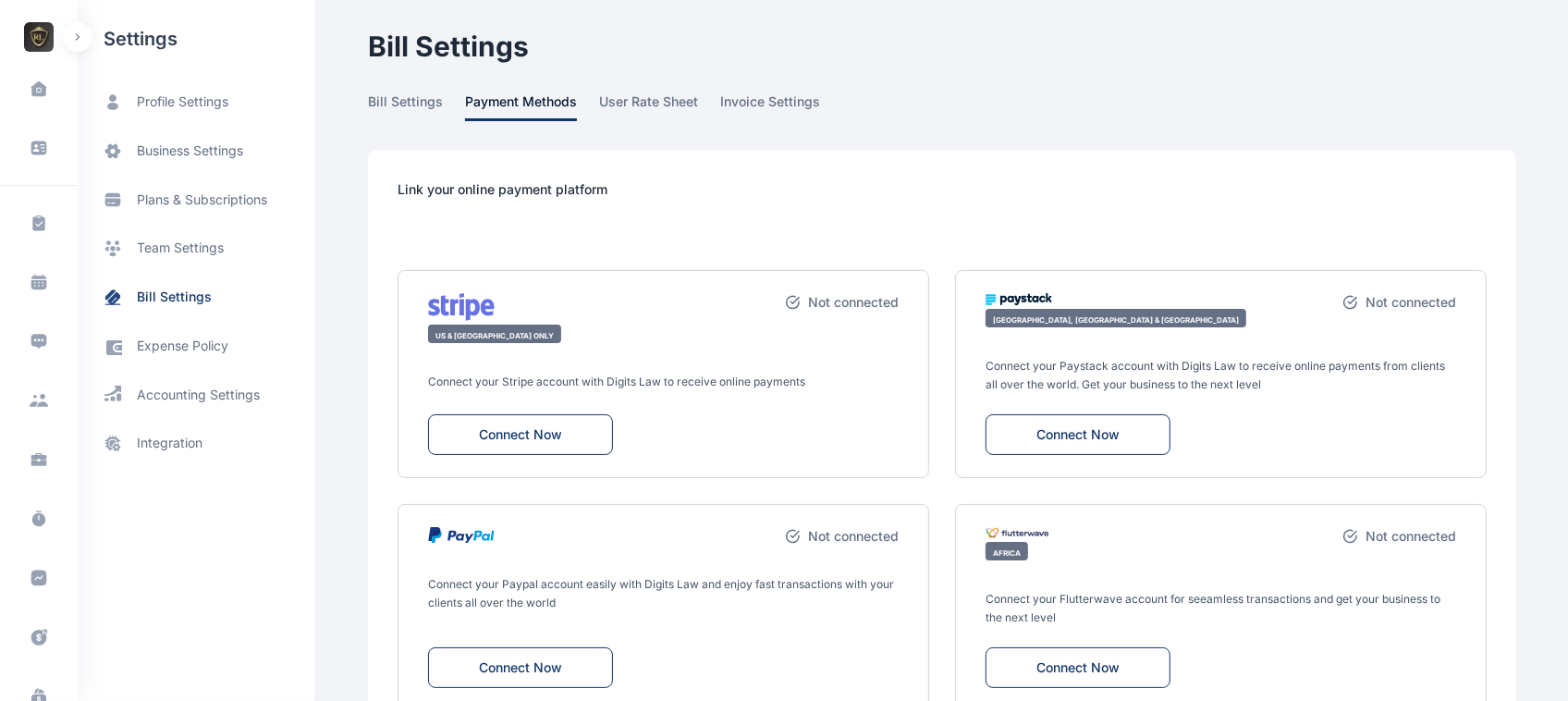
scroll to position [542, 0]
click at [46, 694] on div "Help help Settings settings R A roselinelara.aguda@gmail.com" at bounding box center [38, 620] width 77 height 177
click at [42, 681] on div "R A" at bounding box center [39, 679] width 29 height 23
click at [186, 676] on div "Log out" at bounding box center [153, 678] width 137 height 40
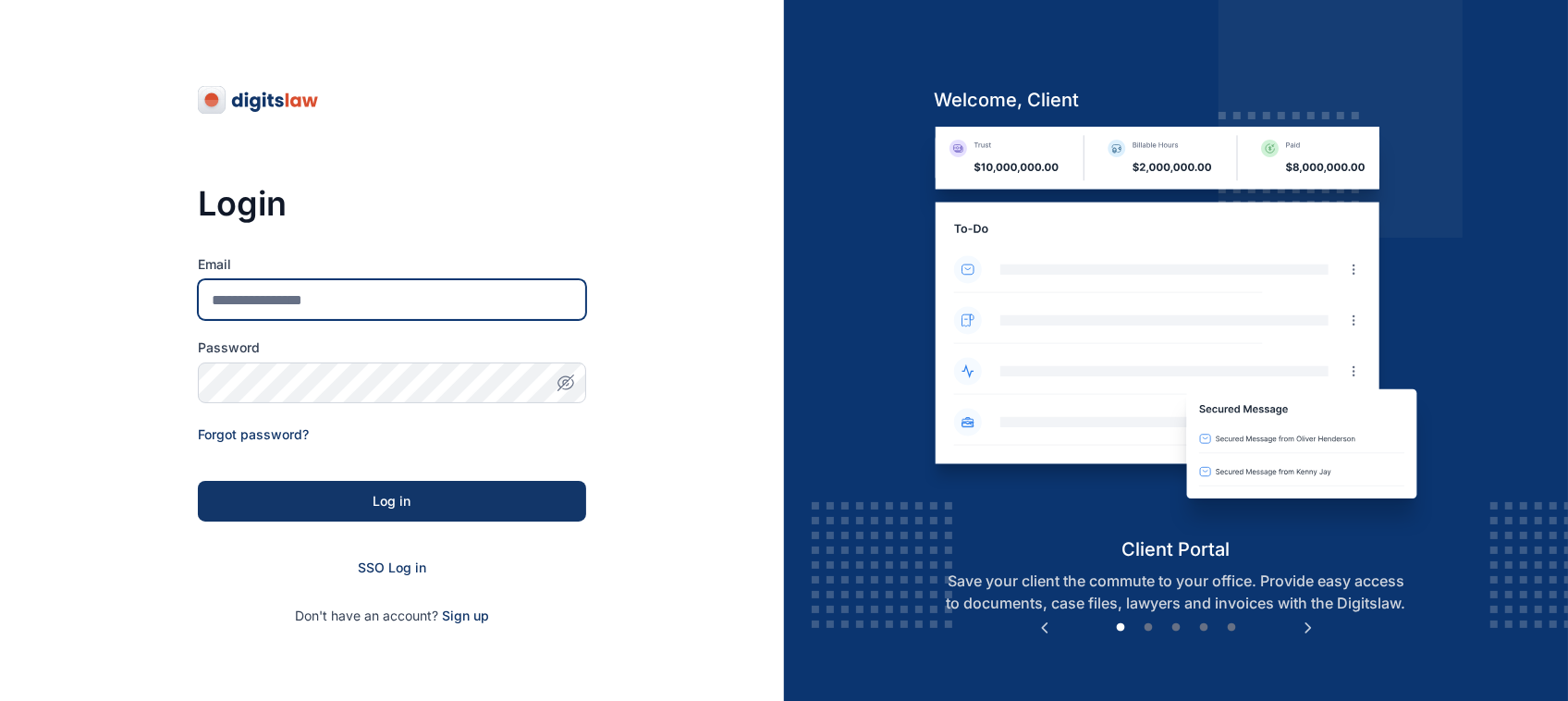
click at [441, 300] on input "Email" at bounding box center [392, 299] width 388 height 40
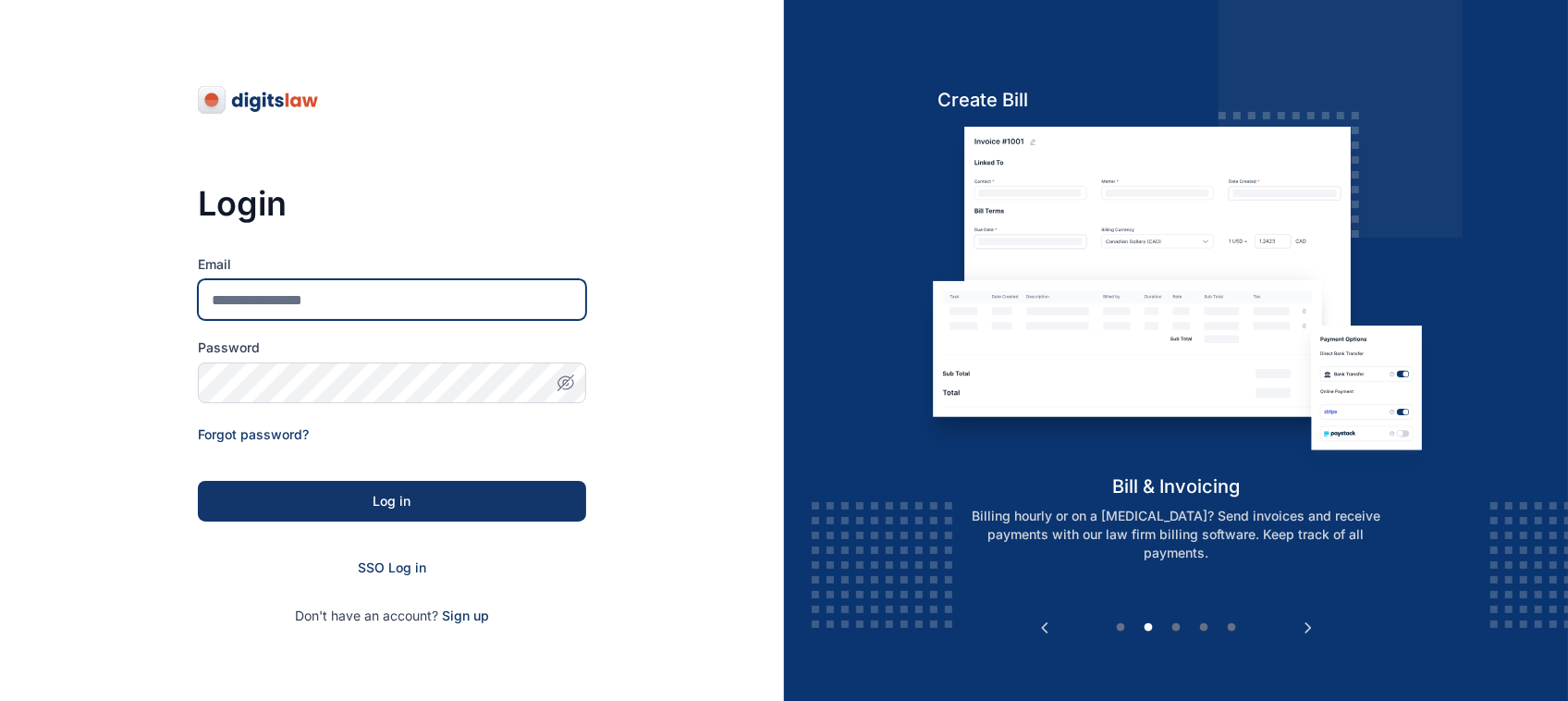
type input "**********"
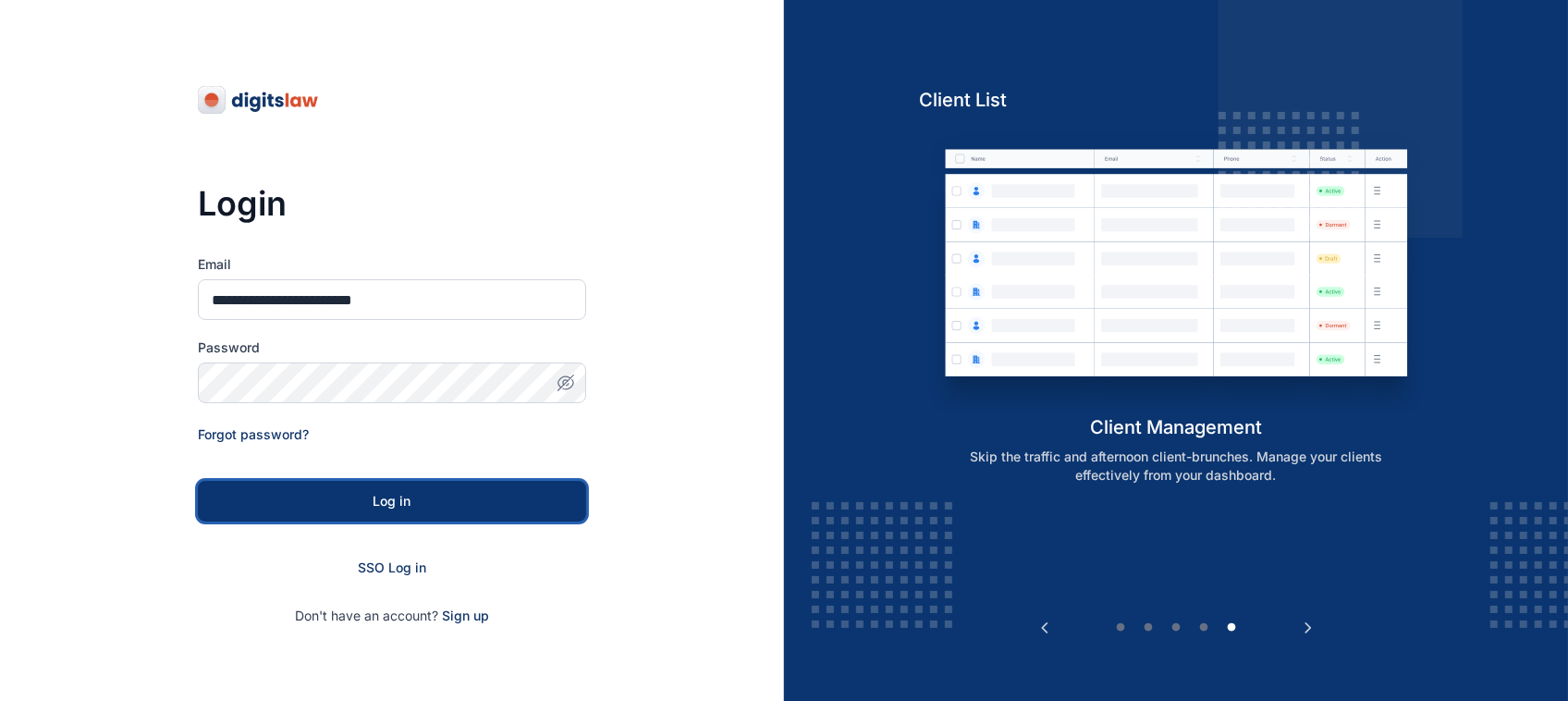
click at [399, 513] on button "Log in" at bounding box center [392, 500] width 388 height 40
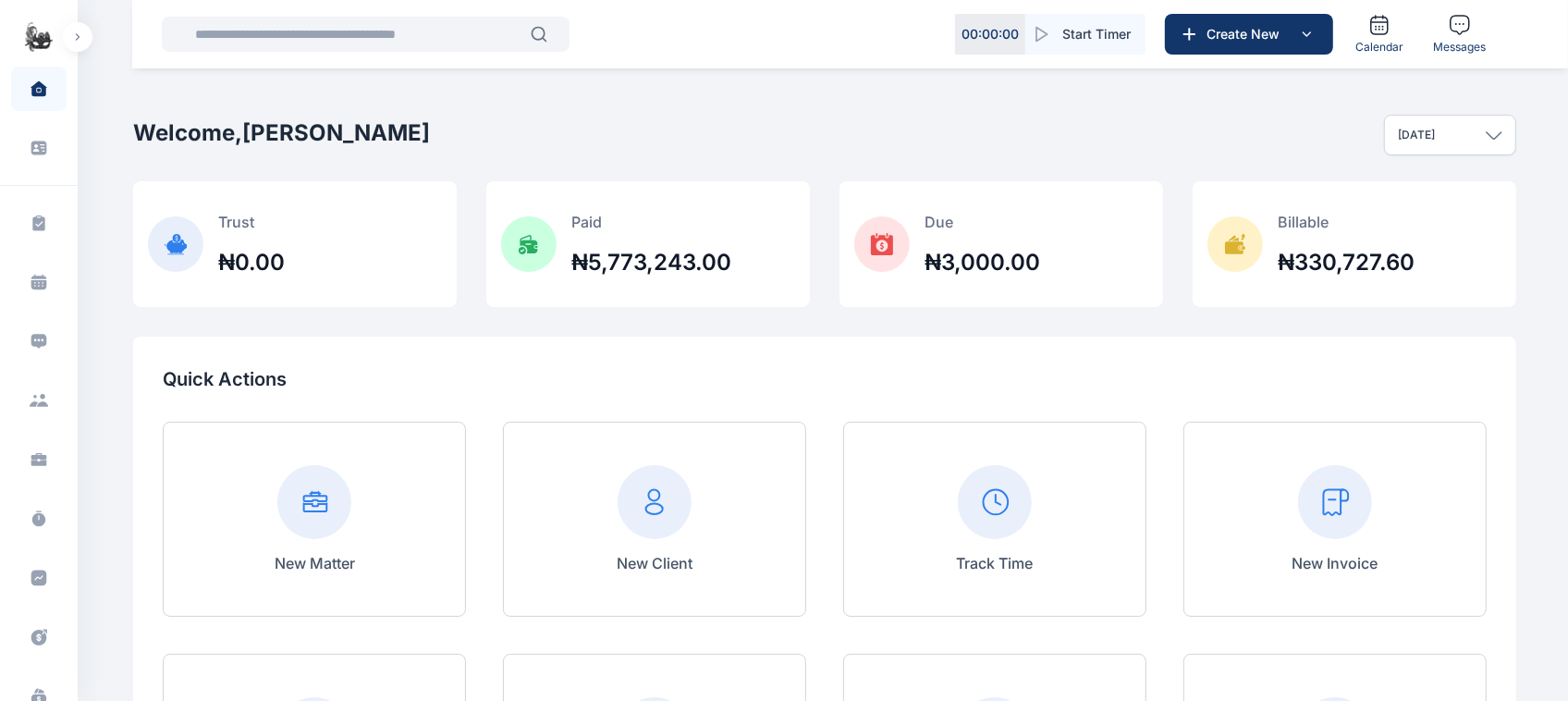
click at [57, 49] on span "Dhaniel" at bounding box center [38, 37] width 77 height 29
click at [72, 46] on button "button" at bounding box center [77, 37] width 29 height 29
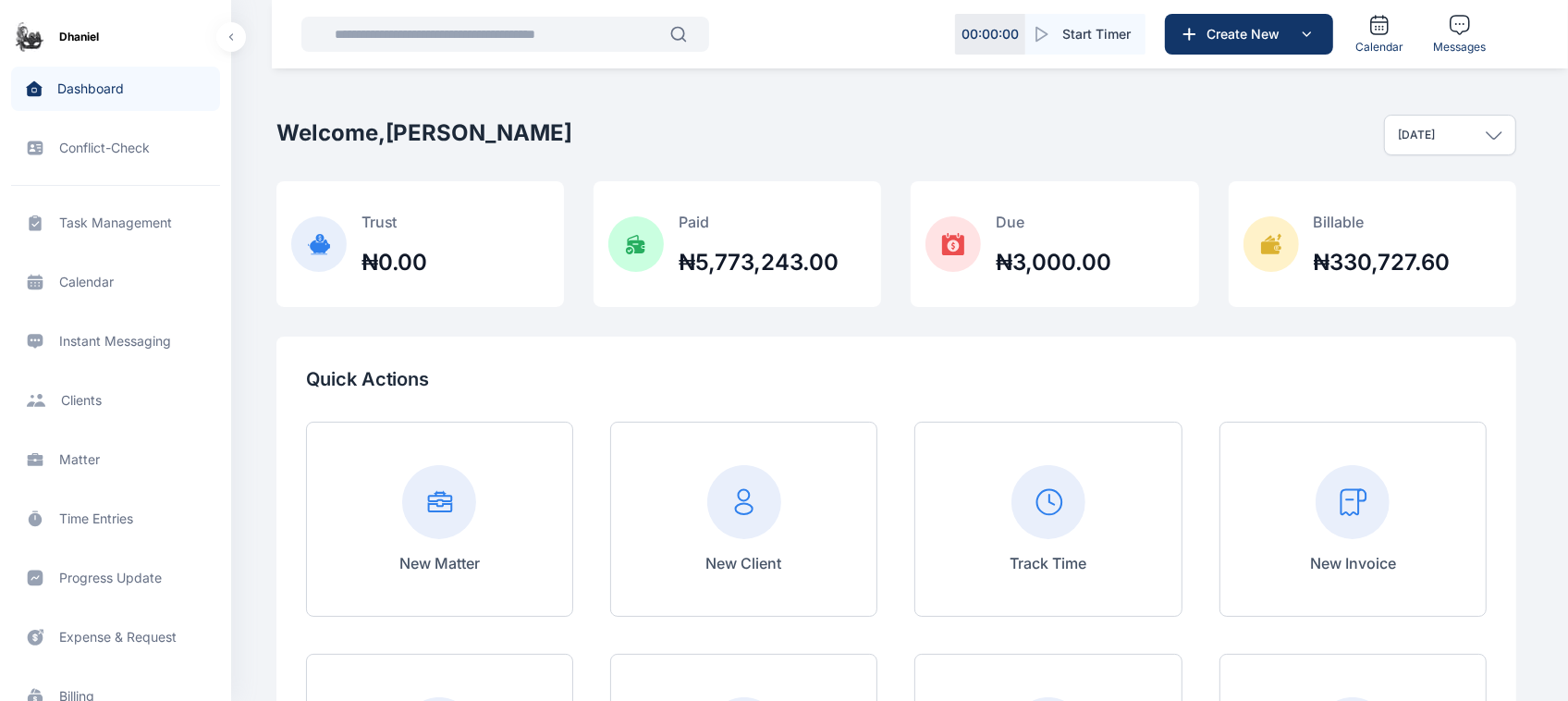
scroll to position [542, 0]
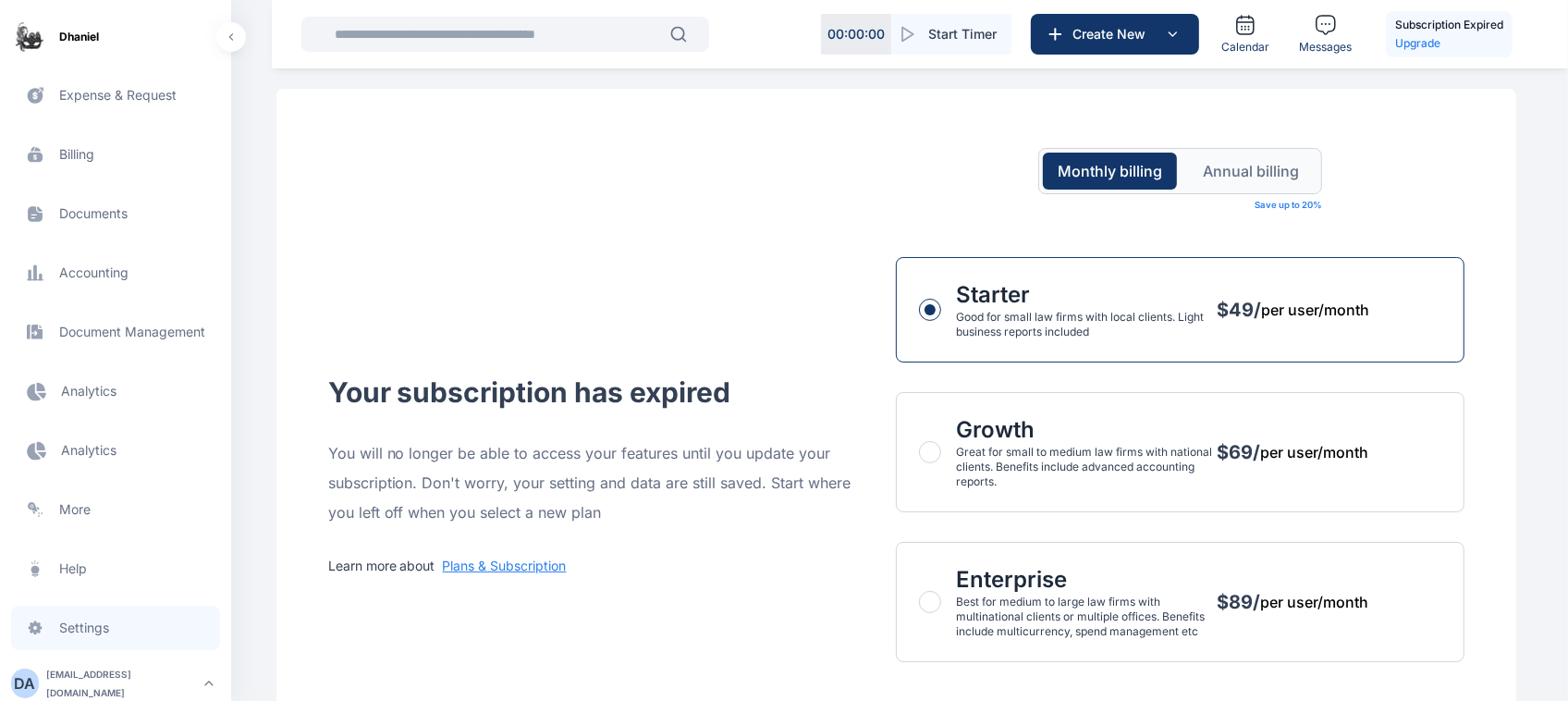
click at [88, 633] on span "Settings settings settings" at bounding box center [115, 627] width 209 height 44
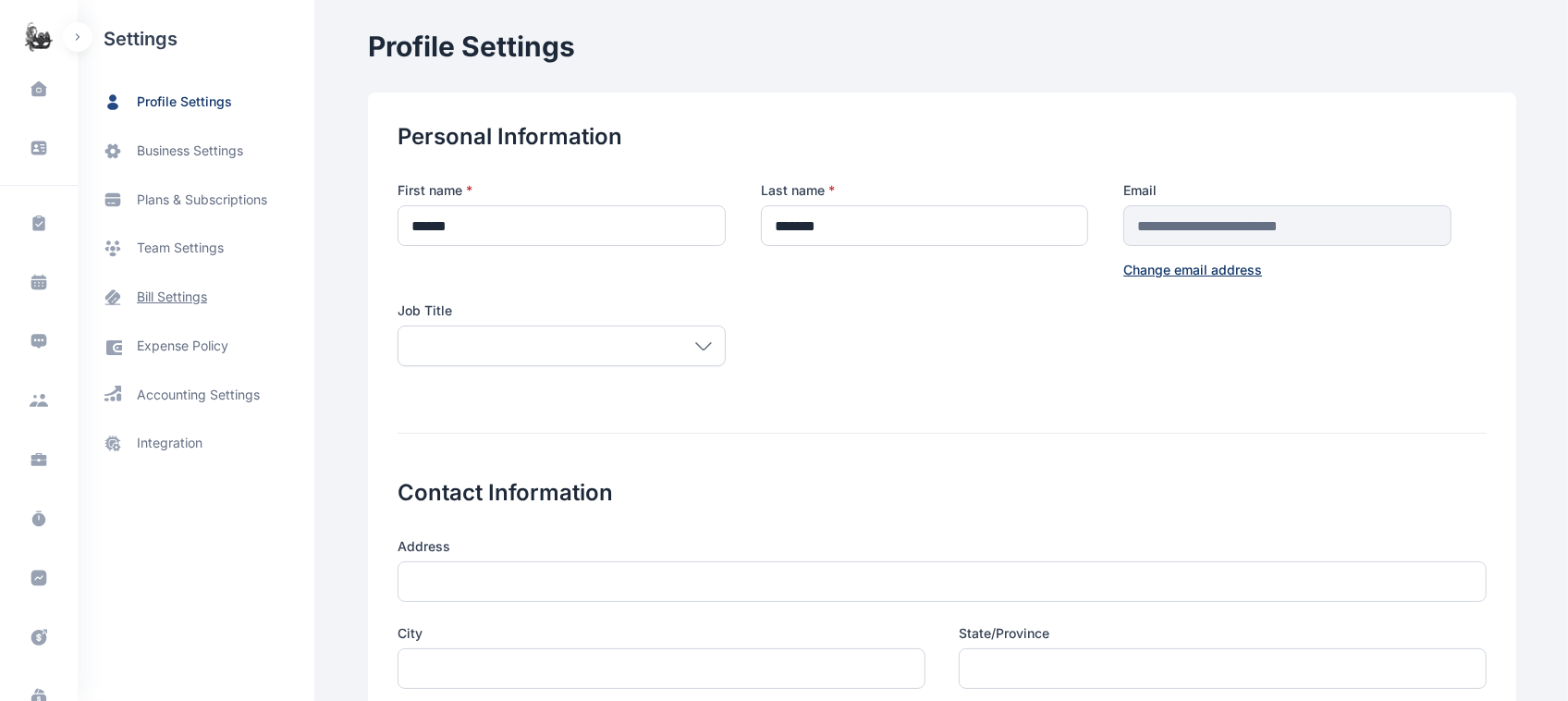
click at [182, 302] on span "bill settings" at bounding box center [173, 297] width 71 height 20
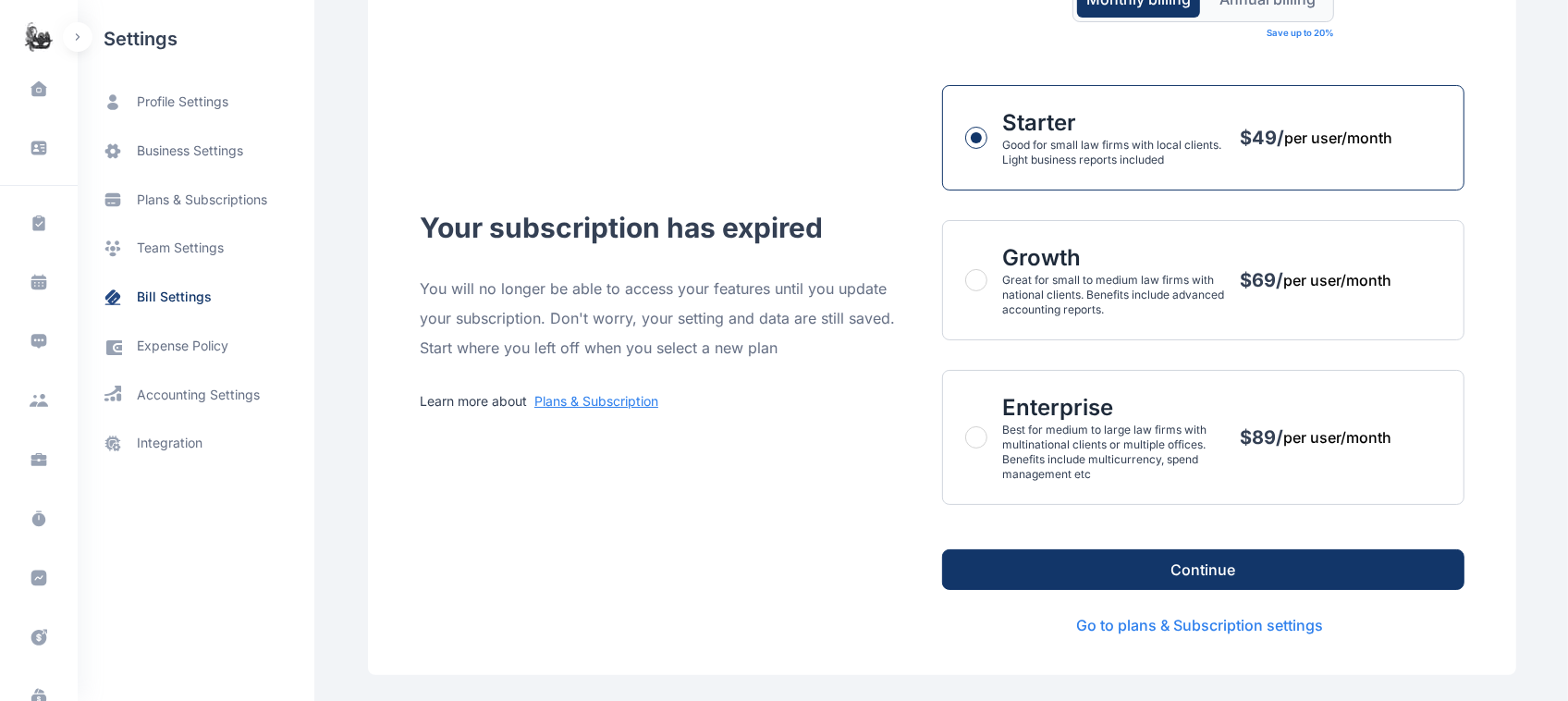
scroll to position [118, 0]
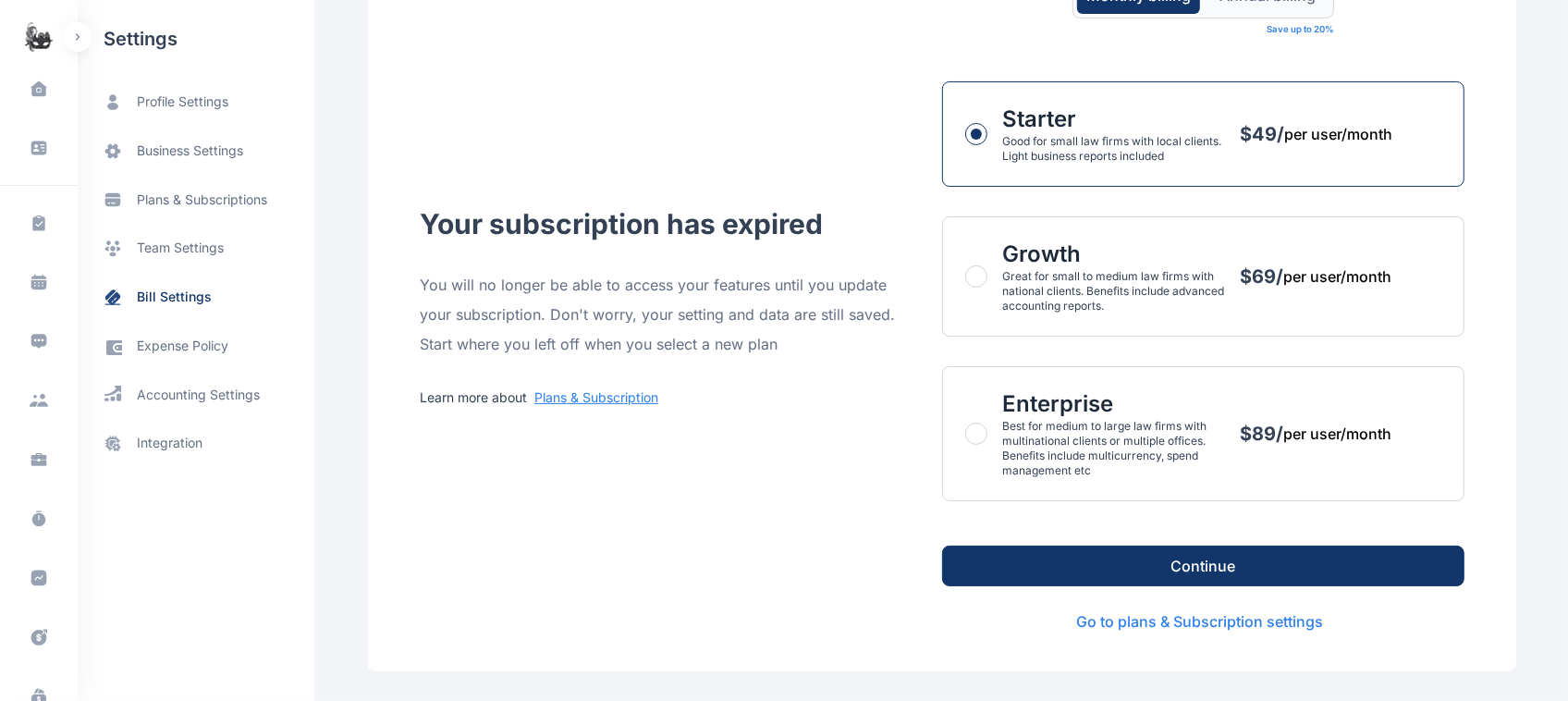
click at [1173, 626] on span "Go to plans & Subscription settings" at bounding box center [1200, 621] width 247 height 23
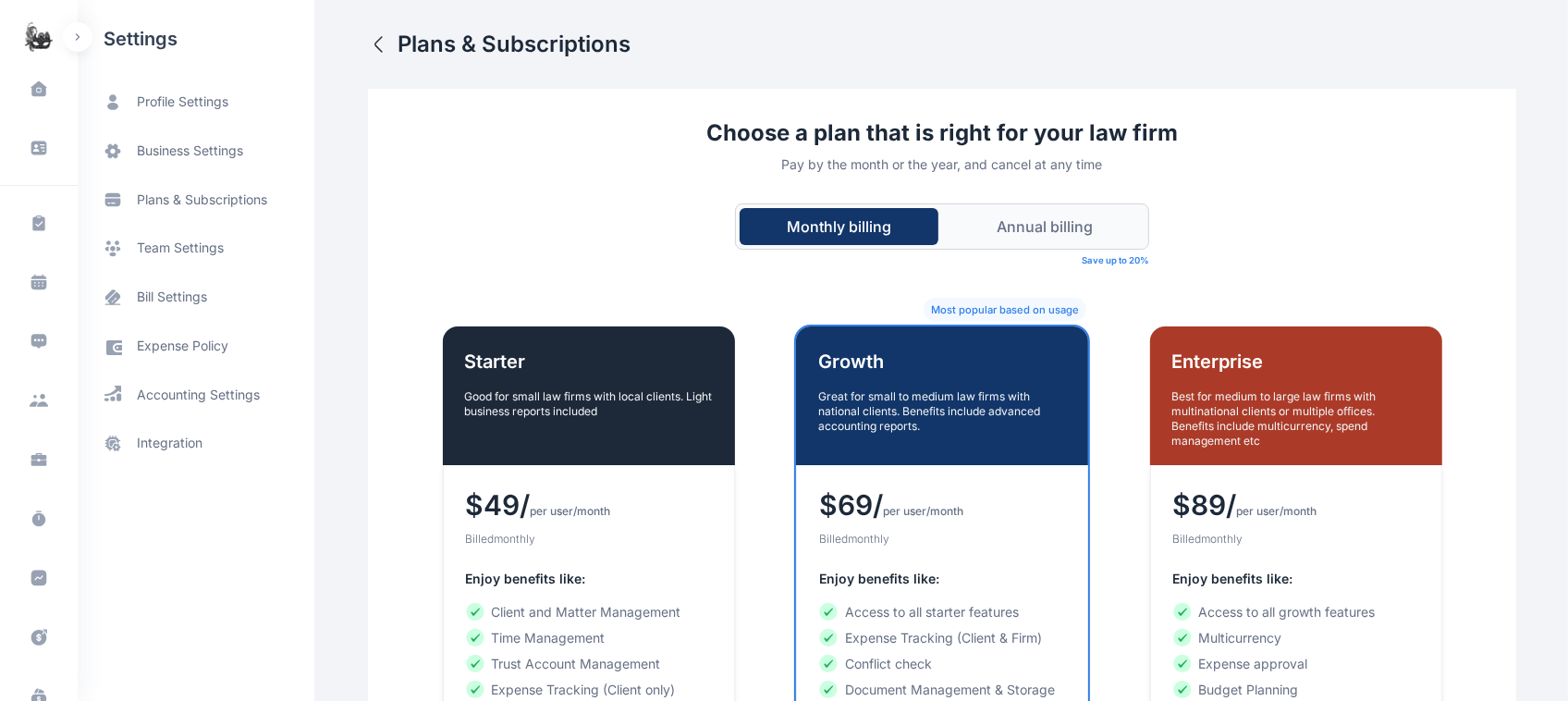
click at [985, 238] on button "Annual billing" at bounding box center [1045, 226] width 199 height 37
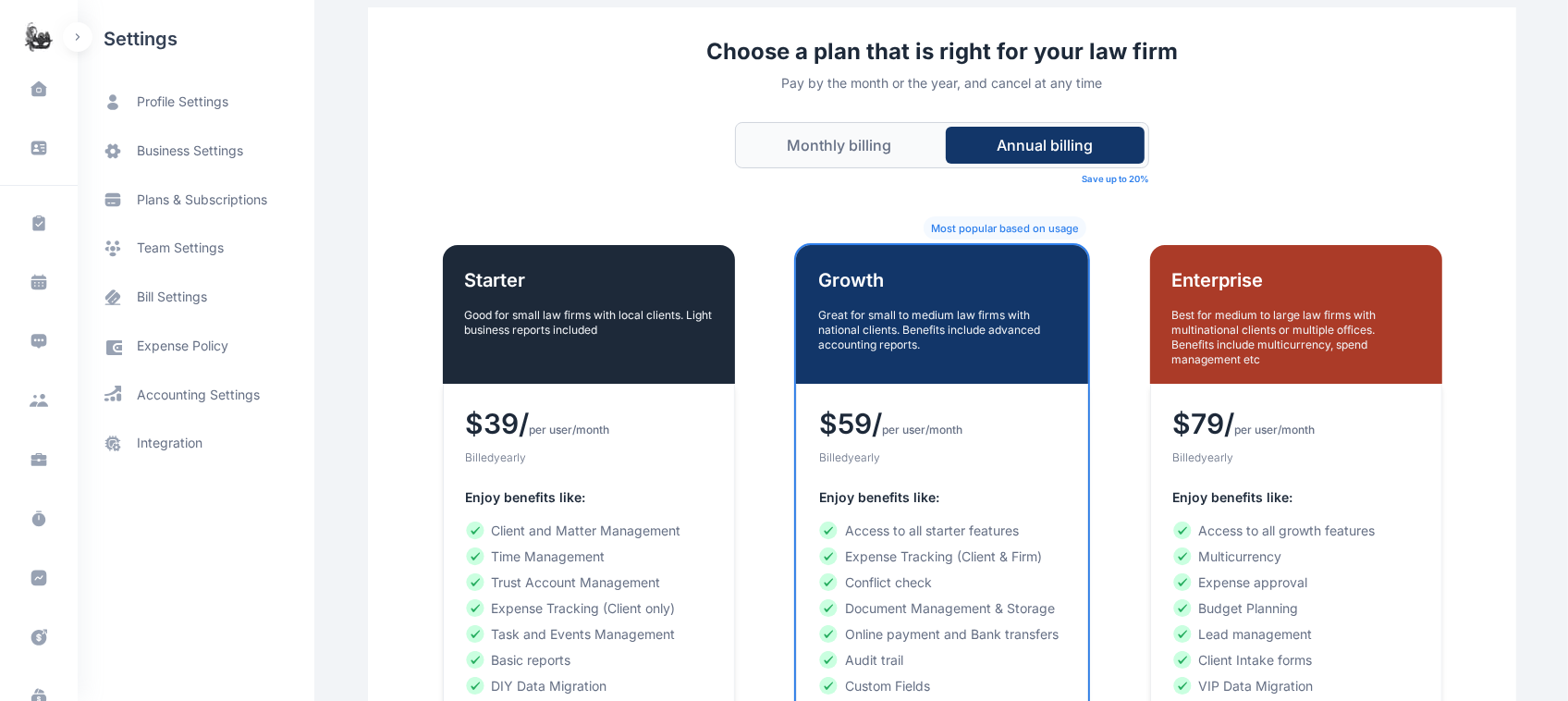
scroll to position [63, 0]
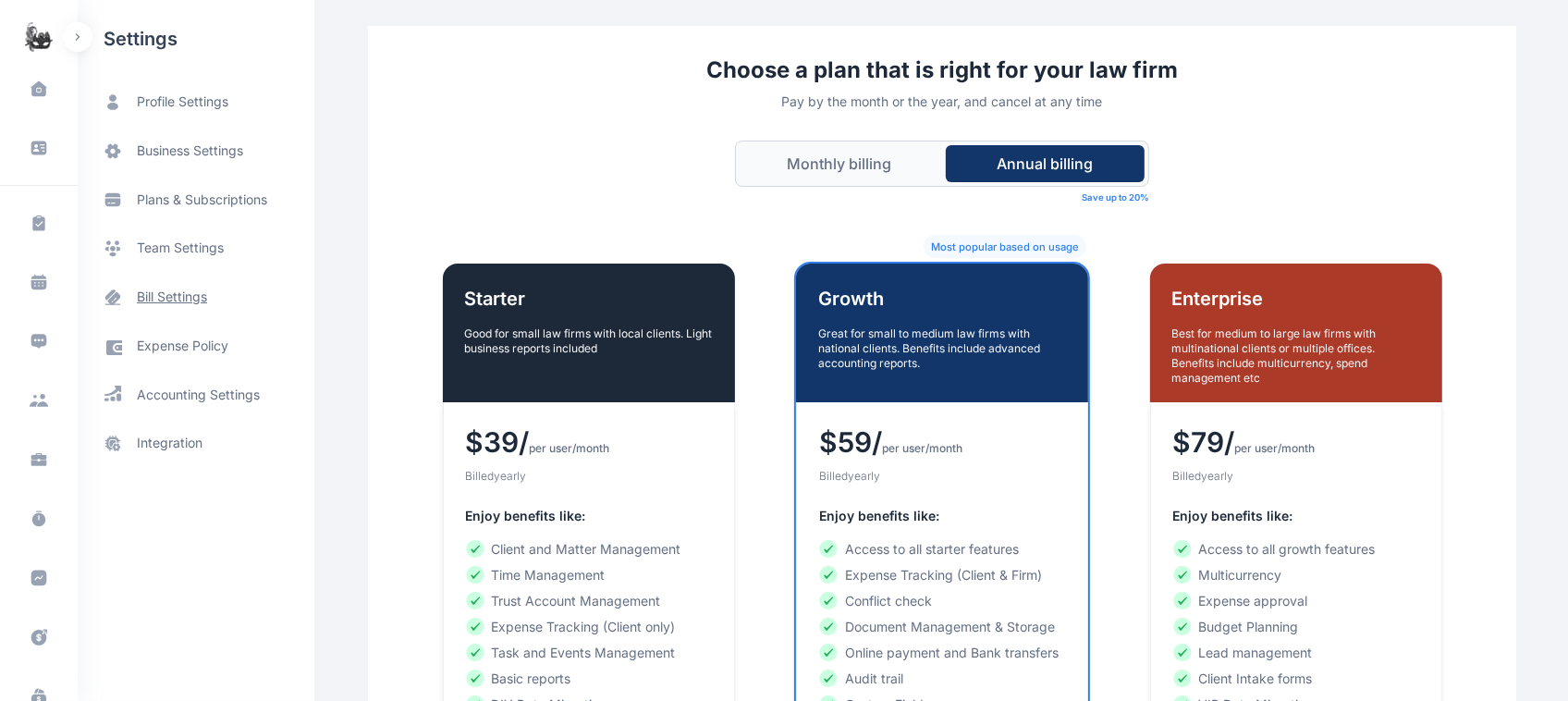
click at [170, 303] on span "bill settings" at bounding box center [173, 297] width 71 height 20
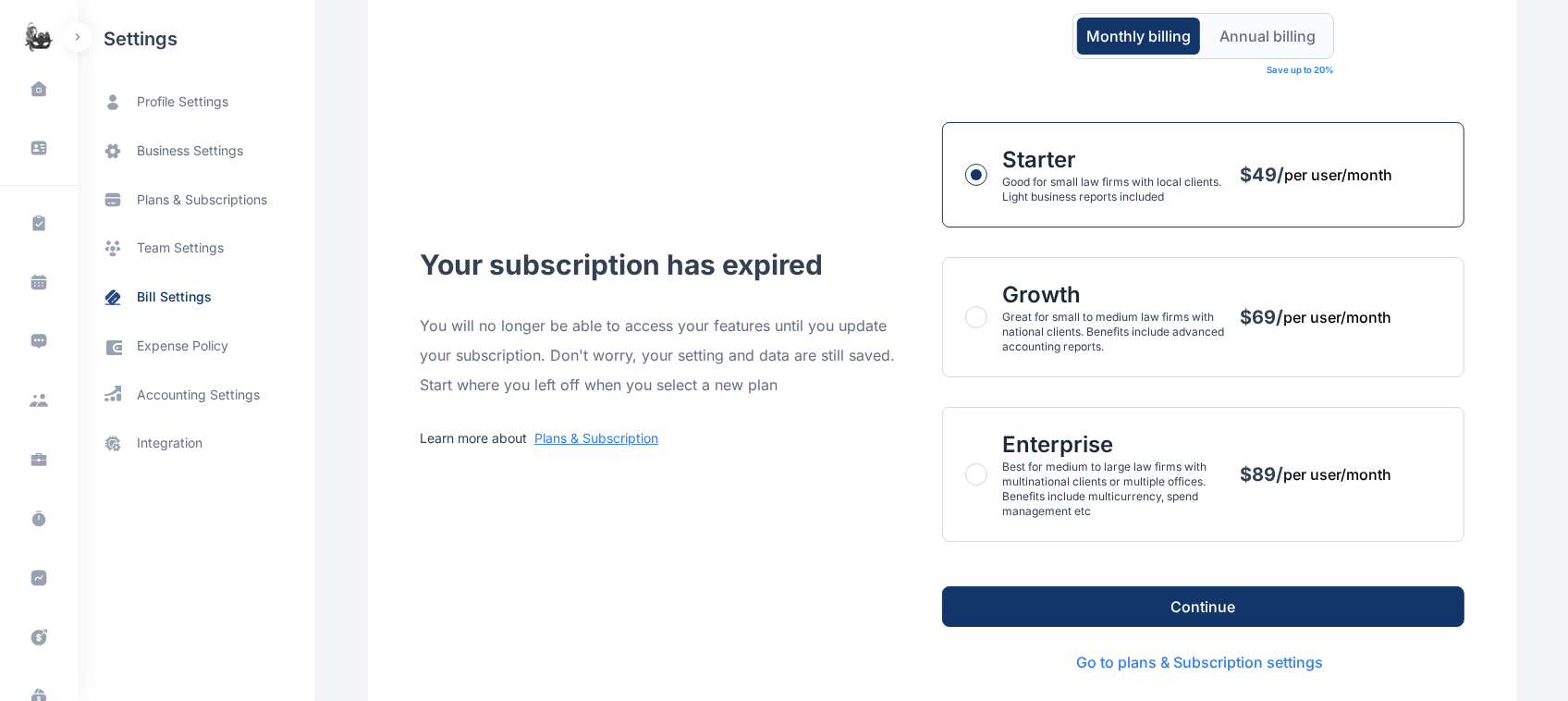
scroll to position [76, 0]
click at [556, 424] on div "Your subscription has expired You will no longer be able to access your feature…" at bounding box center [671, 347] width 502 height 200
click at [986, 475] on button "button" at bounding box center [984, 473] width 37 height 23
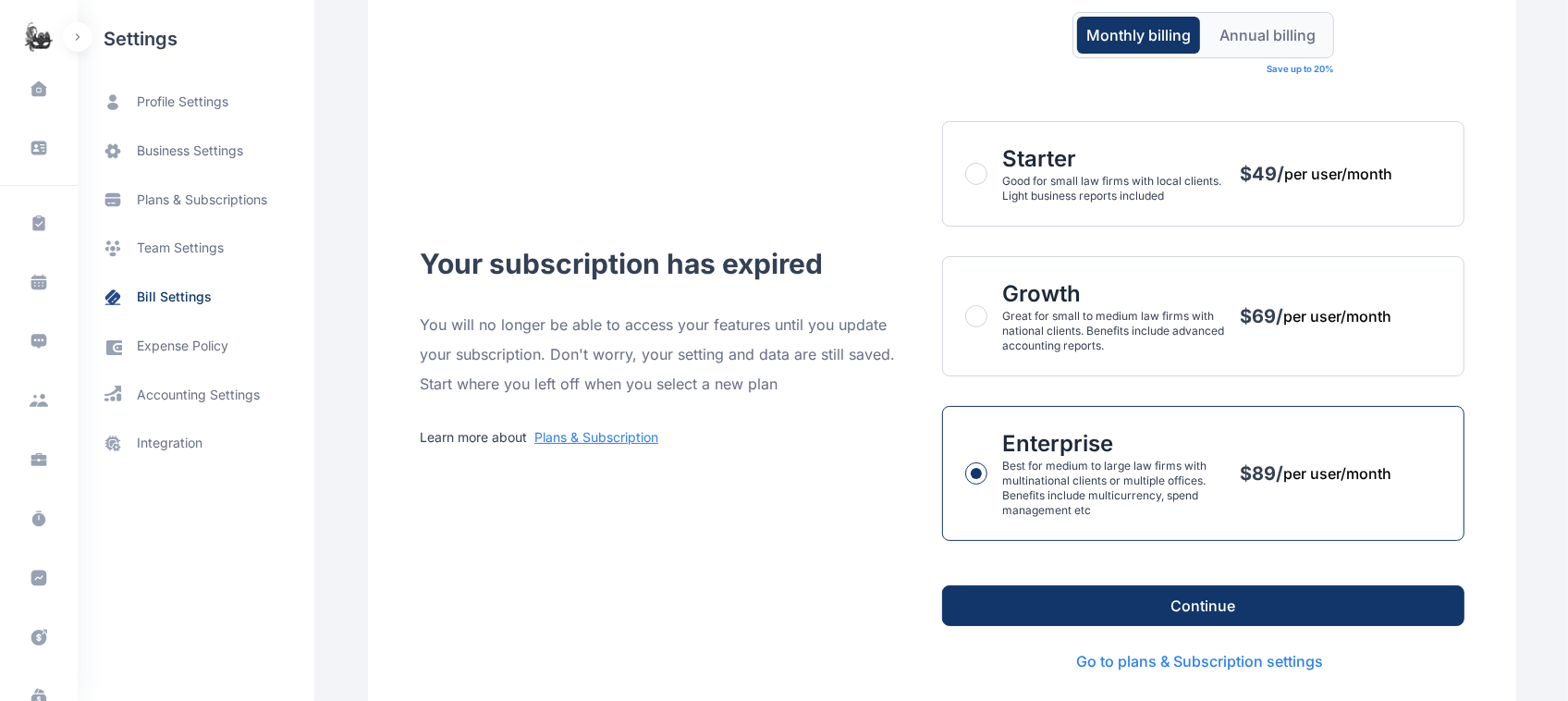
click at [1122, 584] on div "Continue" at bounding box center [1203, 606] width 523 height 71
click at [1138, 607] on button "Continue" at bounding box center [1203, 605] width 523 height 40
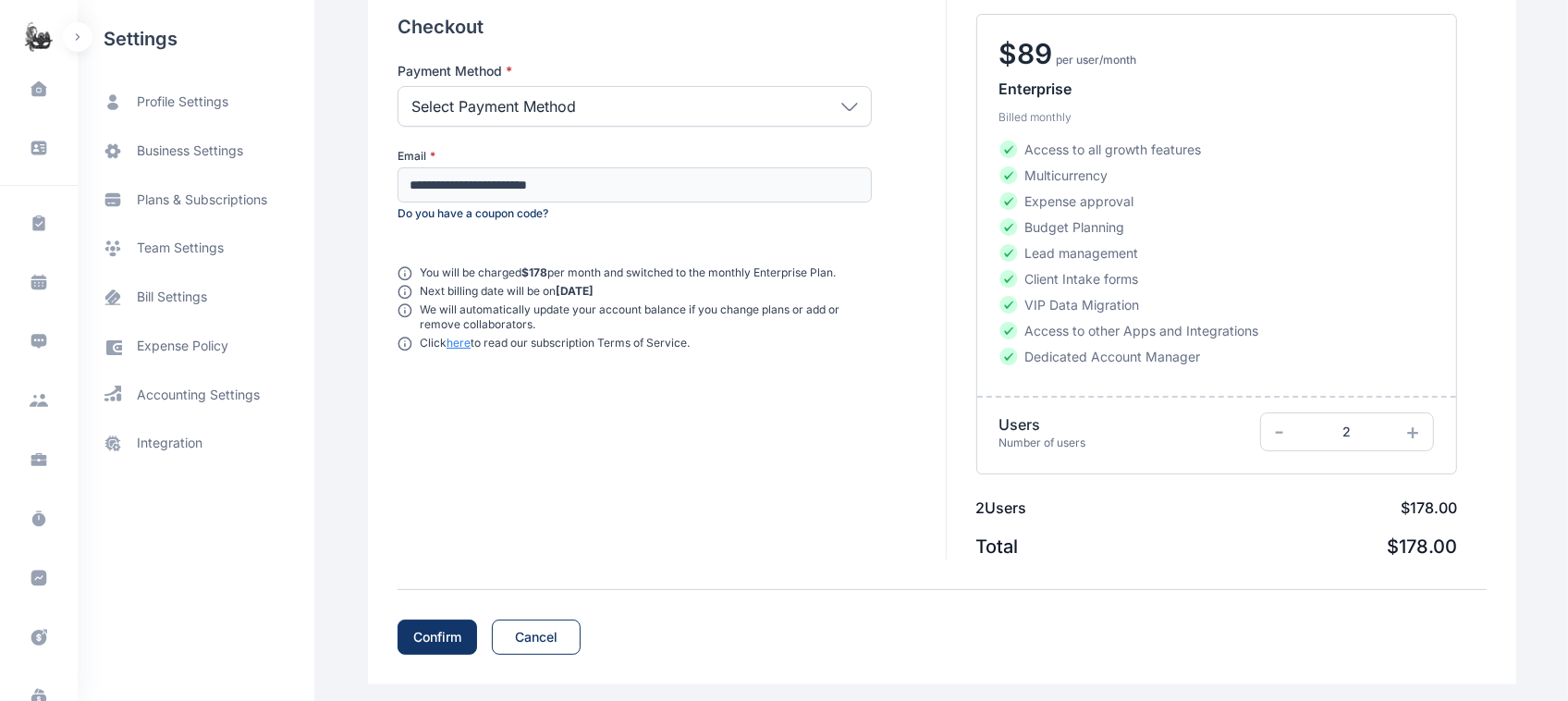
scroll to position [154, 0]
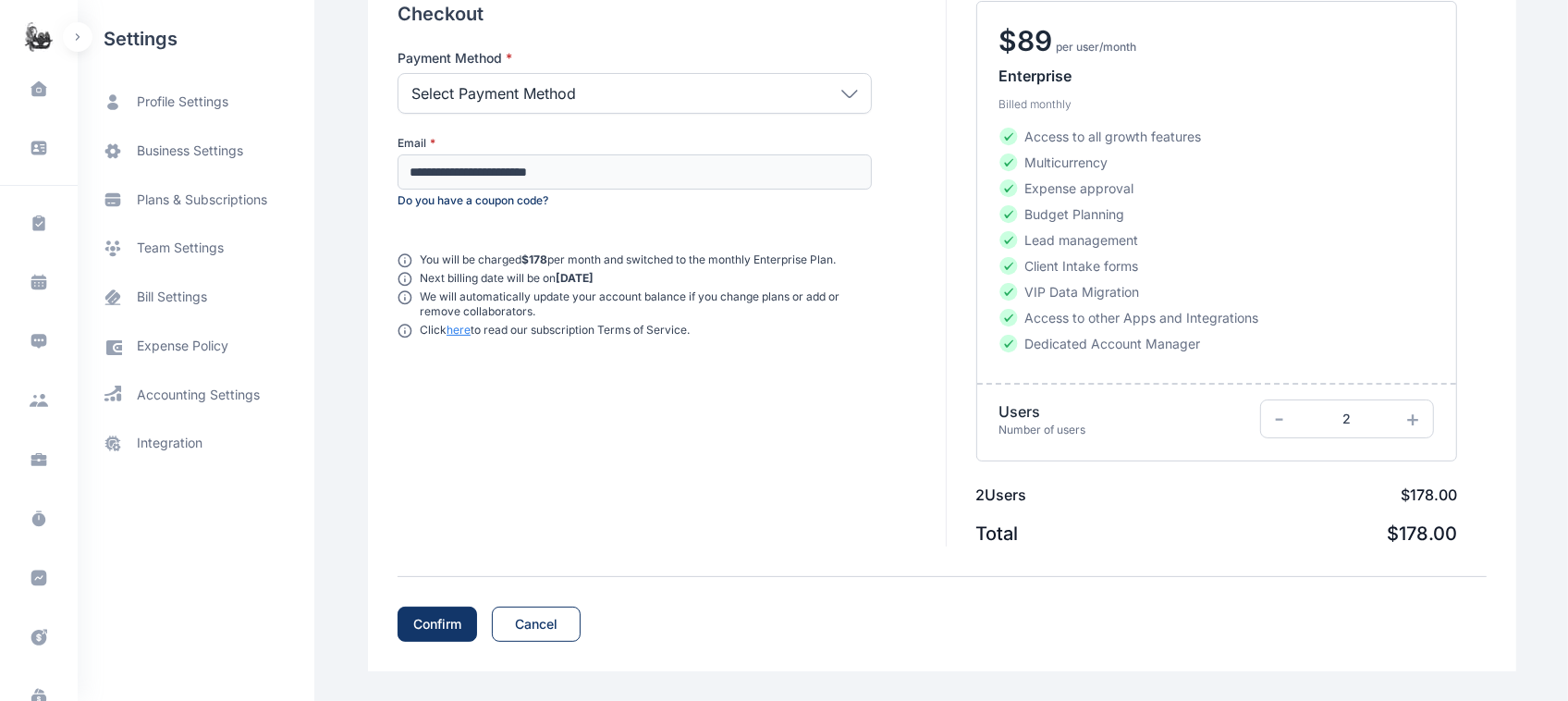
click at [726, 89] on div "Select Payment Method" at bounding box center [634, 92] width 475 height 40
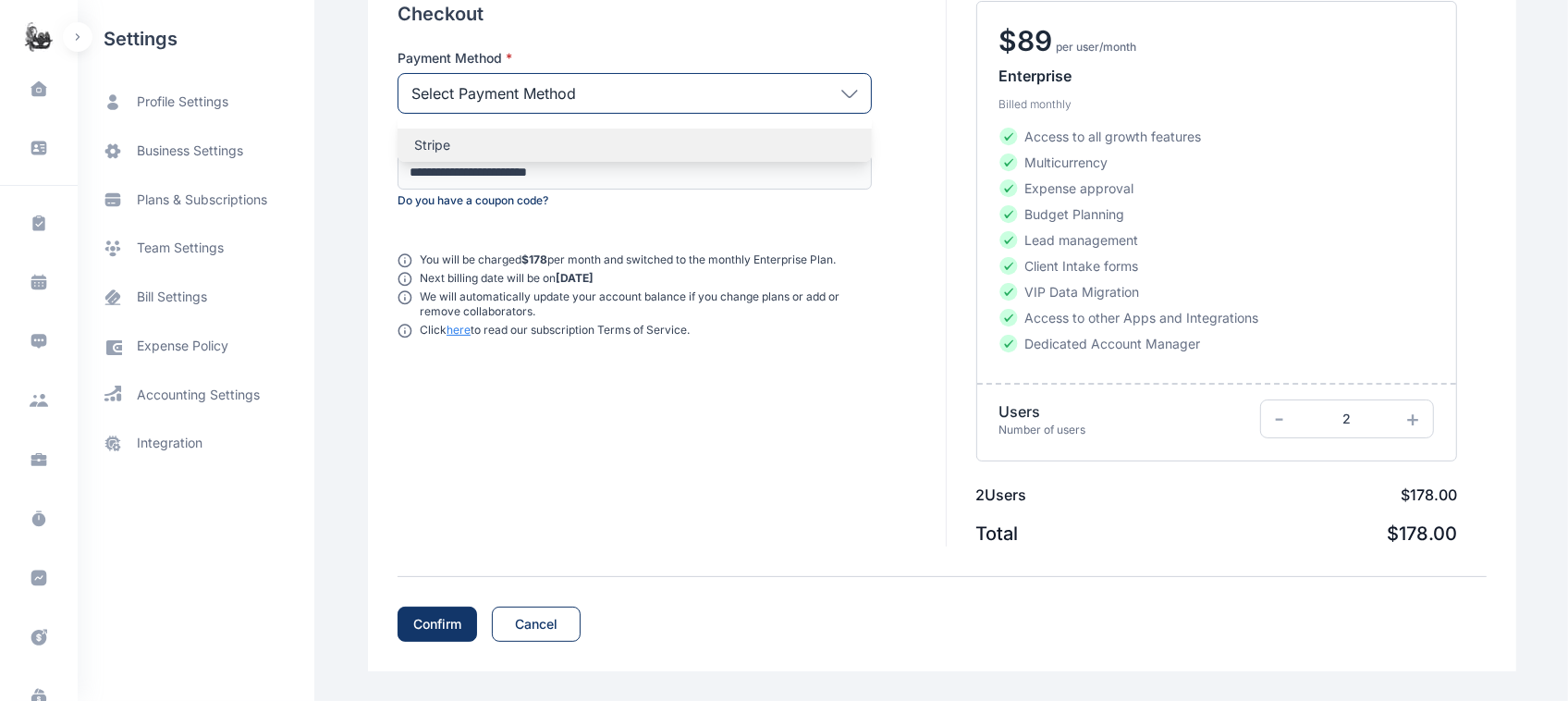
click at [655, 149] on p "Stripe" at bounding box center [634, 145] width 441 height 19
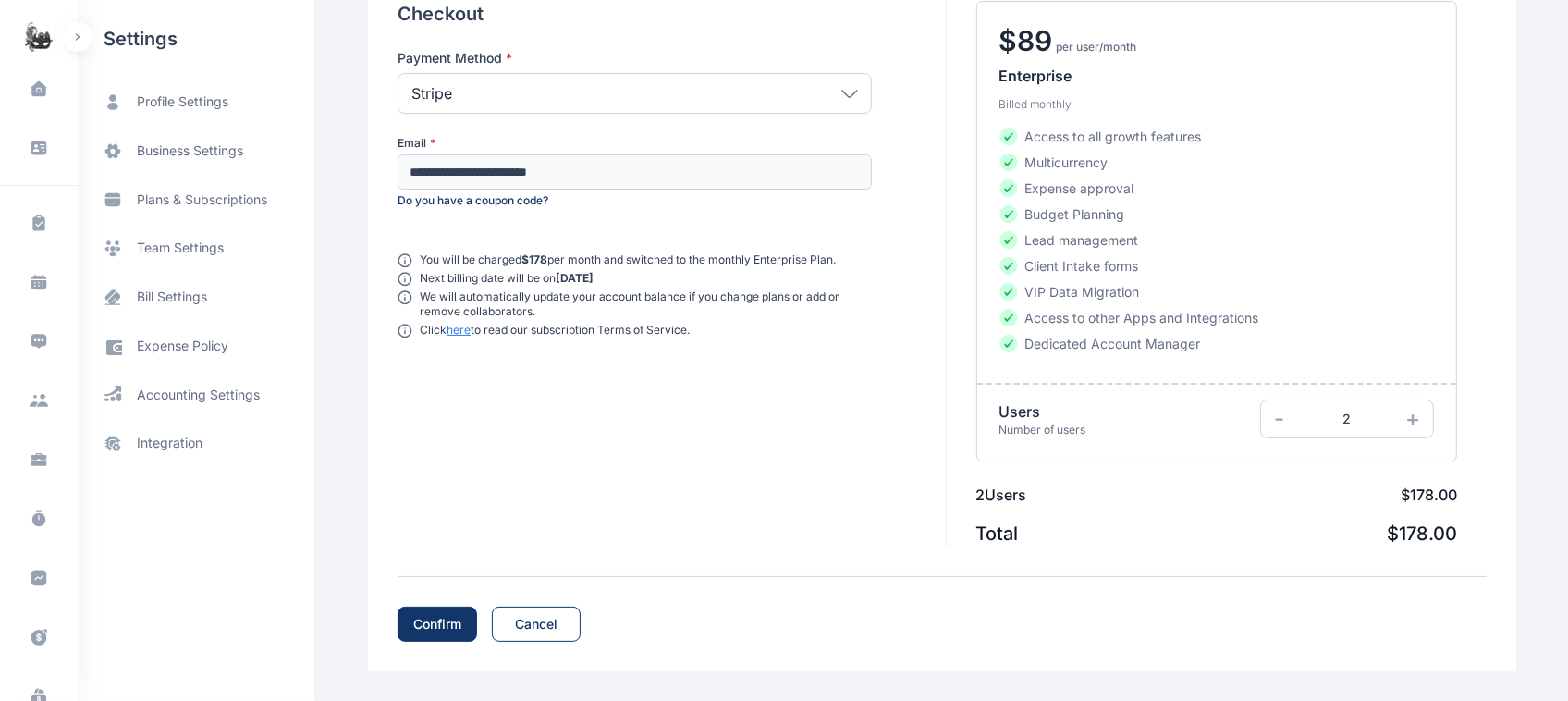
click at [429, 618] on div "Confirm" at bounding box center [436, 624] width 48 height 19
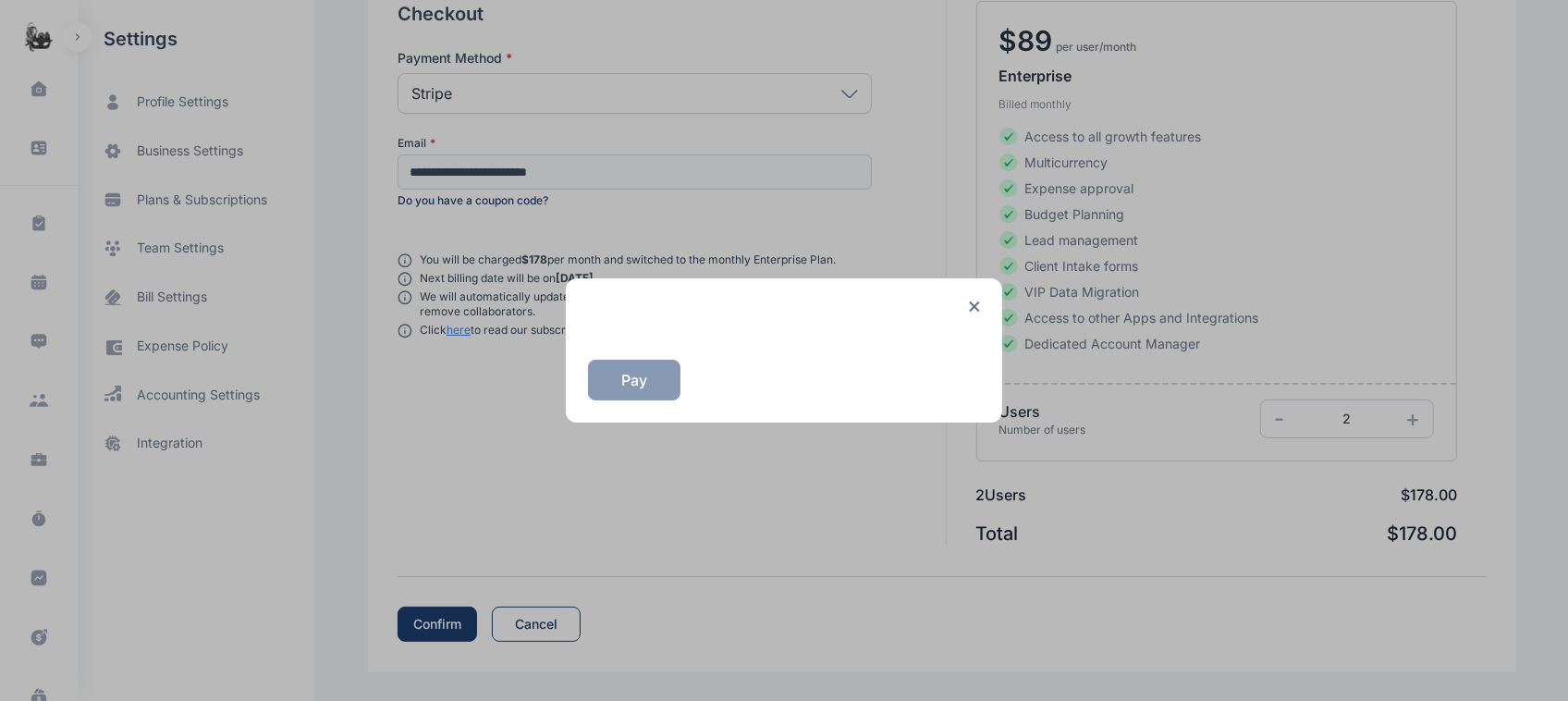
click at [980, 313] on icon at bounding box center [974, 306] width 11 height 12
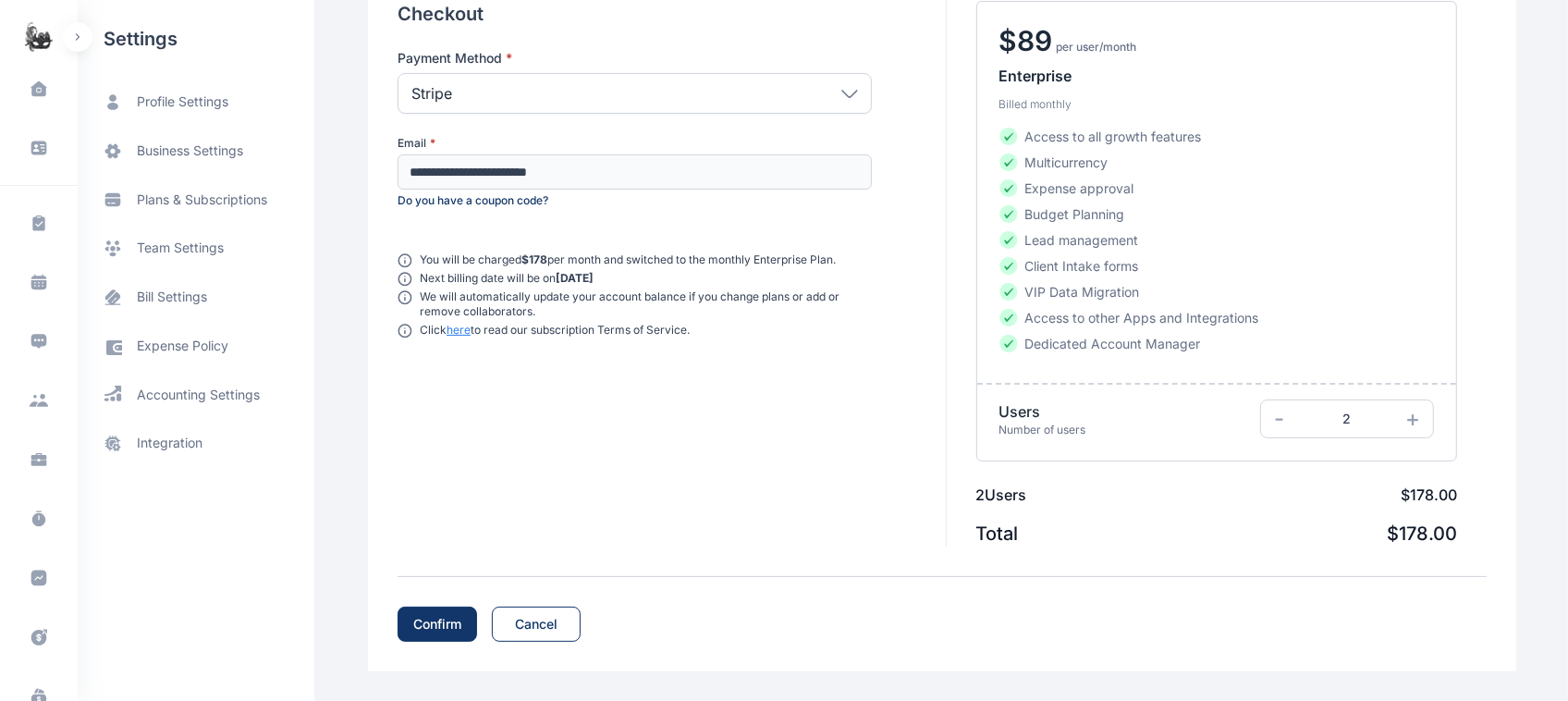
click at [74, 42] on button "button" at bounding box center [77, 37] width 29 height 29
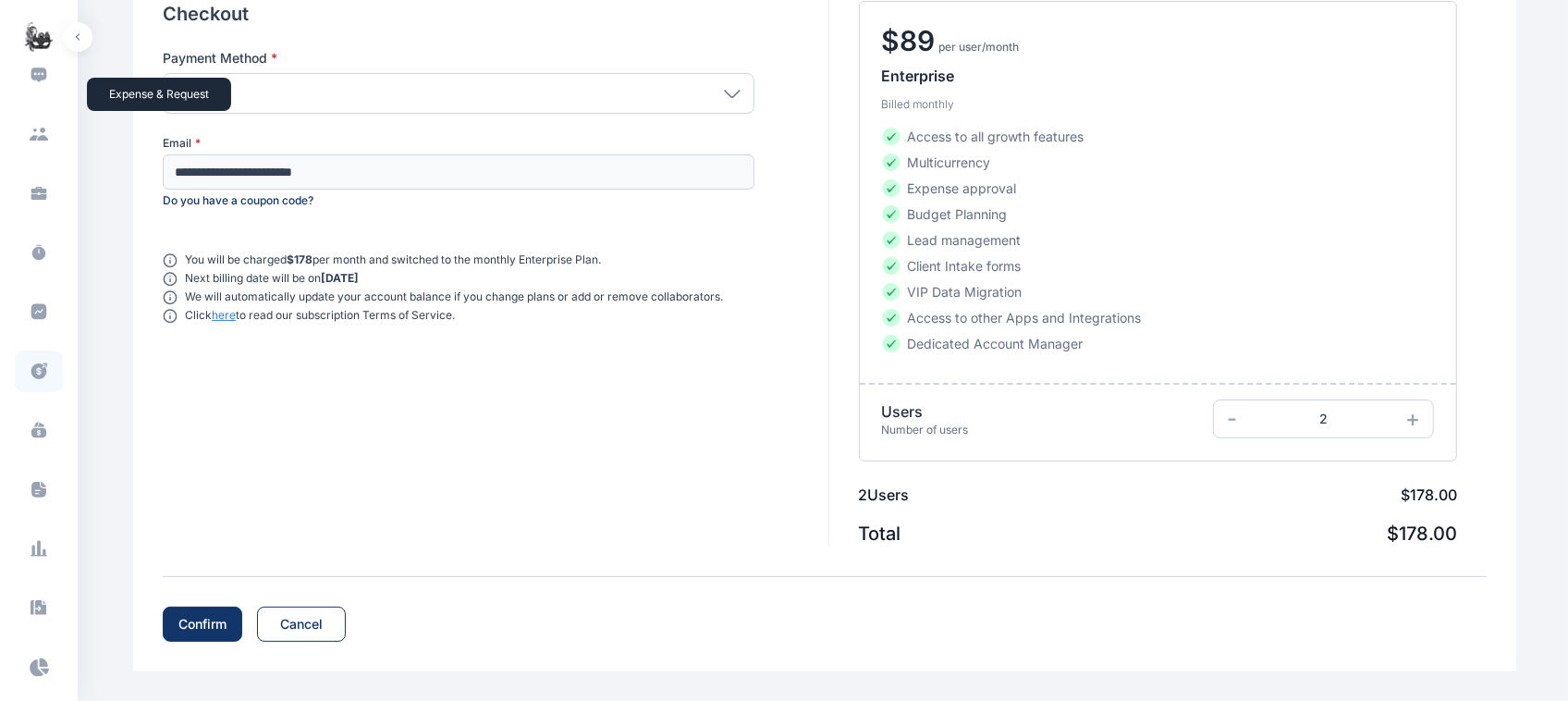
scroll to position [252, 0]
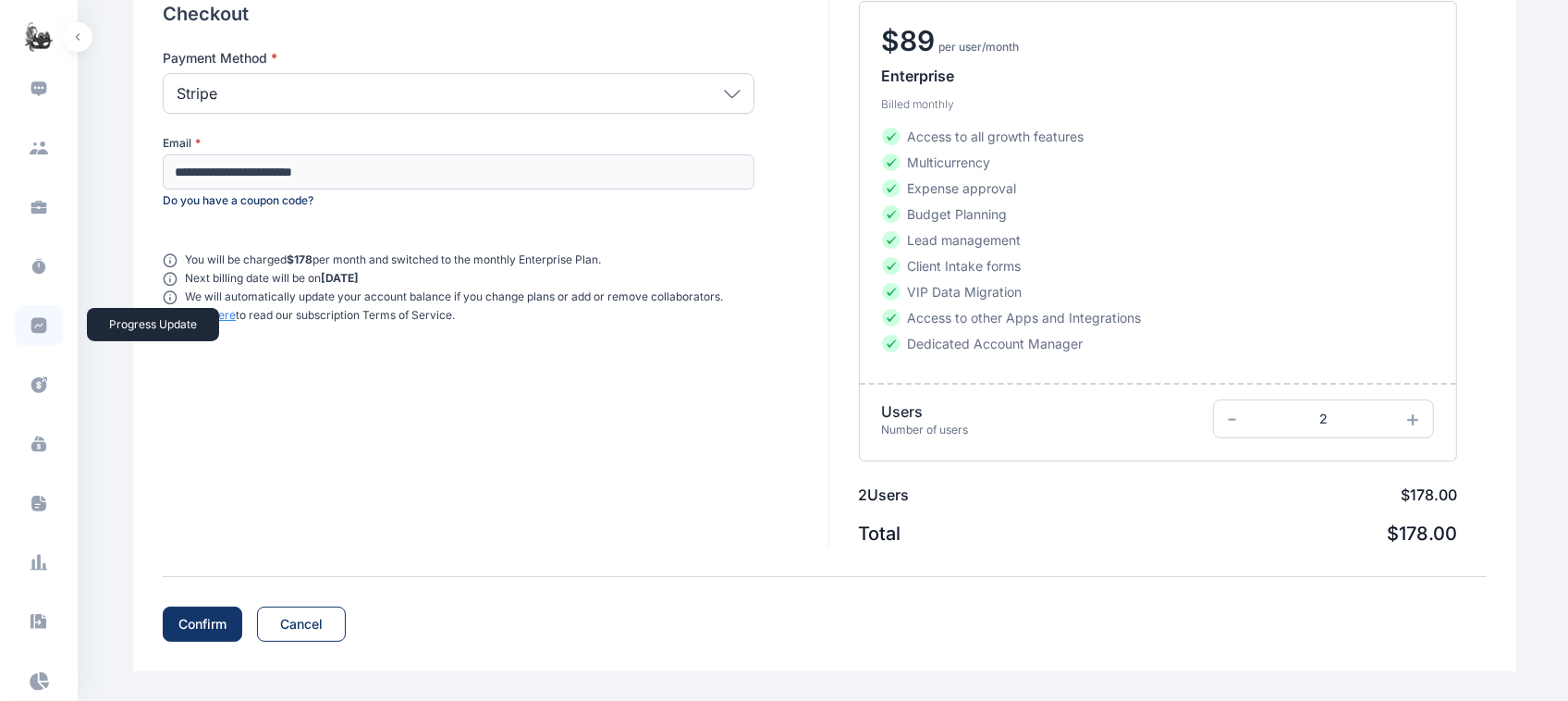
click at [48, 316] on span at bounding box center [38, 325] width 48 height 40
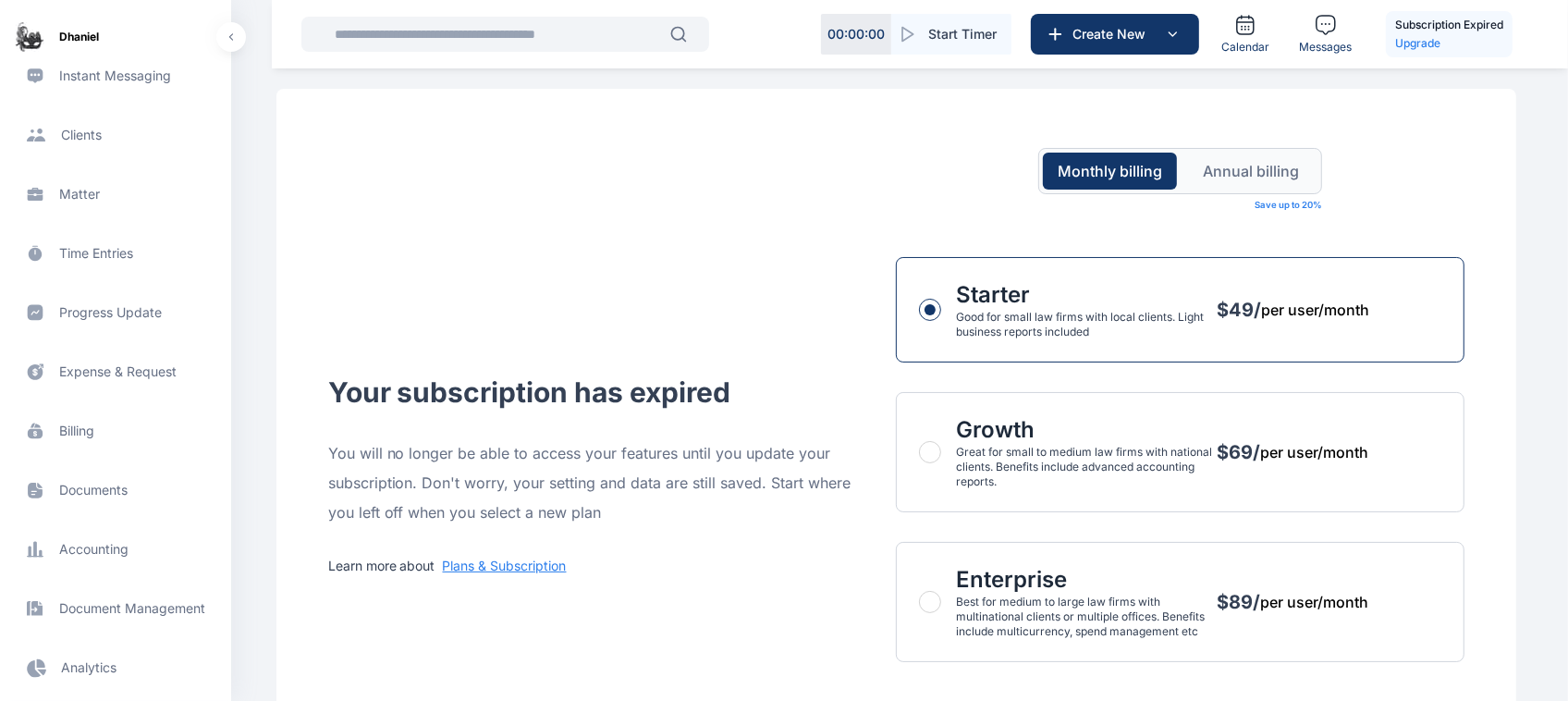
scroll to position [233, 0]
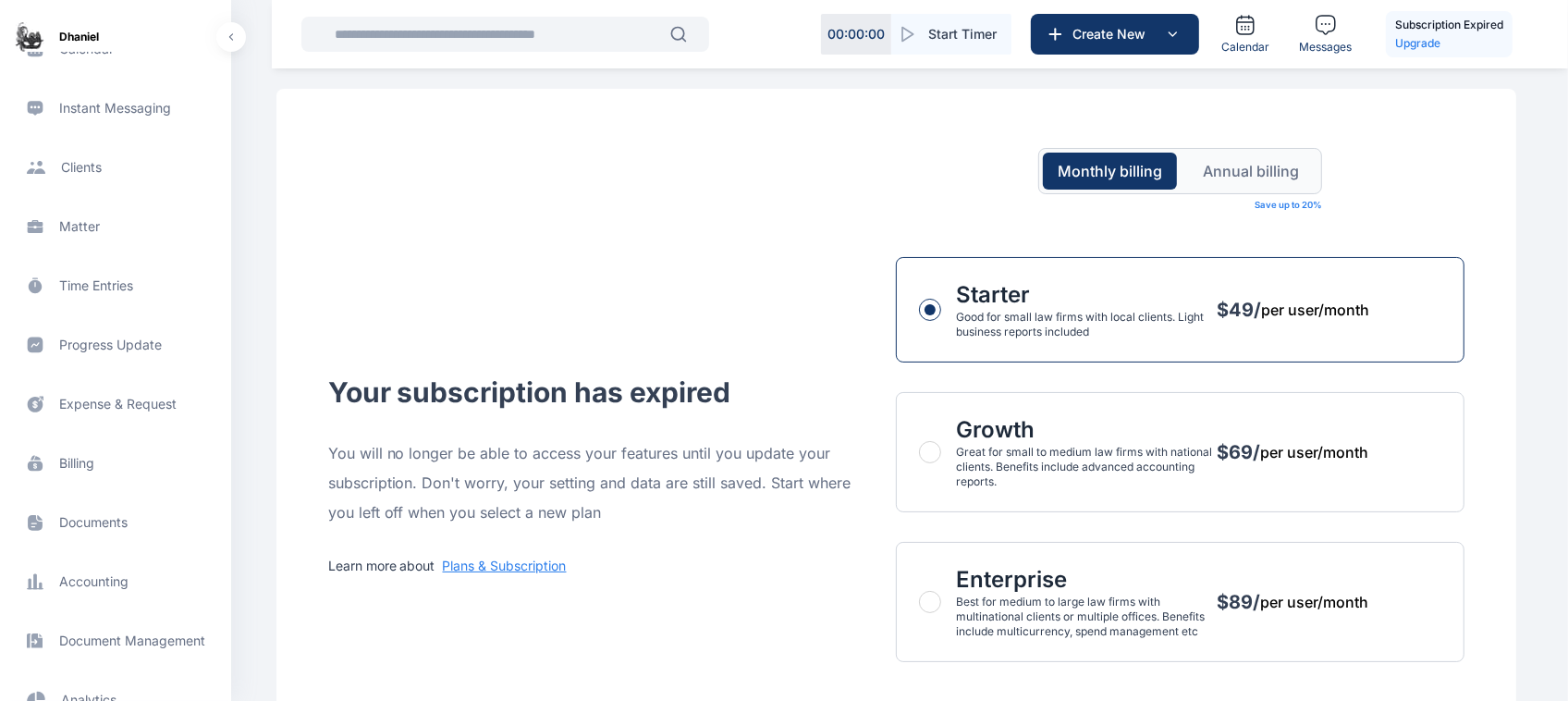
click at [63, 351] on span "Progress Update progress update progress update" at bounding box center [115, 344] width 209 height 44
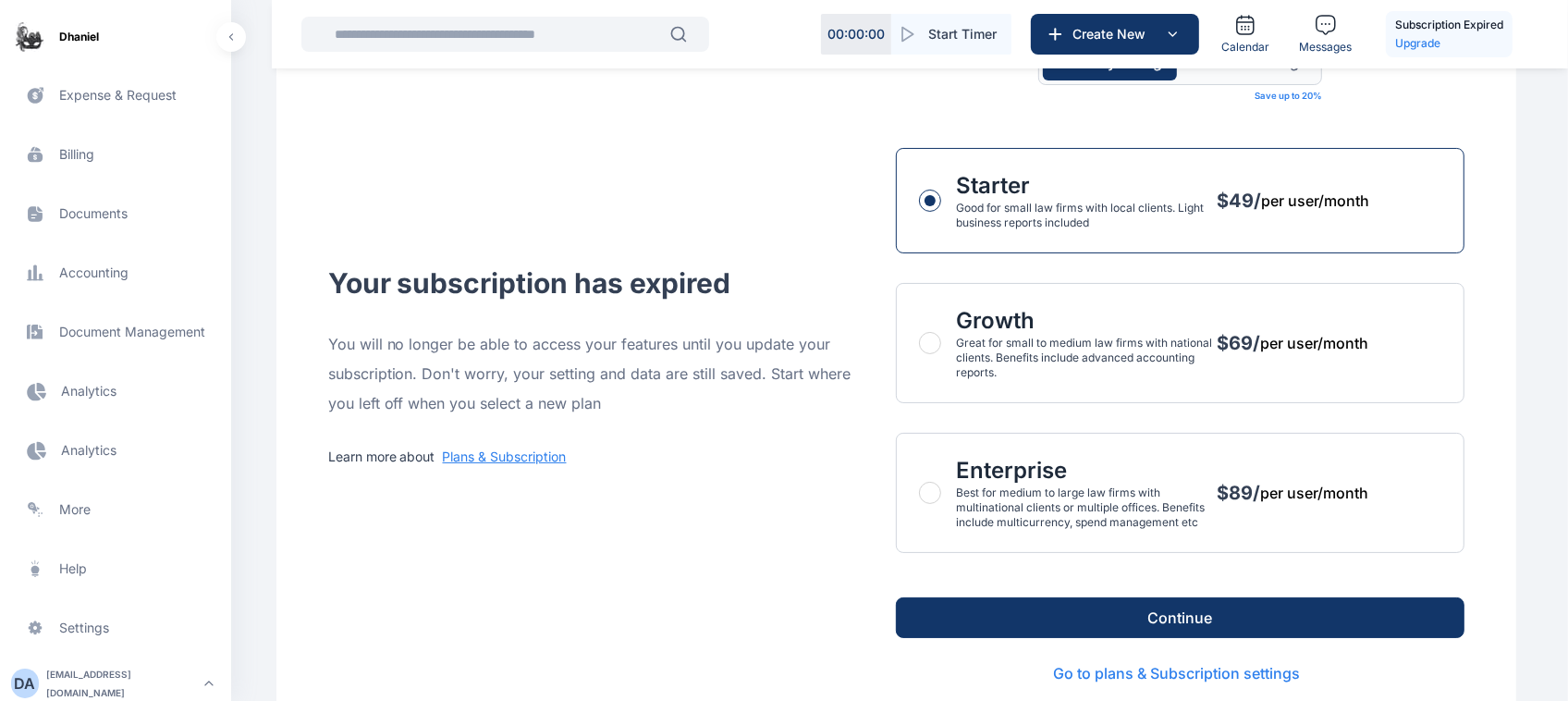
scroll to position [162, 0]
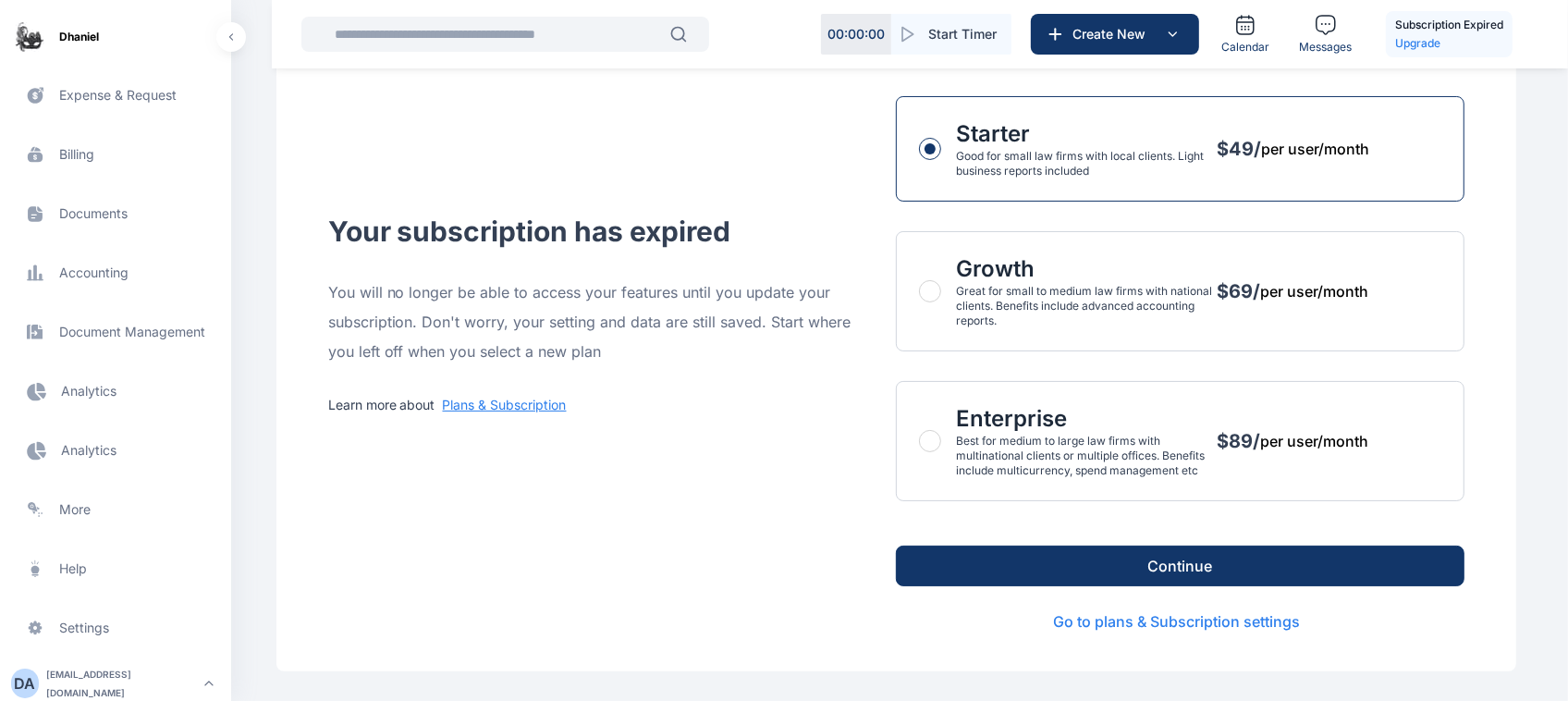
click at [939, 439] on span "button" at bounding box center [930, 440] width 23 height 23
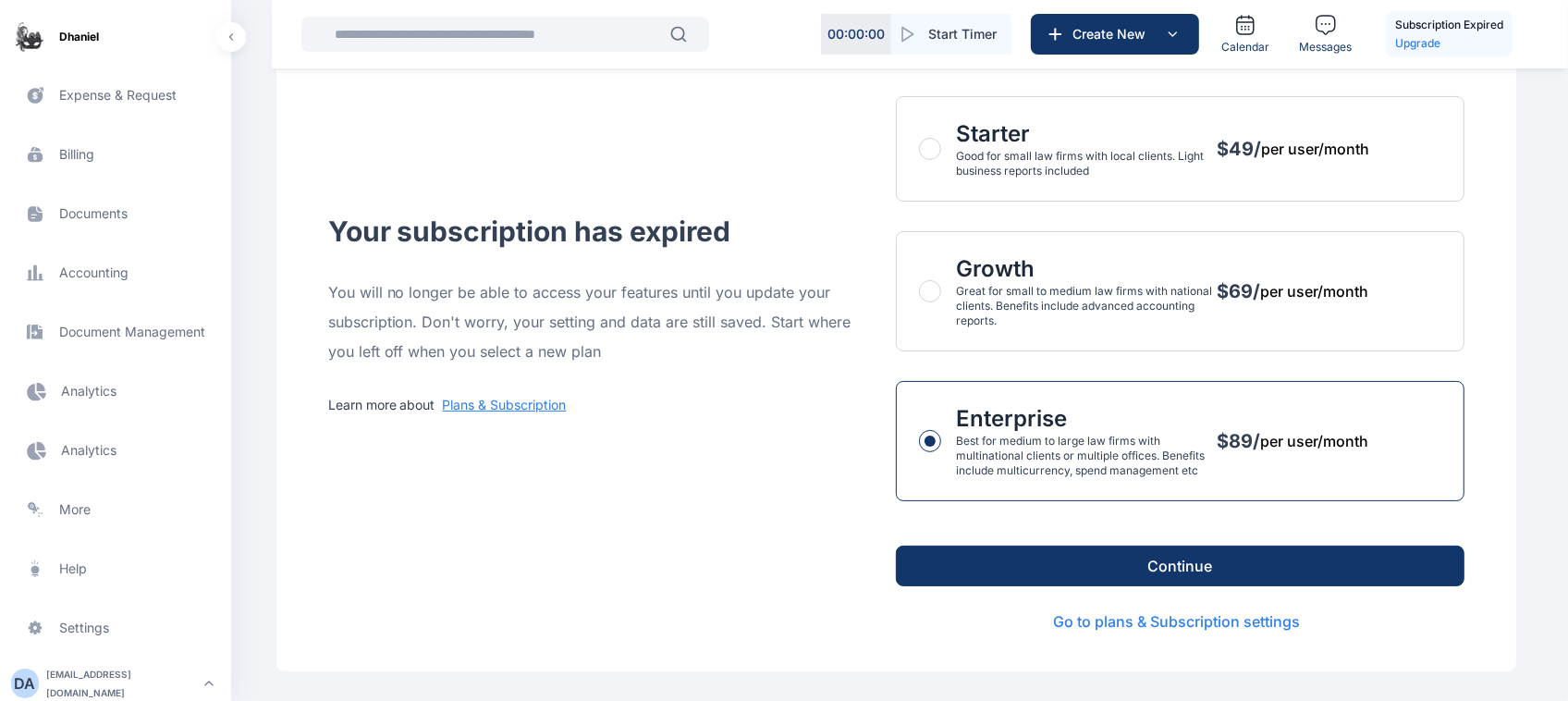
drag, startPoint x: 1138, startPoint y: 534, endPoint x: 1156, endPoint y: 560, distance: 31.6
click at [1156, 560] on div "Continue" at bounding box center [1181, 566] width 569 height 71
click at [1156, 560] on button "Continue" at bounding box center [1181, 565] width 569 height 40
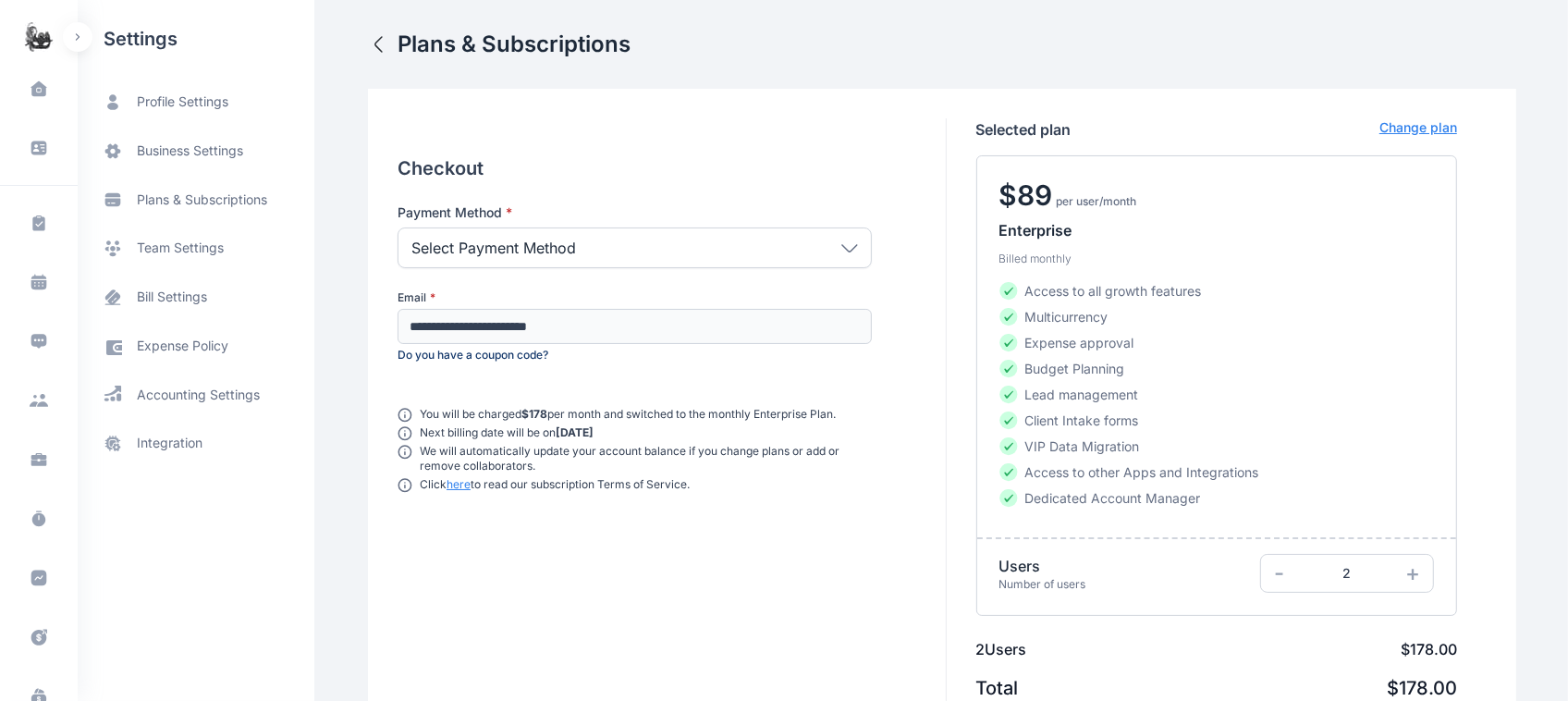
click at [768, 259] on div "Select Payment Method" at bounding box center [634, 247] width 475 height 40
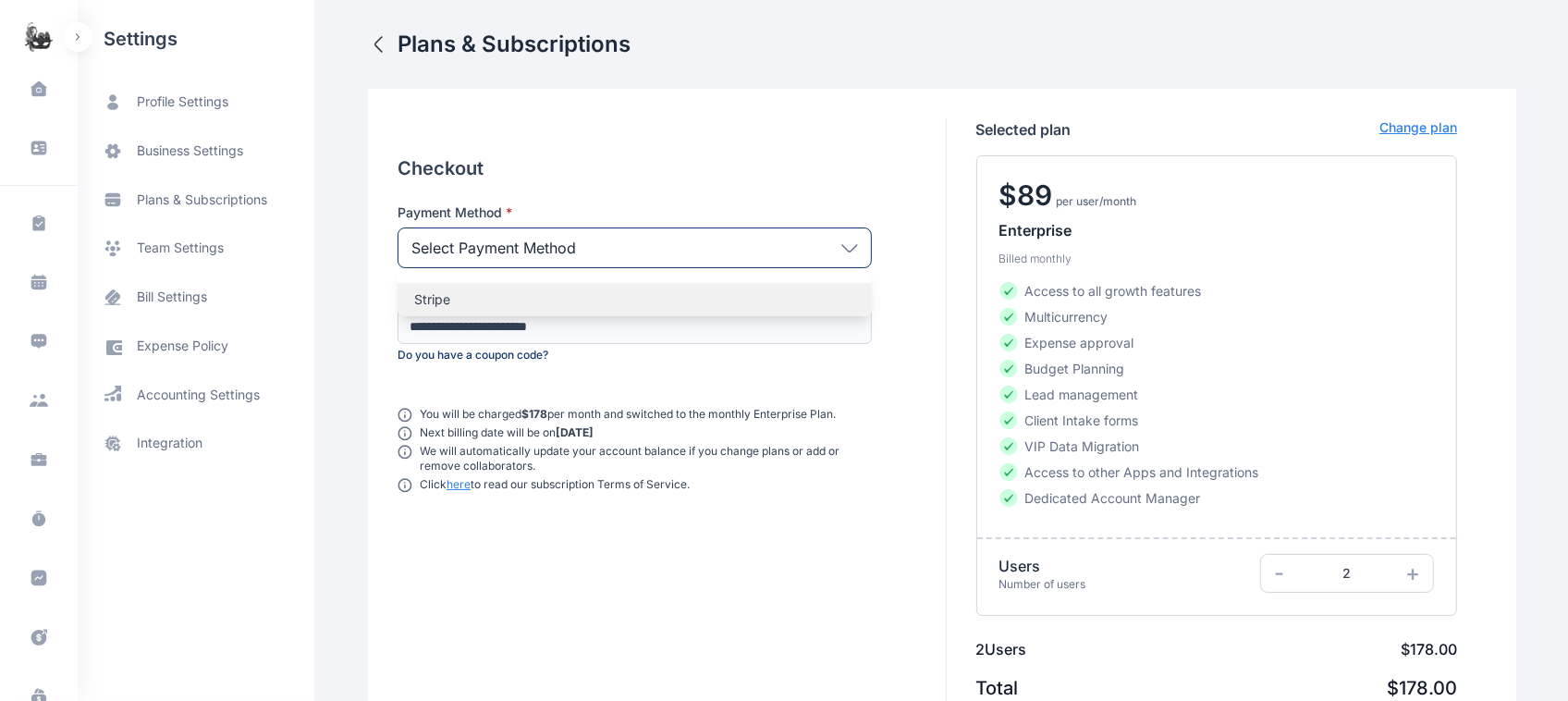
click at [733, 294] on p "Stripe" at bounding box center [634, 299] width 441 height 19
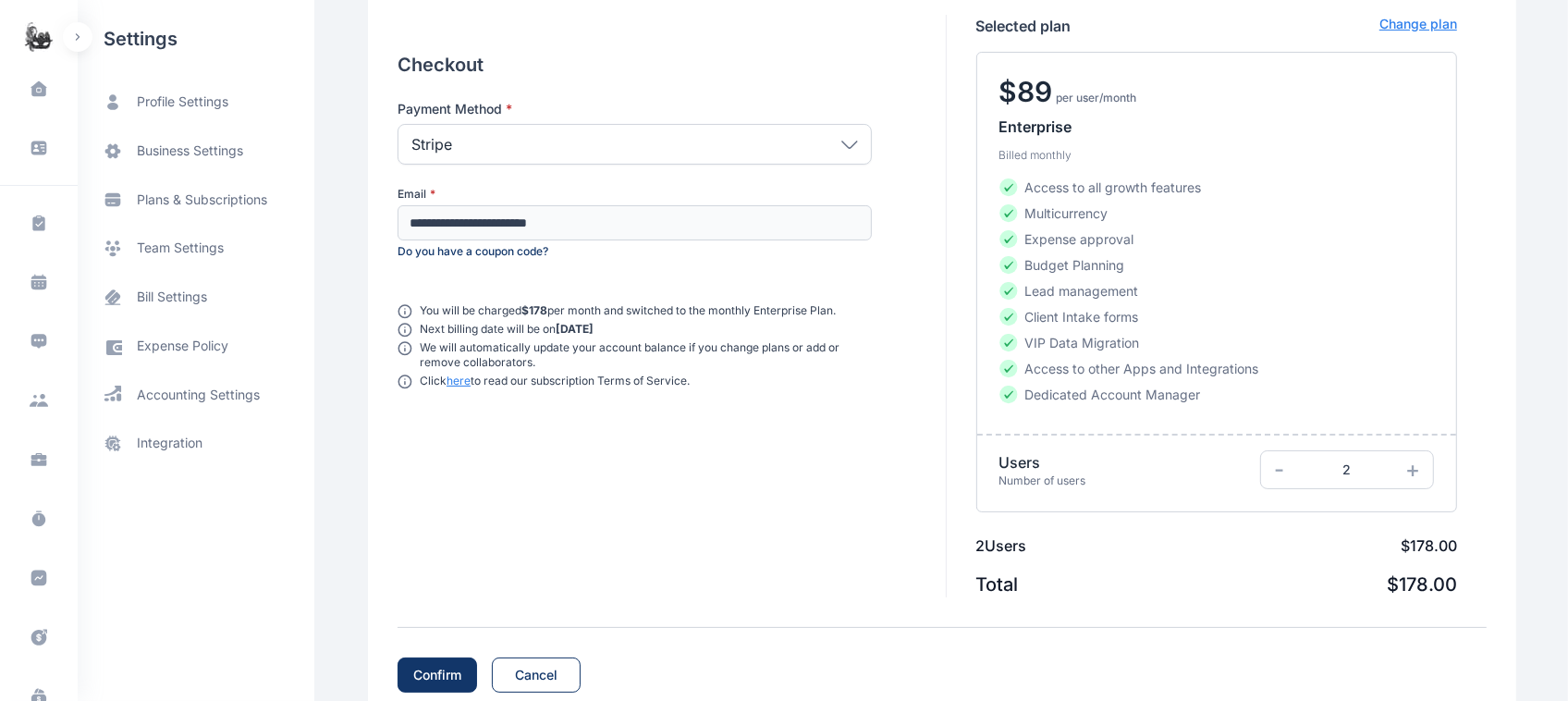
scroll to position [154, 0]
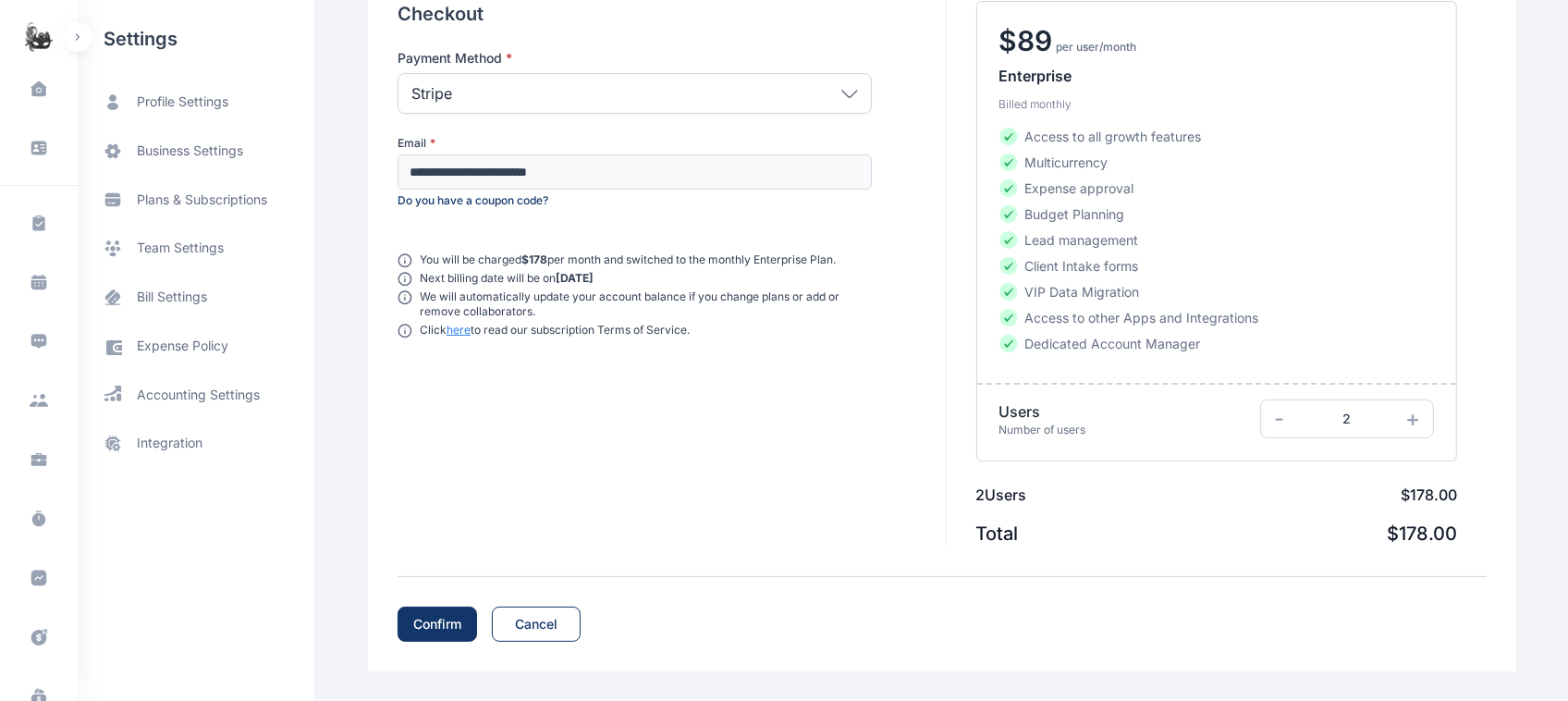
click at [413, 629] on div "Confirm" at bounding box center [436, 624] width 48 height 19
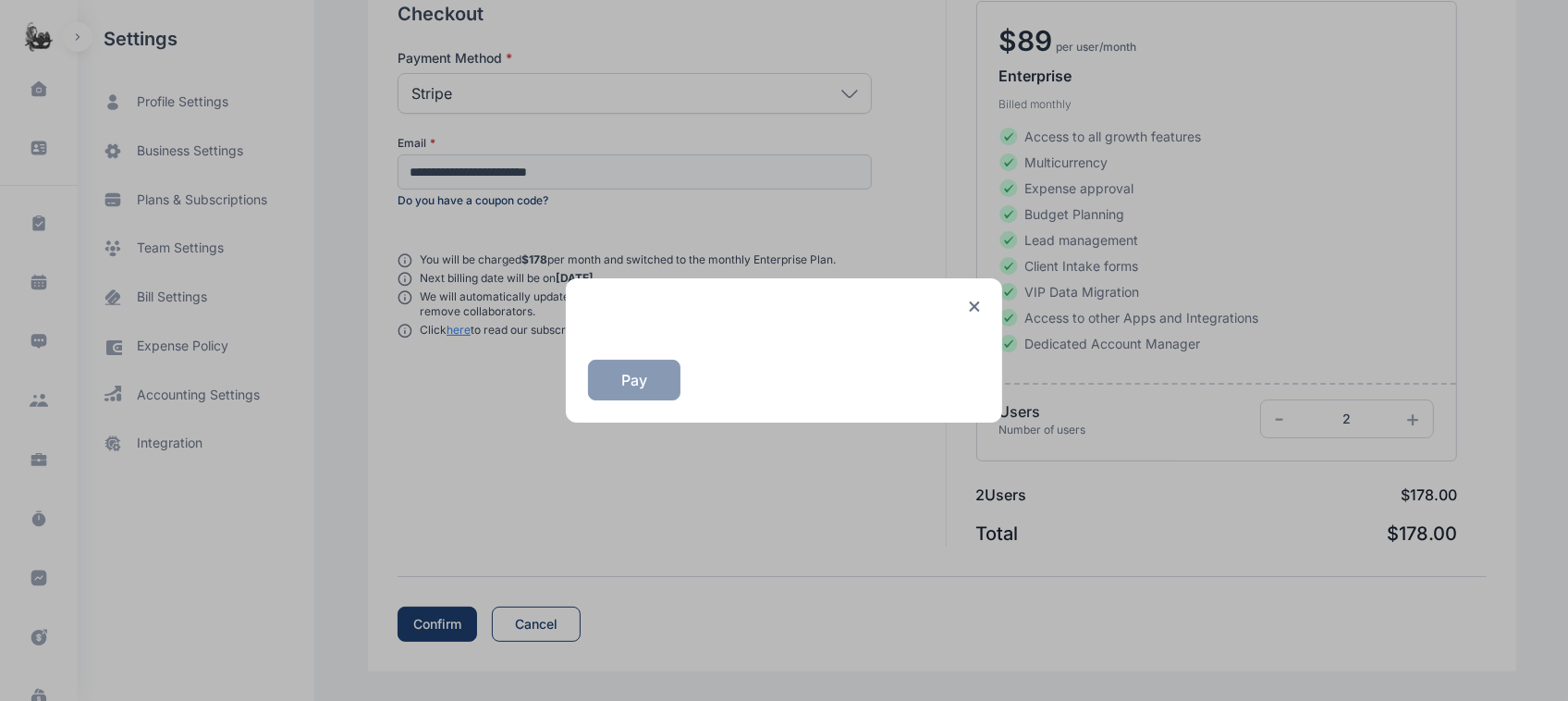
click at [976, 305] on icon at bounding box center [974, 306] width 11 height 12
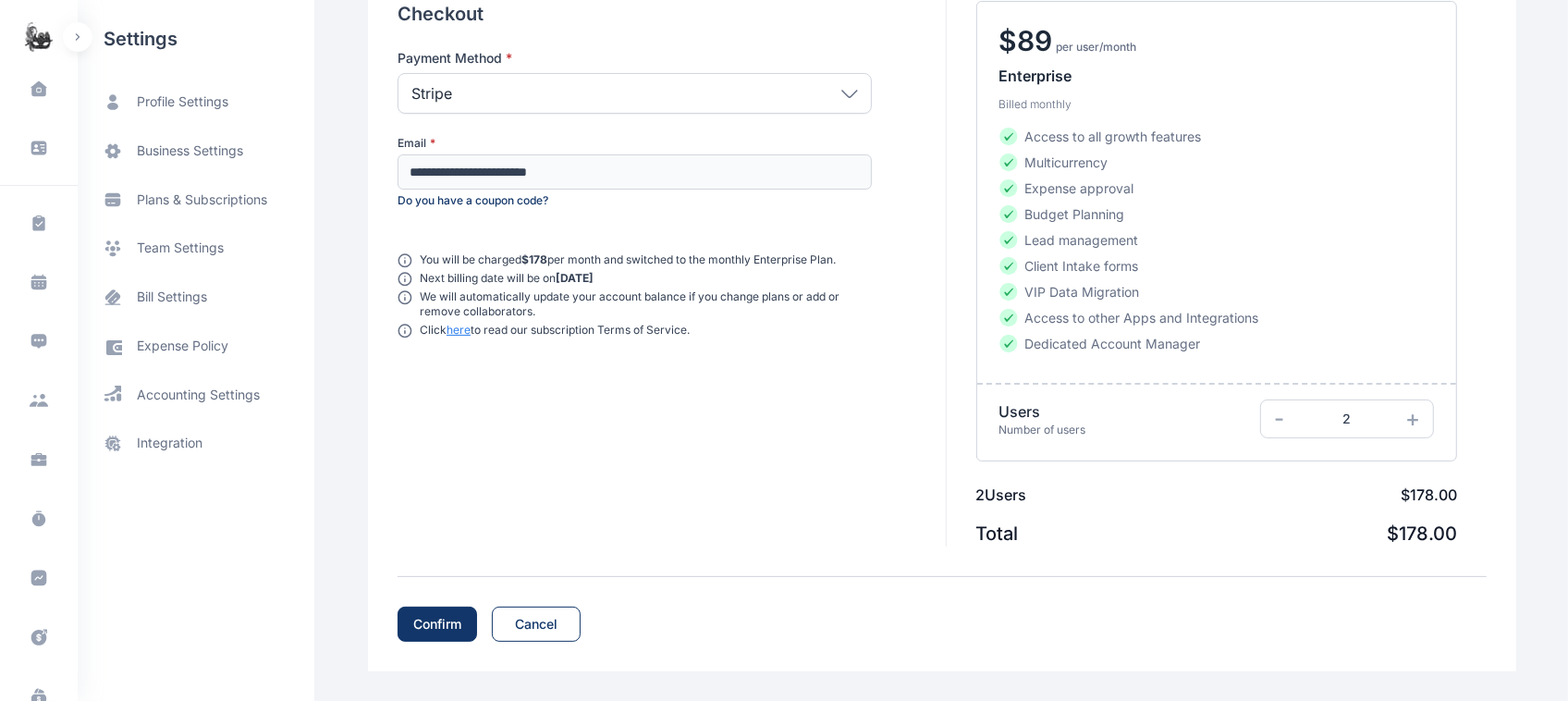
click at [409, 639] on button "Confirm" at bounding box center [436, 625] width 79 height 35
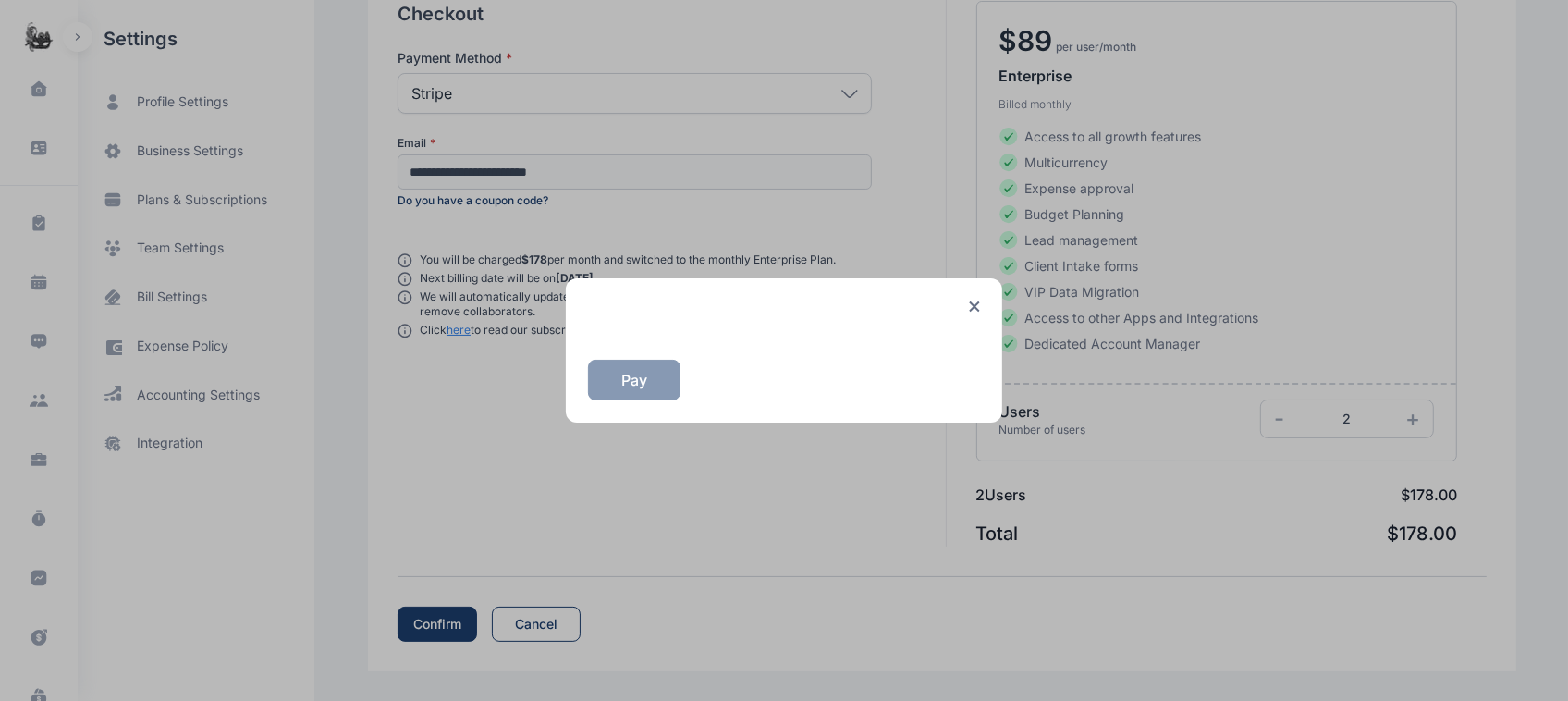
click at [629, 403] on div "Pay" at bounding box center [784, 350] width 436 height 143
click at [976, 325] on div "Pay" at bounding box center [784, 349] width 392 height 99
click at [966, 316] on div "Pay" at bounding box center [784, 349] width 392 height 99
click at [973, 313] on div at bounding box center [784, 307] width 392 height 14
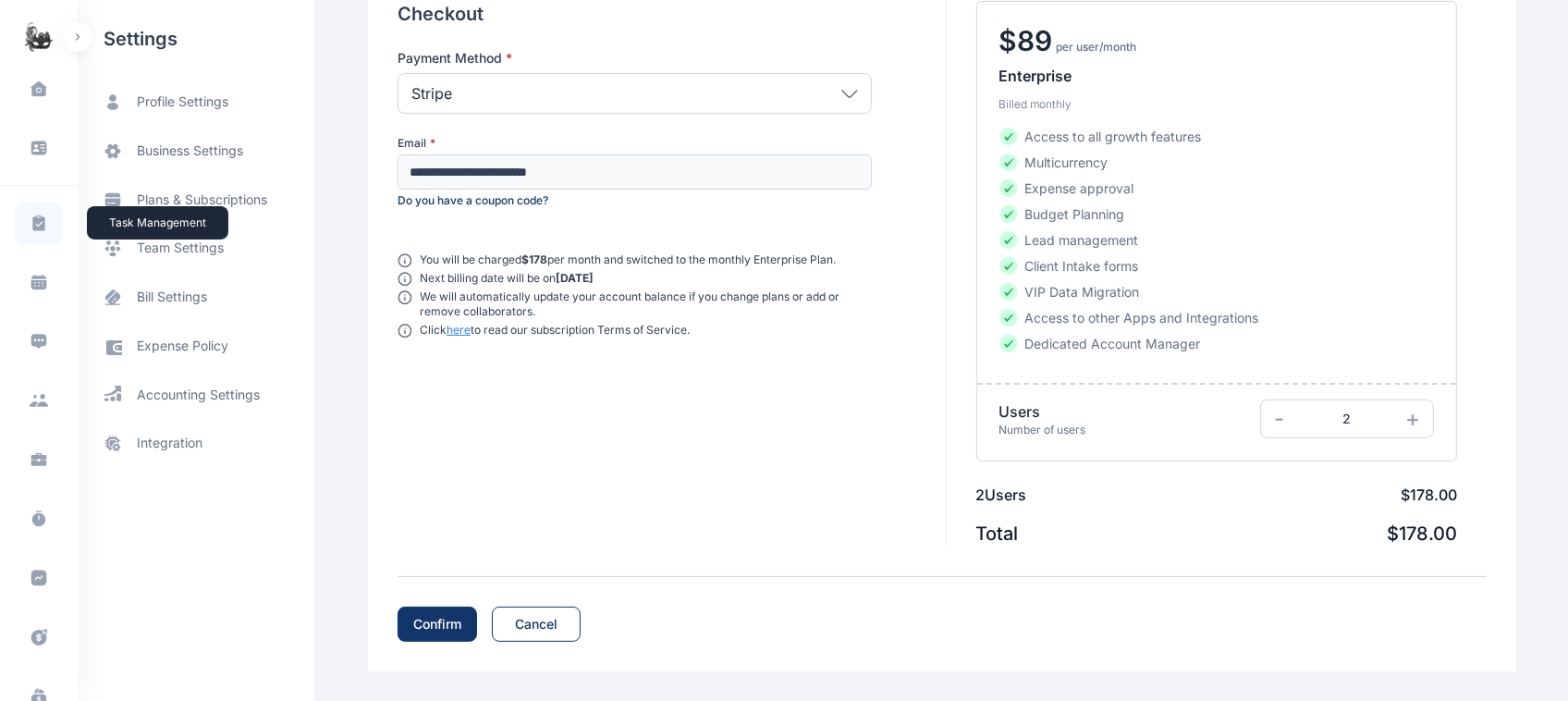
click at [40, 219] on icon at bounding box center [38, 223] width 12 height 16
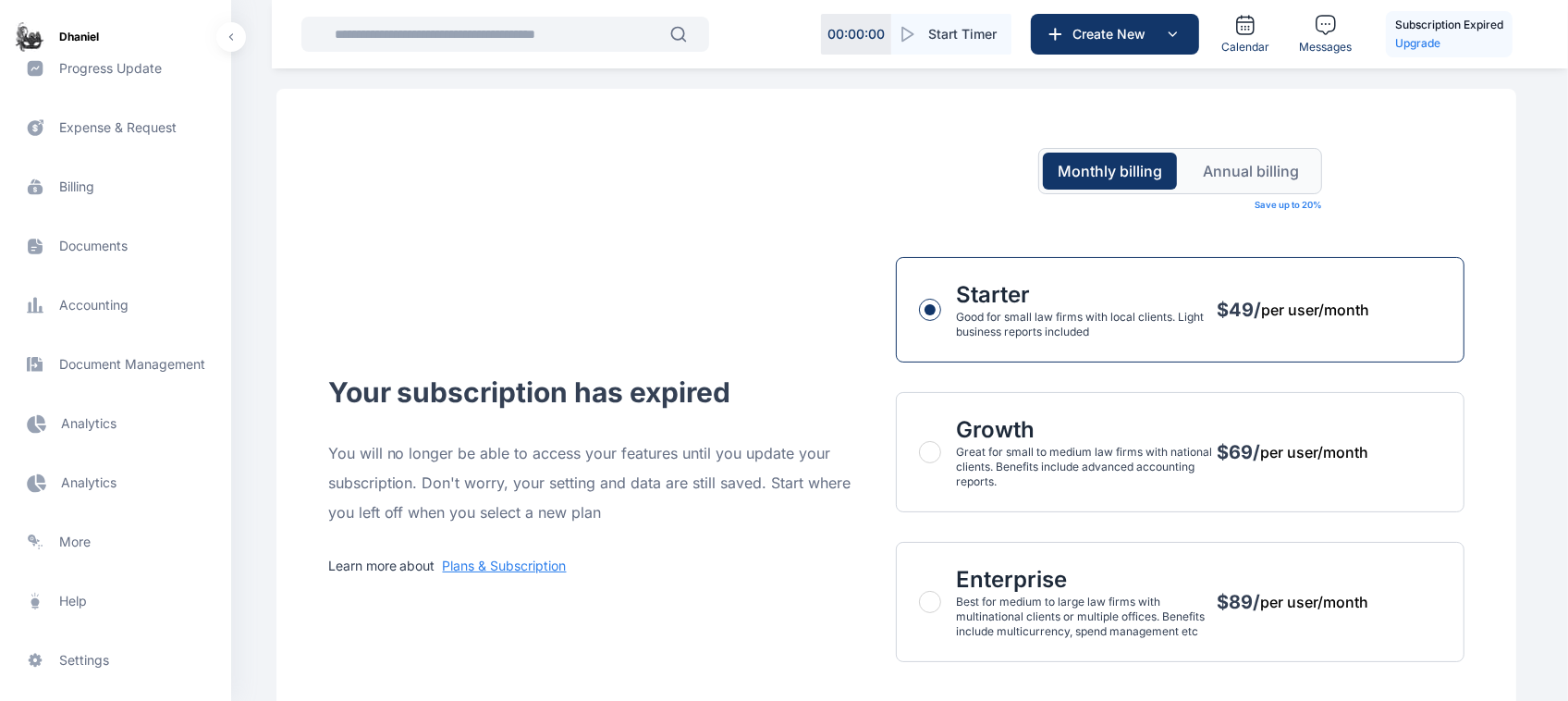
scroll to position [542, 0]
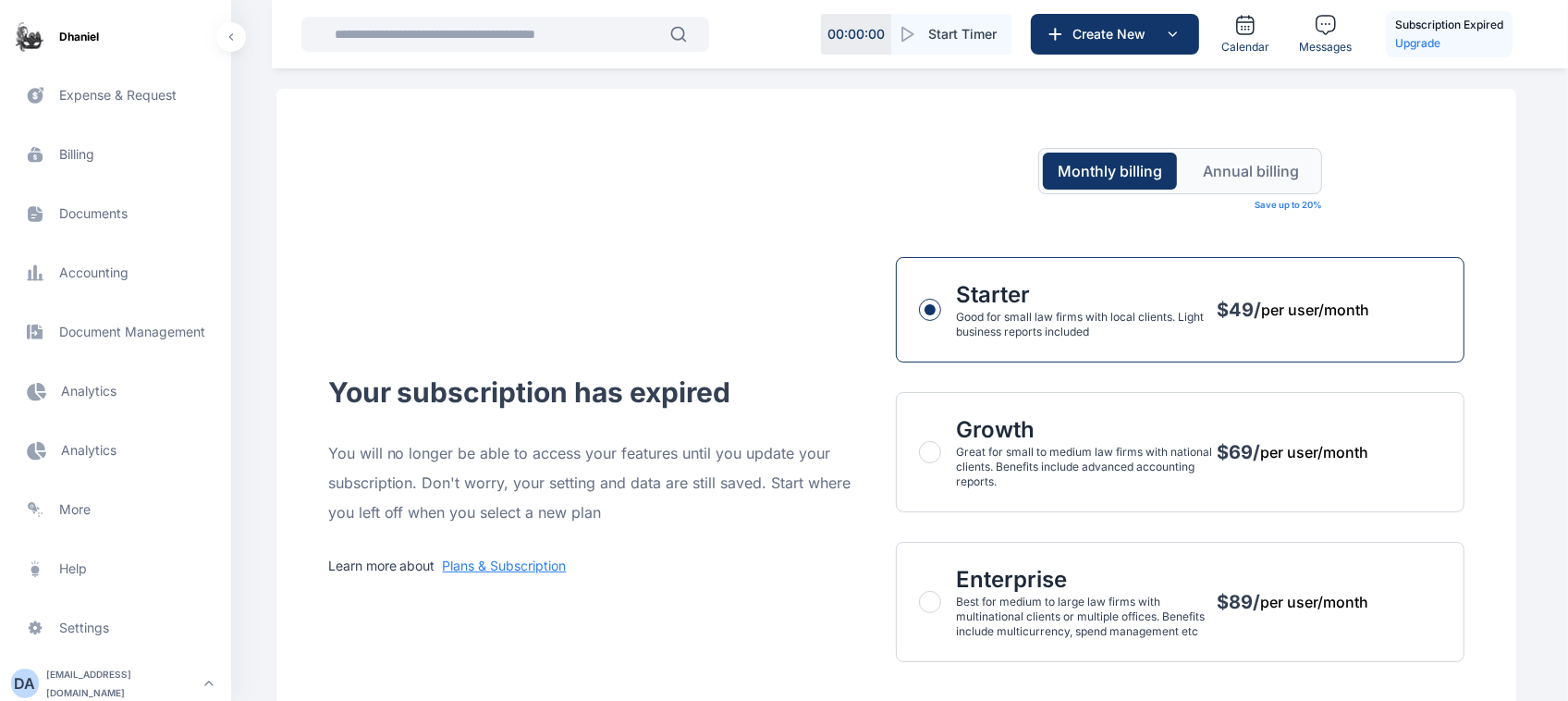
click at [132, 677] on div "adekoyadaniel53@gmail.com" at bounding box center [122, 683] width 152 height 37
click at [288, 693] on div "Log out" at bounding box center [312, 678] width 137 height 40
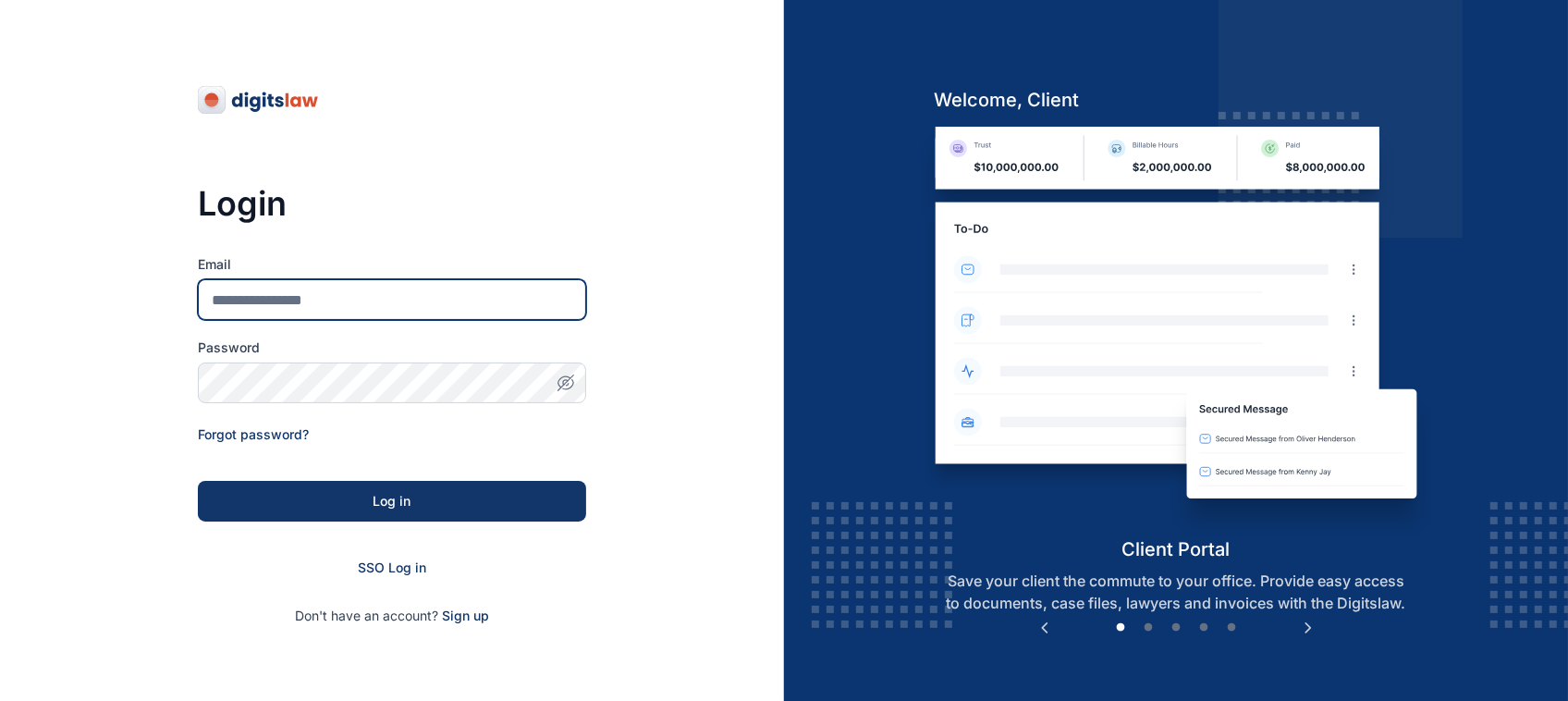
click at [417, 284] on input "Email" at bounding box center [392, 299] width 388 height 40
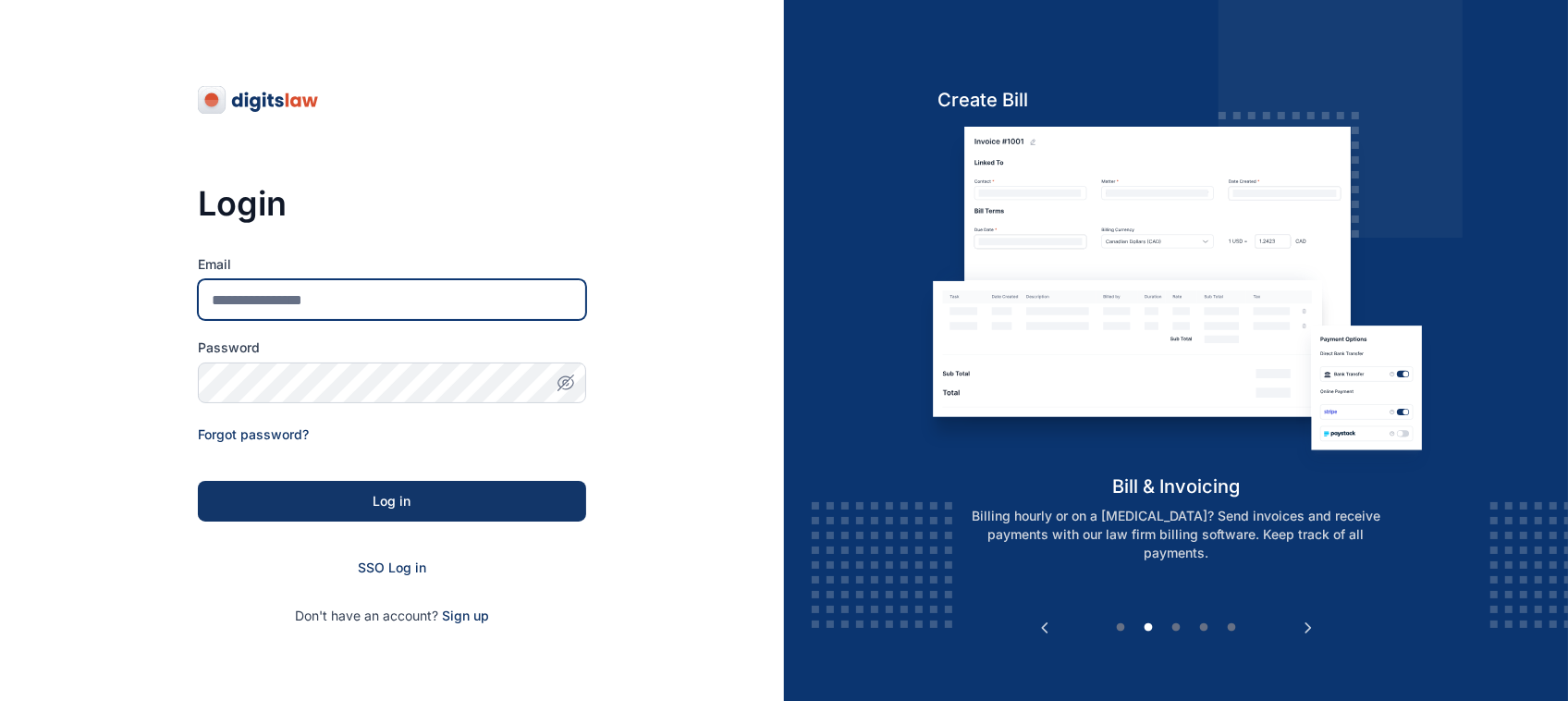
type input "**********"
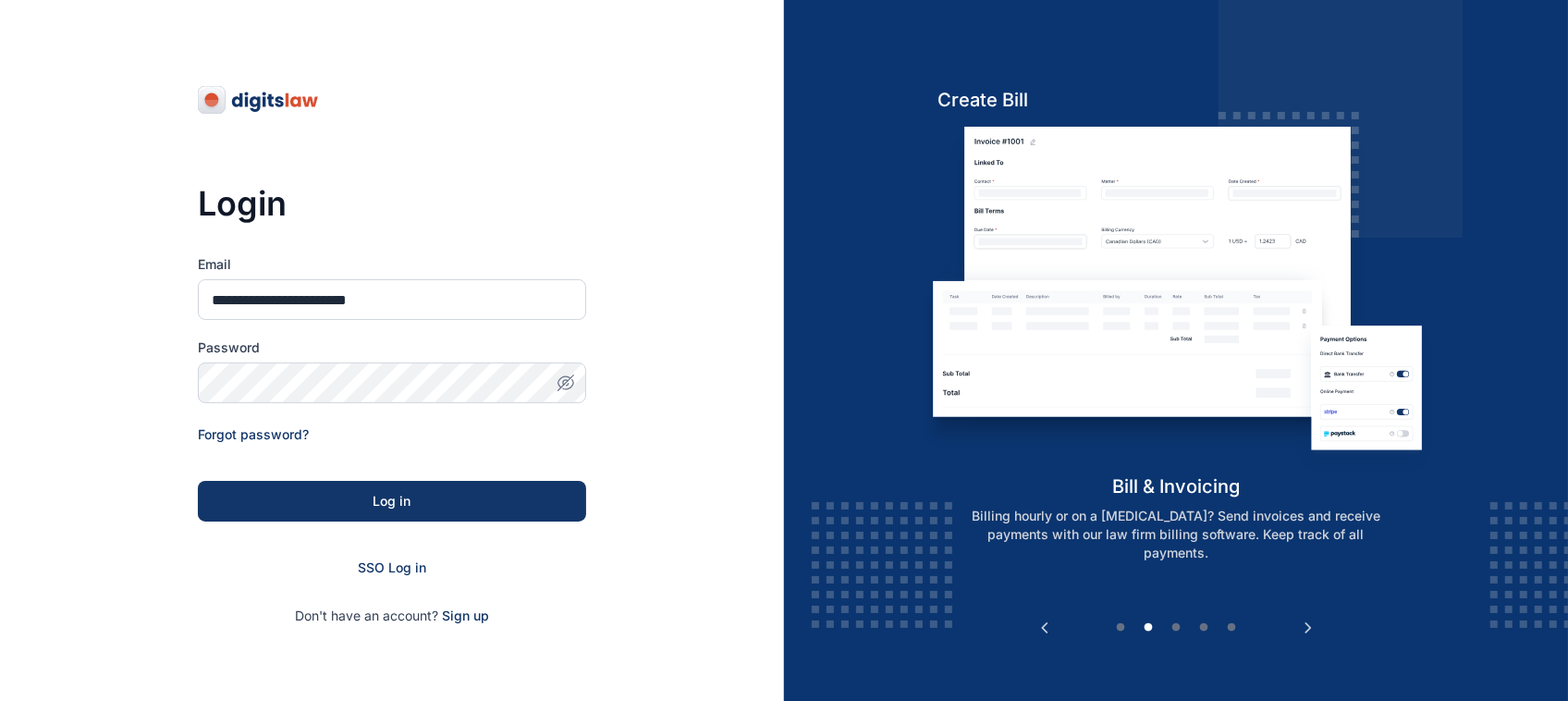
click at [442, 359] on div "Password" at bounding box center [392, 371] width 388 height 65
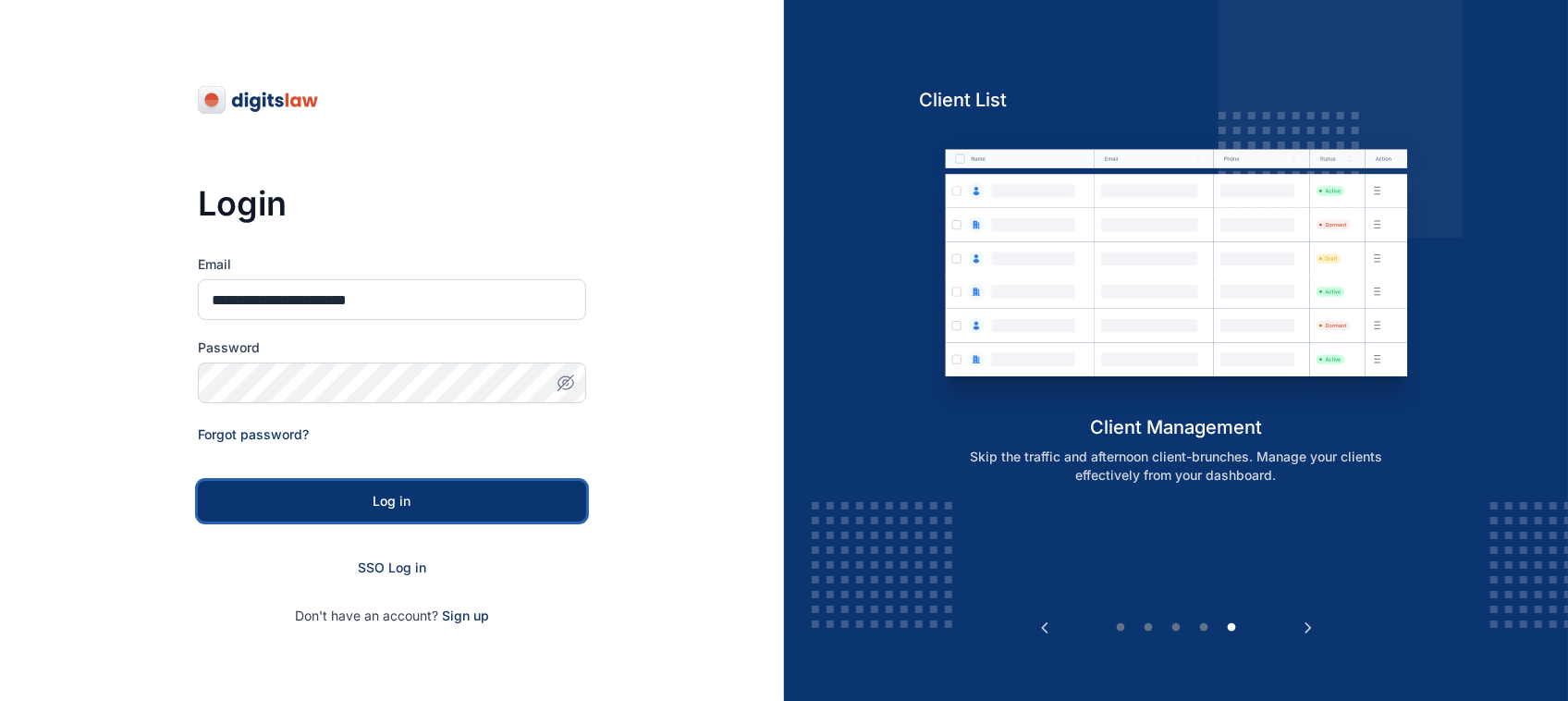
click at [478, 497] on div "Log in" at bounding box center [392, 501] width 329 height 19
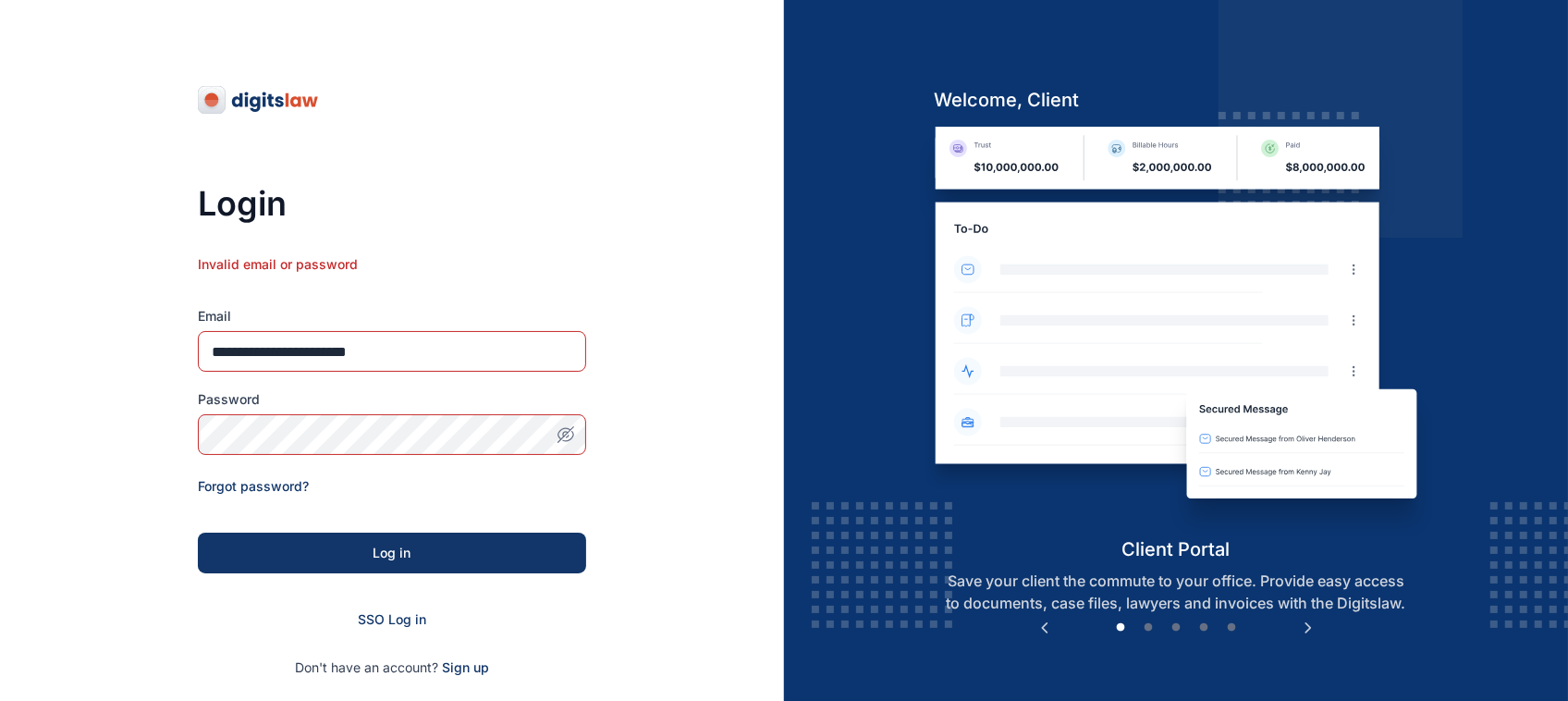
click at [562, 431] on icon "button" at bounding box center [566, 434] width 19 height 19
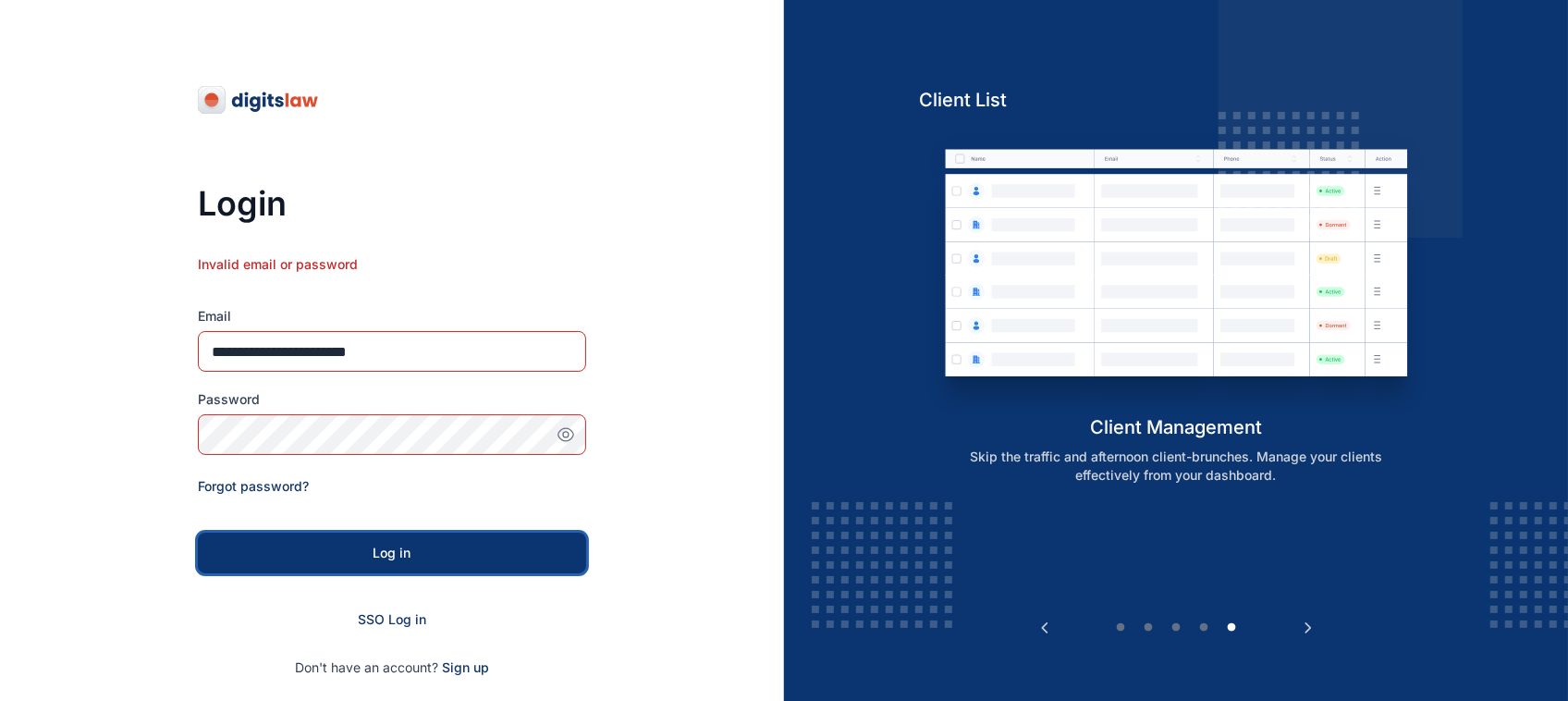
click at [448, 537] on button "Log in" at bounding box center [392, 552] width 388 height 40
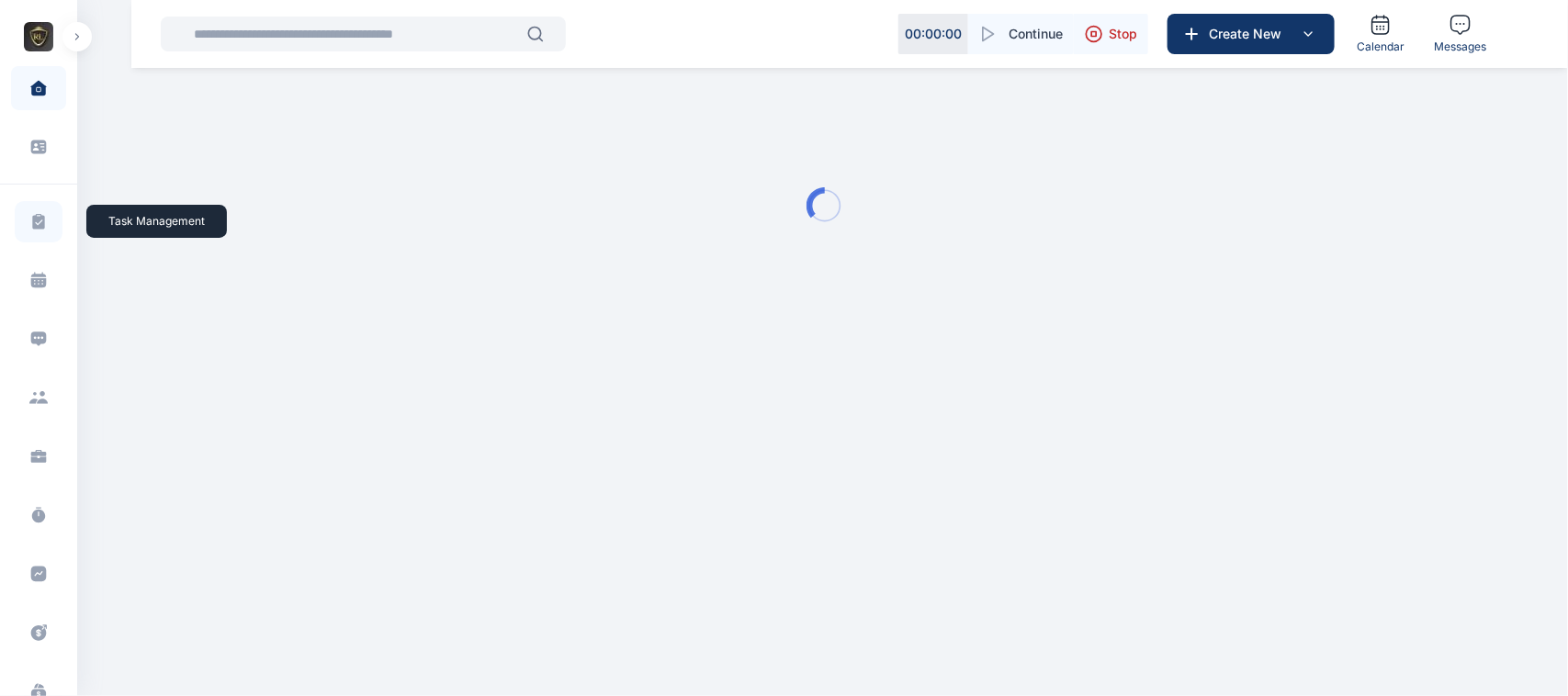
click at [44, 202] on span at bounding box center [38, 221] width 48 height 41
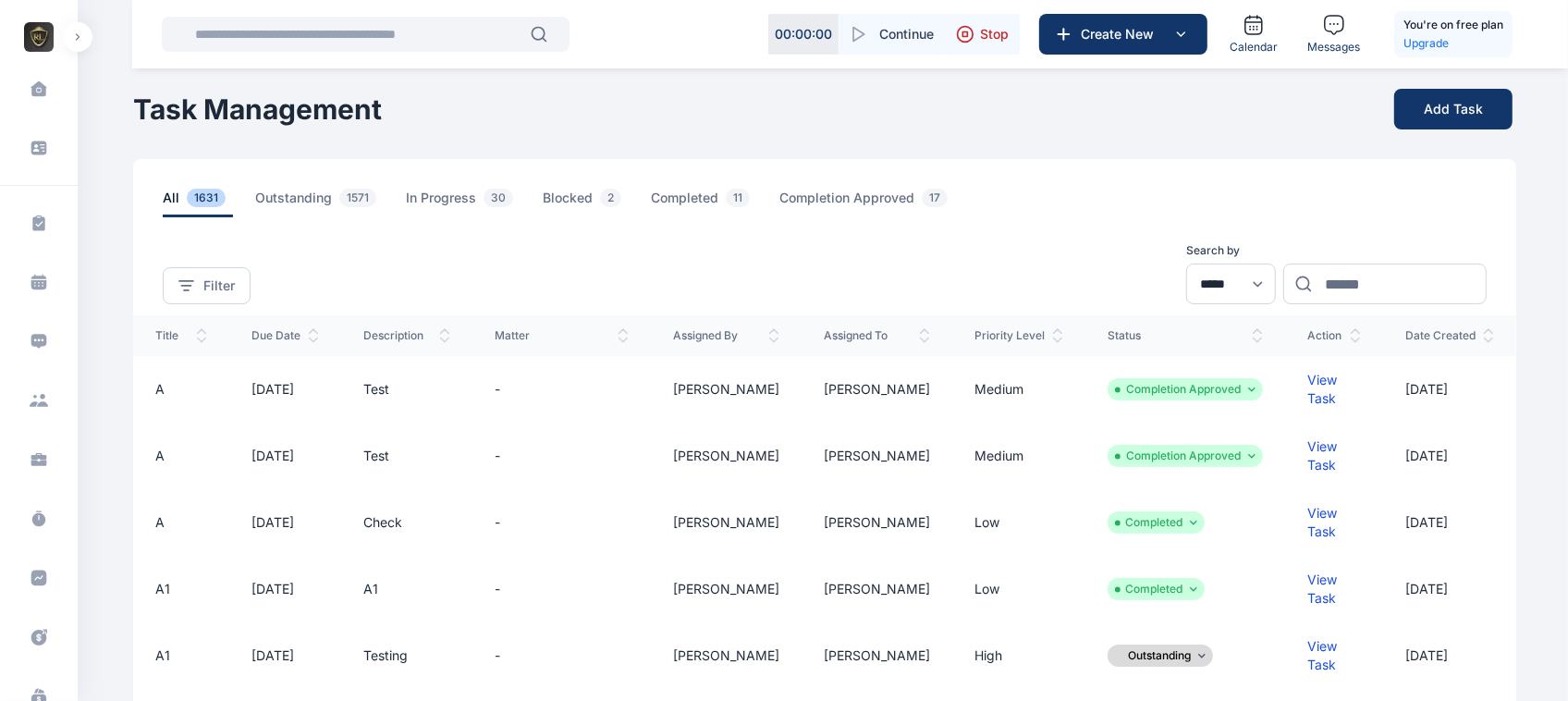
click at [1320, 368] on td "View Task" at bounding box center [1335, 389] width 98 height 67
click at [1320, 376] on div "View Task" at bounding box center [1334, 389] width 54 height 37
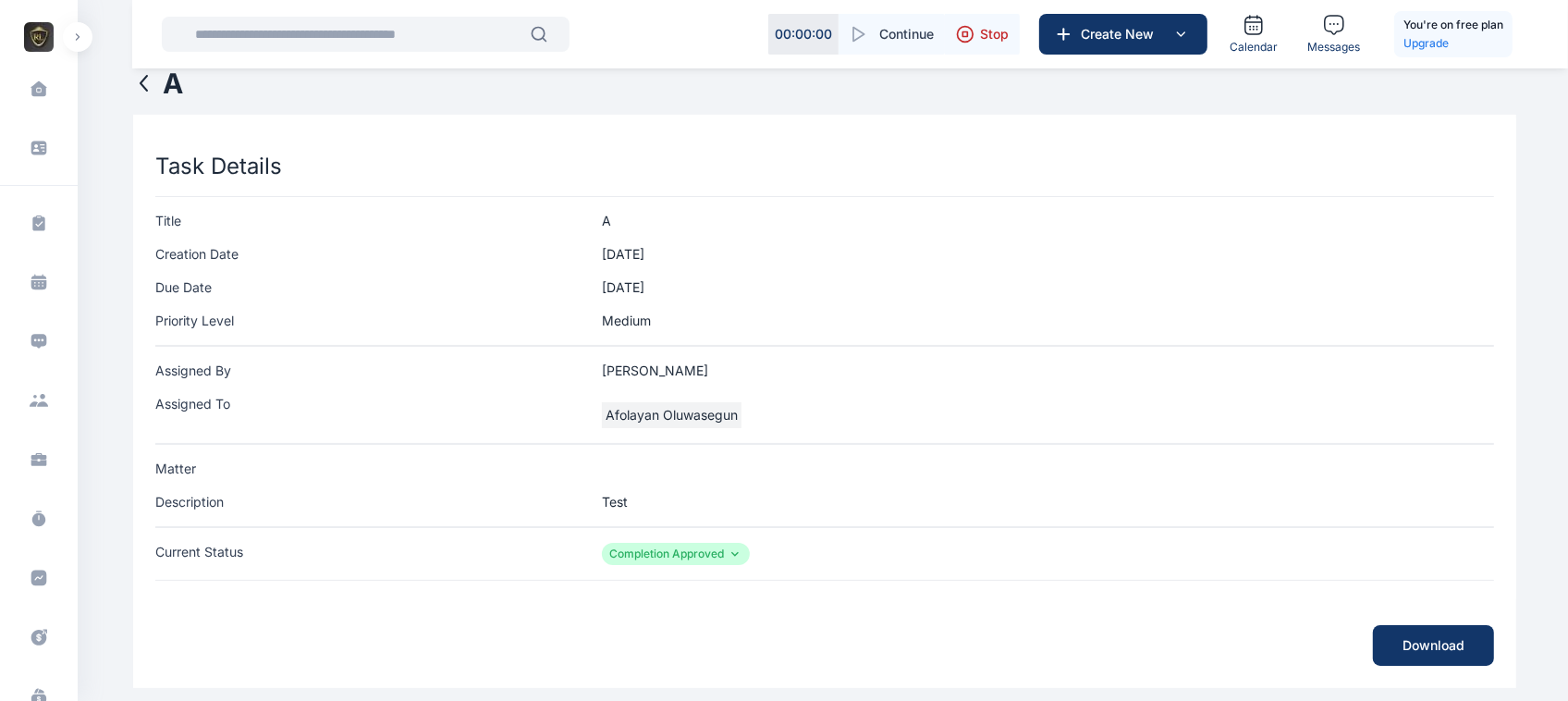
scroll to position [95, 0]
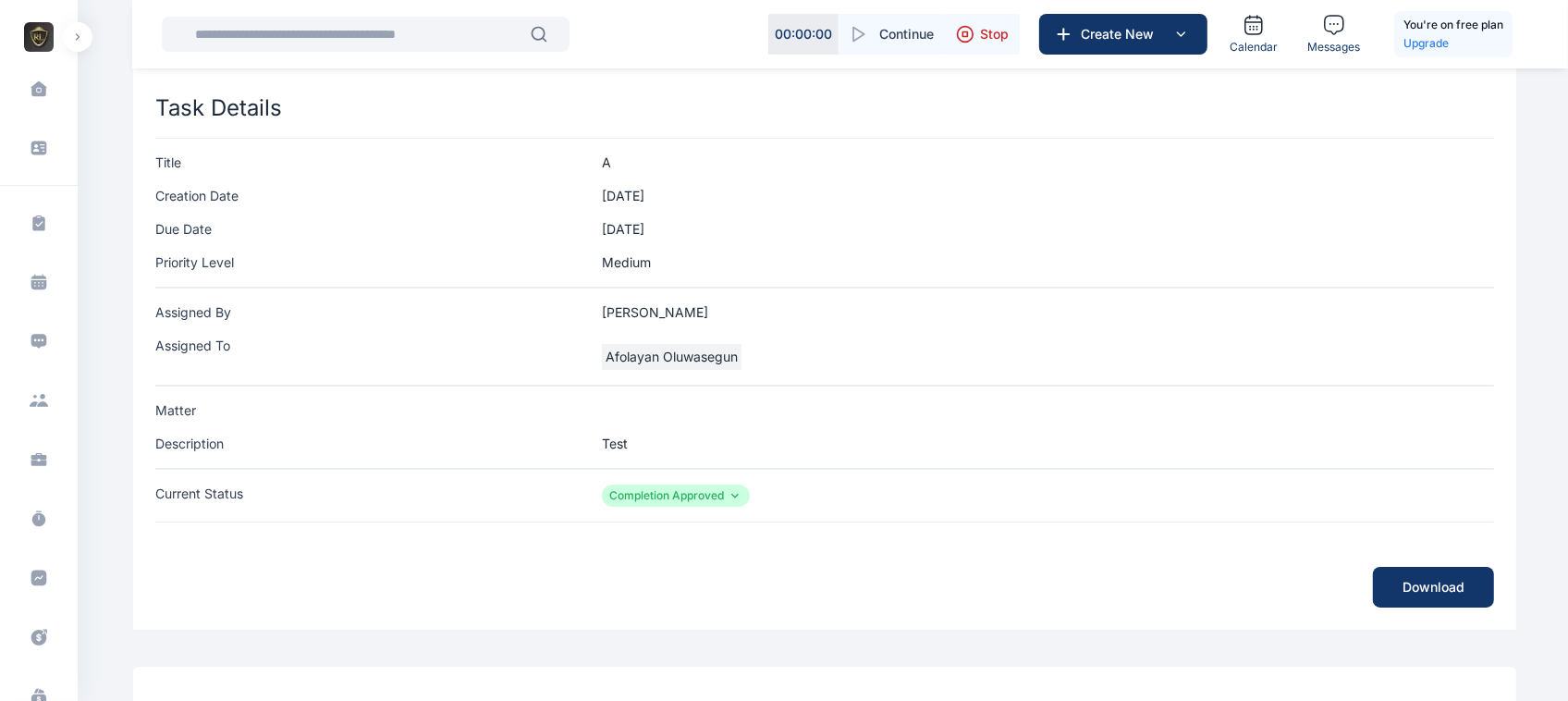
click at [79, 44] on button "button" at bounding box center [77, 37] width 29 height 29
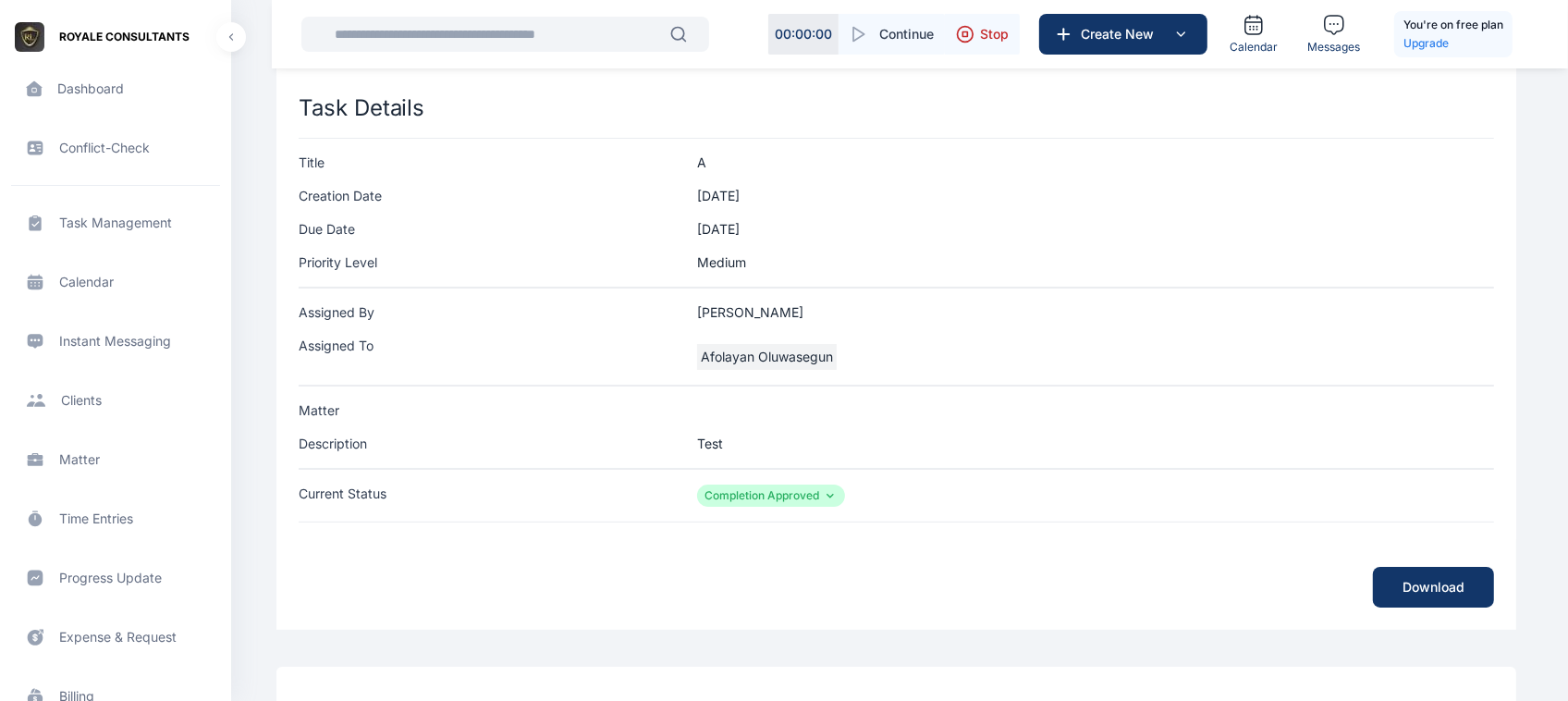
click at [99, 470] on span "Matter matter matter" at bounding box center [115, 459] width 209 height 44
click at [67, 462] on span "Matter matter matter" at bounding box center [115, 459] width 209 height 44
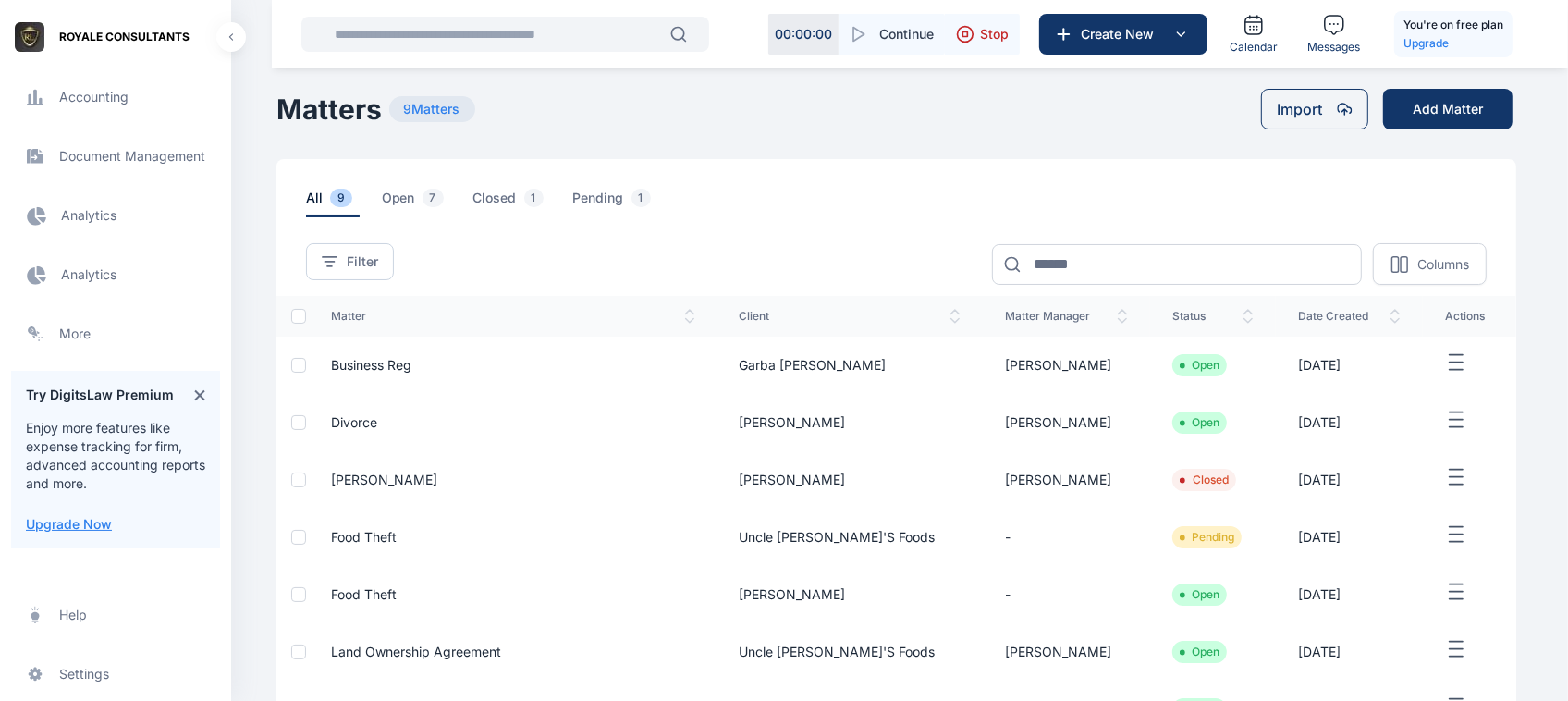
scroll to position [764, 0]
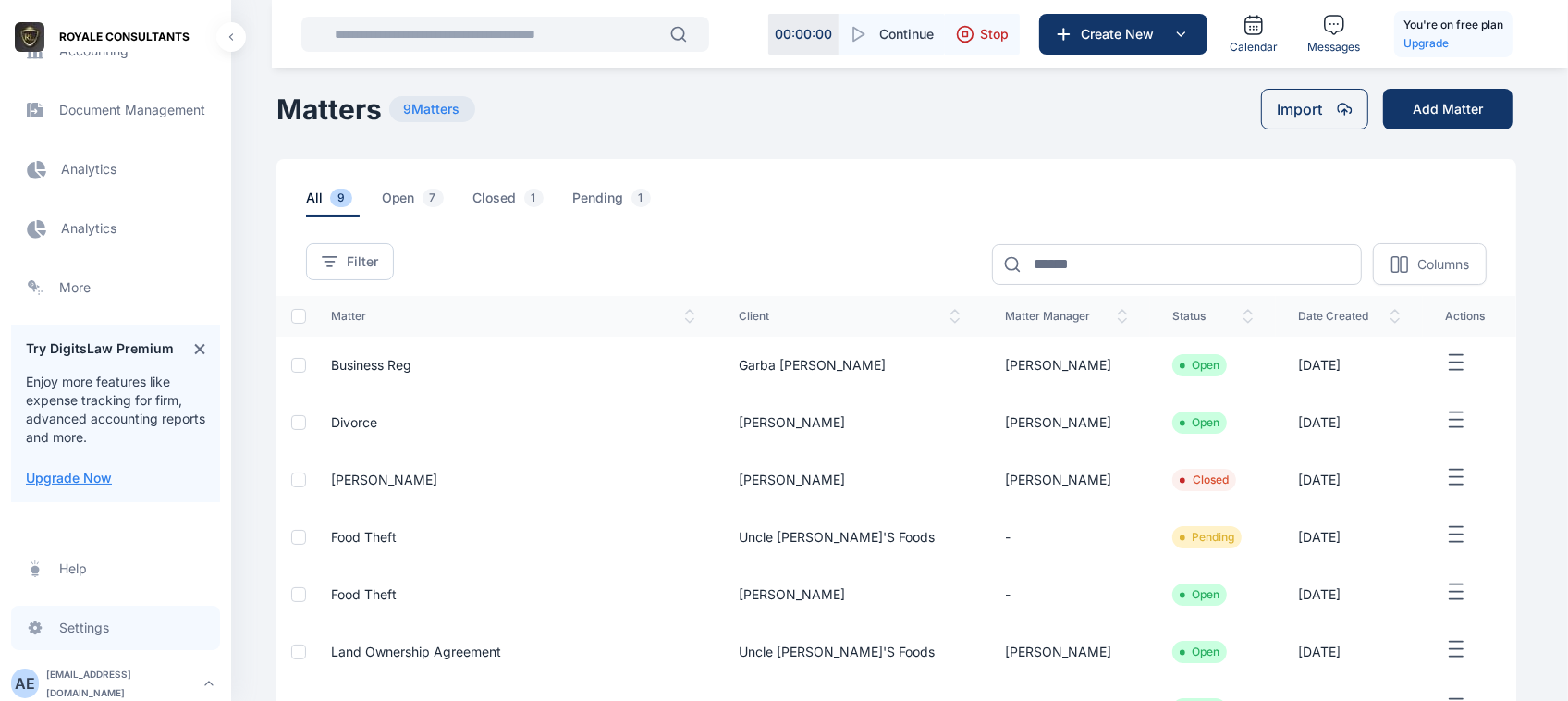
click at [78, 639] on span "Settings settings settings" at bounding box center [115, 627] width 209 height 44
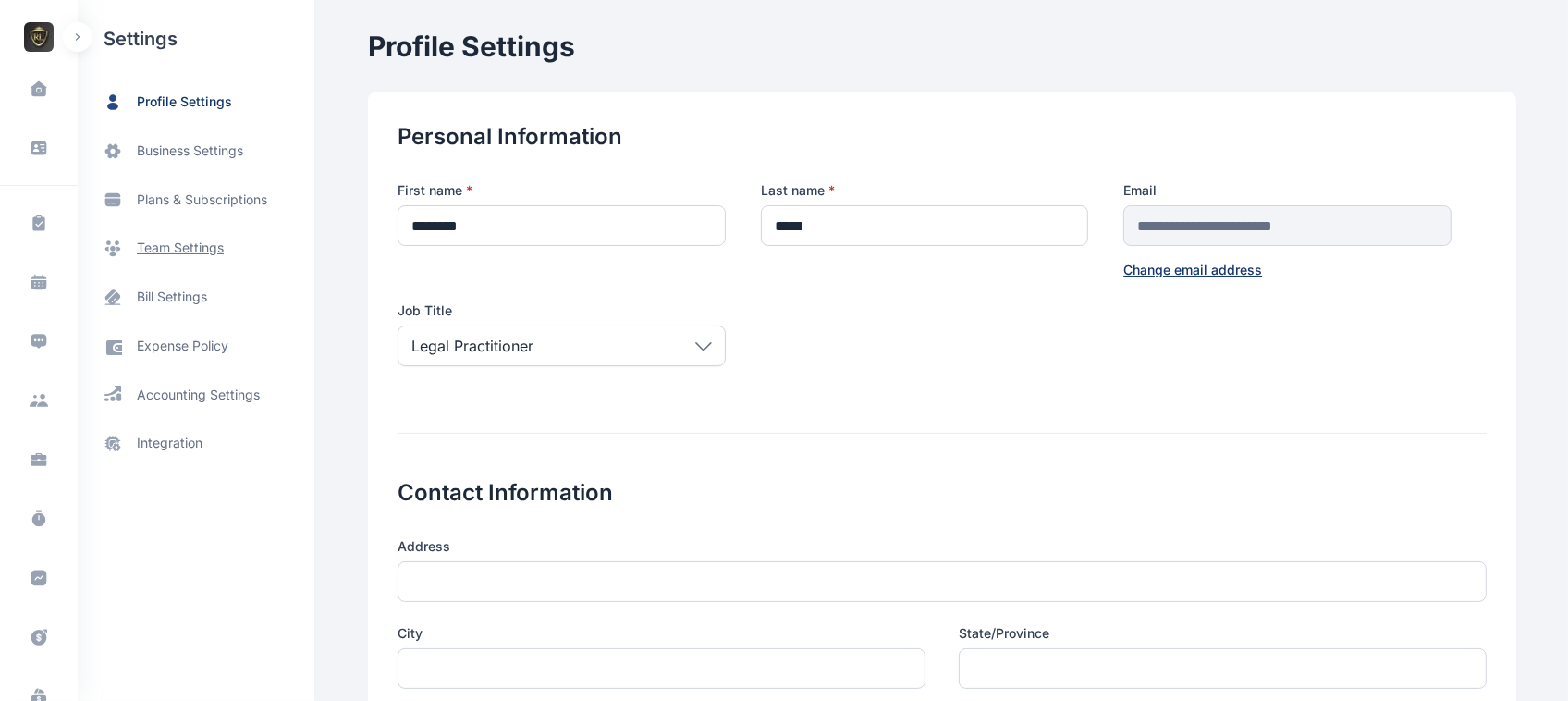
click at [182, 254] on span "team settings" at bounding box center [180, 248] width 87 height 20
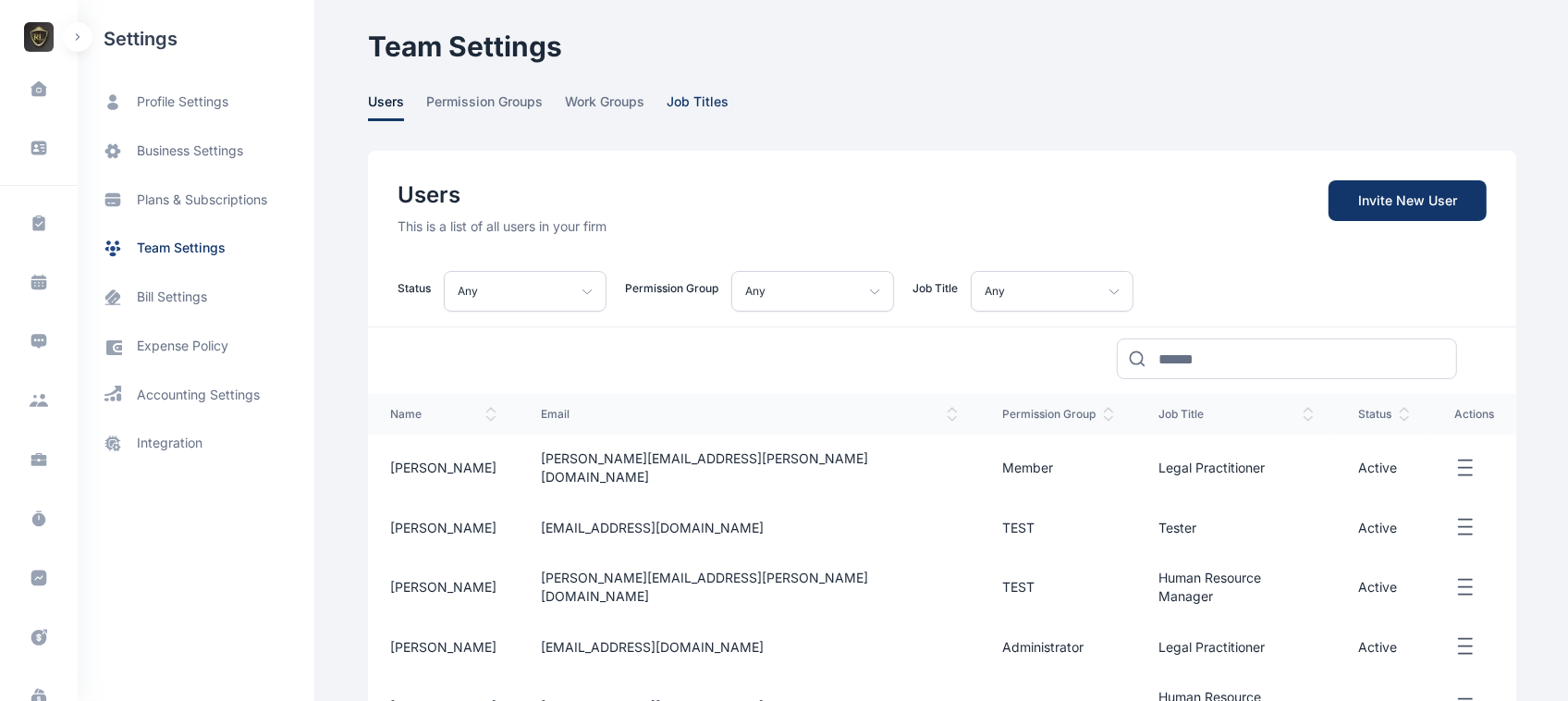
click at [684, 103] on span "job titles" at bounding box center [697, 106] width 62 height 28
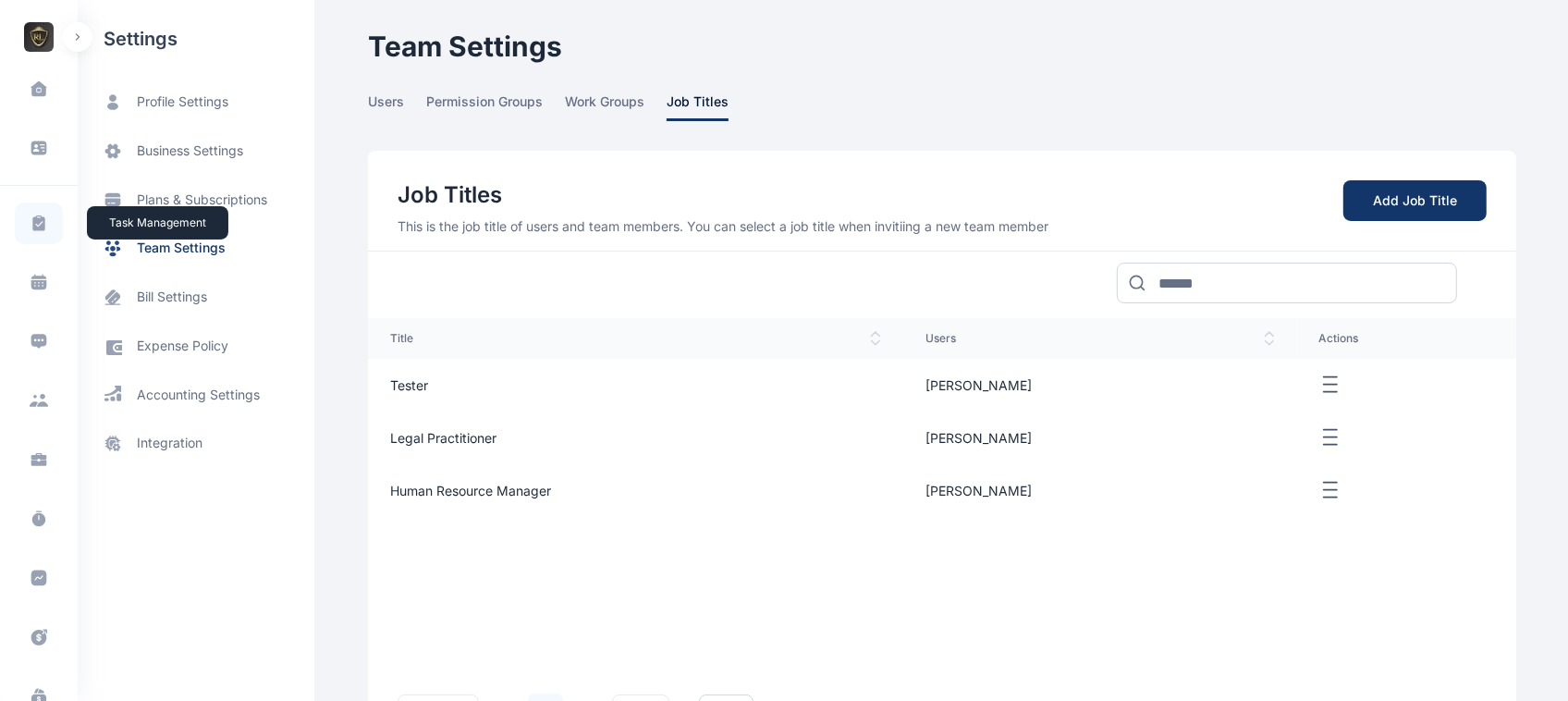
click at [44, 222] on icon at bounding box center [38, 224] width 19 height 20
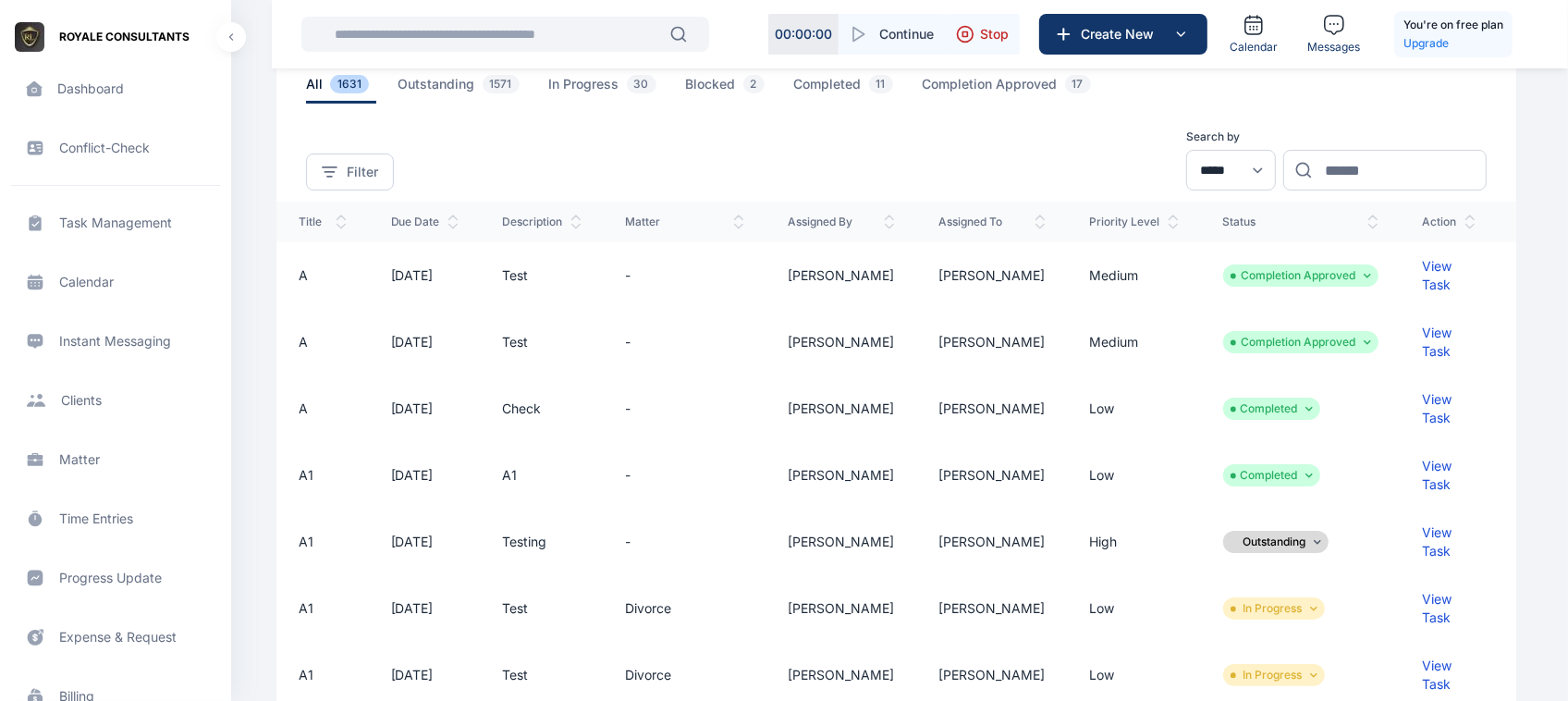
scroll to position [33, 0]
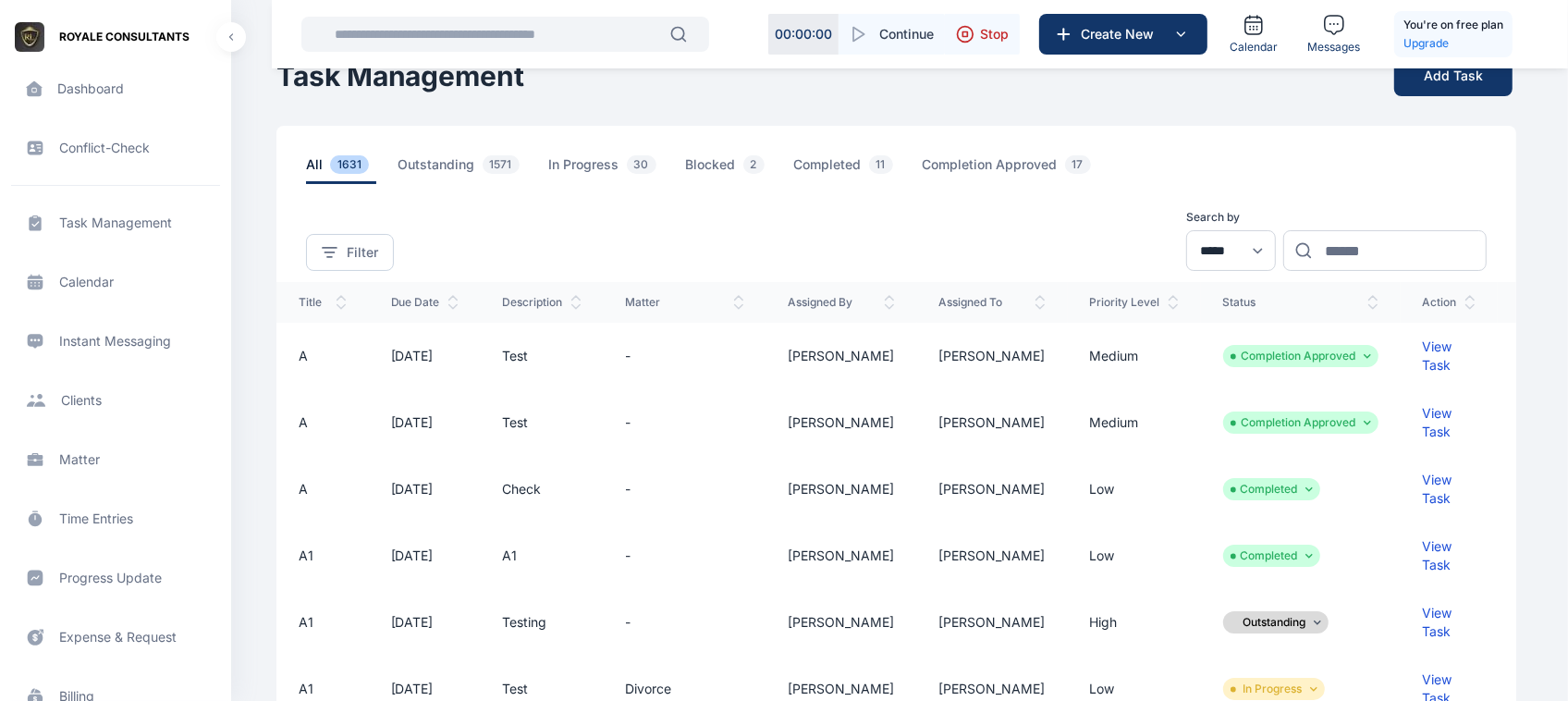
click at [1423, 353] on div "View Task" at bounding box center [1449, 356] width 53 height 37
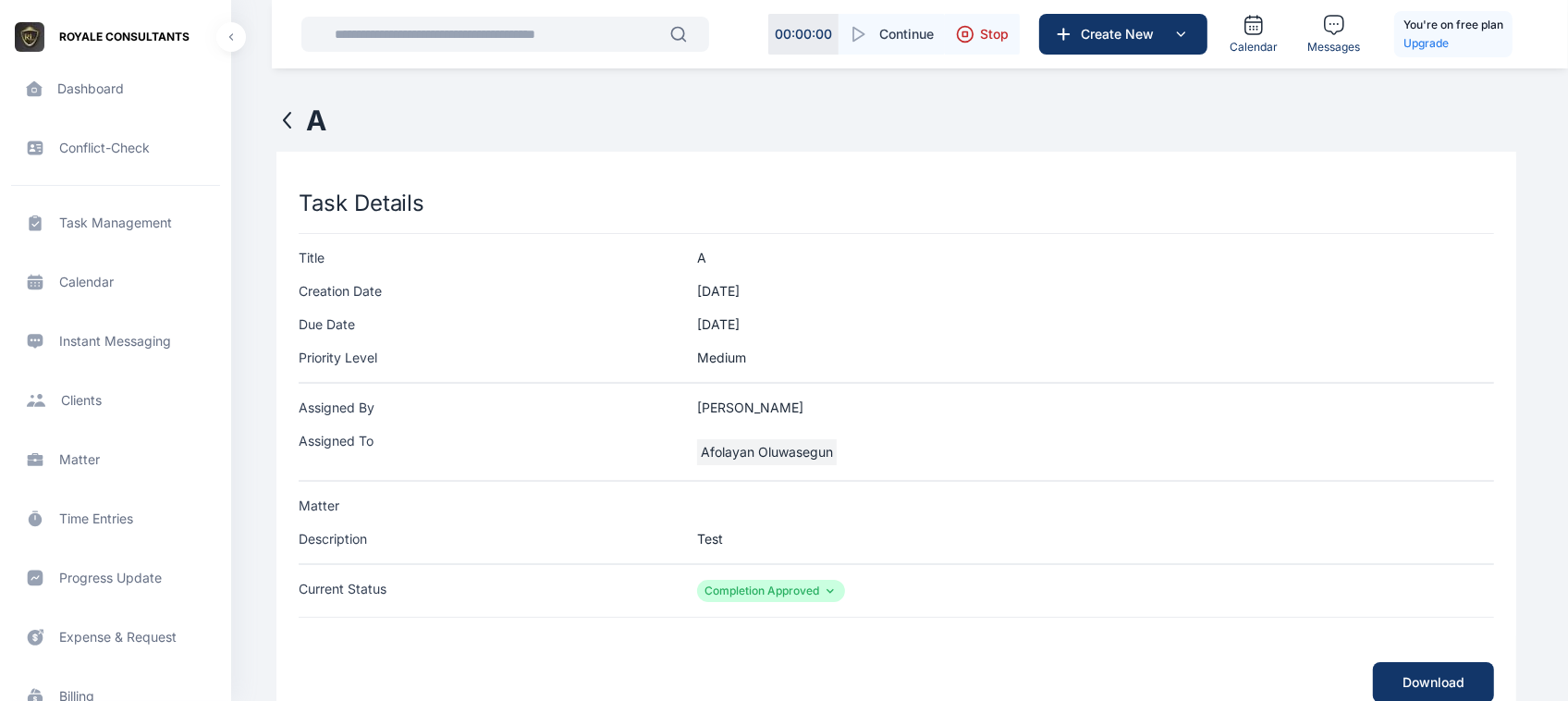
click at [288, 122] on icon at bounding box center [287, 120] width 23 height 23
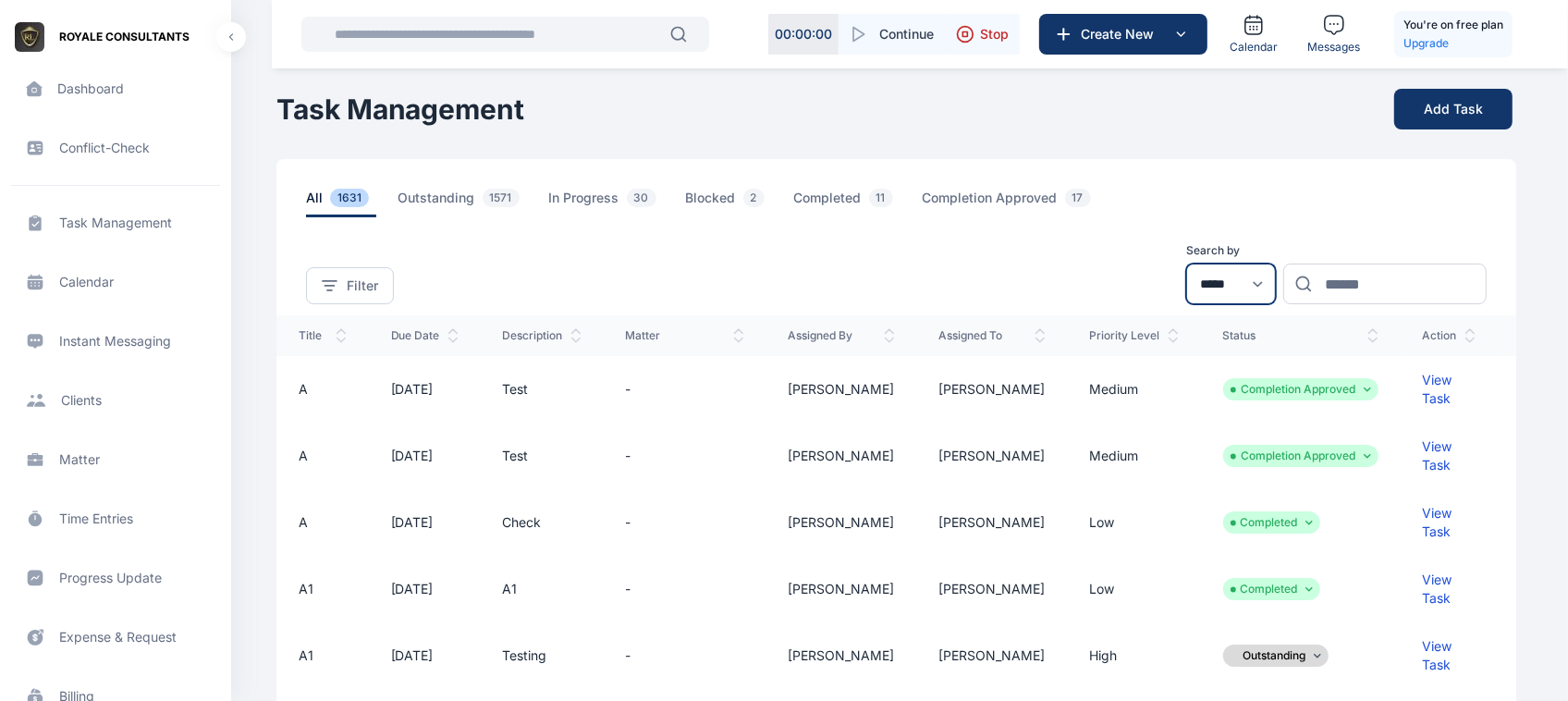
click at [1207, 293] on select "**********" at bounding box center [1231, 283] width 89 height 40
click at [1168, 330] on icon at bounding box center [1173, 335] width 11 height 15
click at [1069, 343] on th "Priority Level" at bounding box center [1135, 335] width 133 height 40
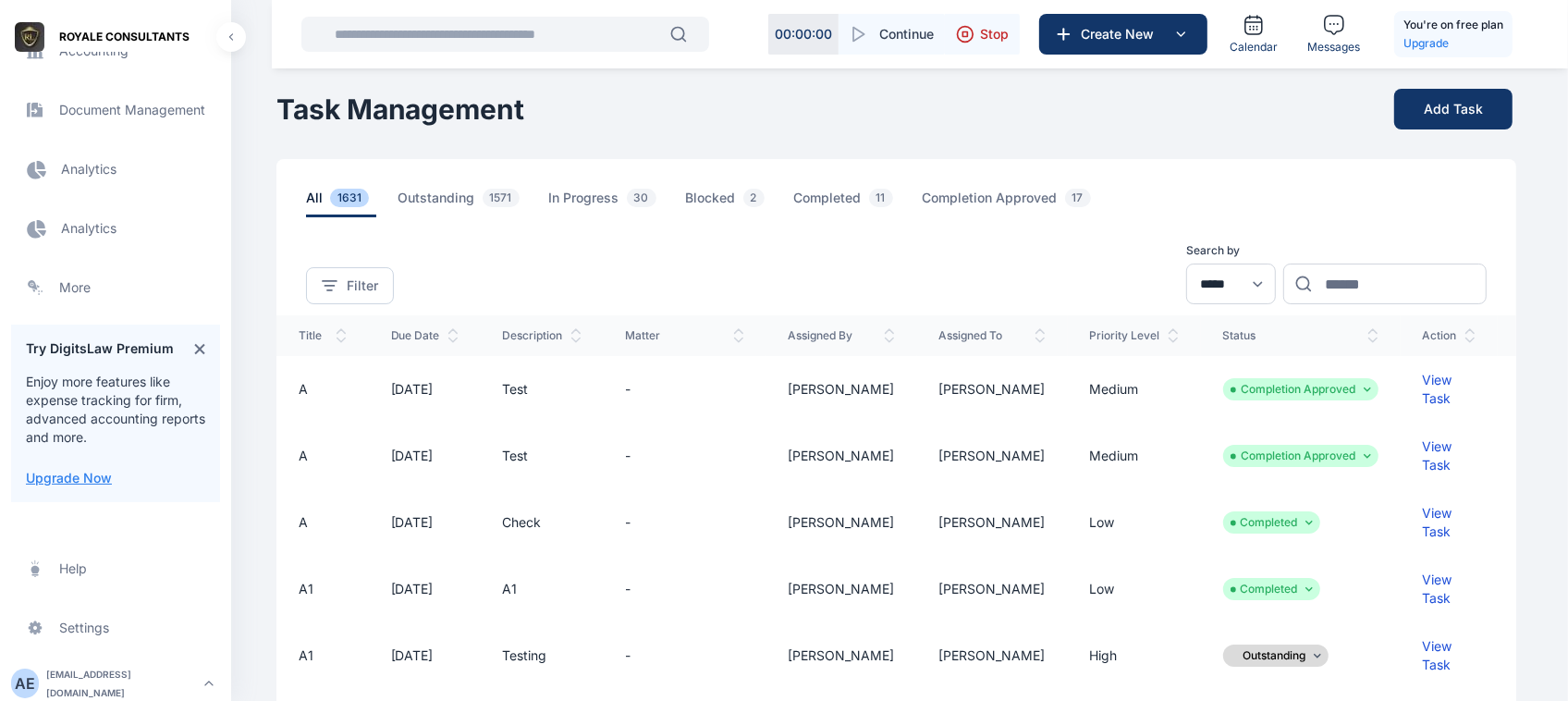
click at [100, 118] on span "Electronic Filling And Document management Document Management Document Managem…" at bounding box center [115, 110] width 209 height 44
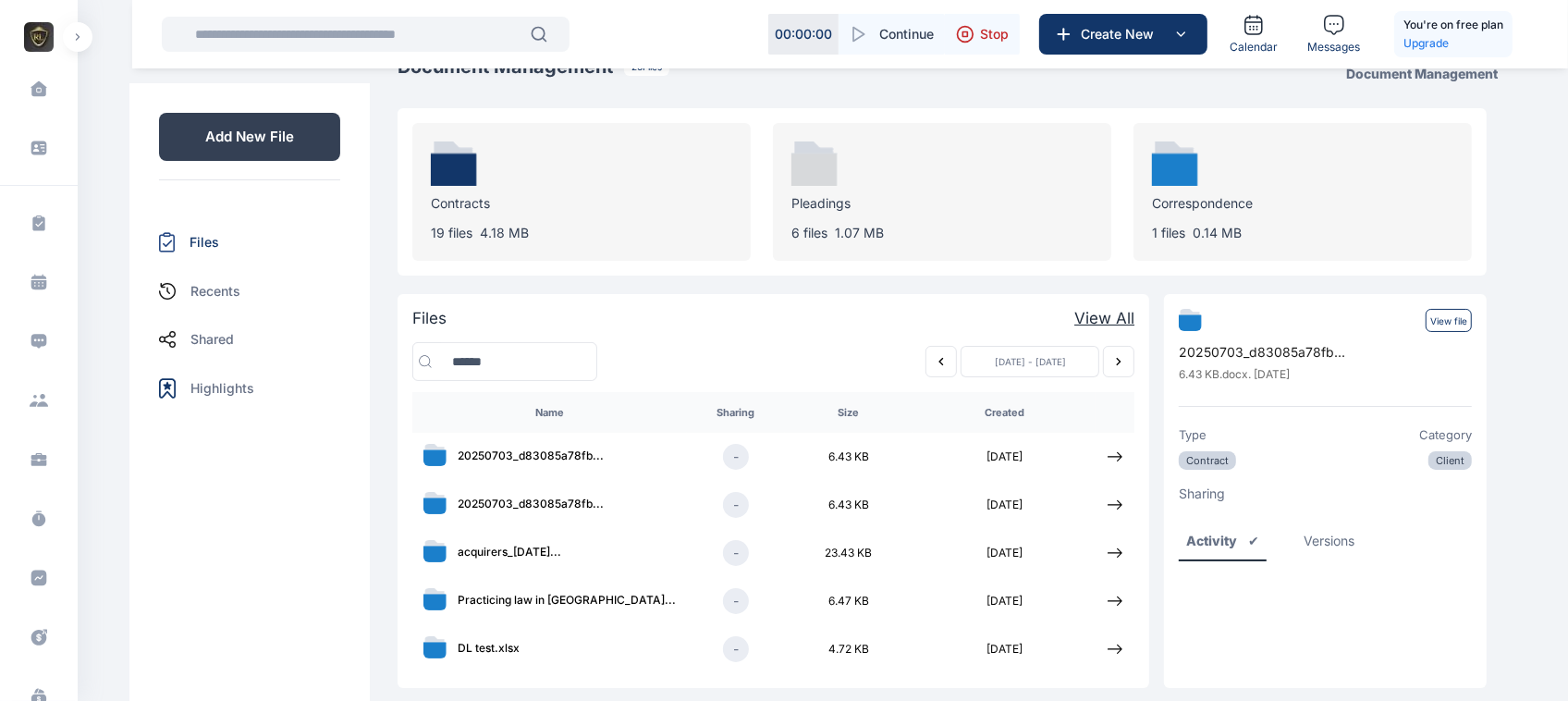
scroll to position [66, 0]
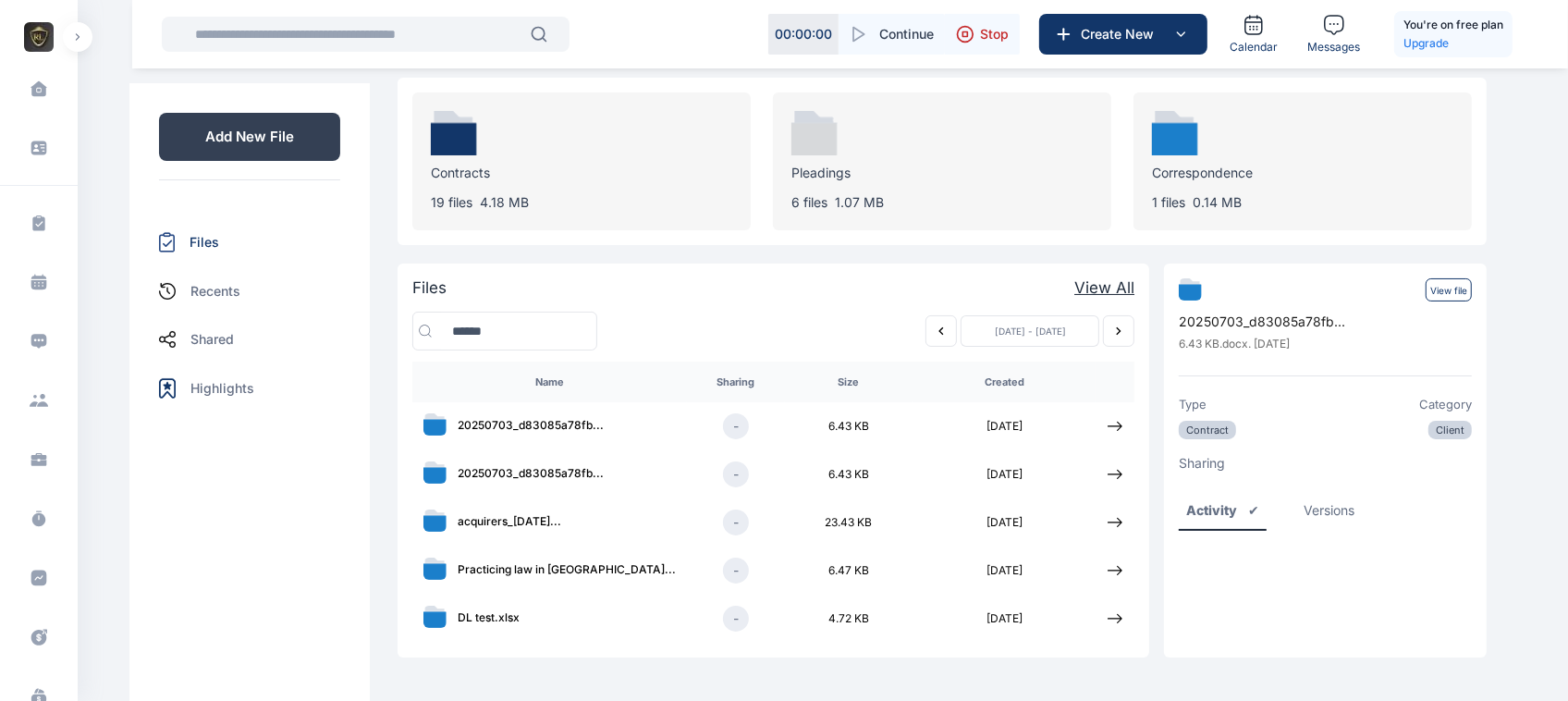
click at [1449, 297] on p "View file" at bounding box center [1448, 290] width 46 height 24
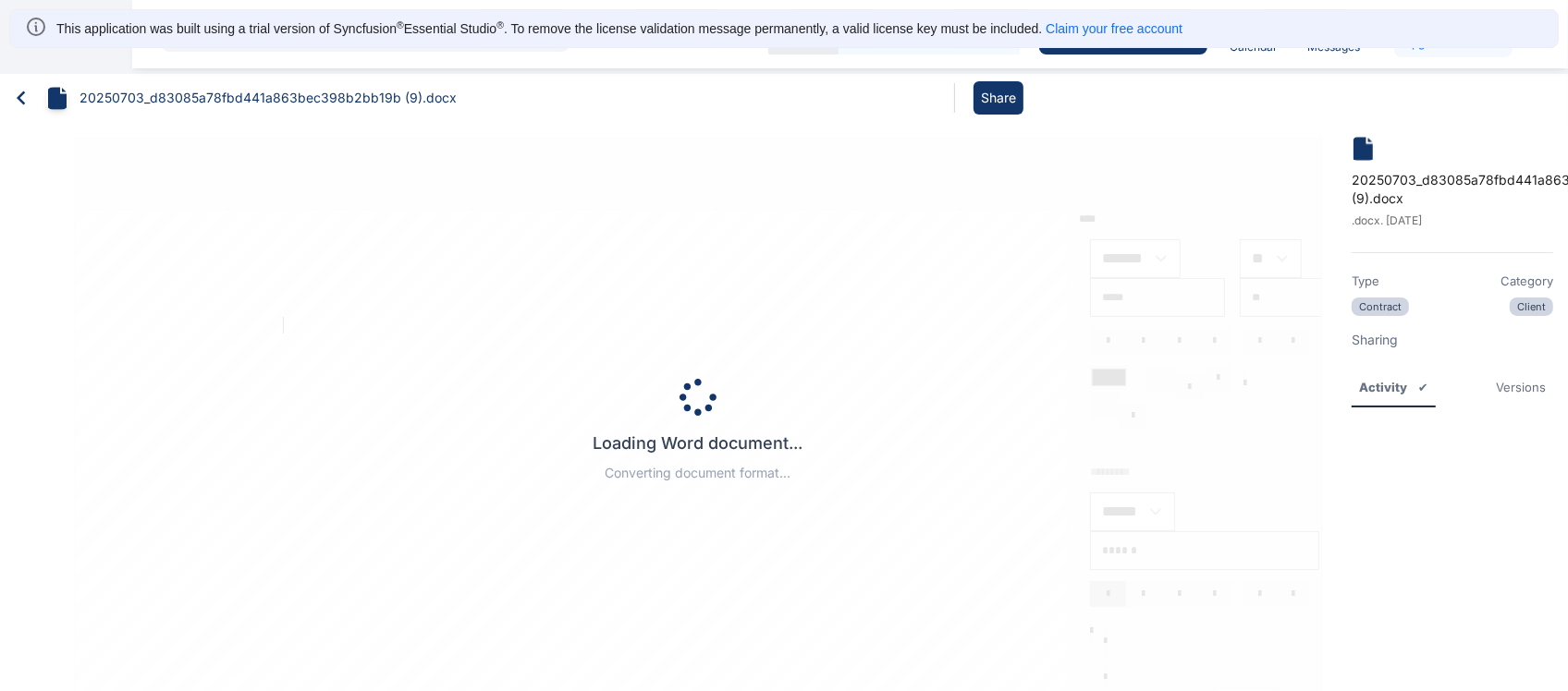
type input "*****"
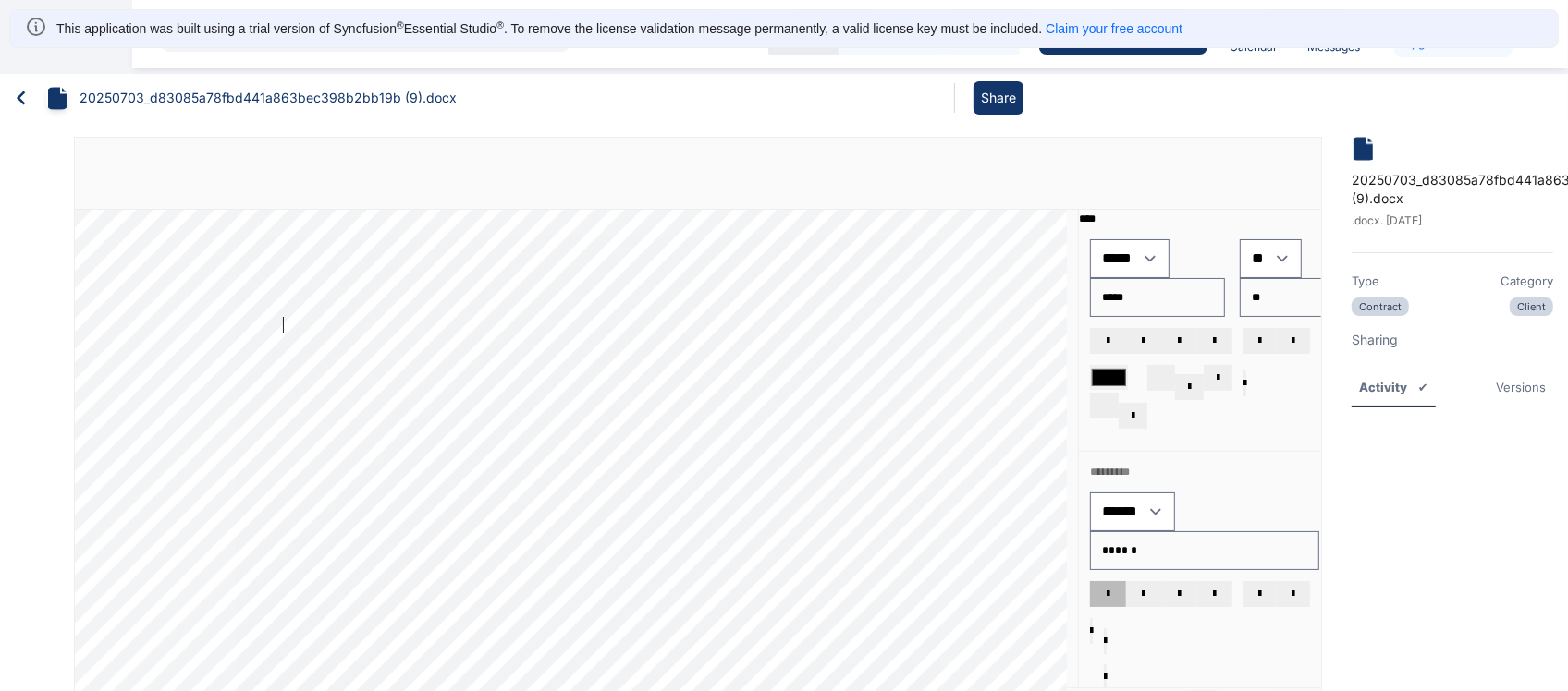
click at [17, 105] on icon at bounding box center [22, 98] width 27 height 27
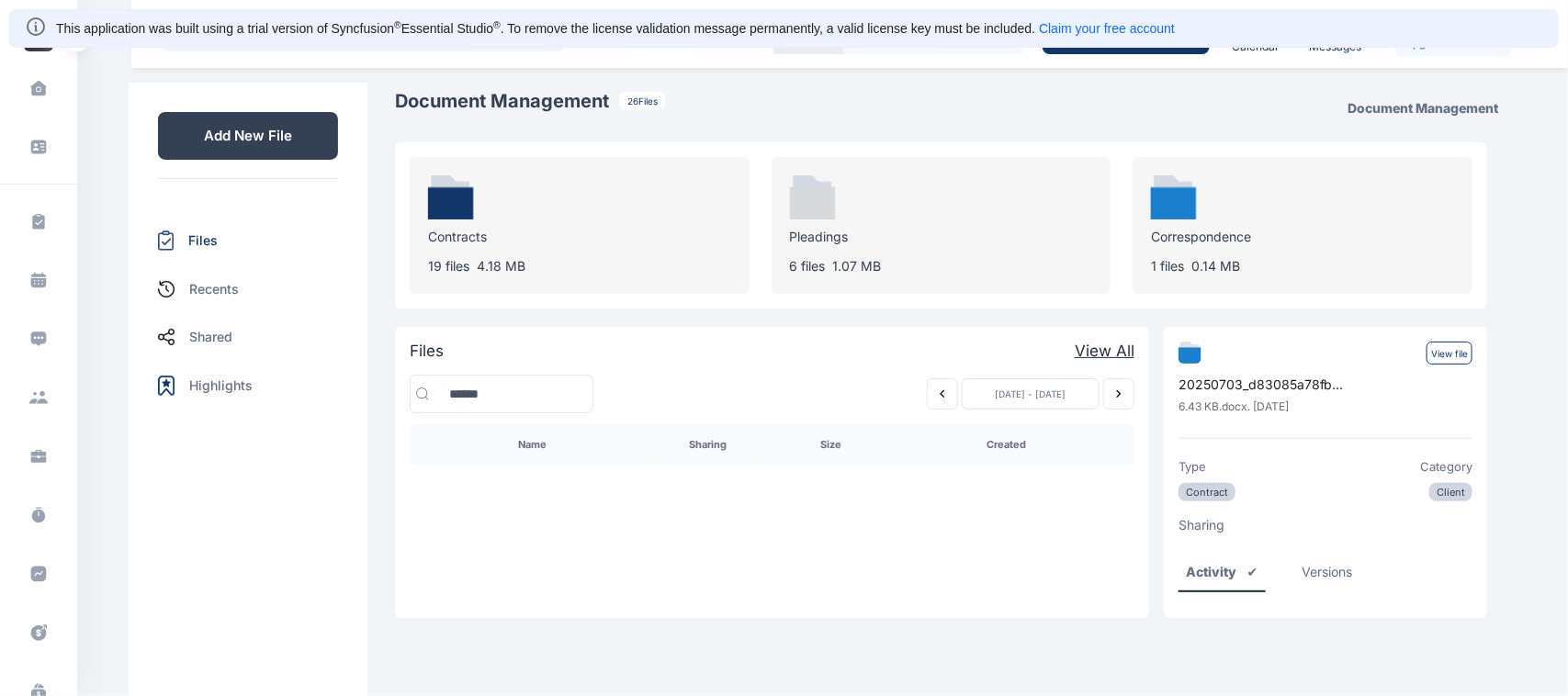
click at [194, 139] on p "Add New File" at bounding box center [247, 135] width 180 height 48
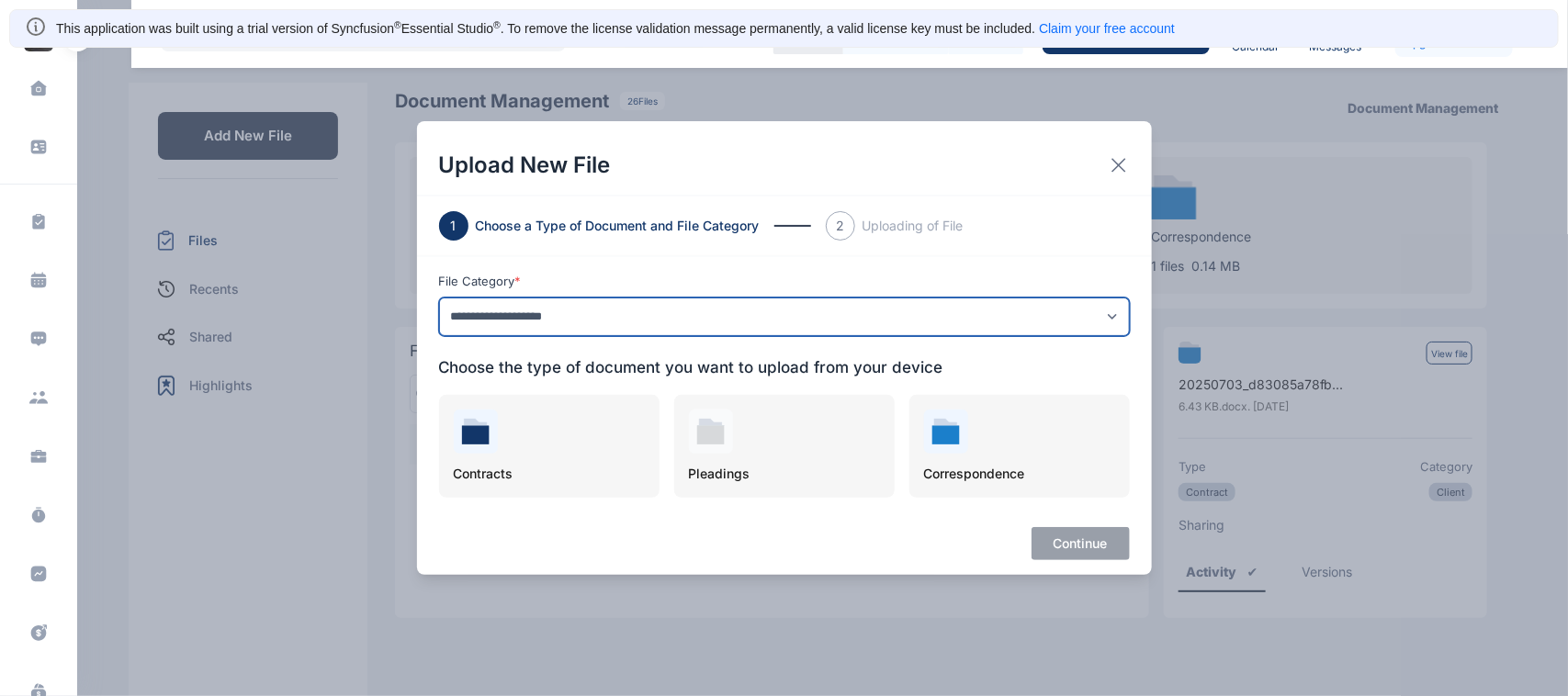
click at [542, 323] on select "**********" at bounding box center [784, 316] width 691 height 39
select select "****"
click at [439, 297] on select "**********" at bounding box center [784, 316] width 691 height 39
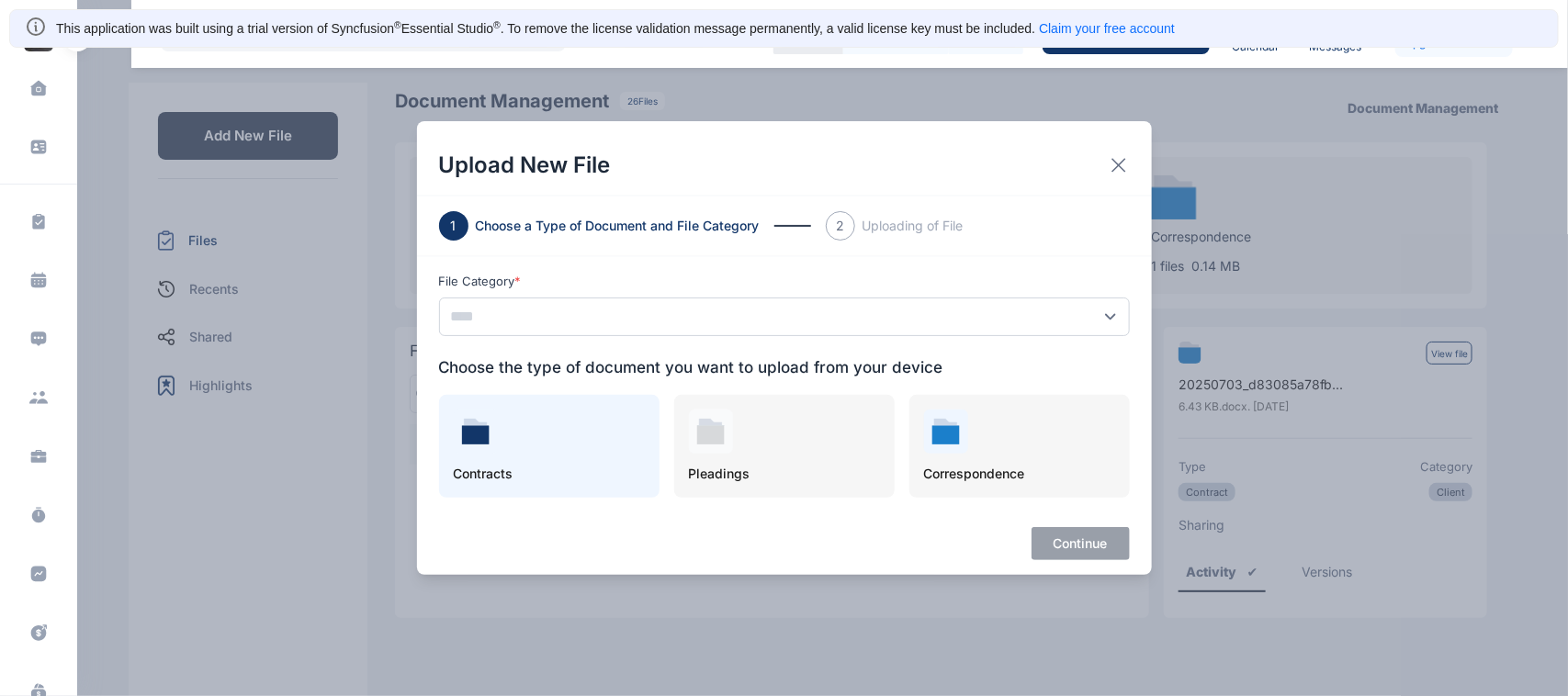
click at [520, 458] on div "Contracts" at bounding box center [549, 446] width 220 height 103
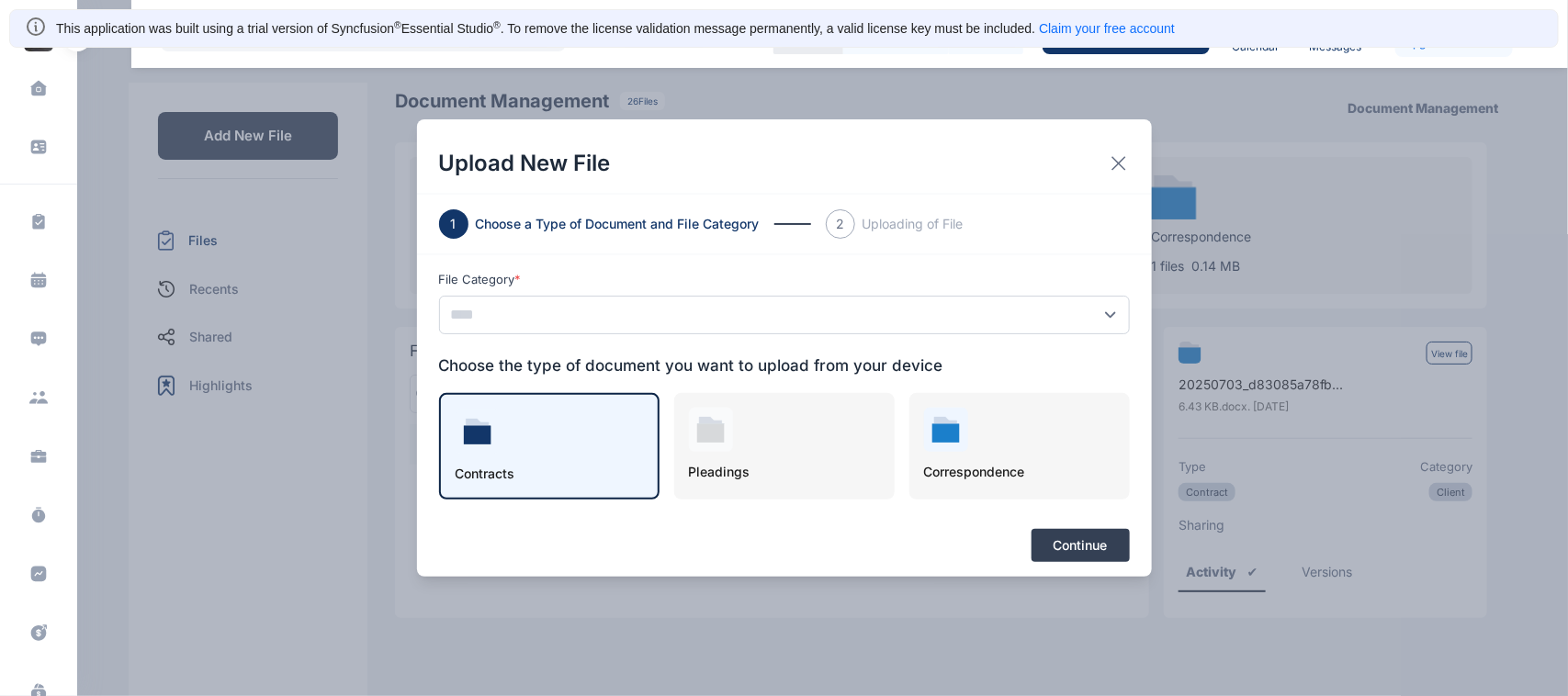
click at [1072, 544] on button "Continue" at bounding box center [1080, 545] width 98 height 33
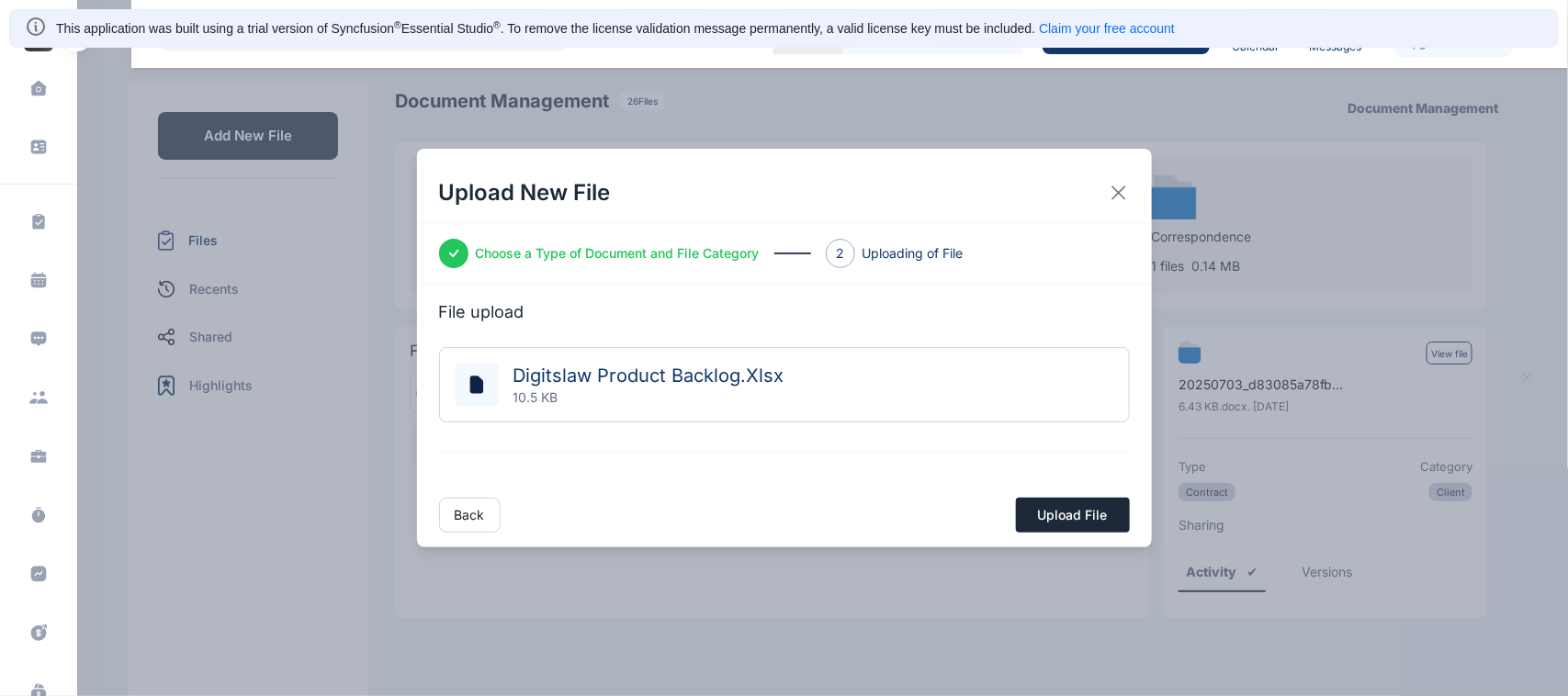
click at [1064, 514] on button "Upload File" at bounding box center [1072, 515] width 114 height 35
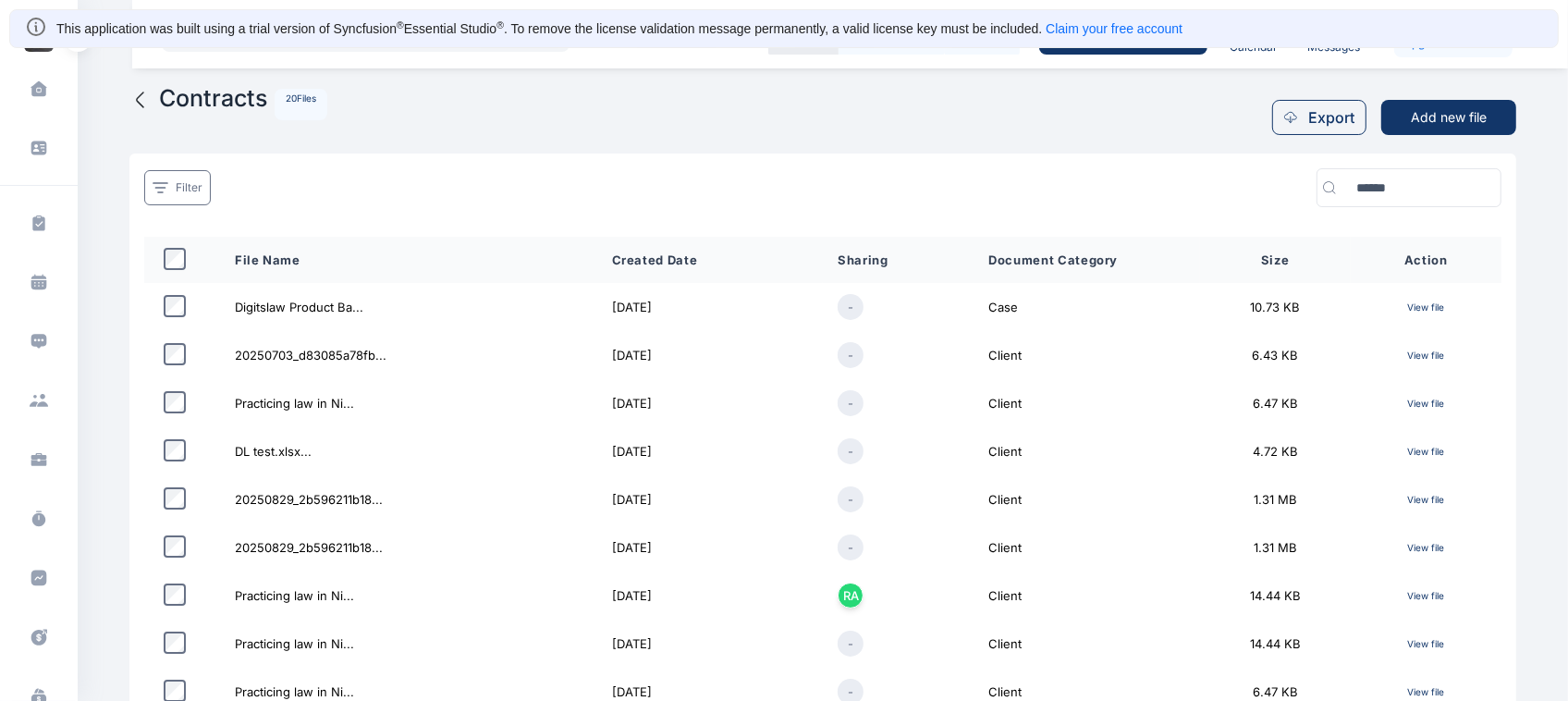
click at [1420, 310] on p "View file" at bounding box center [1427, 308] width 122 height 22
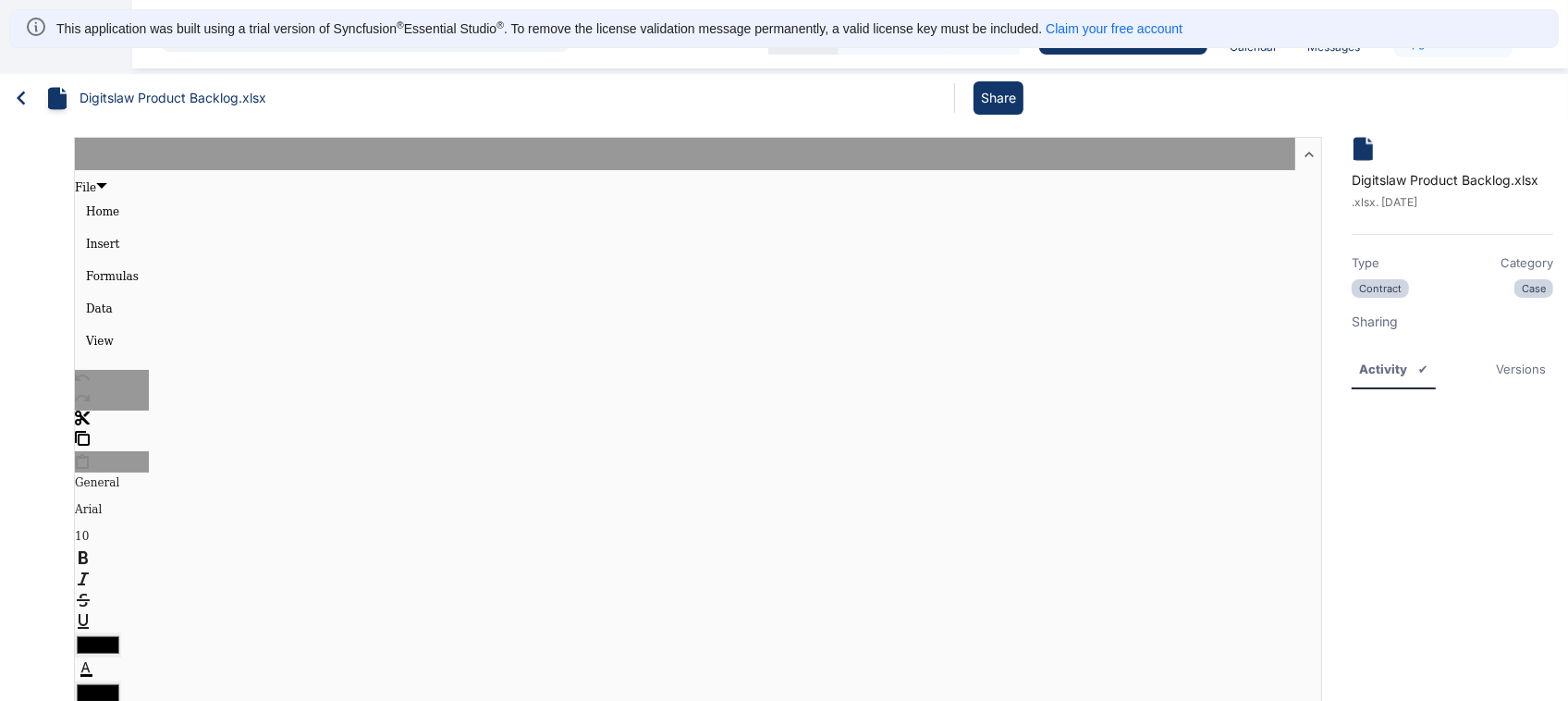
type textarea "******"
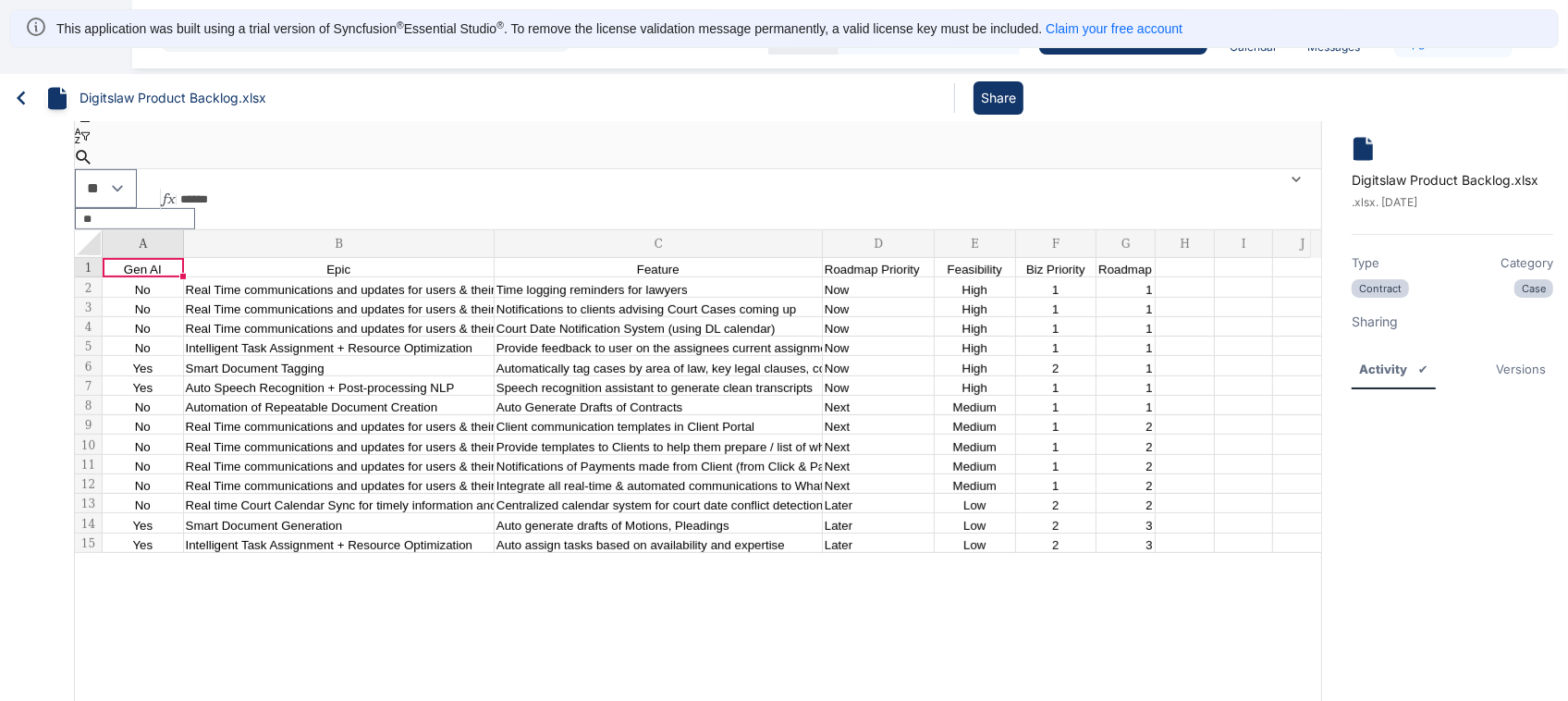
scroll to position [809, 0]
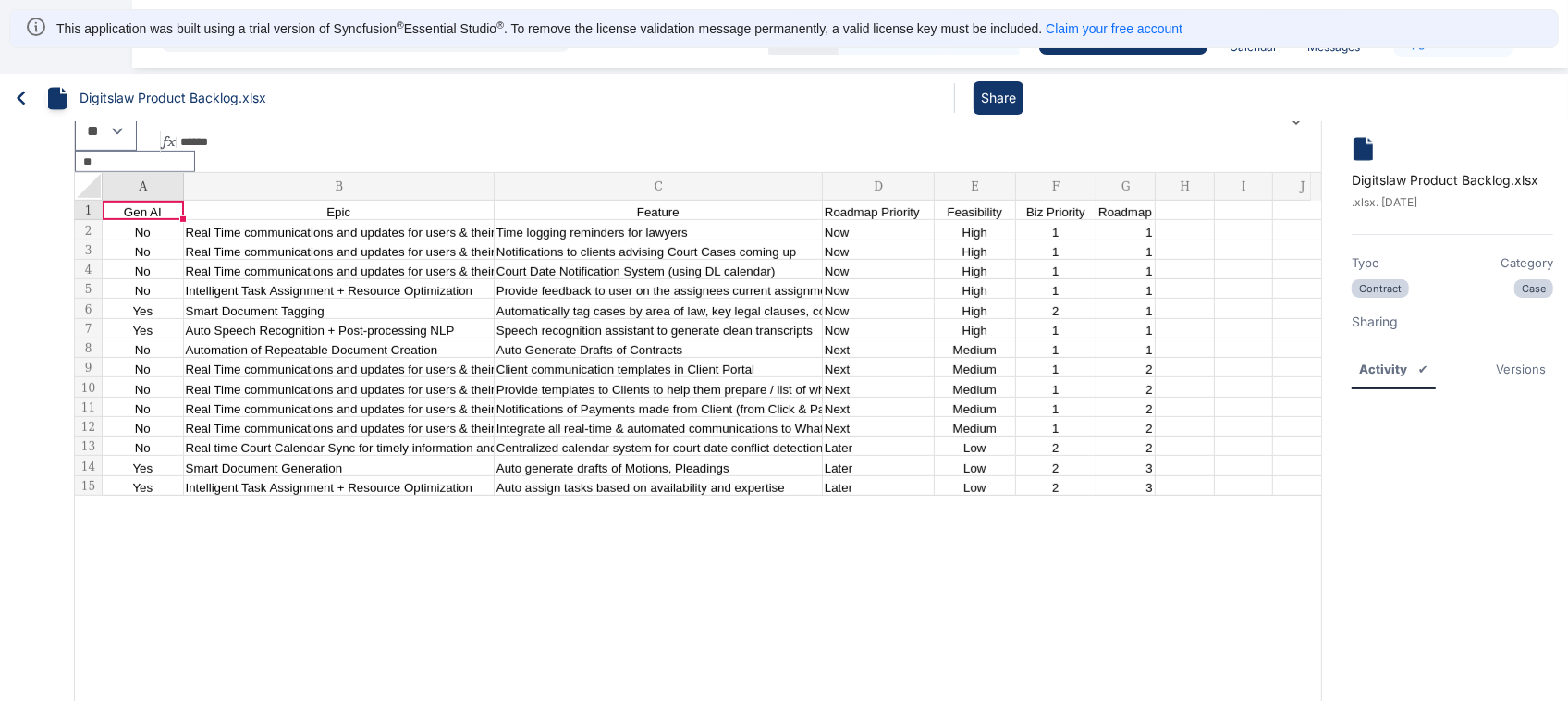
click at [423, 267] on td "Real Time communications and updates for users & their clients" at bounding box center [339, 270] width 311 height 20
type input "**"
type textarea "**********"
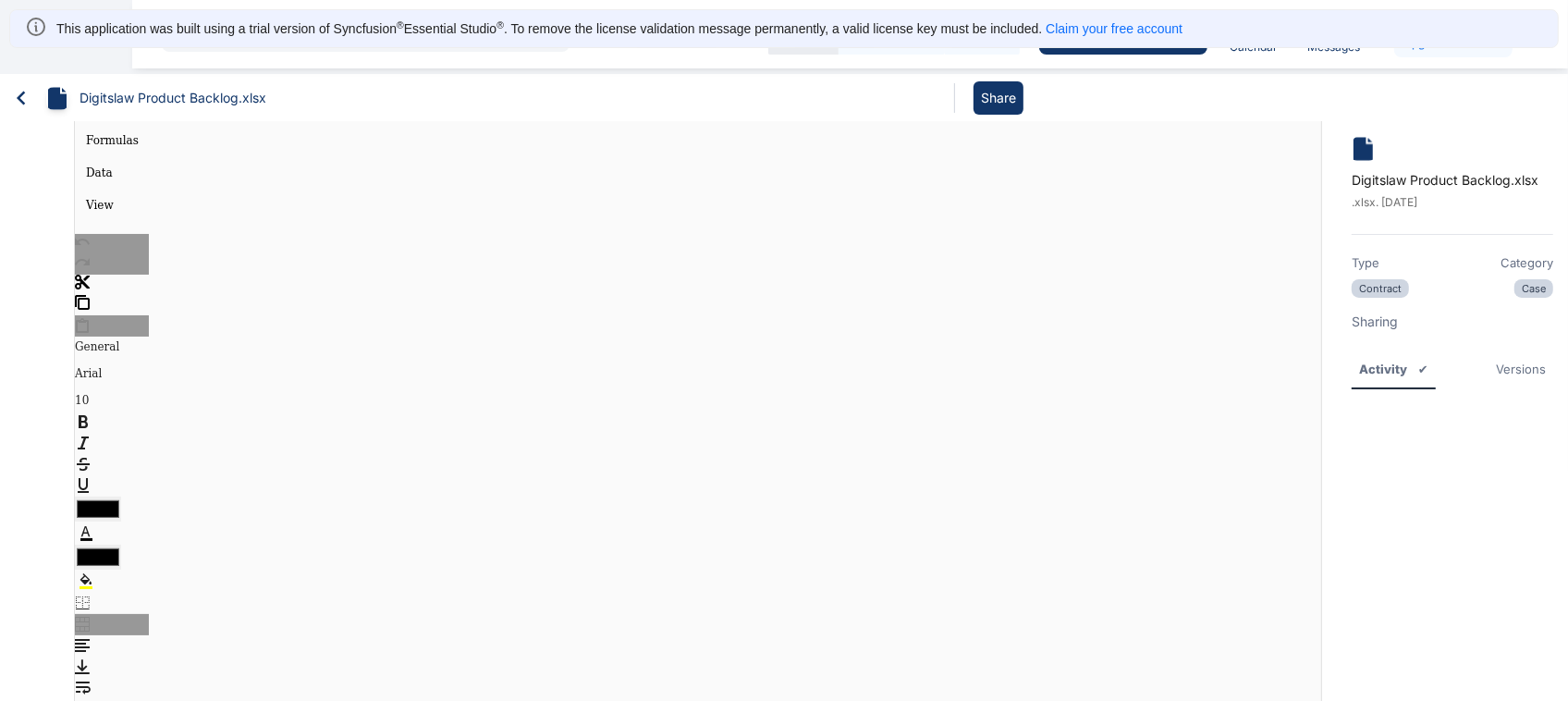
scroll to position [0, 0]
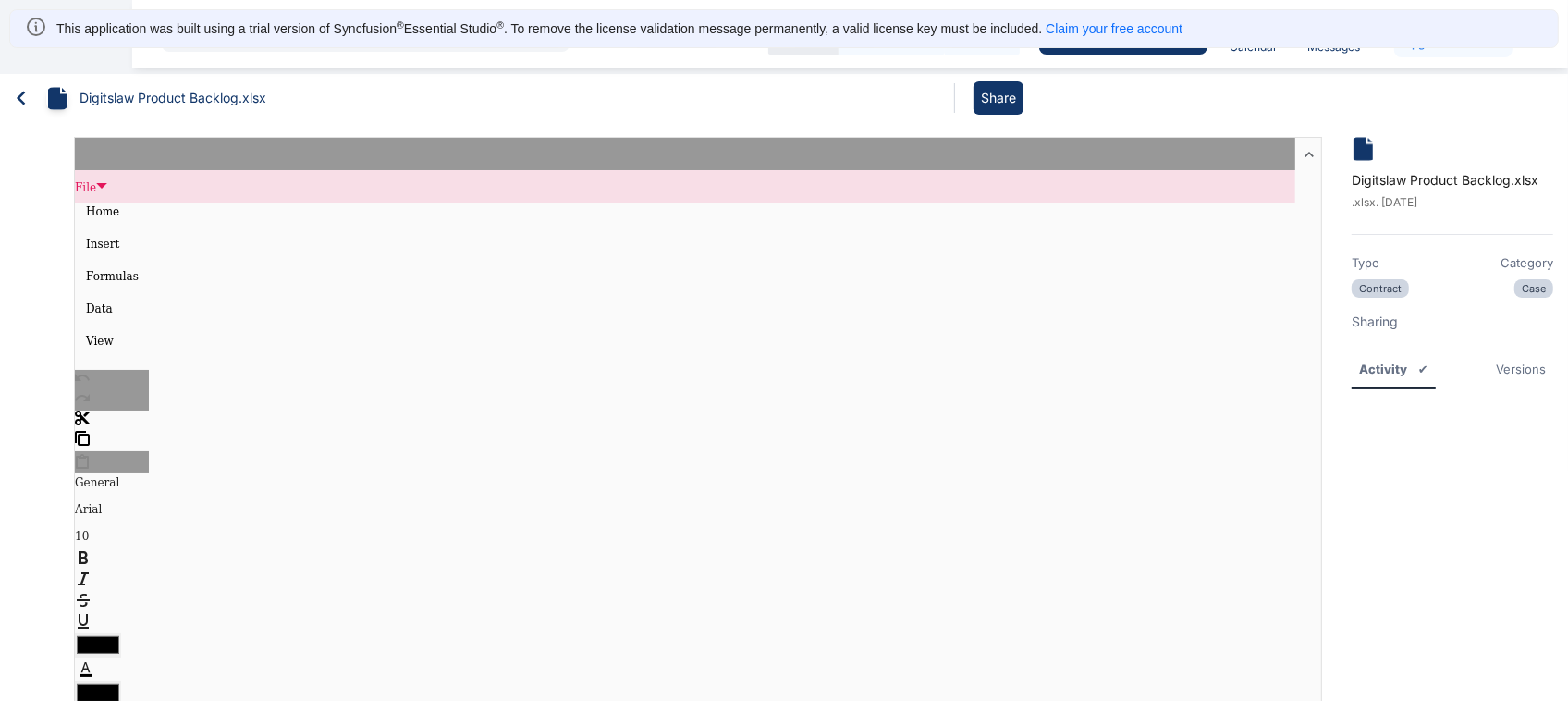
click at [96, 190] on span "File" at bounding box center [101, 185] width 11 height 11
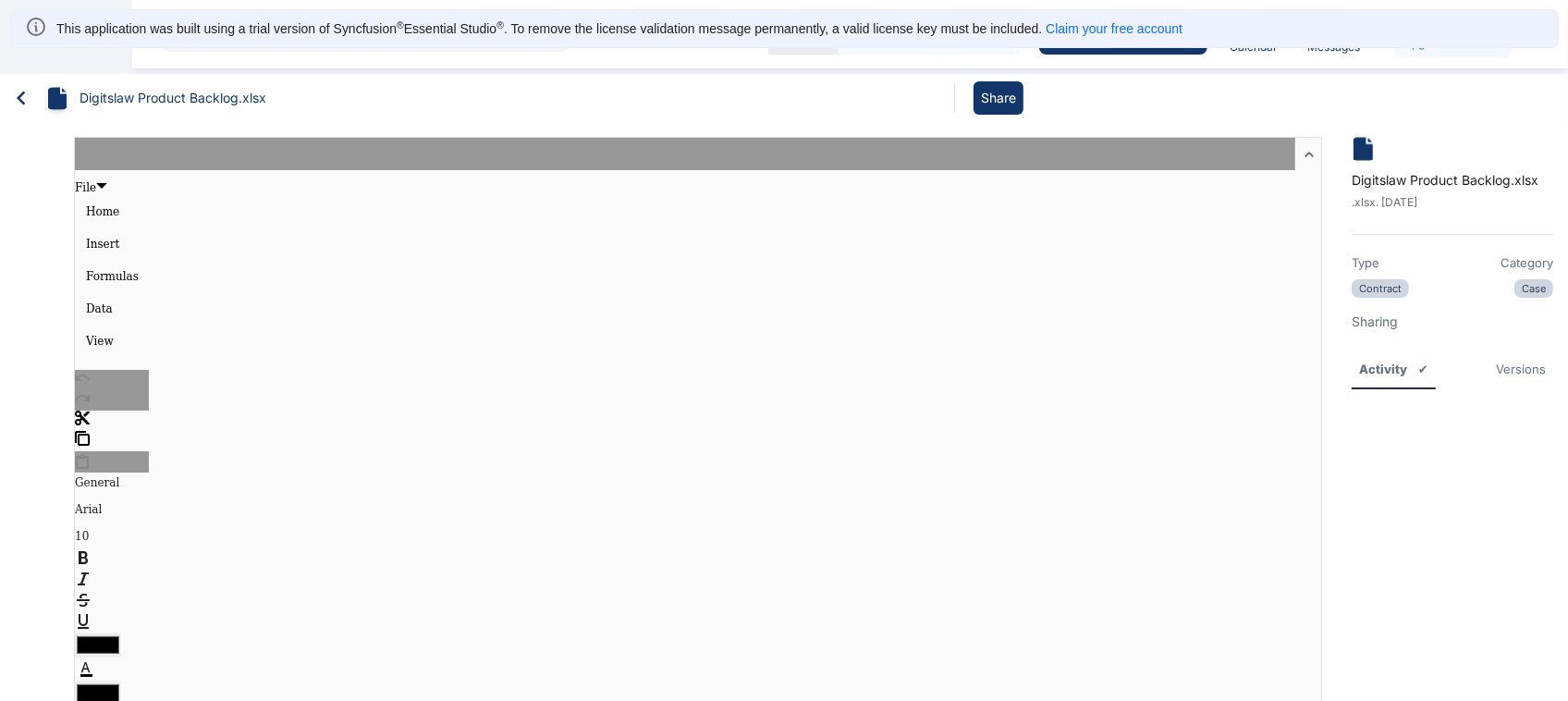
scroll to position [122, 0]
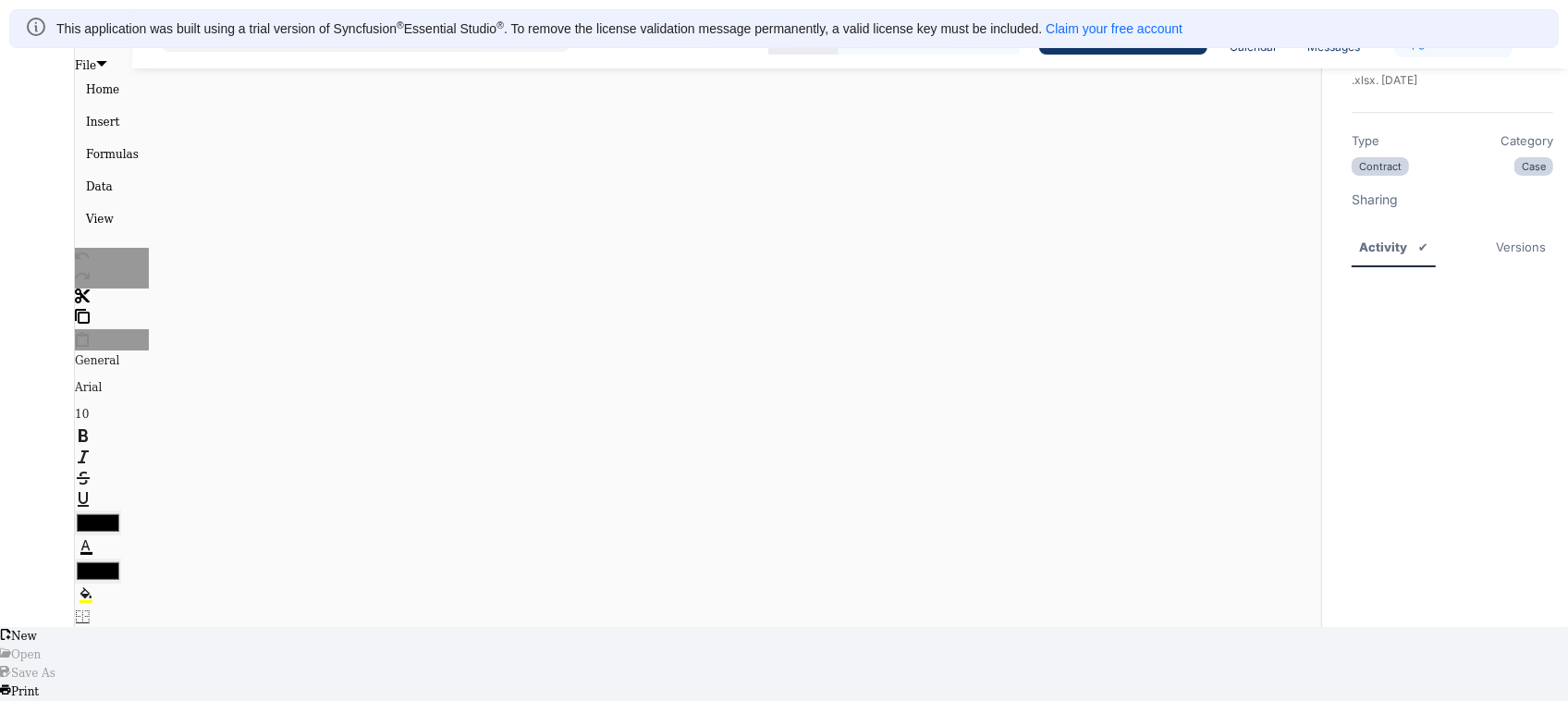
click at [96, 63] on span "File" at bounding box center [101, 63] width 11 height 11
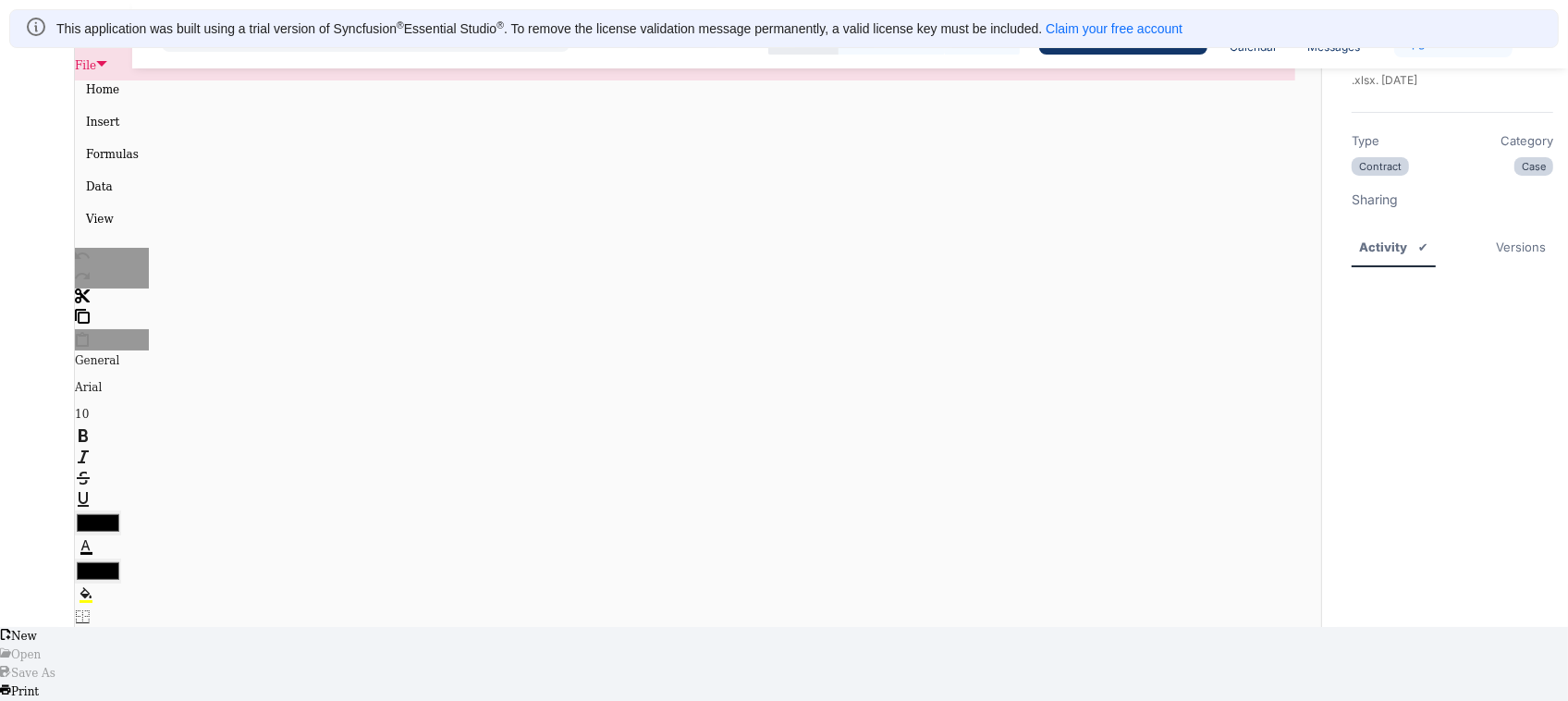
click at [96, 63] on span "File" at bounding box center [101, 63] width 11 height 11
click at [96, 58] on span "File" at bounding box center [101, 63] width 11 height 11
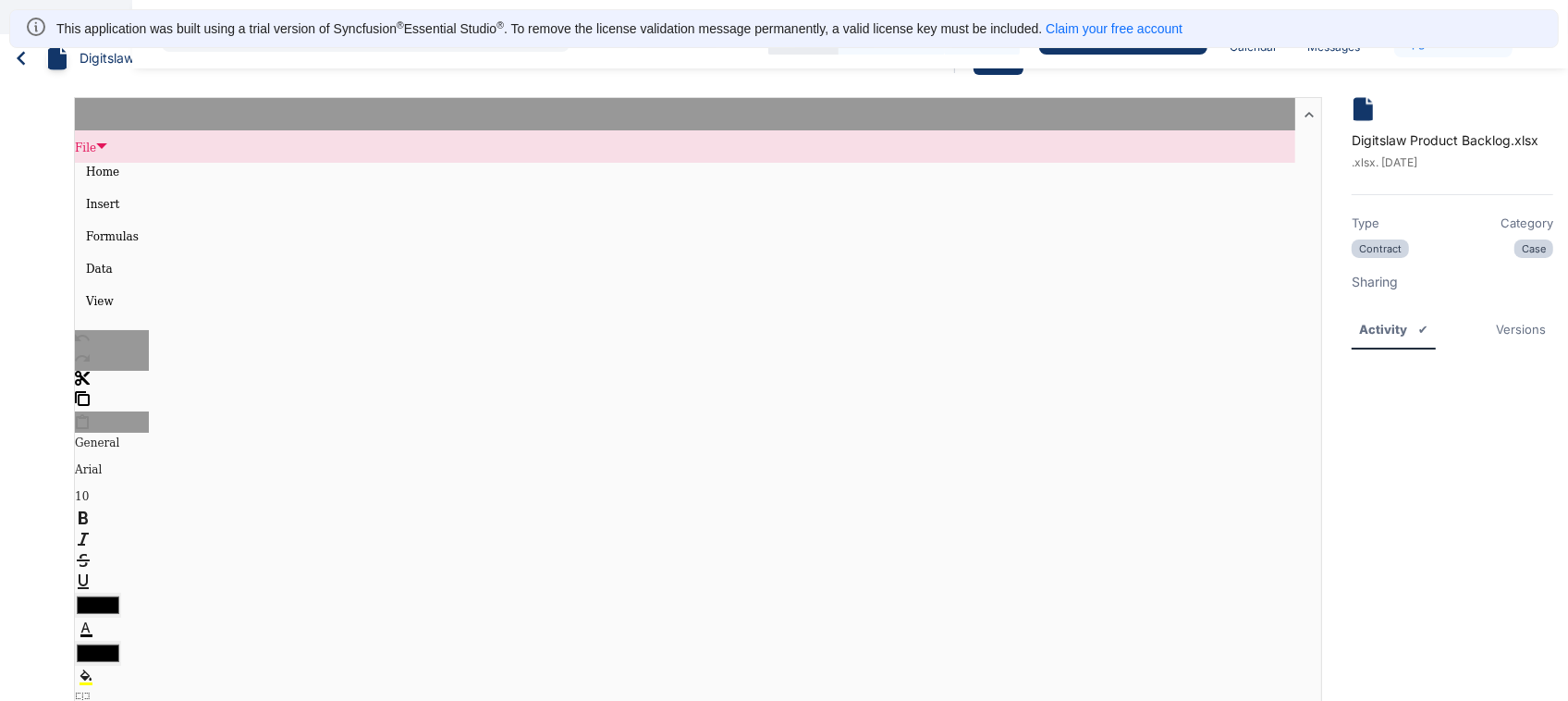
scroll to position [0, 0]
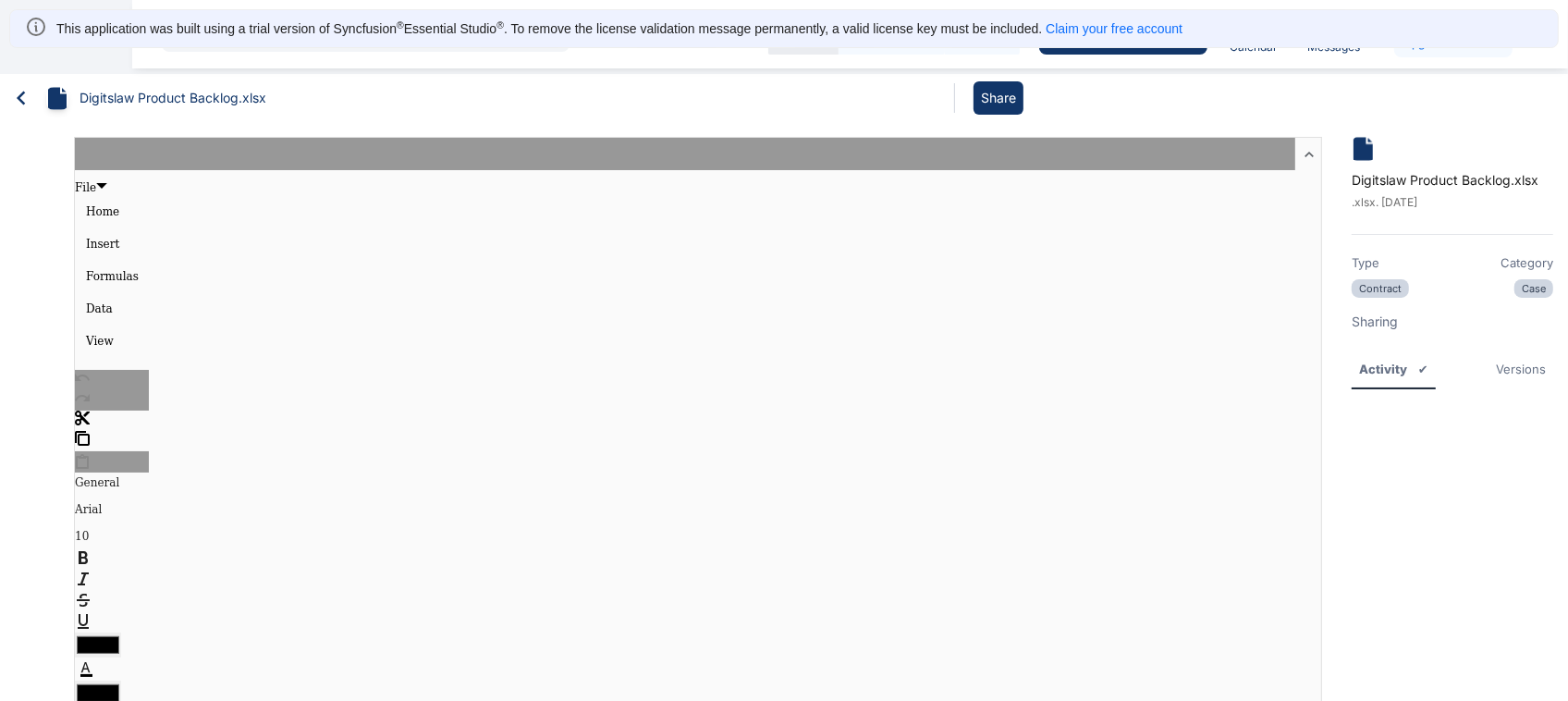
click at [1140, 25] on link "Claim your free account" at bounding box center [1114, 28] width 137 height 15
